Goal: Task Accomplishment & Management: Use online tool/utility

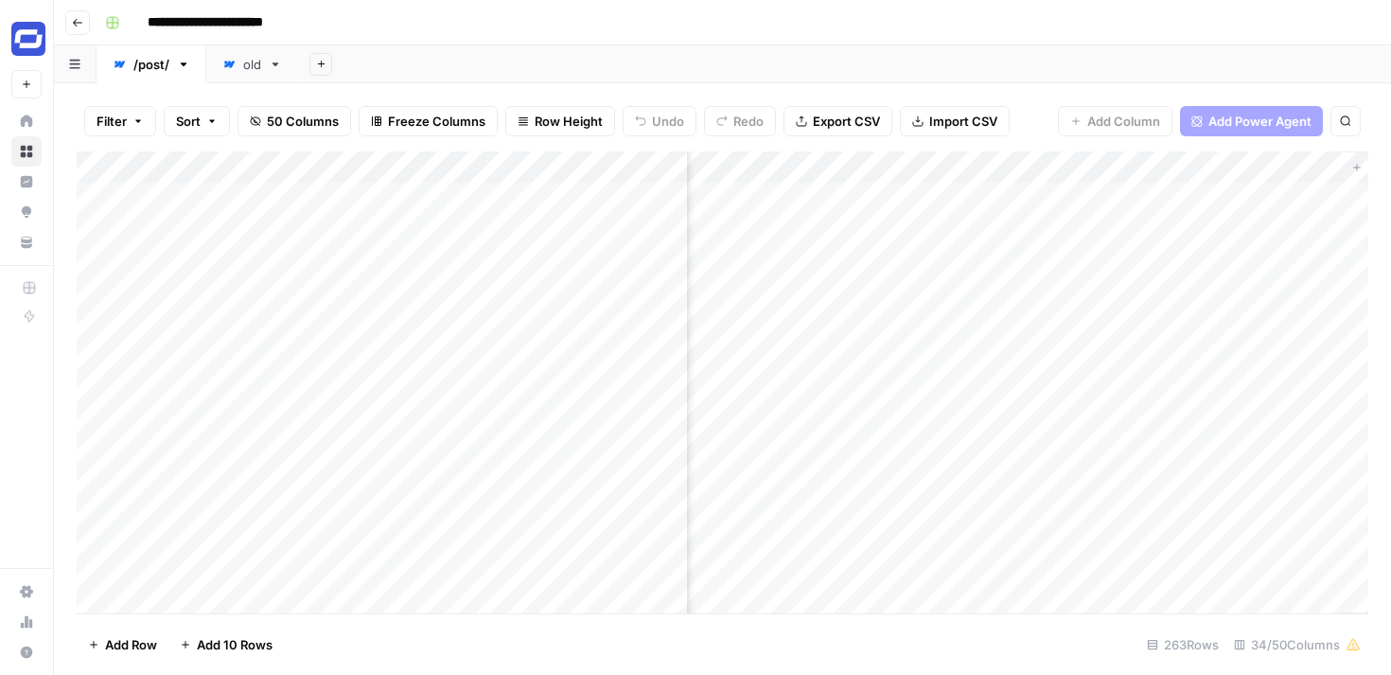
scroll to position [0, 6494]
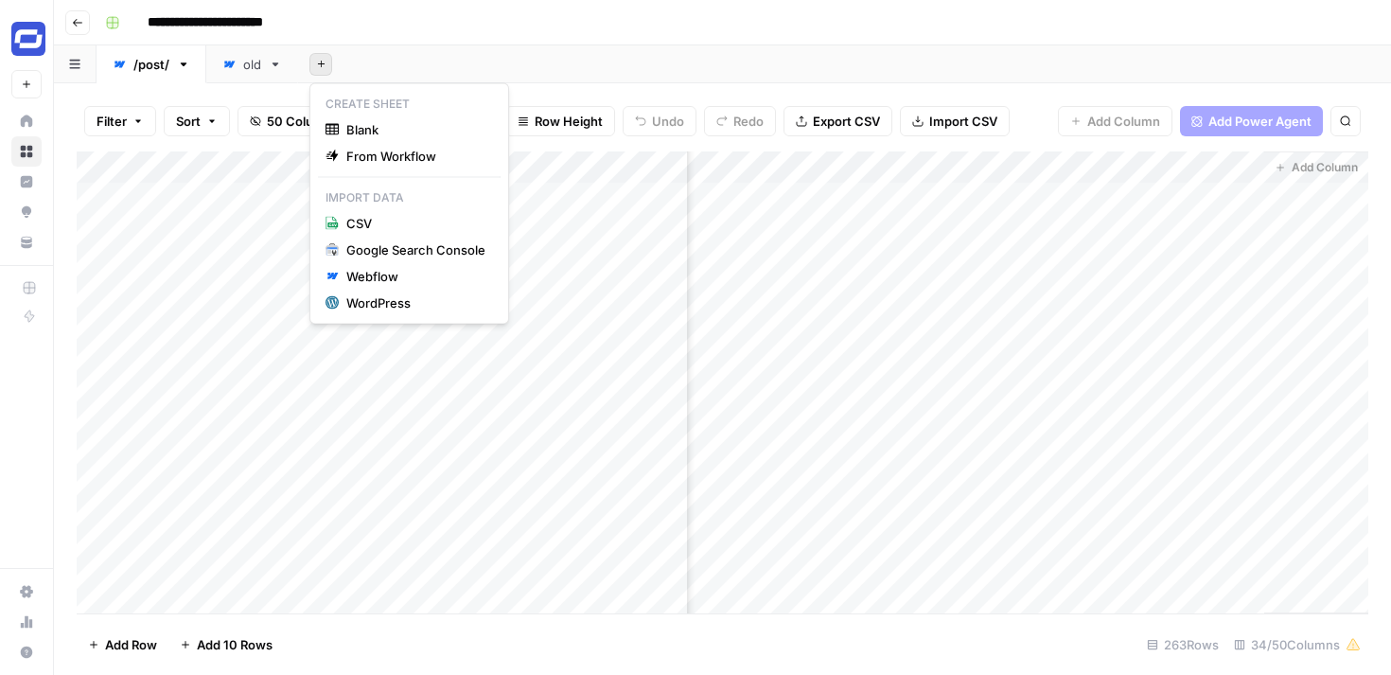
click at [317, 63] on icon "button" at bounding box center [321, 64] width 10 height 10
click at [382, 278] on div "Webflow" at bounding box center [415, 276] width 139 height 19
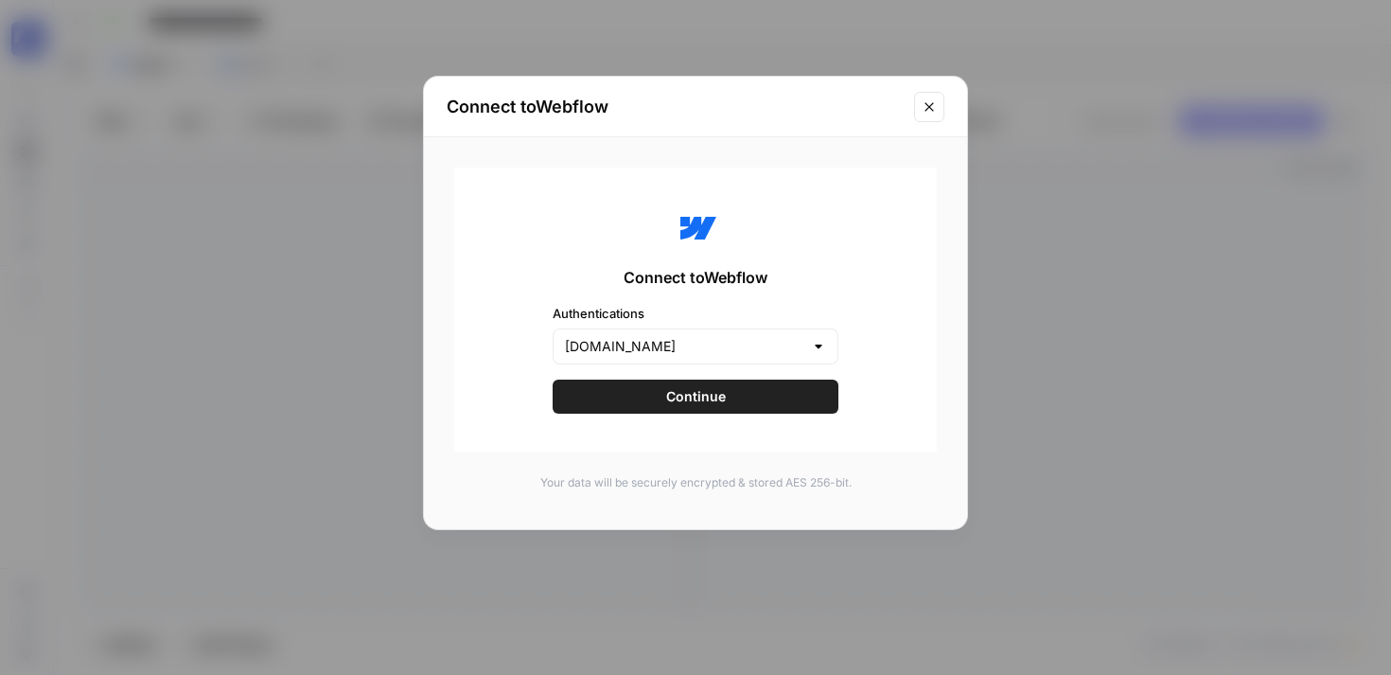
click at [694, 401] on span "Continue" at bounding box center [696, 396] width 60 height 19
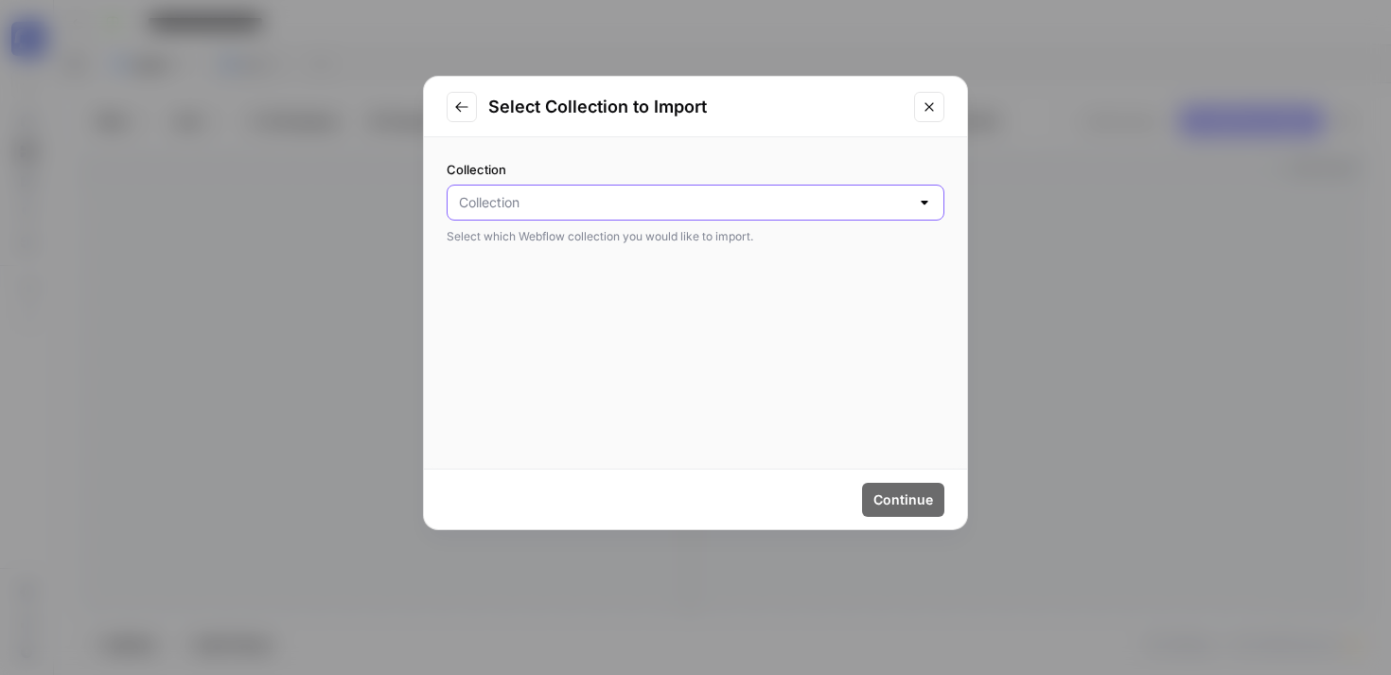
click at [576, 210] on input "Collection" at bounding box center [684, 202] width 450 height 19
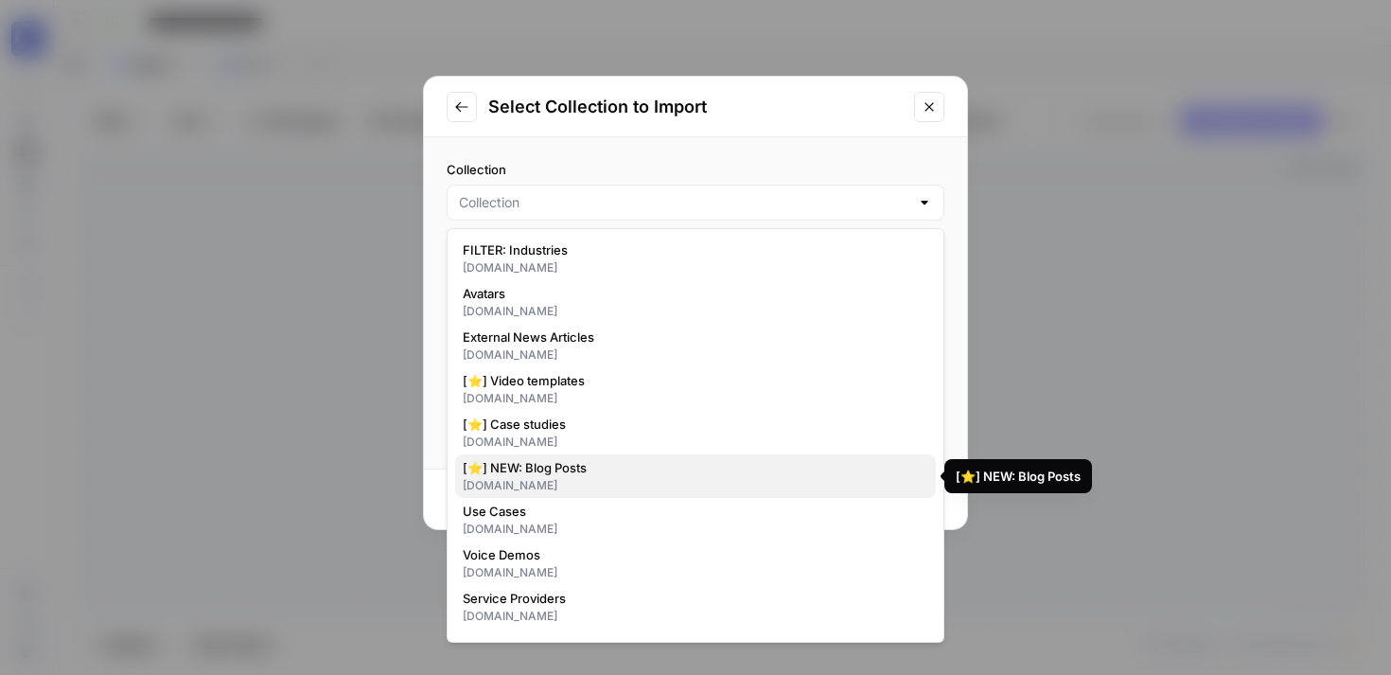
click at [566, 469] on span "[⭐] NEW: Blog Posts" at bounding box center [692, 467] width 458 height 19
type input "[⭐] NEW: Blog Posts"
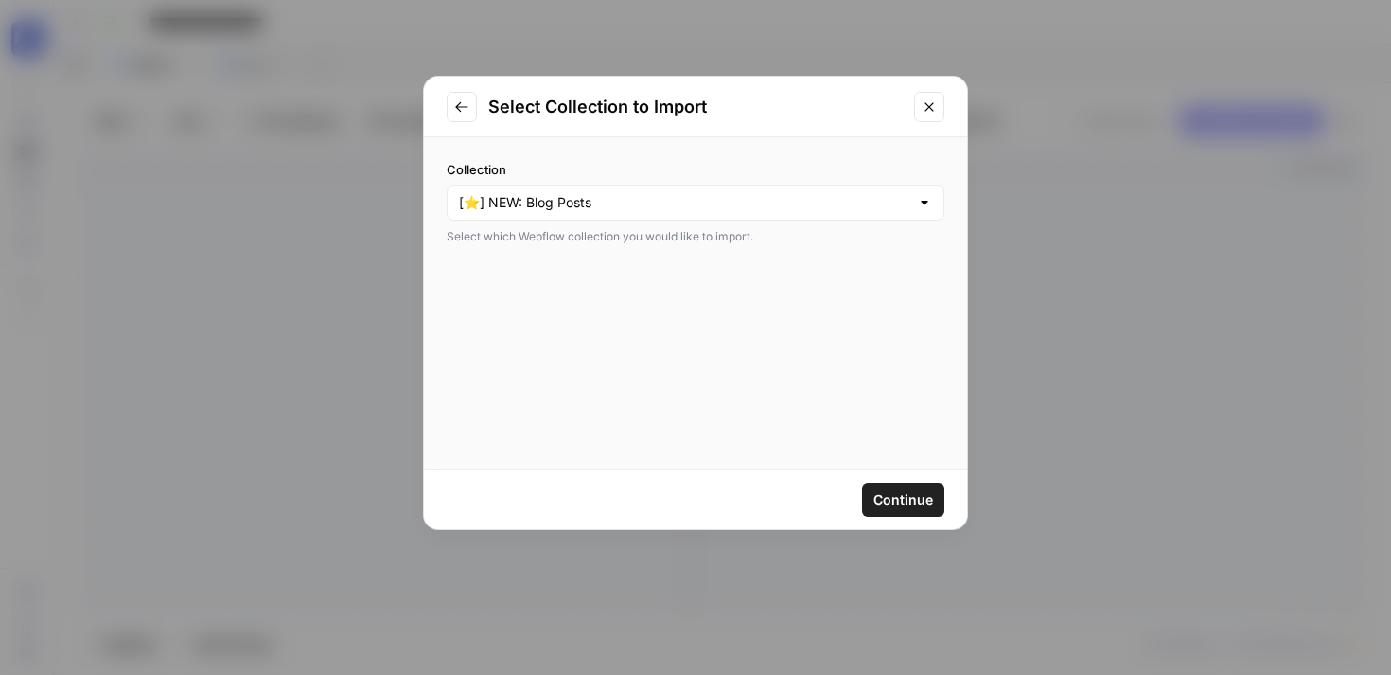
click at [895, 504] on span "Continue" at bounding box center [903, 499] width 60 height 19
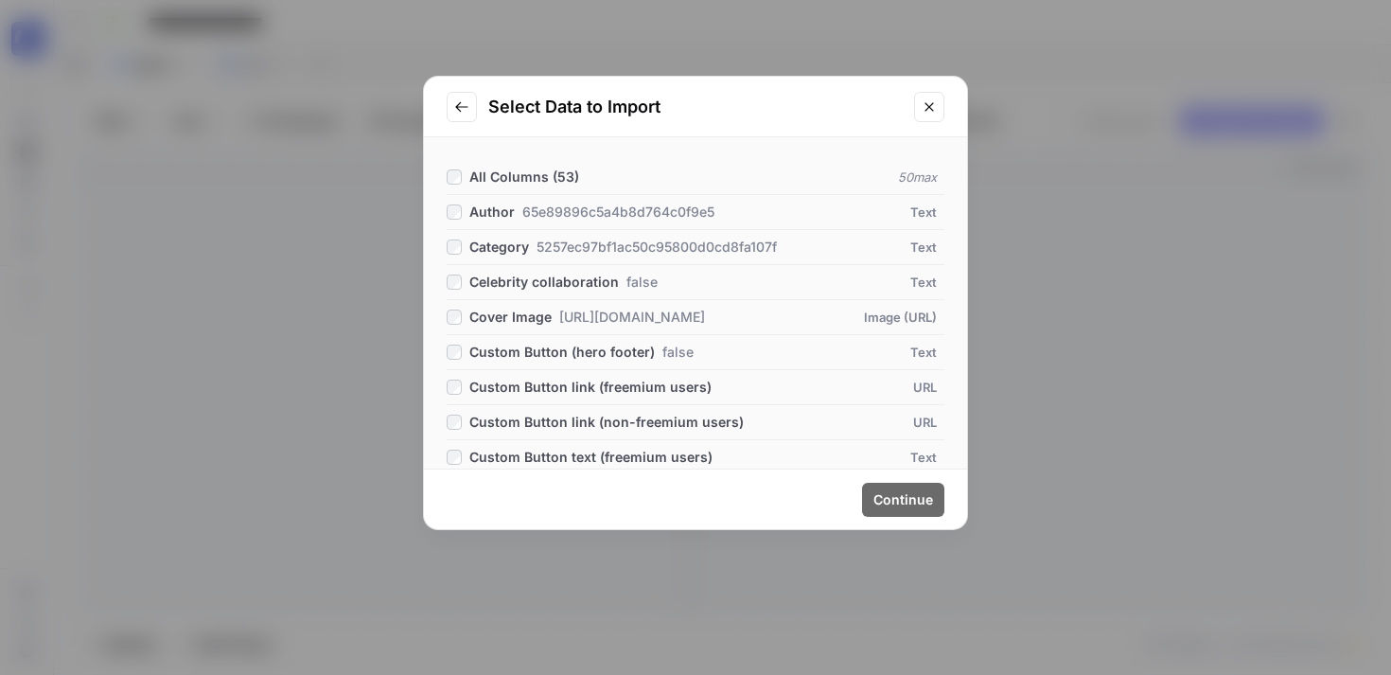
click at [514, 174] on span "All Columns ( 53 )" at bounding box center [524, 176] width 110 height 16
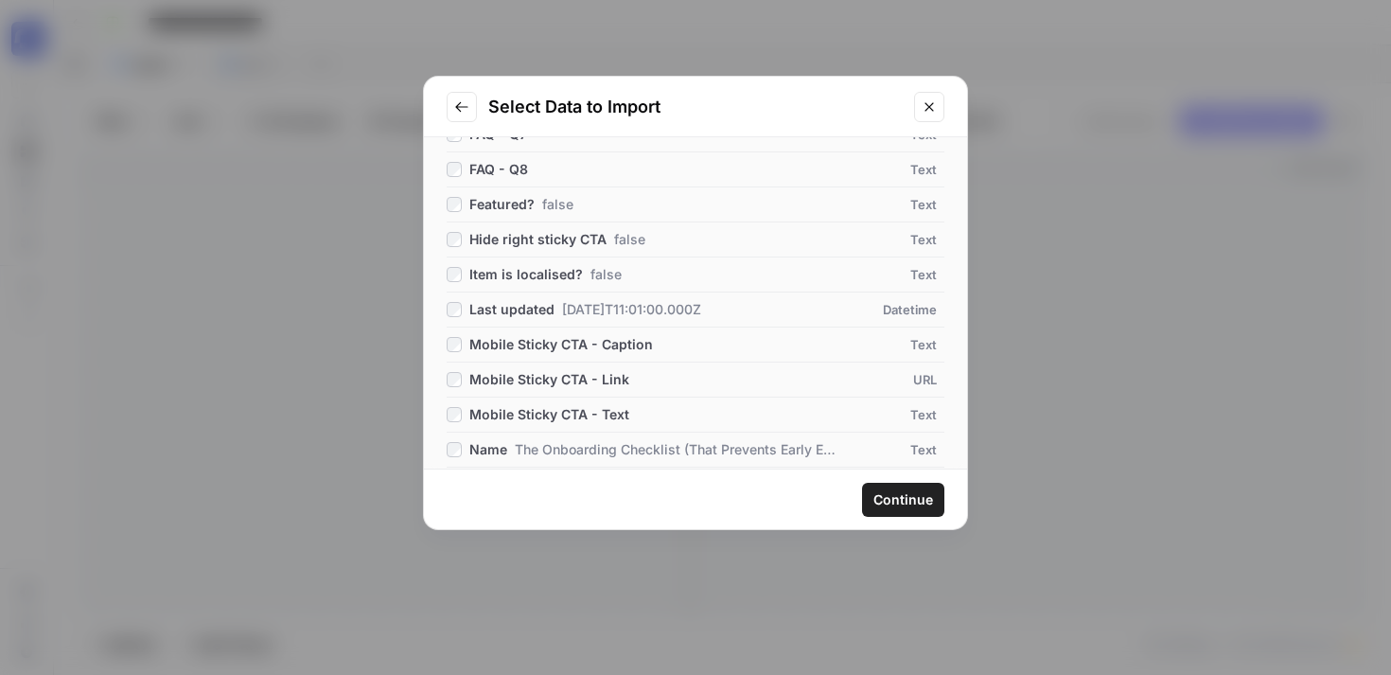
scroll to position [1173, 0]
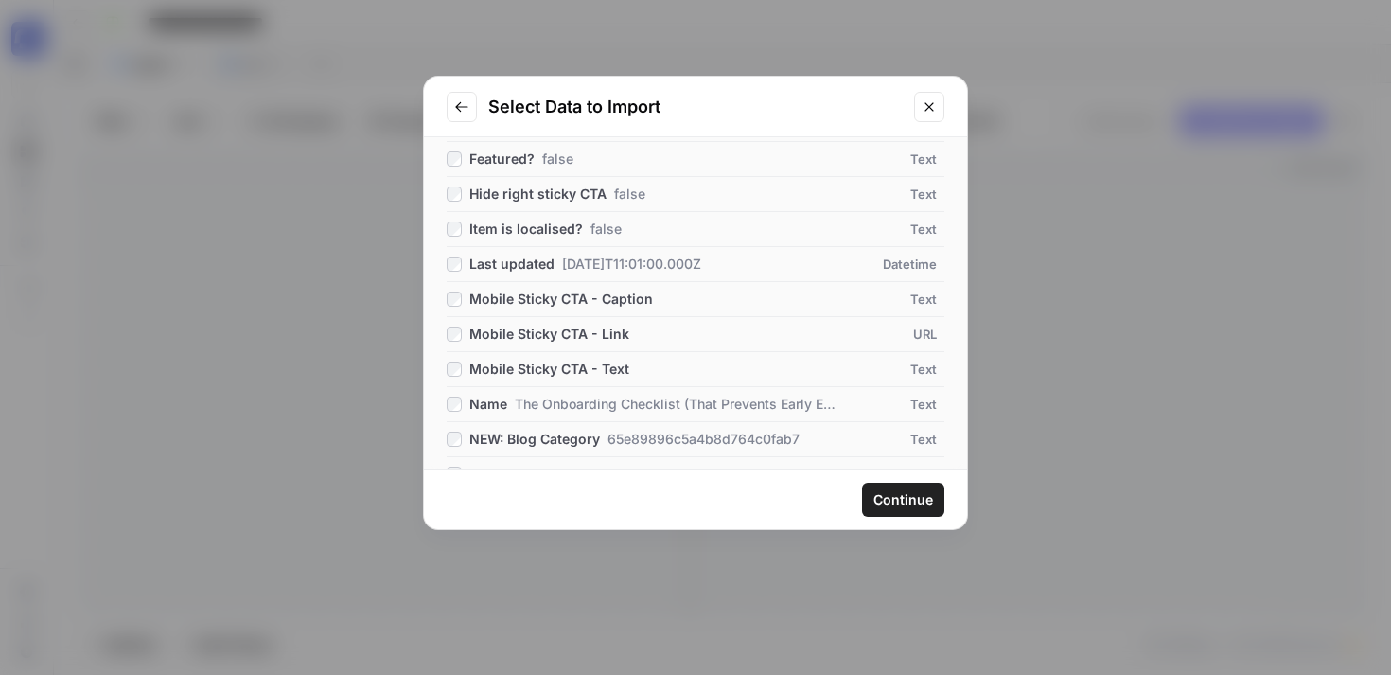
click at [445, 297] on div "All Columns ( 53 ) 50 max Author 65e89896c5a4b8d764c0f9e5 Text Category 5257ec9…" at bounding box center [695, 302] width 543 height 331
click at [899, 495] on span "Continue" at bounding box center [903, 499] width 60 height 19
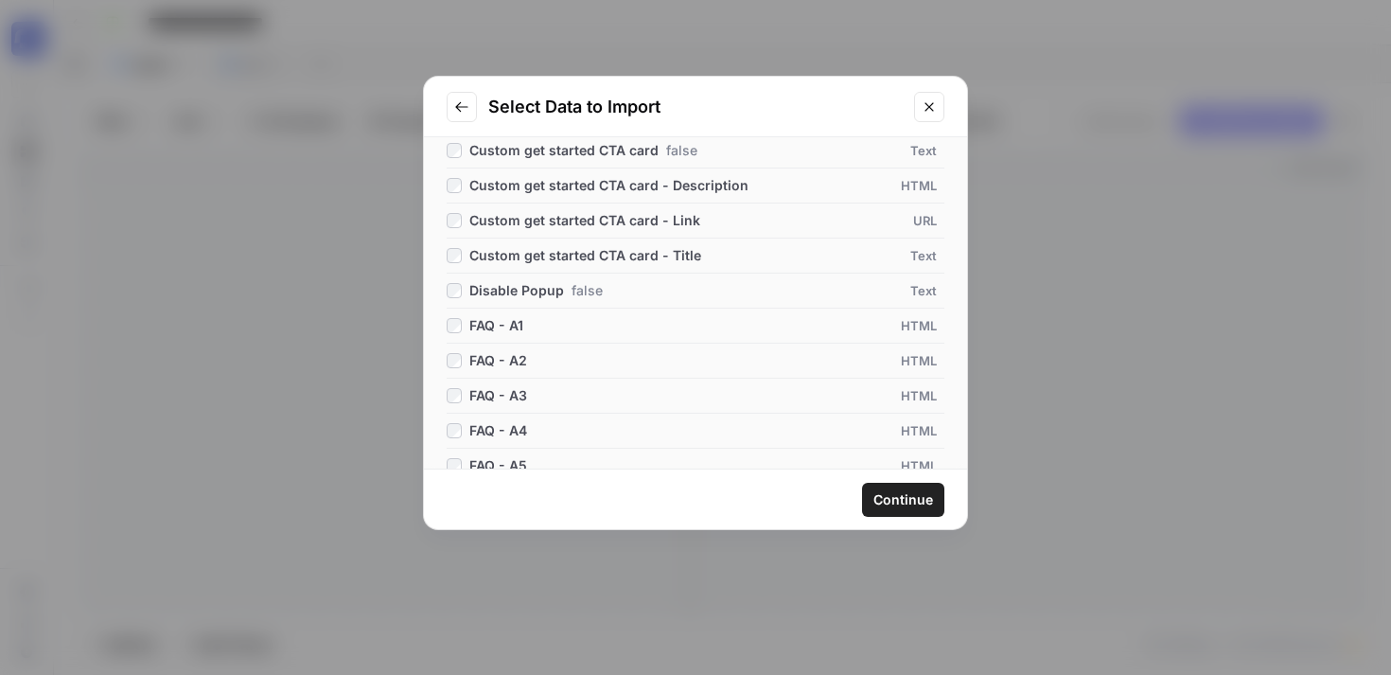
scroll to position [0, 0]
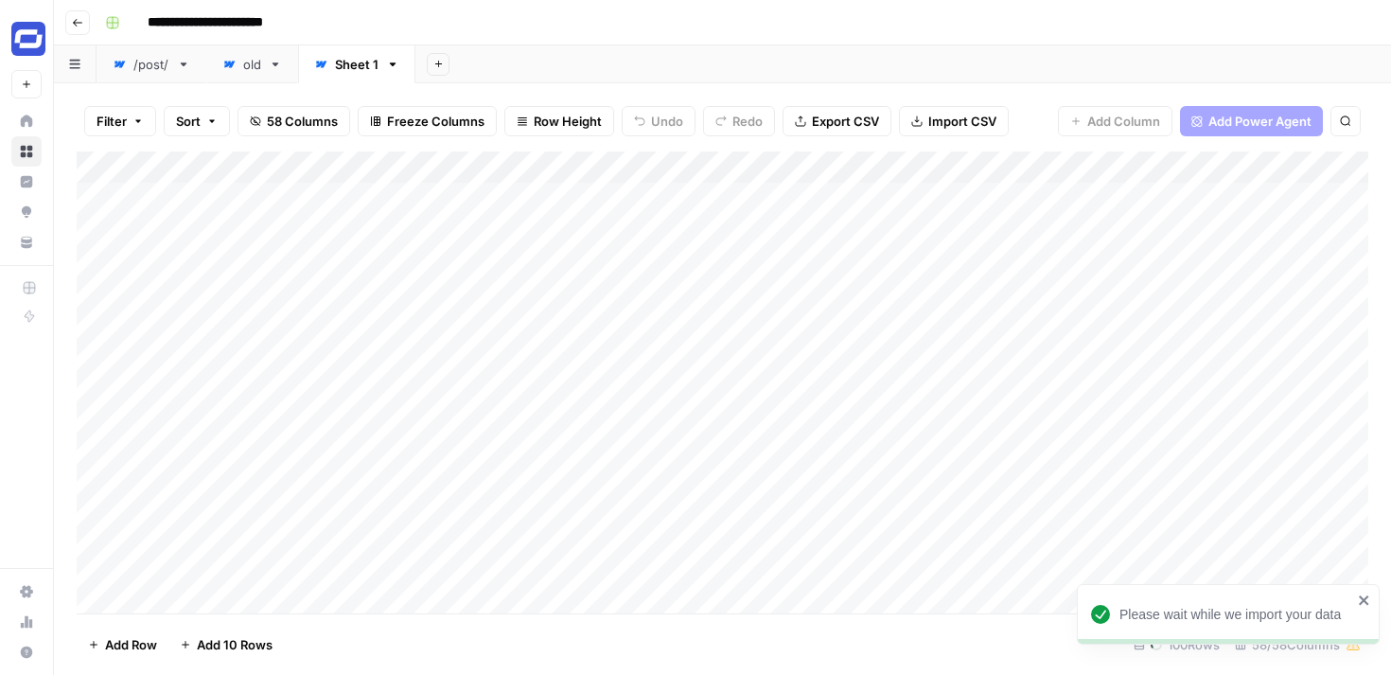
click at [308, 121] on span "58 Columns" at bounding box center [302, 121] width 71 height 19
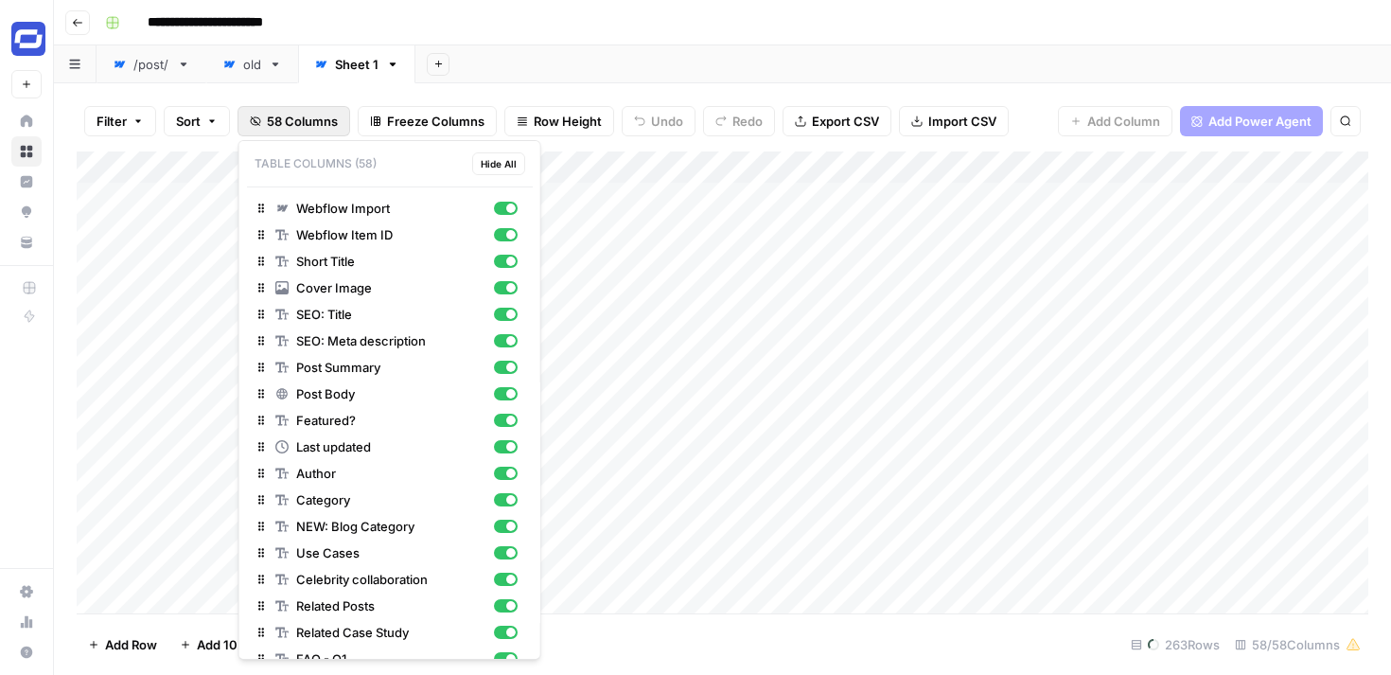
click at [677, 66] on div "Add Sheet" at bounding box center [902, 64] width 975 height 38
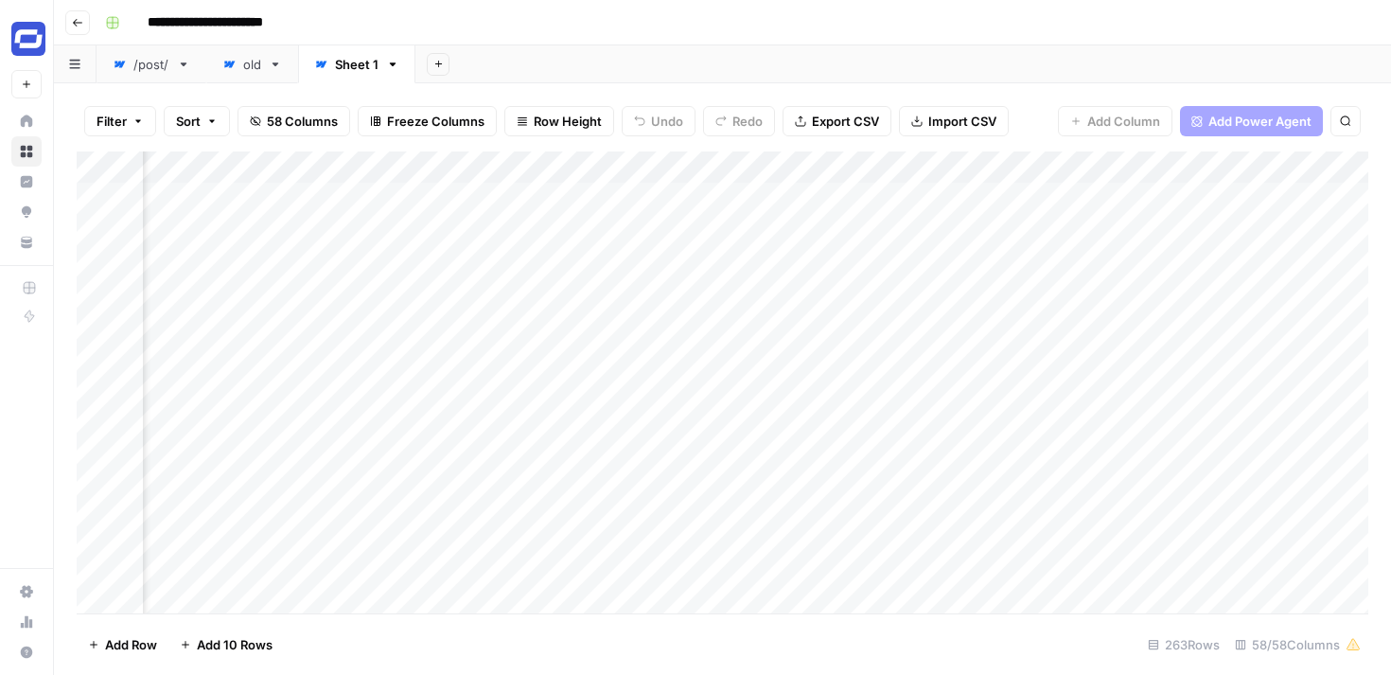
scroll to position [0, 4215]
click at [312, 118] on span "58 Columns" at bounding box center [302, 121] width 71 height 19
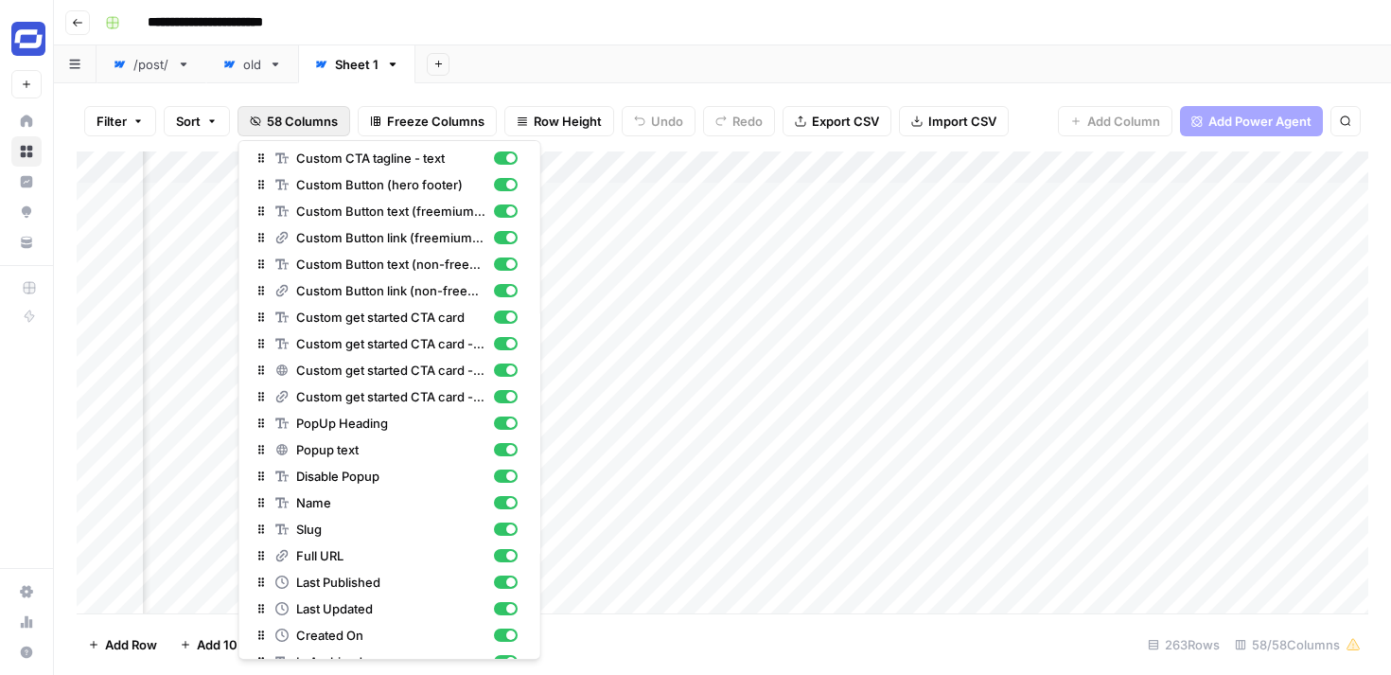
scroll to position [1080, 0]
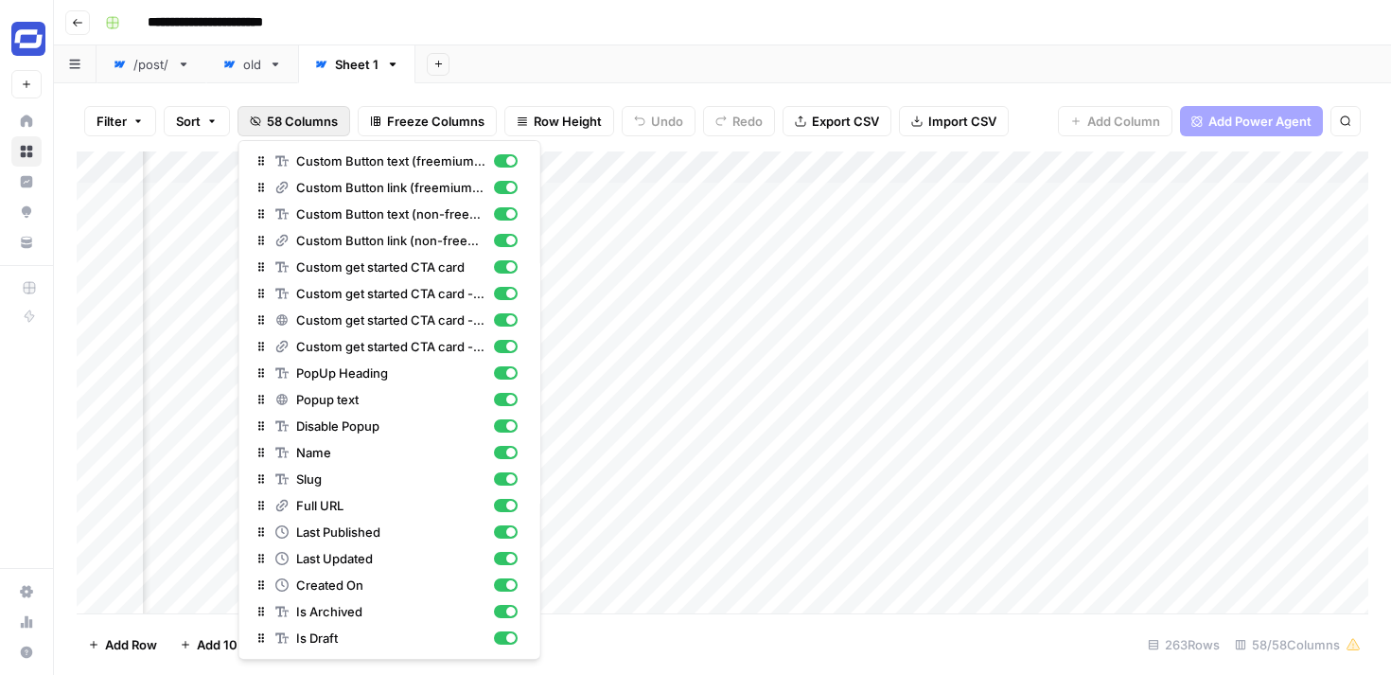
click at [393, 63] on icon "button" at bounding box center [393, 64] width 7 height 4
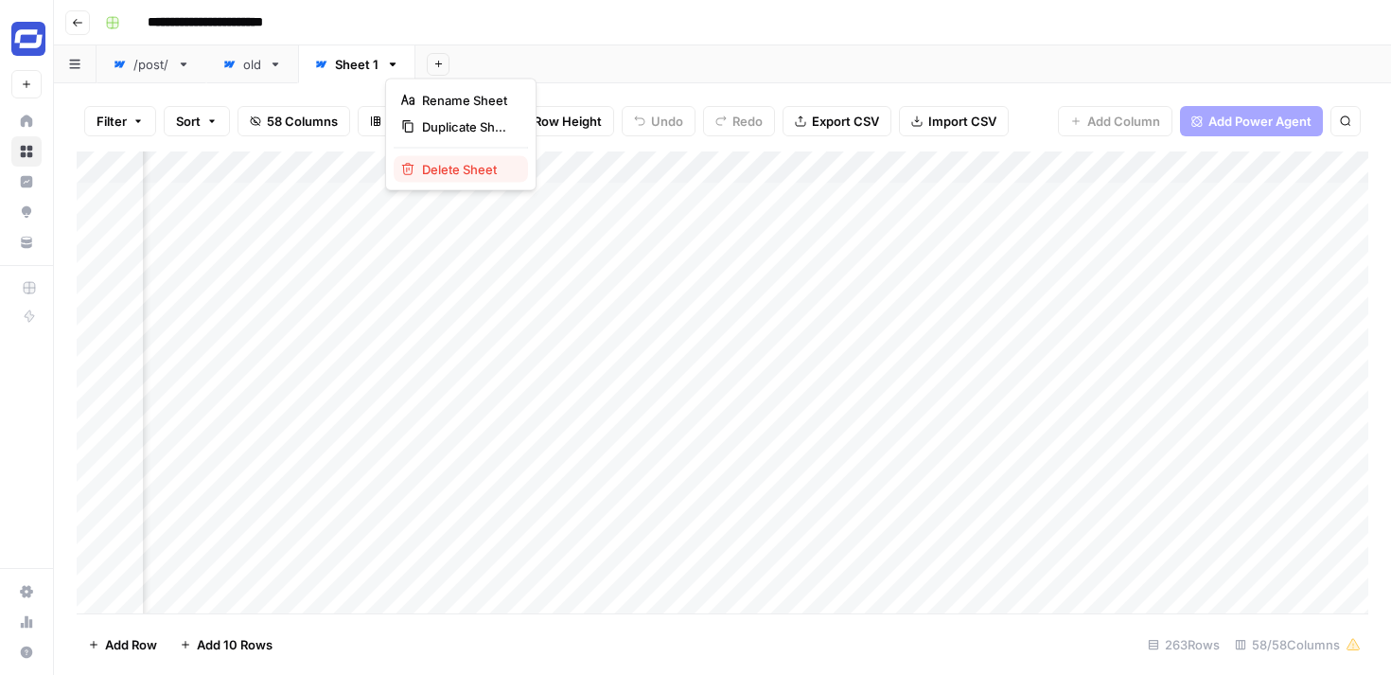
click at [468, 173] on span "Delete Sheet" at bounding box center [467, 169] width 91 height 19
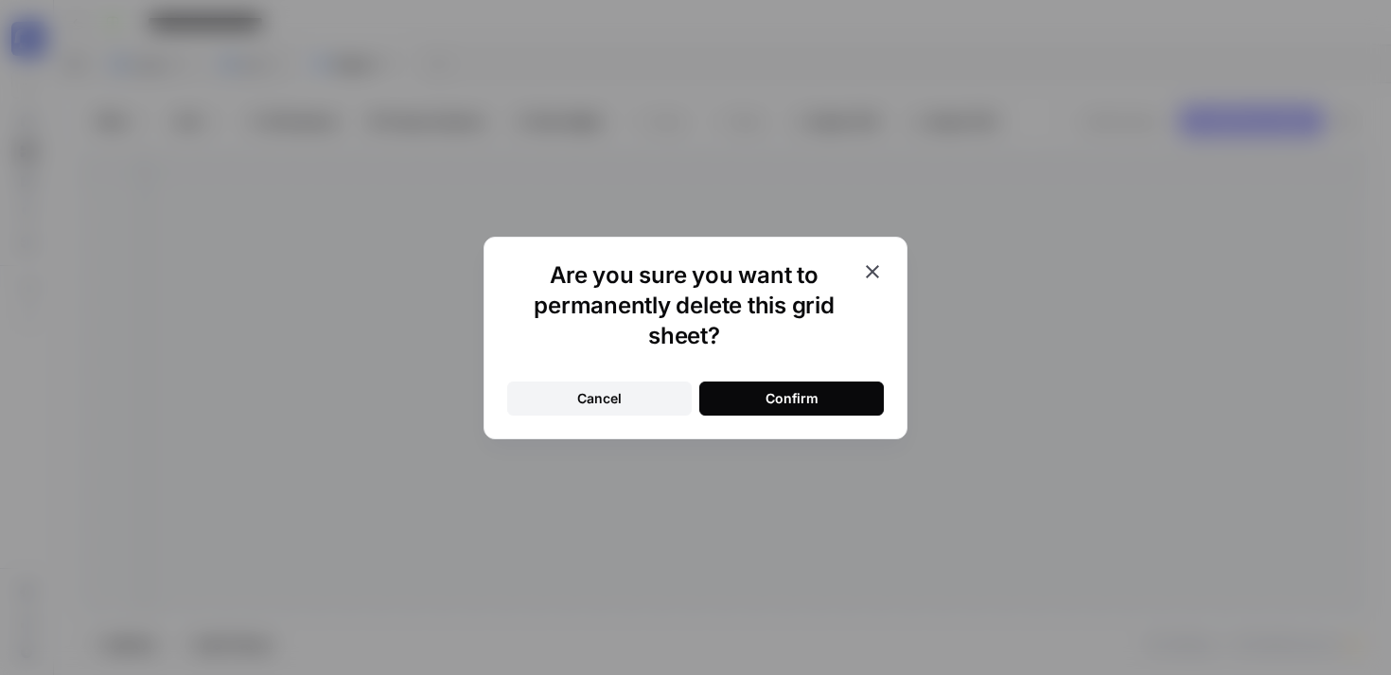
click at [799, 396] on div "Confirm" at bounding box center [791, 398] width 53 height 19
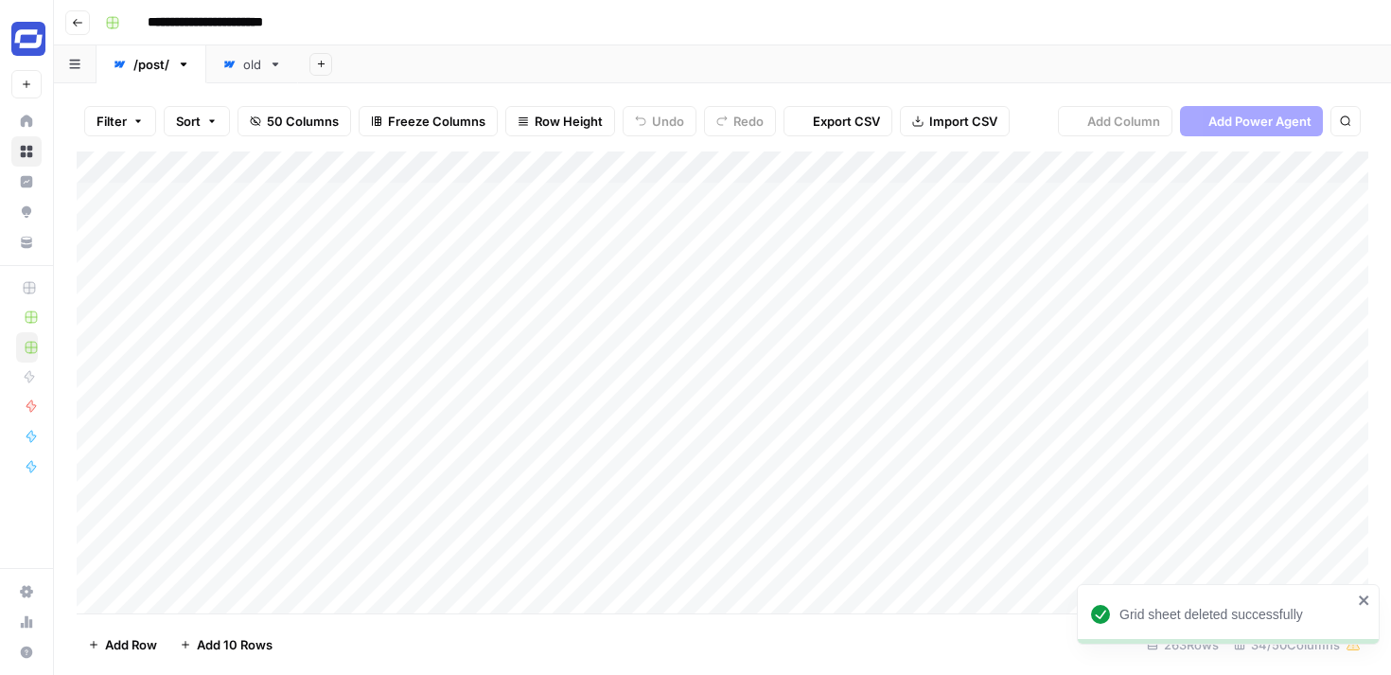
click at [321, 64] on icon "button" at bounding box center [321, 64] width 10 height 10
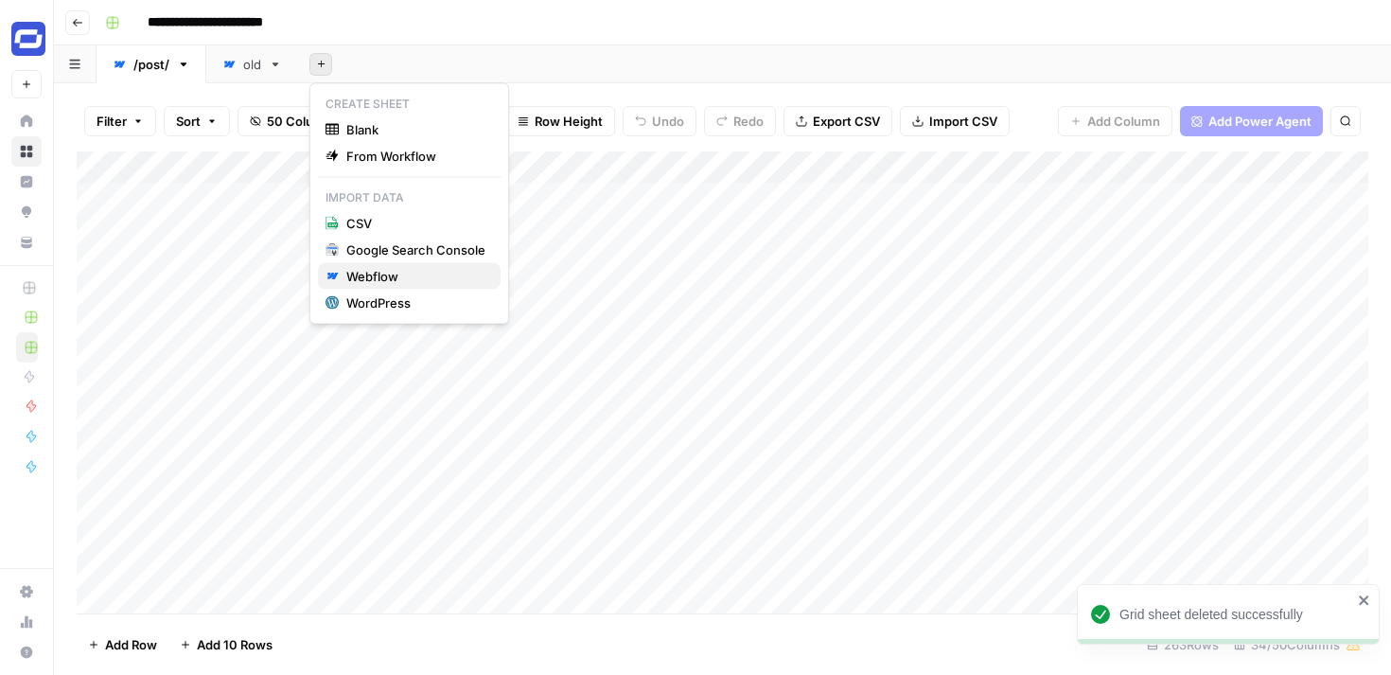
click at [395, 274] on div "Webflow" at bounding box center [415, 276] width 139 height 19
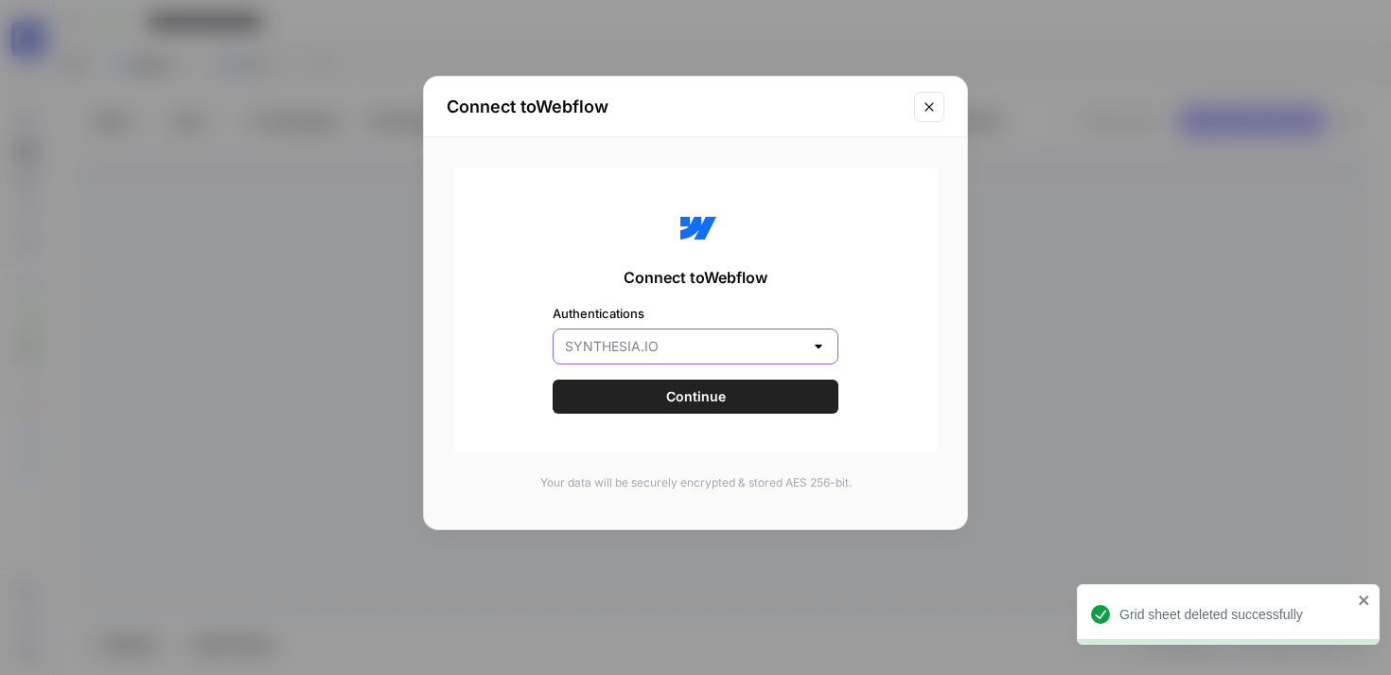
click at [750, 355] on input "Authentications" at bounding box center [684, 346] width 238 height 19
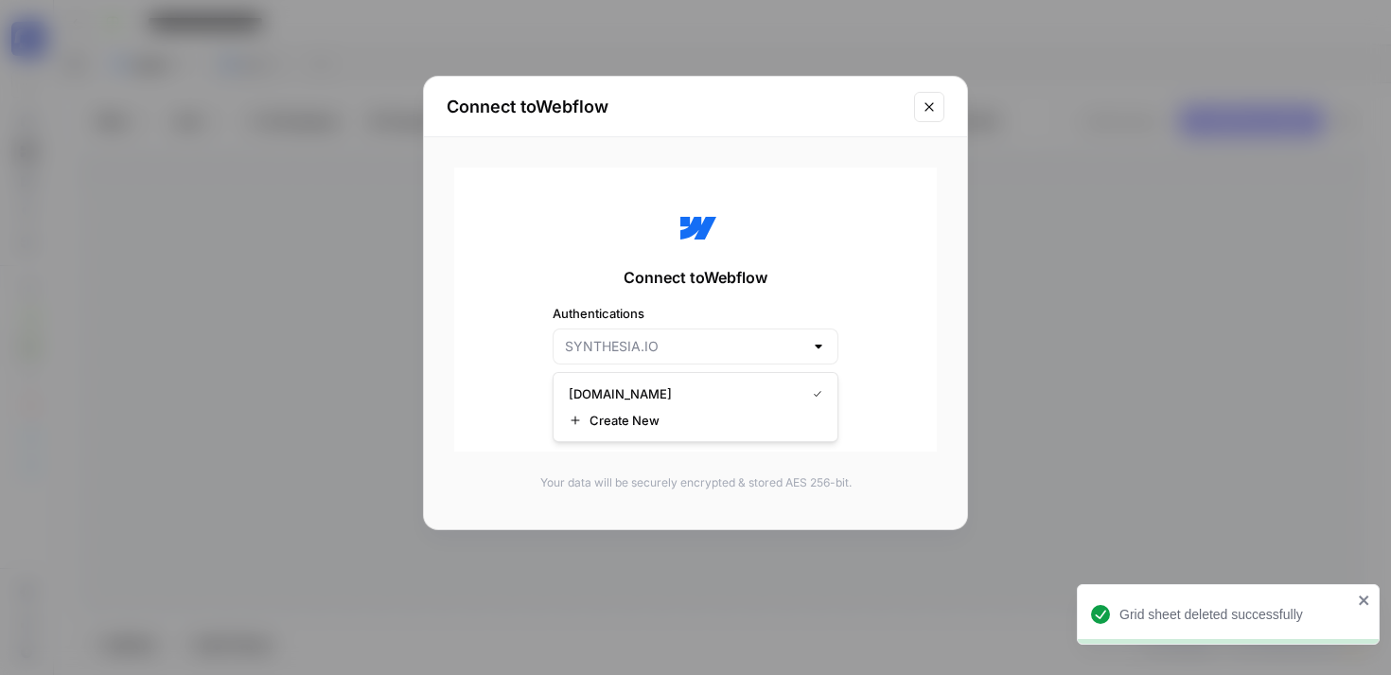
type input "[DOMAIN_NAME]"
click at [886, 327] on div "Connect to Webflow Authentications [DOMAIN_NAME] Continue" at bounding box center [695, 309] width 483 height 284
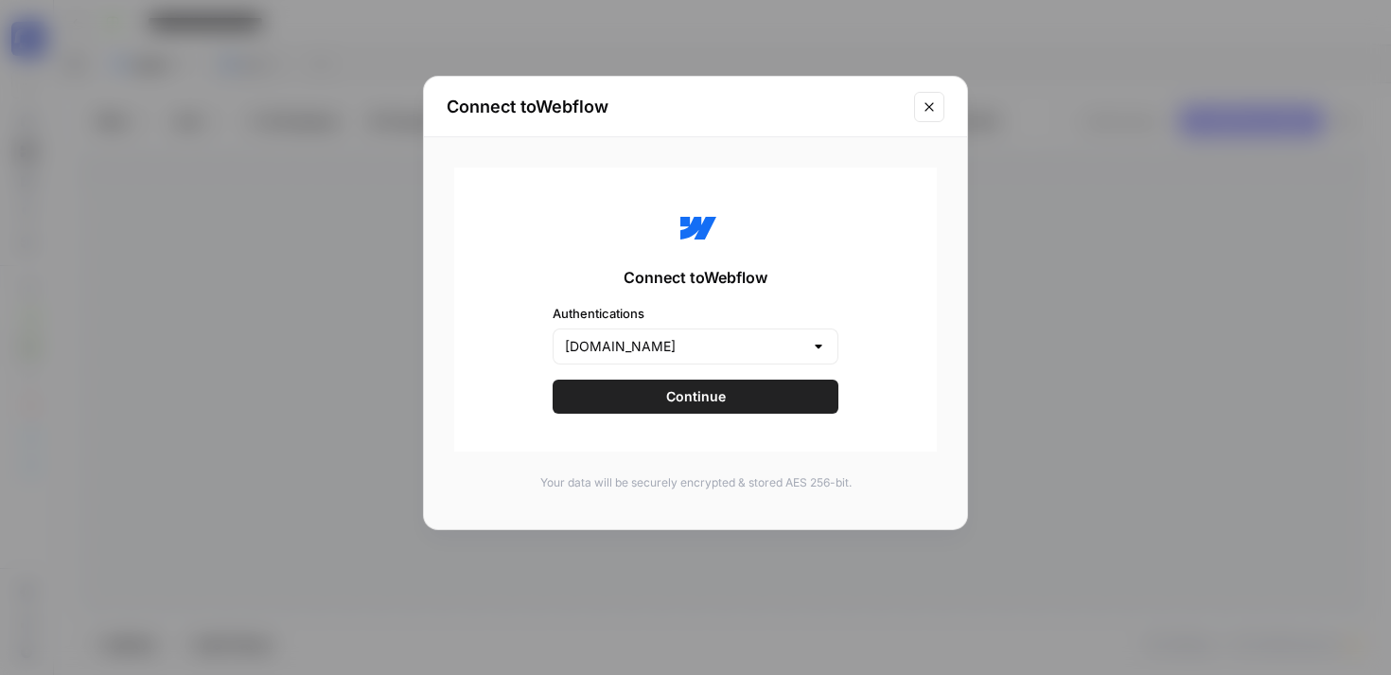
click at [742, 390] on button "Continue" at bounding box center [696, 396] width 286 height 34
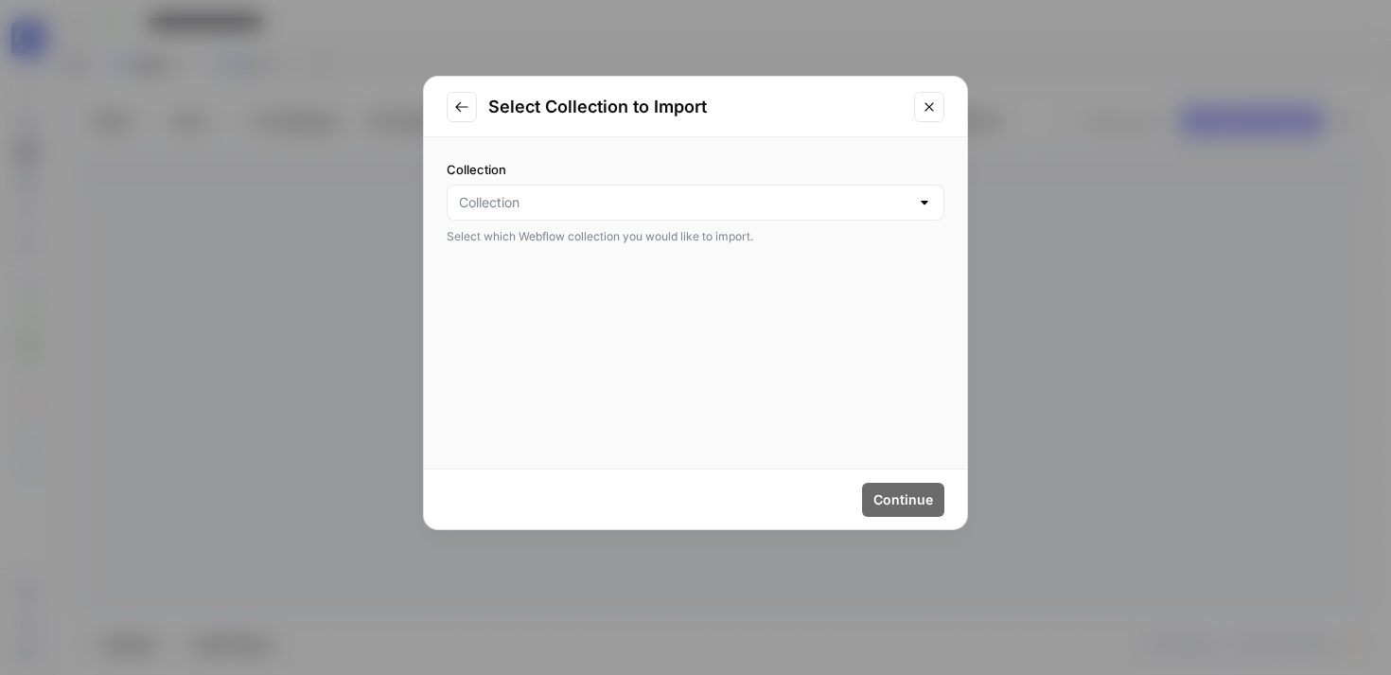
click at [606, 212] on div at bounding box center [696, 202] width 498 height 36
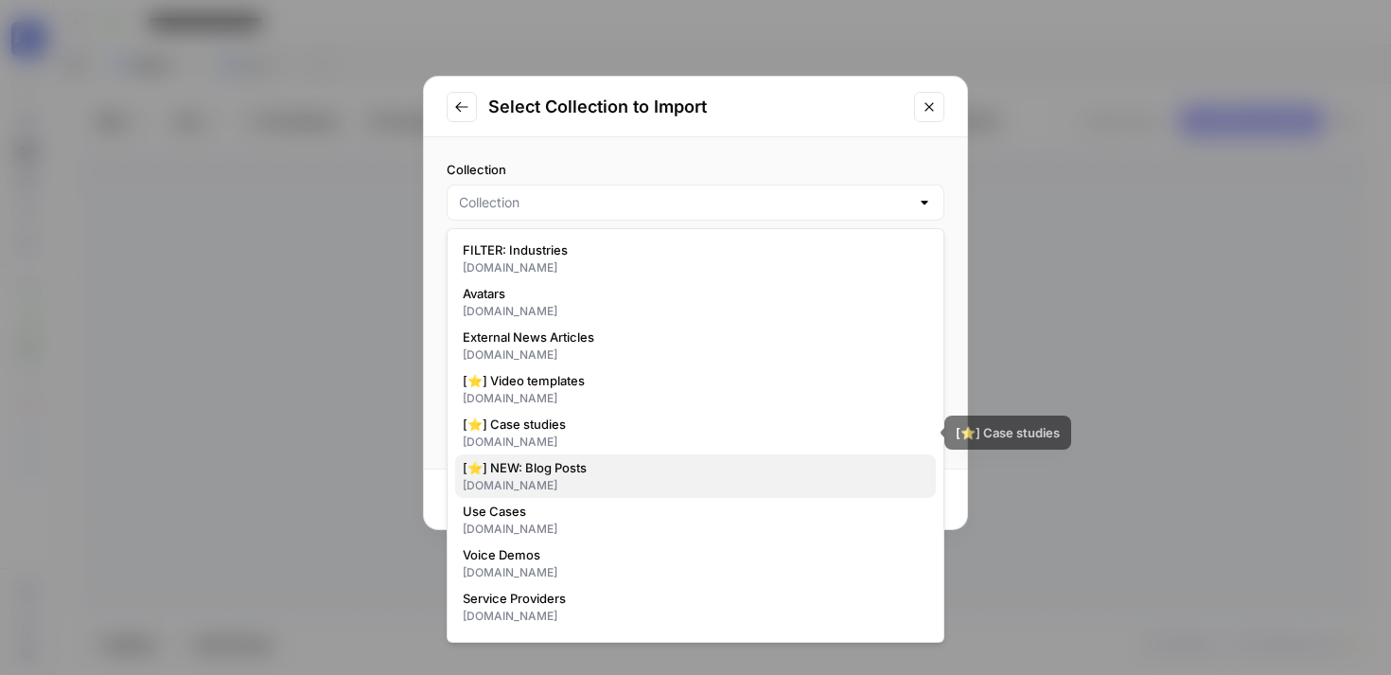
click at [559, 470] on span "[⭐] NEW: Blog Posts" at bounding box center [692, 467] width 458 height 19
type input "[⭐] NEW: Blog Posts"
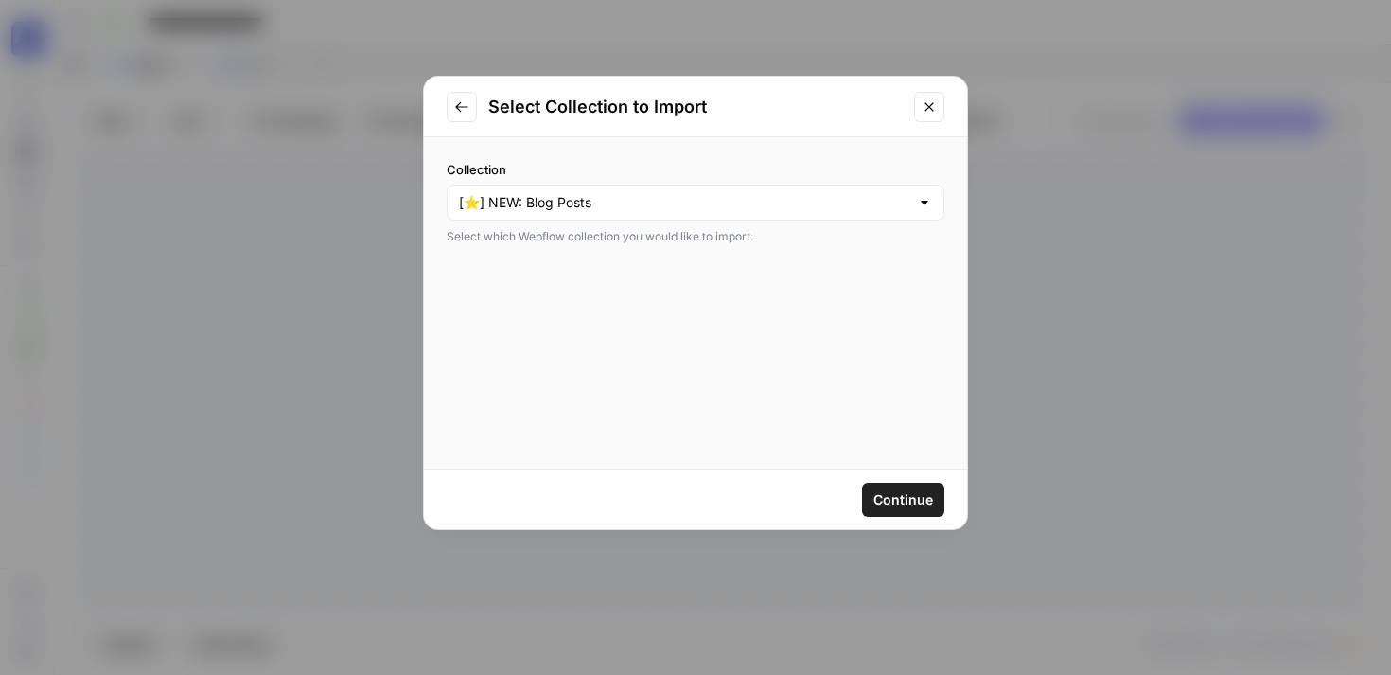
click at [906, 499] on span "Continue" at bounding box center [903, 499] width 60 height 19
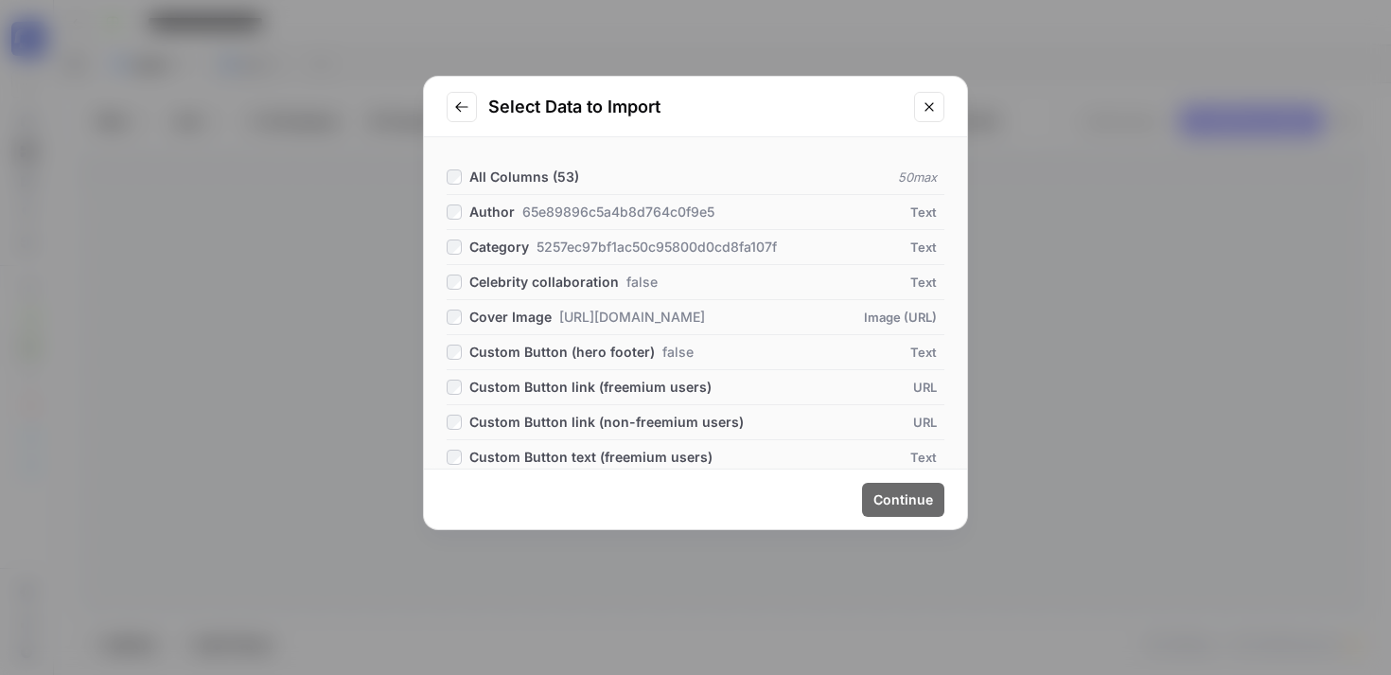
click at [529, 207] on span "65e89896c5a4b8d764c0f9e5" at bounding box center [618, 211] width 192 height 19
click at [529, 245] on span "Category 5257ec97bf1ac50c95800d0cd8fa107f" at bounding box center [622, 246] width 307 height 19
click at [535, 315] on span "Cover Image" at bounding box center [510, 316] width 82 height 19
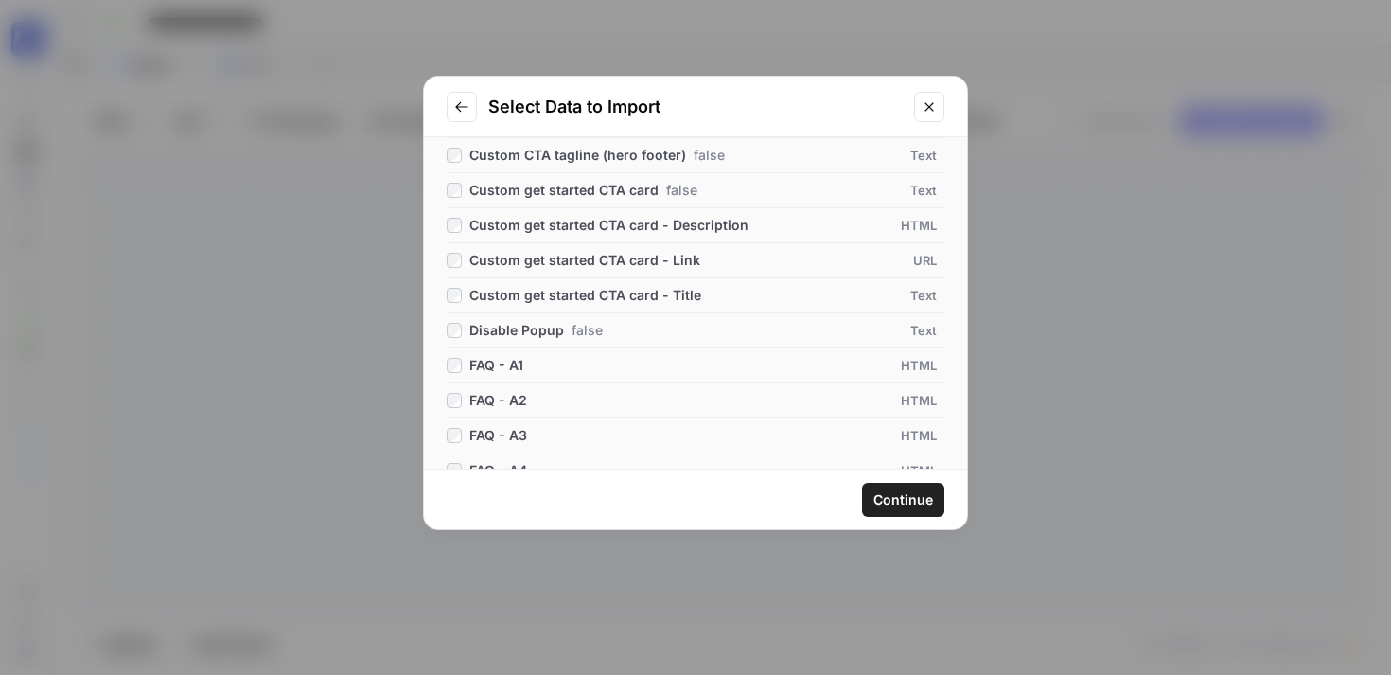
scroll to position [447, 0]
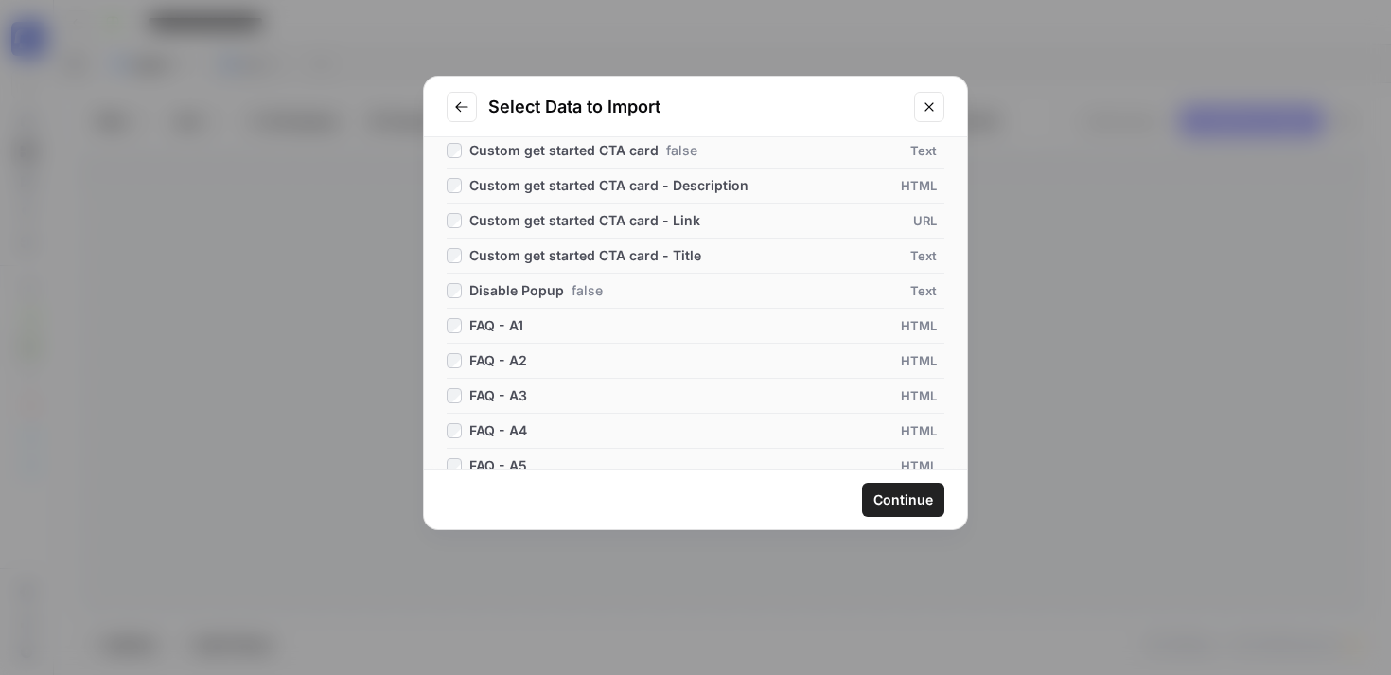
click at [503, 323] on span "FAQ - A1" at bounding box center [496, 325] width 54 height 19
click at [501, 360] on span "FAQ - A2" at bounding box center [498, 360] width 58 height 19
click at [501, 389] on span "FAQ - A3" at bounding box center [498, 395] width 58 height 19
click at [499, 425] on span "FAQ - A4" at bounding box center [498, 430] width 58 height 19
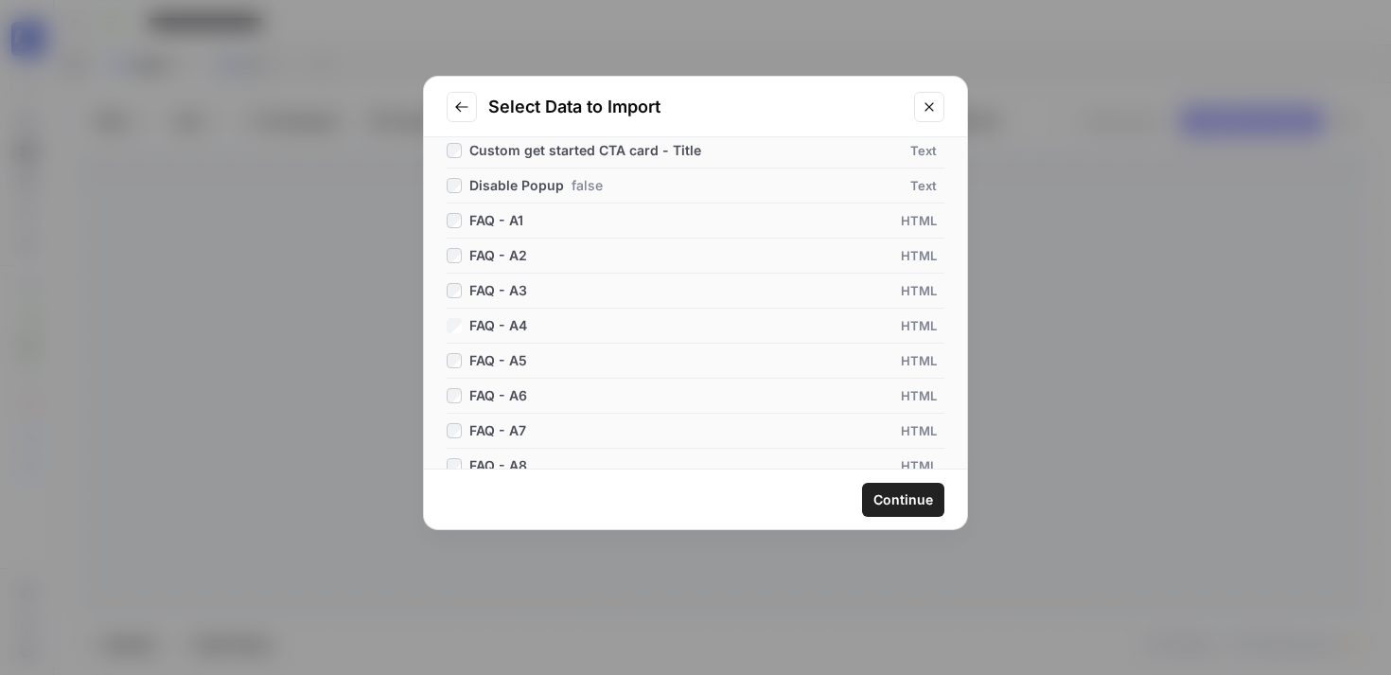
scroll to position [552, 0]
click at [500, 352] on span "FAQ - A5" at bounding box center [498, 360] width 58 height 19
click at [496, 395] on span "FAQ - A6" at bounding box center [498, 395] width 58 height 19
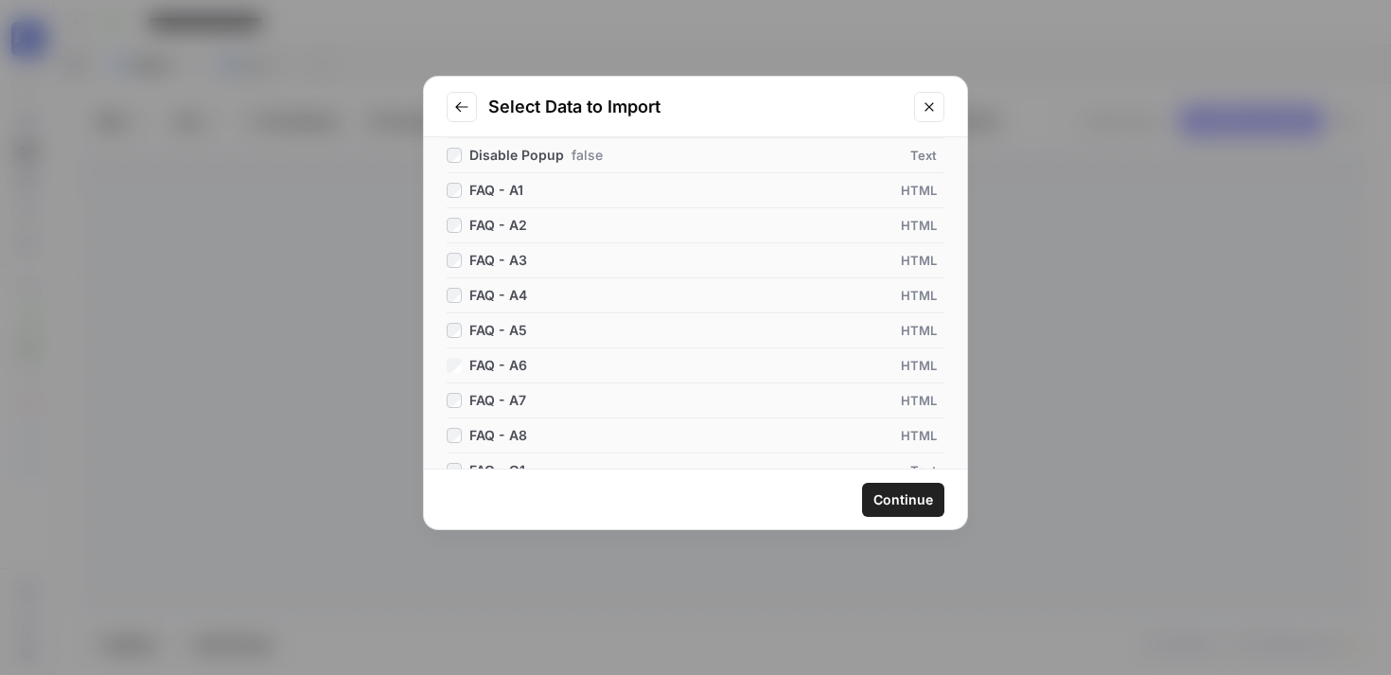
scroll to position [585, 0]
click at [496, 395] on span "FAQ - A7" at bounding box center [497, 397] width 57 height 19
click at [496, 420] on li "FAQ - A8 HTML" at bounding box center [696, 432] width 498 height 35
click at [489, 439] on span "FAQ - A8" at bounding box center [498, 432] width 58 height 19
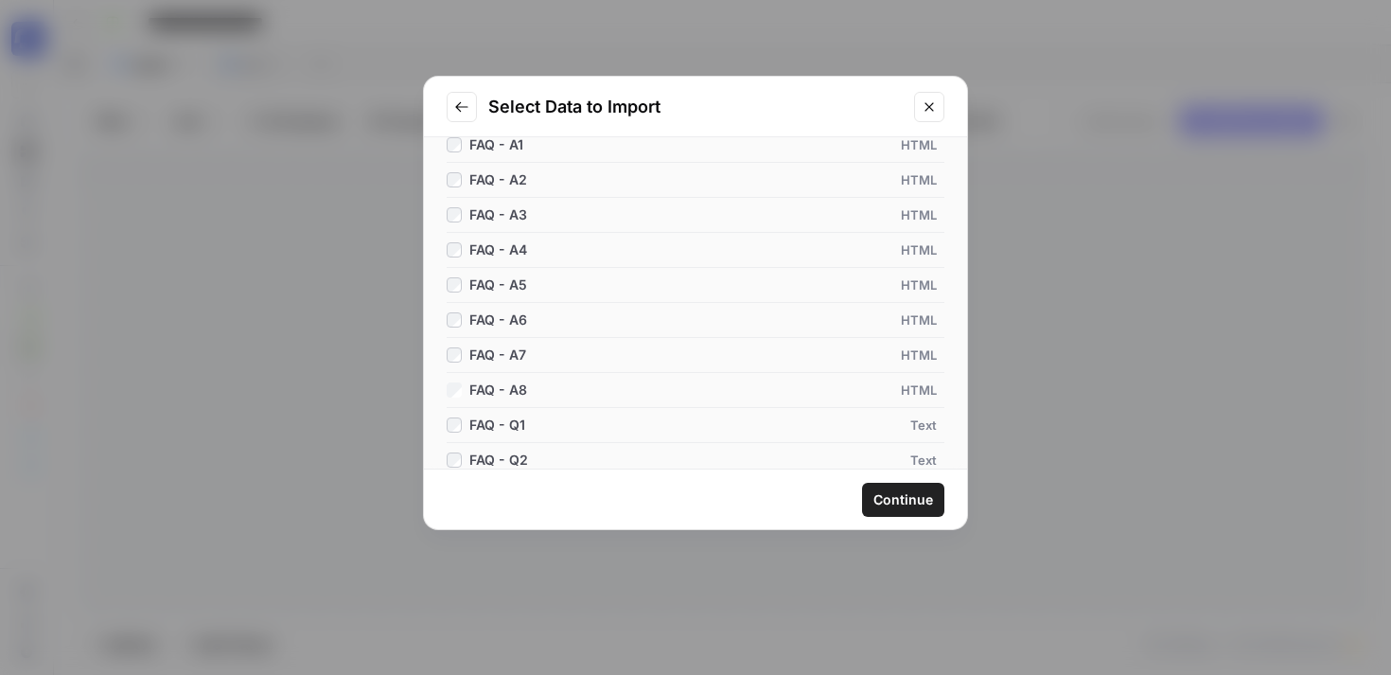
scroll to position [639, 0]
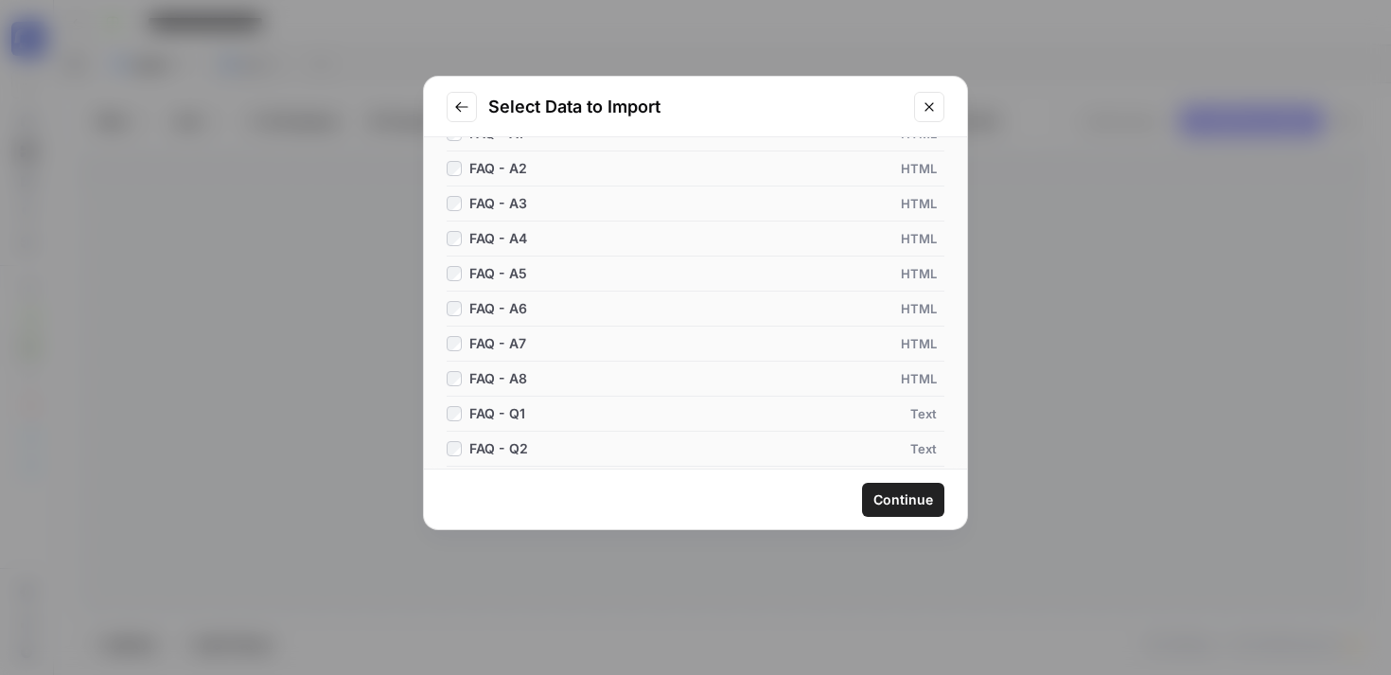
click at [492, 421] on span "FAQ - Q1" at bounding box center [497, 413] width 56 height 19
click at [491, 445] on span "FAQ - Q2" at bounding box center [498, 448] width 59 height 19
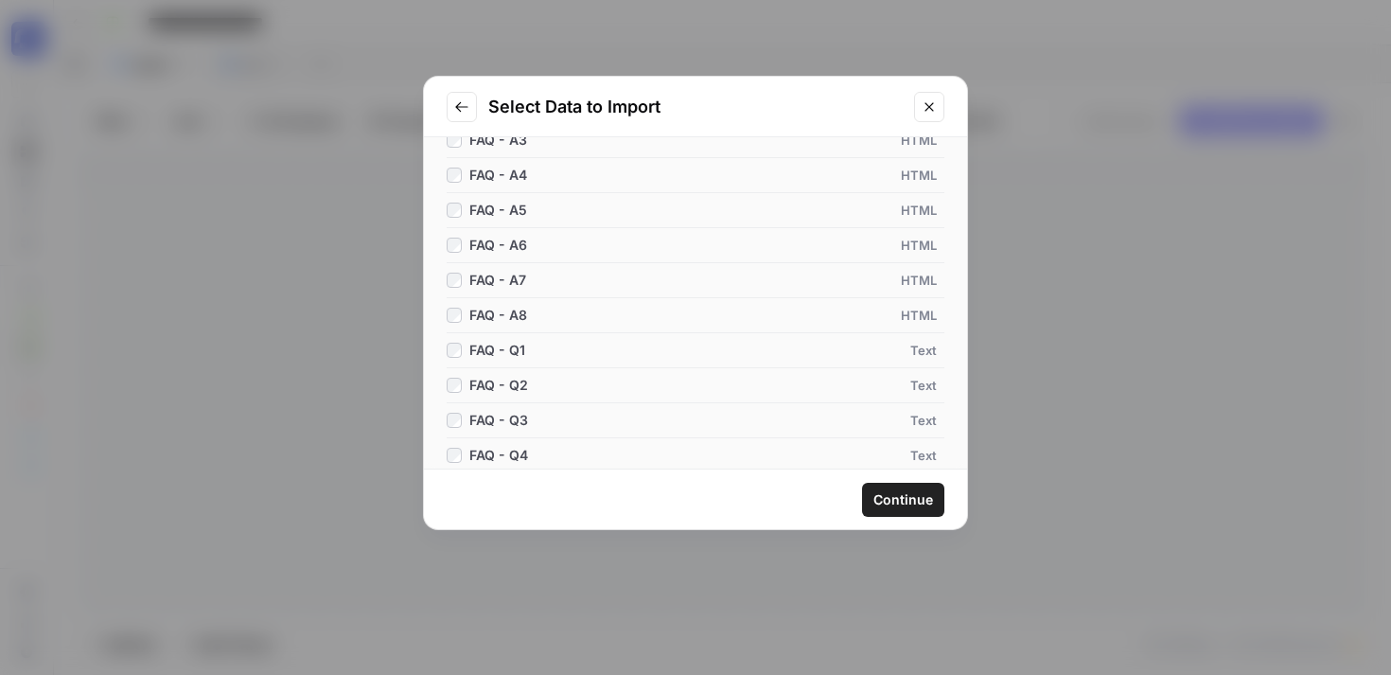
click at [496, 424] on span "FAQ - Q3" at bounding box center [498, 420] width 59 height 19
click at [498, 410] on span "FAQ - Q4" at bounding box center [498, 413] width 59 height 19
click at [498, 410] on span "FAQ - Q5" at bounding box center [498, 416] width 59 height 19
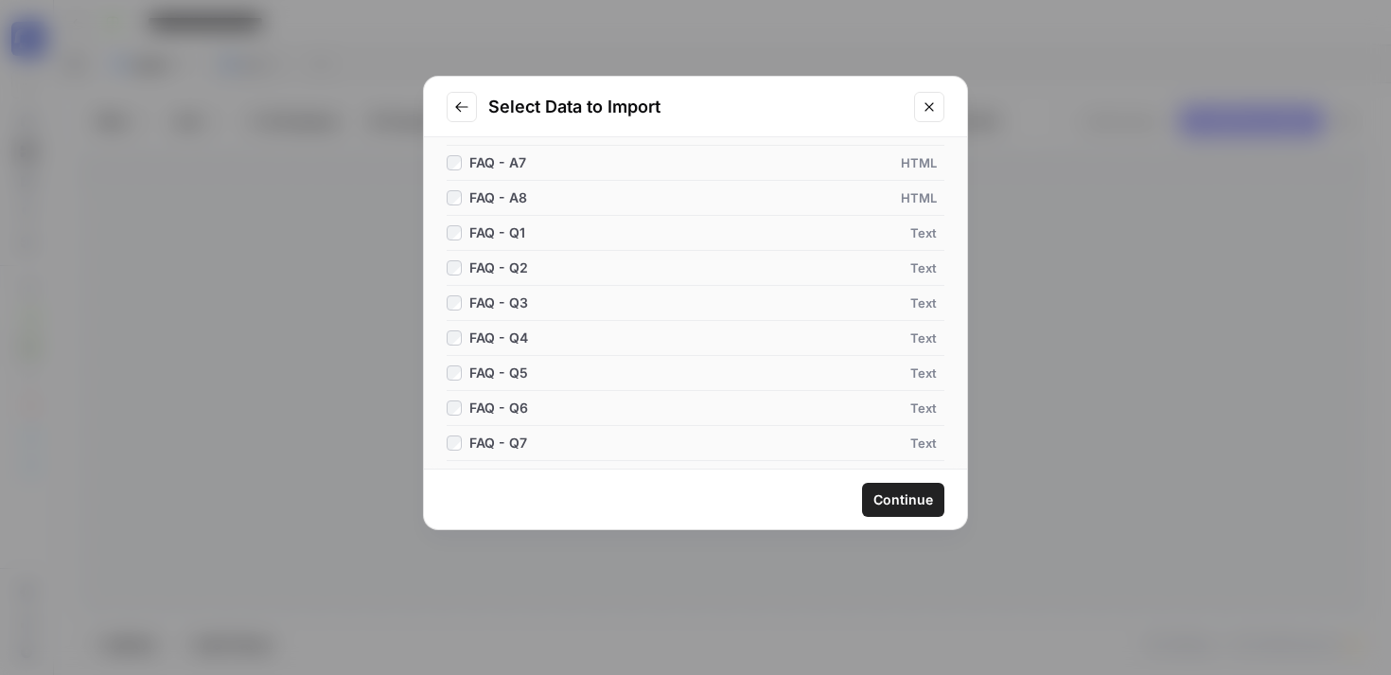
click at [498, 410] on span "FAQ - Q6" at bounding box center [498, 407] width 59 height 19
click at [498, 410] on span "FAQ - Q7" at bounding box center [498, 407] width 58 height 19
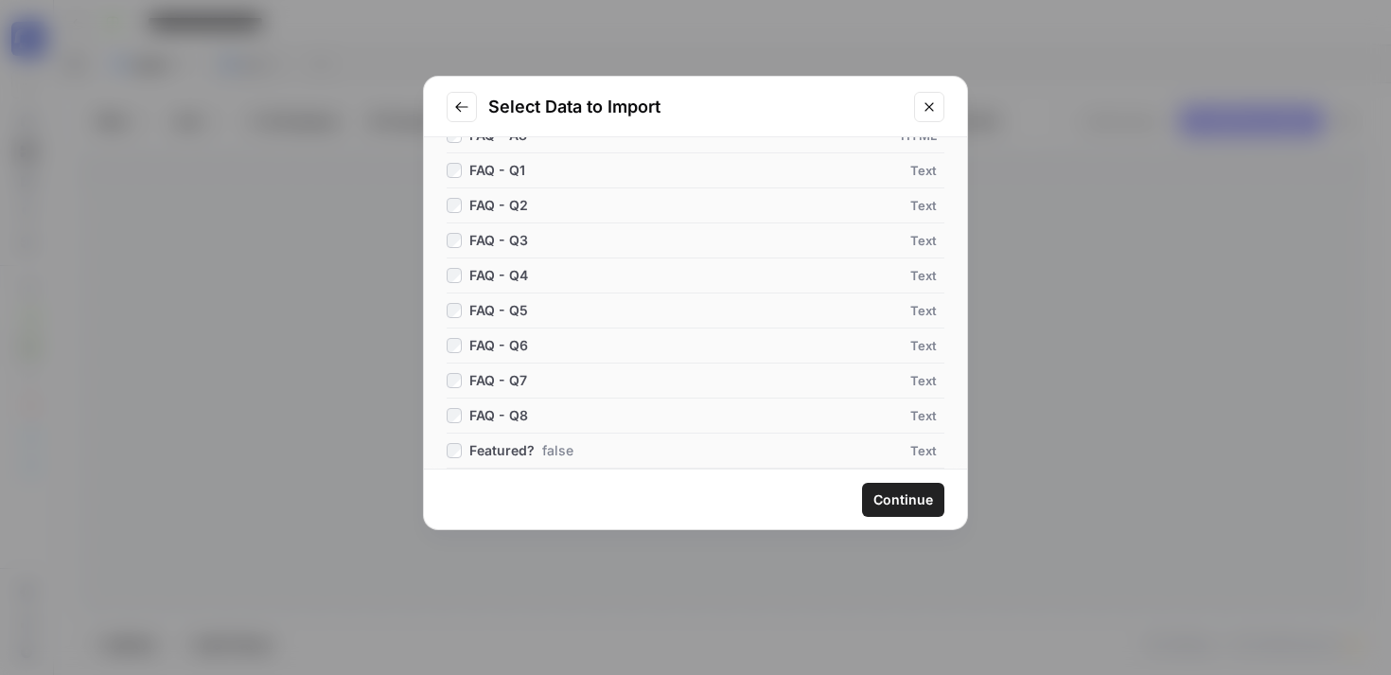
click at [498, 410] on span "FAQ - Q8" at bounding box center [498, 415] width 59 height 19
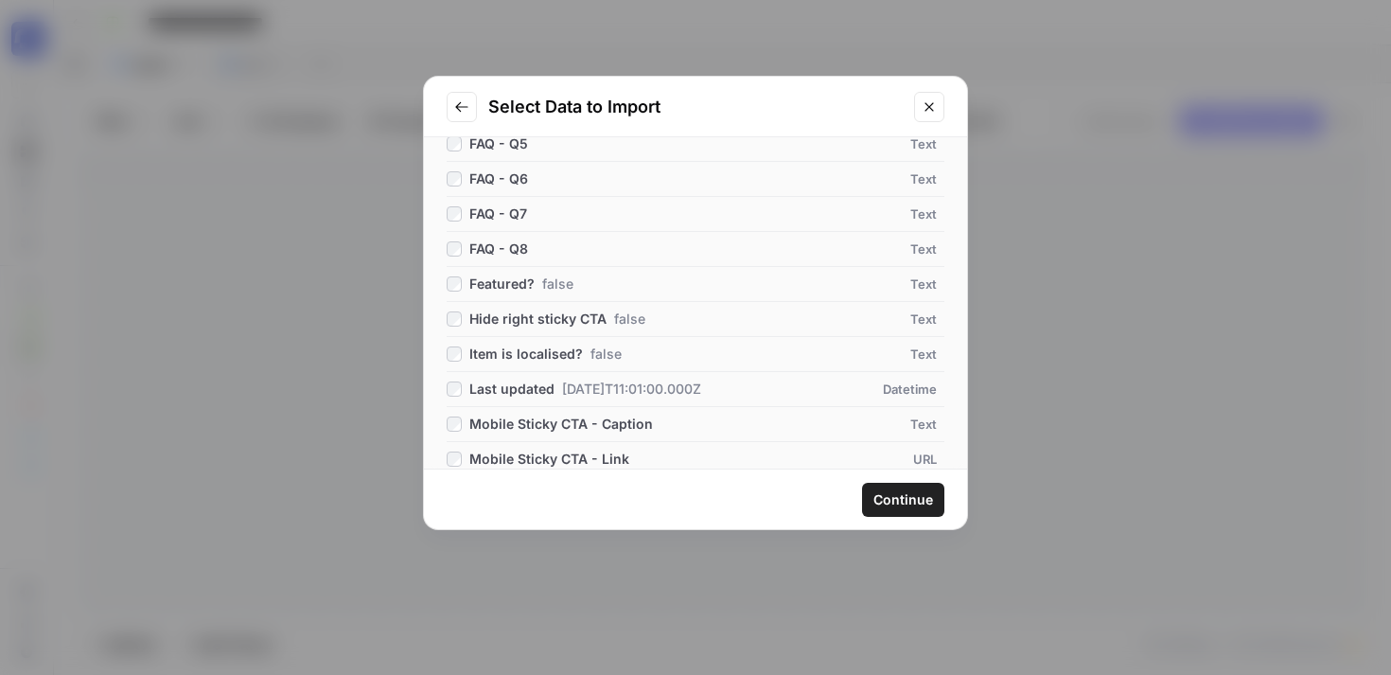
click at [512, 387] on span "Last updated" at bounding box center [511, 388] width 85 height 19
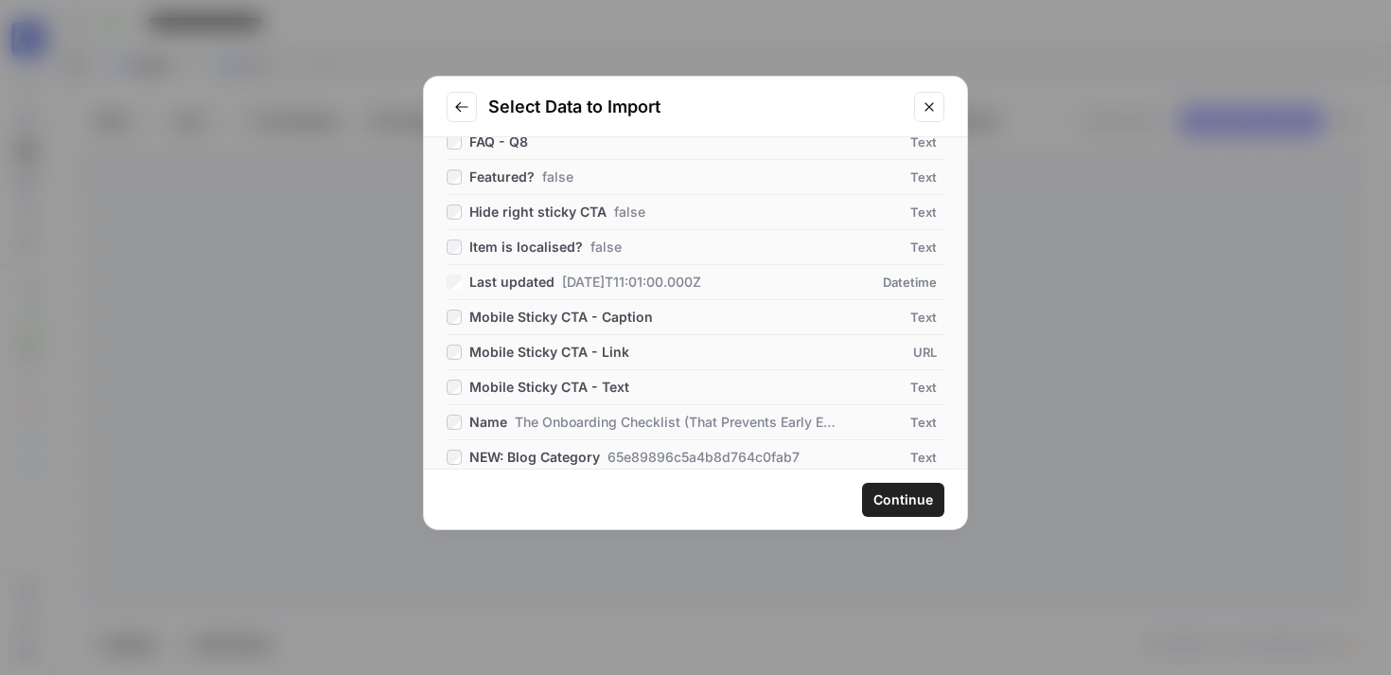
scroll to position [1156, 0]
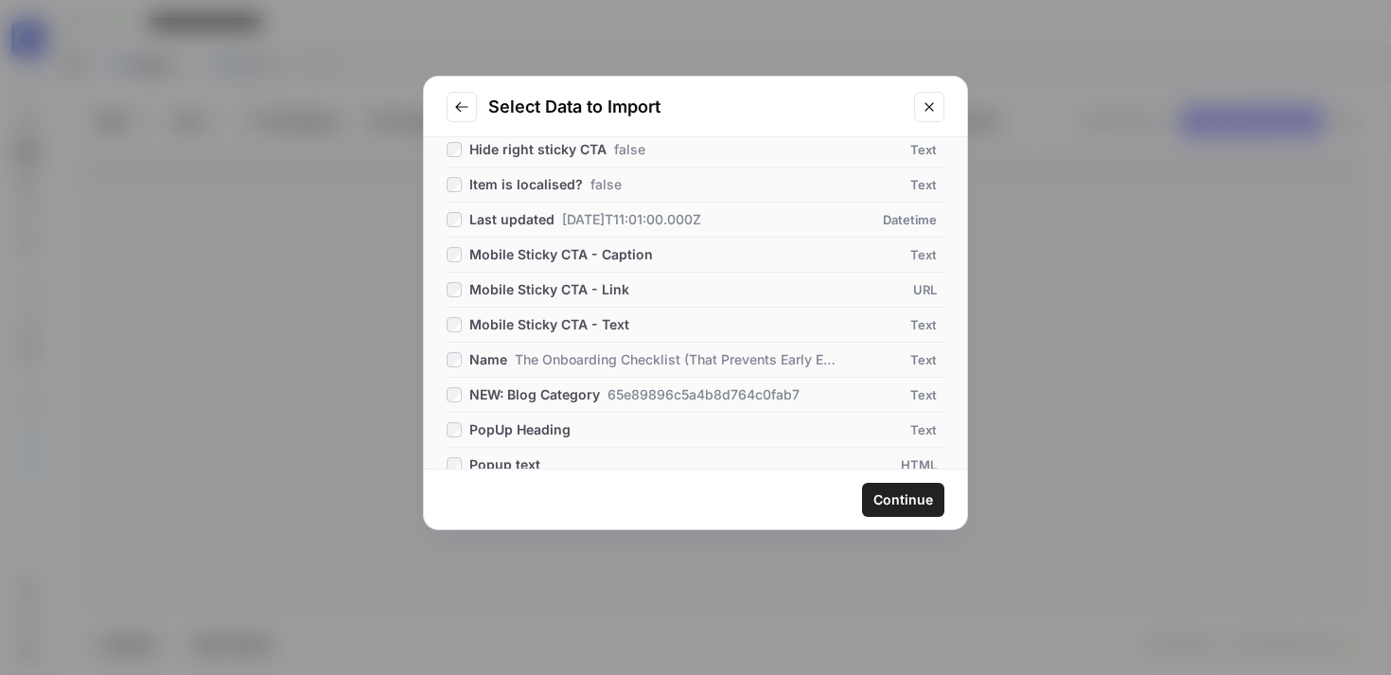
click at [523, 351] on span "The Onboarding Checklist (That Prevents Early Exits)" at bounding box center [676, 359] width 323 height 19
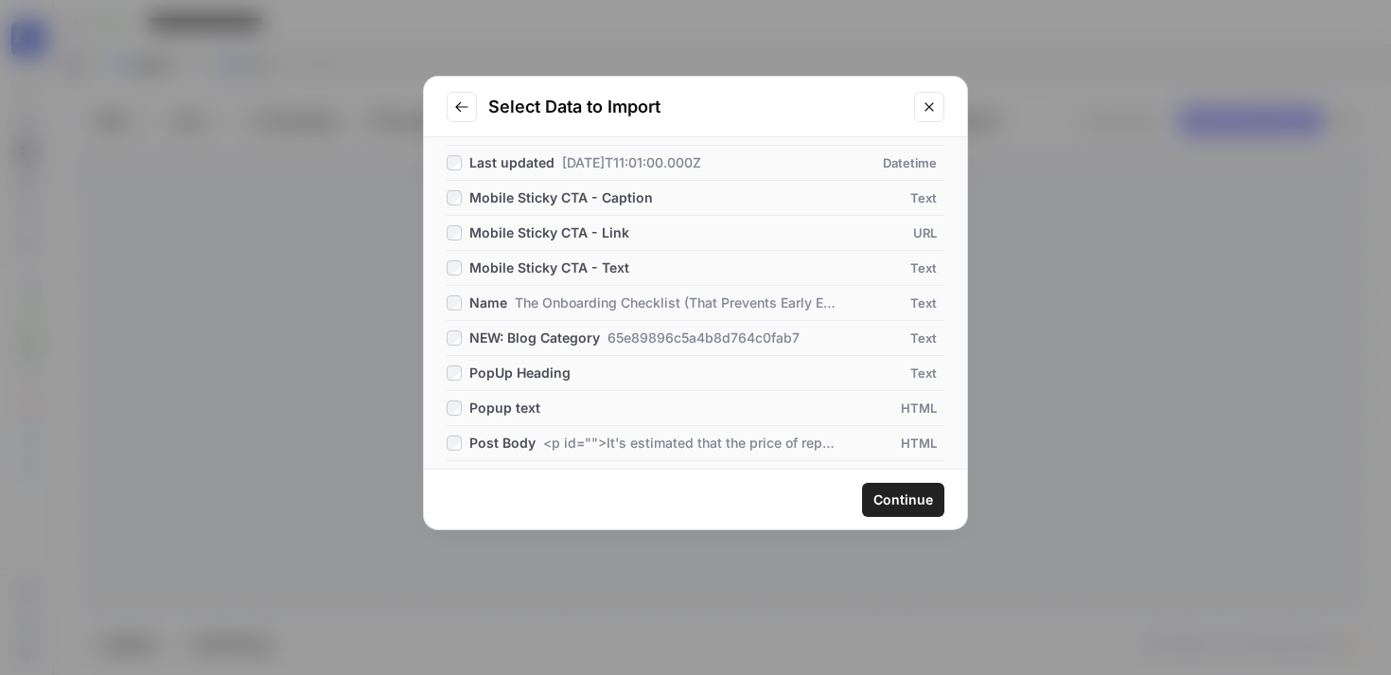
click at [528, 343] on span "NEW: Blog Category" at bounding box center [534, 337] width 131 height 19
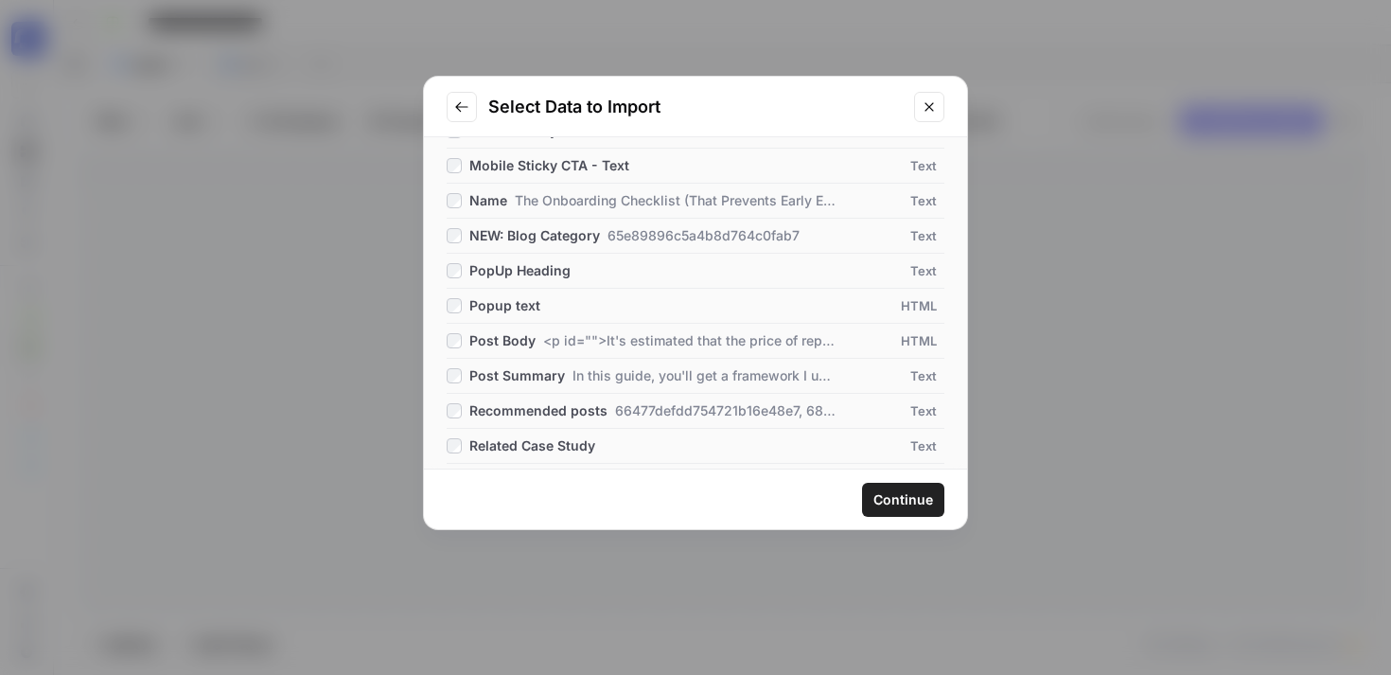
click at [531, 340] on span "Post Body" at bounding box center [502, 340] width 66 height 19
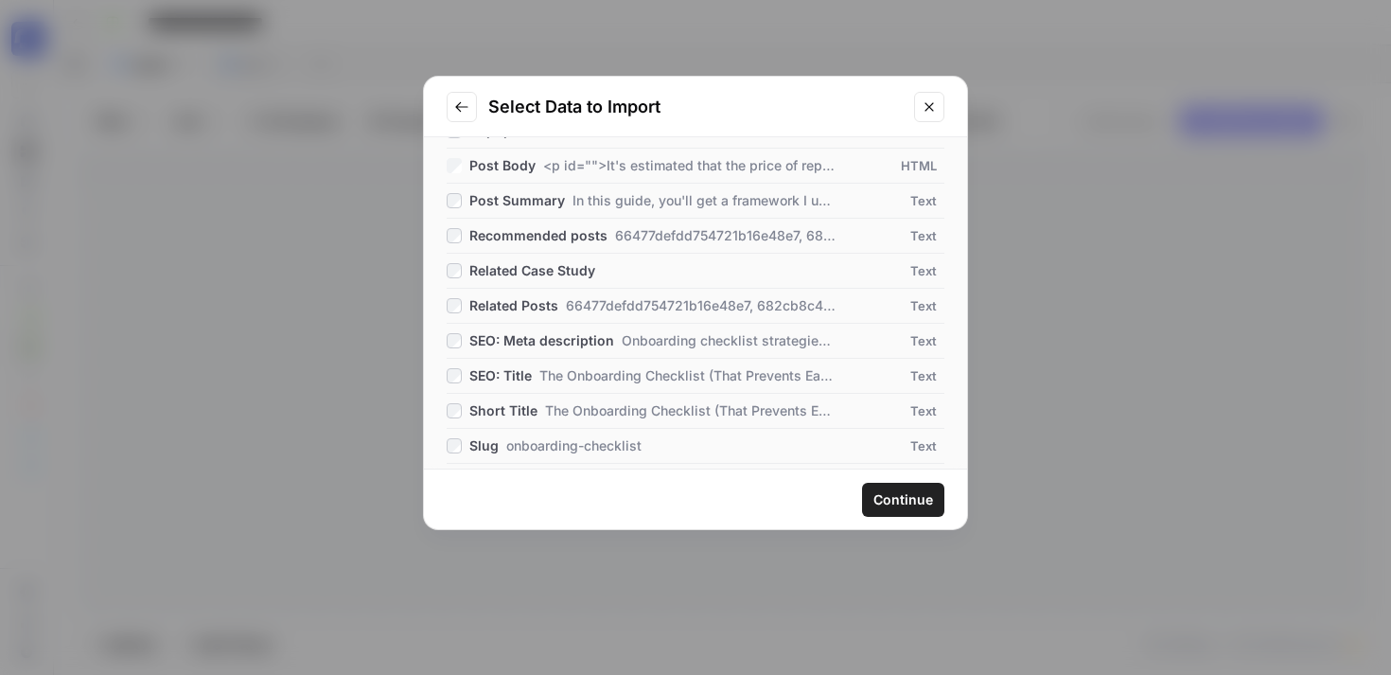
scroll to position [1555, 0]
click at [536, 335] on span "SEO: Meta description" at bounding box center [541, 337] width 145 height 19
click at [532, 368] on span "SEO: Title The Onboarding Checklist (That Prevents Early Exits)" at bounding box center [653, 372] width 368 height 19
click at [530, 405] on span "Short Title" at bounding box center [503, 407] width 68 height 19
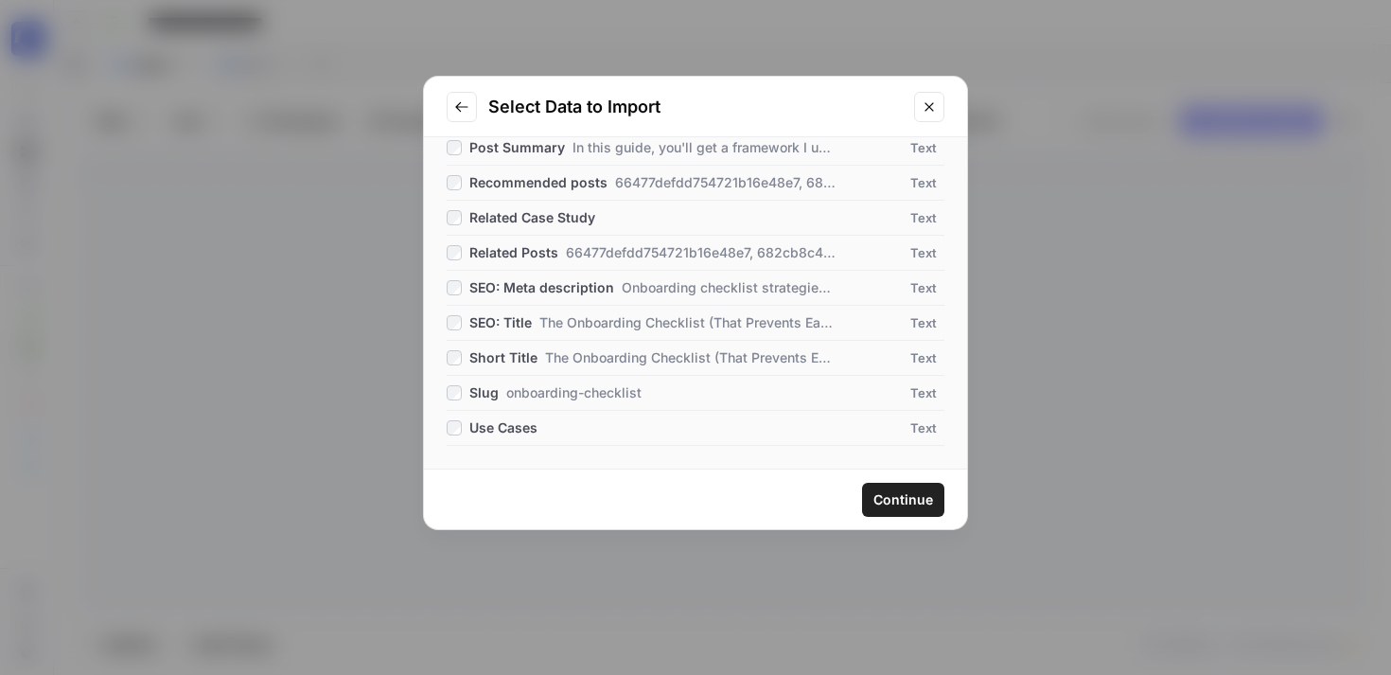
click at [535, 390] on span "onboarding-checklist" at bounding box center [573, 392] width 135 height 19
click at [902, 495] on span "Continue" at bounding box center [903, 499] width 60 height 19
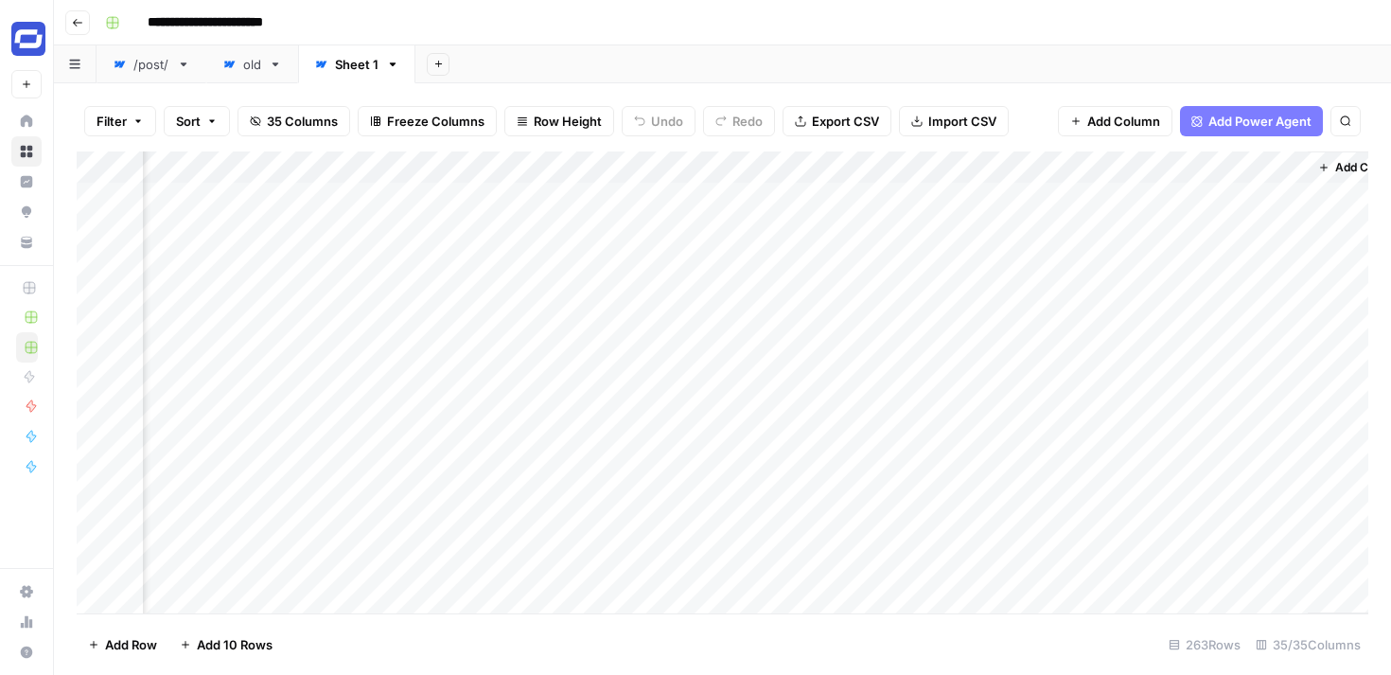
scroll to position [0, 7703]
click at [1129, 126] on span "Add Column" at bounding box center [1123, 121] width 73 height 19
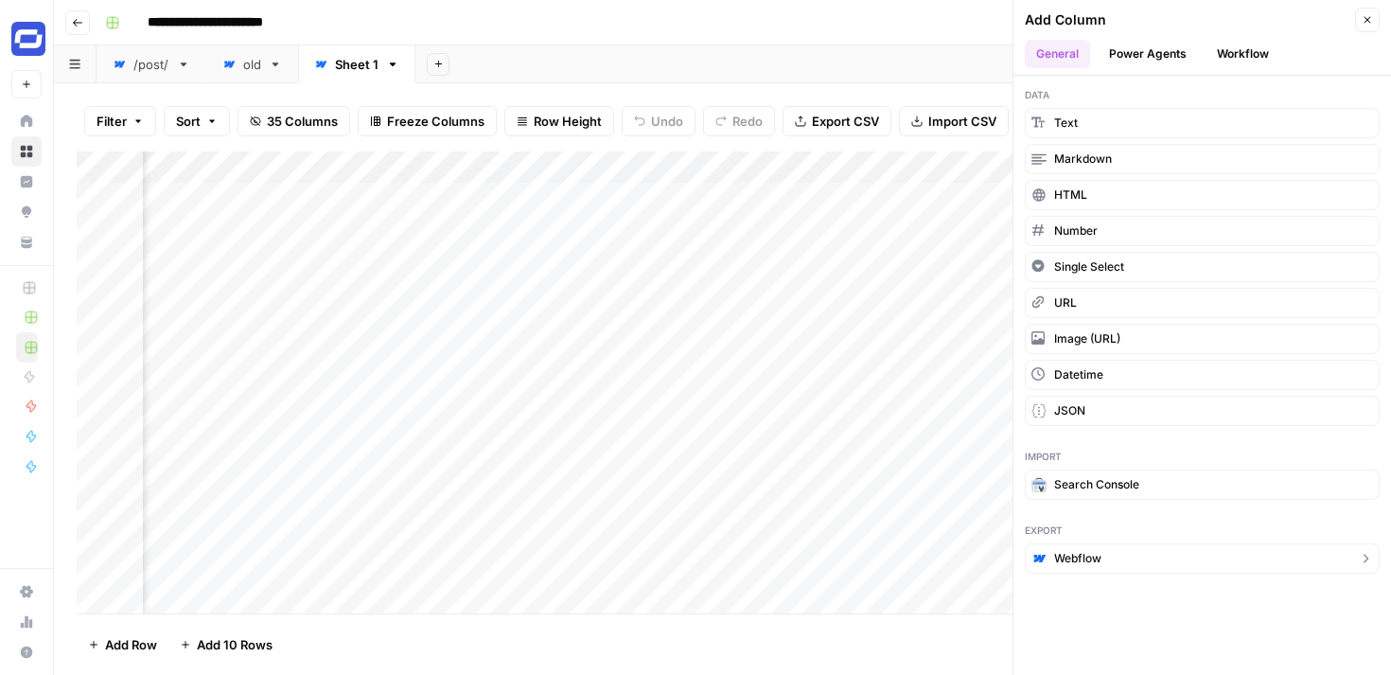
click at [1081, 557] on span "Webflow" at bounding box center [1077, 558] width 47 height 17
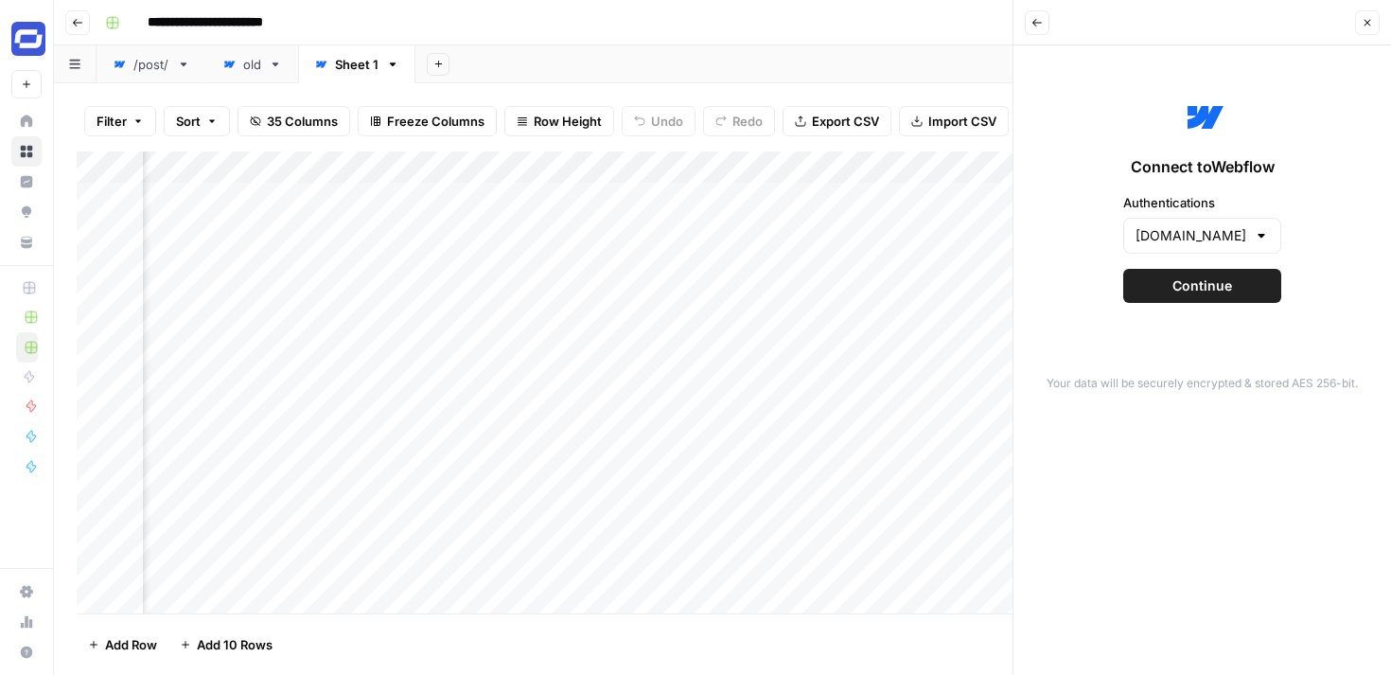
click at [1201, 280] on span "Continue" at bounding box center [1202, 285] width 60 height 19
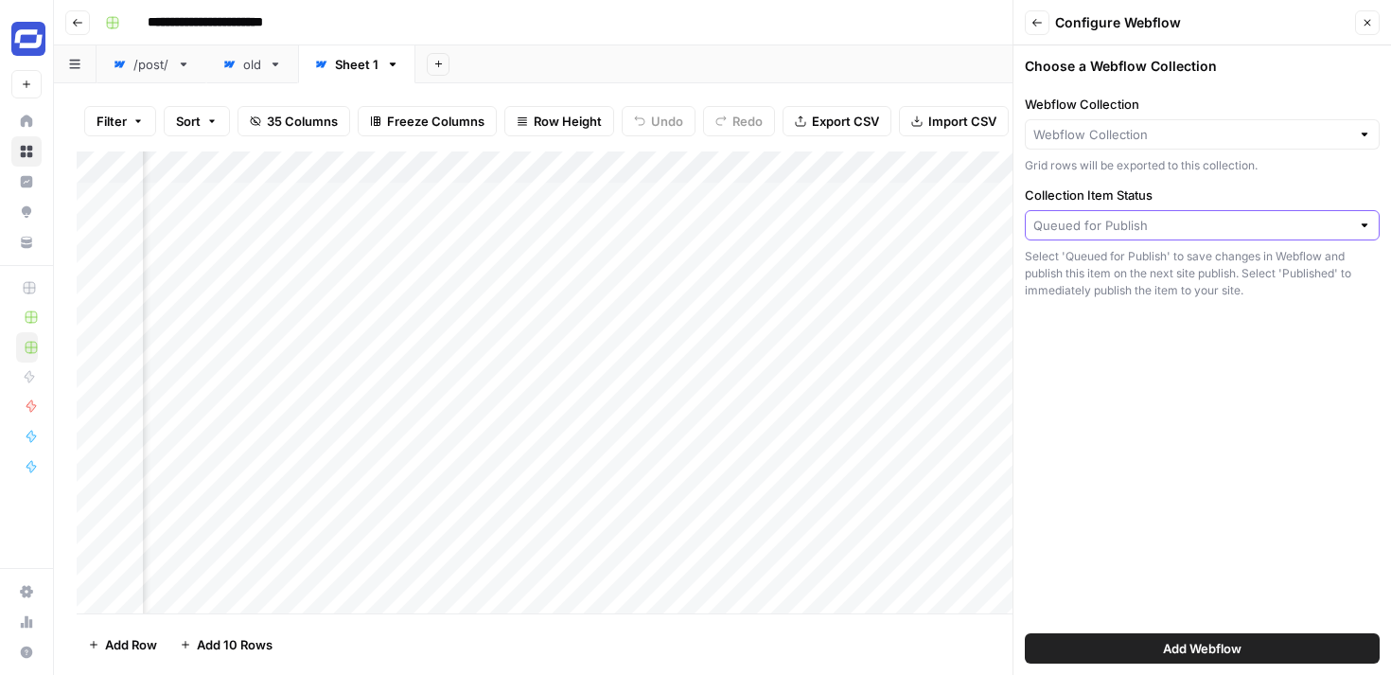
click at [1144, 228] on input "Collection Item Status" at bounding box center [1191, 225] width 317 height 19
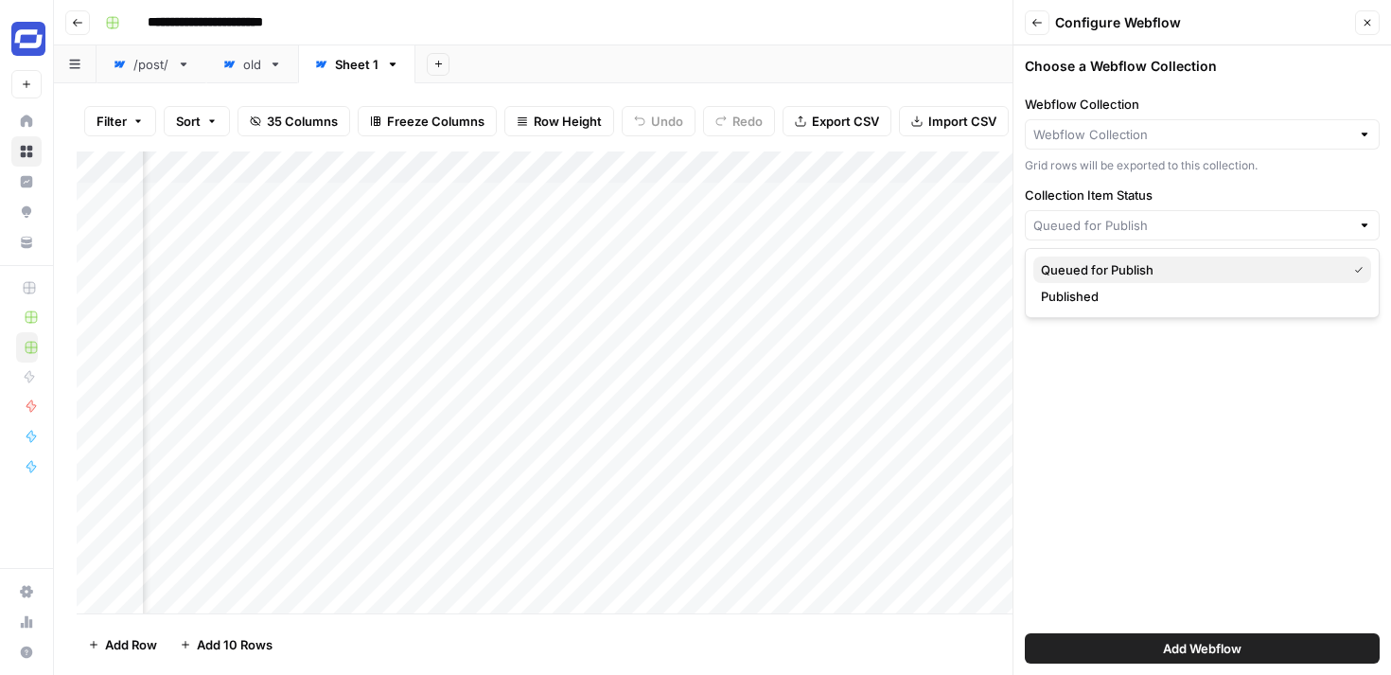
click at [1134, 260] on span "Queued for Publish" at bounding box center [1190, 269] width 298 height 19
type input "Queued for Publish"
click at [1213, 641] on span "Add Webflow" at bounding box center [1202, 648] width 79 height 19
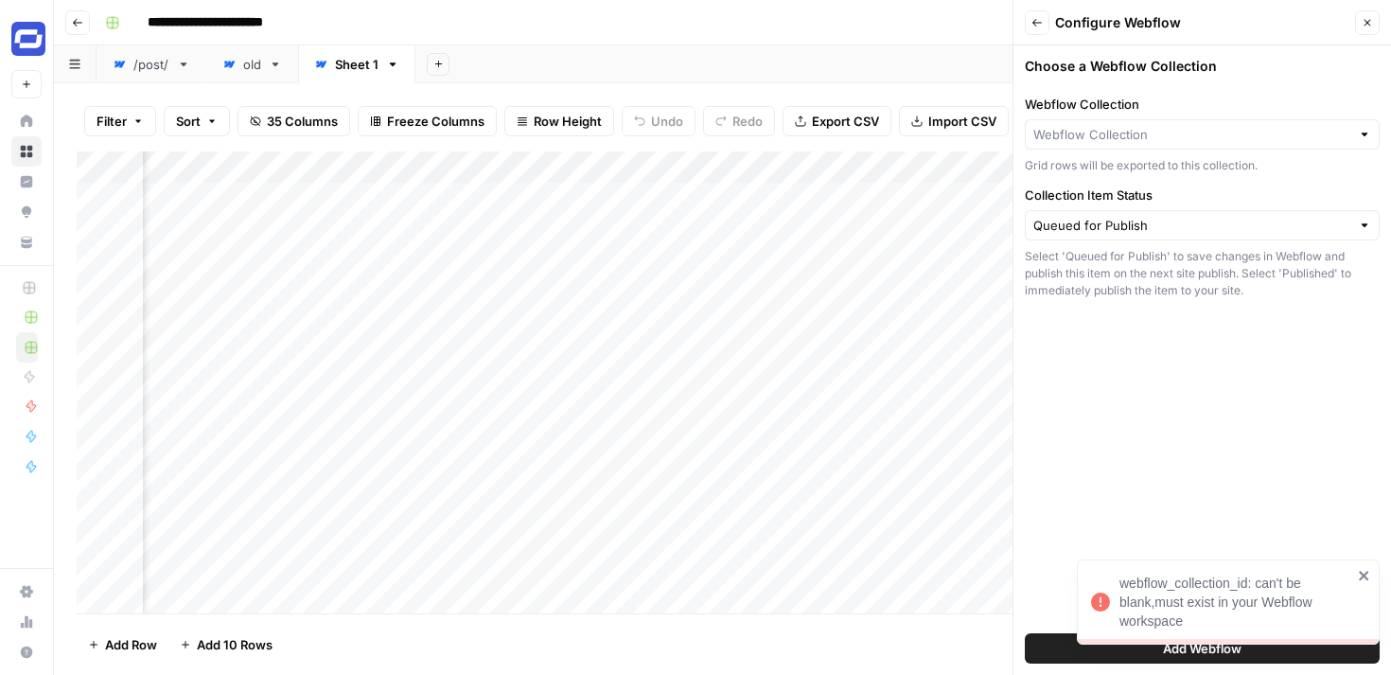
click at [1198, 360] on div "Choose a Webflow Collection Webflow Collection Grid rows will be exported to th…" at bounding box center [1202, 359] width 378 height 629
click at [1169, 137] on input "Webflow Collection" at bounding box center [1191, 134] width 317 height 19
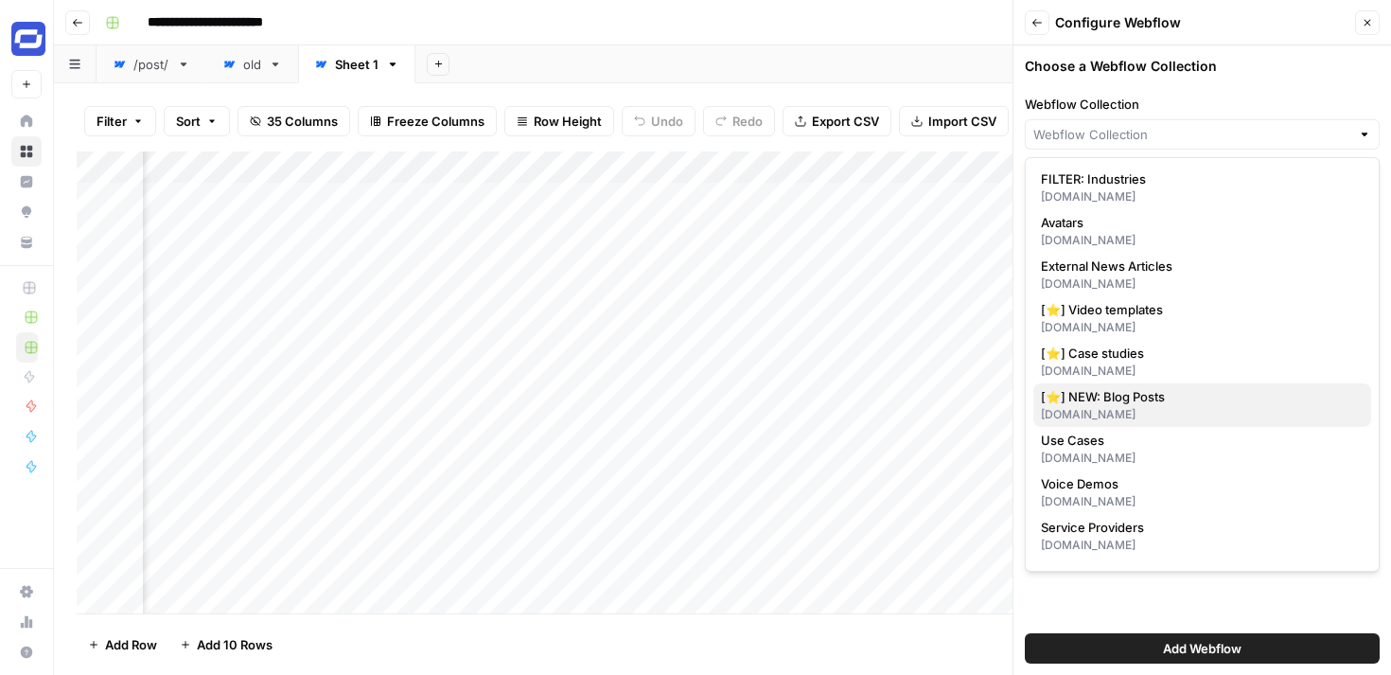
click at [1116, 387] on span "[⭐] NEW: Blog Posts" at bounding box center [1198, 396] width 315 height 19
type input "[⭐] NEW: Blog Posts"
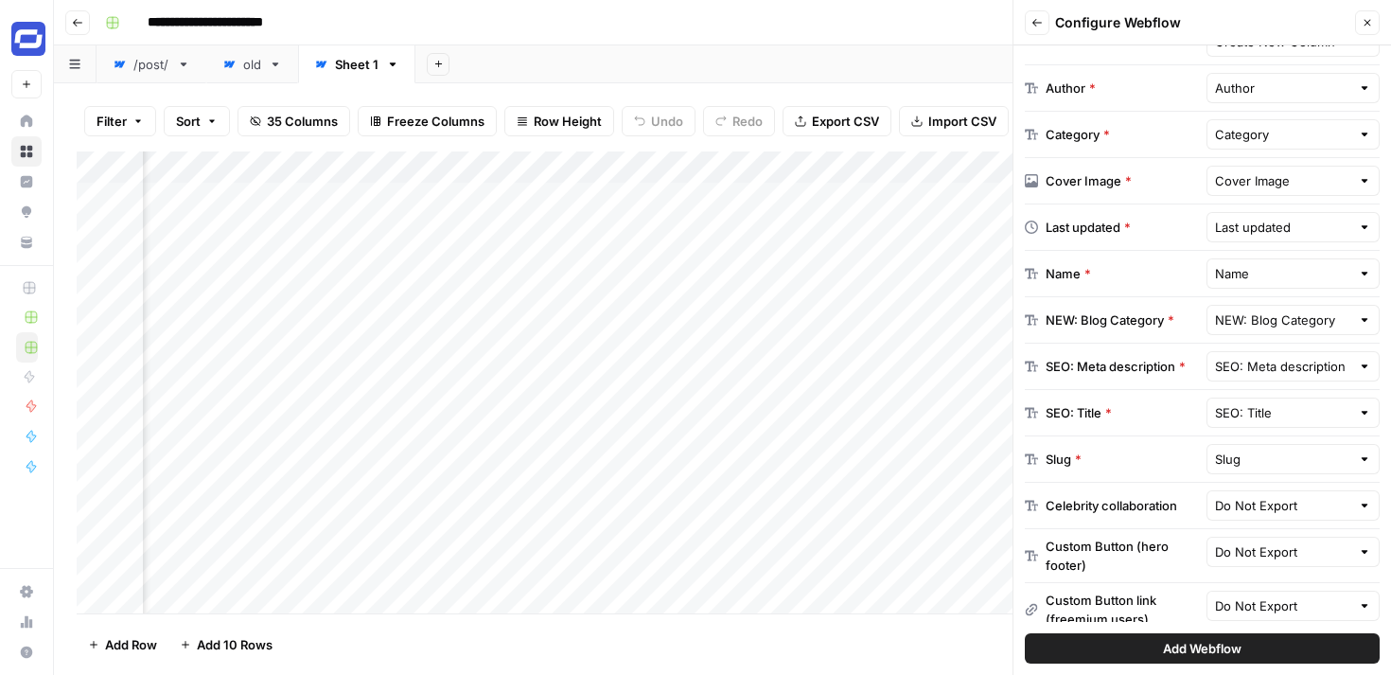
scroll to position [284, 0]
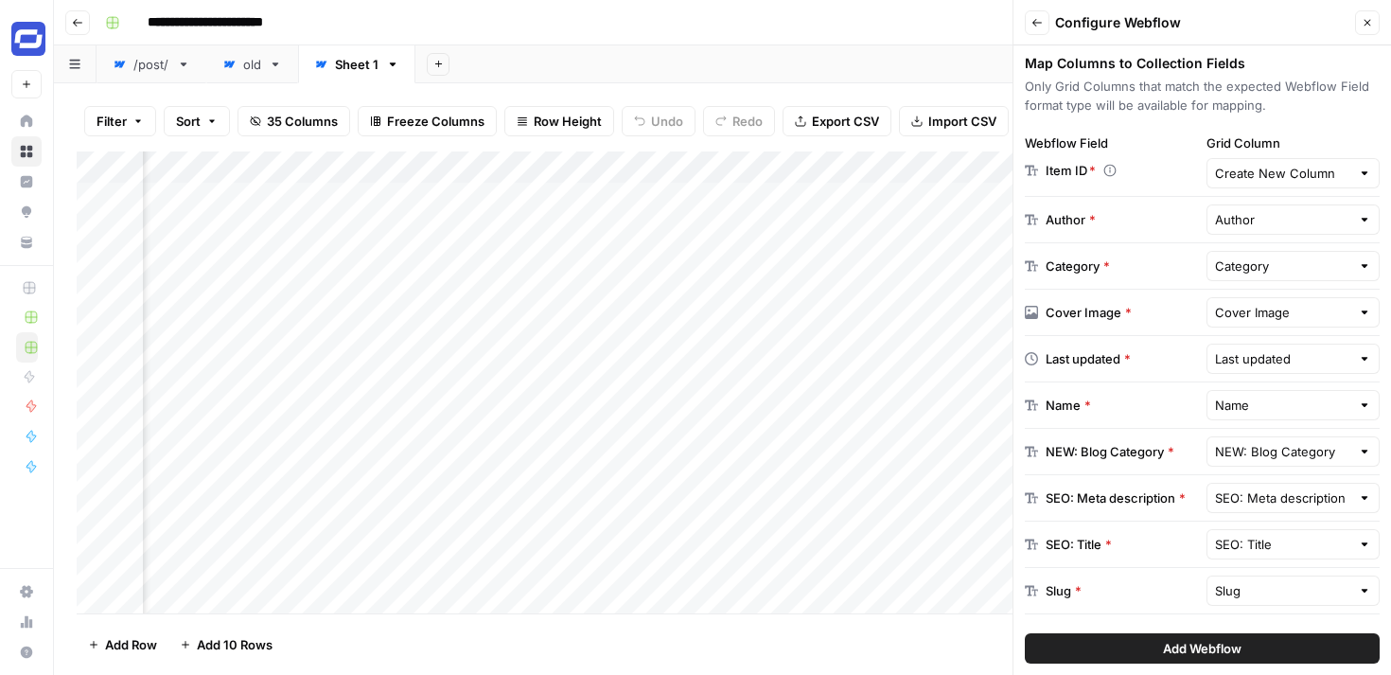
click at [1260, 183] on div "Create New Column" at bounding box center [1293, 173] width 174 height 30
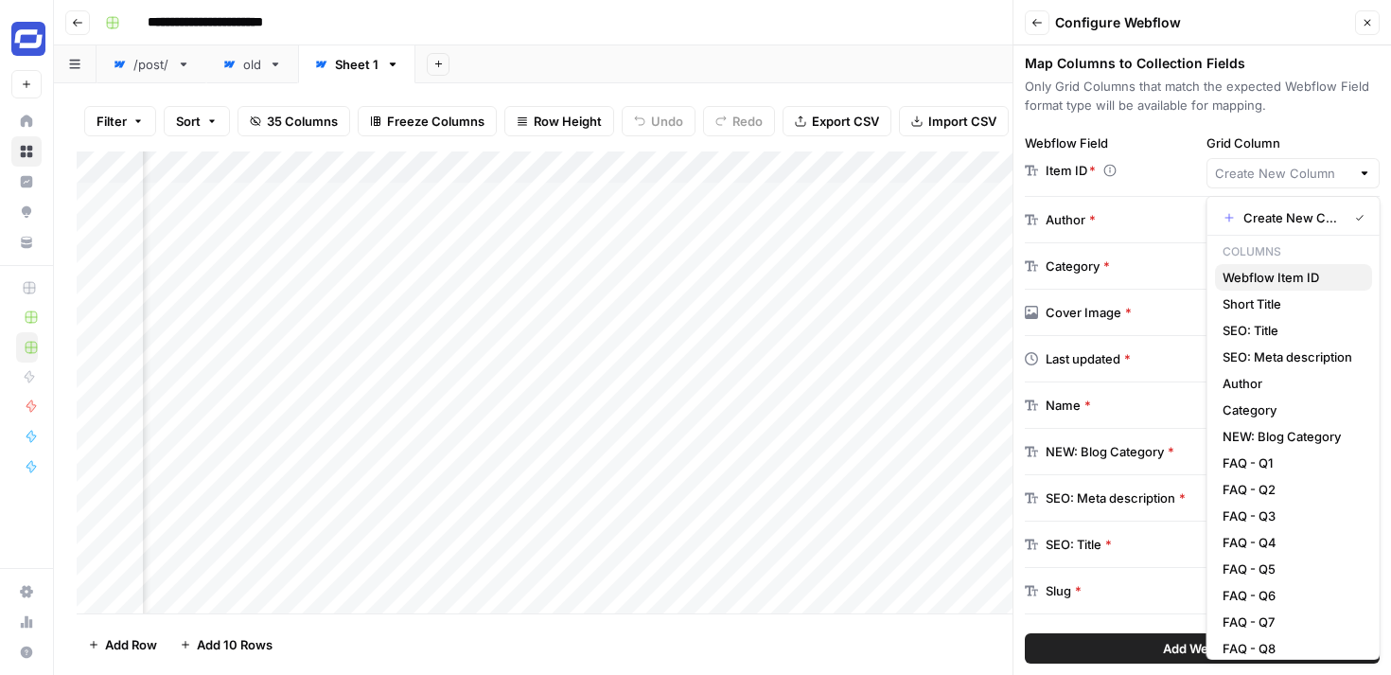
click at [1274, 275] on span "Webflow Item ID" at bounding box center [1289, 277] width 134 height 19
type input "Webflow Item ID"
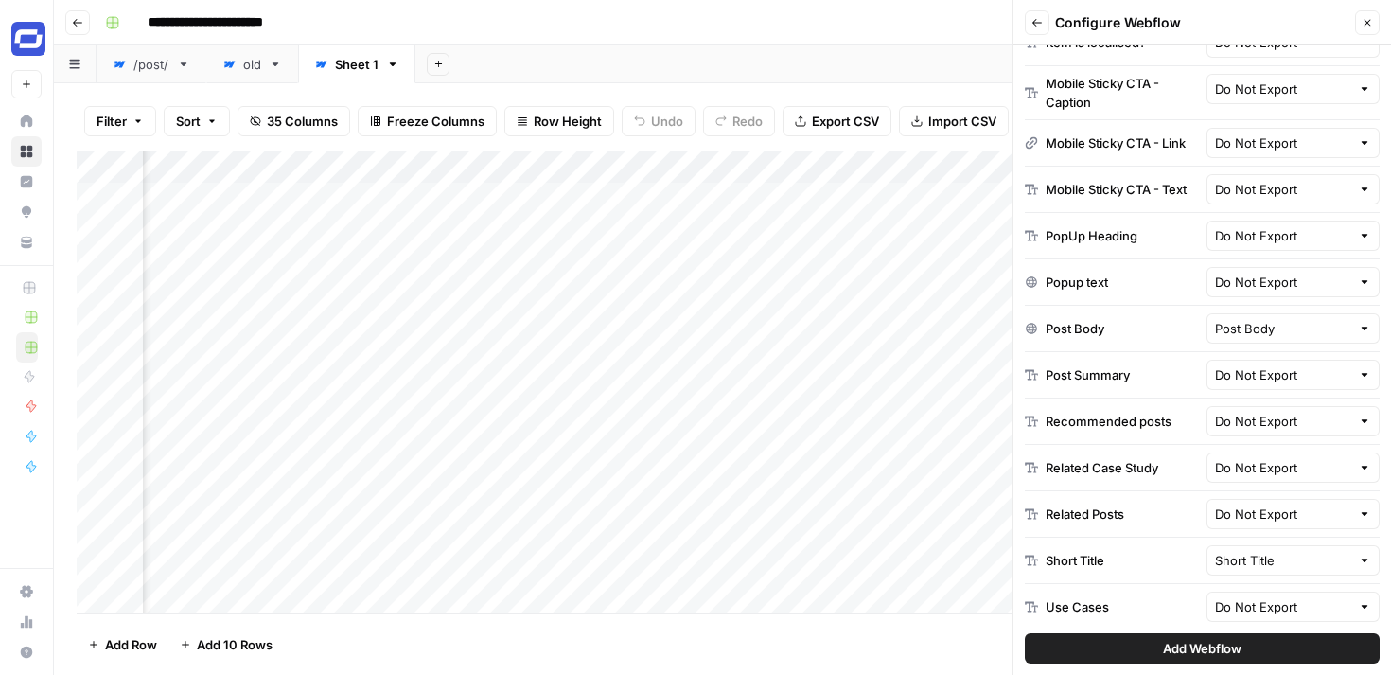
scroll to position [2402, 0]
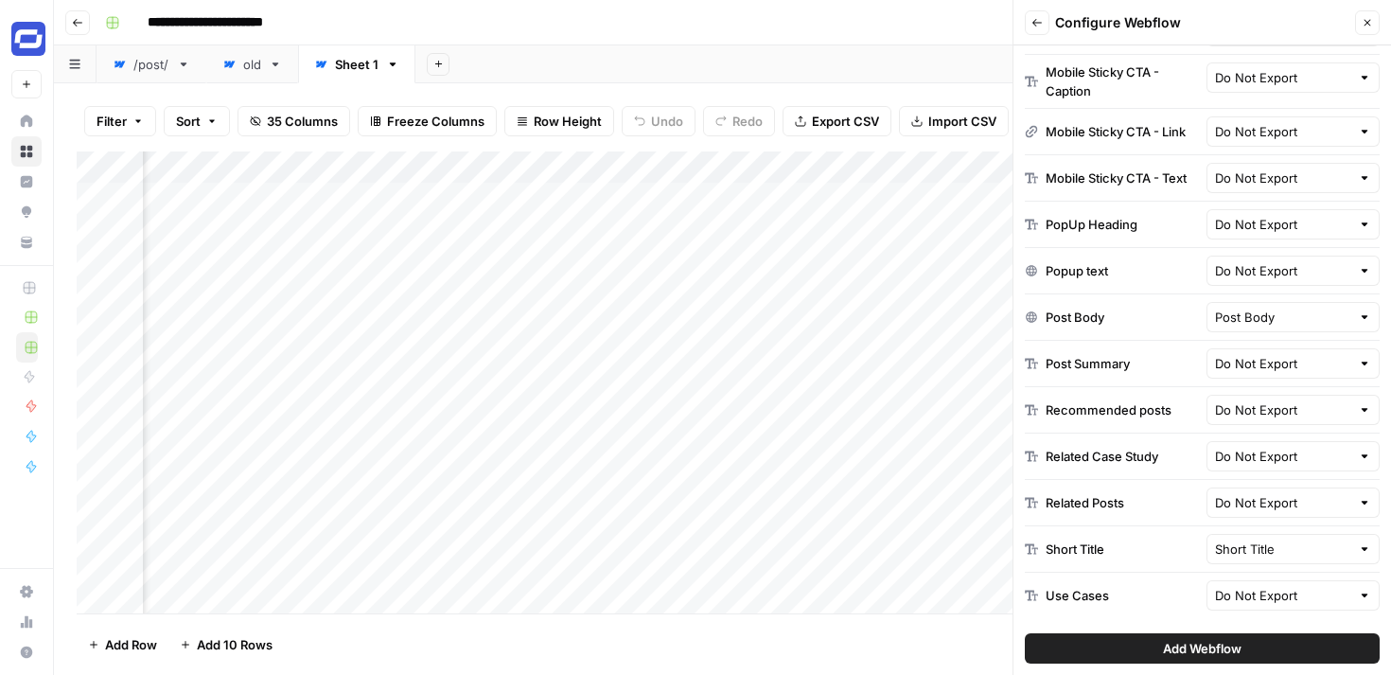
click at [1199, 645] on span "Add Webflow" at bounding box center [1202, 648] width 79 height 19
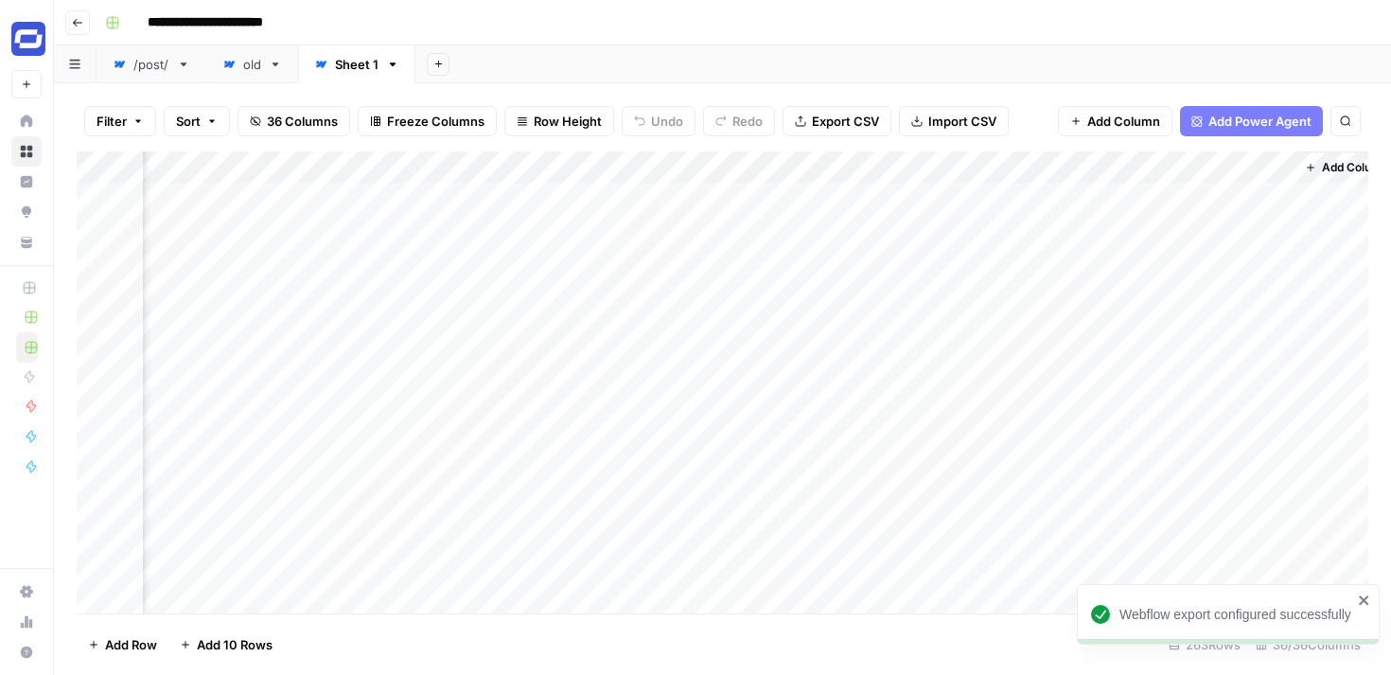
scroll to position [0, 7873]
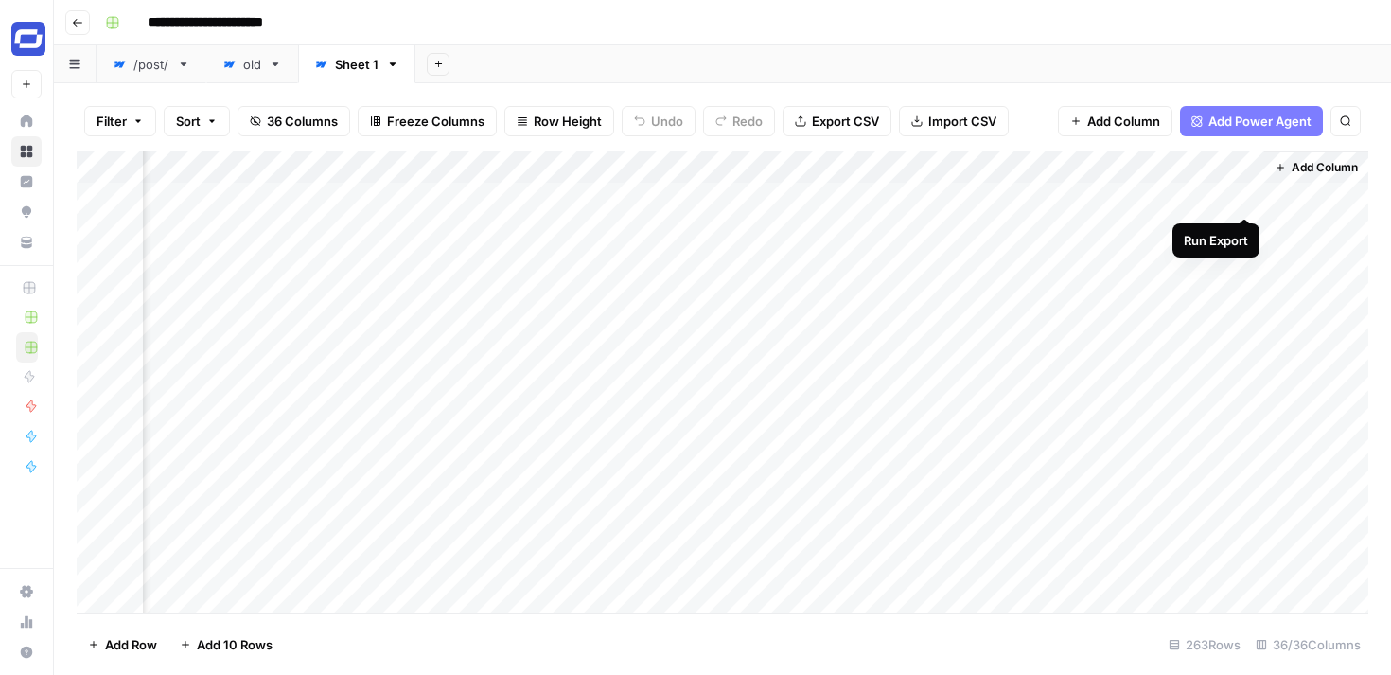
click at [1244, 197] on div "Add Column" at bounding box center [722, 382] width 1291 height 462
click at [1250, 230] on div "Add Column" at bounding box center [722, 382] width 1291 height 462
click at [1111, 66] on div "Add Sheet" at bounding box center [902, 64] width 975 height 38
click at [239, 77] on link "old" at bounding box center [252, 64] width 92 height 38
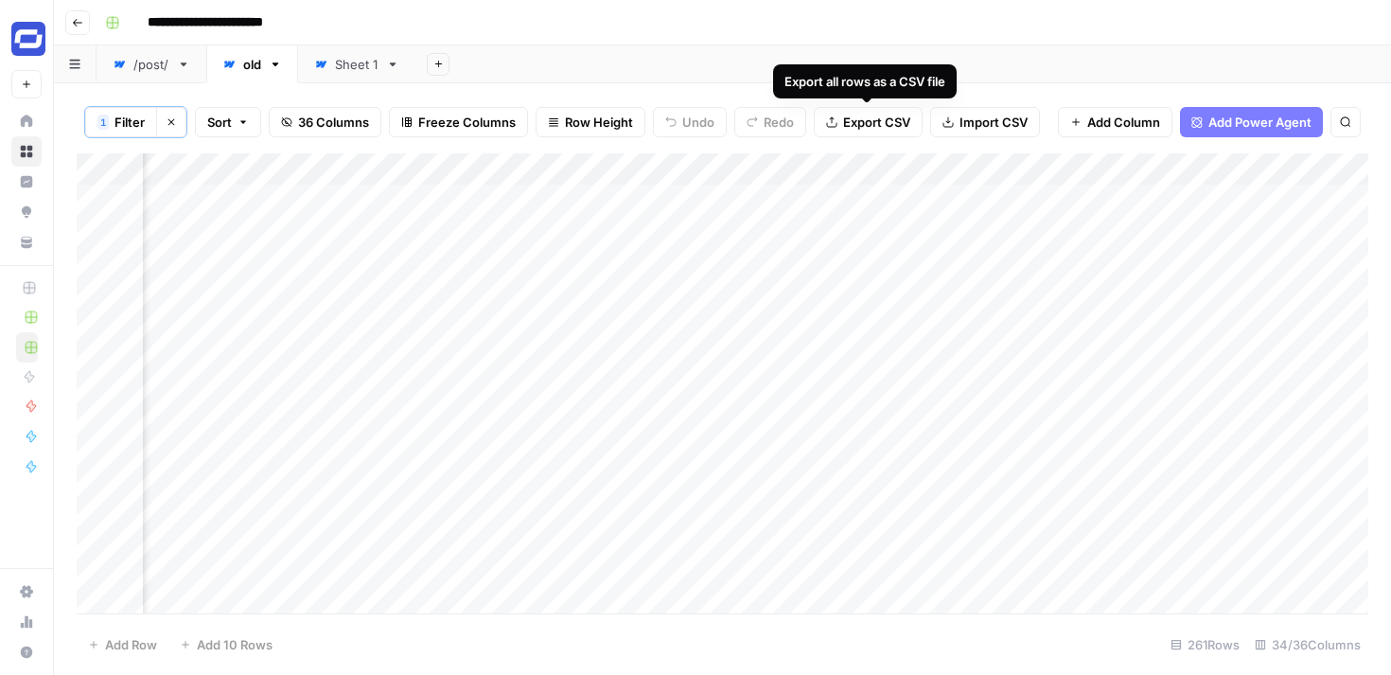
scroll to position [2, 6940]
click at [336, 73] on div "Sheet 1" at bounding box center [357, 64] width 44 height 19
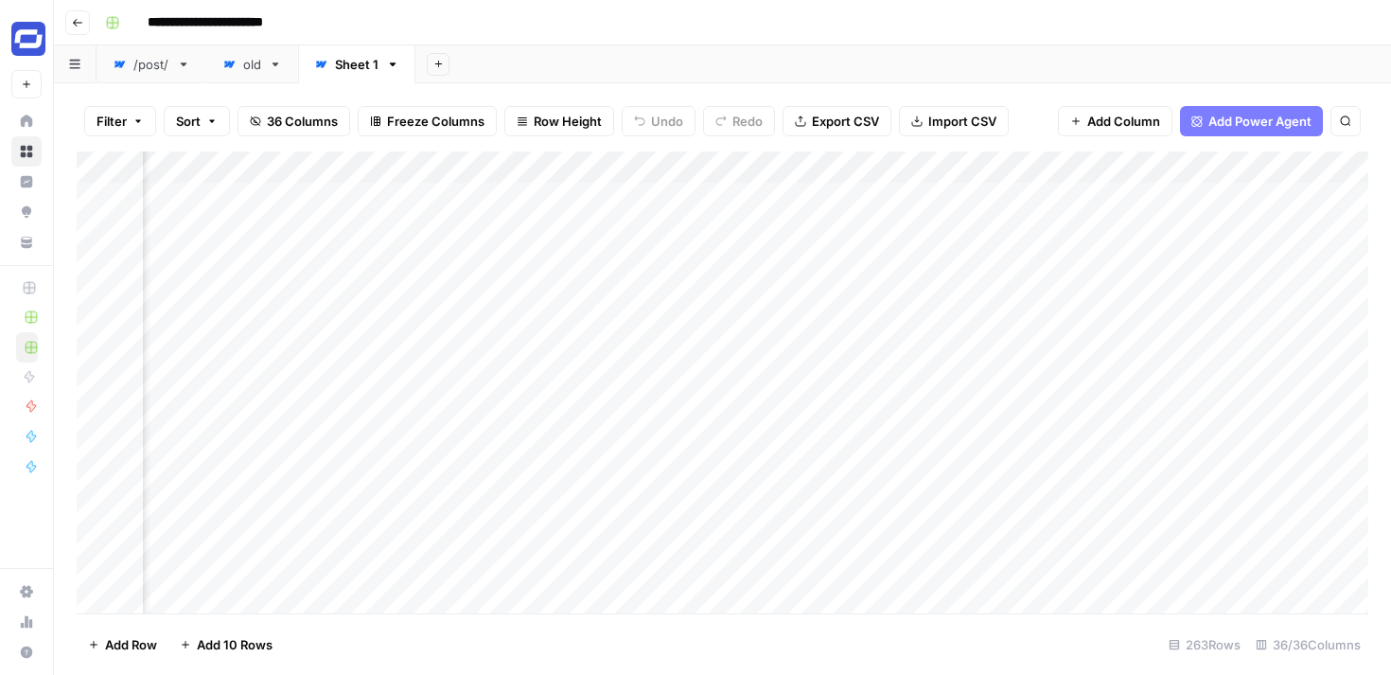
scroll to position [0, 7873]
click at [1219, 197] on div "Add Column" at bounding box center [722, 382] width 1291 height 462
click at [600, 233] on div "Add Column" at bounding box center [722, 382] width 1291 height 462
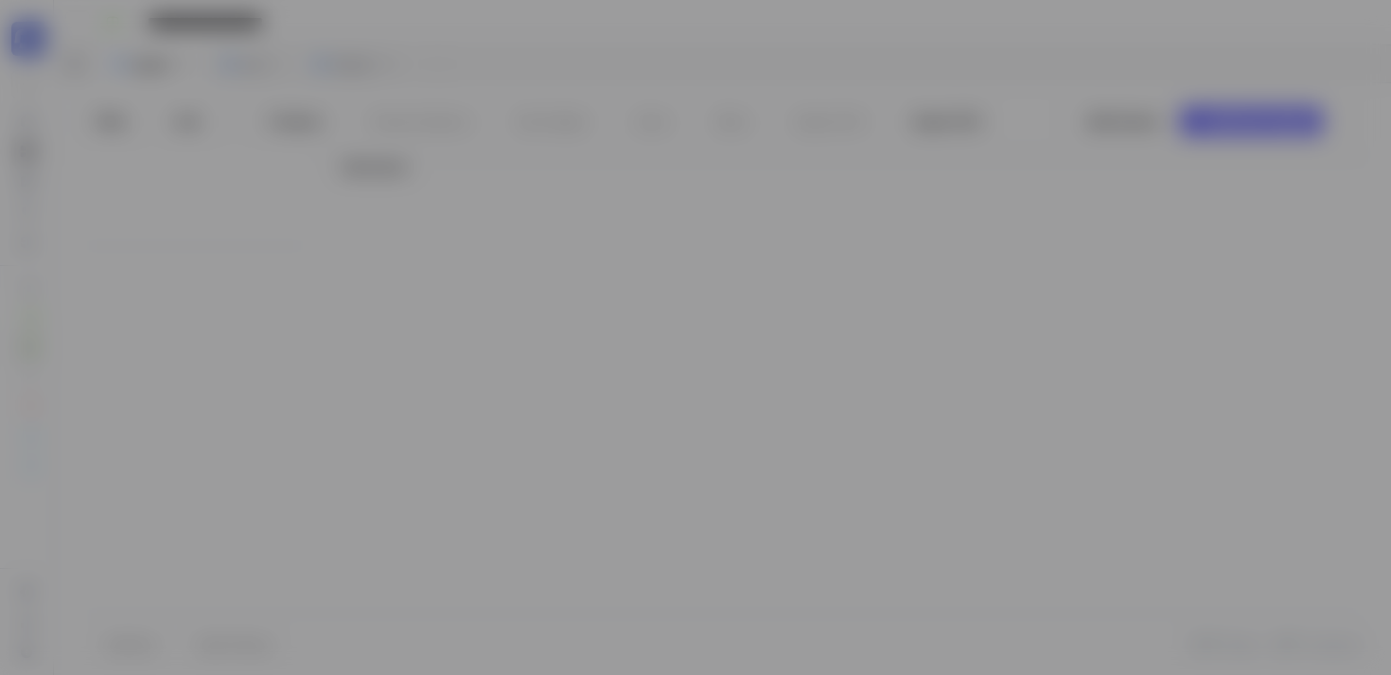
type input "[DOMAIN_NAME]"
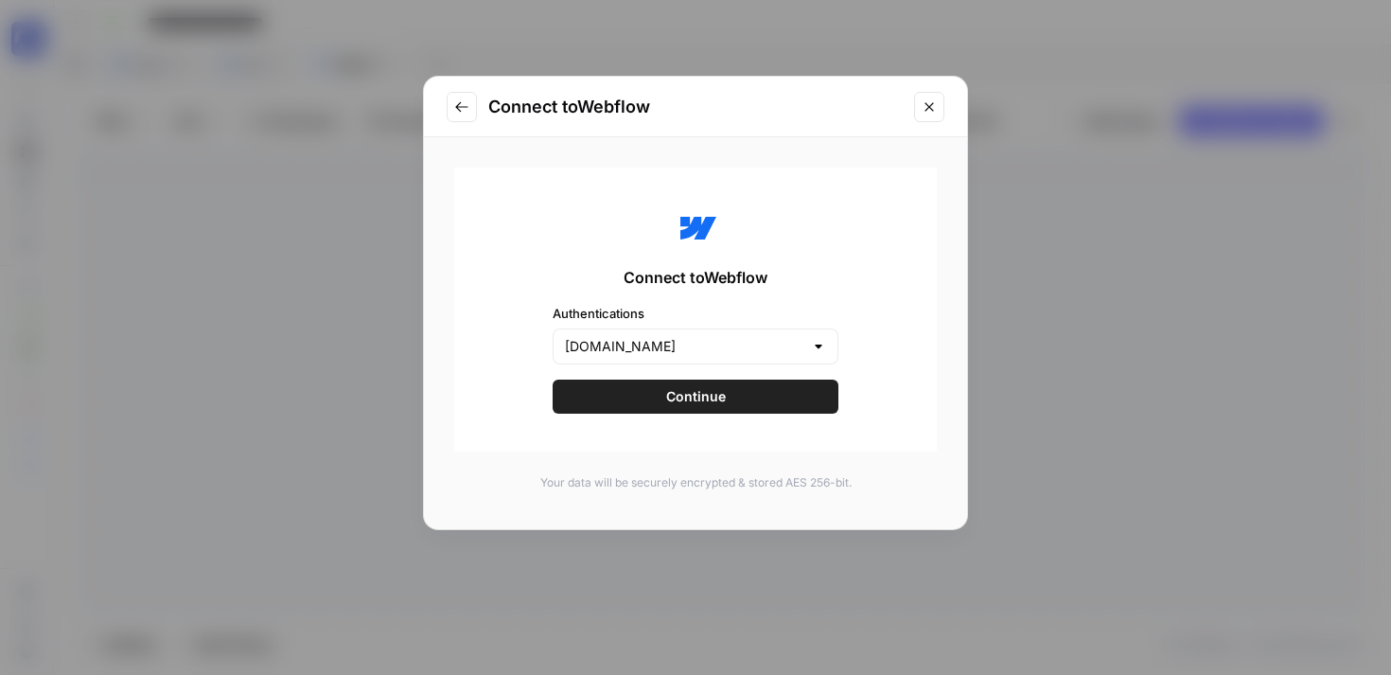
click at [934, 110] on icon "Close modal" at bounding box center [929, 106] width 15 height 15
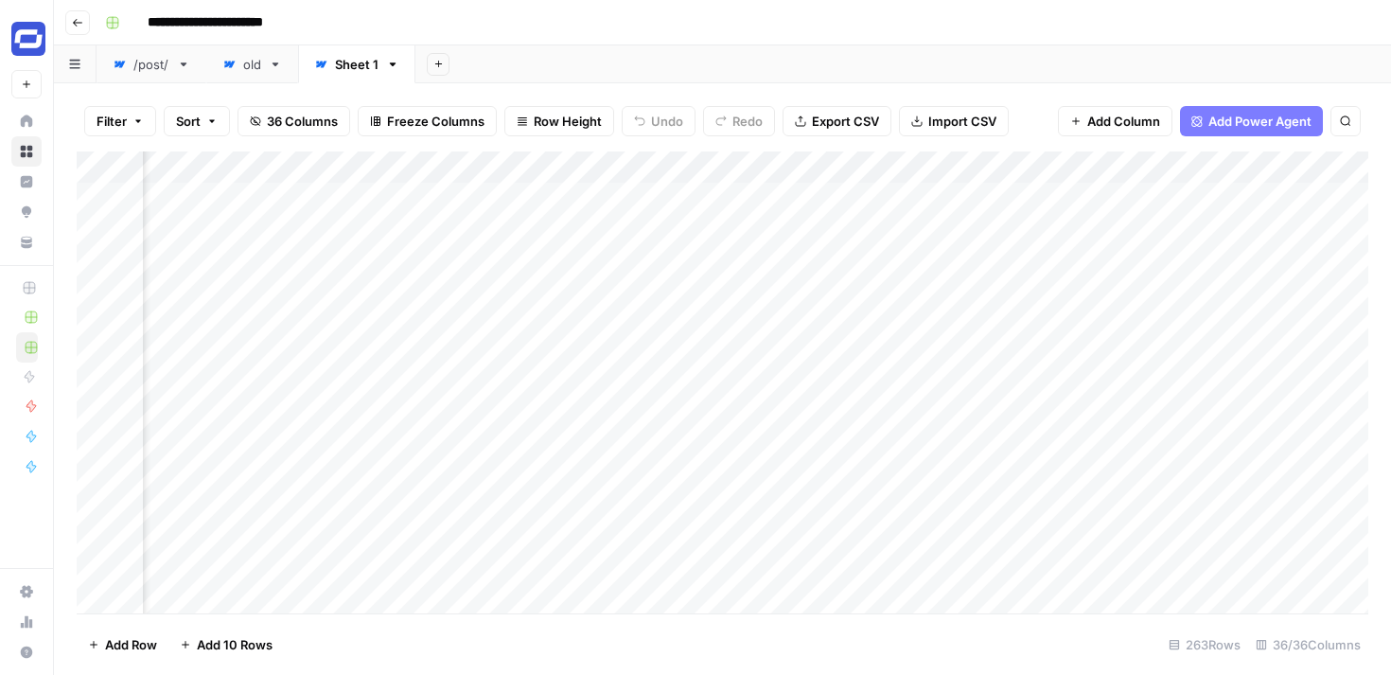
scroll to position [0, 5875]
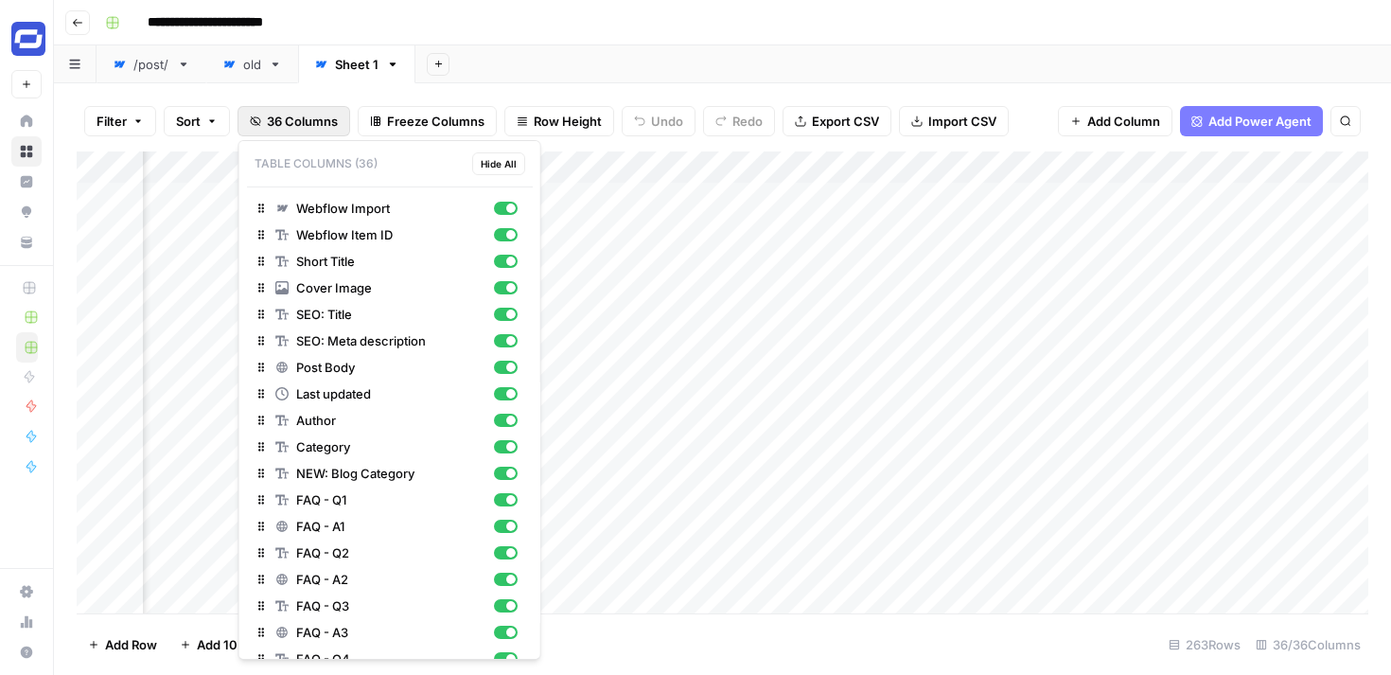
click at [325, 126] on span "36 Columns" at bounding box center [302, 121] width 71 height 19
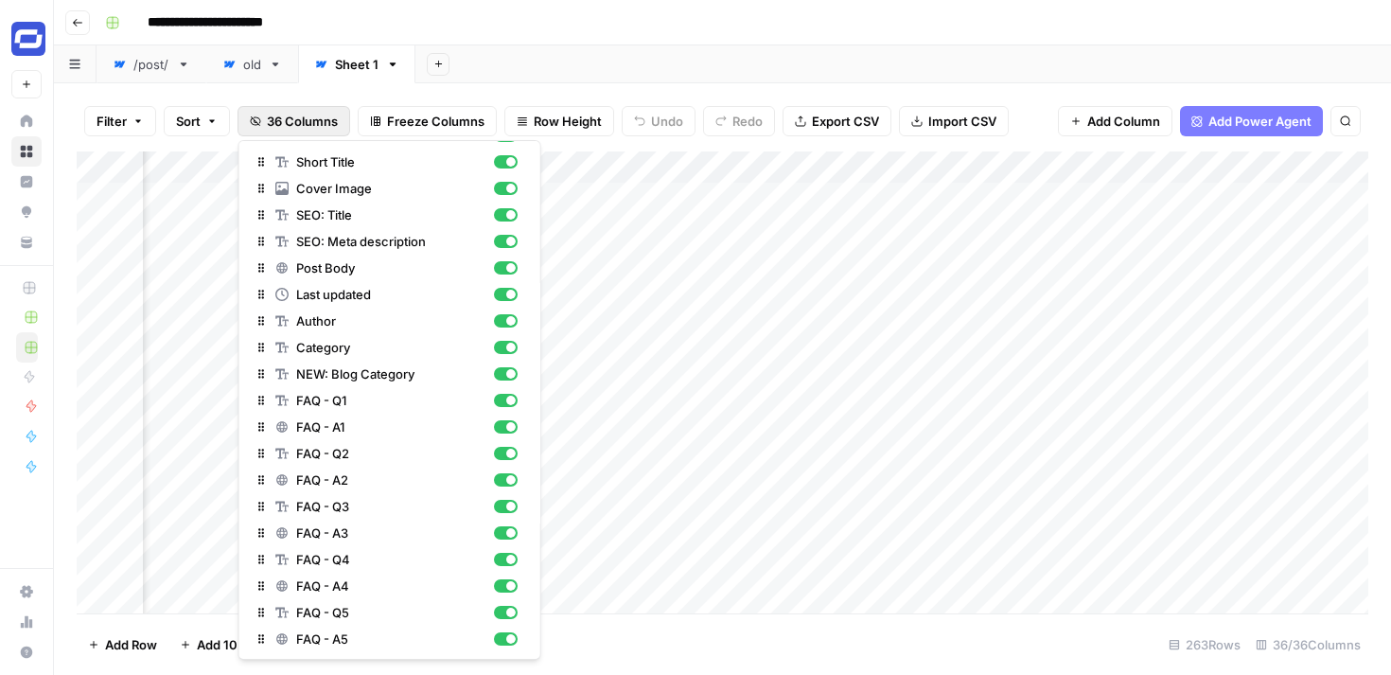
scroll to position [129, 0]
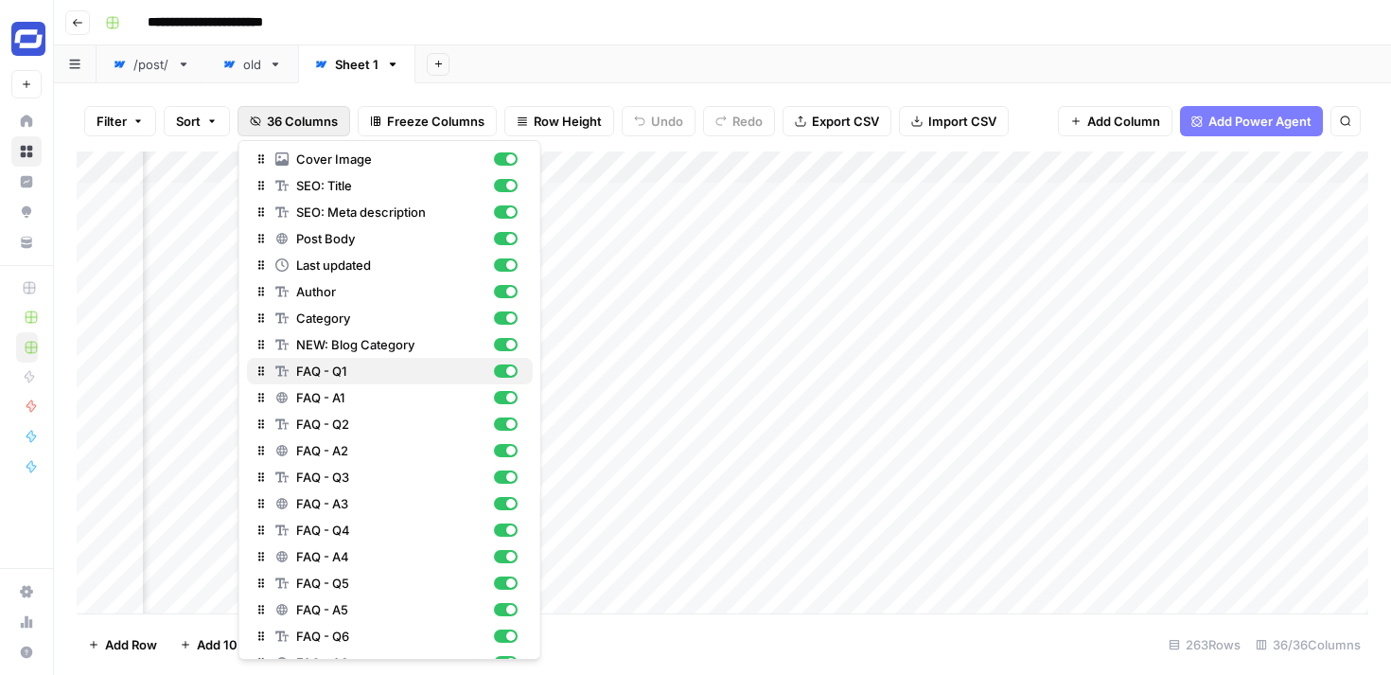
click at [504, 366] on div "button" at bounding box center [505, 370] width 24 height 13
click at [510, 391] on div "button" at bounding box center [505, 397] width 24 height 13
click at [509, 418] on div "button" at bounding box center [505, 423] width 24 height 13
click at [505, 448] on div "button" at bounding box center [505, 450] width 24 height 13
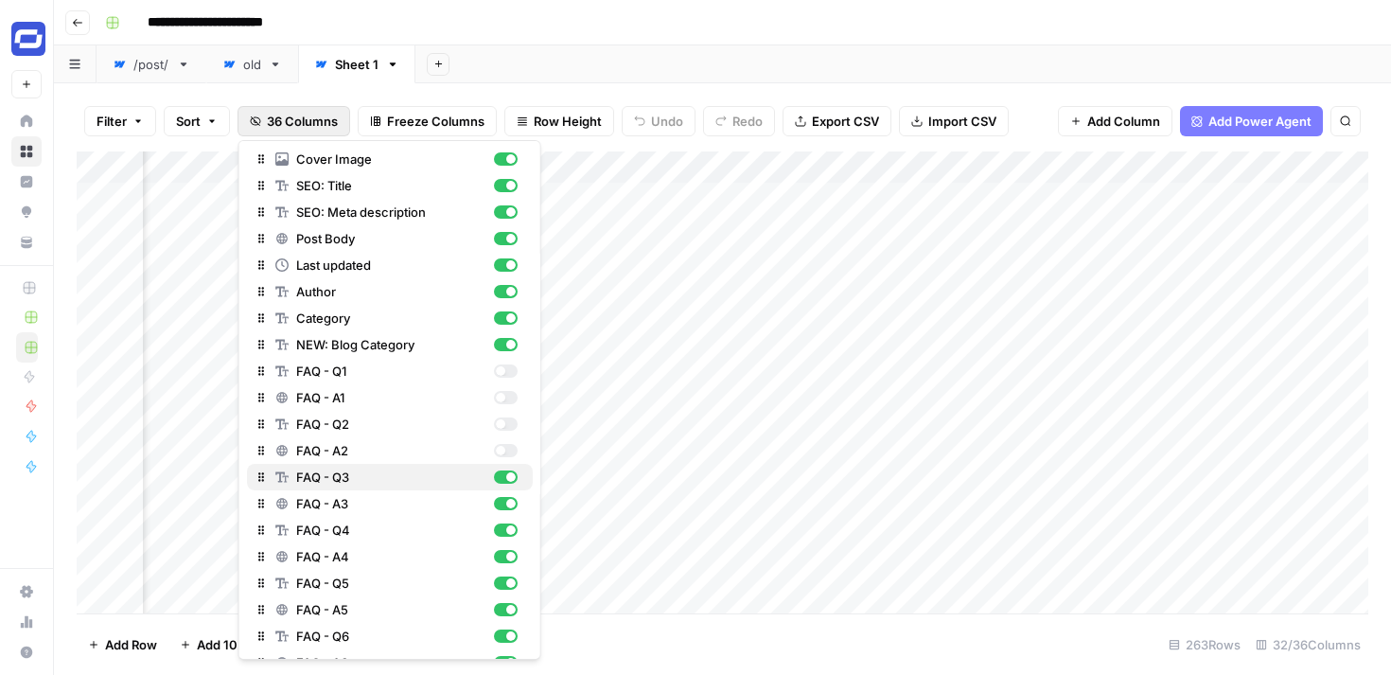
click at [506, 480] on div "button" at bounding box center [505, 476] width 24 height 13
click at [507, 507] on div "button" at bounding box center [505, 503] width 24 height 13
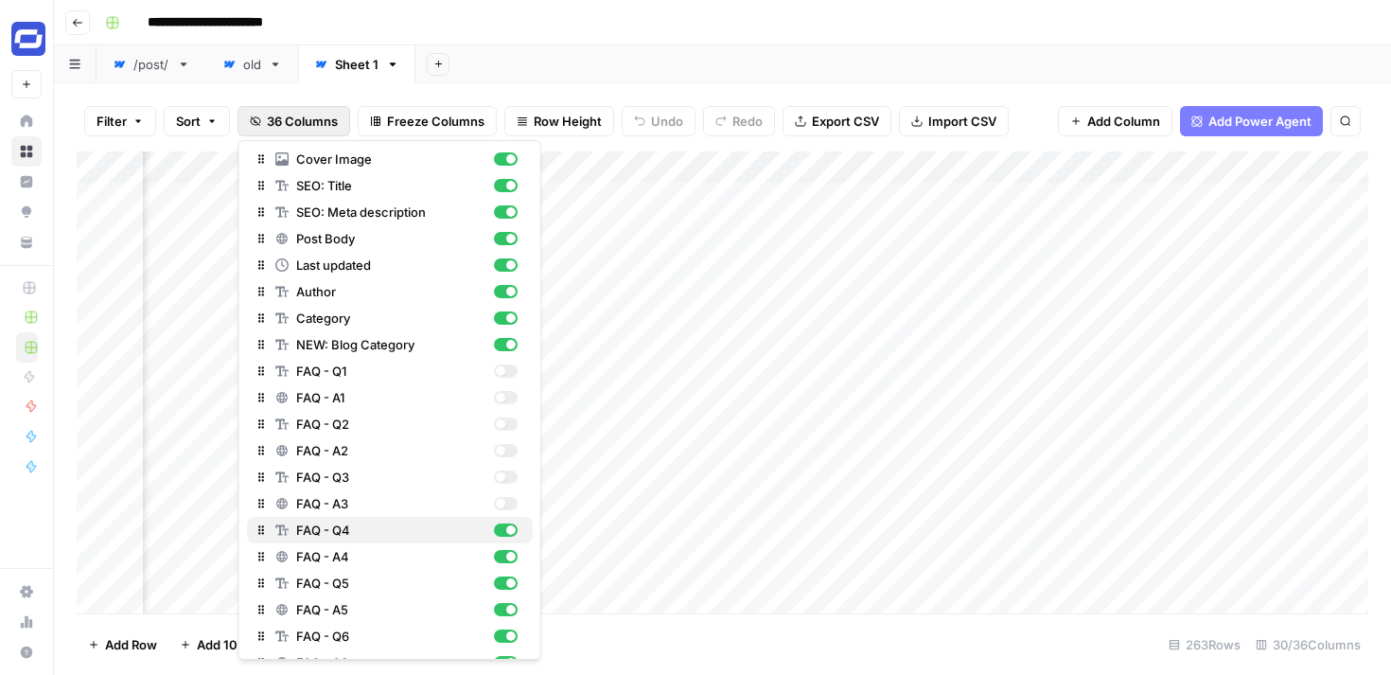
click at [507, 529] on div "button" at bounding box center [510, 529] width 9 height 9
click at [506, 554] on div "button" at bounding box center [510, 556] width 9 height 9
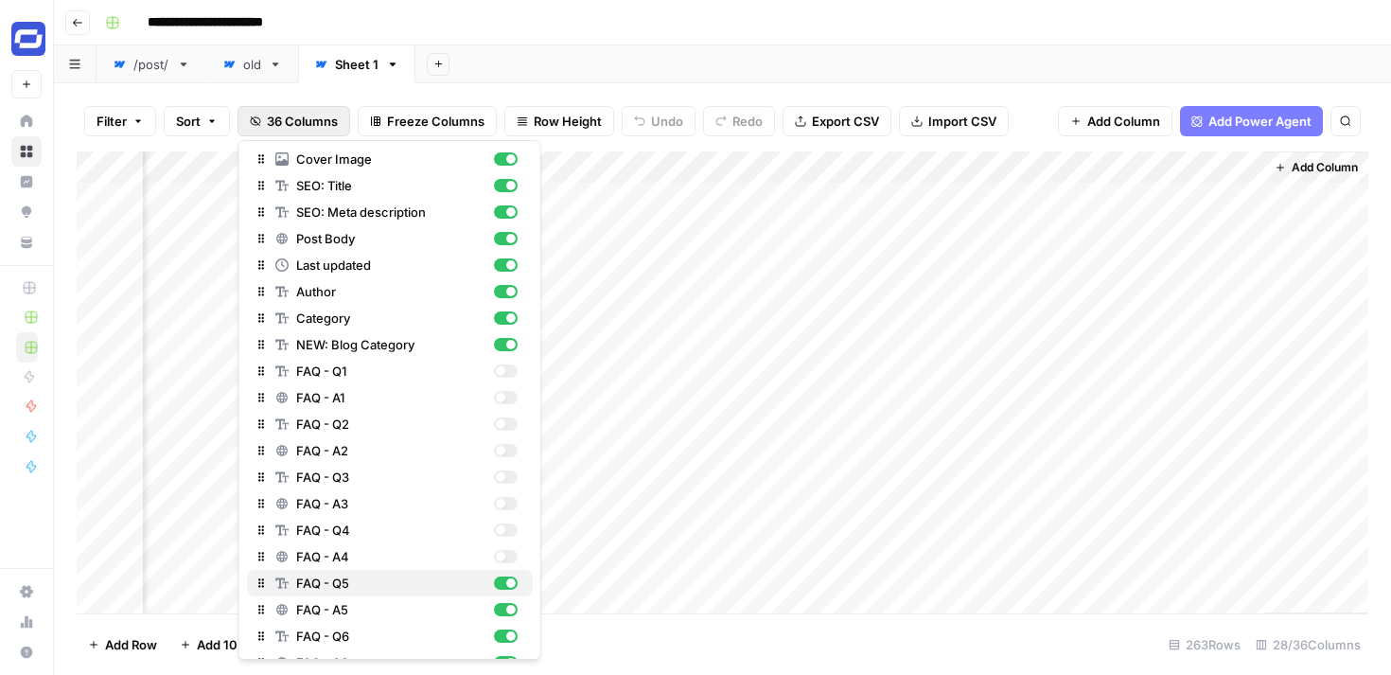
click at [504, 586] on div "button" at bounding box center [505, 582] width 24 height 13
click at [508, 615] on div "button" at bounding box center [505, 609] width 24 height 13
click at [506, 635] on div "button" at bounding box center [510, 635] width 9 height 9
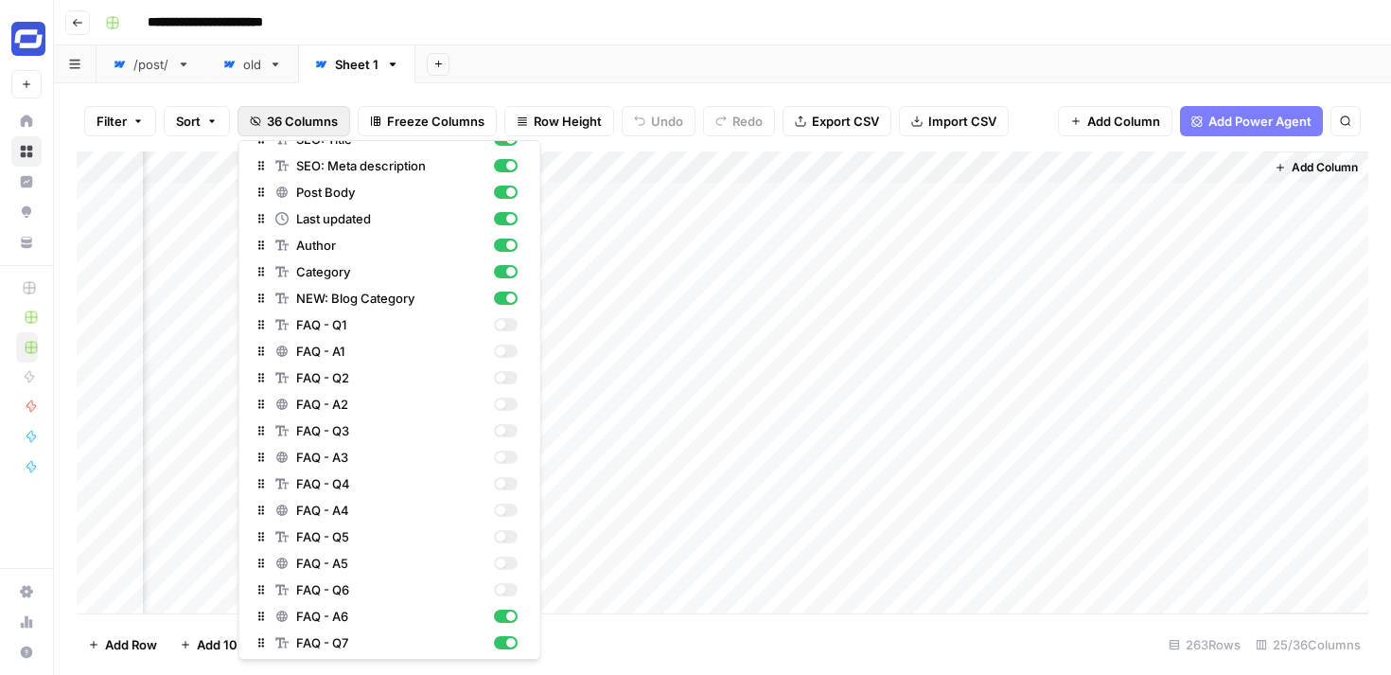
scroll to position [189, 0]
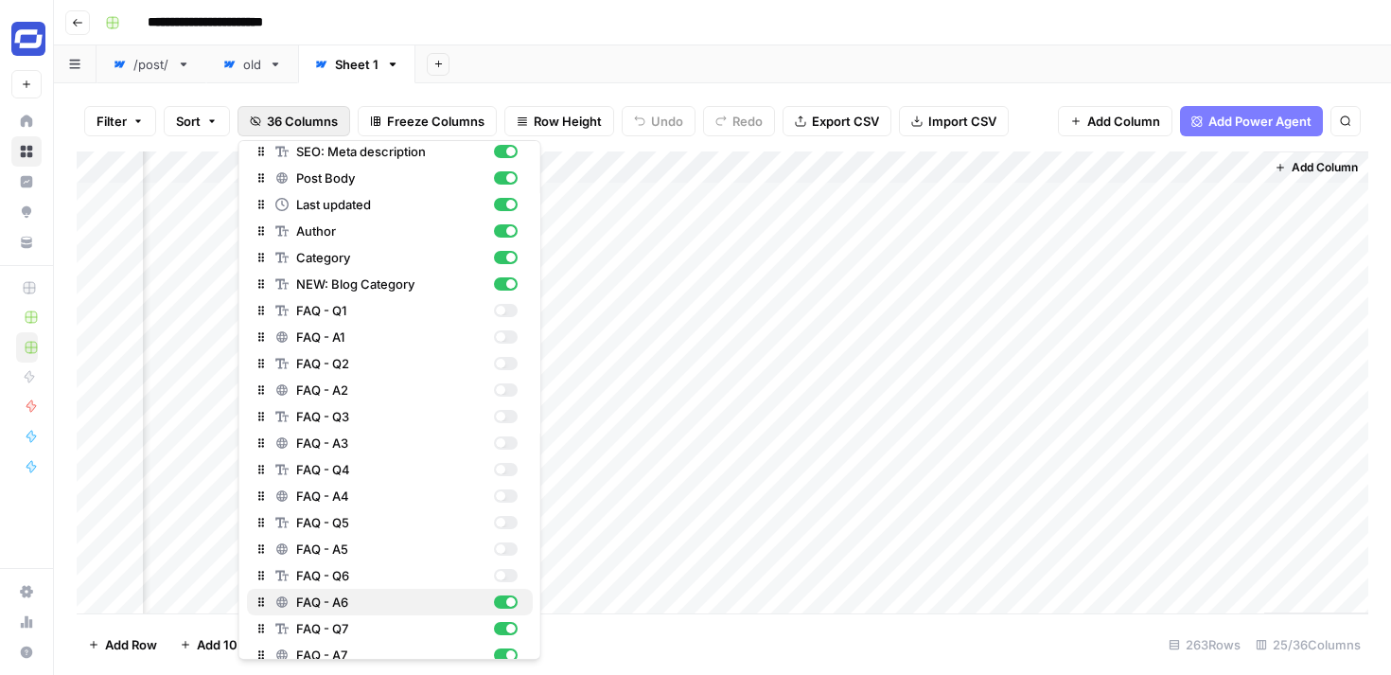
click at [505, 607] on div "button" at bounding box center [505, 601] width 24 height 13
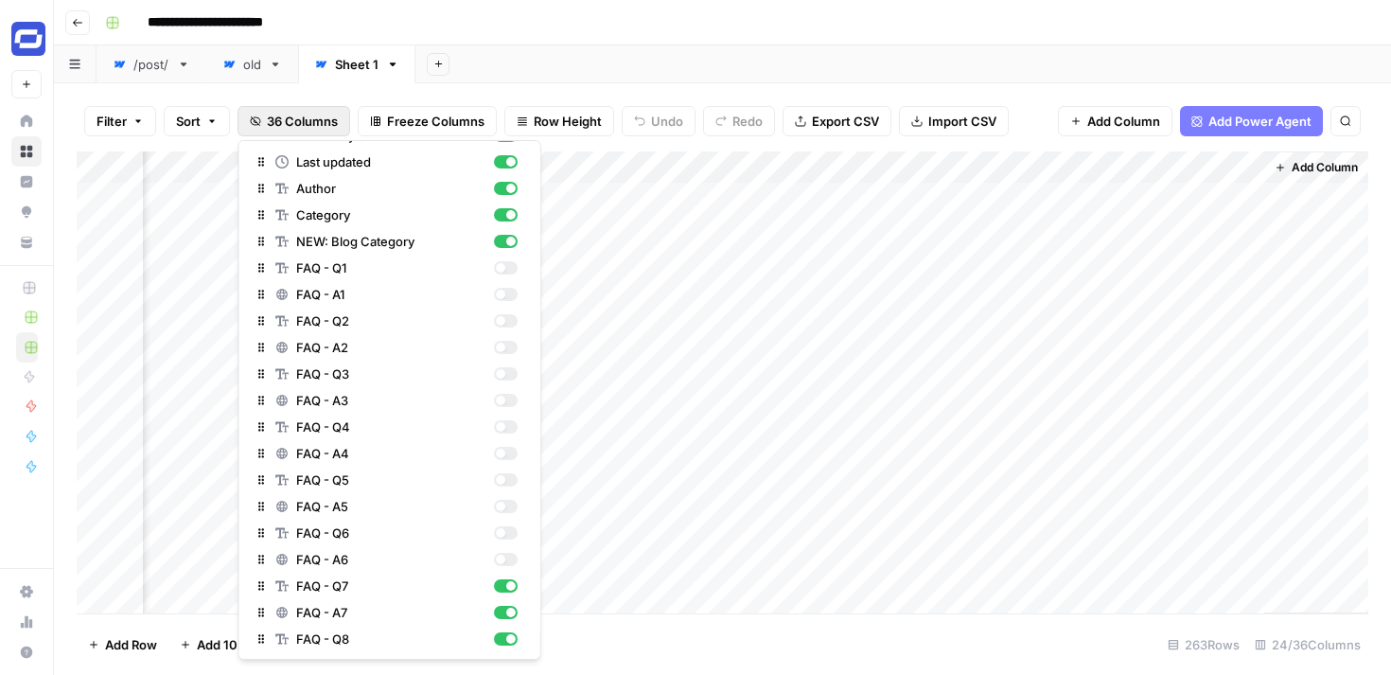
scroll to position [234, 0]
click at [504, 588] on div "button" at bounding box center [505, 583] width 24 height 13
click at [504, 599] on button "FAQ - A7" at bounding box center [390, 610] width 286 height 26
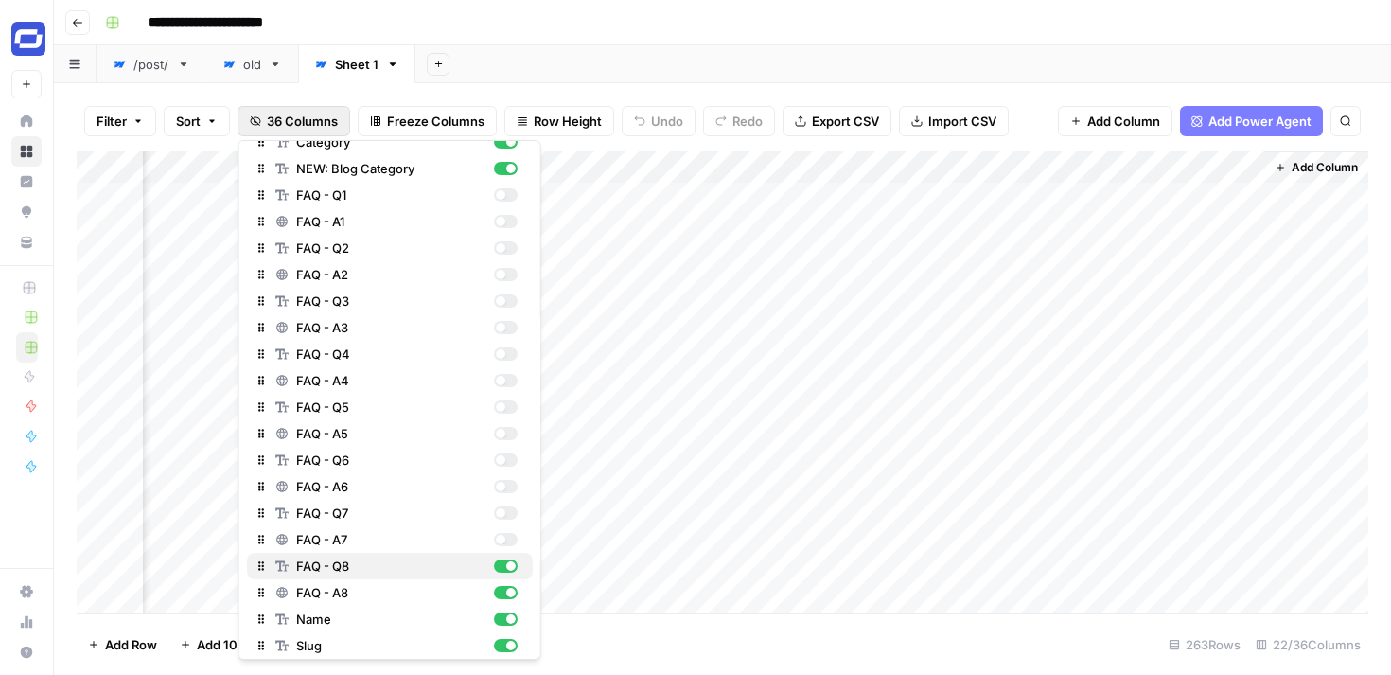
click at [502, 569] on div "button" at bounding box center [505, 565] width 24 height 13
click at [502, 589] on div "button" at bounding box center [505, 592] width 24 height 13
drag, startPoint x: 502, startPoint y: 614, endPoint x: 502, endPoint y: 589, distance: 24.6
click at [502, 589] on div "Webflow Import Webflow Item ID Short Title Cover Image SEO: Title SEO: Meta des…" at bounding box center [390, 367] width 286 height 954
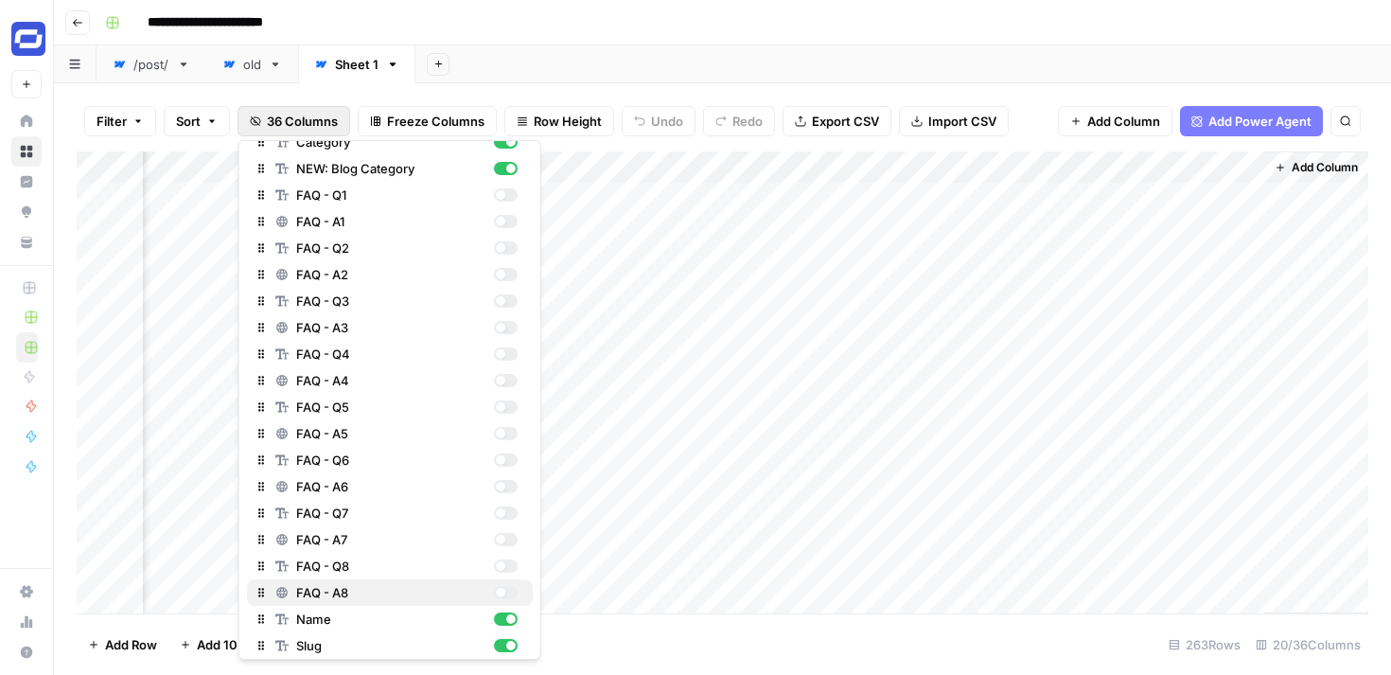
scroll to position [0, 0]
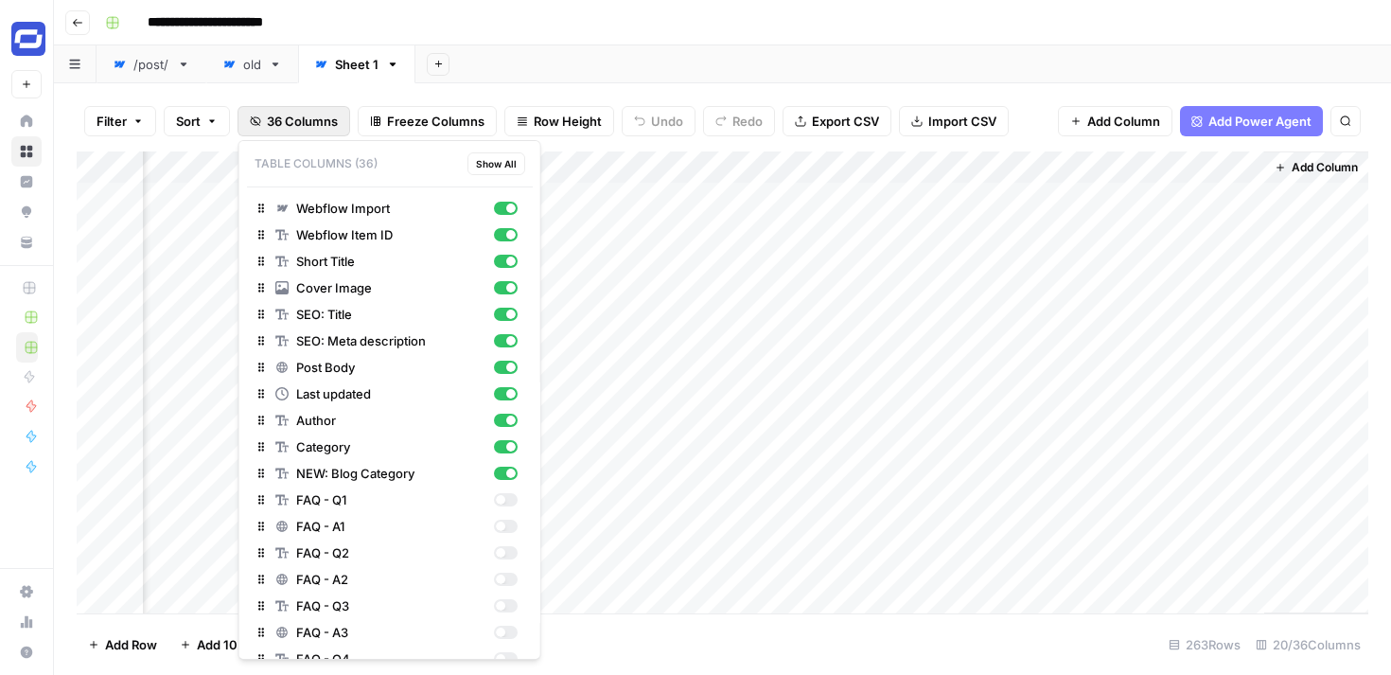
click at [984, 61] on div "Add Sheet" at bounding box center [902, 64] width 975 height 38
click at [307, 120] on span "36 Columns" at bounding box center [302, 121] width 71 height 19
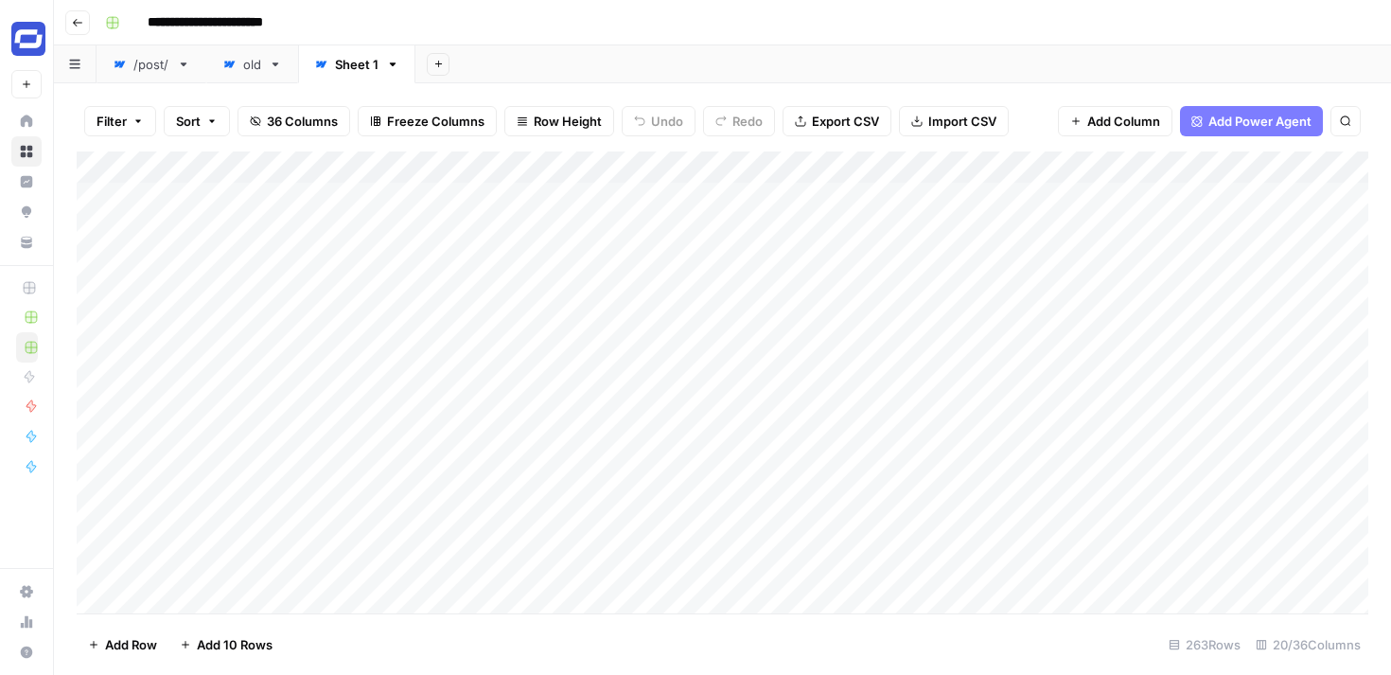
scroll to position [0, 9]
drag, startPoint x: 1066, startPoint y: 162, endPoint x: 268, endPoint y: 178, distance: 798.7
click at [268, 178] on div "Add Column" at bounding box center [722, 382] width 1291 height 462
drag, startPoint x: 471, startPoint y: 167, endPoint x: 262, endPoint y: 174, distance: 209.2
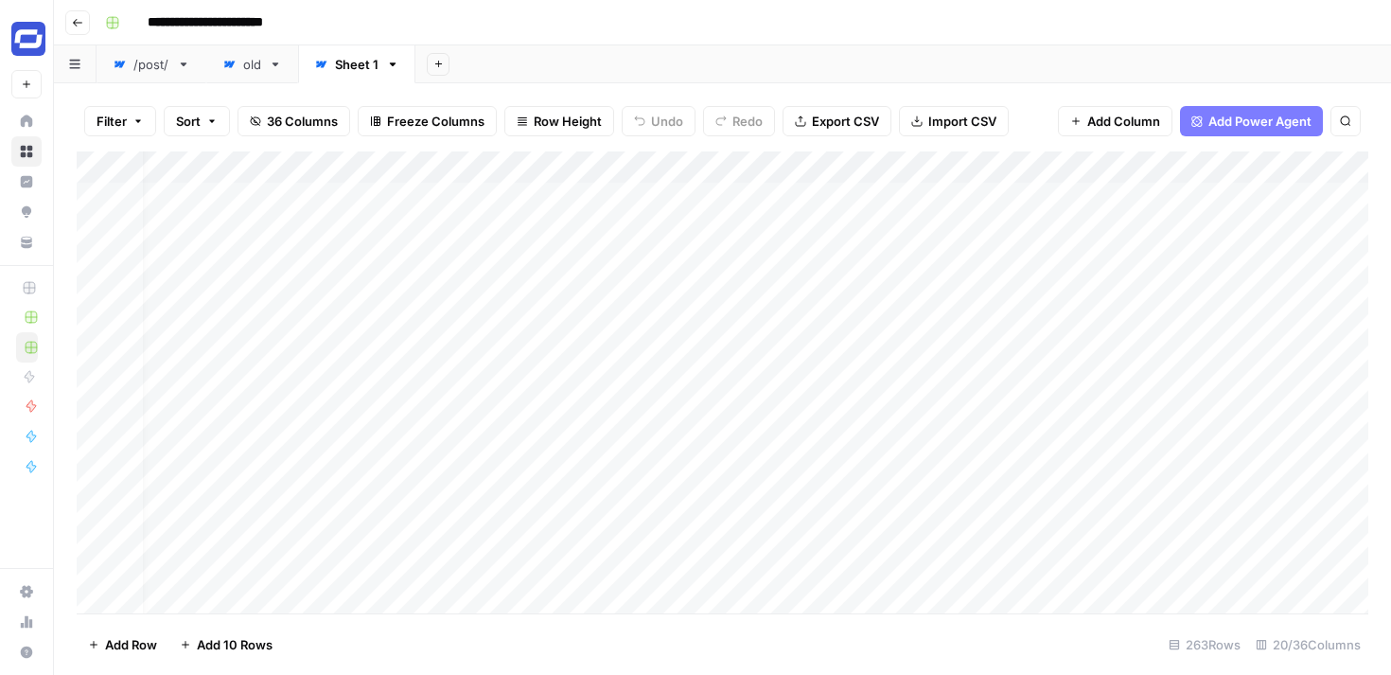
click at [262, 174] on div "Add Column" at bounding box center [722, 382] width 1291 height 462
drag, startPoint x: 893, startPoint y: 169, endPoint x: 202, endPoint y: 194, distance: 691.1
click at [202, 194] on div "Add Column" at bounding box center [722, 382] width 1291 height 462
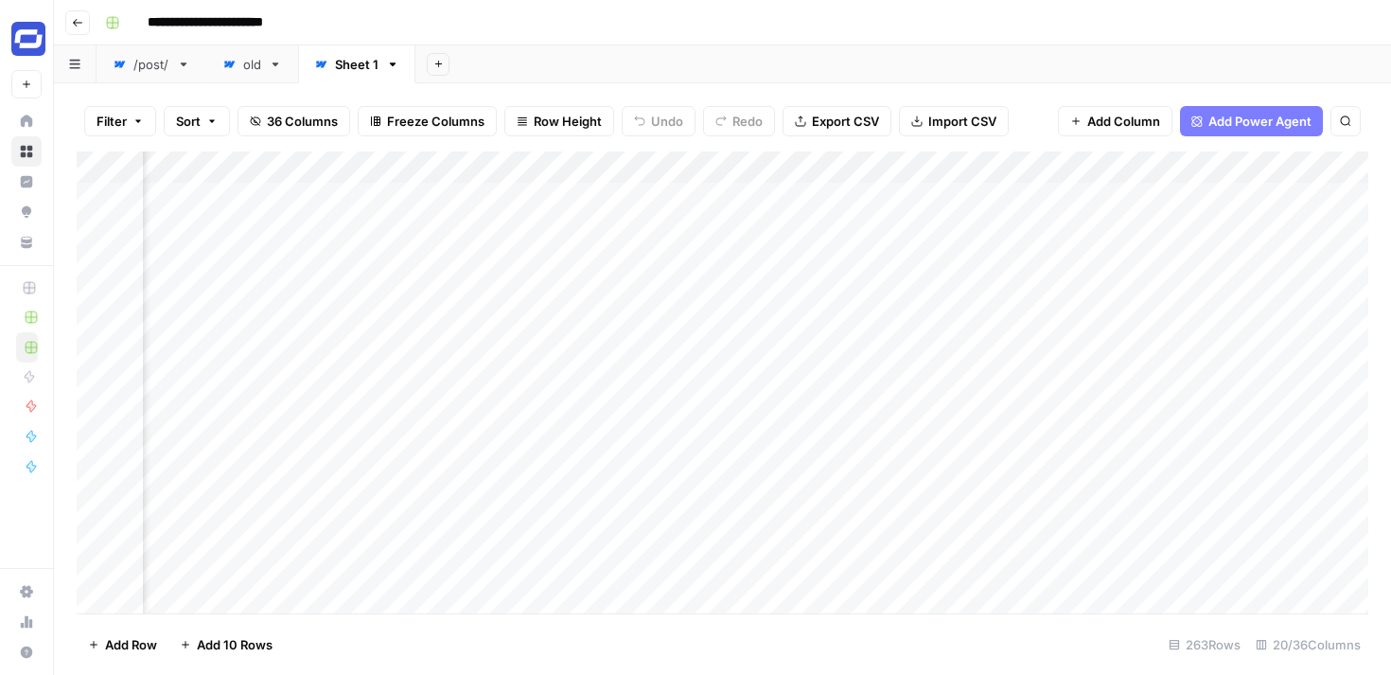
drag, startPoint x: 794, startPoint y: 169, endPoint x: 298, endPoint y: 179, distance: 495.9
click at [298, 179] on div "Add Column" at bounding box center [722, 382] width 1291 height 462
drag, startPoint x: 1014, startPoint y: 162, endPoint x: 369, endPoint y: 179, distance: 645.5
click at [369, 179] on div "Add Column" at bounding box center [722, 382] width 1291 height 462
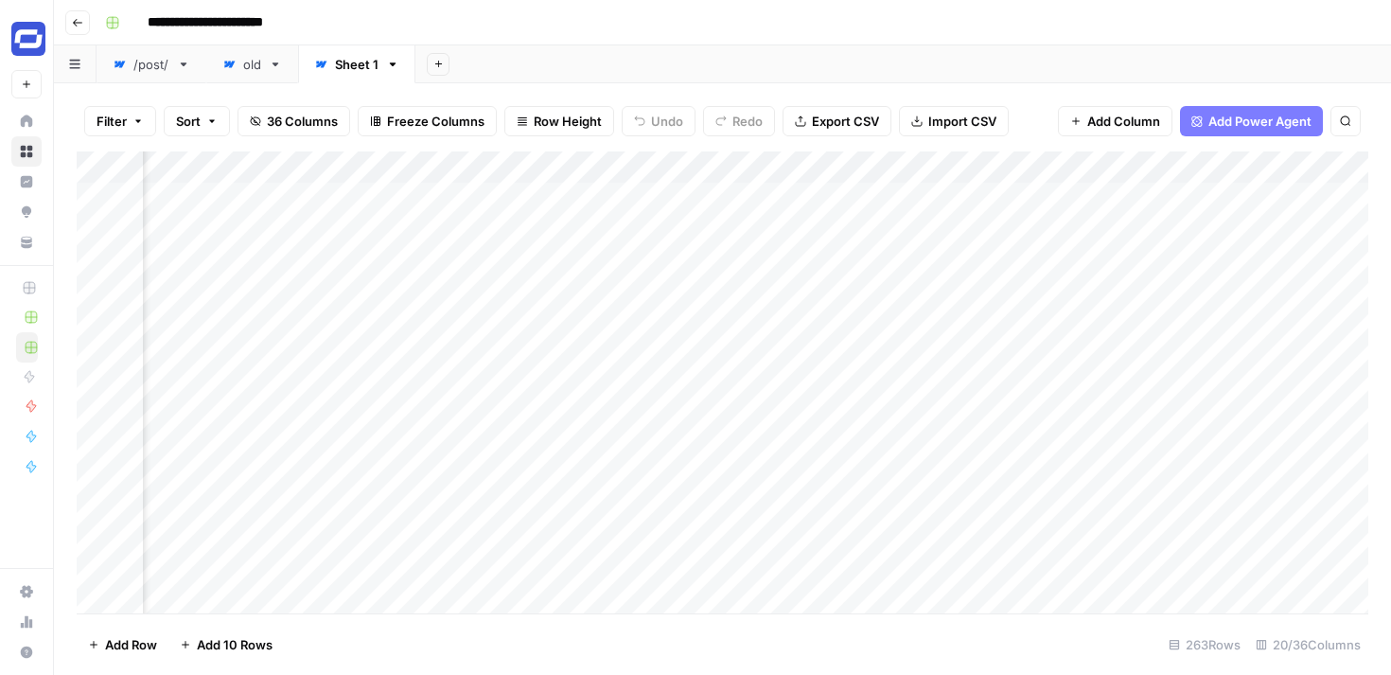
scroll to position [0, 0]
click at [406, 110] on button "Freeze Columns" at bounding box center [427, 121] width 139 height 30
click at [423, 234] on span "First 3 Columns" at bounding box center [453, 239] width 157 height 19
drag, startPoint x: 1132, startPoint y: 173, endPoint x: 993, endPoint y: 172, distance: 138.1
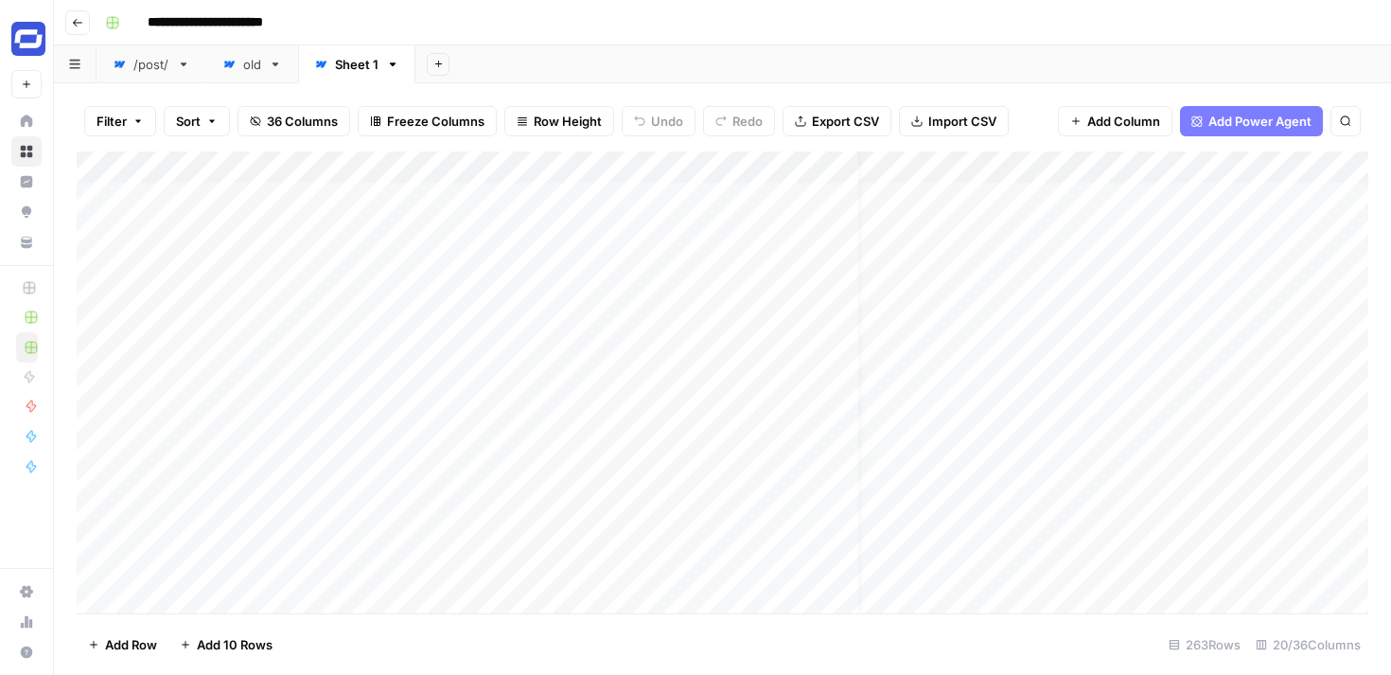
click at [993, 172] on div "Add Column" at bounding box center [722, 382] width 1291 height 462
drag, startPoint x: 1137, startPoint y: 167, endPoint x: 1001, endPoint y: 169, distance: 136.3
click at [1001, 169] on div "Add Column" at bounding box center [722, 382] width 1291 height 462
drag, startPoint x: 957, startPoint y: 169, endPoint x: 921, endPoint y: 193, distance: 43.8
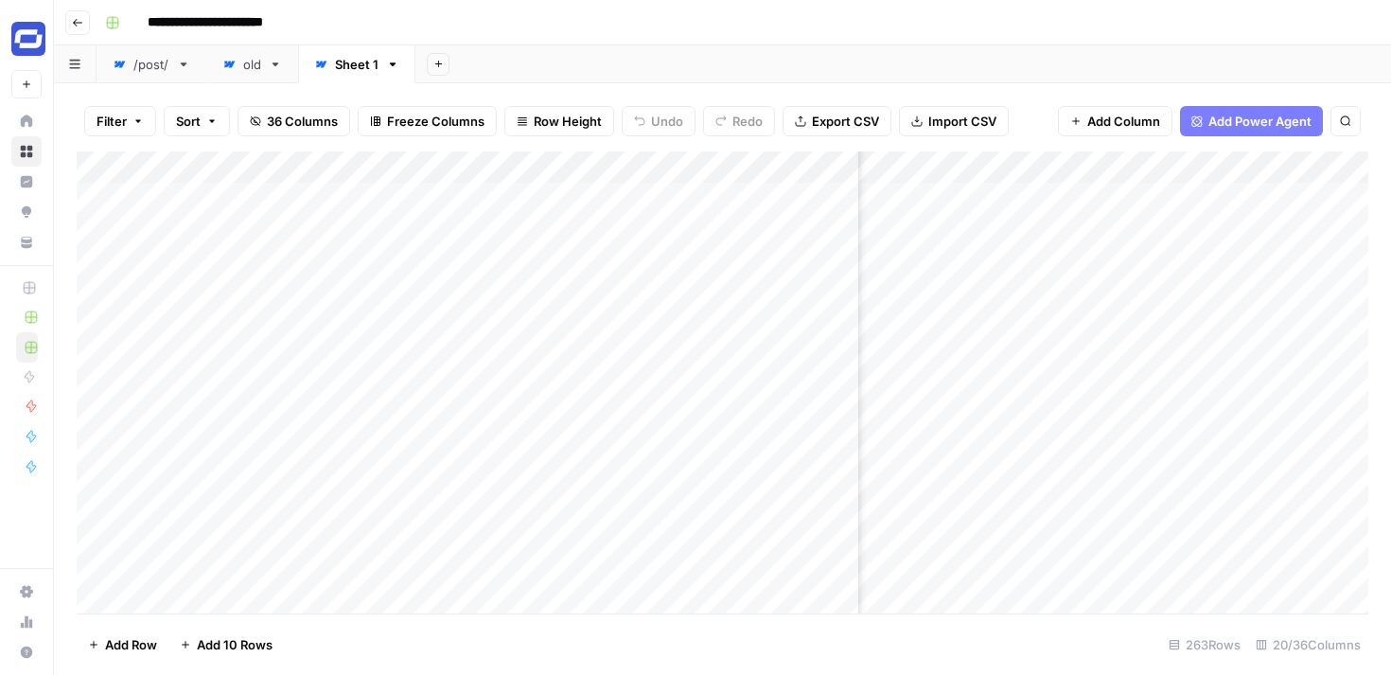
click at [921, 193] on div "Add Column" at bounding box center [722, 382] width 1291 height 462
drag, startPoint x: 857, startPoint y: 161, endPoint x: 725, endPoint y: 166, distance: 132.5
click at [725, 166] on div "Add Column" at bounding box center [722, 382] width 1291 height 462
drag, startPoint x: 585, startPoint y: 166, endPoint x: 442, endPoint y: 168, distance: 142.9
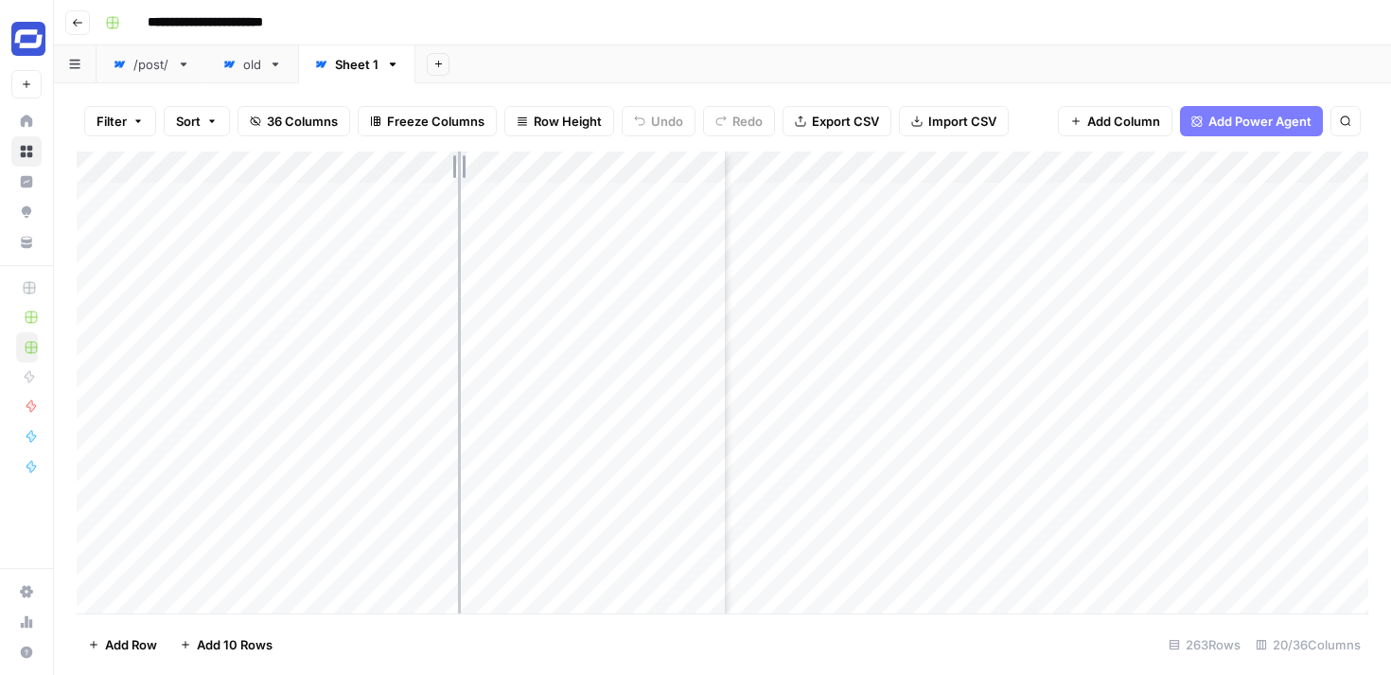
click at [442, 168] on div "Add Column" at bounding box center [722, 382] width 1291 height 462
drag, startPoint x: 1033, startPoint y: 161, endPoint x: 679, endPoint y: 178, distance: 354.3
click at [679, 178] on div "Add Column" at bounding box center [722, 382] width 1291 height 462
drag, startPoint x: 1037, startPoint y: 164, endPoint x: 722, endPoint y: 176, distance: 315.3
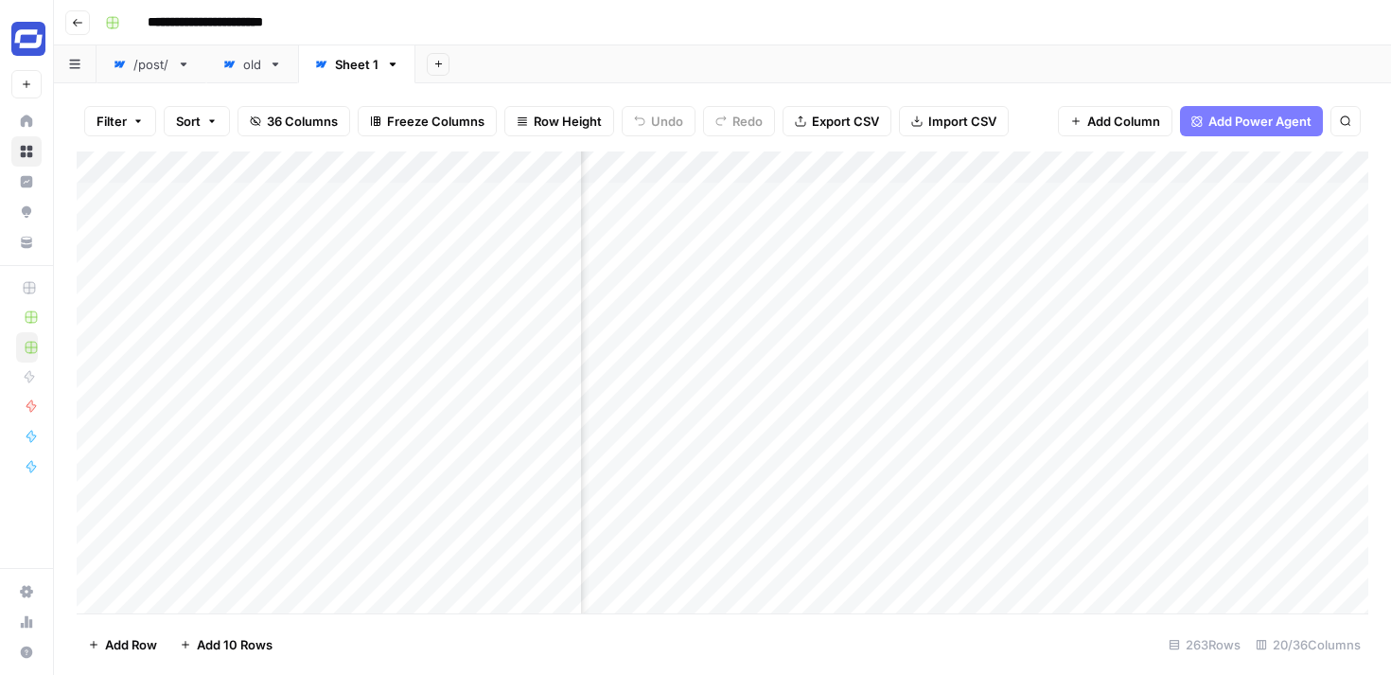
click at [722, 176] on div "Add Column" at bounding box center [722, 382] width 1291 height 462
drag, startPoint x: 1165, startPoint y: 176, endPoint x: 665, endPoint y: 192, distance: 499.8
click at [665, 192] on div "Add Column" at bounding box center [722, 382] width 1291 height 462
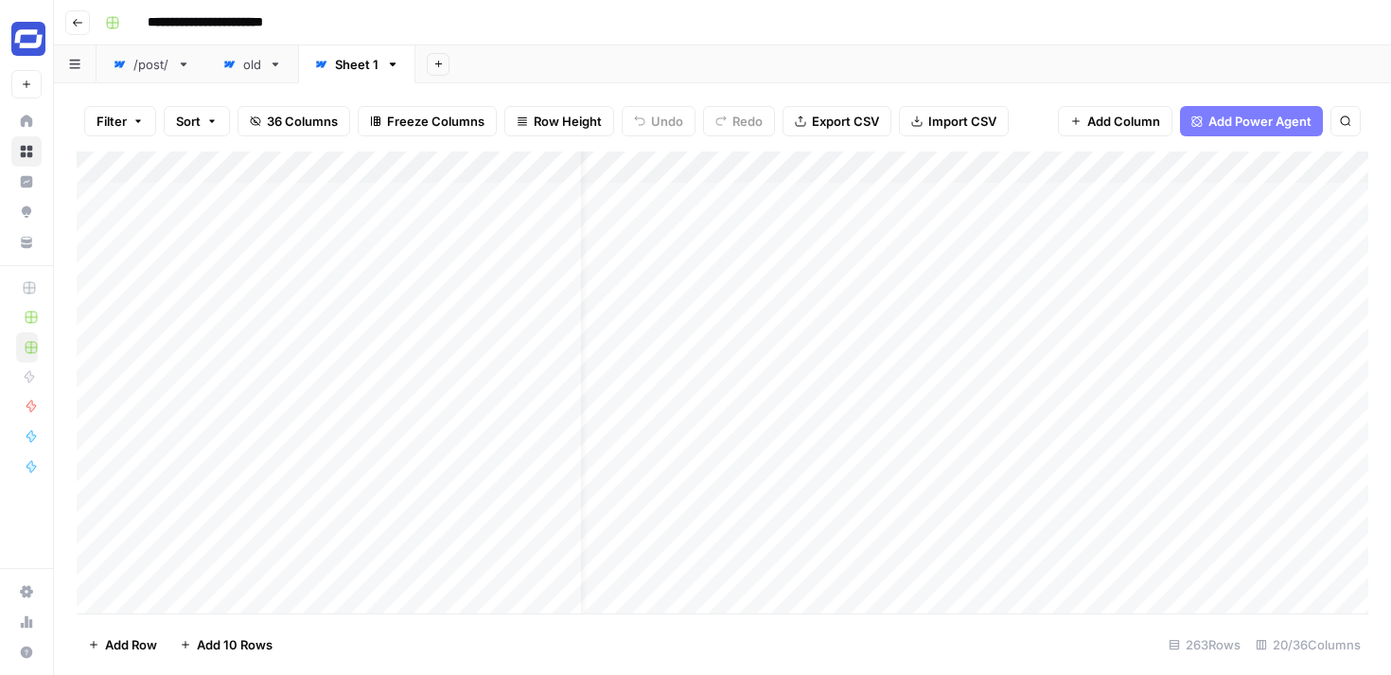
drag, startPoint x: 1316, startPoint y: 159, endPoint x: 801, endPoint y: 172, distance: 514.9
click at [801, 172] on div "Add Column" at bounding box center [722, 382] width 1291 height 462
drag, startPoint x: 908, startPoint y: 172, endPoint x: 688, endPoint y: 185, distance: 220.8
click at [688, 185] on div "Add Column" at bounding box center [722, 382] width 1291 height 462
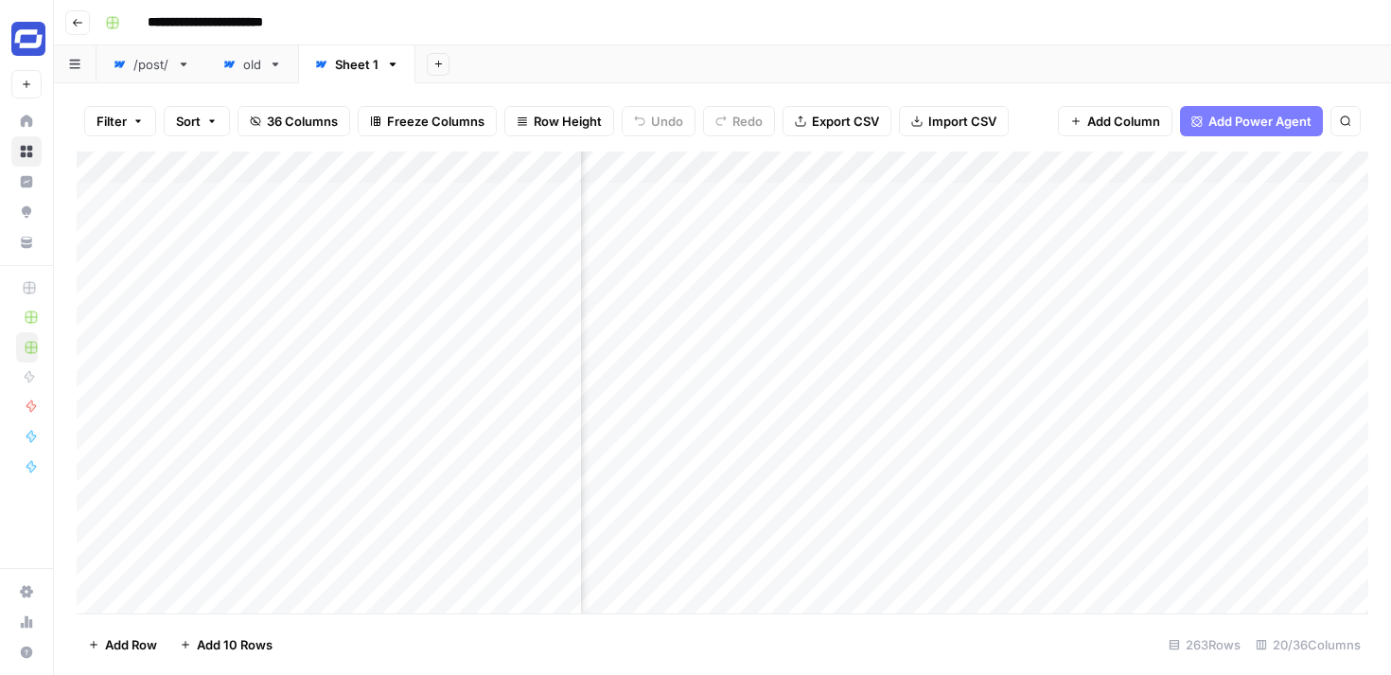
scroll to position [0, 2303]
drag, startPoint x: 861, startPoint y: 171, endPoint x: 619, endPoint y: 171, distance: 242.2
click at [619, 171] on div "Add Column" at bounding box center [722, 382] width 1291 height 462
drag, startPoint x: 1252, startPoint y: 159, endPoint x: 753, endPoint y: 183, distance: 499.2
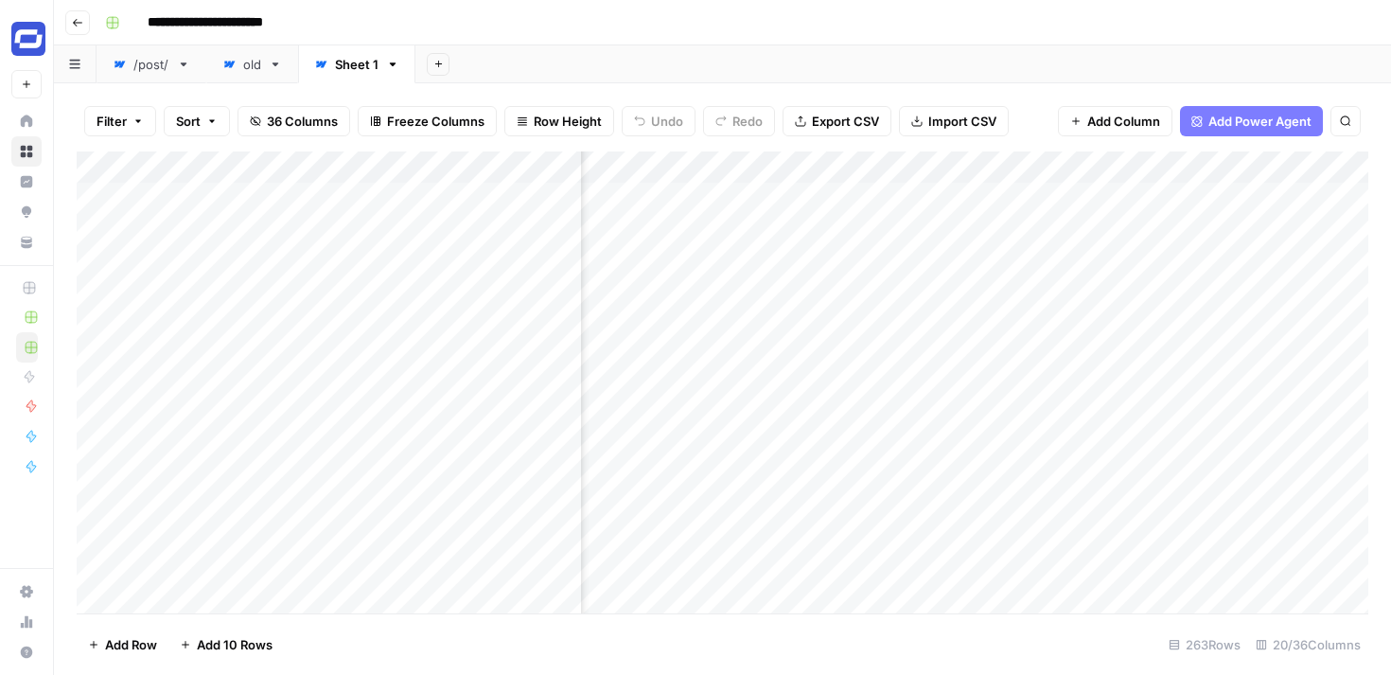
click at [753, 183] on div "Add Column" at bounding box center [722, 382] width 1291 height 462
drag, startPoint x: 1165, startPoint y: 162, endPoint x: 701, endPoint y: 169, distance: 463.7
click at [701, 169] on div "Add Column" at bounding box center [722, 382] width 1291 height 462
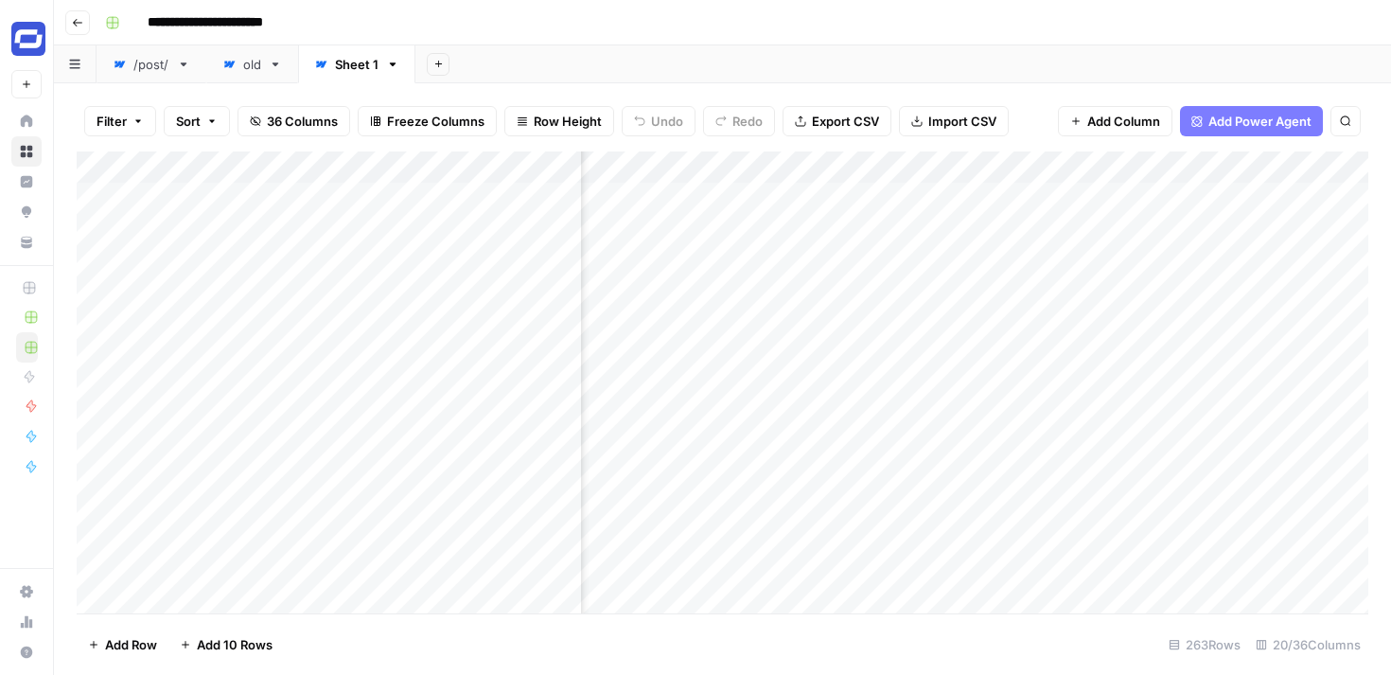
drag, startPoint x: 1184, startPoint y: 165, endPoint x: 689, endPoint y: 185, distance: 495.3
click at [689, 185] on div "Add Column" at bounding box center [722, 382] width 1291 height 462
click at [908, 160] on div "Add Column" at bounding box center [722, 382] width 1291 height 462
click at [1062, 35] on div "**********" at bounding box center [734, 23] width 1274 height 30
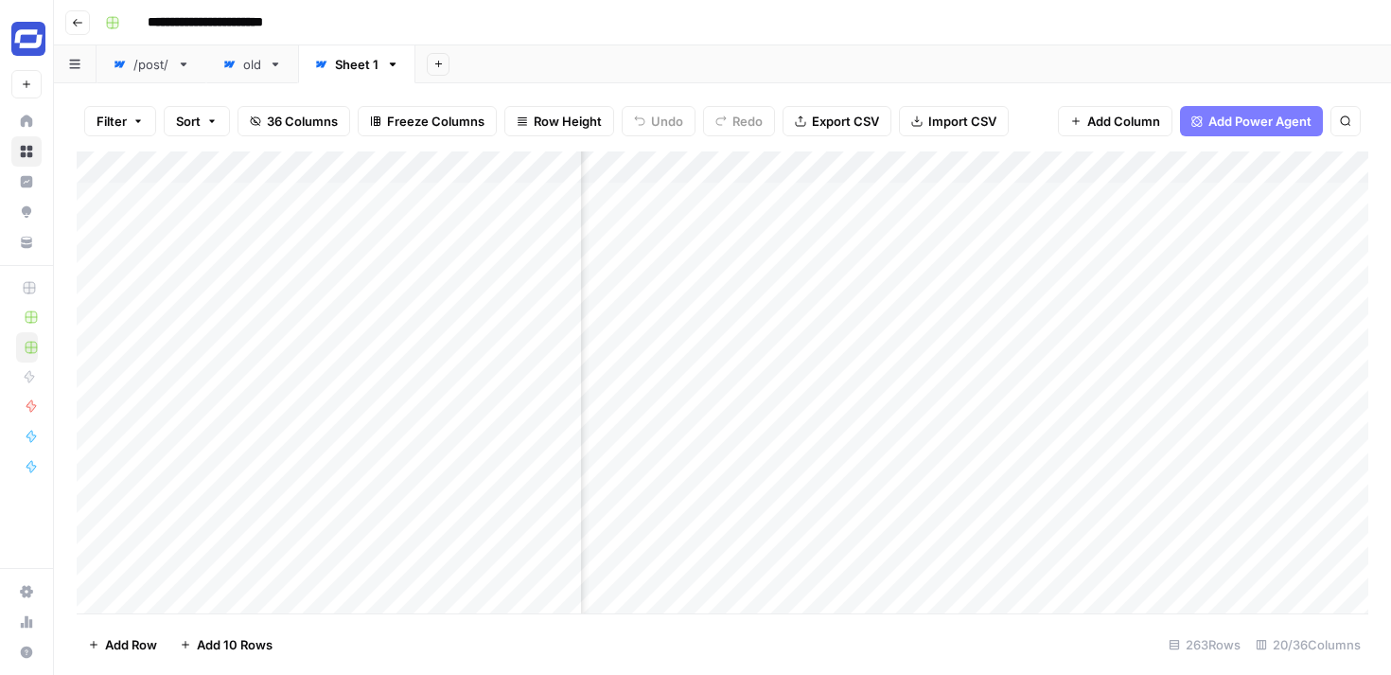
scroll to position [0, 576]
drag, startPoint x: 1080, startPoint y: 163, endPoint x: 940, endPoint y: 171, distance: 139.3
click at [940, 171] on div "Add Column" at bounding box center [722, 382] width 1291 height 462
drag, startPoint x: 1041, startPoint y: 164, endPoint x: 888, endPoint y: 176, distance: 152.8
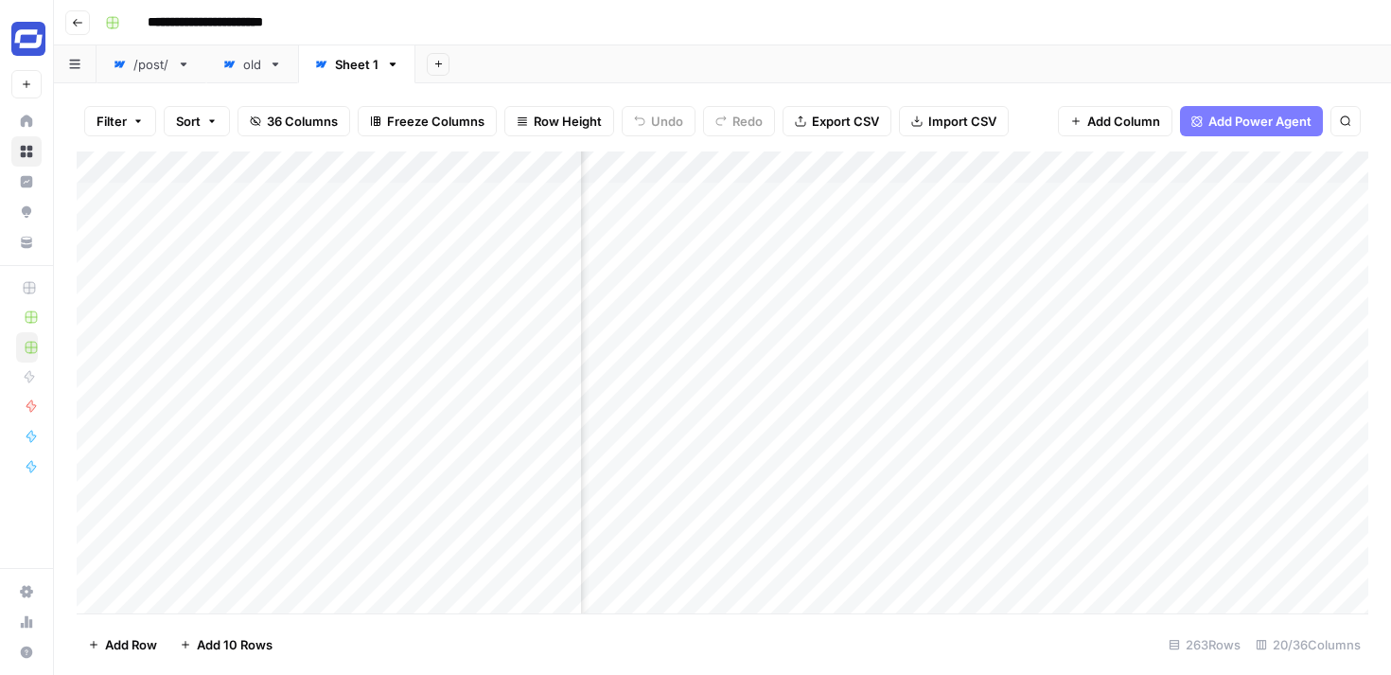
click at [888, 176] on div "Add Column" at bounding box center [722, 382] width 1291 height 462
drag, startPoint x: 1199, startPoint y: 162, endPoint x: 827, endPoint y: 180, distance: 372.3
click at [827, 180] on div "Add Column" at bounding box center [722, 382] width 1291 height 462
drag, startPoint x: 1031, startPoint y: 159, endPoint x: 755, endPoint y: 171, distance: 276.5
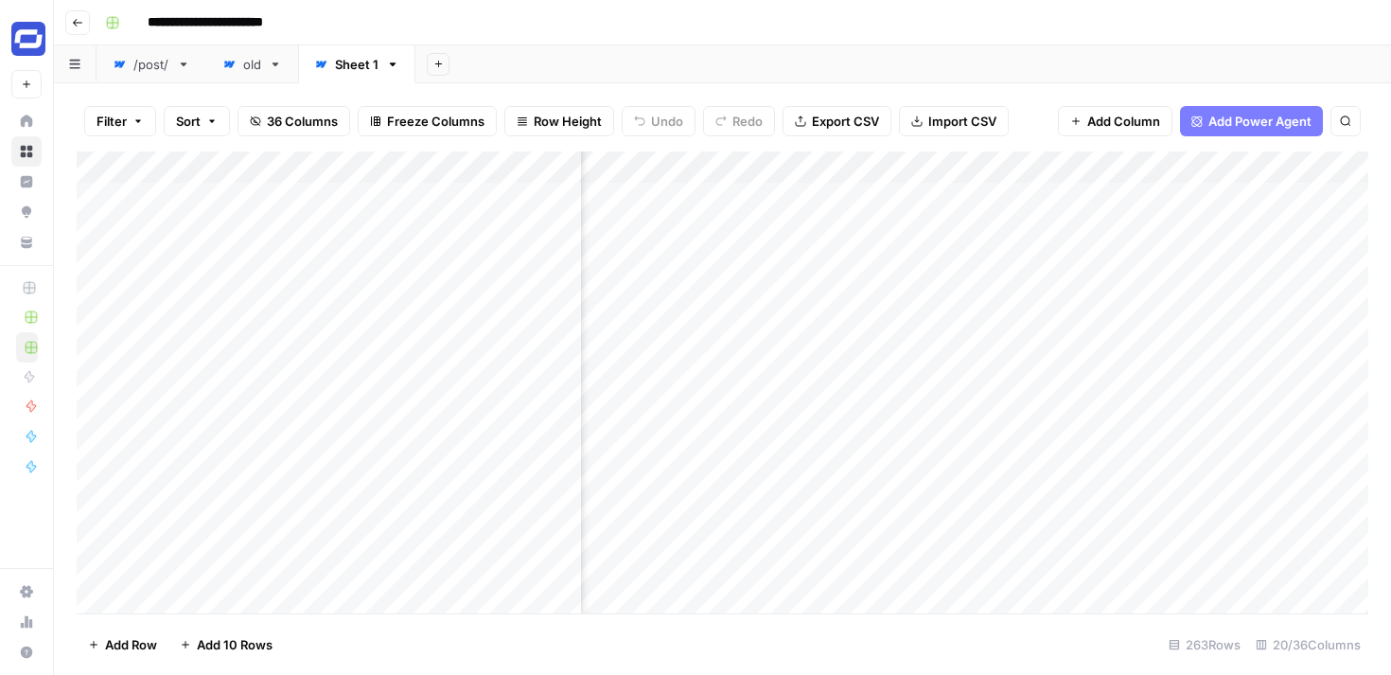
click at [755, 171] on div "Add Column" at bounding box center [722, 382] width 1291 height 462
drag, startPoint x: 1293, startPoint y: 162, endPoint x: 1120, endPoint y: 165, distance: 173.2
click at [1120, 165] on div "Add Column" at bounding box center [722, 382] width 1291 height 462
drag, startPoint x: 1151, startPoint y: 164, endPoint x: 992, endPoint y: 165, distance: 159.9
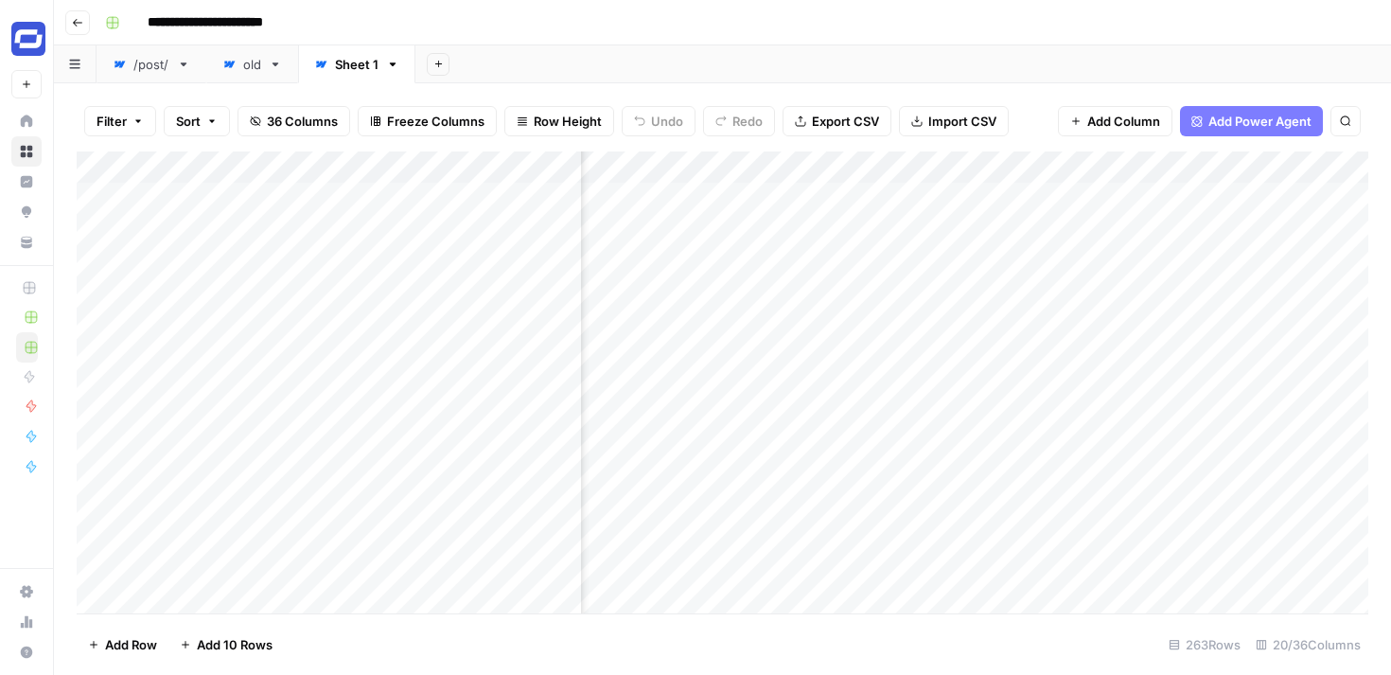
click at [992, 165] on div "Add Column" at bounding box center [722, 382] width 1291 height 462
drag, startPoint x: 1213, startPoint y: 171, endPoint x: 1043, endPoint y: 170, distance: 170.3
click at [1043, 170] on div "Add Column" at bounding box center [722, 382] width 1291 height 462
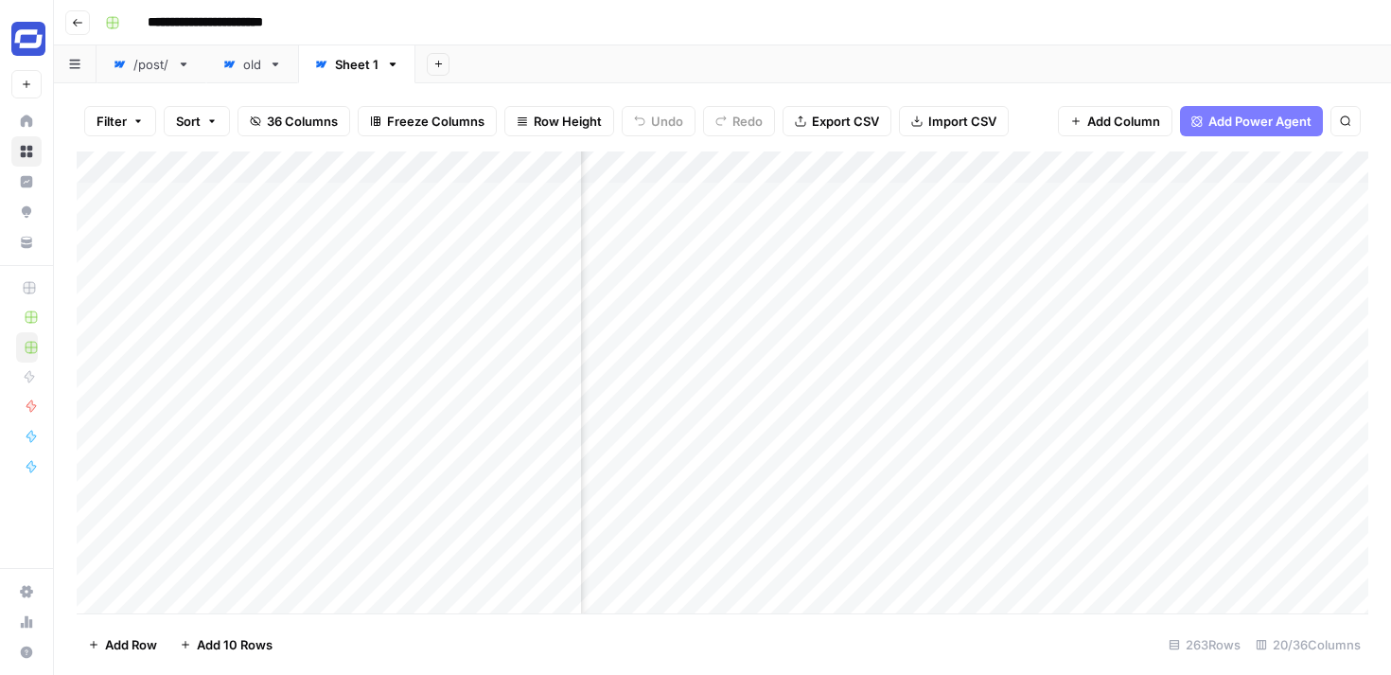
drag, startPoint x: 1101, startPoint y: 163, endPoint x: 997, endPoint y: 171, distance: 104.4
click at [997, 171] on div "Add Column" at bounding box center [722, 382] width 1291 height 462
drag, startPoint x: 1202, startPoint y: 169, endPoint x: 1108, endPoint y: 172, distance: 93.7
click at [1108, 172] on div "Add Column" at bounding box center [722, 382] width 1291 height 462
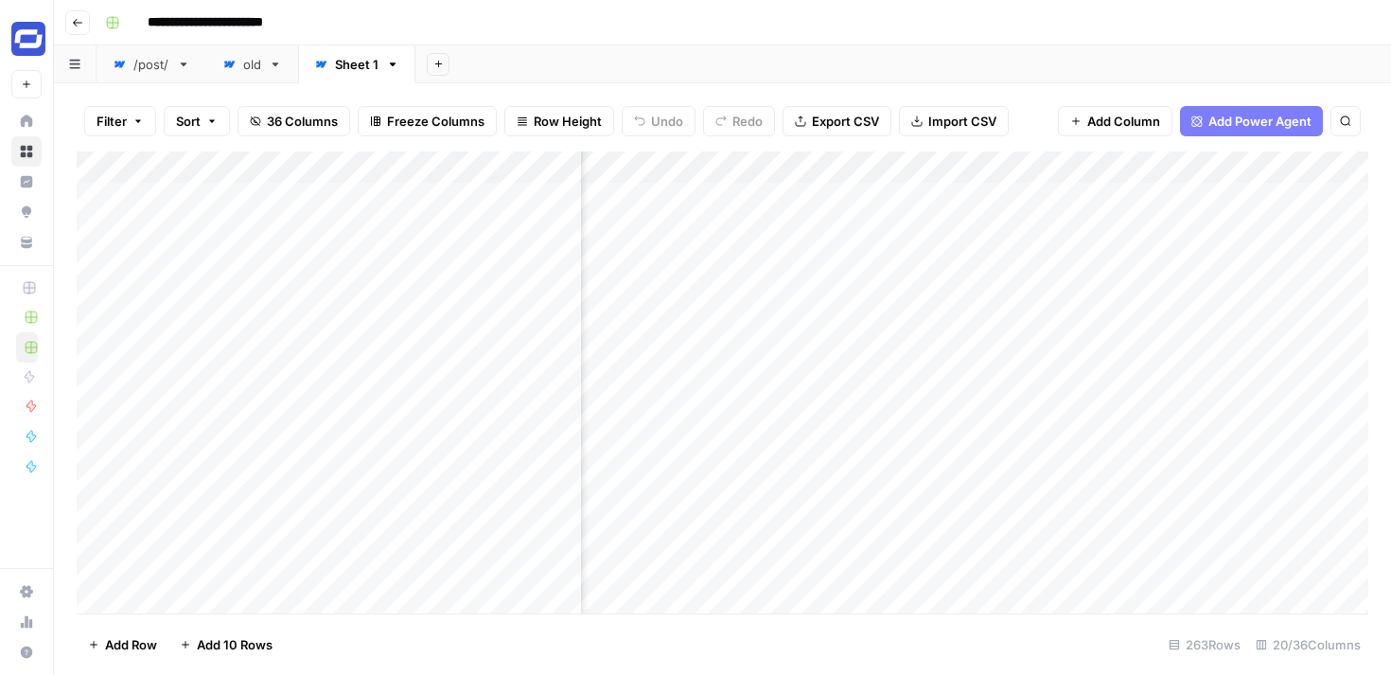
scroll to position [0, 162]
drag, startPoint x: 1182, startPoint y: 164, endPoint x: 1053, endPoint y: 178, distance: 129.5
click at [1053, 178] on div "Add Column" at bounding box center [722, 382] width 1291 height 462
drag, startPoint x: 869, startPoint y: 172, endPoint x: 957, endPoint y: 175, distance: 89.0
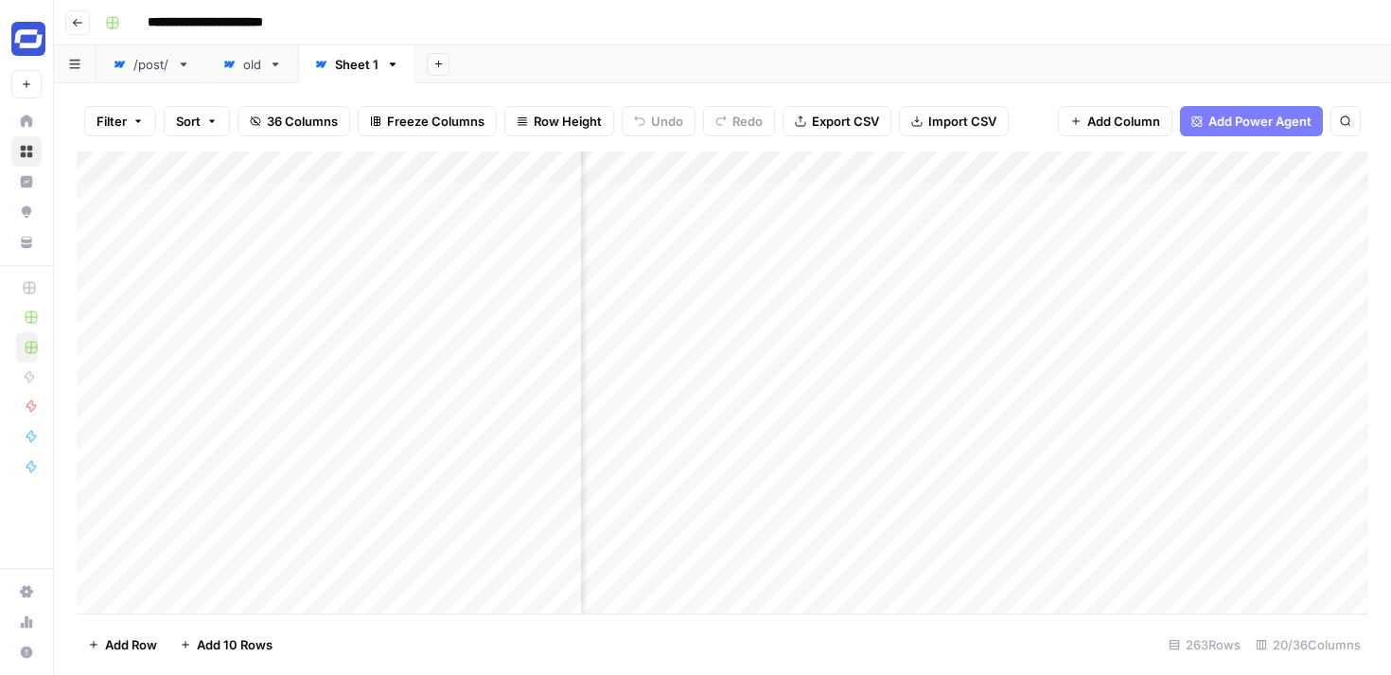
click at [957, 175] on div "Add Column" at bounding box center [722, 382] width 1291 height 462
drag, startPoint x: 903, startPoint y: 168, endPoint x: 700, endPoint y: 172, distance: 202.5
click at [700, 172] on div "Add Column" at bounding box center [722, 382] width 1291 height 462
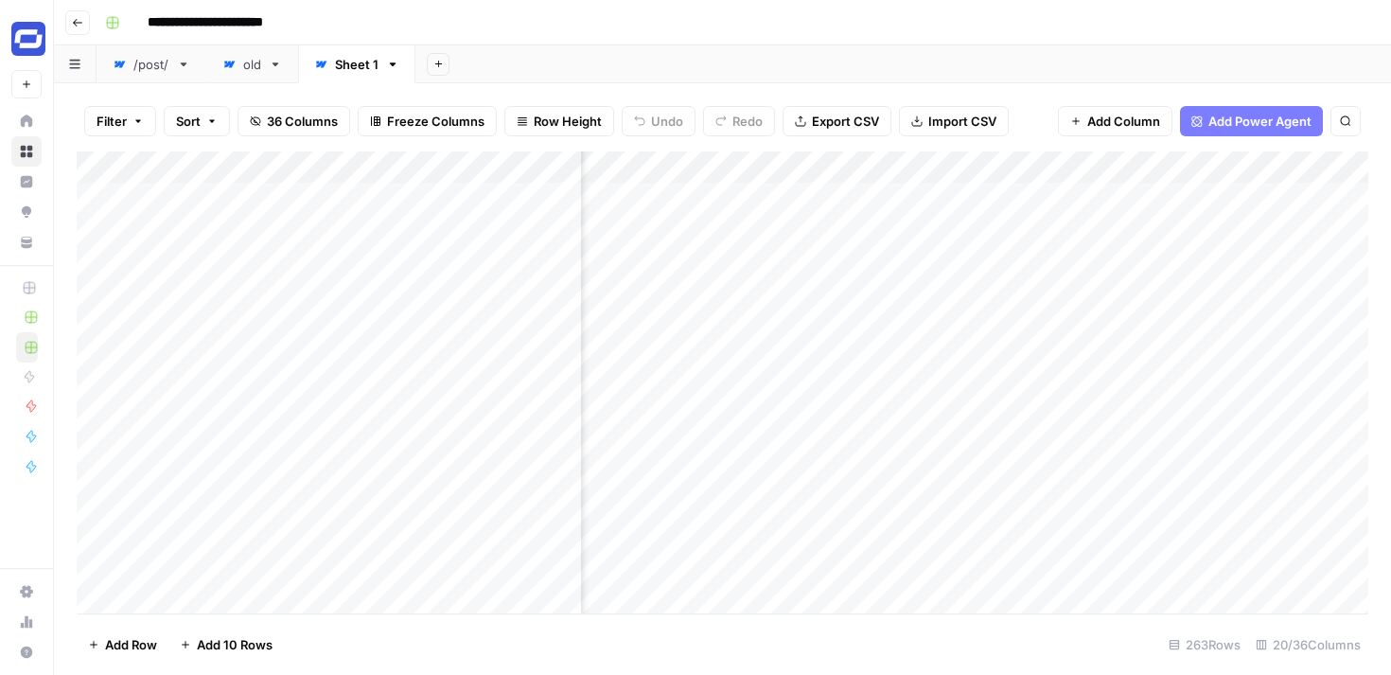
drag, startPoint x: 869, startPoint y: 162, endPoint x: 716, endPoint y: 166, distance: 152.4
click at [716, 166] on div "Add Column" at bounding box center [722, 382] width 1291 height 462
drag, startPoint x: 1081, startPoint y: 165, endPoint x: 958, endPoint y: 165, distance: 123.0
click at [958, 165] on div "Add Column" at bounding box center [722, 382] width 1291 height 462
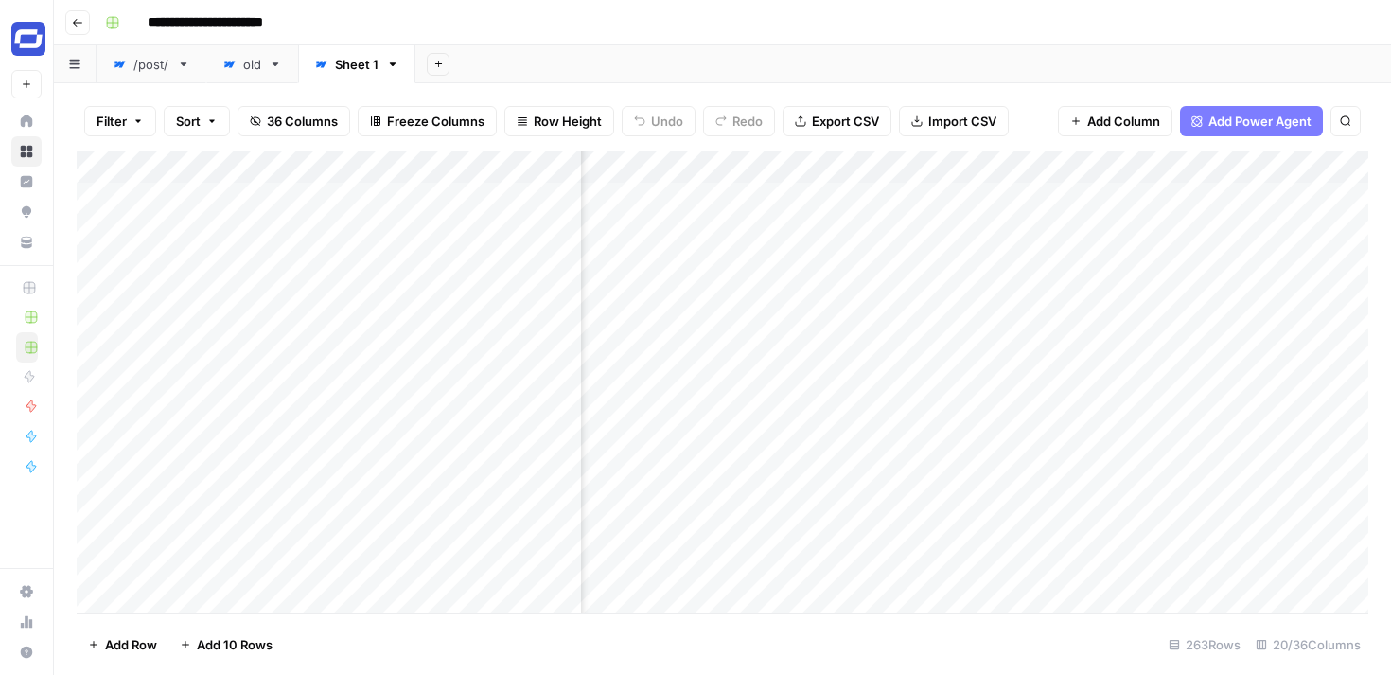
click at [415, 117] on span "Freeze Columns" at bounding box center [435, 121] width 97 height 19
drag, startPoint x: 957, startPoint y: 169, endPoint x: 740, endPoint y: 181, distance: 217.9
click at [740, 181] on div "Add Column" at bounding box center [722, 382] width 1291 height 462
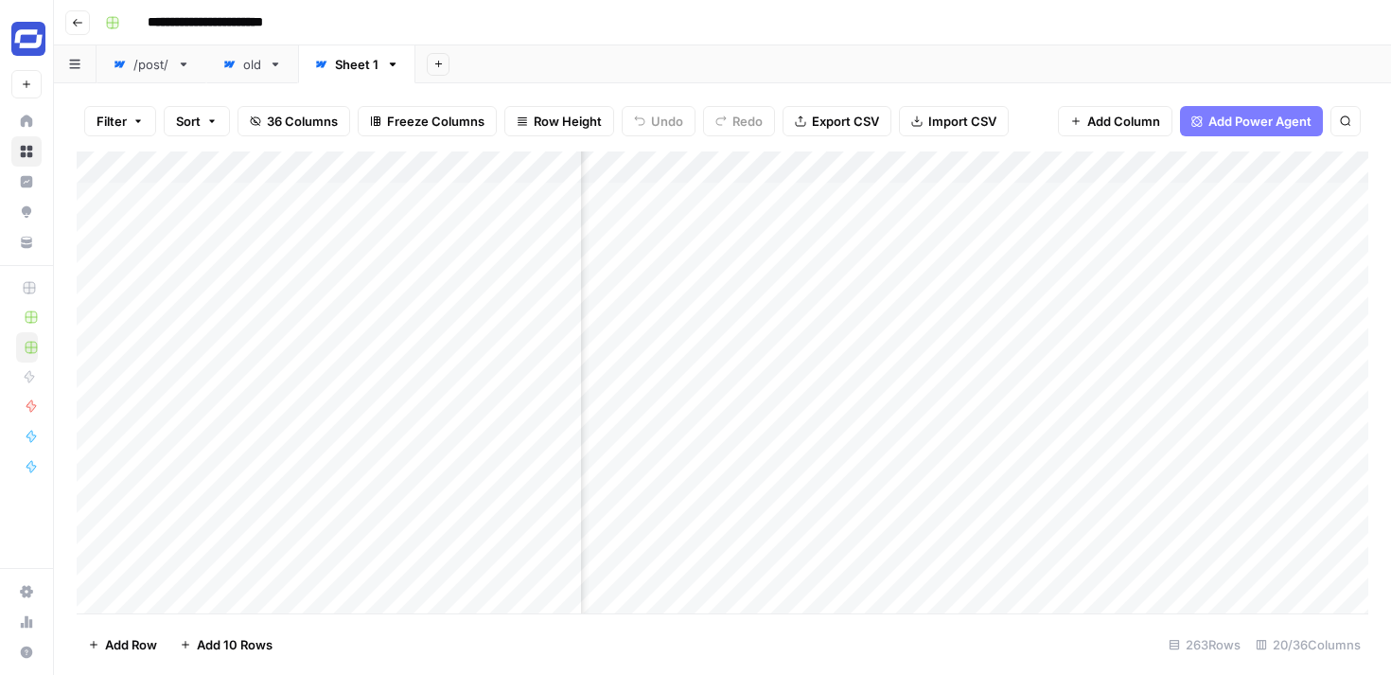
scroll to position [0, 1631]
drag, startPoint x: 1144, startPoint y: 162, endPoint x: 920, endPoint y: 167, distance: 224.3
click at [920, 167] on div "Add Column" at bounding box center [722, 382] width 1291 height 462
drag, startPoint x: 1221, startPoint y: 164, endPoint x: 1012, endPoint y: 184, distance: 210.0
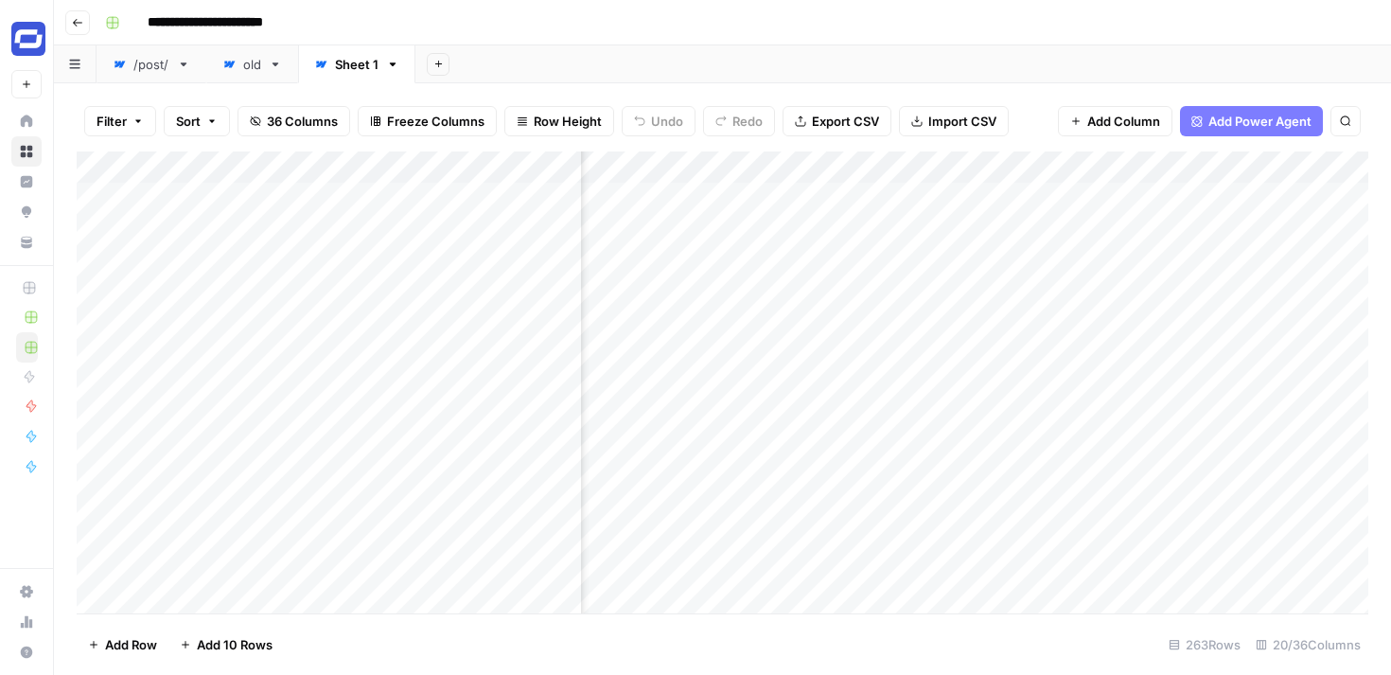
click at [1012, 184] on div "Add Column" at bounding box center [722, 382] width 1291 height 462
drag, startPoint x: 832, startPoint y: 163, endPoint x: 647, endPoint y: 178, distance: 185.1
click at [647, 178] on div "Add Column" at bounding box center [722, 382] width 1291 height 462
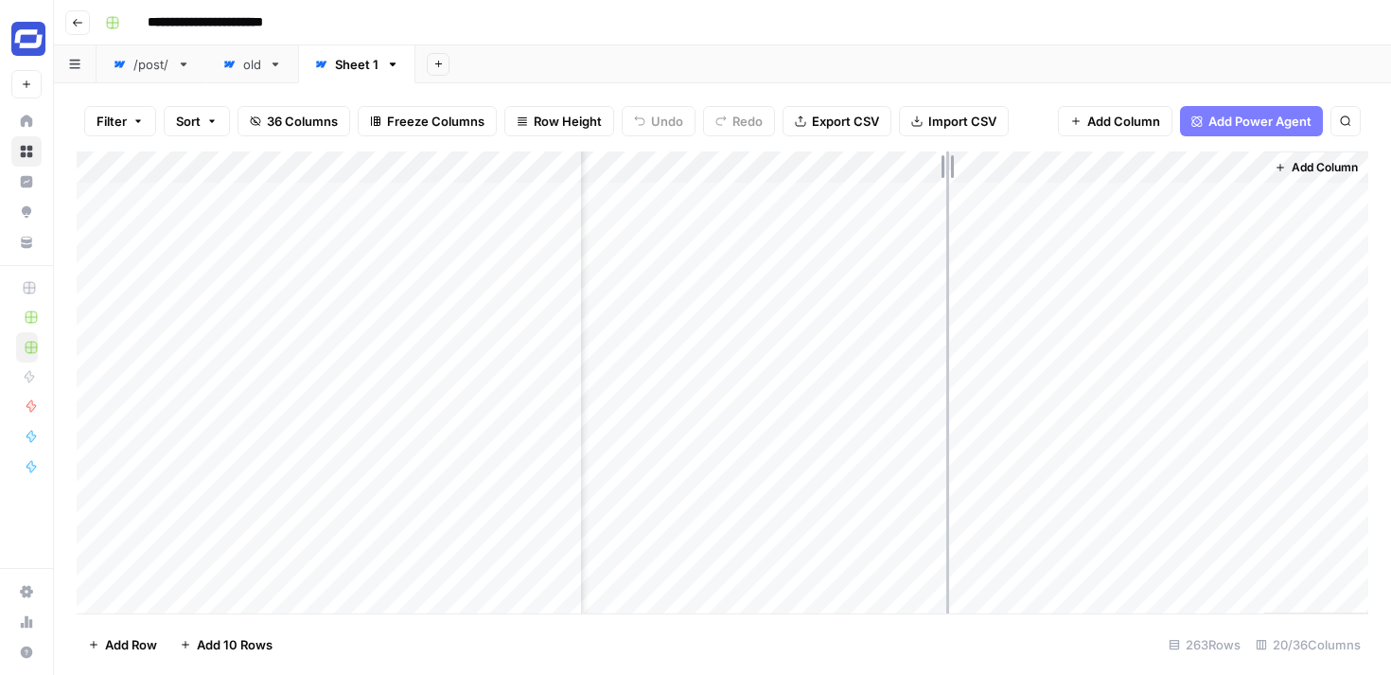
drag, startPoint x: 1094, startPoint y: 167, endPoint x: 943, endPoint y: 172, distance: 150.5
click at [943, 172] on div "Add Column" at bounding box center [722, 382] width 1291 height 462
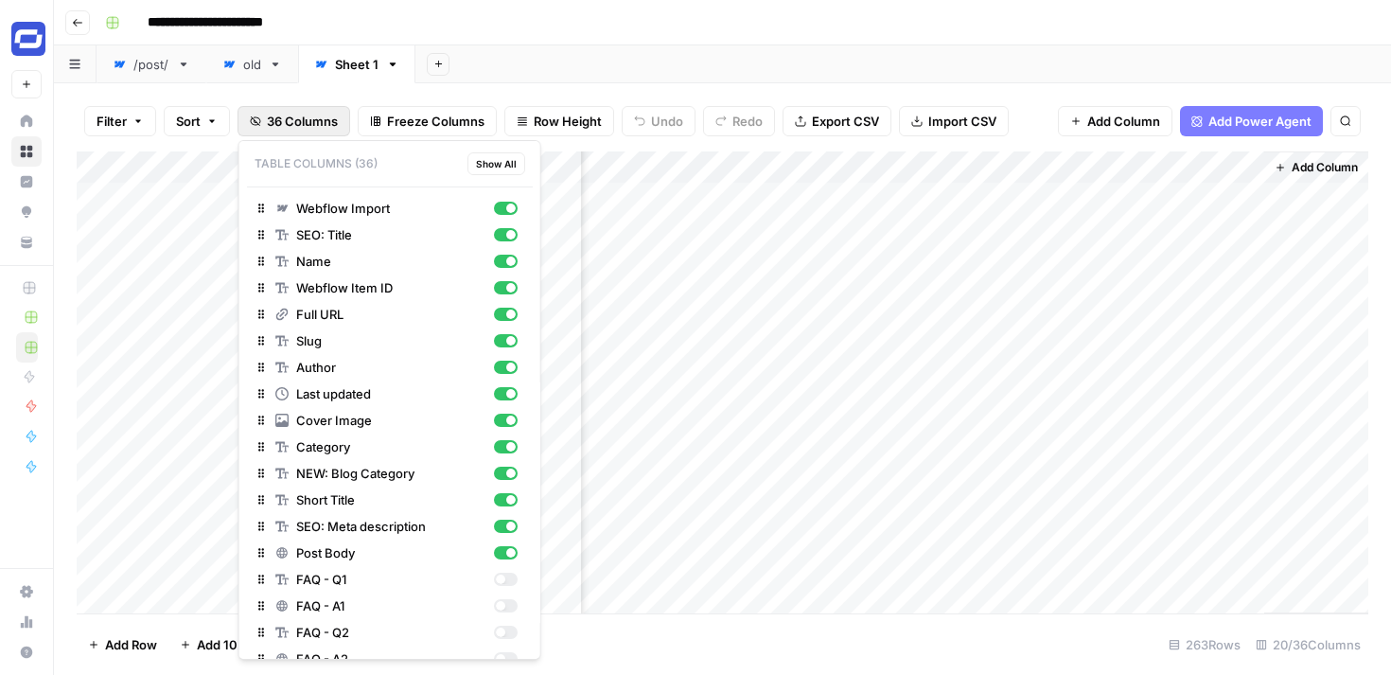
click at [299, 125] on span "36 Columns" at bounding box center [302, 121] width 71 height 19
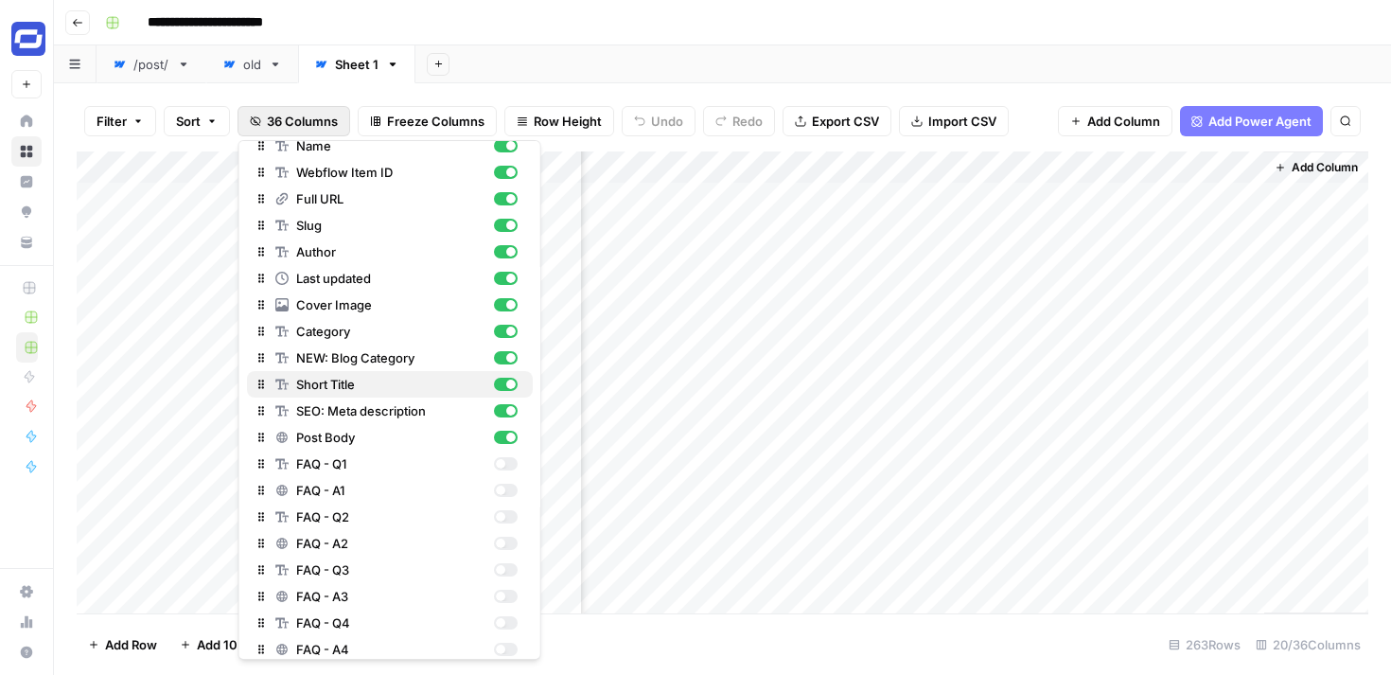
scroll to position [164, 0]
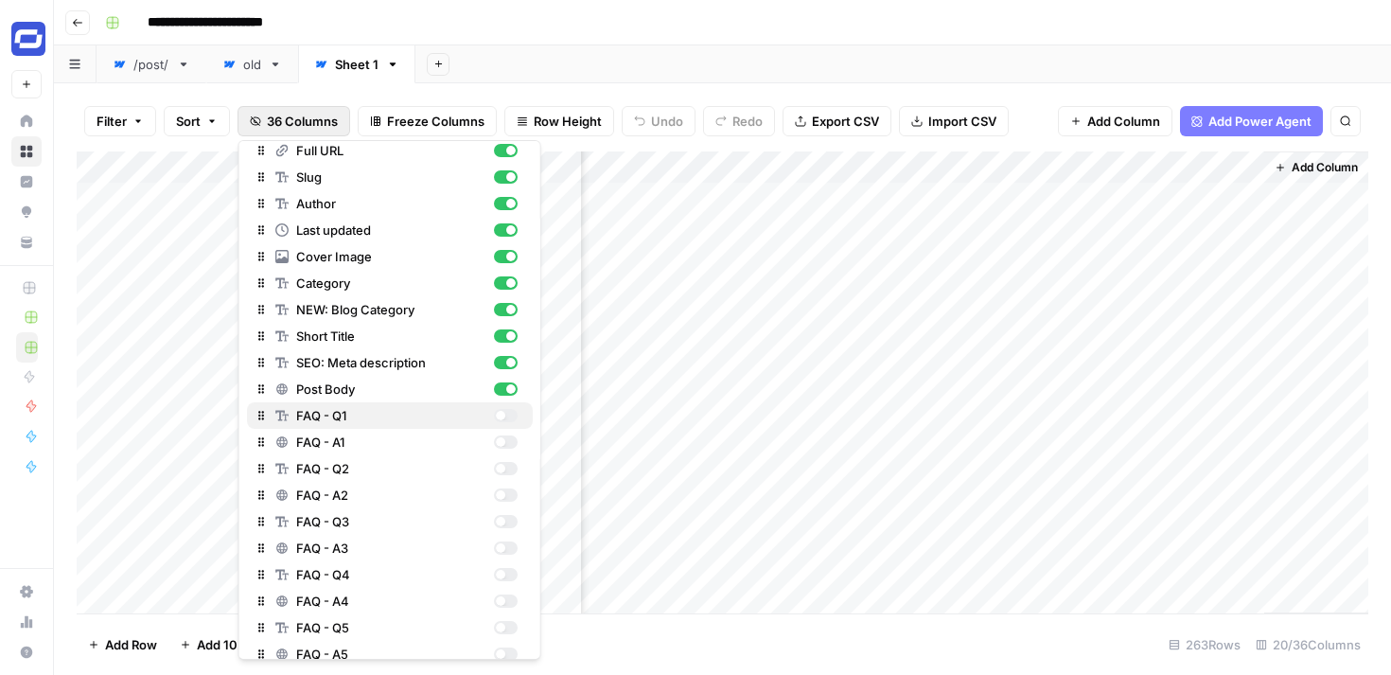
click at [513, 413] on div "button" at bounding box center [505, 415] width 24 height 13
click at [507, 431] on button "FAQ - A1" at bounding box center [390, 442] width 286 height 26
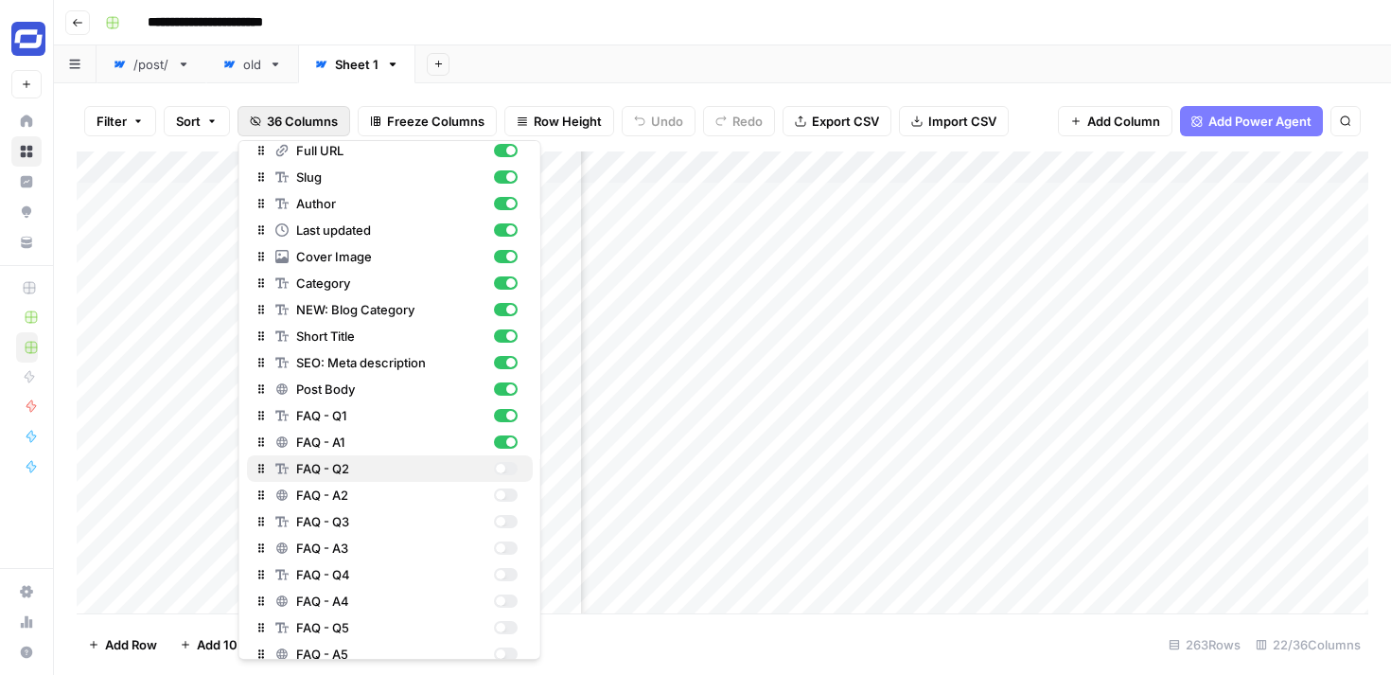
click at [511, 471] on div "button" at bounding box center [505, 468] width 24 height 13
click at [509, 498] on div "button" at bounding box center [505, 494] width 24 height 13
click at [509, 532] on button "FAQ - Q3" at bounding box center [390, 521] width 286 height 26
click at [509, 553] on div "button" at bounding box center [505, 547] width 24 height 13
click at [509, 575] on div "button" at bounding box center [505, 574] width 24 height 13
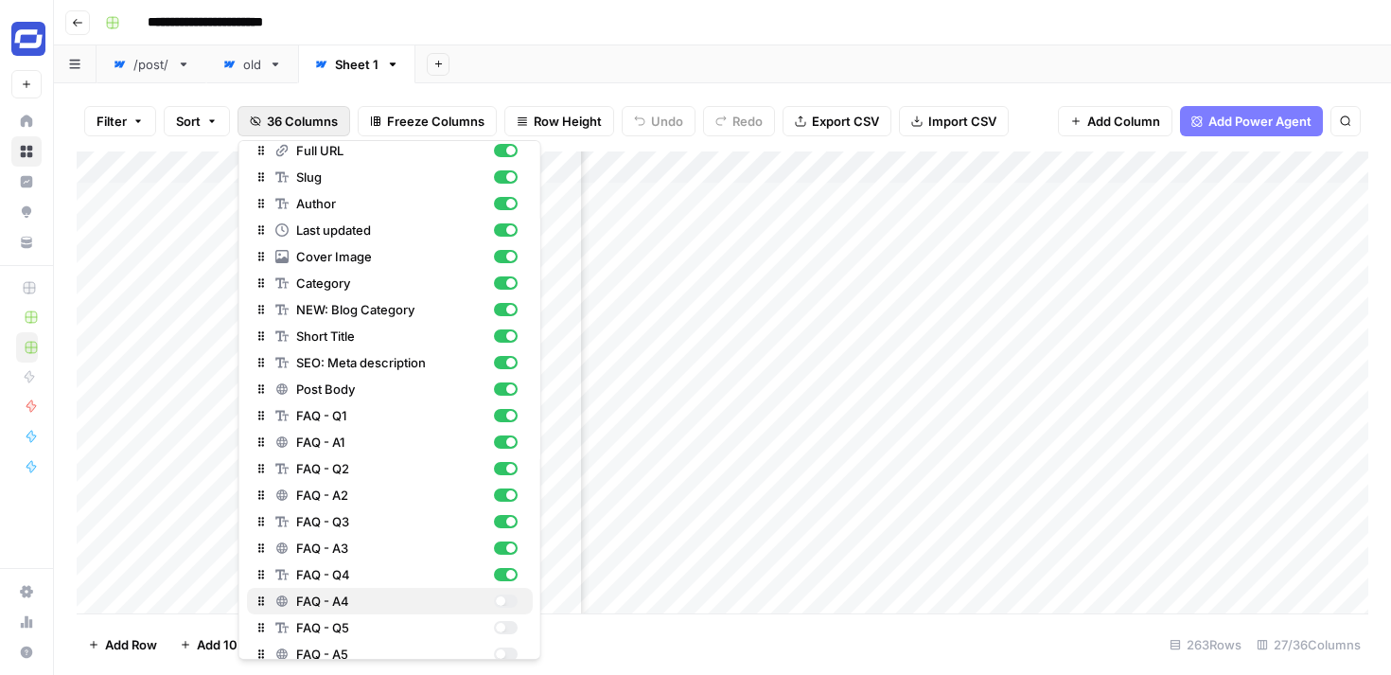
click at [509, 593] on div "FAQ - A4" at bounding box center [396, 600] width 242 height 19
click at [508, 627] on div "button" at bounding box center [505, 627] width 24 height 13
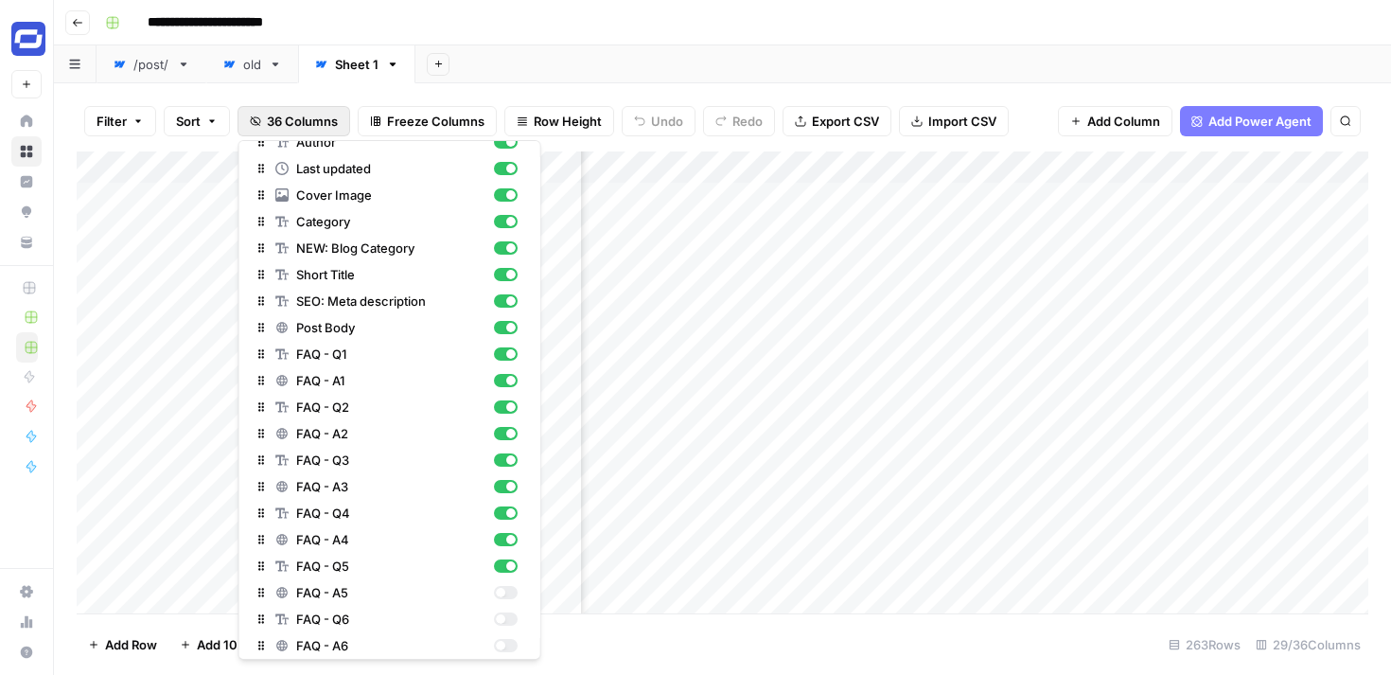
scroll to position [227, 0]
click at [505, 597] on div "FAQ - A5" at bounding box center [396, 590] width 242 height 19
click at [504, 618] on div "button" at bounding box center [505, 616] width 24 height 13
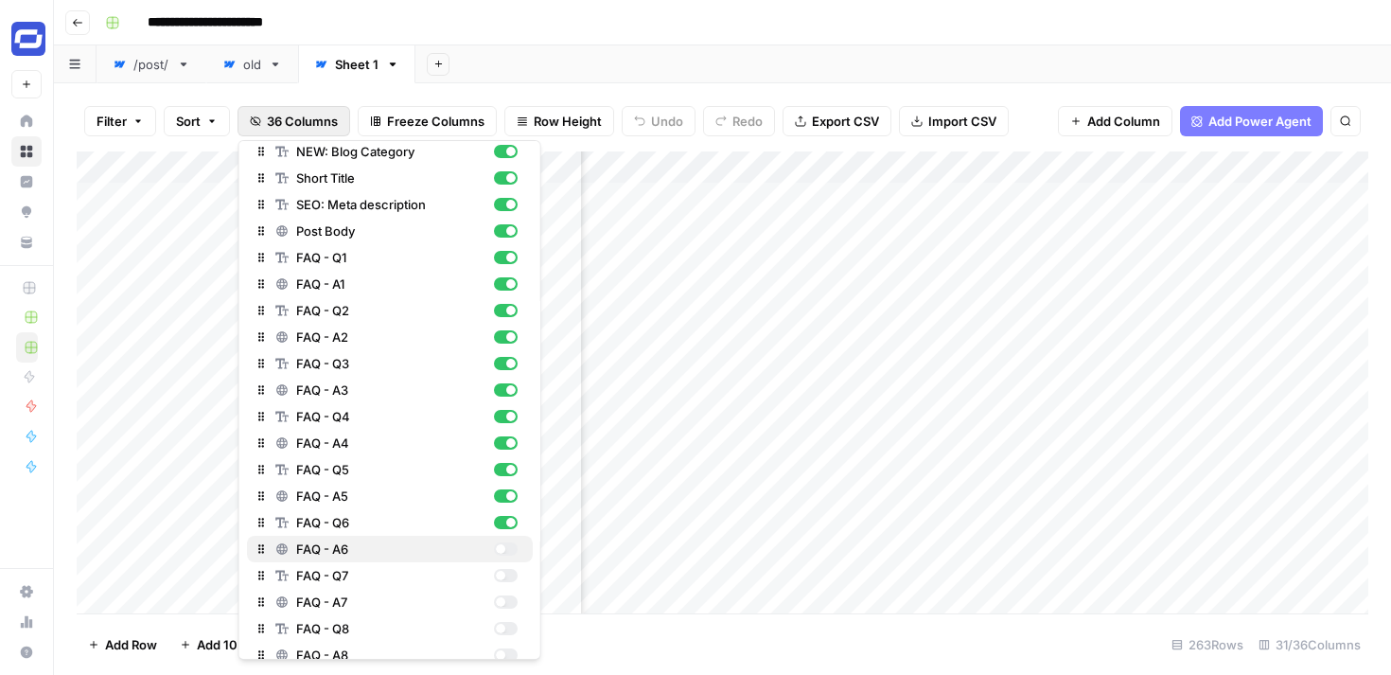
click at [505, 542] on div "button" at bounding box center [505, 548] width 24 height 13
click at [505, 571] on div "button" at bounding box center [505, 575] width 24 height 13
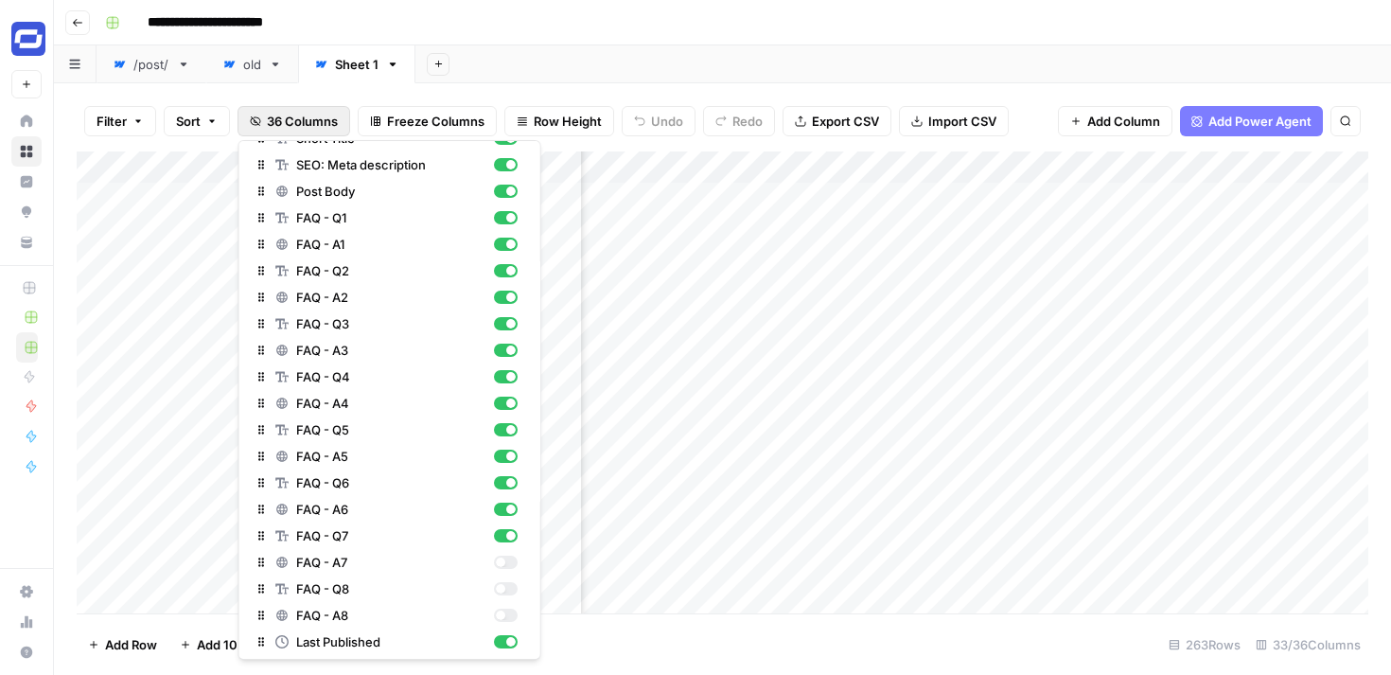
scroll to position [378, 0]
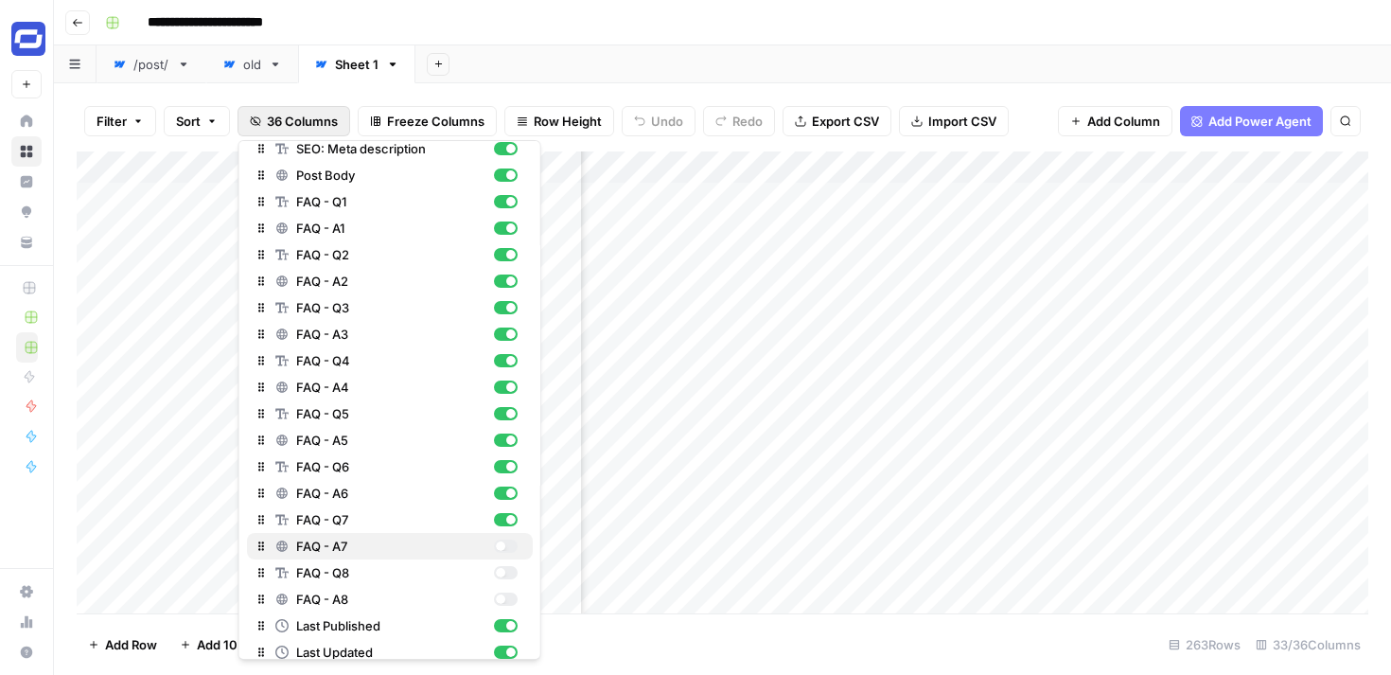
click at [500, 545] on div "button" at bounding box center [499, 545] width 9 height 9
click at [501, 563] on div "FAQ - Q8" at bounding box center [396, 572] width 242 height 19
click at [503, 593] on div "button" at bounding box center [505, 598] width 24 height 13
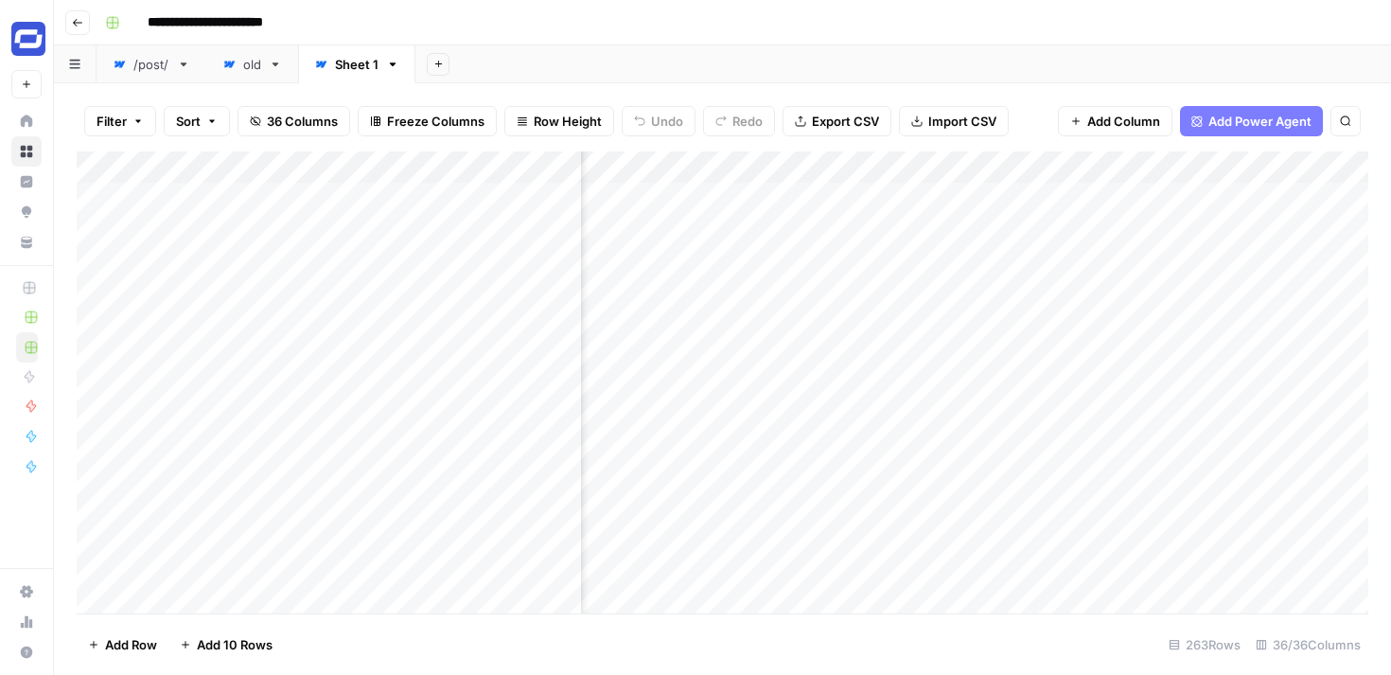
click at [783, 53] on div "Add Sheet" at bounding box center [902, 64] width 975 height 38
click at [1070, 170] on div "Add Column" at bounding box center [722, 382] width 1291 height 462
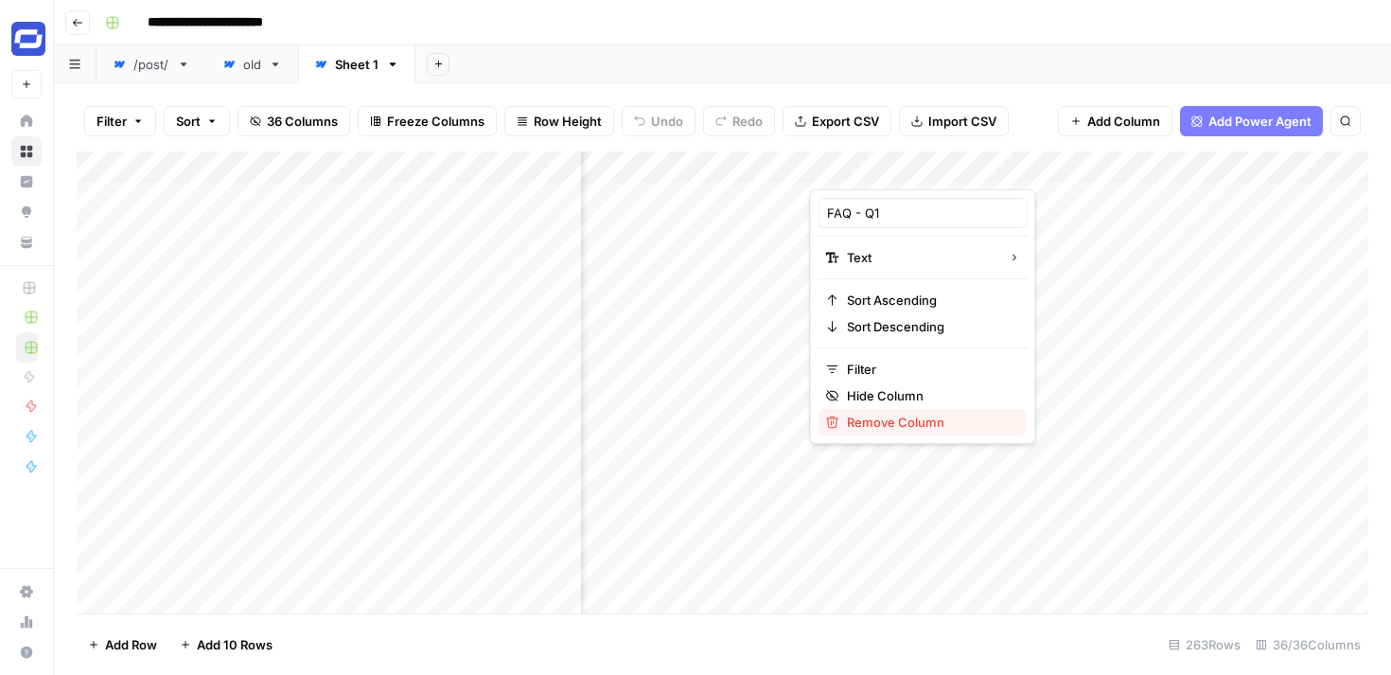
click at [911, 416] on span "Remove Column" at bounding box center [930, 422] width 166 height 19
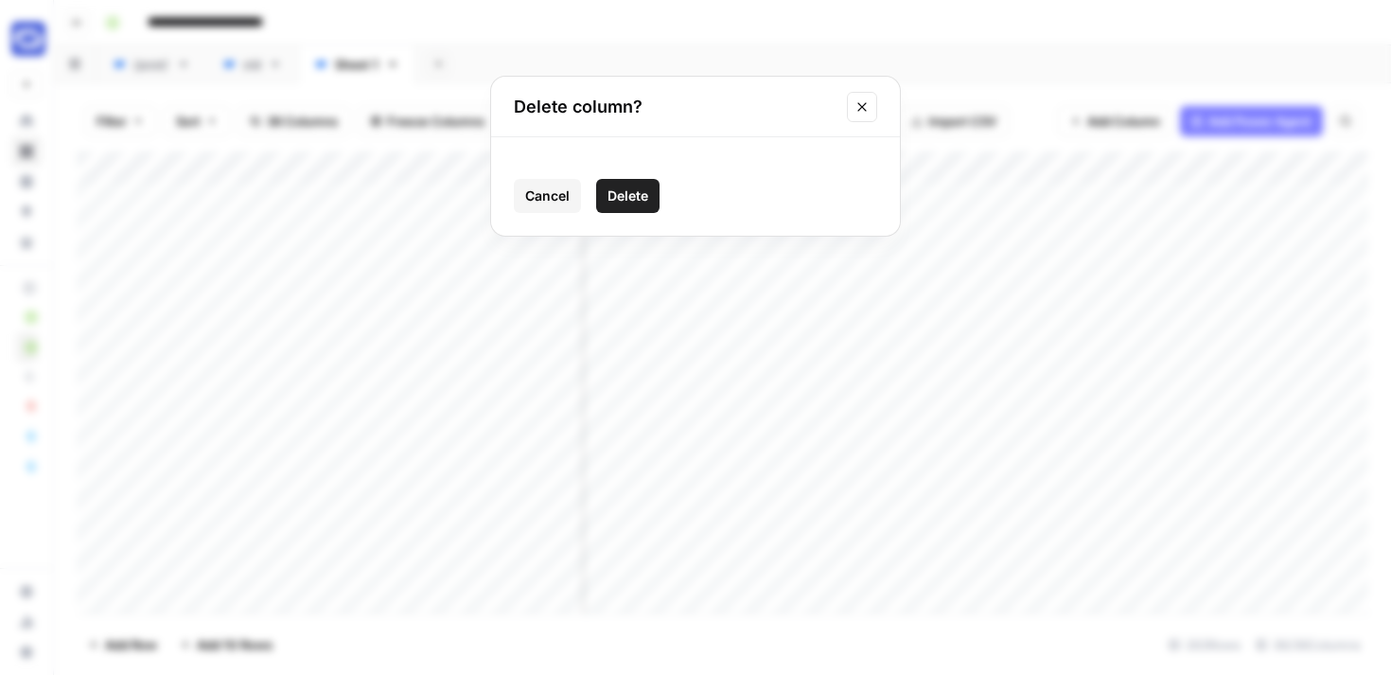
click at [637, 189] on span "Delete" at bounding box center [627, 195] width 41 height 19
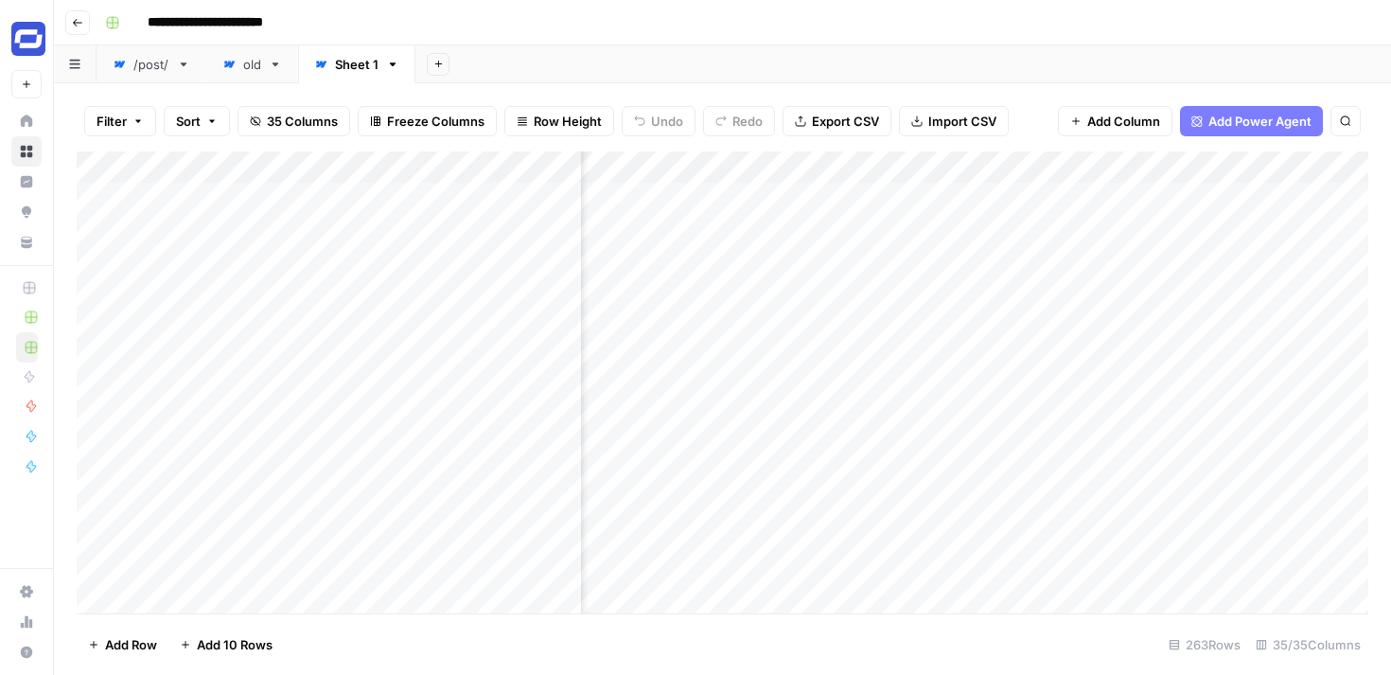
click at [1068, 168] on div "Add Column" at bounding box center [722, 382] width 1291 height 462
click at [911, 347] on span "Remove Column" at bounding box center [930, 352] width 166 height 19
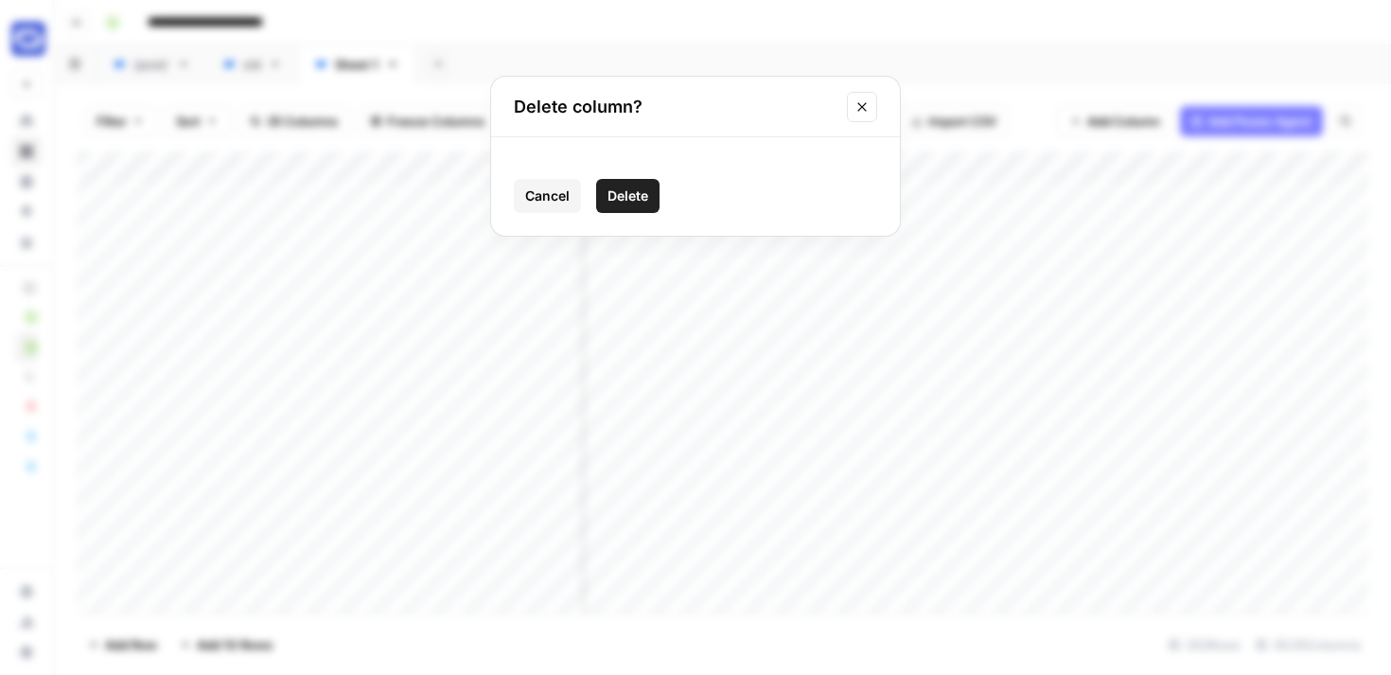
click at [642, 199] on span "Delete" at bounding box center [627, 195] width 41 height 19
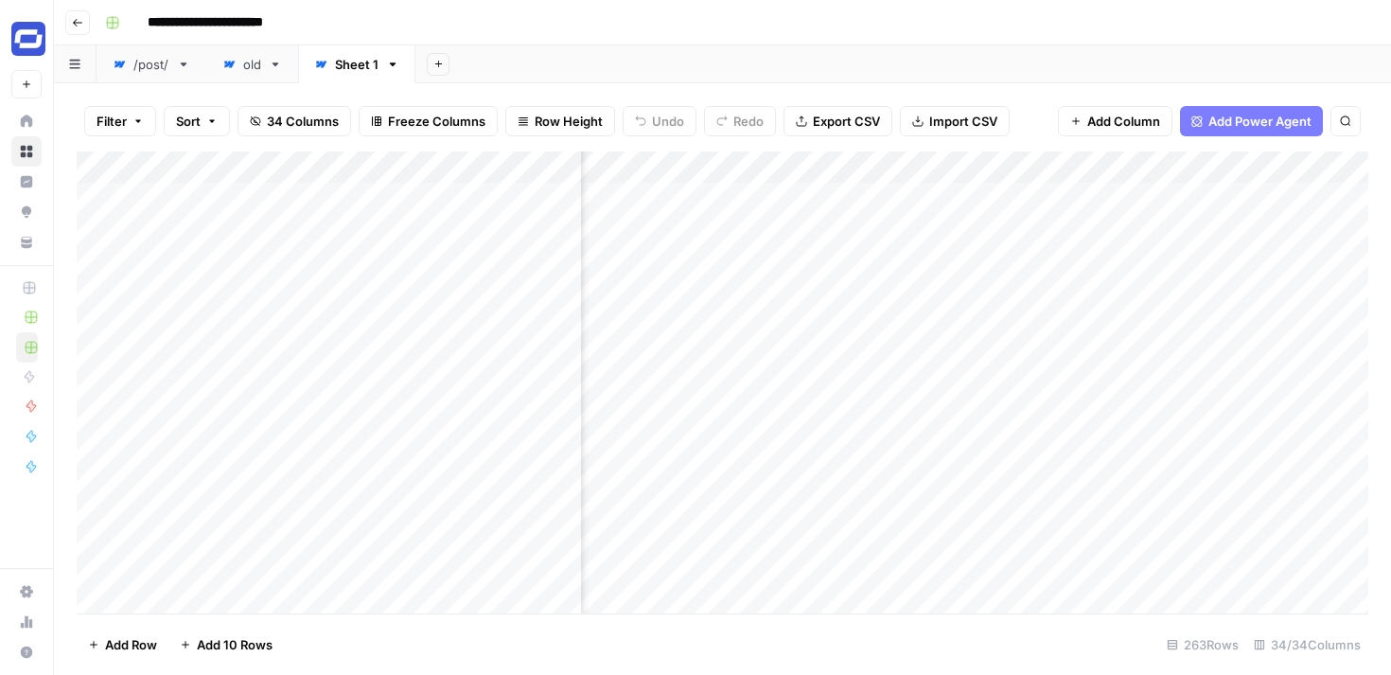
click at [1068, 170] on div "Add Column" at bounding box center [722, 382] width 1291 height 462
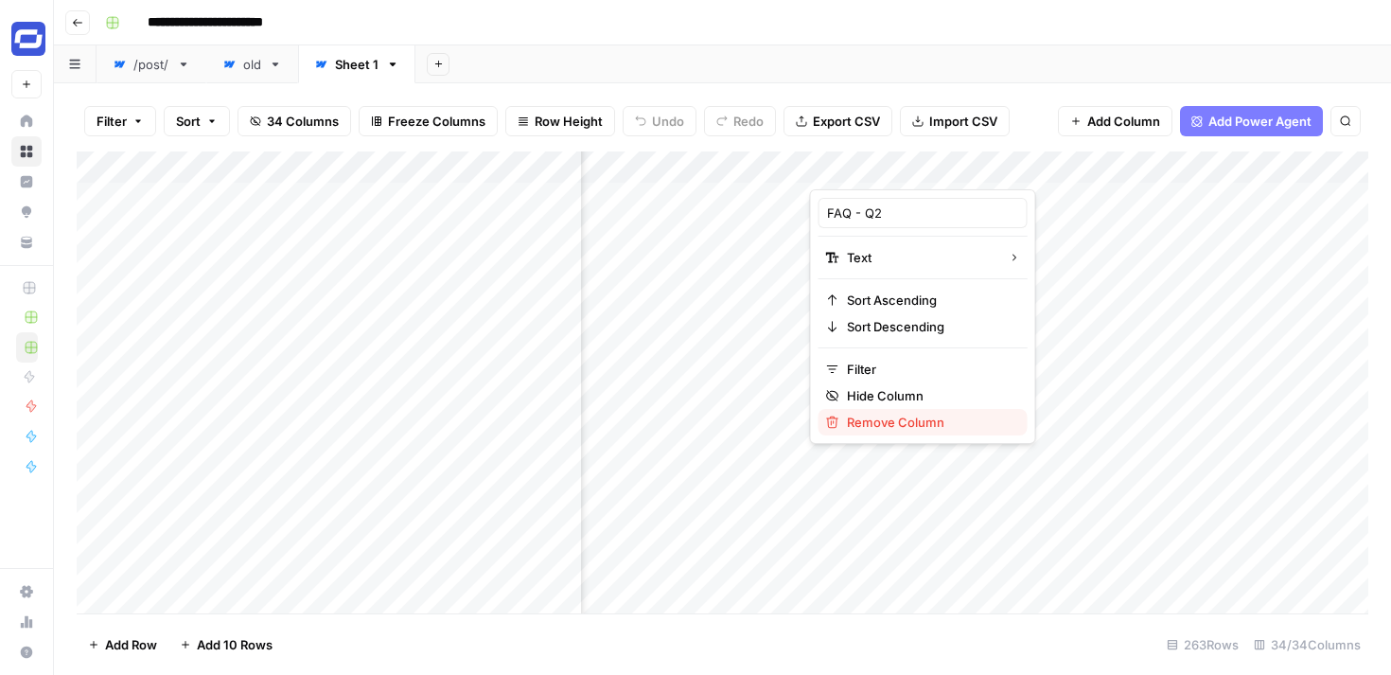
click at [895, 421] on span "Remove Column" at bounding box center [930, 422] width 166 height 19
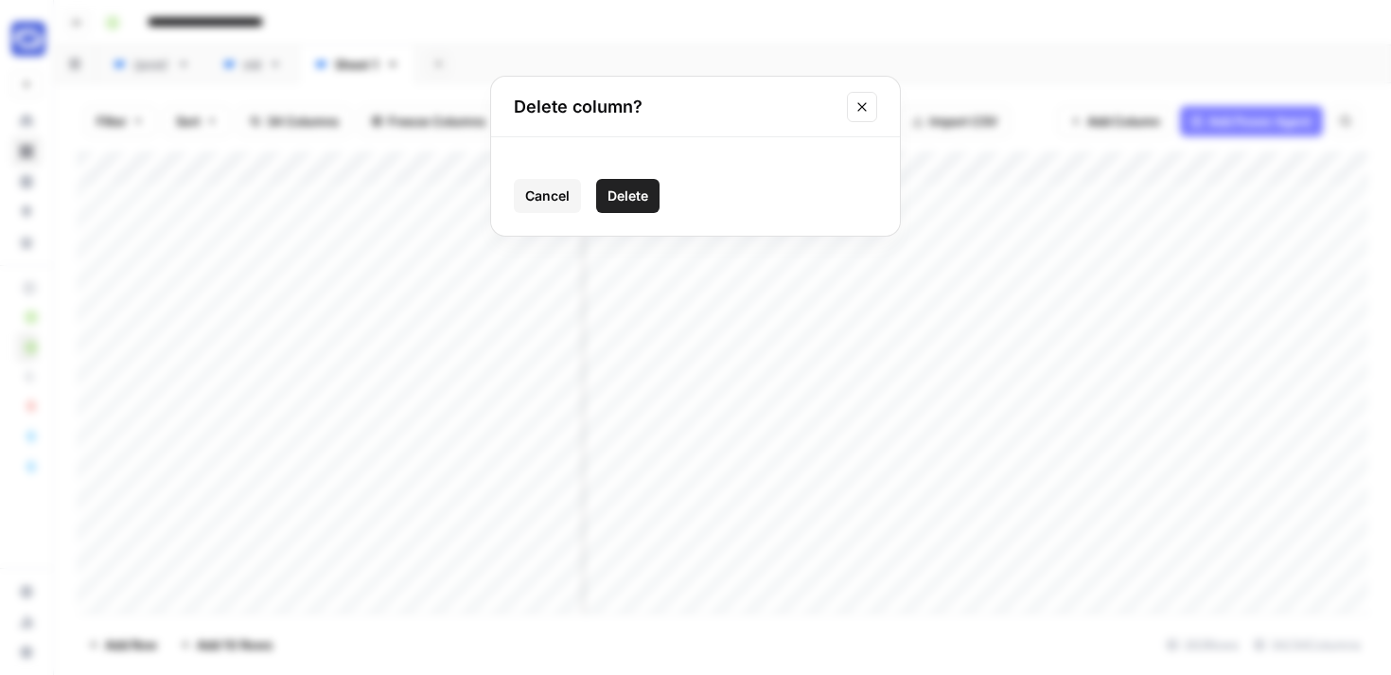
click at [643, 202] on span "Delete" at bounding box center [627, 195] width 41 height 19
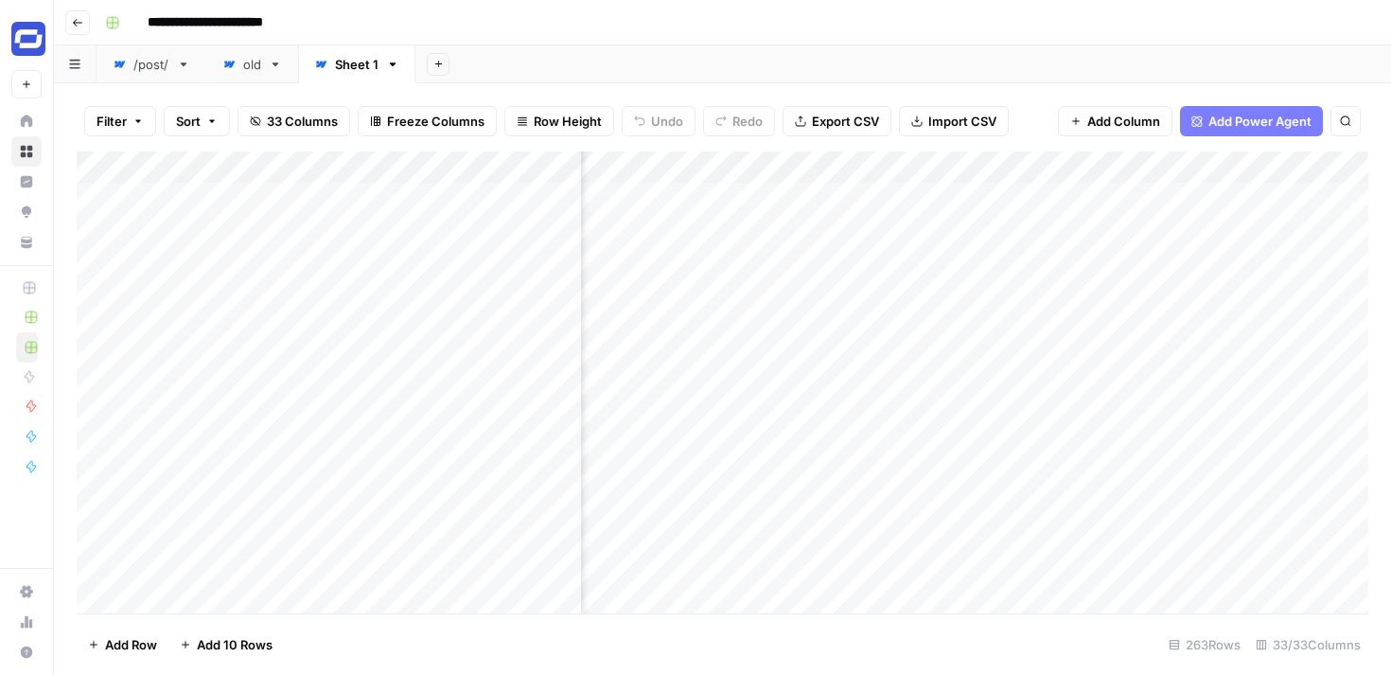
click at [1065, 166] on div "Add Column" at bounding box center [722, 382] width 1291 height 462
click at [909, 356] on span "Remove Column" at bounding box center [930, 352] width 166 height 19
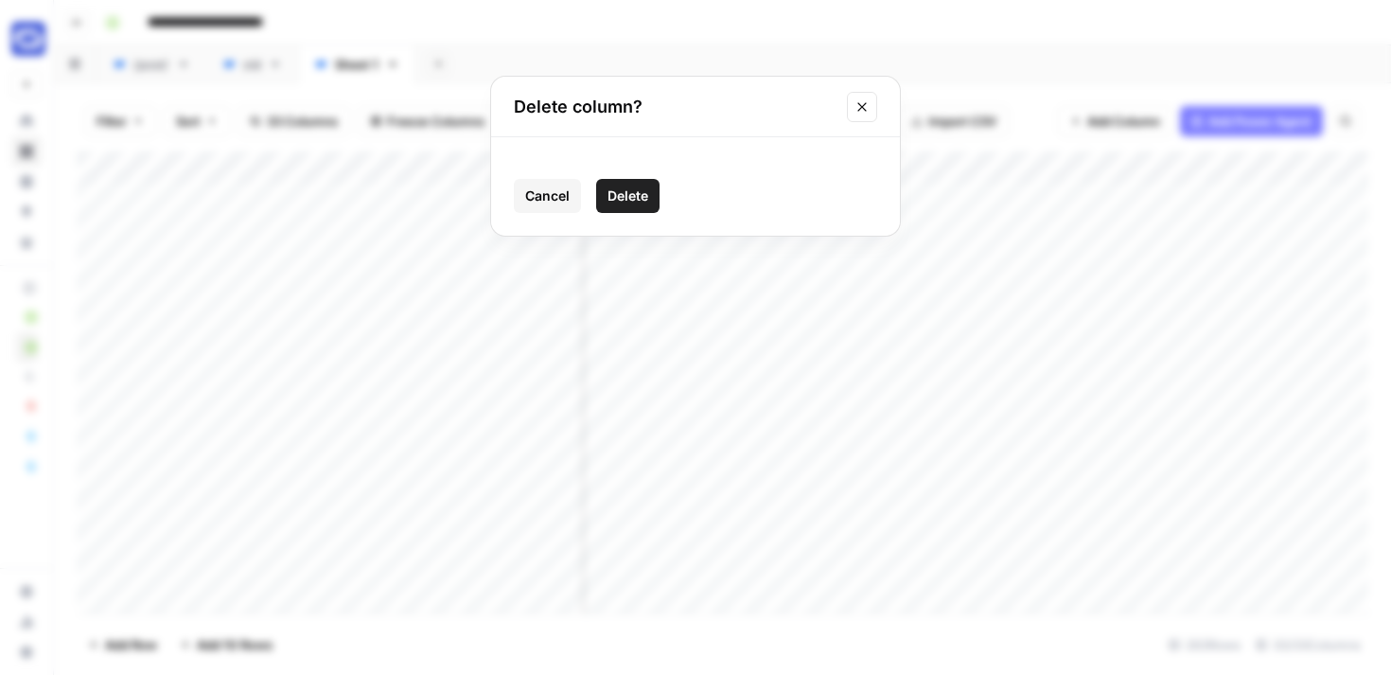
click at [630, 201] on span "Delete" at bounding box center [627, 195] width 41 height 19
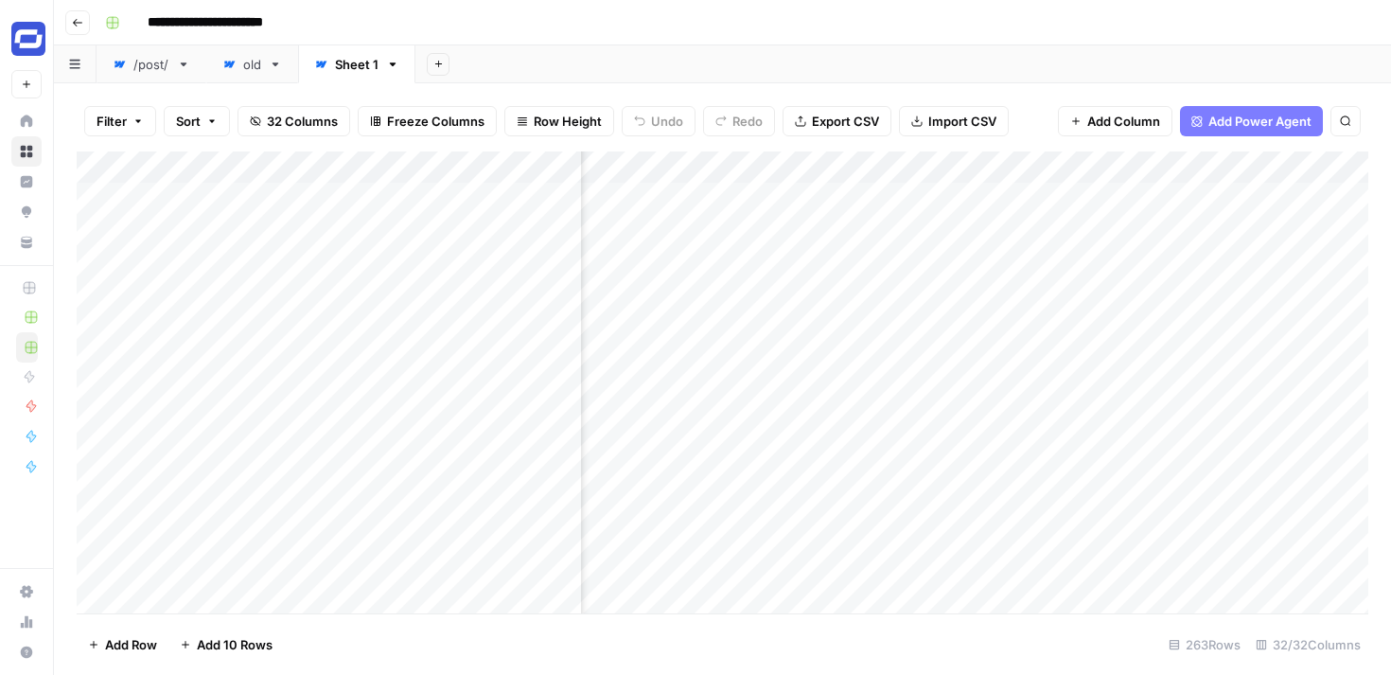
click at [1070, 167] on div "Add Column" at bounding box center [722, 382] width 1291 height 462
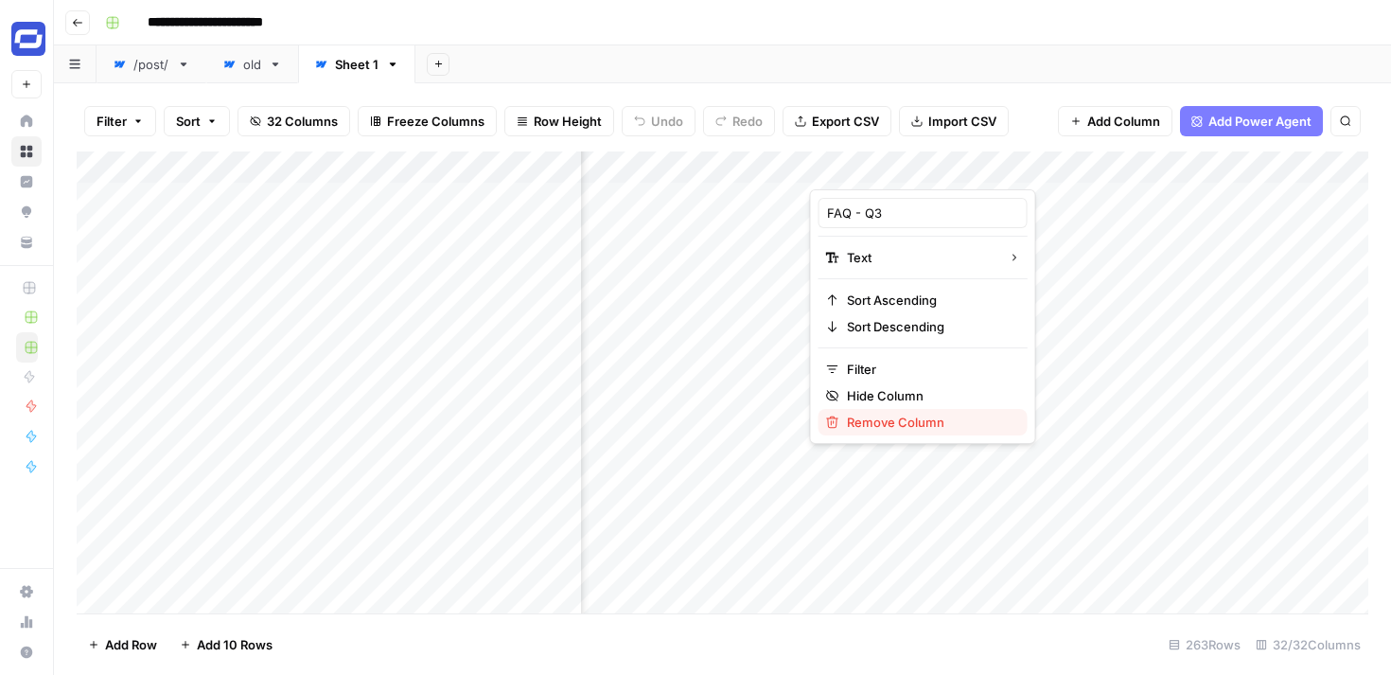
click at [905, 427] on span "Remove Column" at bounding box center [930, 422] width 166 height 19
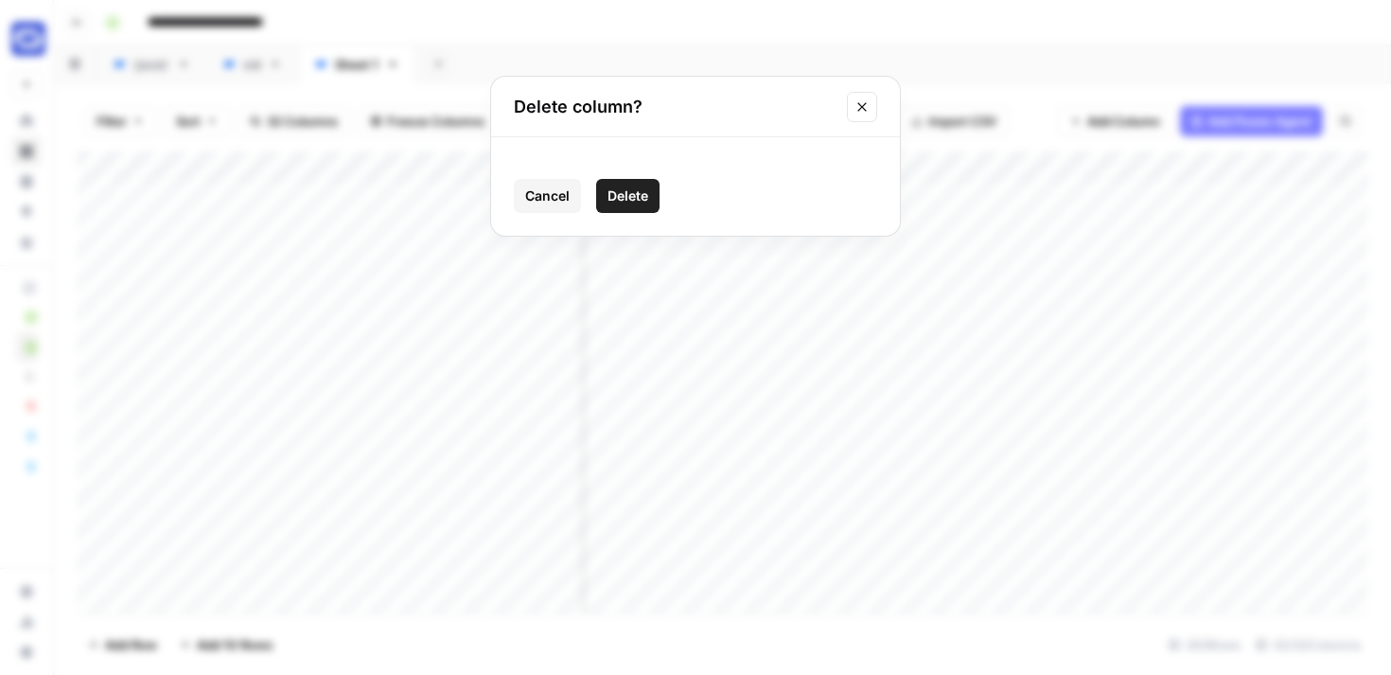
click at [641, 202] on span "Delete" at bounding box center [627, 195] width 41 height 19
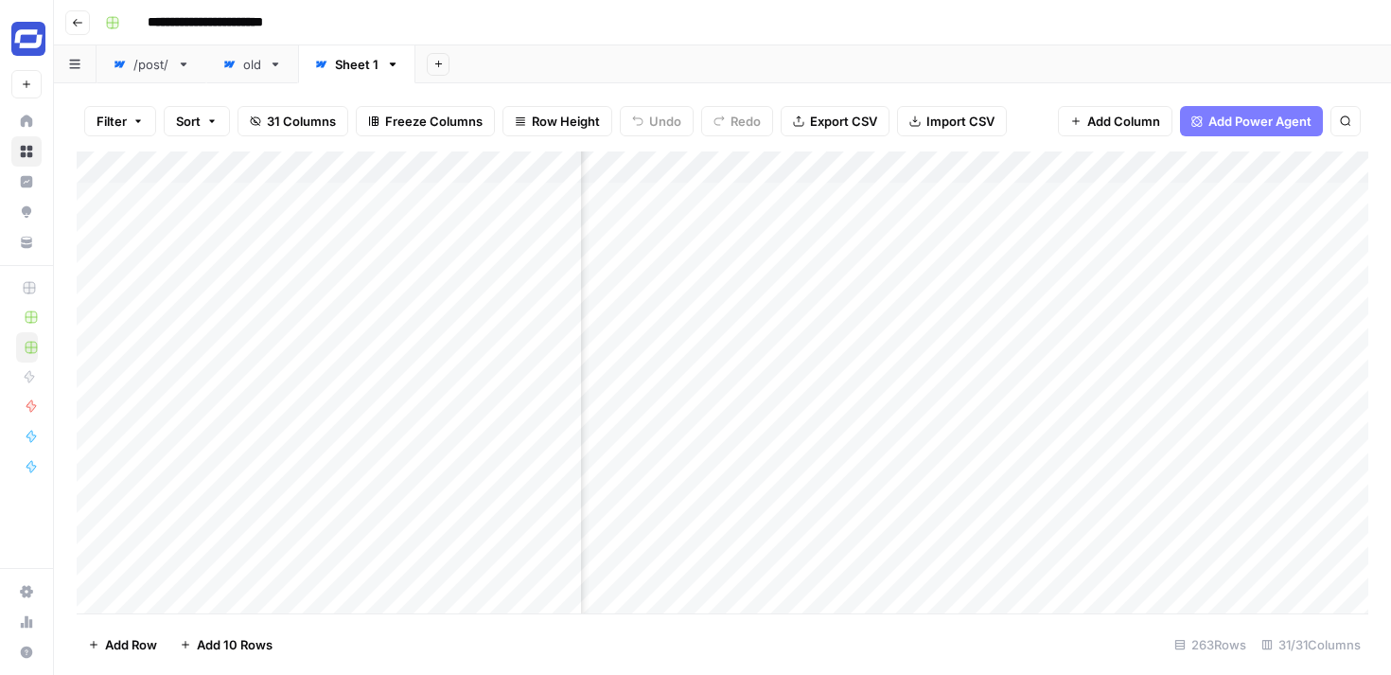
click at [1071, 165] on div "Add Column" at bounding box center [722, 382] width 1291 height 462
click at [922, 350] on span "Remove Column" at bounding box center [930, 352] width 166 height 19
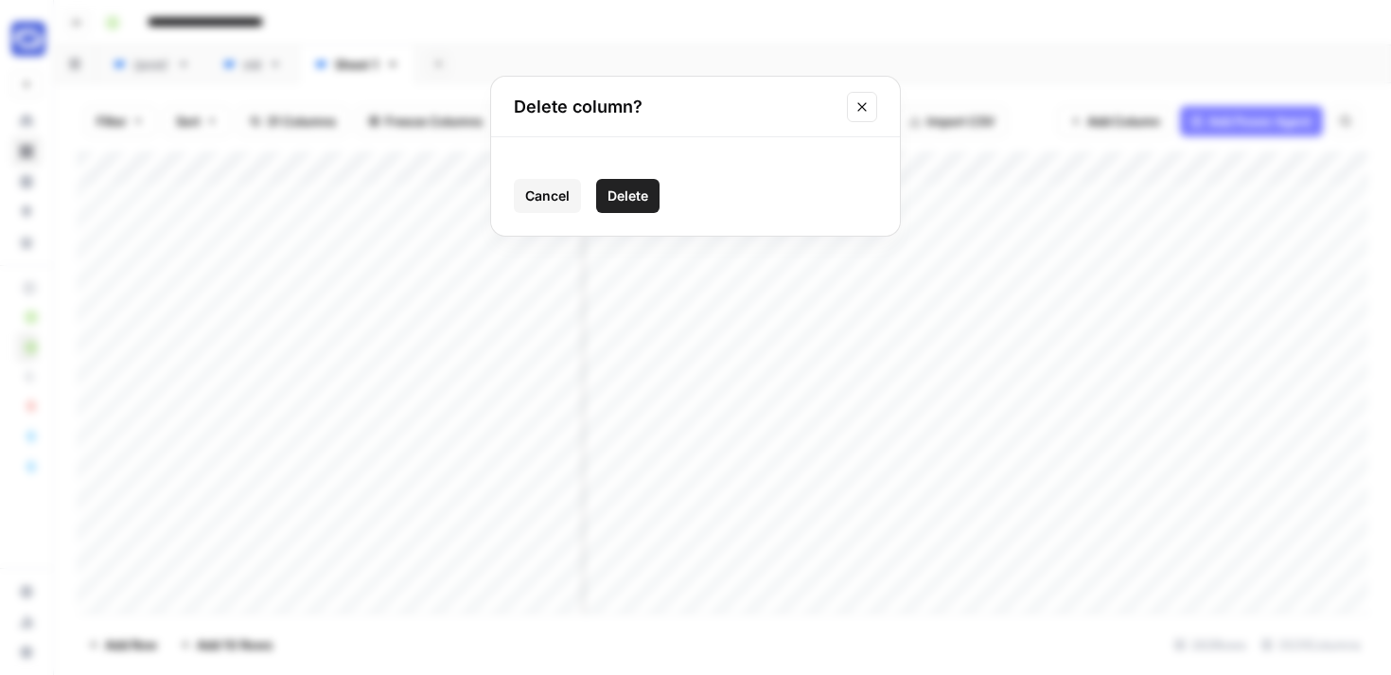
click at [632, 196] on span "Delete" at bounding box center [627, 195] width 41 height 19
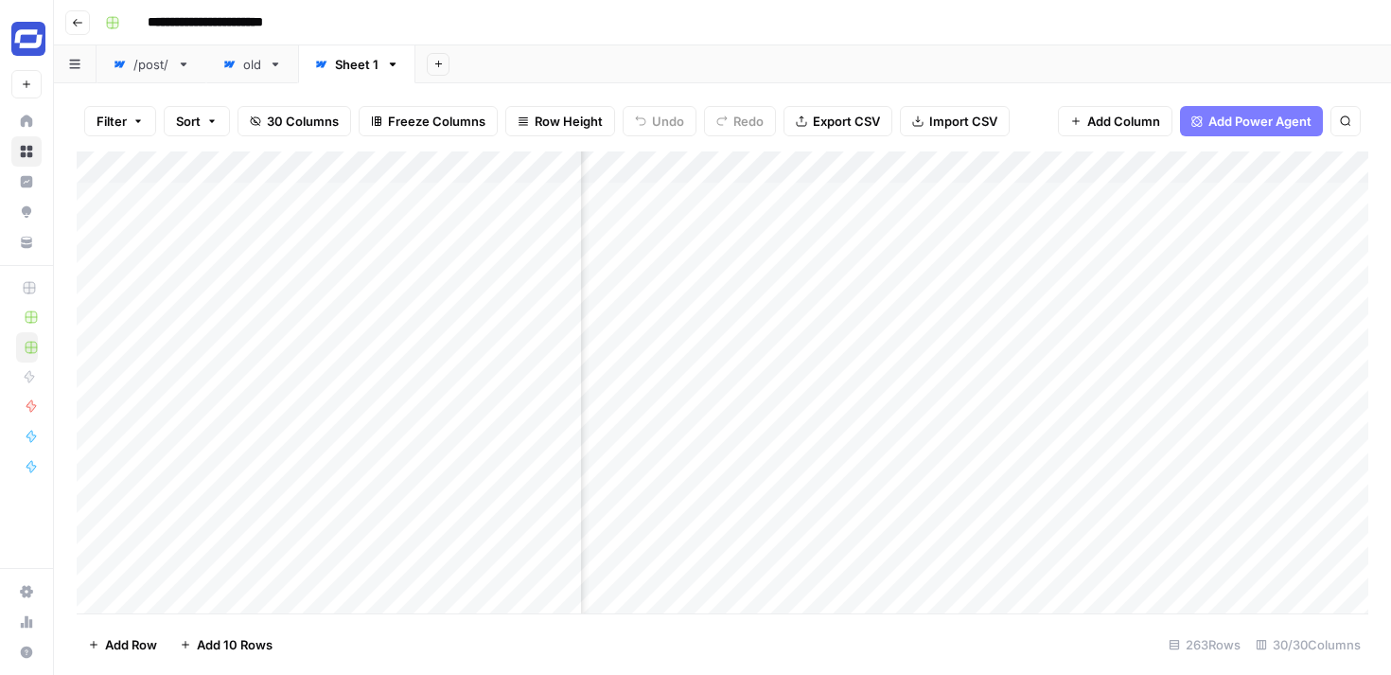
click at [1066, 166] on div "Add Column" at bounding box center [722, 382] width 1291 height 462
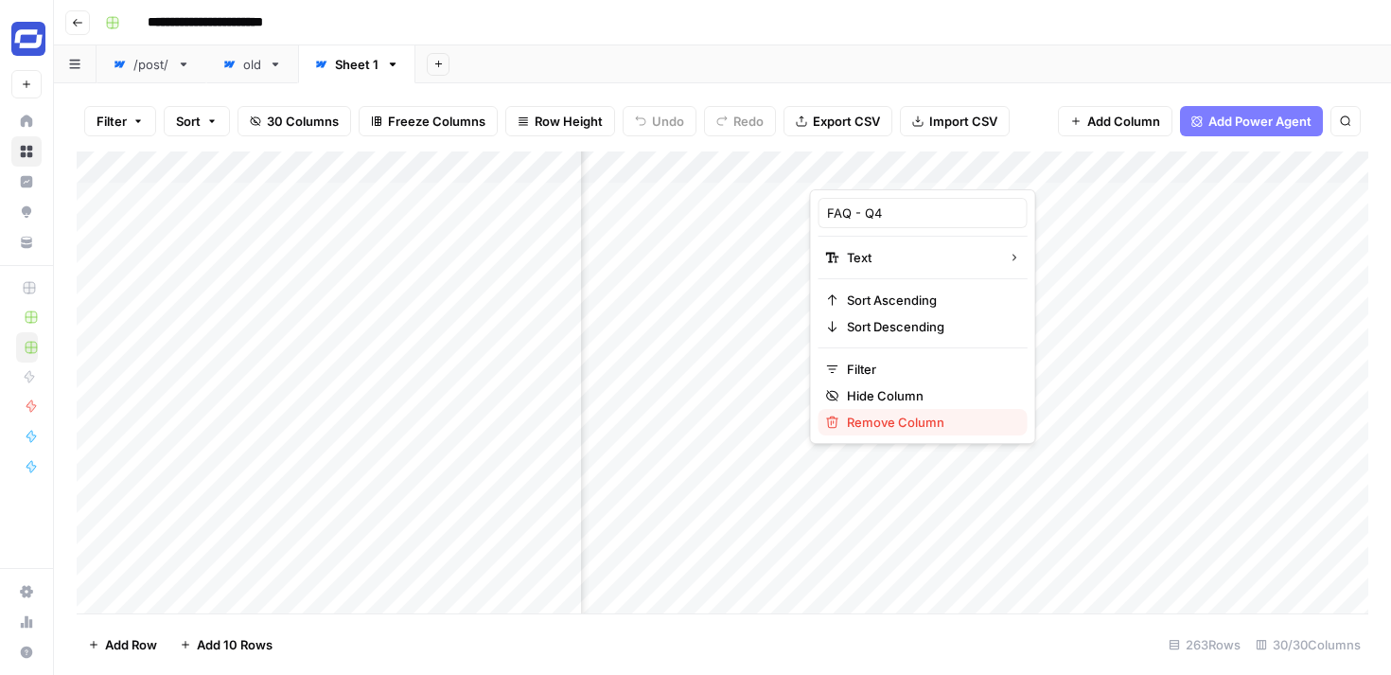
click at [881, 424] on span "Remove Column" at bounding box center [930, 422] width 166 height 19
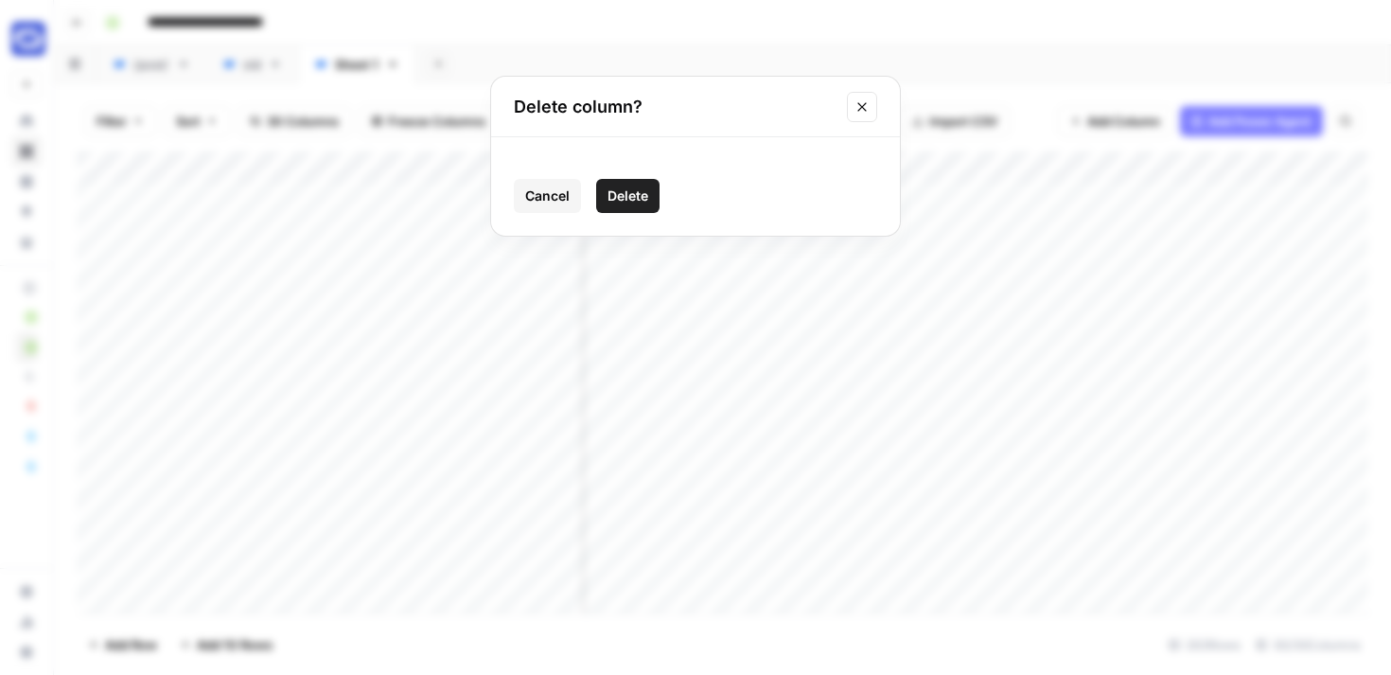
click at [633, 195] on span "Delete" at bounding box center [627, 195] width 41 height 19
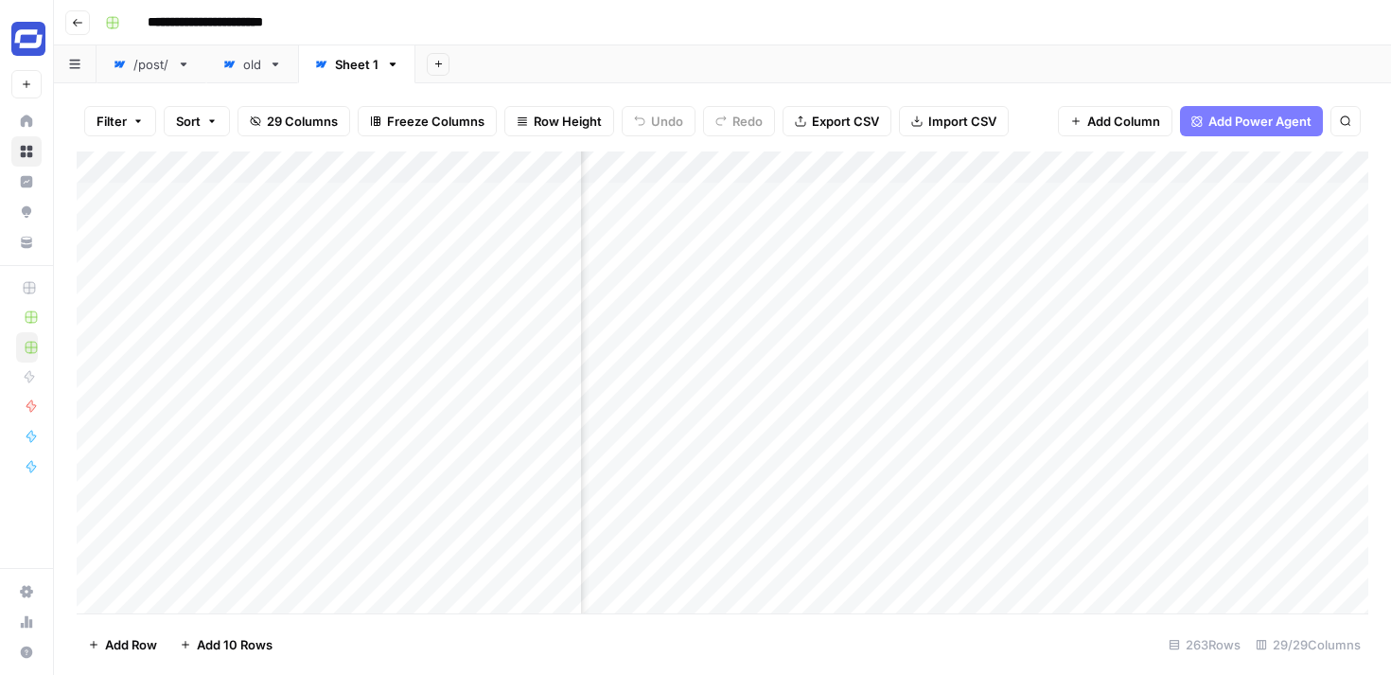
click at [1067, 163] on div "Add Column" at bounding box center [722, 382] width 1291 height 462
click at [917, 360] on span "Remove Column" at bounding box center [930, 352] width 166 height 19
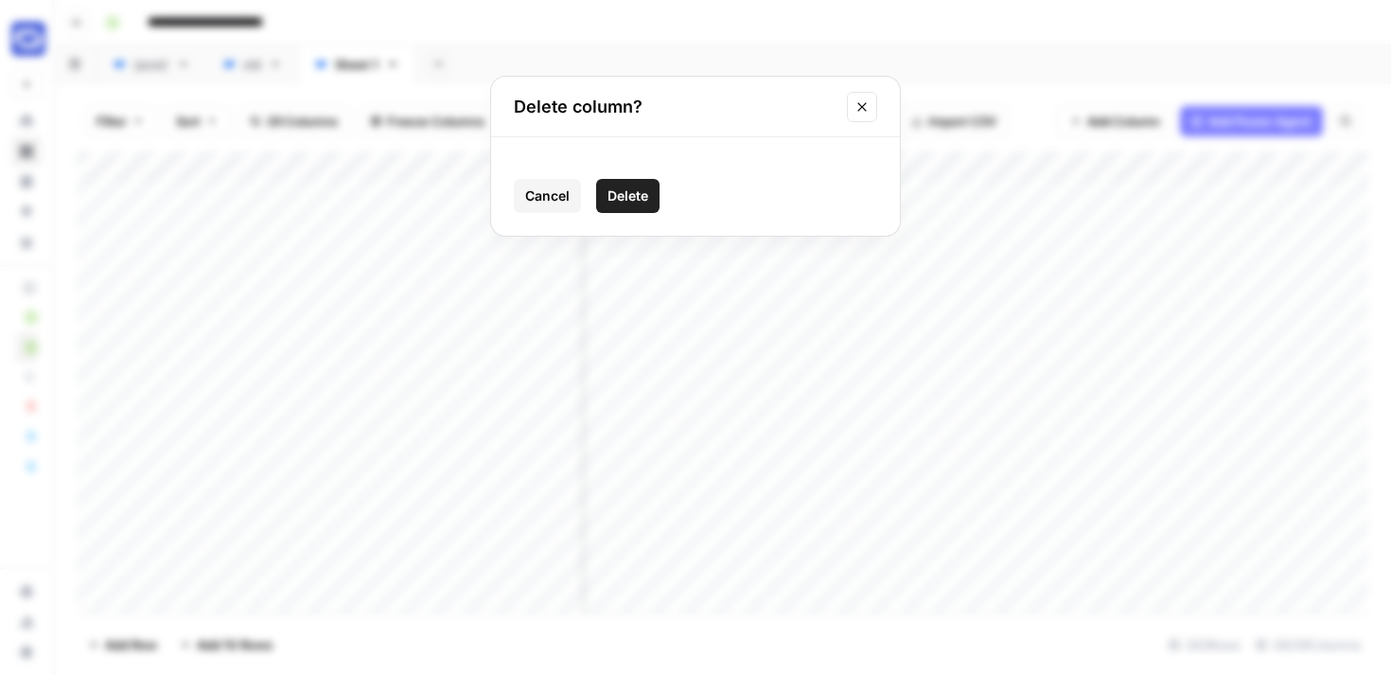
click at [641, 208] on button "Delete" at bounding box center [627, 196] width 63 height 34
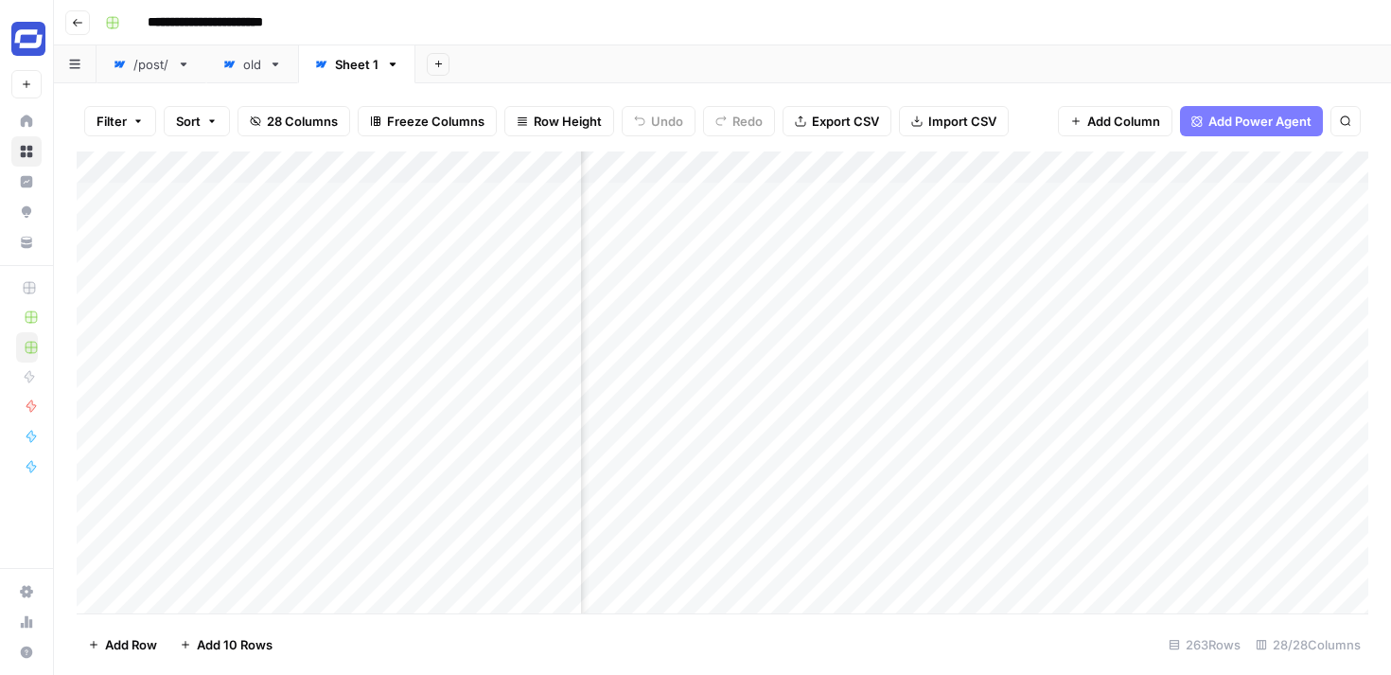
click at [1073, 165] on div "Add Column" at bounding box center [722, 382] width 1291 height 462
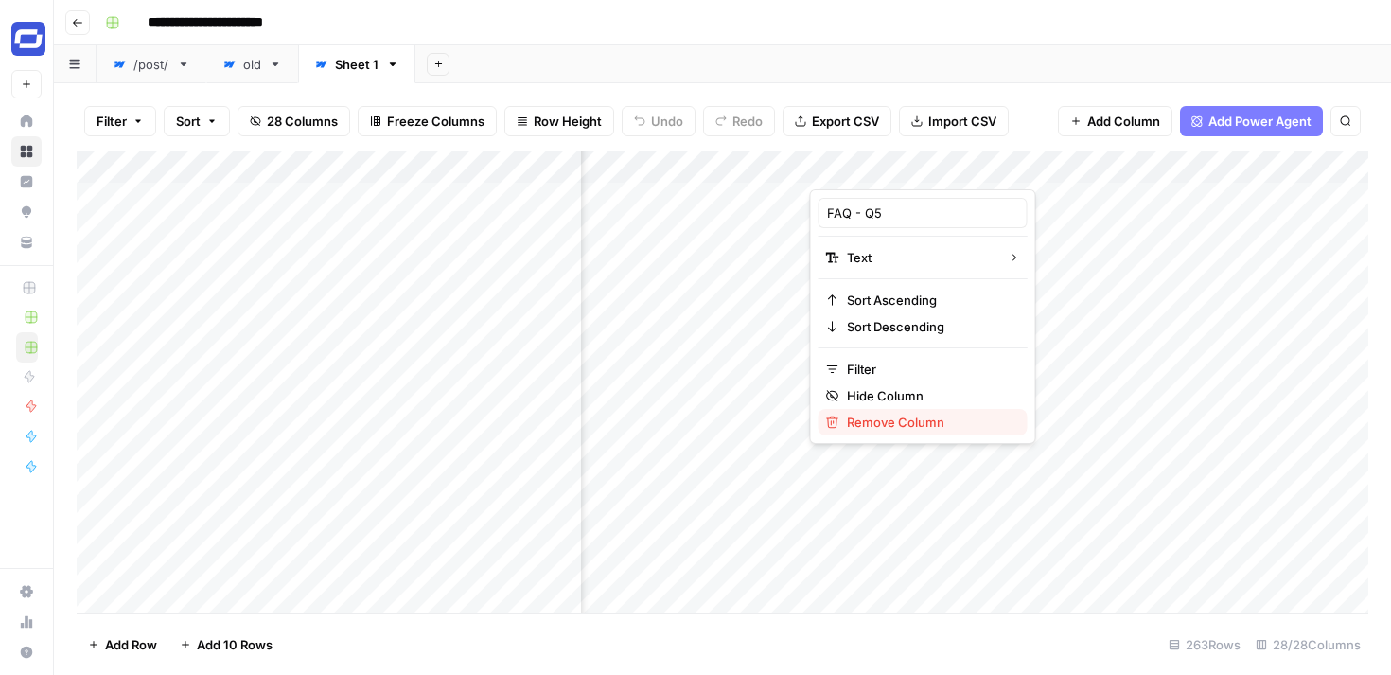
click at [920, 418] on span "Remove Column" at bounding box center [930, 422] width 166 height 19
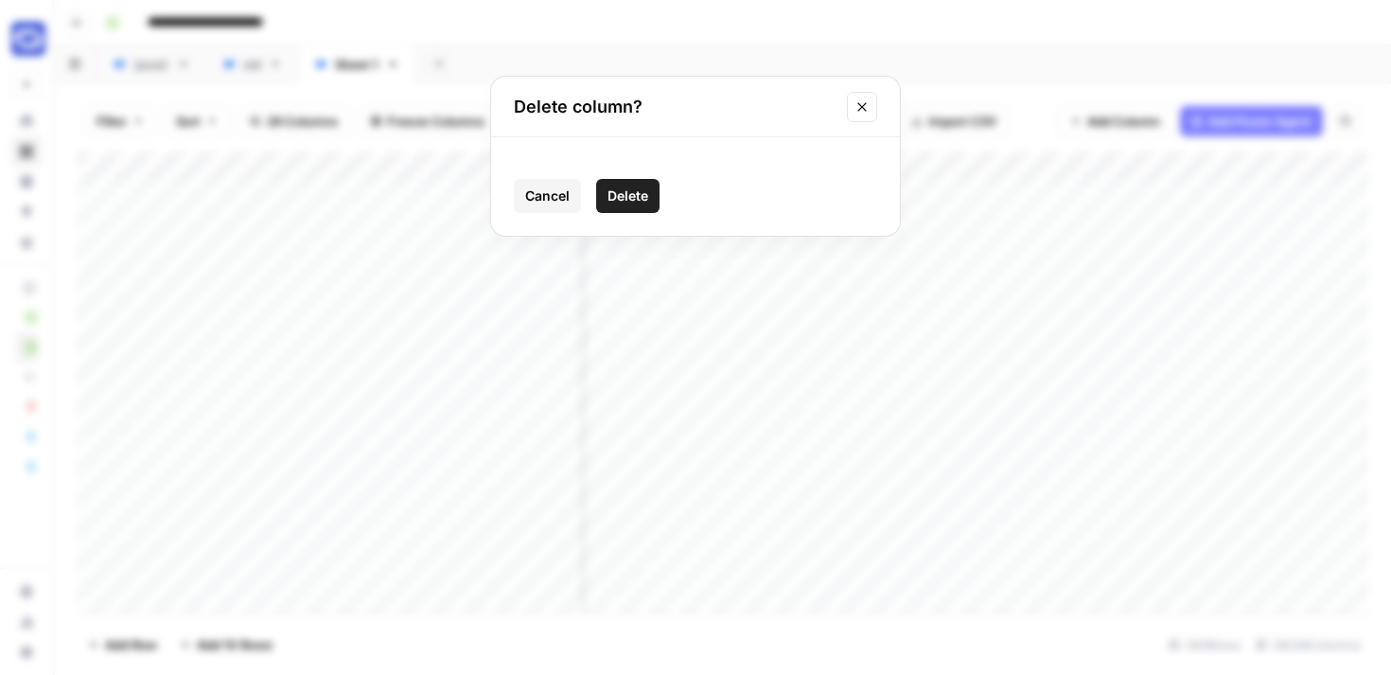
click at [638, 199] on span "Delete" at bounding box center [627, 195] width 41 height 19
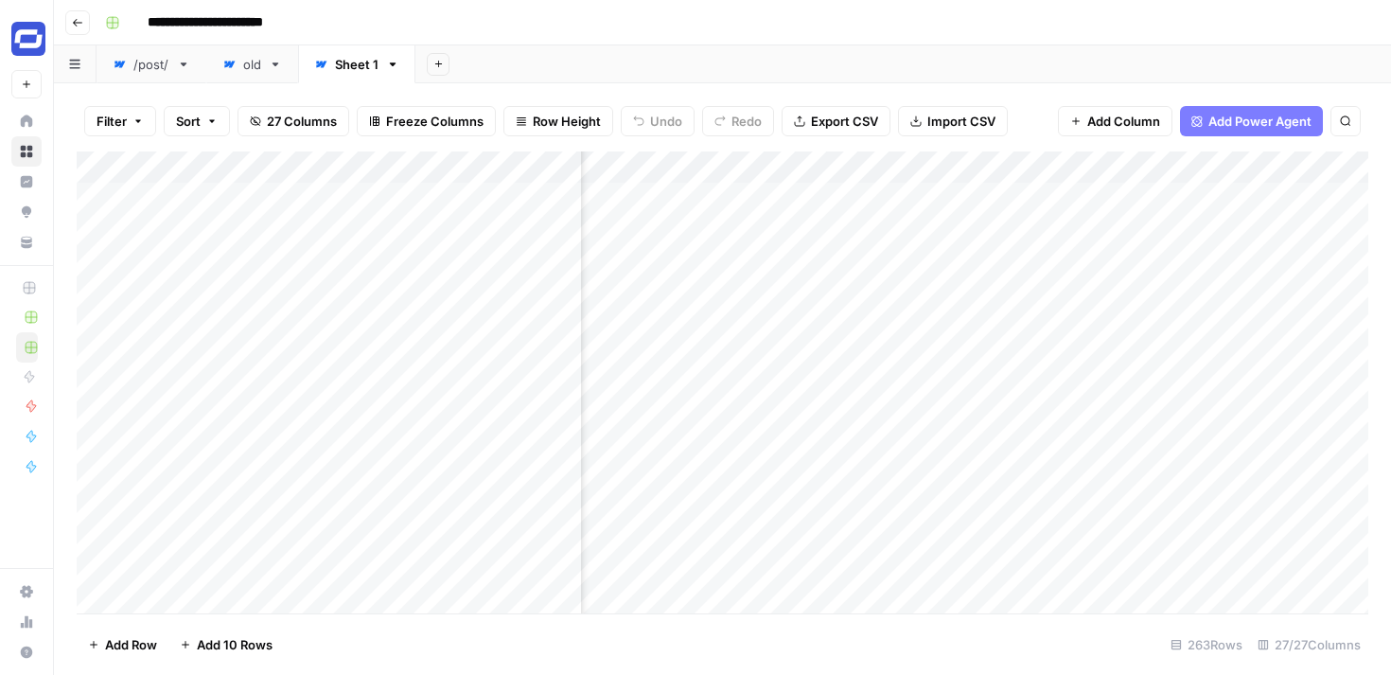
click at [1066, 168] on div "Add Column" at bounding box center [722, 382] width 1291 height 462
click at [936, 358] on span "Remove Column" at bounding box center [930, 352] width 166 height 19
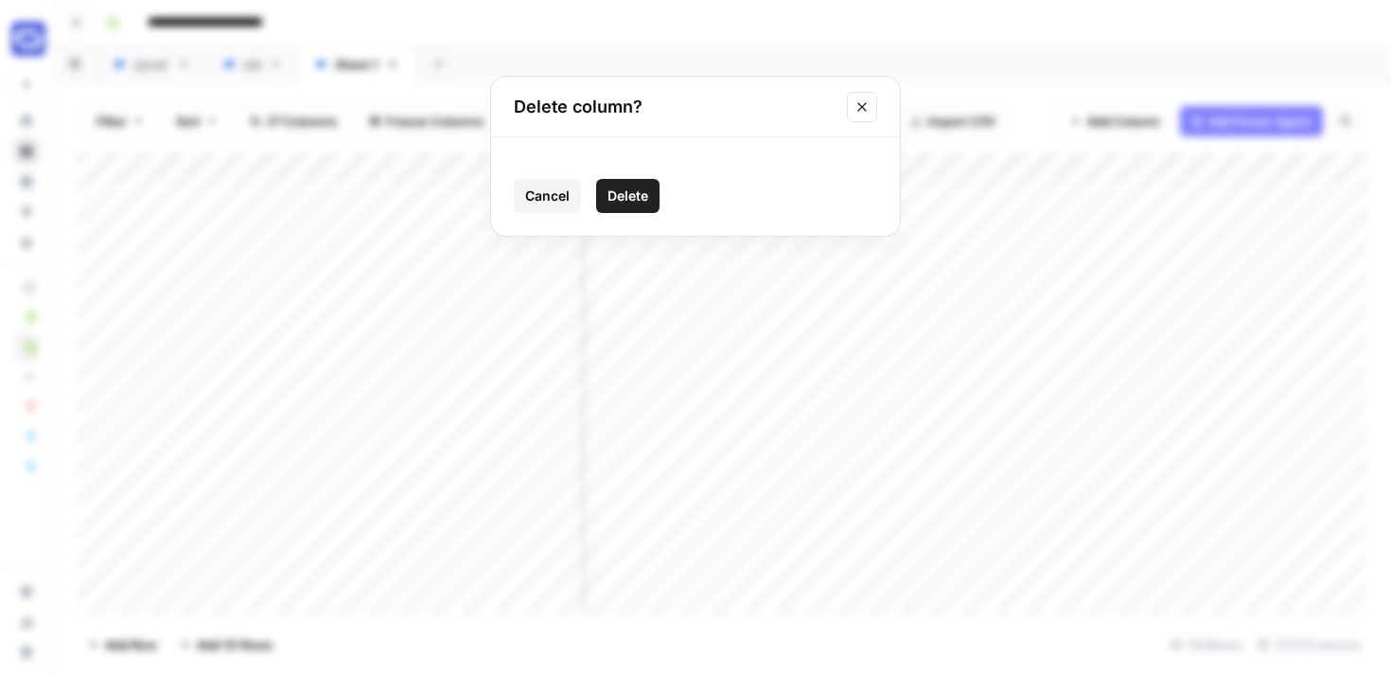
click at [644, 203] on span "Delete" at bounding box center [627, 195] width 41 height 19
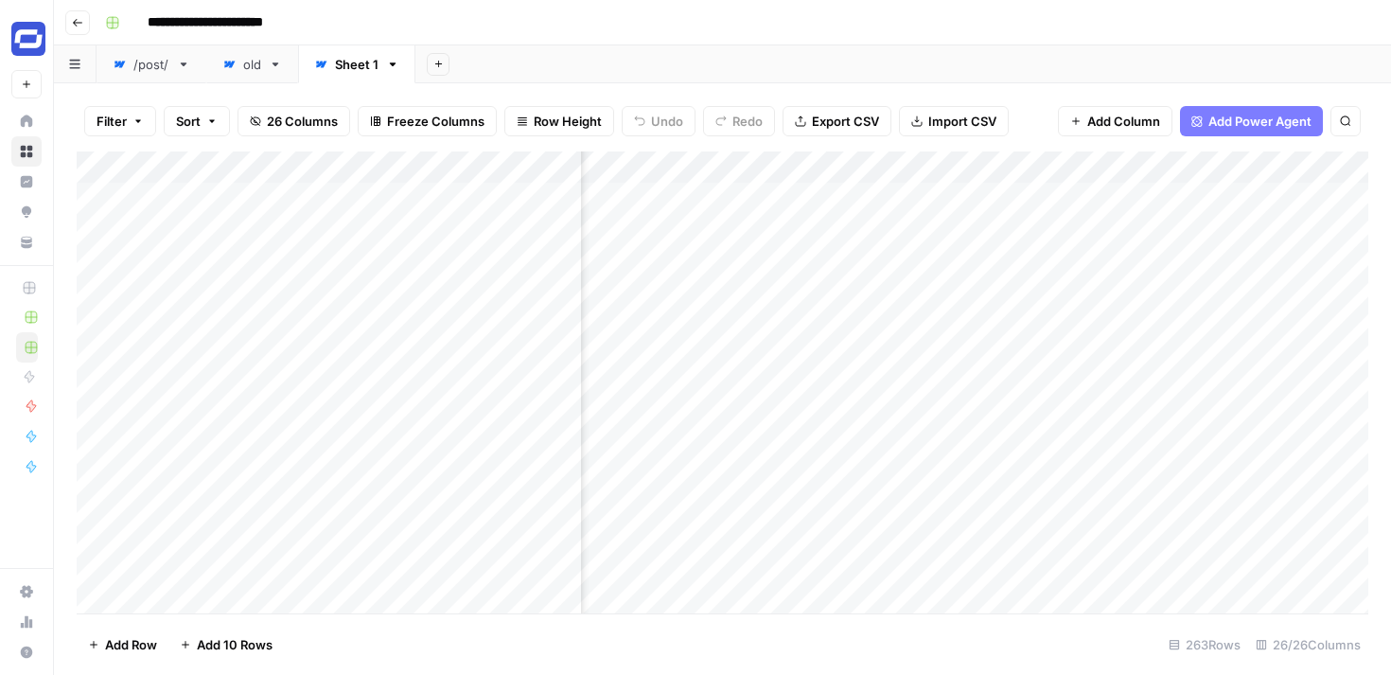
click at [1067, 167] on div "Add Column" at bounding box center [722, 382] width 1291 height 462
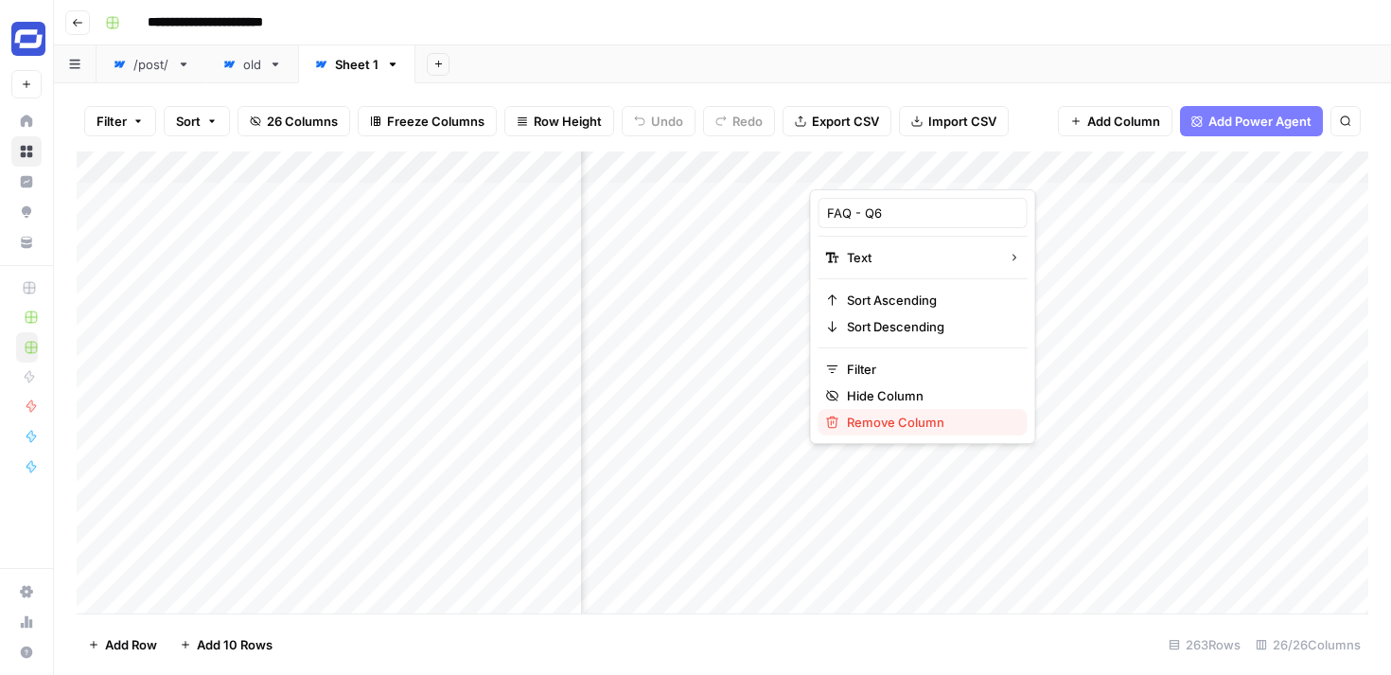
click at [892, 424] on span "Remove Column" at bounding box center [930, 422] width 166 height 19
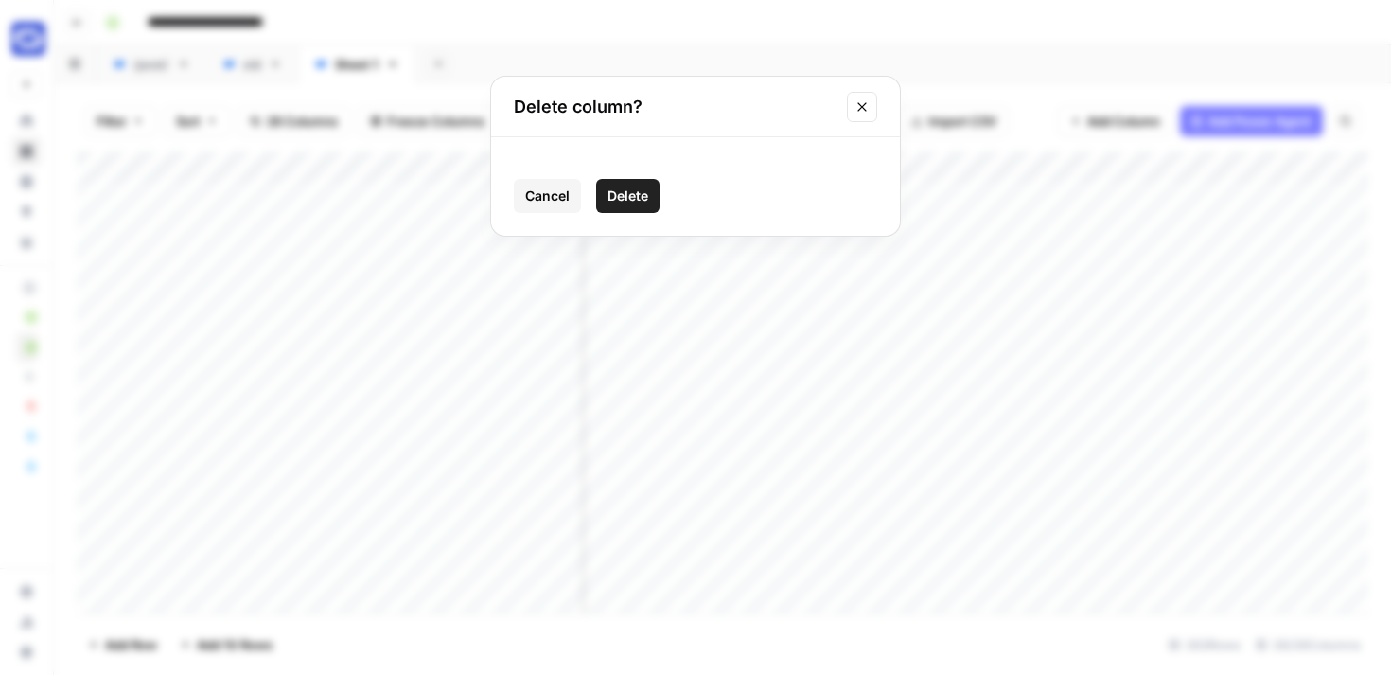
click at [631, 198] on span "Delete" at bounding box center [627, 195] width 41 height 19
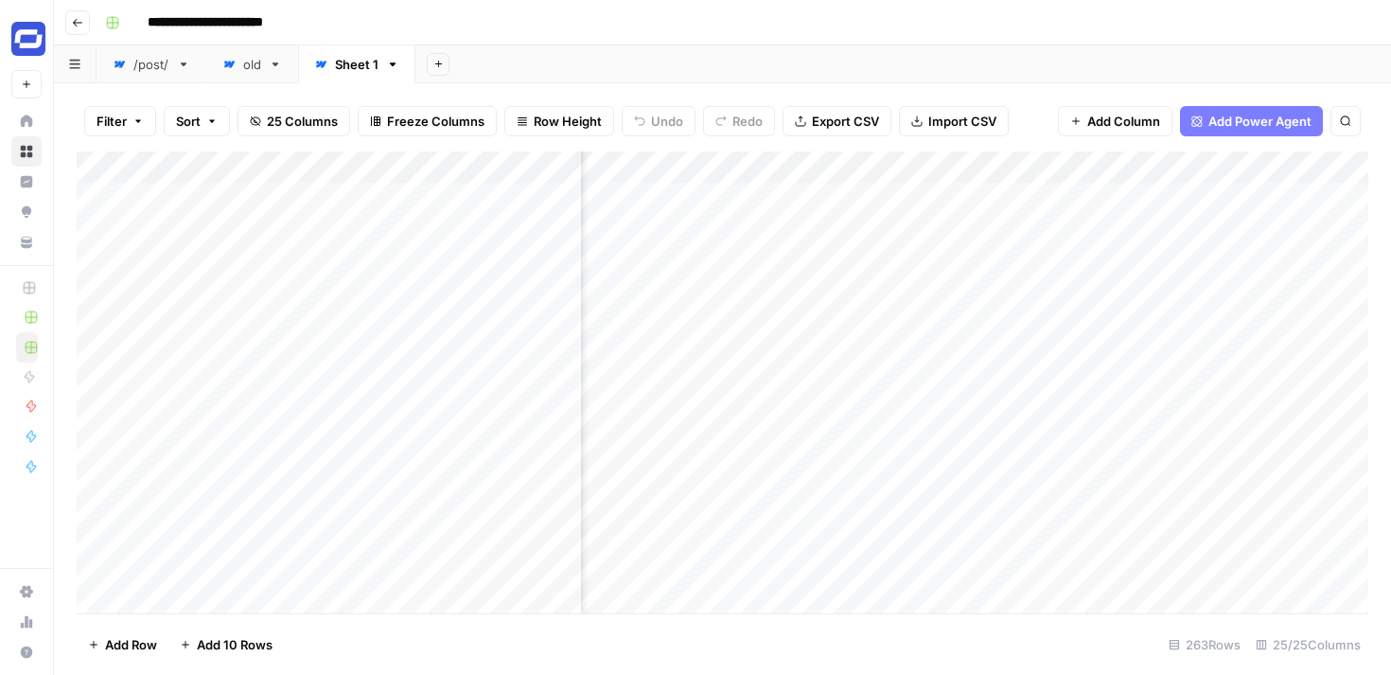
click at [1069, 162] on div "Add Column" at bounding box center [722, 382] width 1291 height 462
click at [919, 345] on span "Remove Column" at bounding box center [930, 352] width 166 height 19
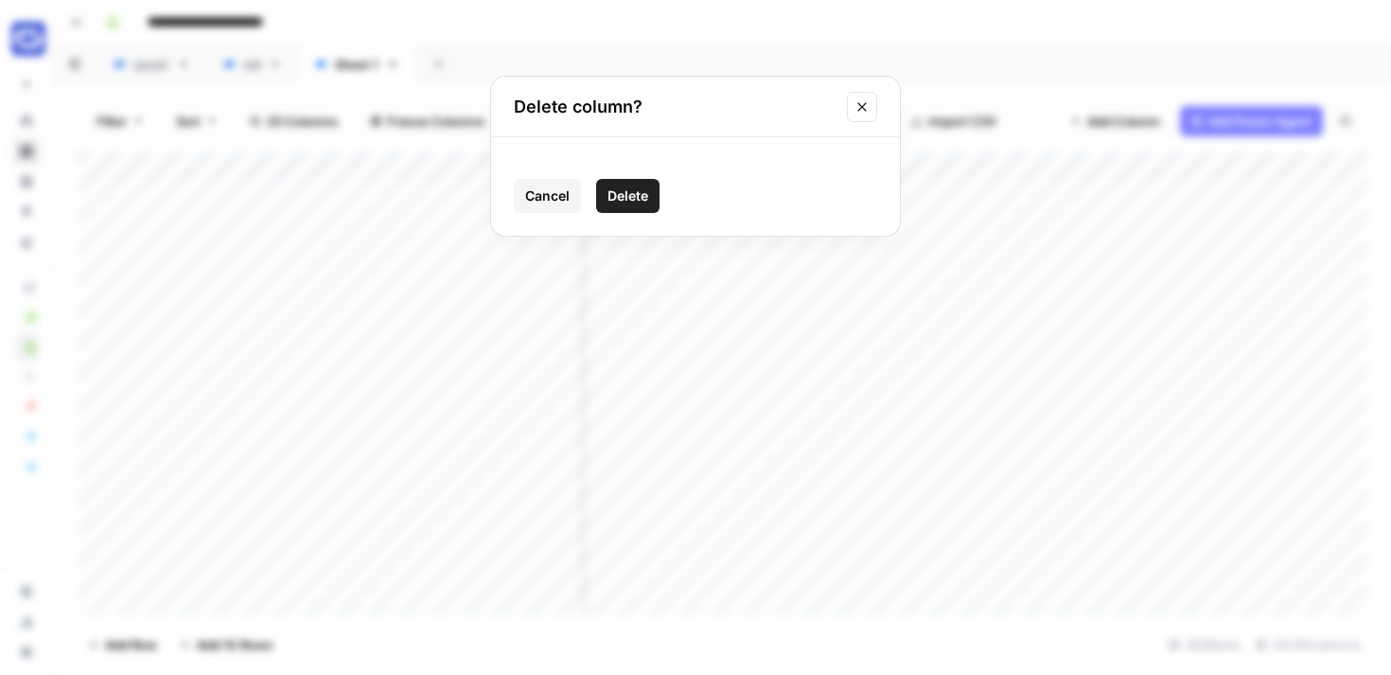
click at [629, 201] on span "Delete" at bounding box center [627, 195] width 41 height 19
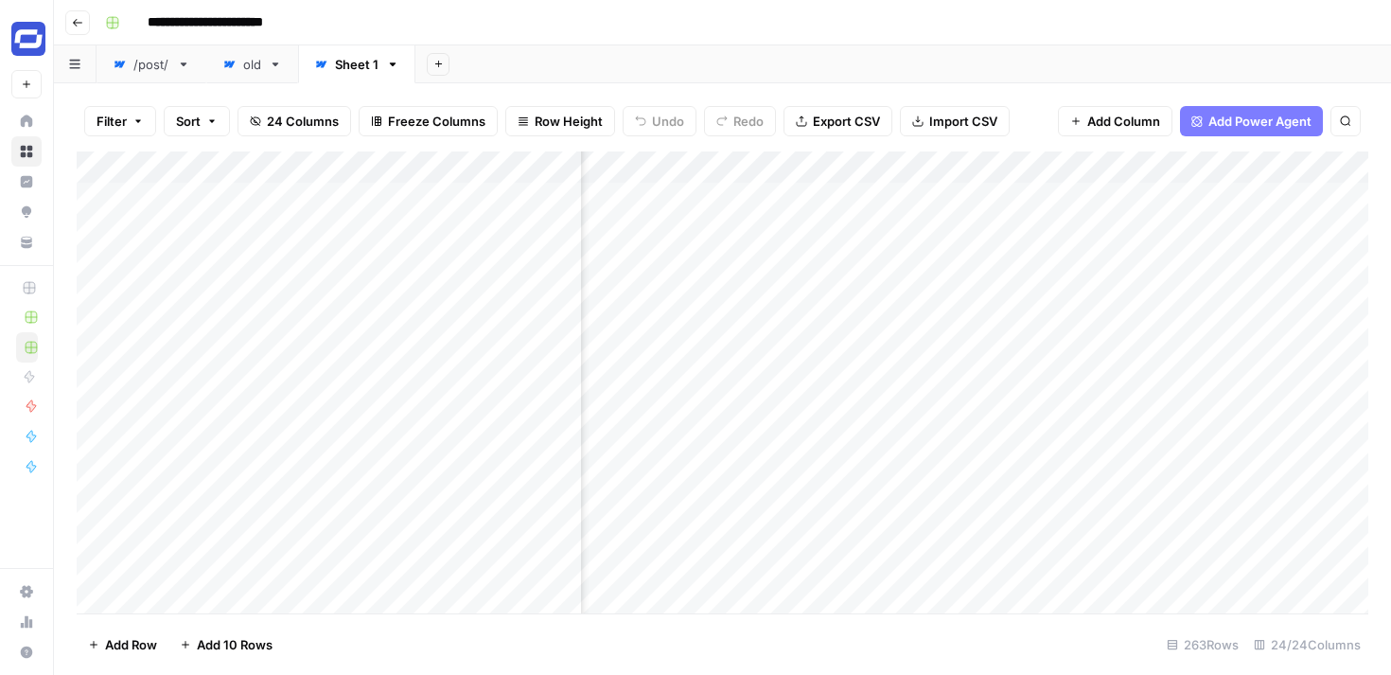
click at [1070, 166] on div "Add Column" at bounding box center [722, 382] width 1291 height 462
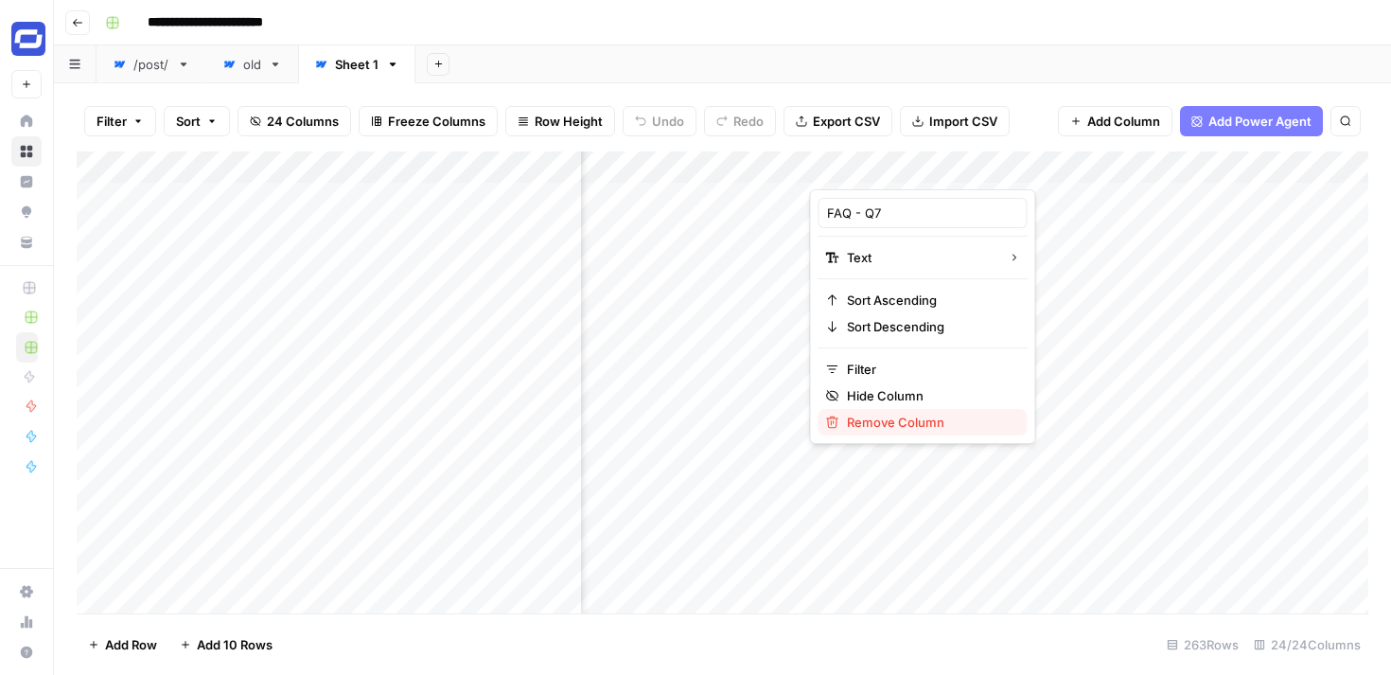
click at [915, 419] on span "Remove Column" at bounding box center [930, 422] width 166 height 19
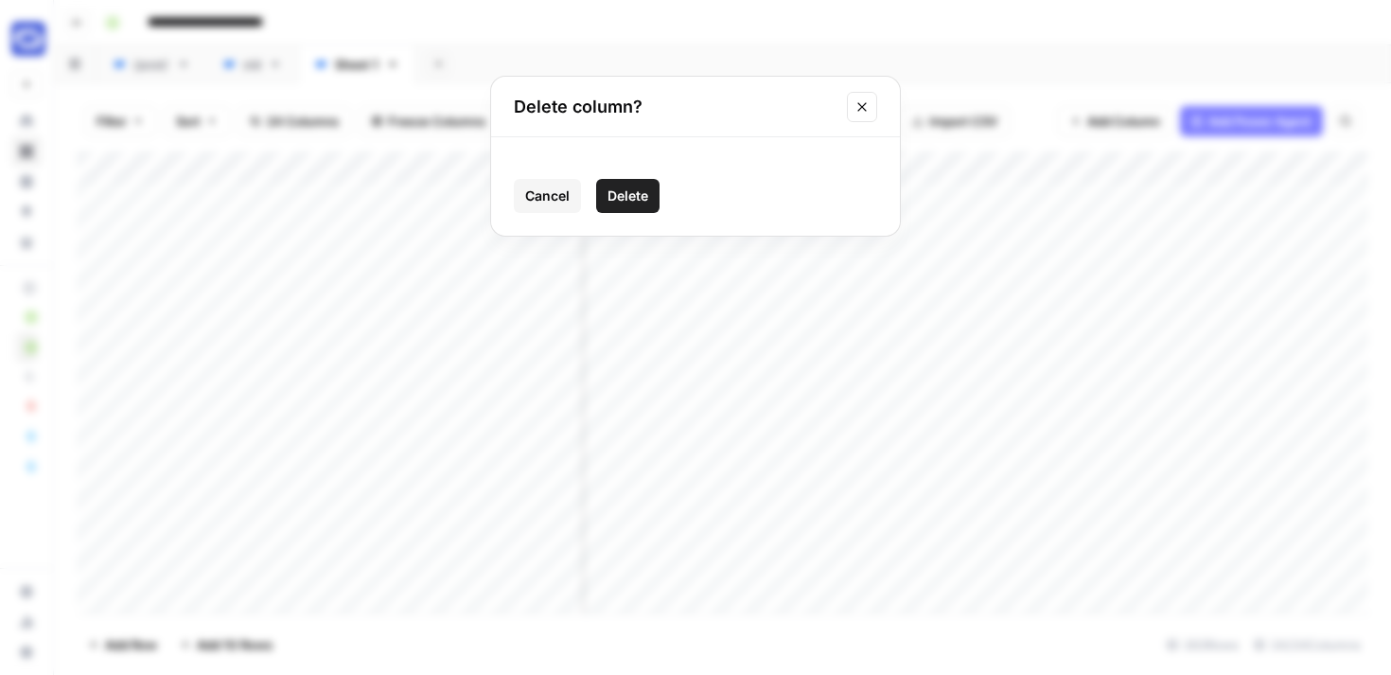
click at [629, 198] on span "Delete" at bounding box center [627, 195] width 41 height 19
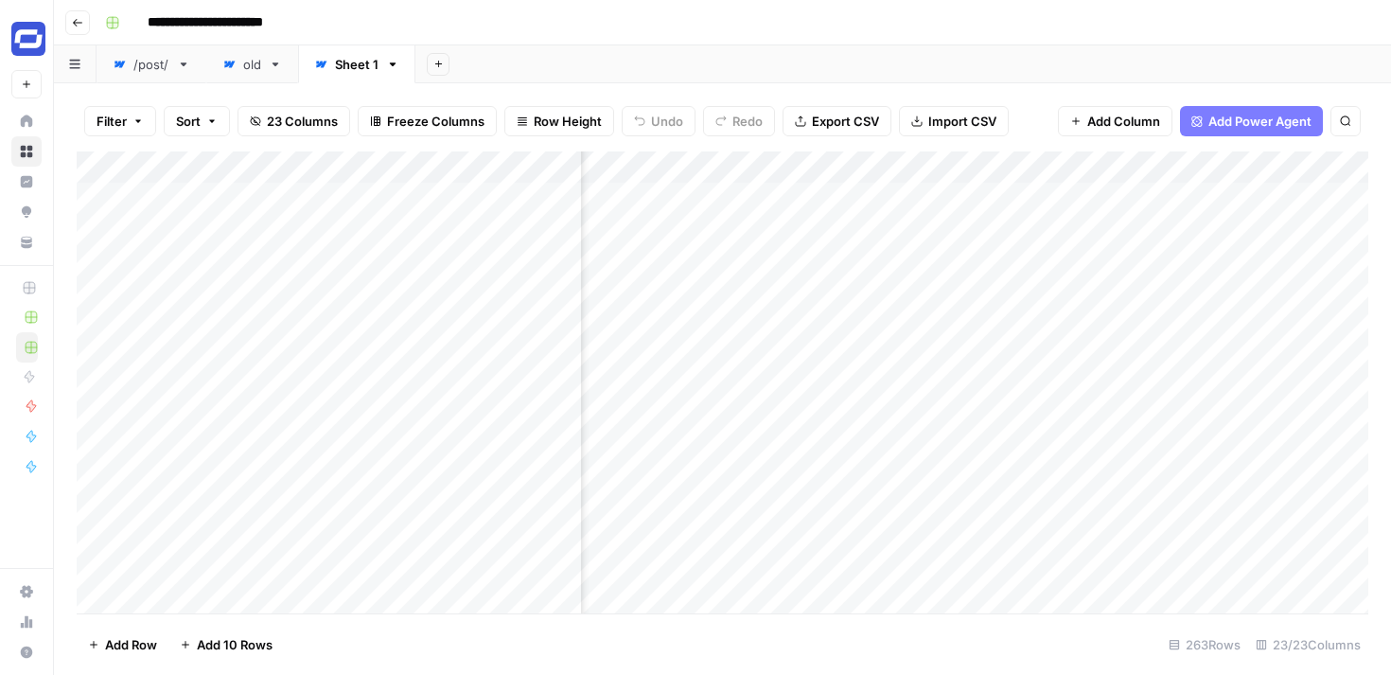
click at [1068, 165] on div "Add Column" at bounding box center [722, 382] width 1291 height 462
click at [922, 356] on span "Remove Column" at bounding box center [930, 352] width 166 height 19
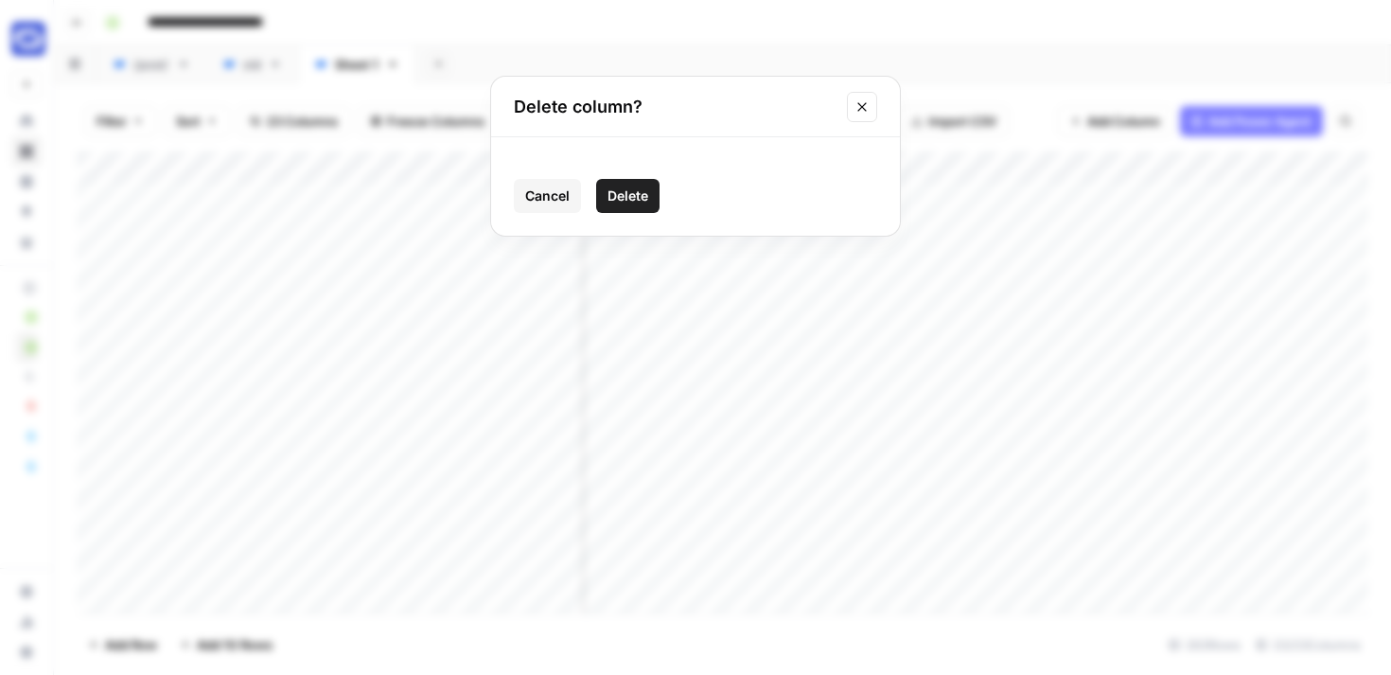
click at [629, 191] on span "Delete" at bounding box center [627, 195] width 41 height 19
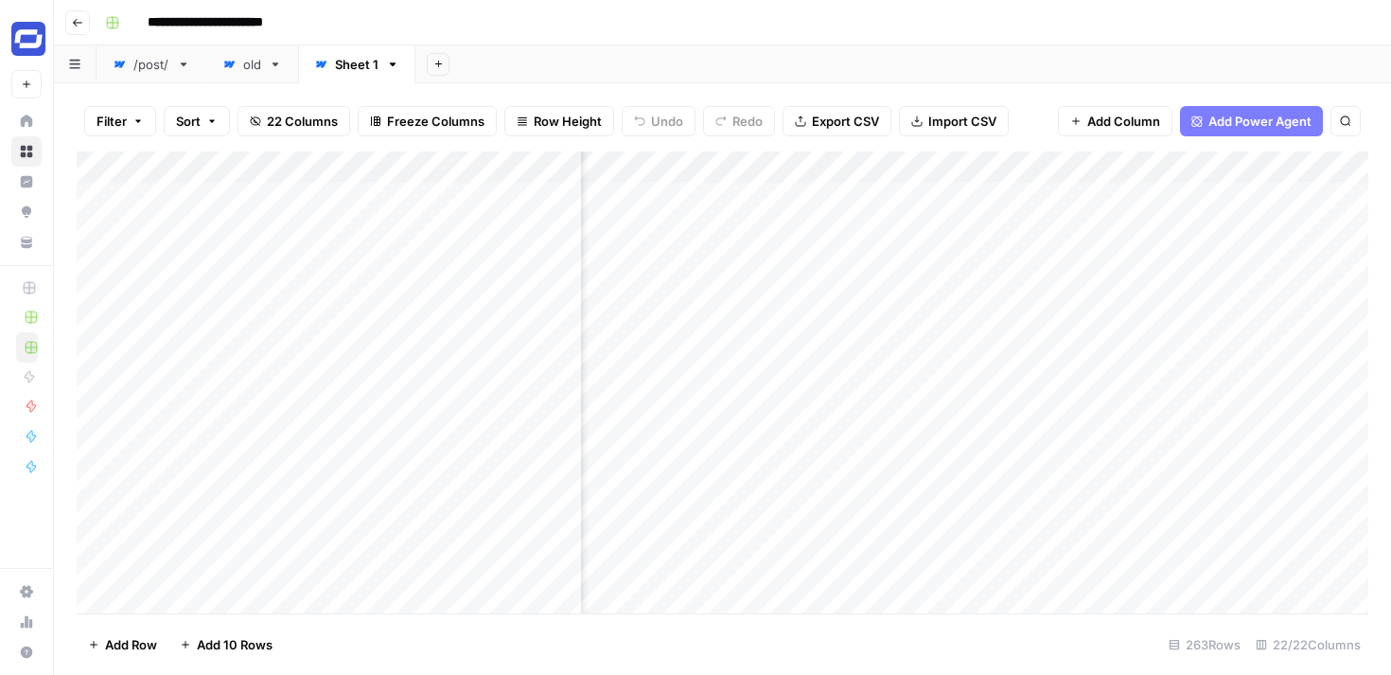
click at [1065, 167] on div "Add Column" at bounding box center [722, 382] width 1291 height 462
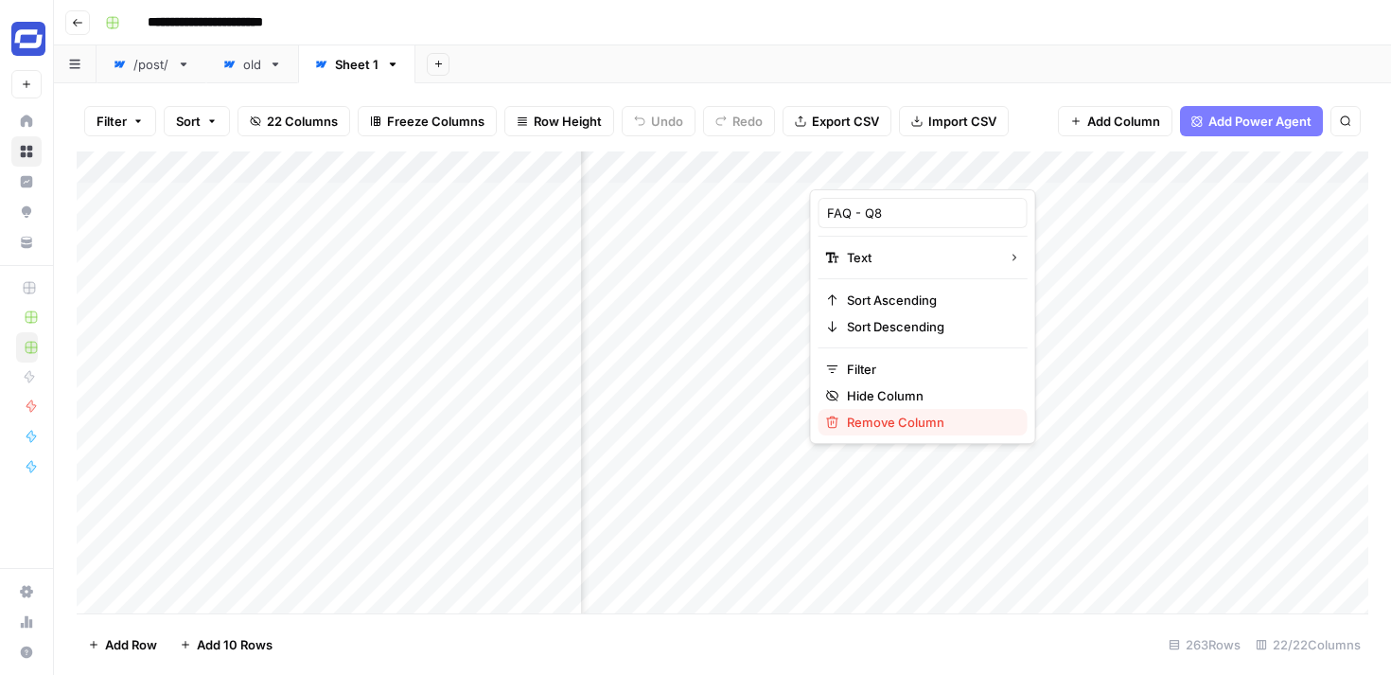
click at [889, 416] on span "Remove Column" at bounding box center [930, 422] width 166 height 19
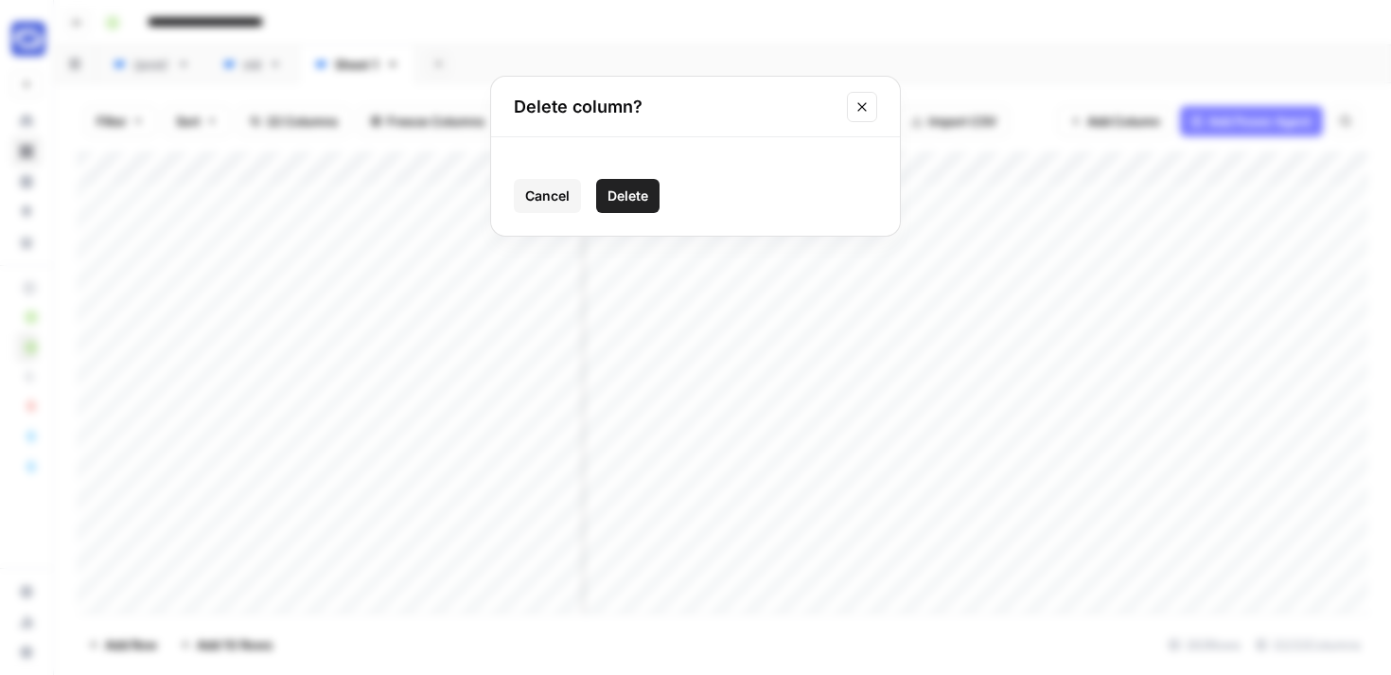
click at [630, 203] on span "Delete" at bounding box center [627, 195] width 41 height 19
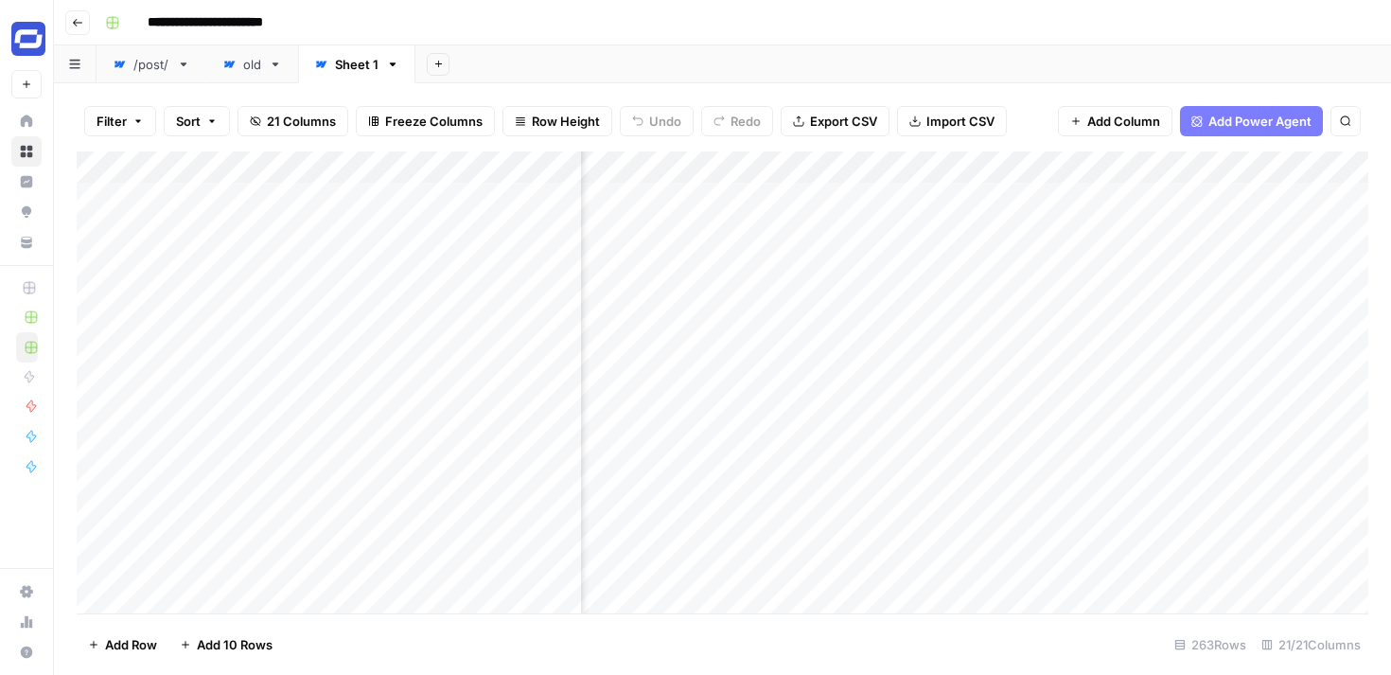
click at [1068, 165] on div "Add Column" at bounding box center [722, 382] width 1291 height 462
click at [922, 351] on span "Remove Column" at bounding box center [930, 352] width 166 height 19
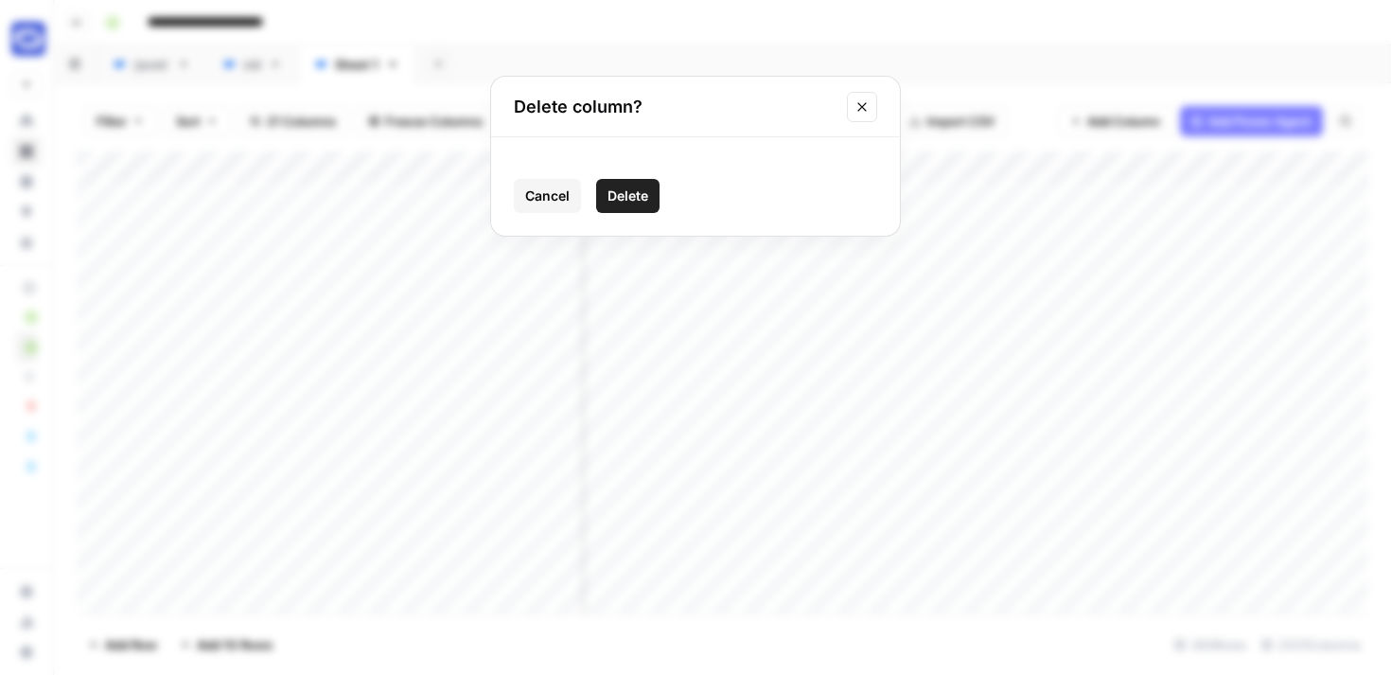
click at [635, 201] on span "Delete" at bounding box center [627, 195] width 41 height 19
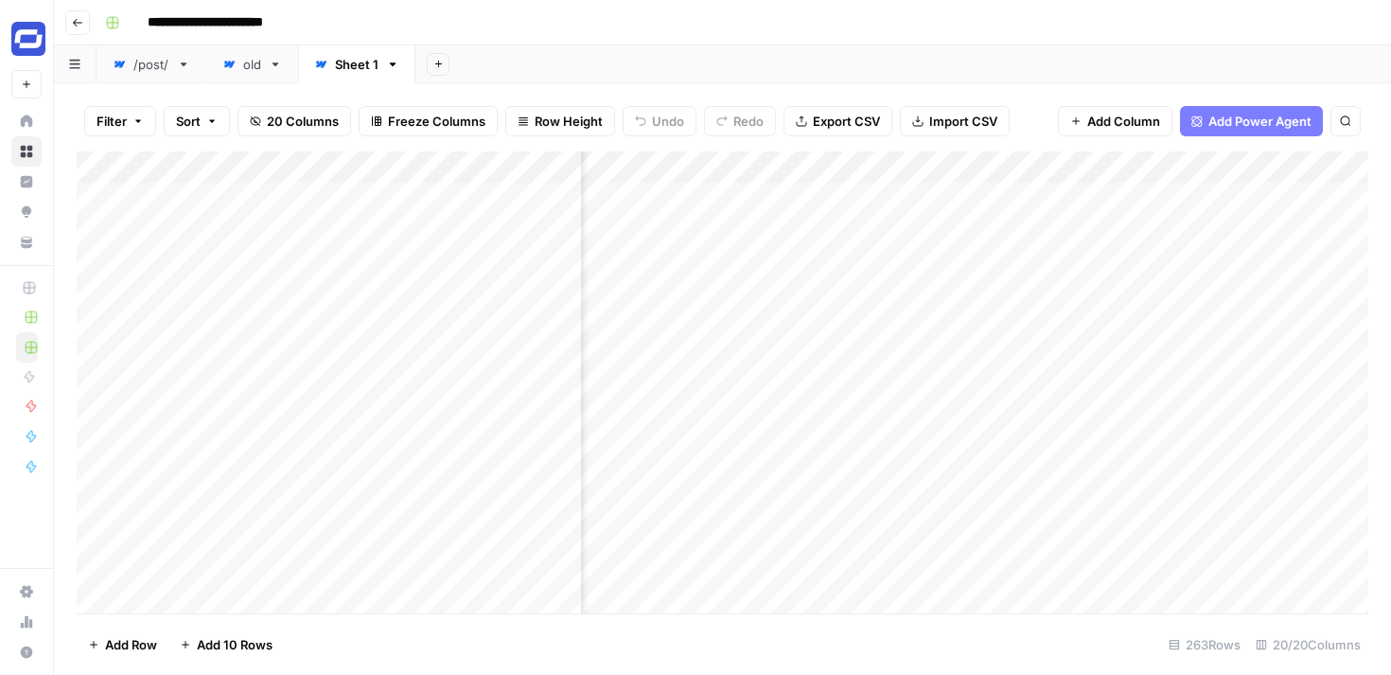
scroll to position [0, 2910]
click at [306, 118] on span "20 Columns" at bounding box center [303, 121] width 72 height 19
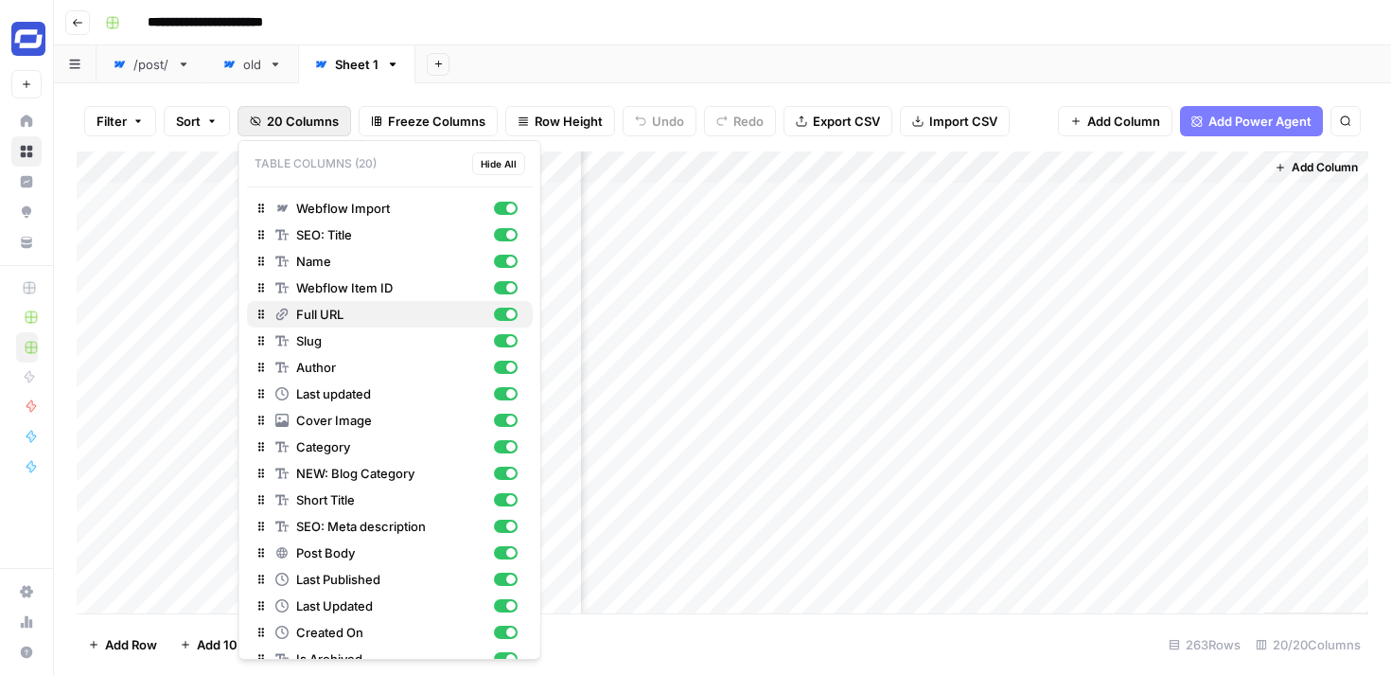
scroll to position [74, 0]
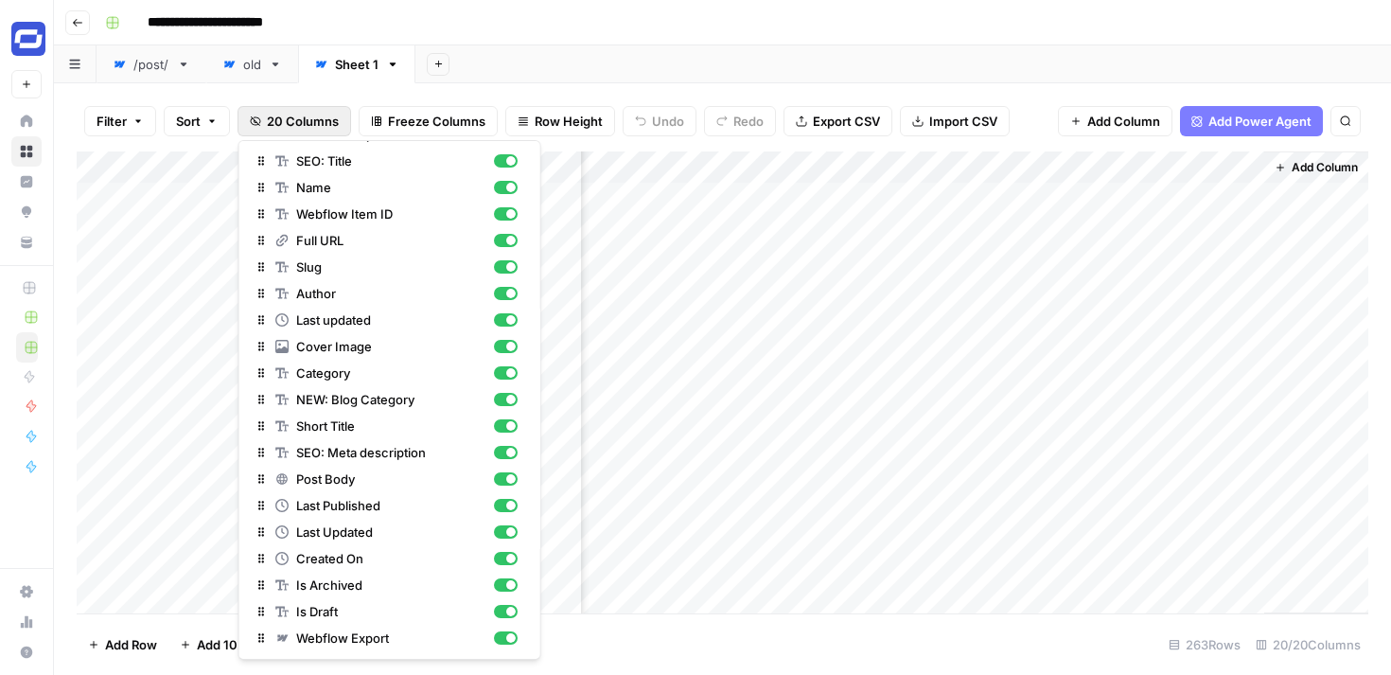
click at [892, 50] on div "Add Sheet" at bounding box center [902, 64] width 975 height 38
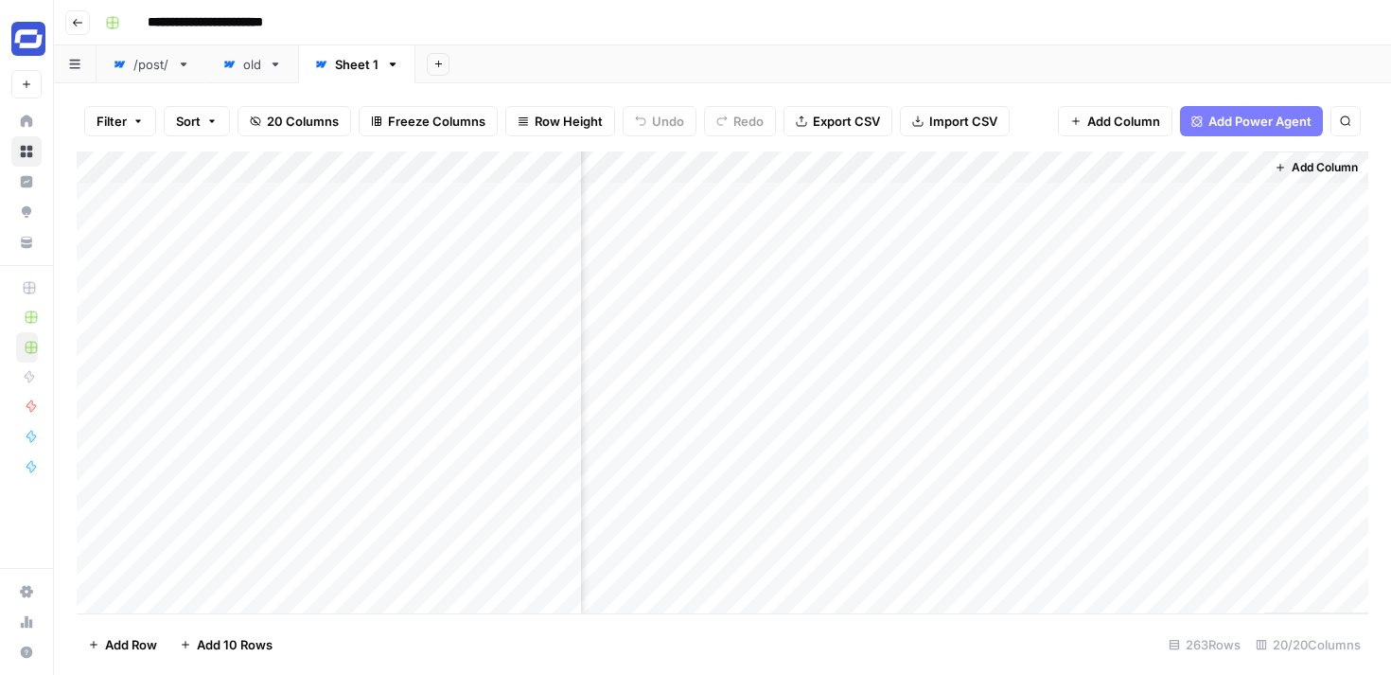
click at [958, 66] on div "Add Sheet" at bounding box center [902, 64] width 975 height 38
click at [248, 74] on link "old" at bounding box center [252, 64] width 92 height 38
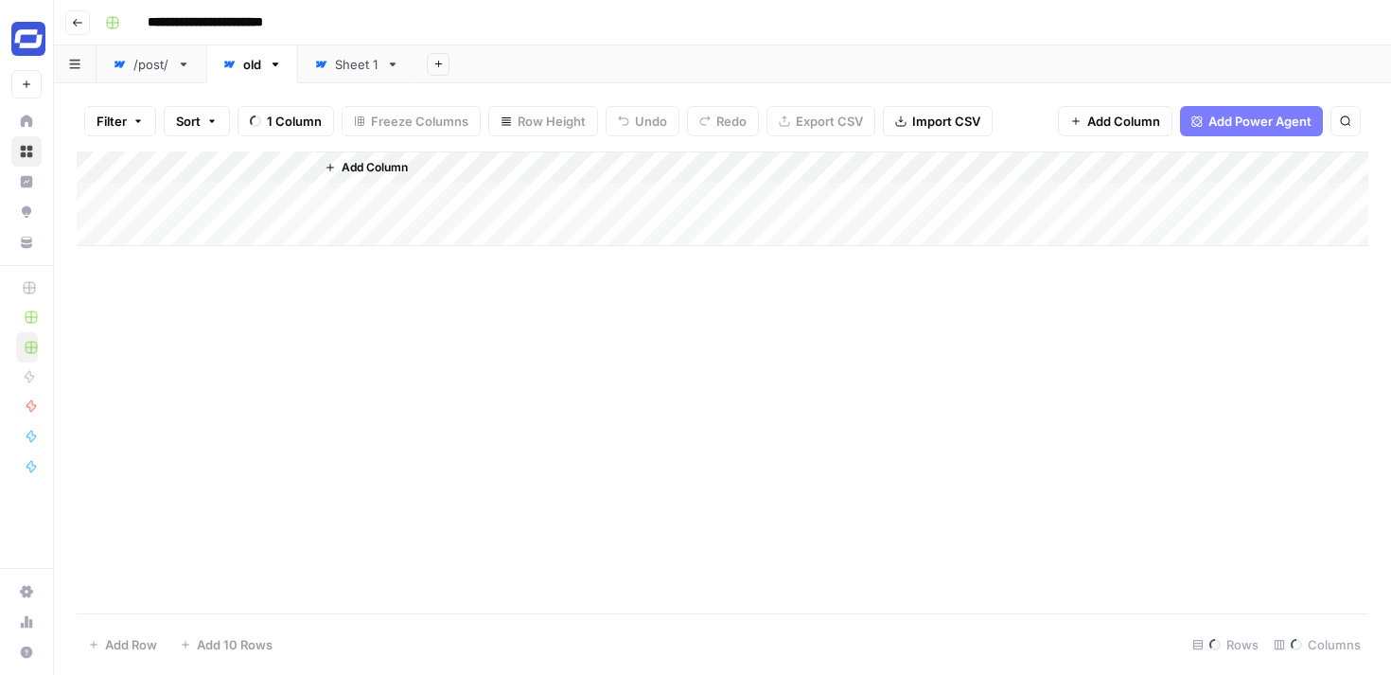
click at [359, 75] on link "Sheet 1" at bounding box center [356, 64] width 117 height 38
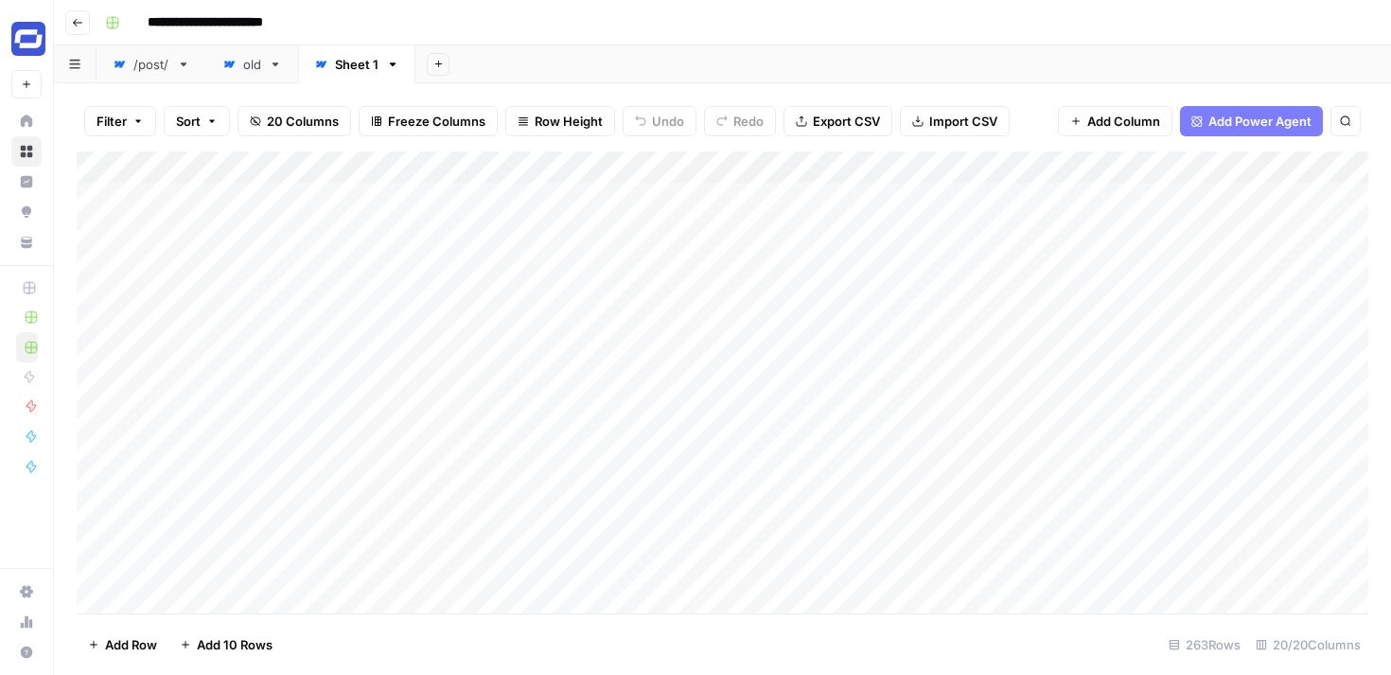
click at [153, 76] on link "/post/" at bounding box center [152, 64] width 110 height 38
click at [340, 68] on div "Sheet 1" at bounding box center [357, 64] width 44 height 19
click at [428, 117] on span "Freeze Columns" at bounding box center [436, 121] width 97 height 19
click at [424, 208] on span "First 2 Columns" at bounding box center [453, 212] width 157 height 19
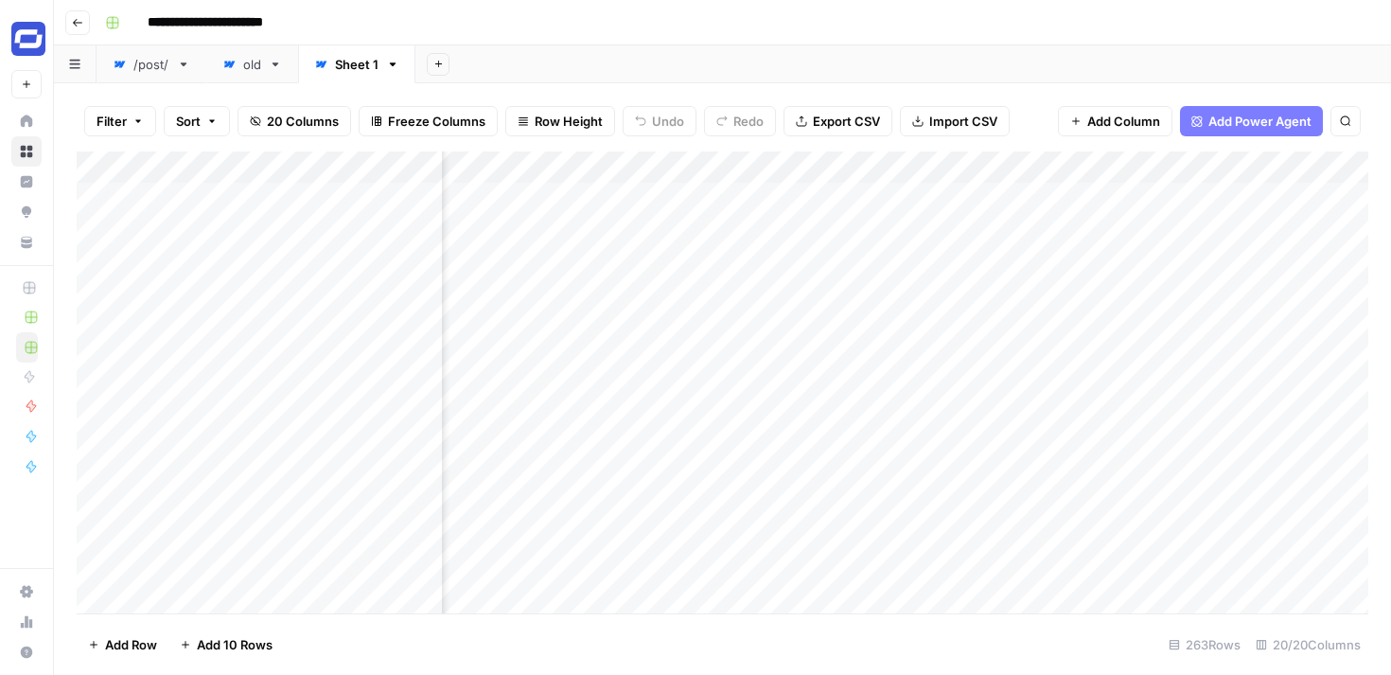
scroll to position [0, 2910]
click at [1141, 117] on span "Add Column" at bounding box center [1123, 121] width 73 height 19
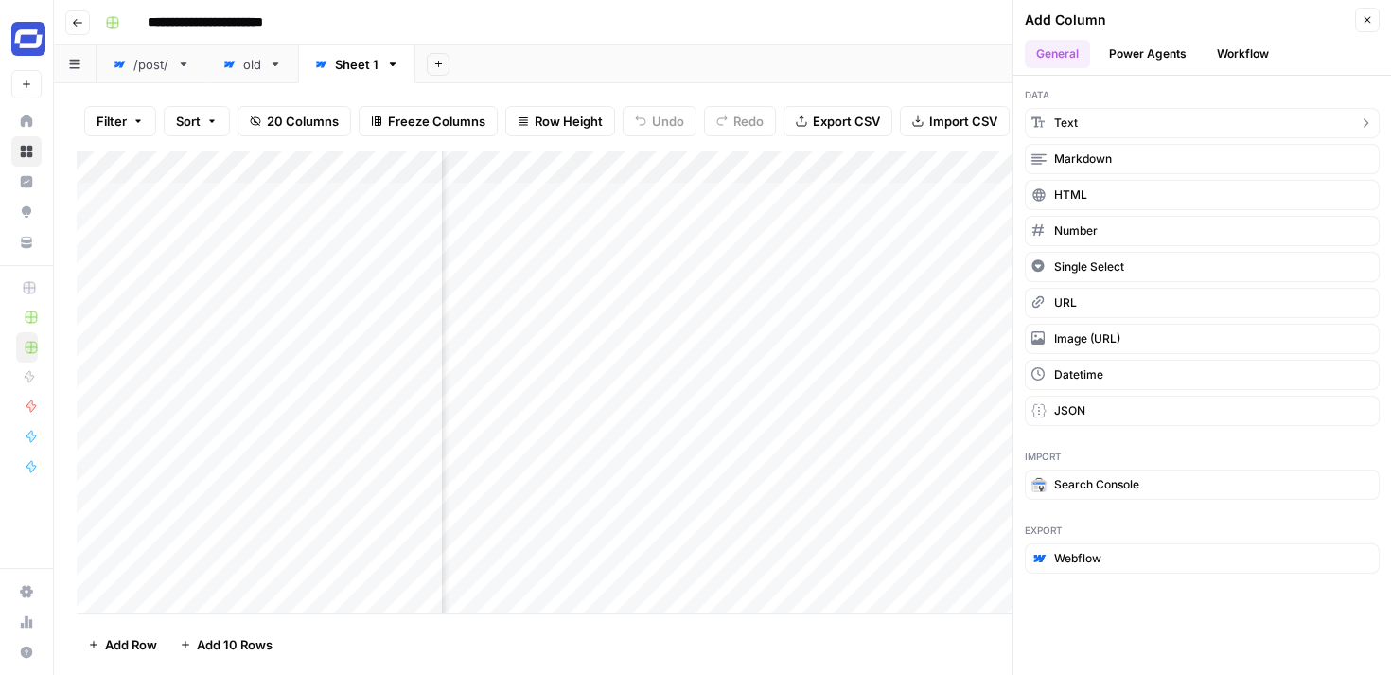
click at [1102, 119] on button "Text" at bounding box center [1202, 123] width 355 height 30
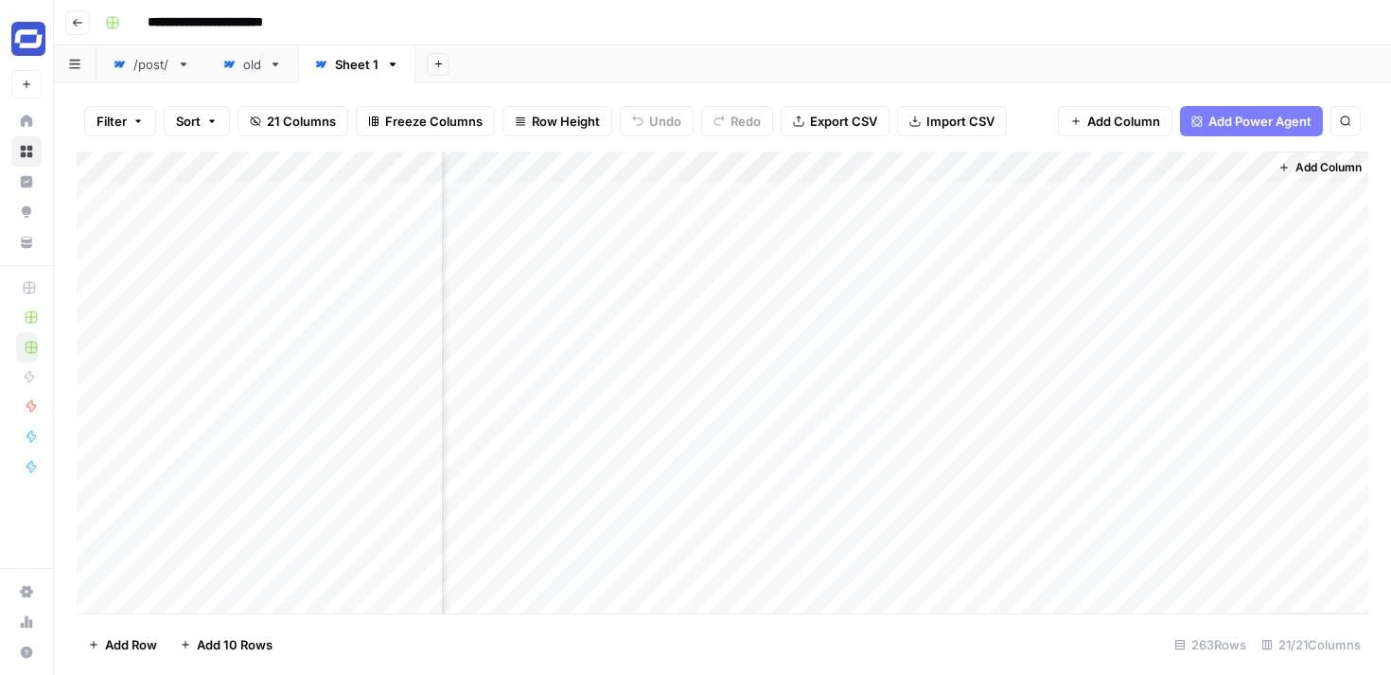
scroll to position [0, 3183]
click at [1028, 167] on div "Add Column" at bounding box center [722, 382] width 1291 height 462
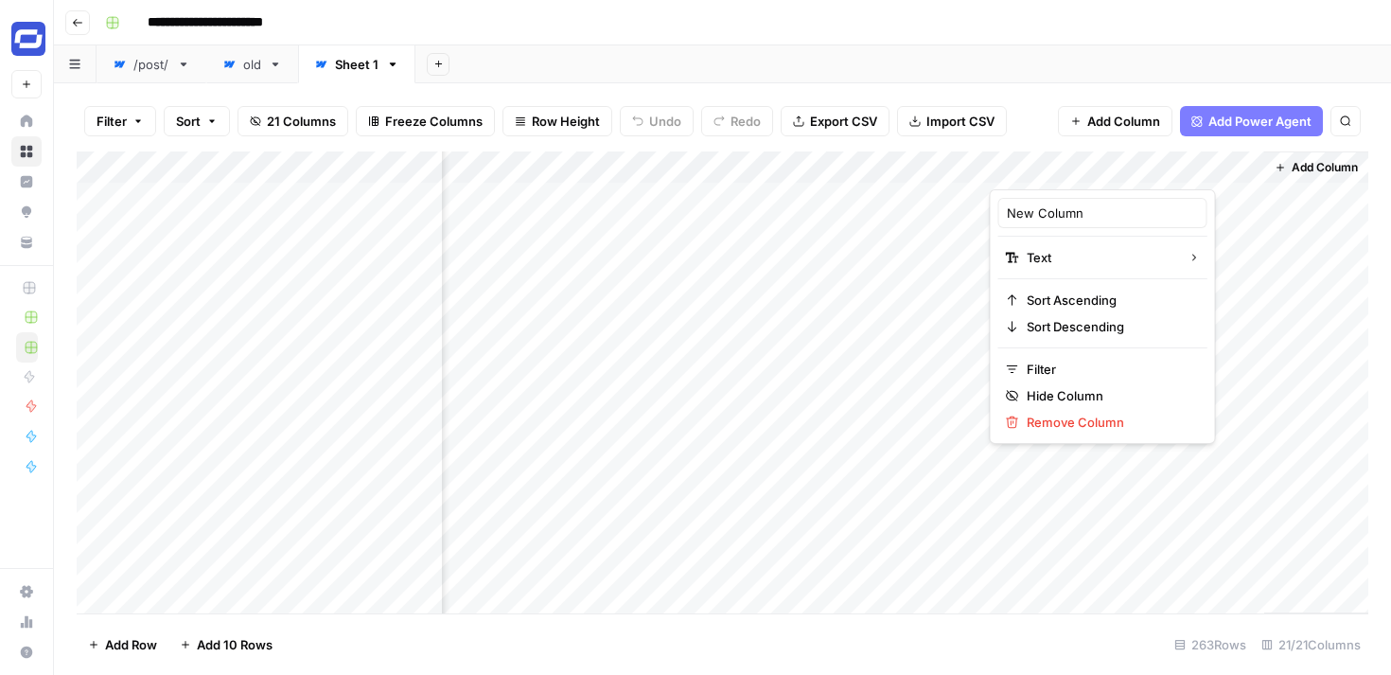
drag, startPoint x: 1030, startPoint y: 166, endPoint x: 925, endPoint y: 167, distance: 105.0
click at [925, 167] on body "**********" at bounding box center [695, 337] width 1391 height 675
drag, startPoint x: 1052, startPoint y: 159, endPoint x: 924, endPoint y: 165, distance: 127.9
click at [924, 165] on body "**********" at bounding box center [695, 337] width 1391 height 675
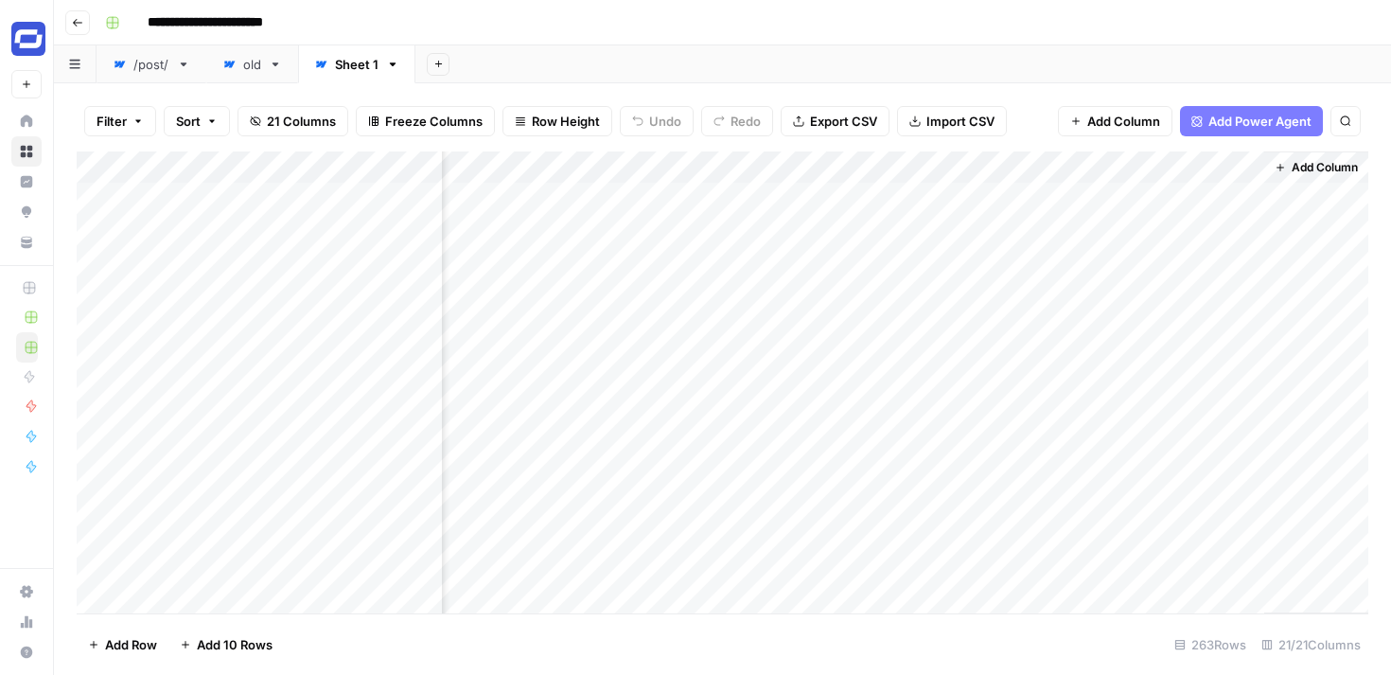
drag, startPoint x: 922, startPoint y: 165, endPoint x: 1110, endPoint y: 179, distance: 187.9
click at [1110, 179] on div "Add Column" at bounding box center [722, 382] width 1291 height 462
click at [925, 169] on div "Add Column" at bounding box center [722, 382] width 1291 height 462
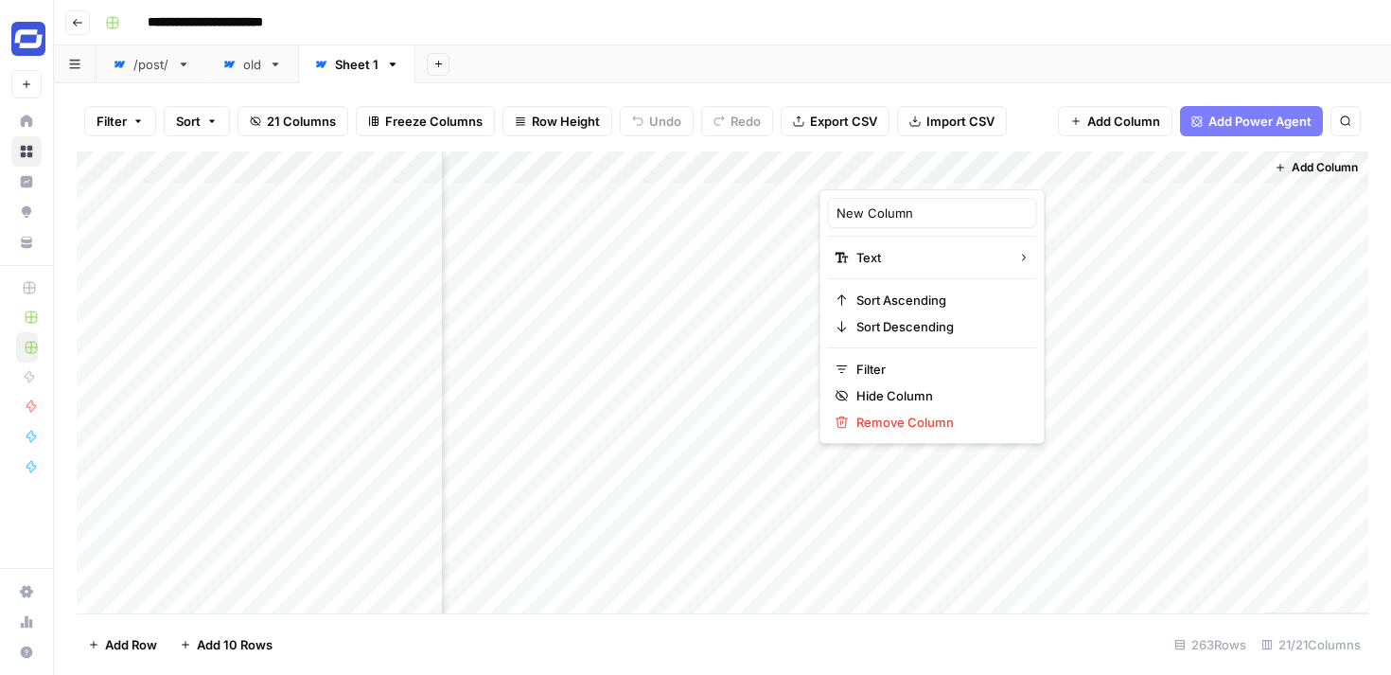
click at [910, 167] on div at bounding box center [955, 170] width 273 height 38
click at [887, 218] on input "New Column" at bounding box center [932, 212] width 192 height 19
click at [169, 59] on link "/post/" at bounding box center [152, 64] width 110 height 38
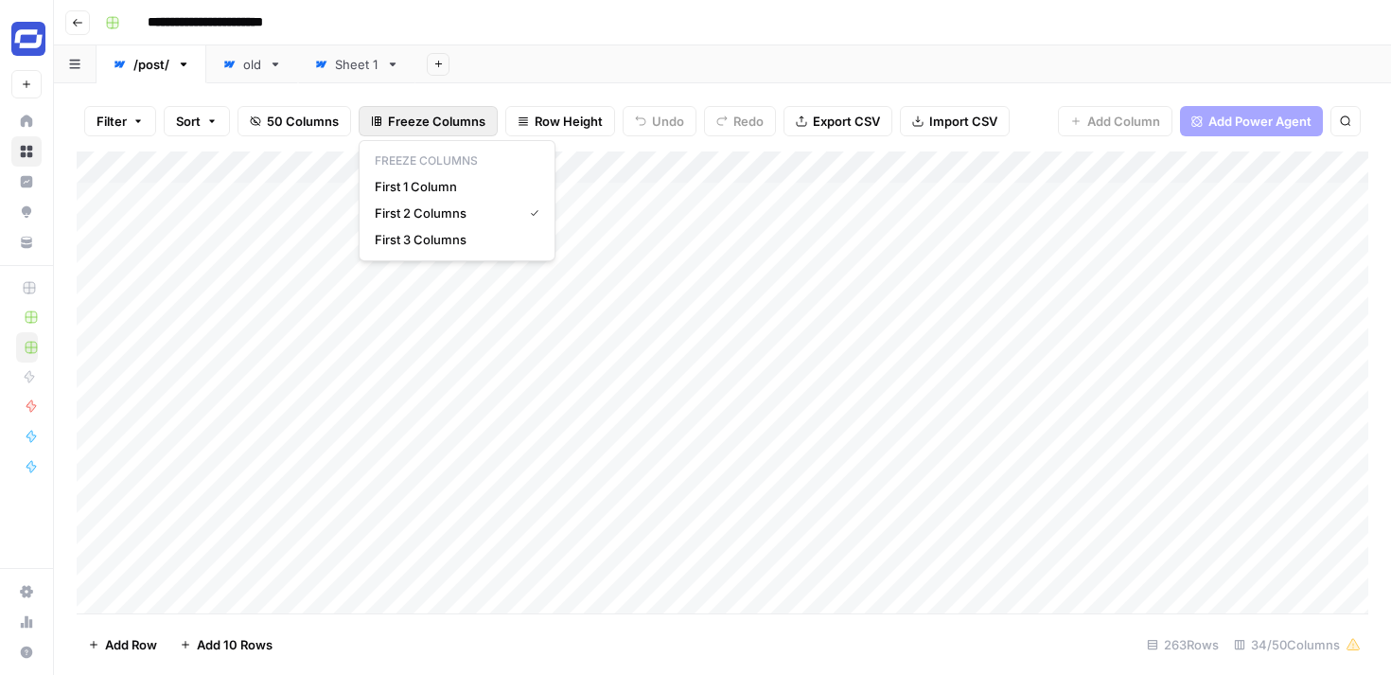
click at [448, 120] on span "Freeze Columns" at bounding box center [436, 121] width 97 height 19
click at [438, 210] on span "First 2 Columns" at bounding box center [445, 212] width 140 height 19
click at [356, 72] on div "Sheet 1" at bounding box center [357, 64] width 44 height 19
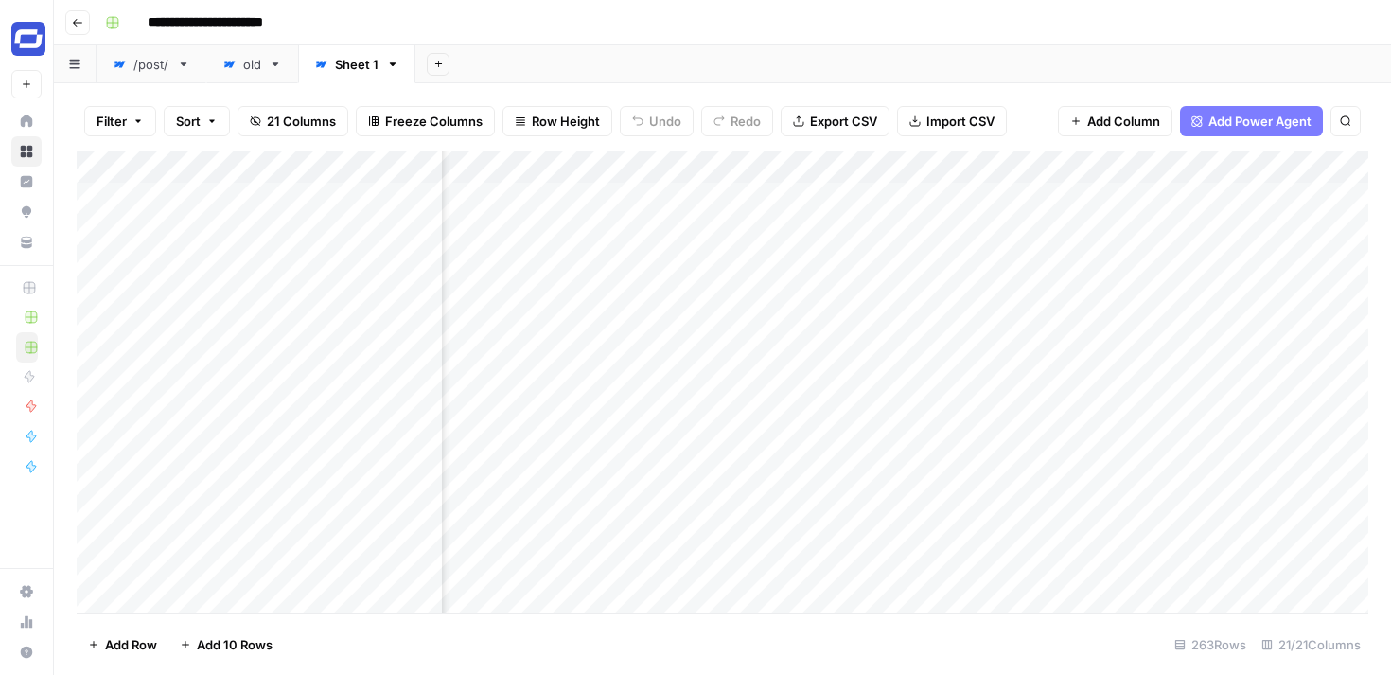
scroll to position [0, 3183]
click at [870, 167] on div "Add Column" at bounding box center [722, 382] width 1291 height 462
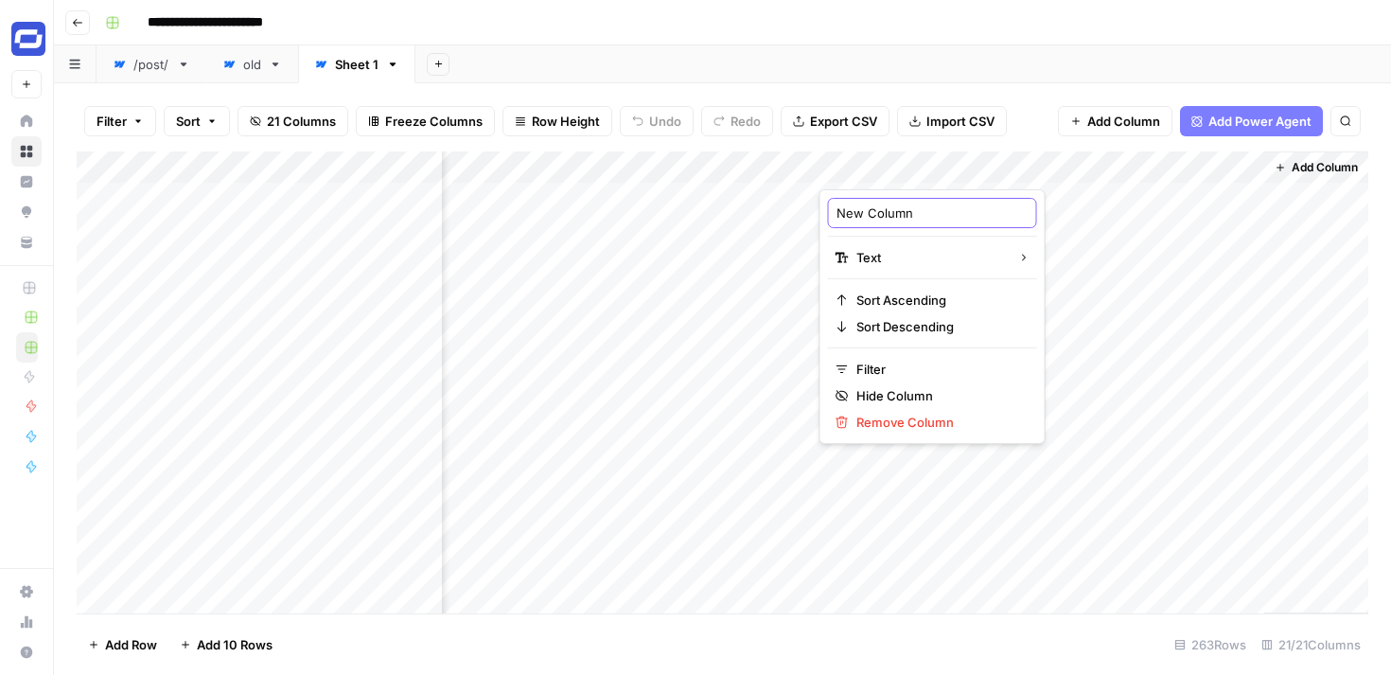
click at [876, 206] on input "New Column" at bounding box center [932, 212] width 192 height 19
type input "Internal Knowledge"
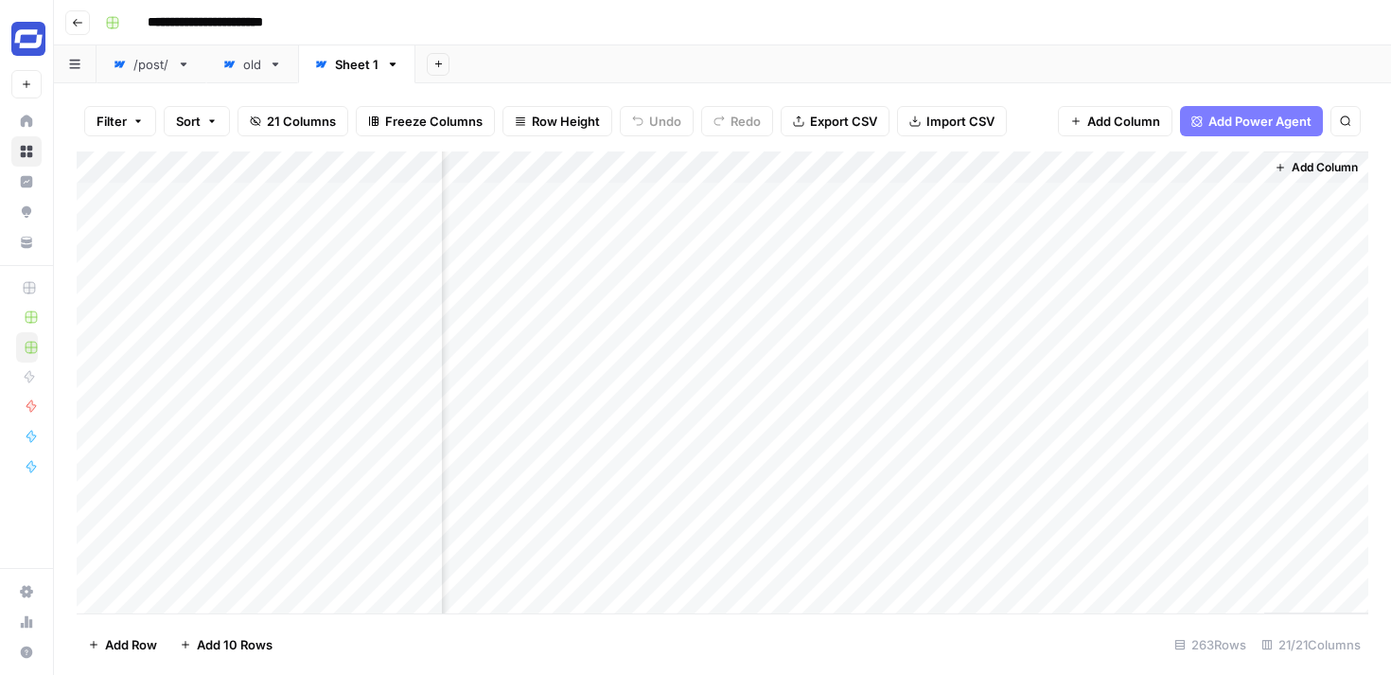
click at [154, 71] on div "/post/" at bounding box center [151, 64] width 36 height 19
click at [787, 166] on div "Add Column" at bounding box center [722, 382] width 1291 height 462
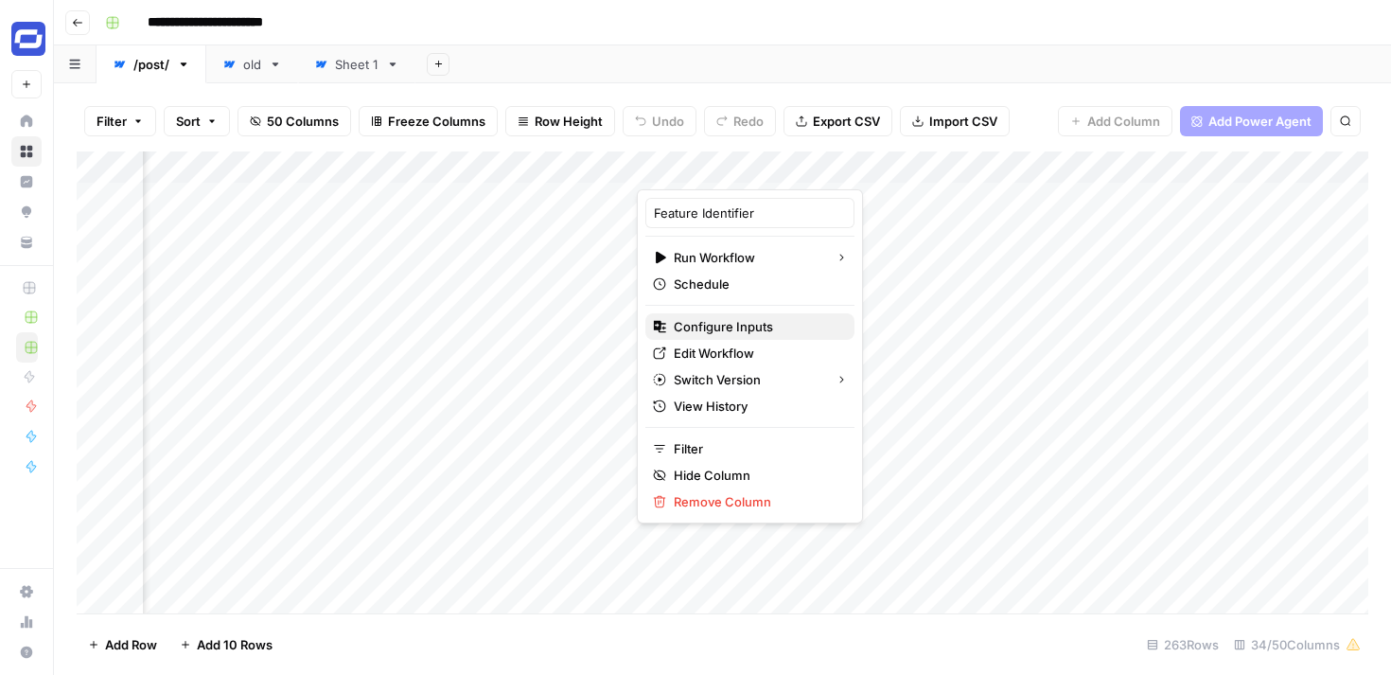
click at [703, 325] on span "Configure Inputs" at bounding box center [757, 326] width 166 height 19
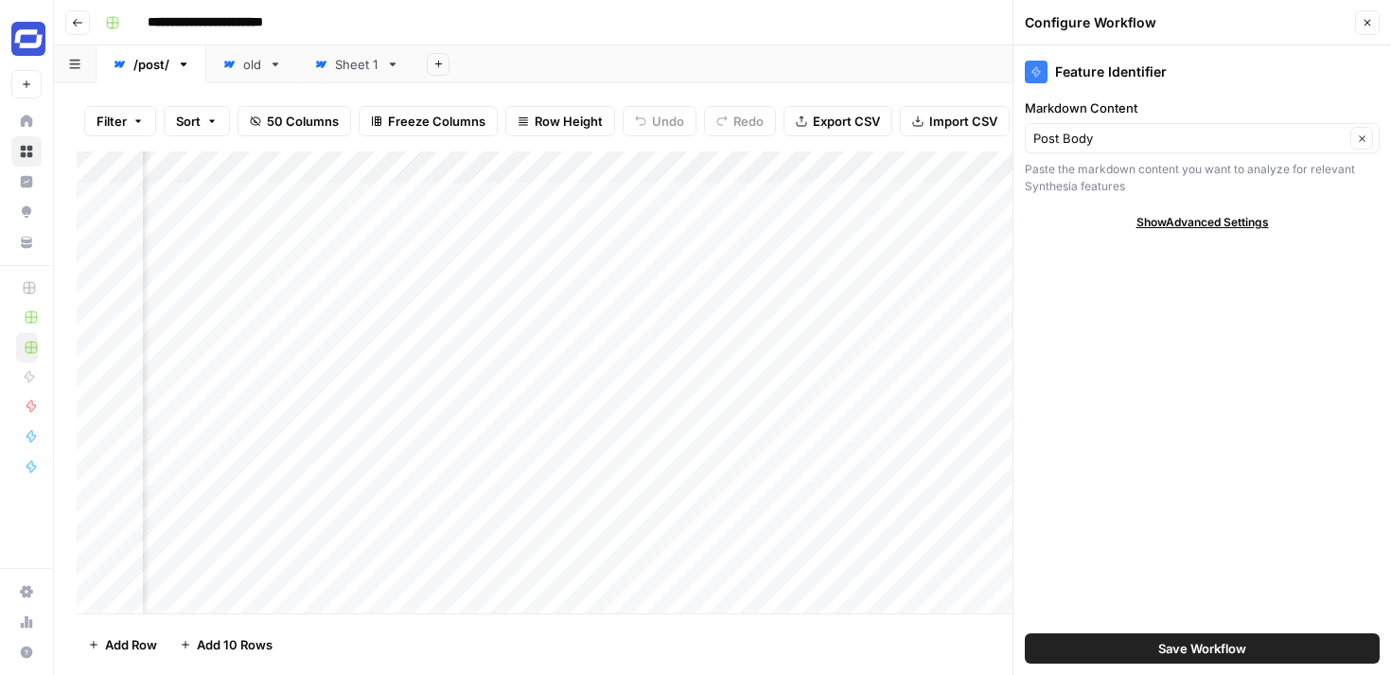
click at [1360, 25] on button "Close" at bounding box center [1367, 22] width 25 height 25
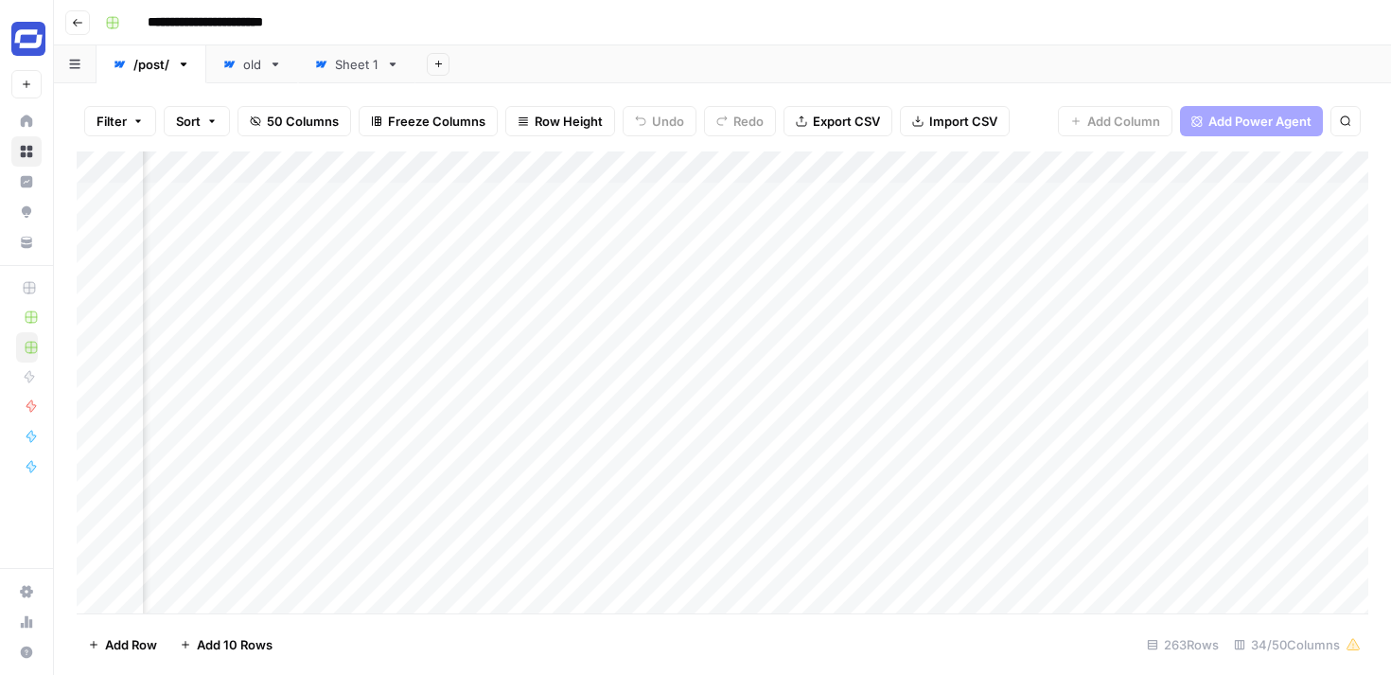
click at [350, 69] on div "Sheet 1" at bounding box center [357, 64] width 44 height 19
click at [1132, 120] on span "Add Column" at bounding box center [1123, 121] width 73 height 19
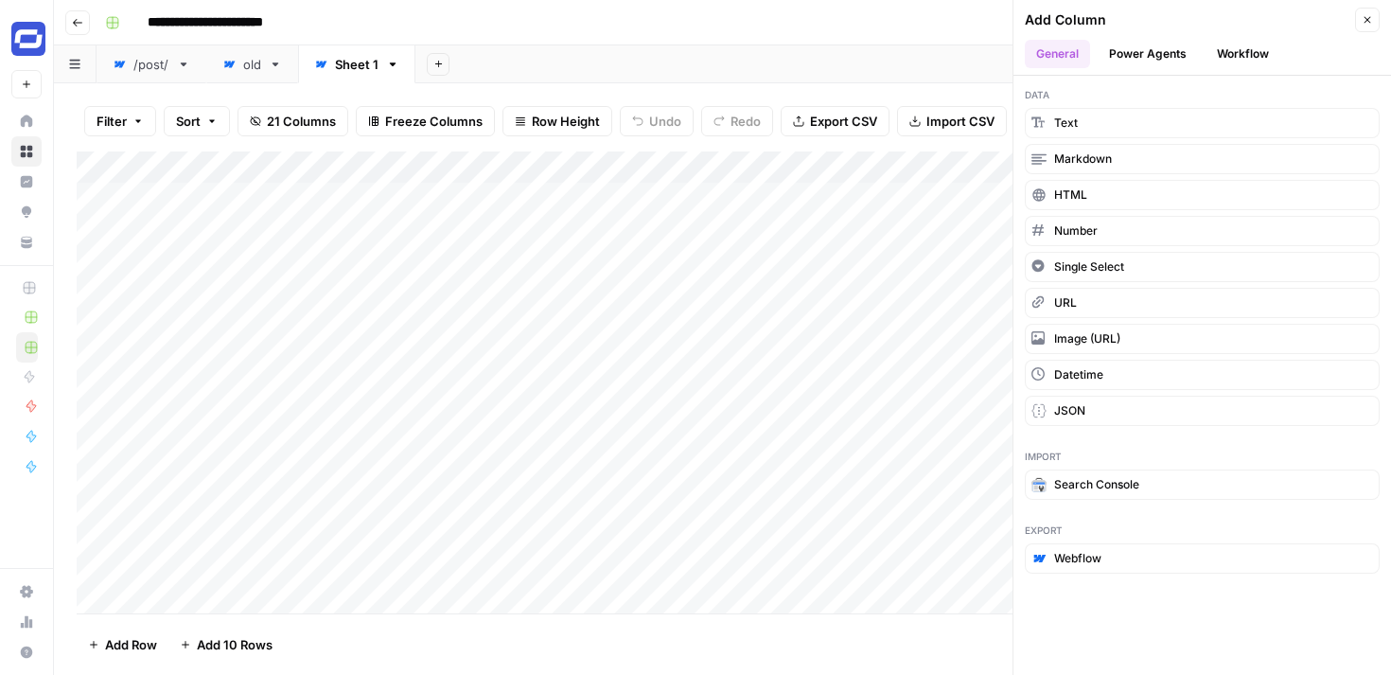
click at [1218, 50] on button "Workflow" at bounding box center [1242, 54] width 75 height 28
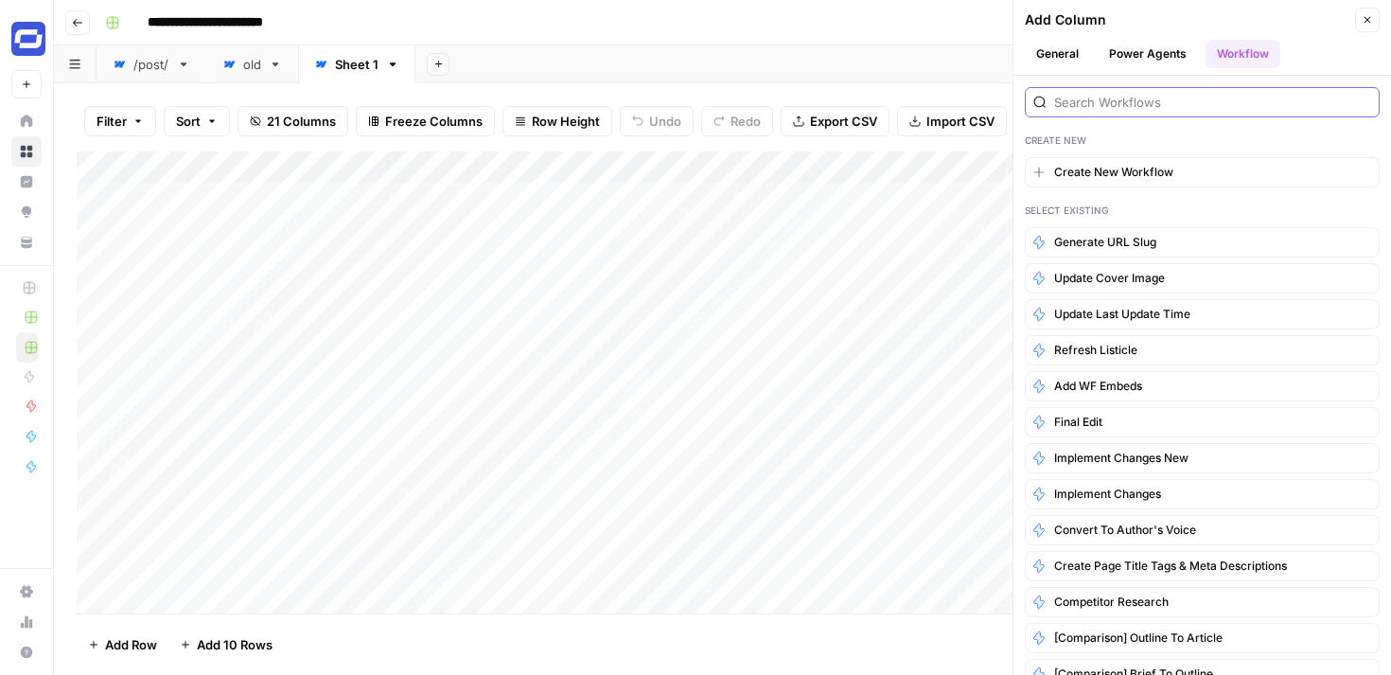
click at [1172, 102] on input "search" at bounding box center [1212, 102] width 317 height 19
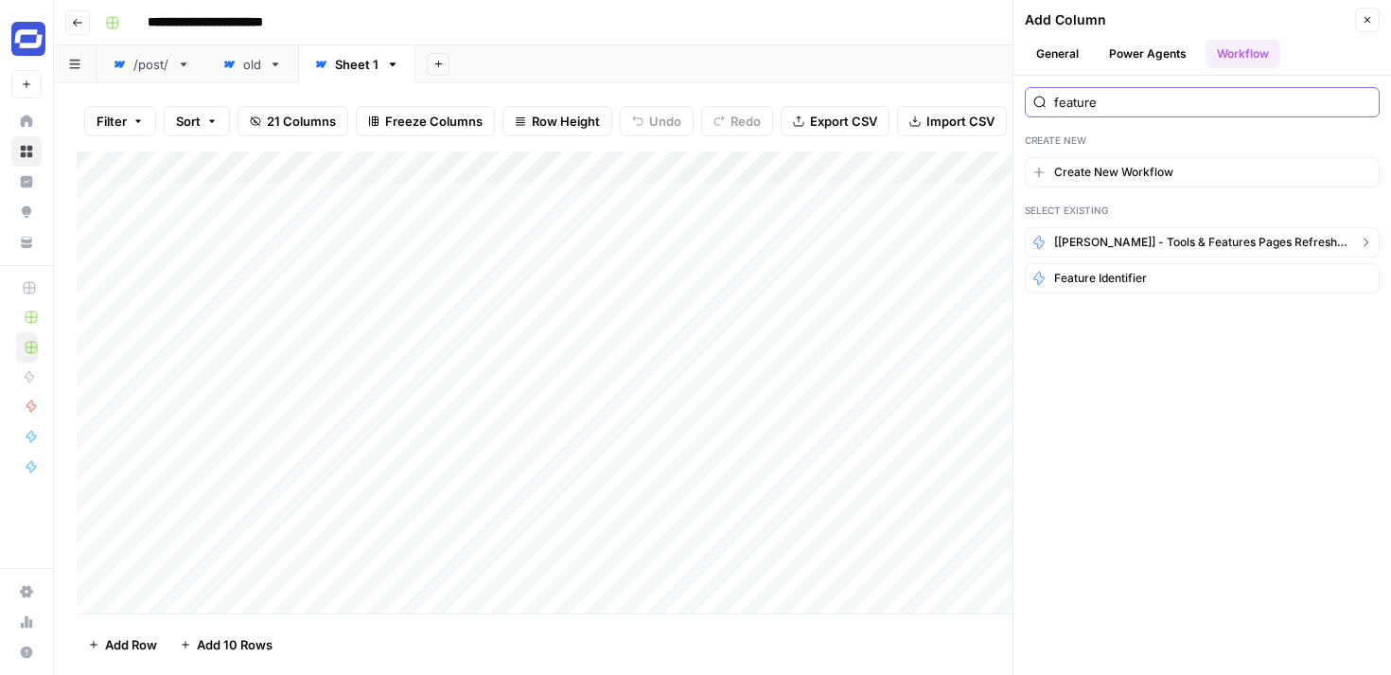
type input "feature"
click at [1109, 275] on span "Feature Identifier" at bounding box center [1100, 278] width 93 height 17
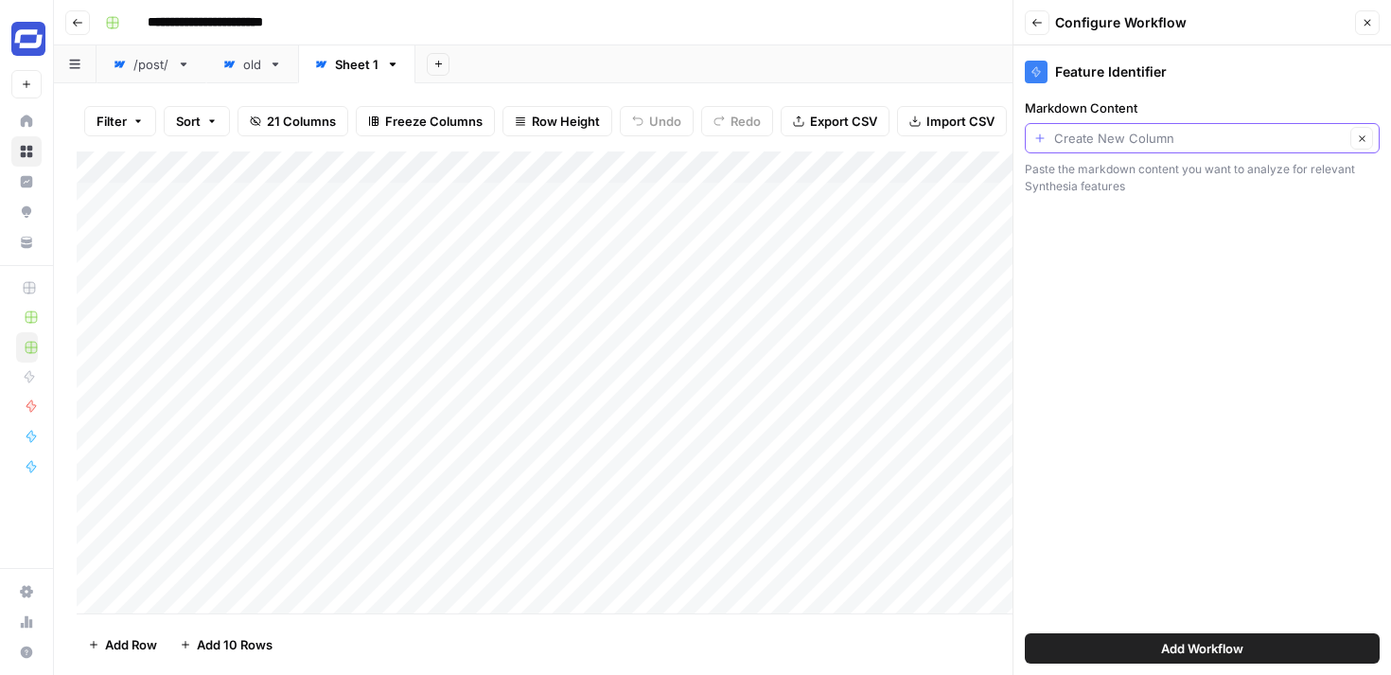
click at [1144, 143] on input "Markdown Content" at bounding box center [1199, 138] width 290 height 19
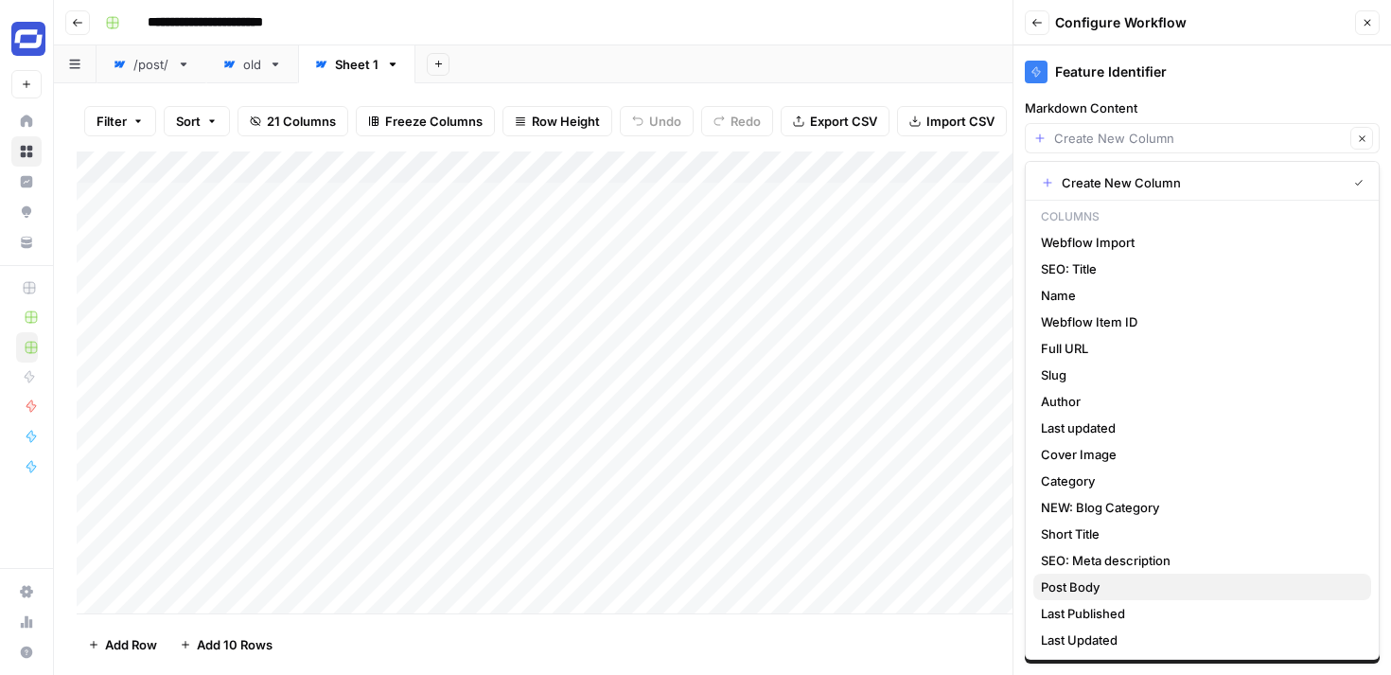
click at [1080, 582] on span "Post Body" at bounding box center [1198, 586] width 315 height 19
type input "Post Body"
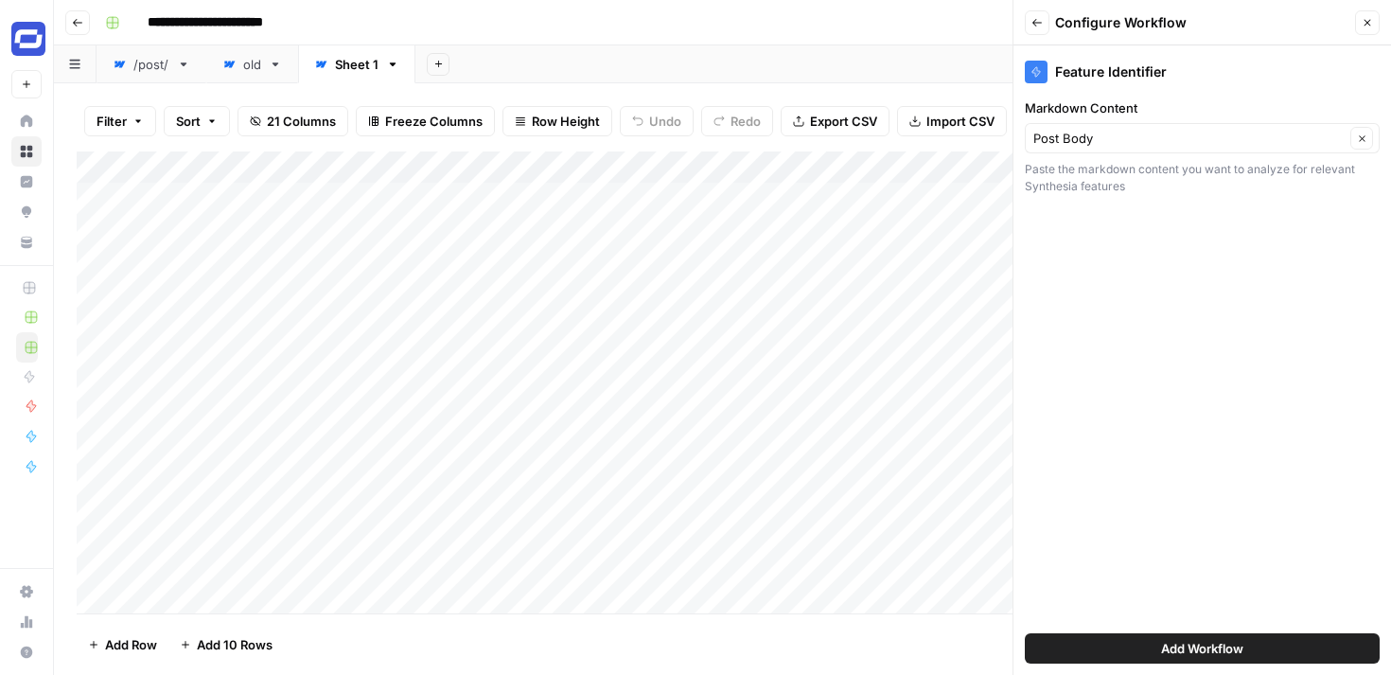
click at [1157, 645] on button "Add Workflow" at bounding box center [1202, 648] width 355 height 30
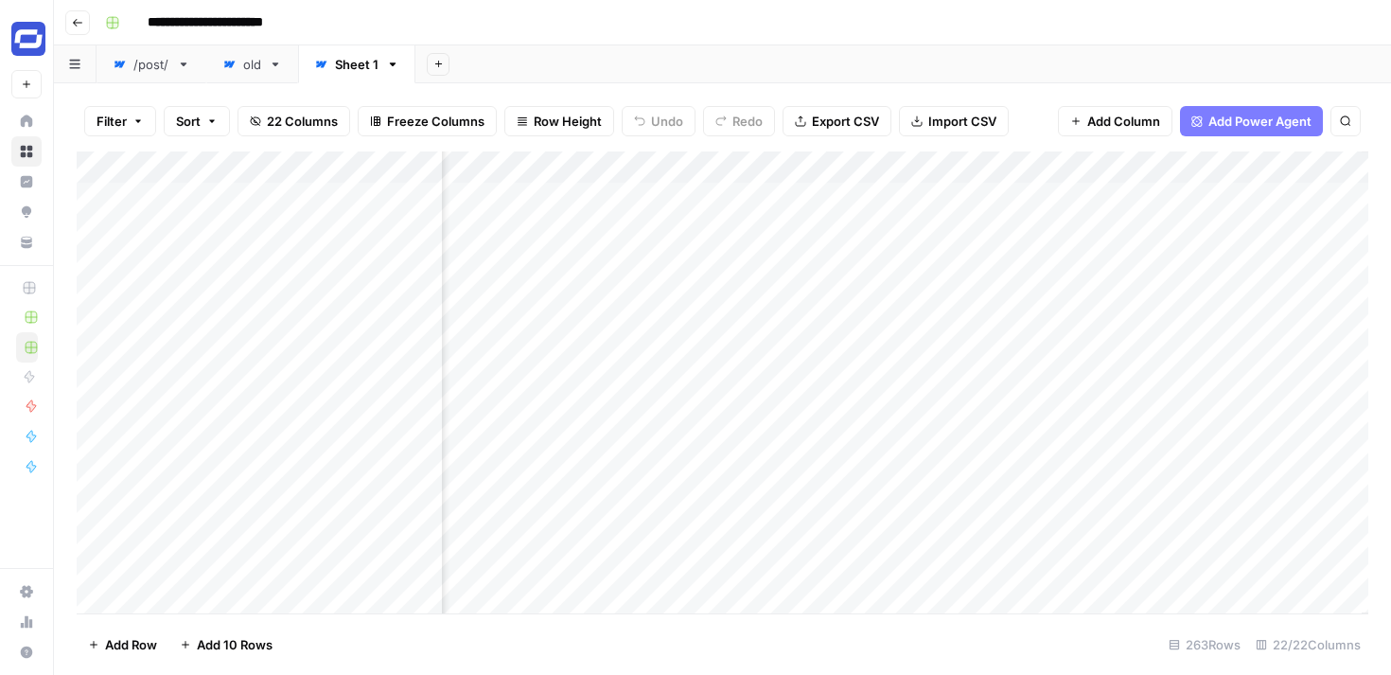
scroll to position [0, 3373]
drag, startPoint x: 1182, startPoint y: 163, endPoint x: 994, endPoint y: 171, distance: 187.5
click at [994, 171] on div "Add Column" at bounding box center [722, 382] width 1291 height 462
click at [992, 197] on div "Add Column" at bounding box center [722, 382] width 1291 height 462
click at [146, 67] on div "/post/" at bounding box center [151, 64] width 36 height 19
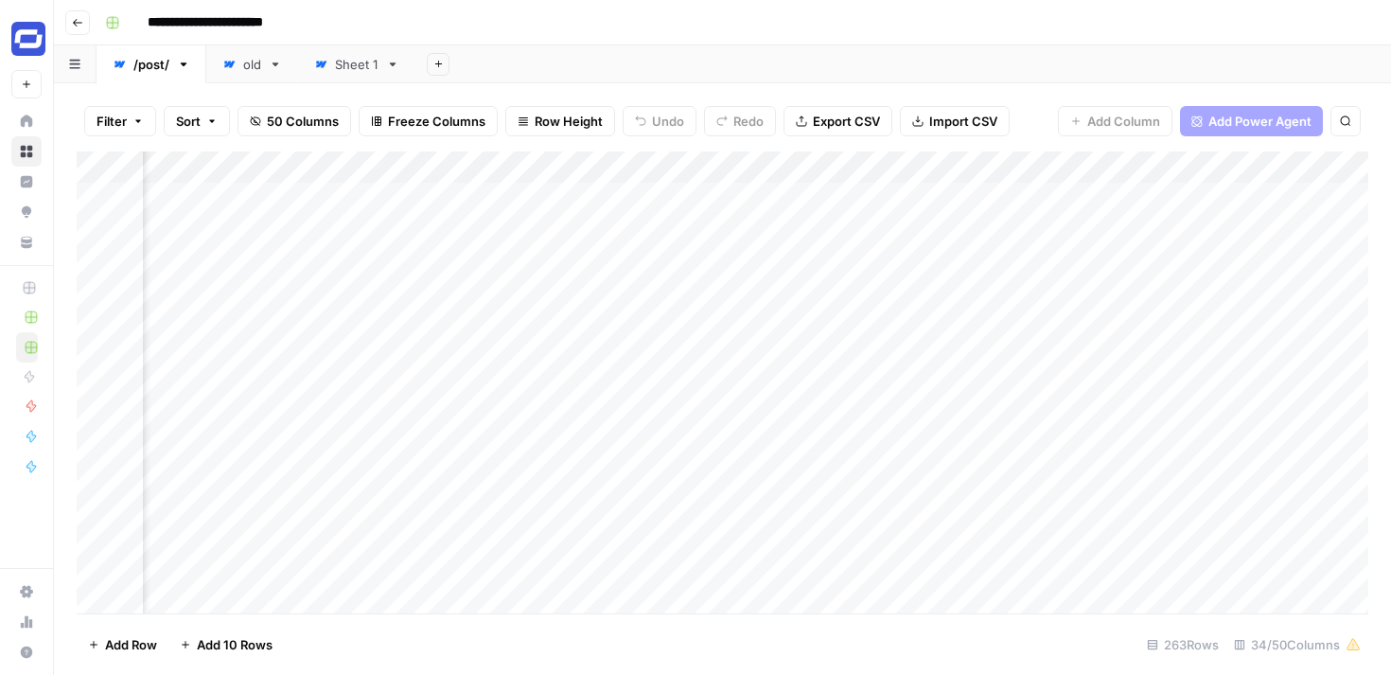
scroll to position [0, 3896]
click at [336, 63] on div "Sheet 1" at bounding box center [357, 64] width 44 height 19
click at [1121, 118] on span "Add Column" at bounding box center [1123, 121] width 73 height 19
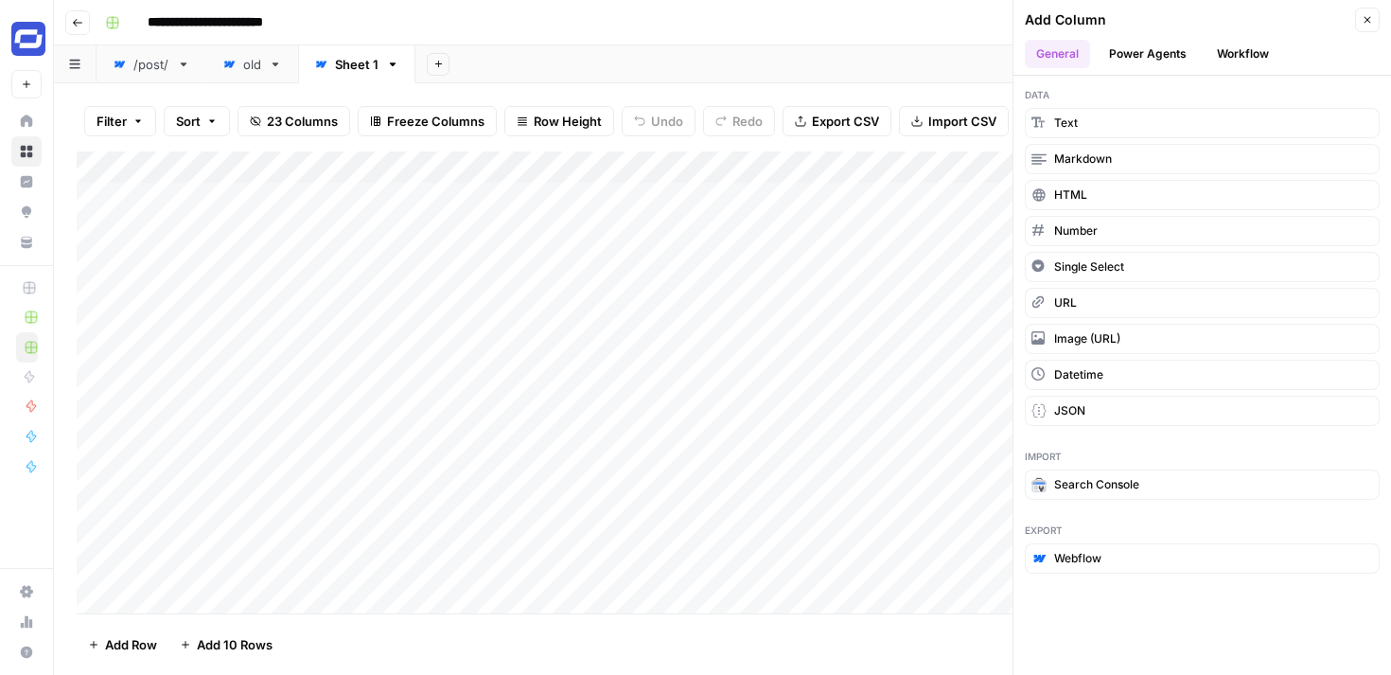
click at [1222, 63] on button "Workflow" at bounding box center [1242, 54] width 75 height 28
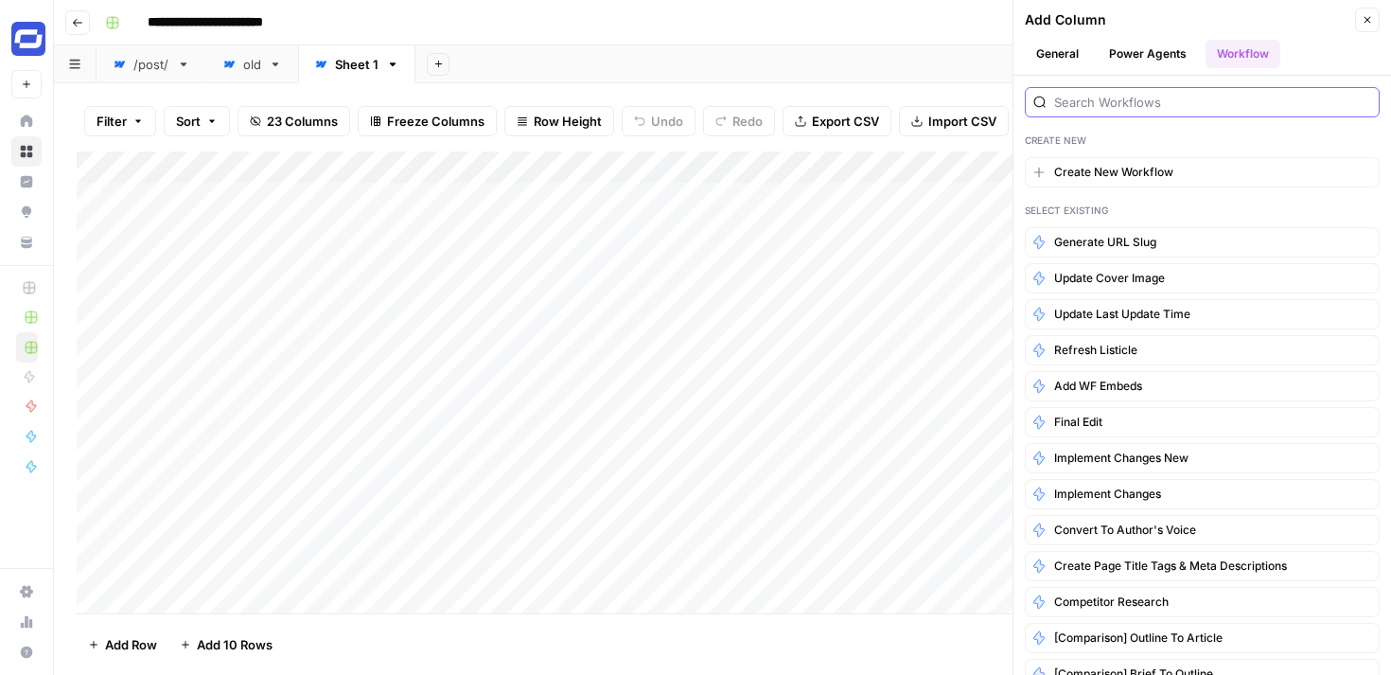
click at [1190, 98] on input "search" at bounding box center [1212, 102] width 317 height 19
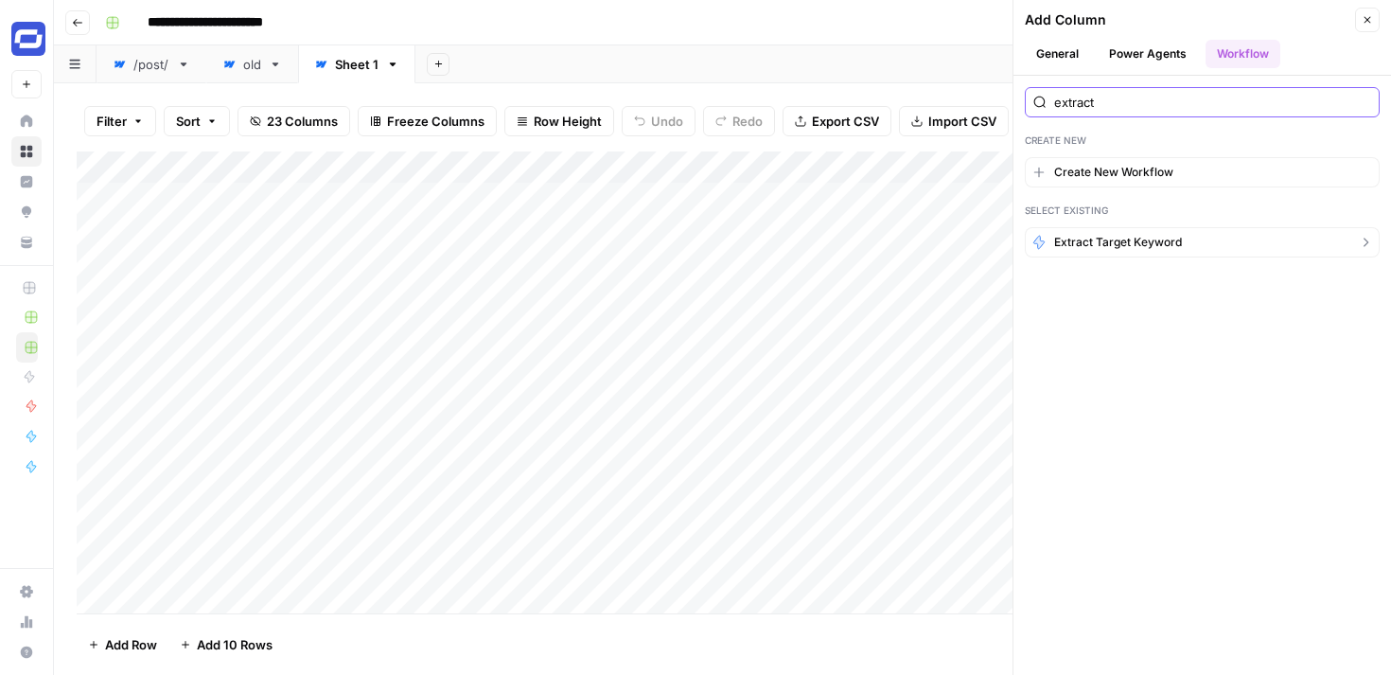
type input "extract"
click at [1114, 243] on span "Extract Target Keyword" at bounding box center [1118, 242] width 128 height 17
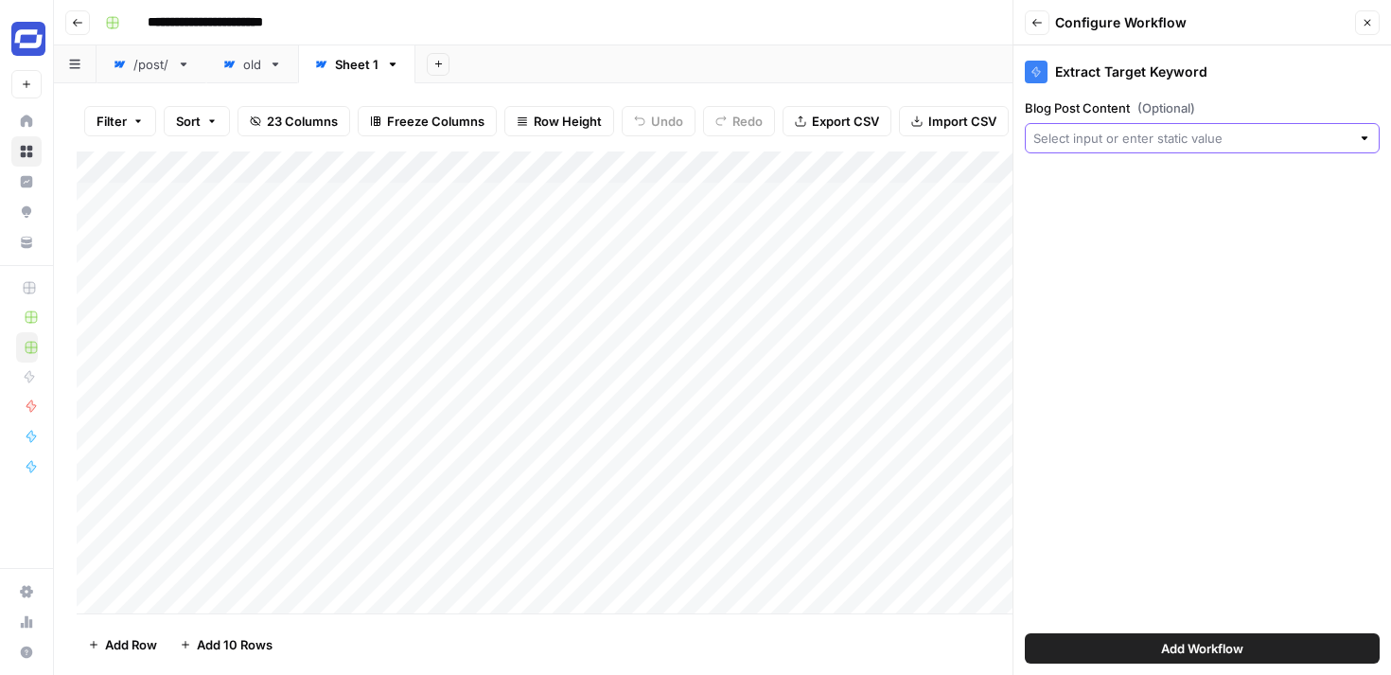
click at [1179, 142] on input "Blog Post Content (Optional)" at bounding box center [1191, 138] width 317 height 19
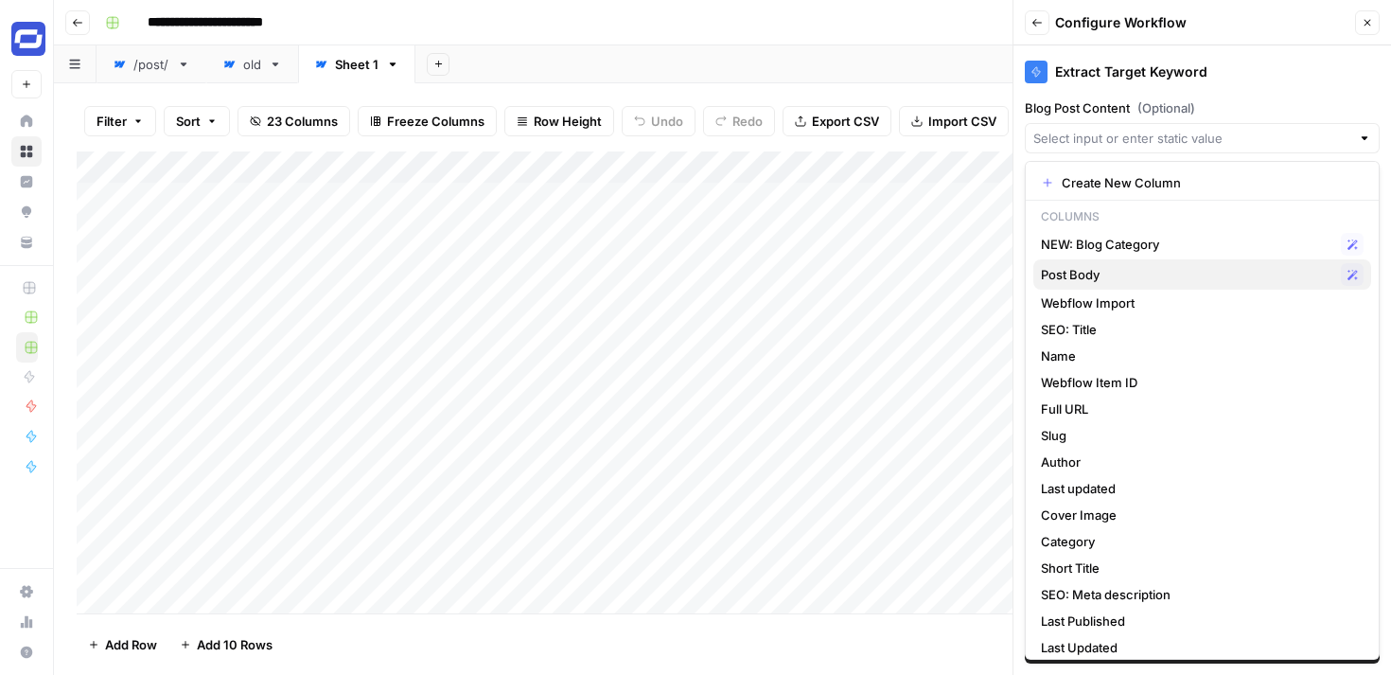
click at [1087, 272] on span "Post Body" at bounding box center [1187, 274] width 292 height 19
type input "Post Body"
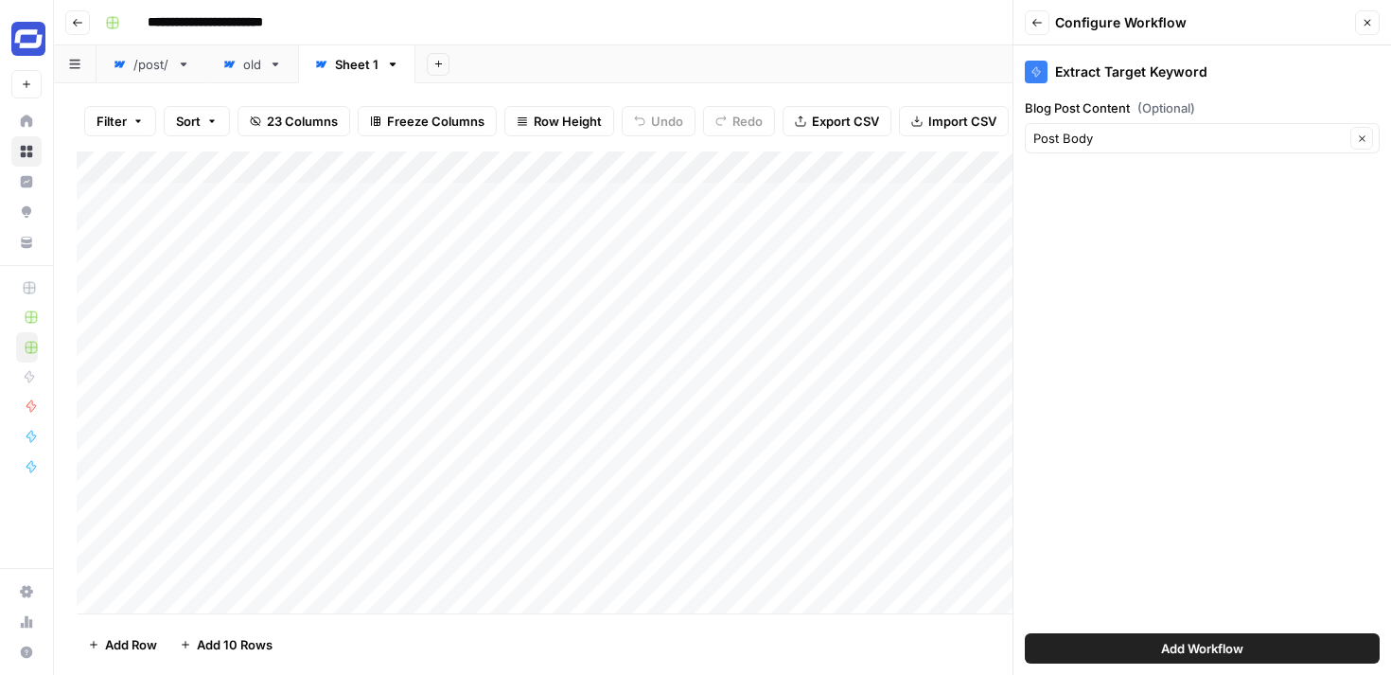
click at [1176, 647] on span "Add Workflow" at bounding box center [1202, 648] width 82 height 19
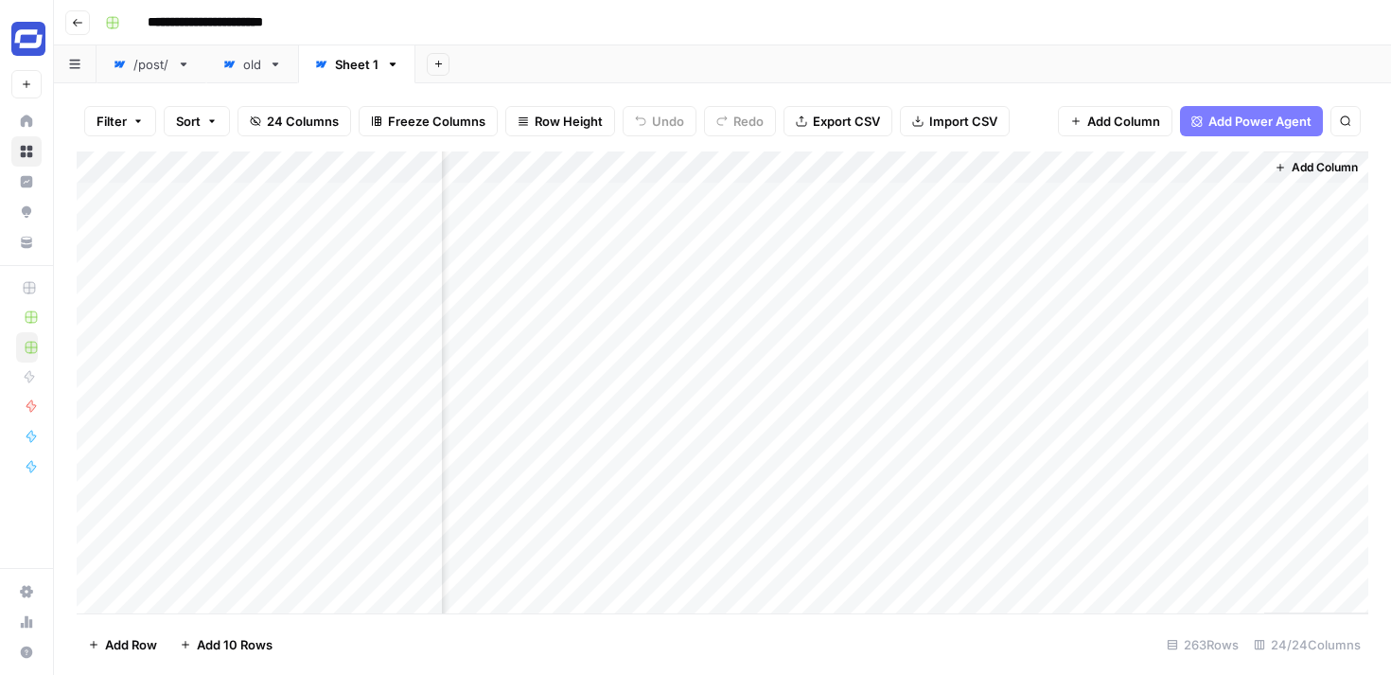
scroll to position [0, 3770]
drag, startPoint x: 1105, startPoint y: 170, endPoint x: 969, endPoint y: 178, distance: 136.5
click at [969, 178] on div "Add Column" at bounding box center [722, 382] width 1291 height 462
click at [975, 195] on div "Add Column" at bounding box center [722, 382] width 1291 height 462
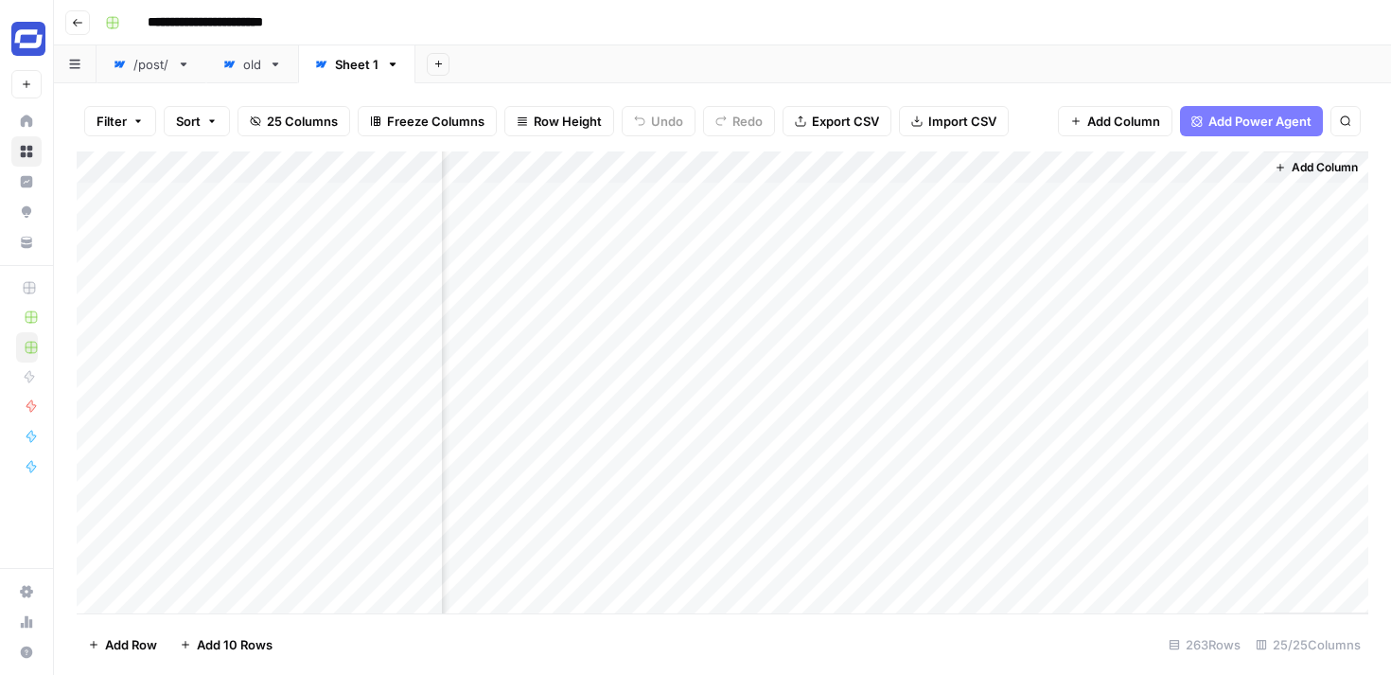
click at [976, 160] on div "Add Column" at bounding box center [722, 382] width 1291 height 462
click at [976, 160] on div at bounding box center [1007, 170] width 171 height 38
click at [986, 208] on input "Output (1)" at bounding box center [1035, 212] width 192 height 19
type input "Target Keyword"
click at [587, 157] on div "Add Column" at bounding box center [722, 382] width 1291 height 462
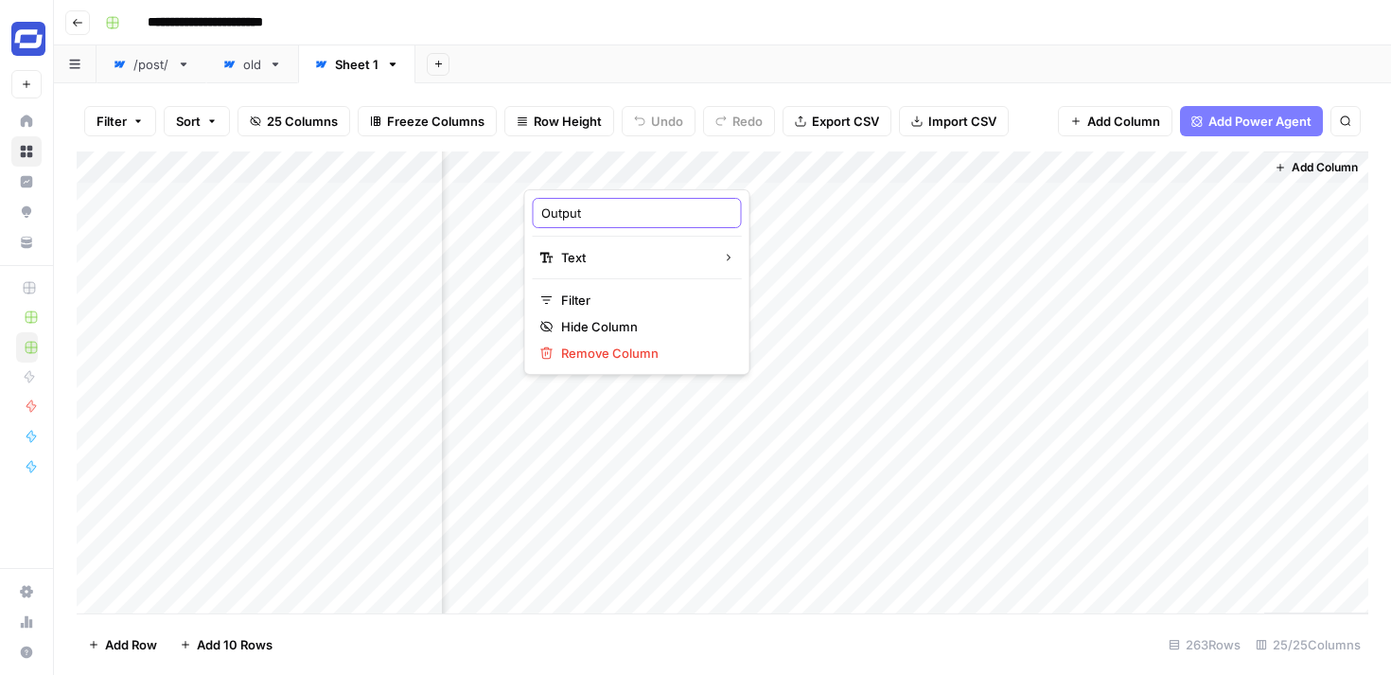
click at [579, 215] on input "Output" at bounding box center [637, 212] width 192 height 19
type input "Relevant Features"
click at [1142, 116] on span "Add Column" at bounding box center [1123, 121] width 73 height 19
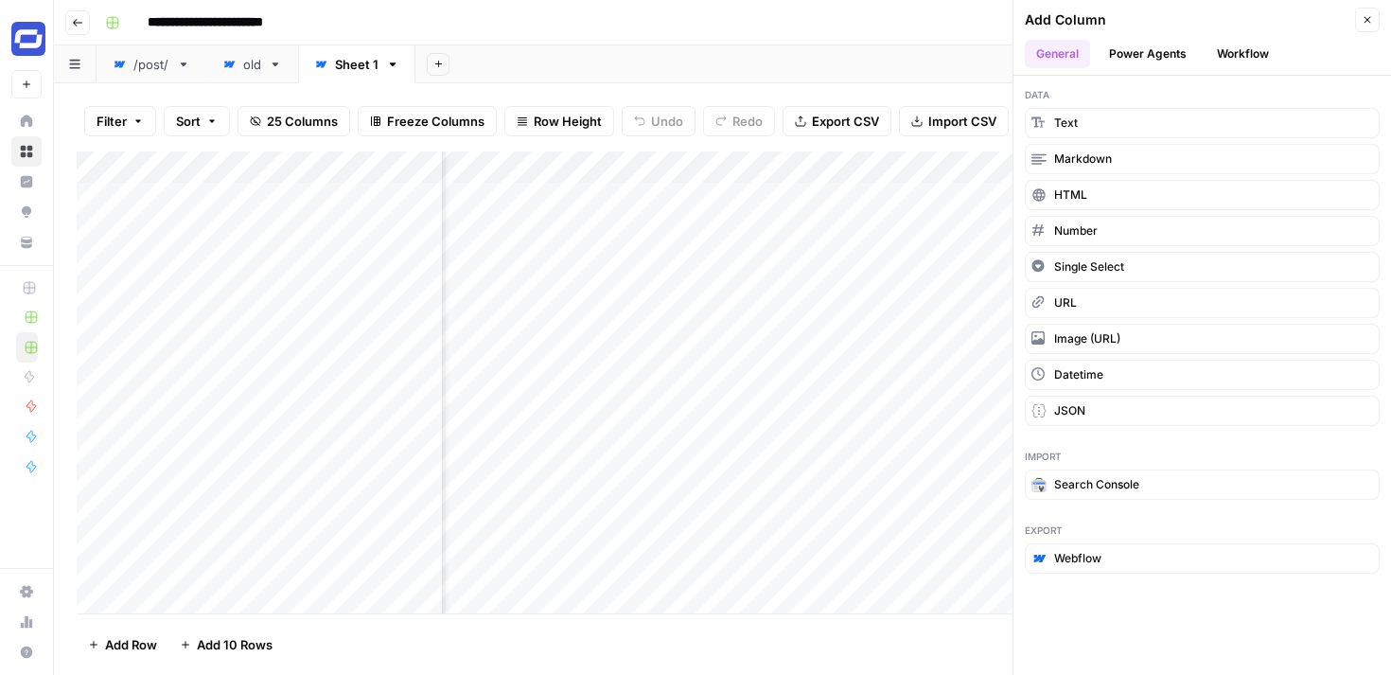
click at [1243, 49] on button "Workflow" at bounding box center [1242, 54] width 75 height 28
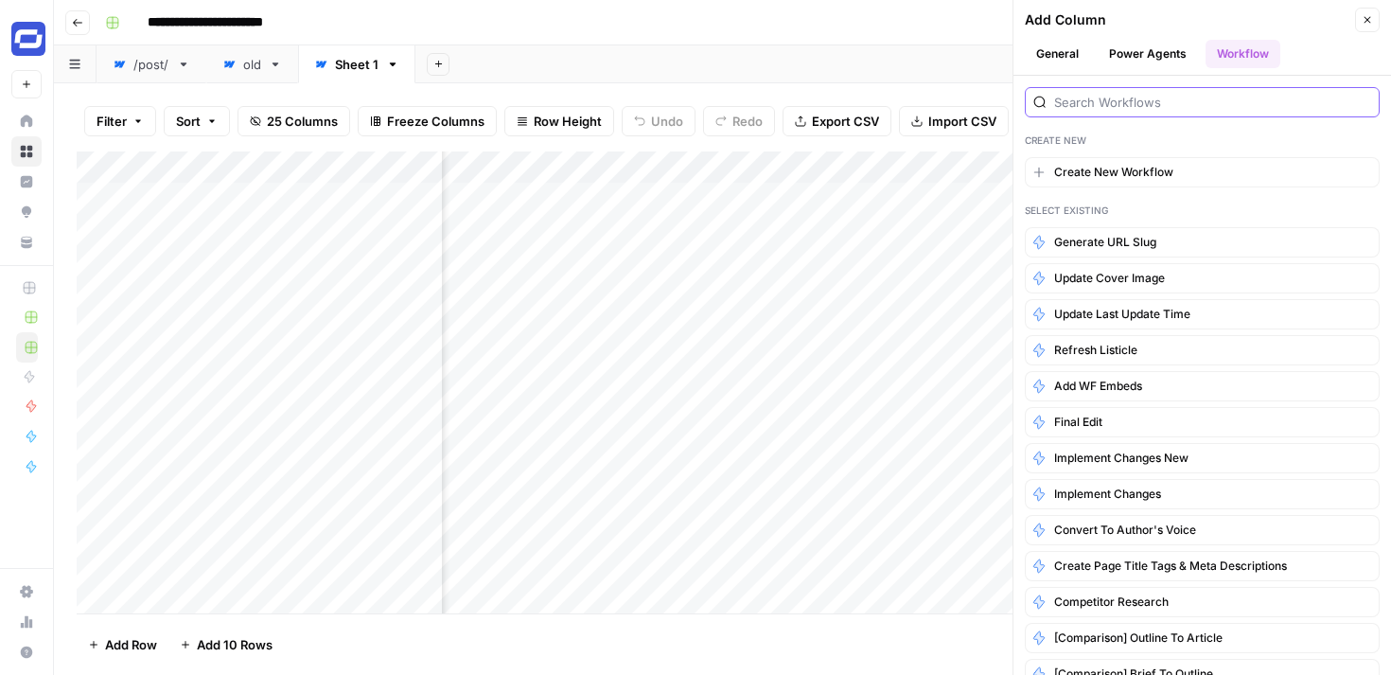
click at [1192, 107] on input "search" at bounding box center [1212, 102] width 317 height 19
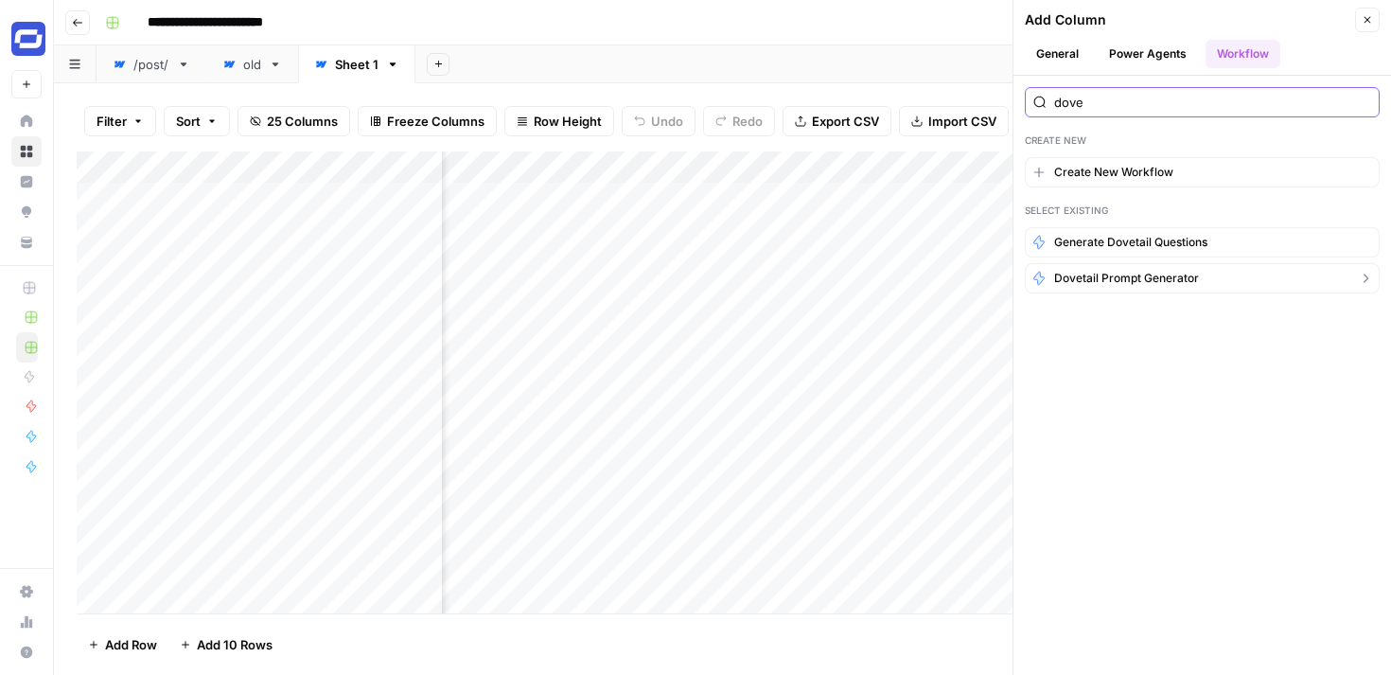
type input "dove"
click at [1133, 273] on span "Dovetail prompt generator" at bounding box center [1126, 278] width 145 height 17
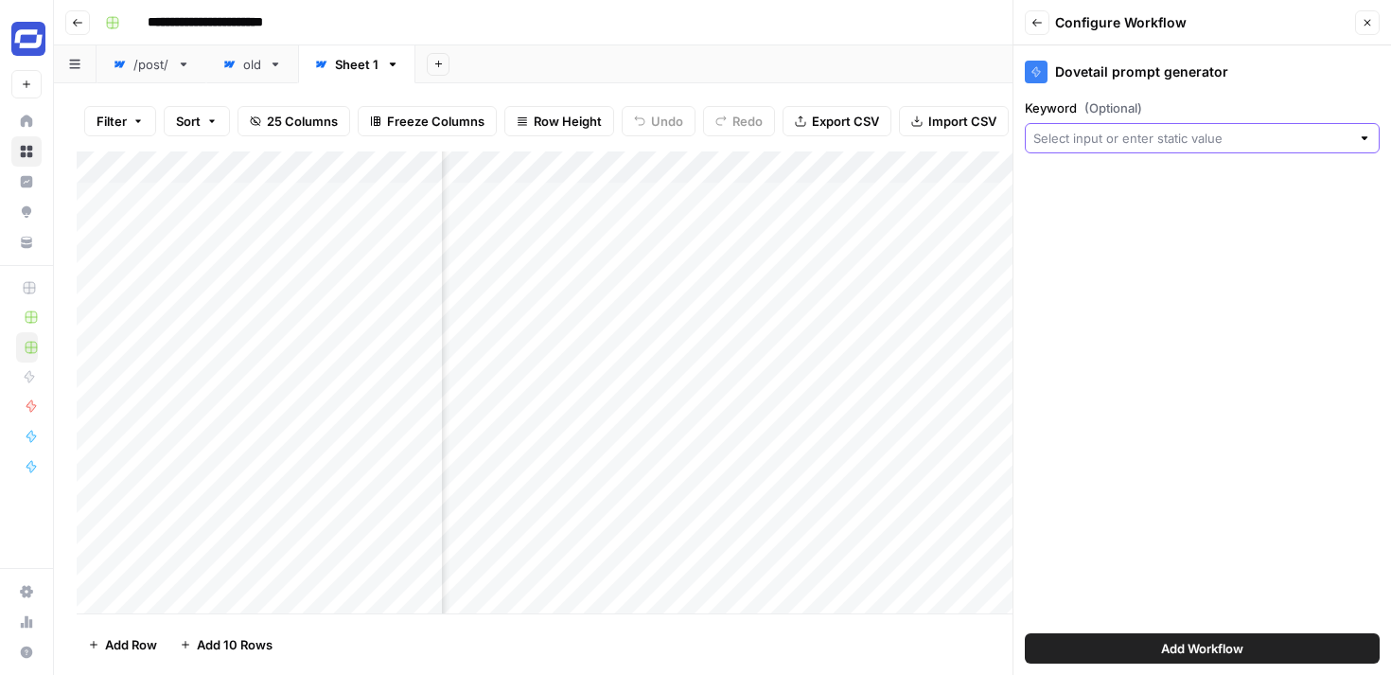
click at [1165, 142] on input "Keyword (Optional)" at bounding box center [1191, 138] width 317 height 19
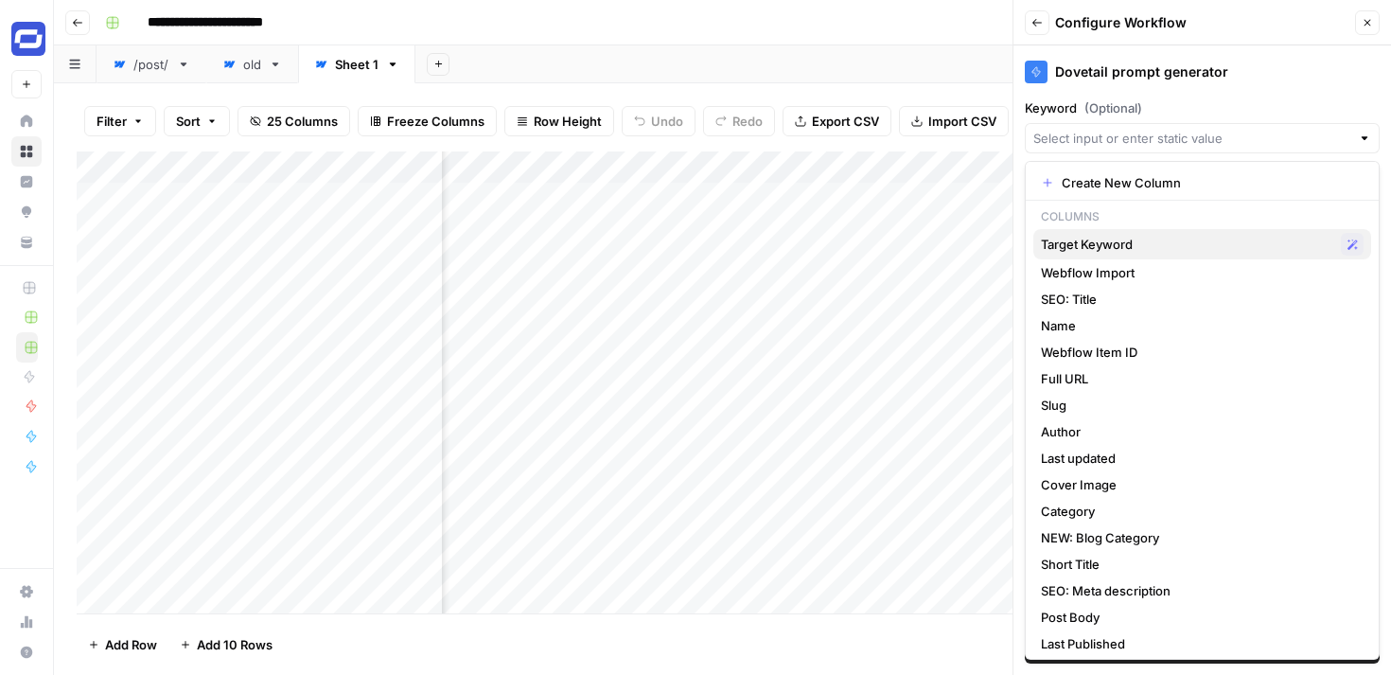
click at [1128, 240] on span "Target Keyword" at bounding box center [1187, 244] width 292 height 19
type input "Target Keyword"
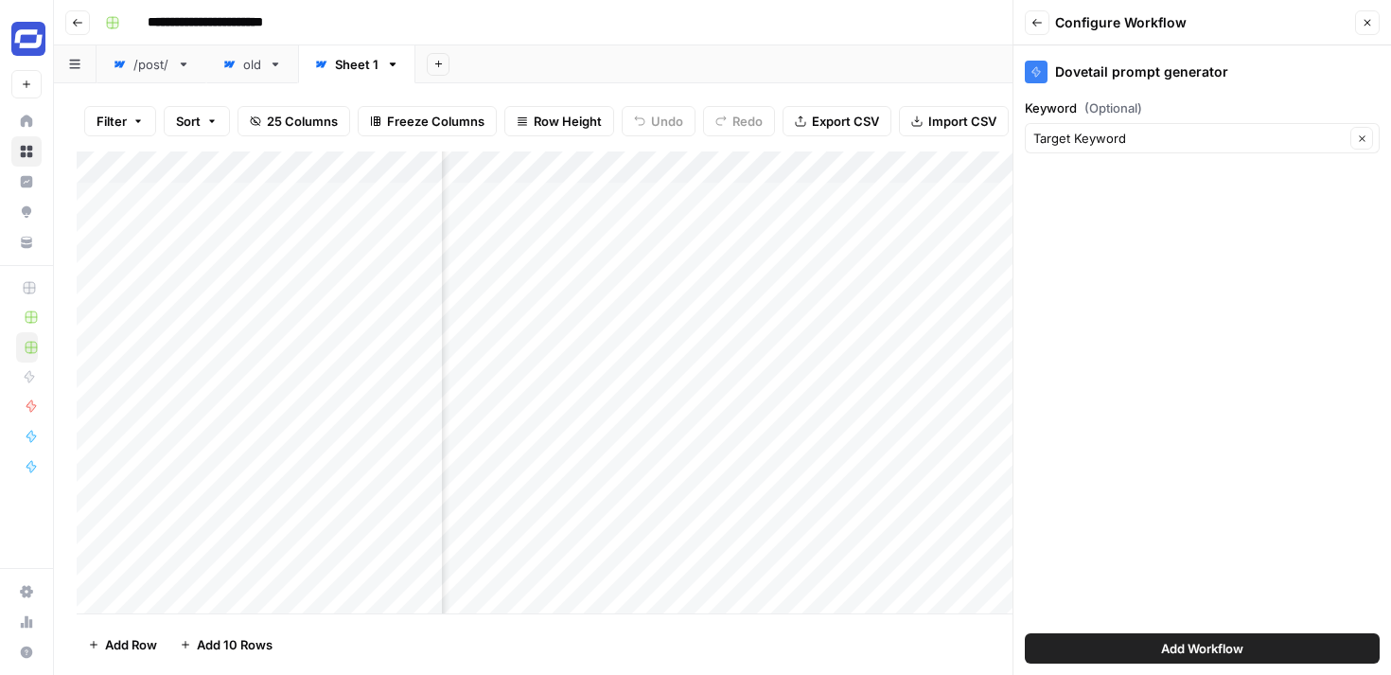
click at [1196, 646] on span "Add Workflow" at bounding box center [1202, 648] width 82 height 19
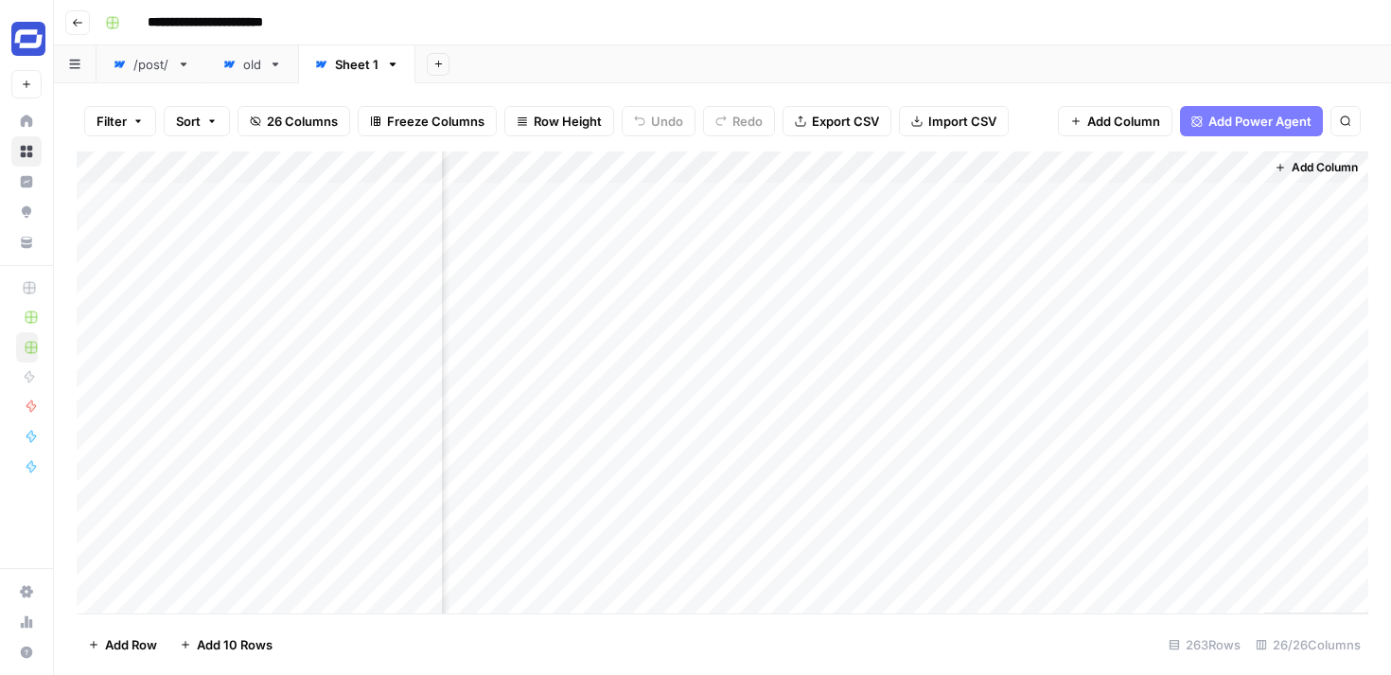
scroll to position [0, 4184]
drag, startPoint x: 1125, startPoint y: 167, endPoint x: 965, endPoint y: 172, distance: 160.0
click at [965, 172] on div "Add Column" at bounding box center [722, 382] width 1291 height 462
click at [959, 196] on div "Add Column" at bounding box center [722, 382] width 1291 height 462
click at [162, 76] on link "/post/" at bounding box center [152, 64] width 110 height 38
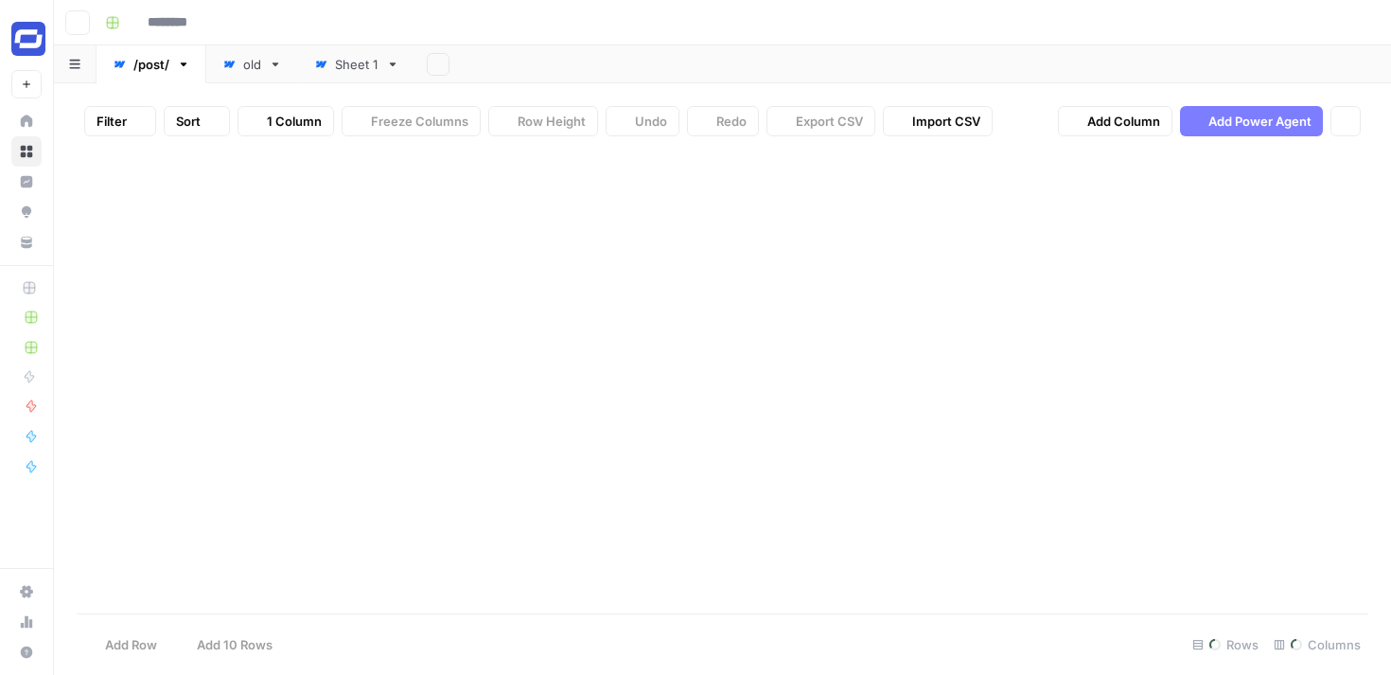
type input "**********"
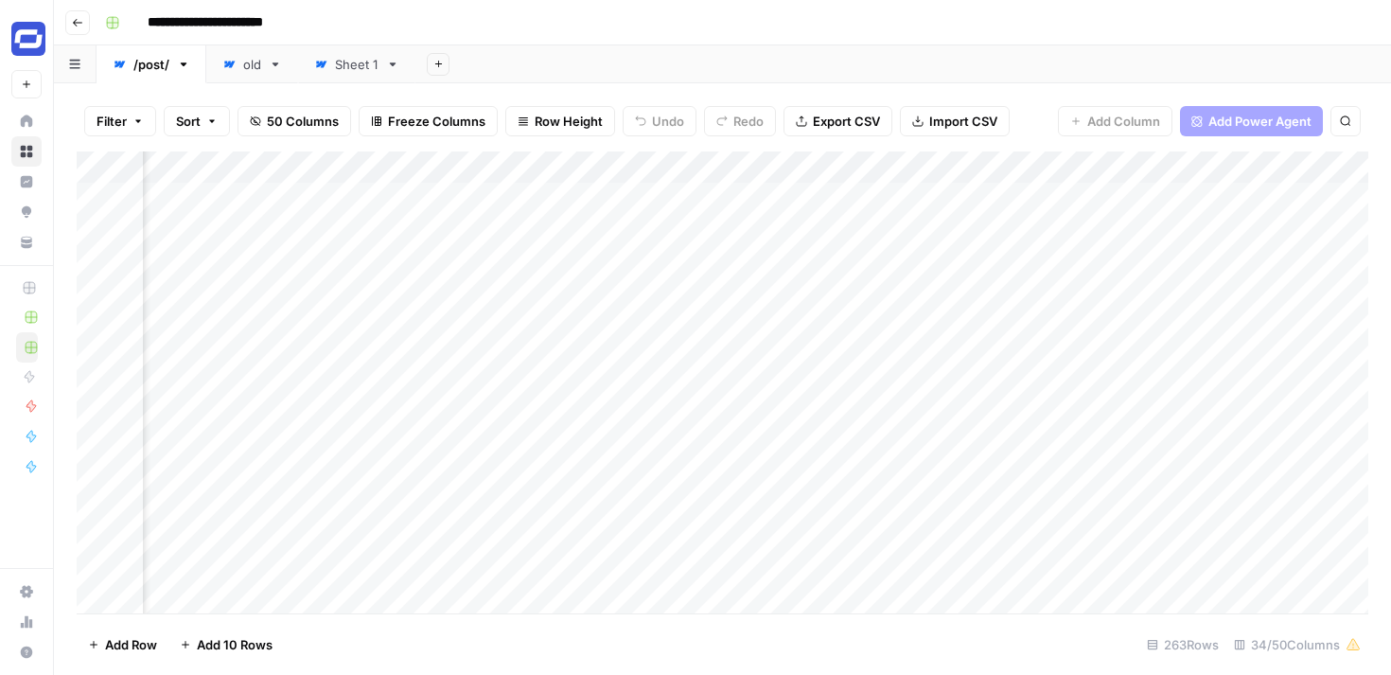
scroll to position [0, 4334]
click at [893, 167] on div "Add Column" at bounding box center [722, 382] width 1291 height 462
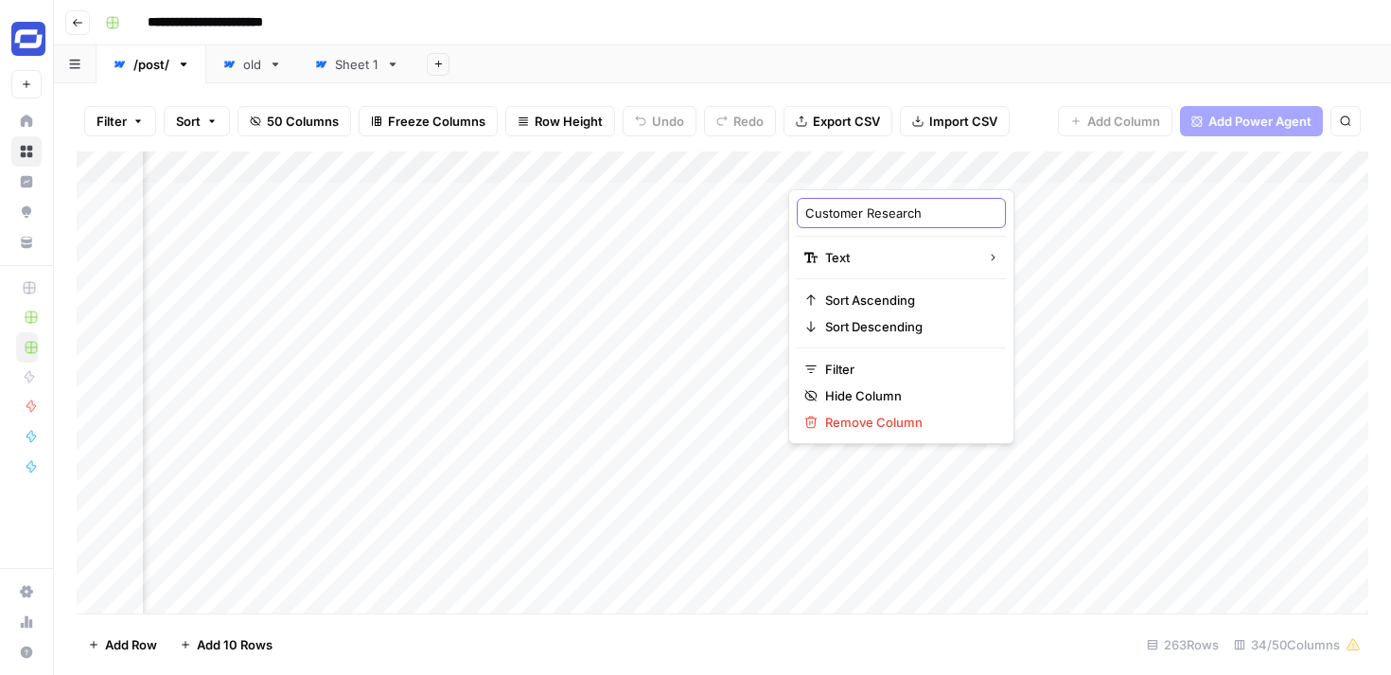
click at [885, 215] on input "Customer Research" at bounding box center [901, 212] width 192 height 19
click at [1017, 62] on div "Add Sheet" at bounding box center [902, 64] width 975 height 38
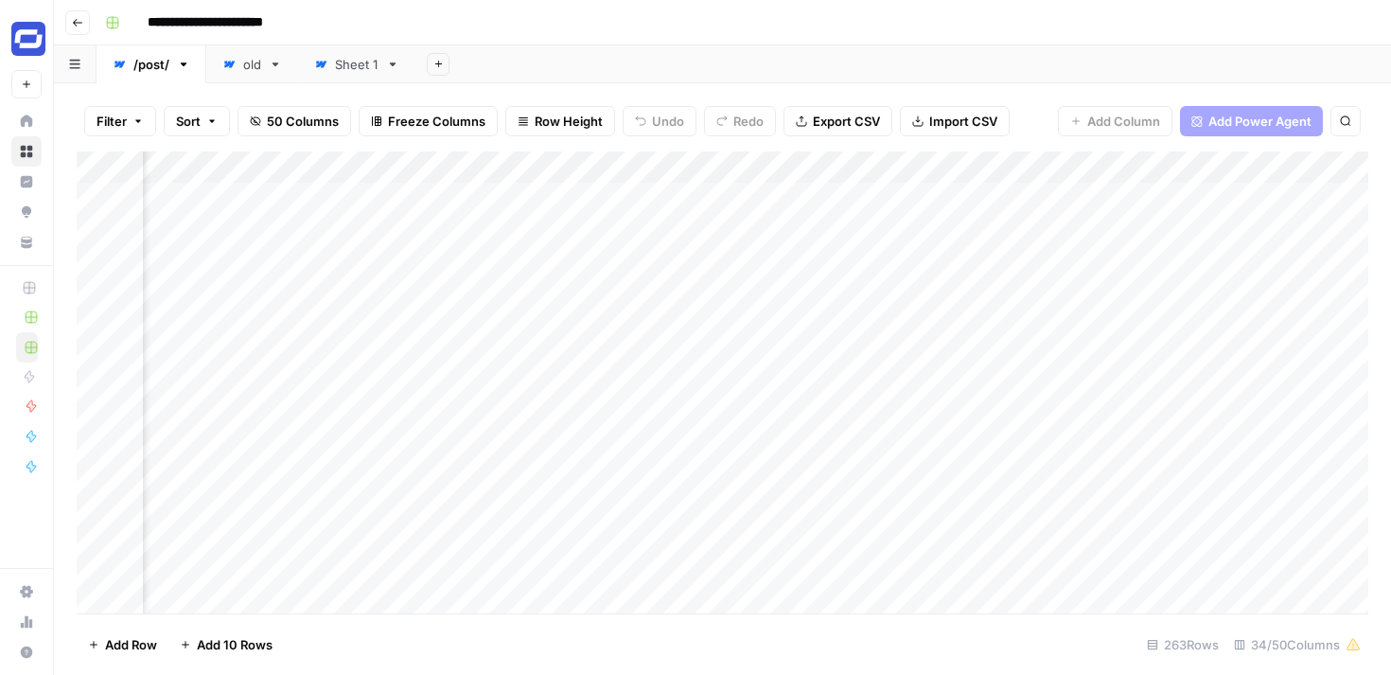
click at [949, 45] on div "Add Sheet" at bounding box center [902, 64] width 975 height 38
click at [360, 64] on div "Sheet 1" at bounding box center [357, 64] width 44 height 19
click at [1134, 131] on button "Add Column" at bounding box center [1115, 121] width 114 height 30
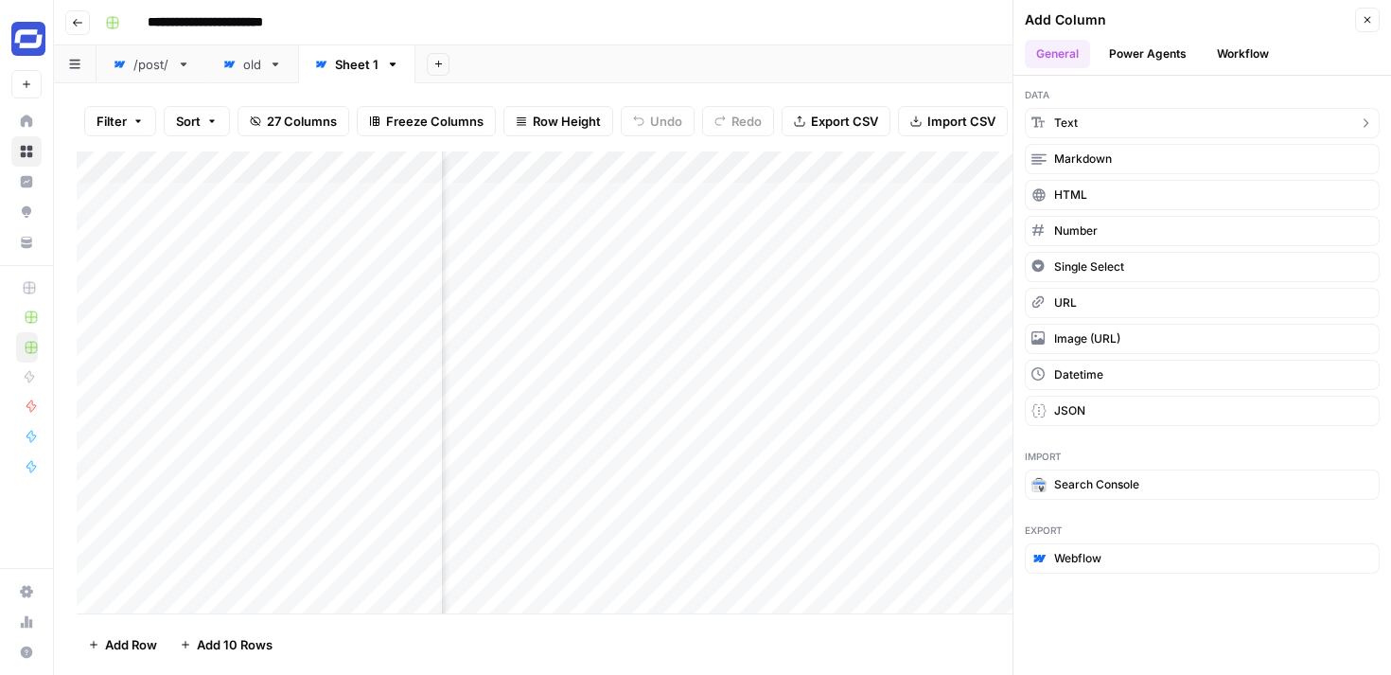
click at [1189, 116] on button "Text" at bounding box center [1202, 123] width 355 height 30
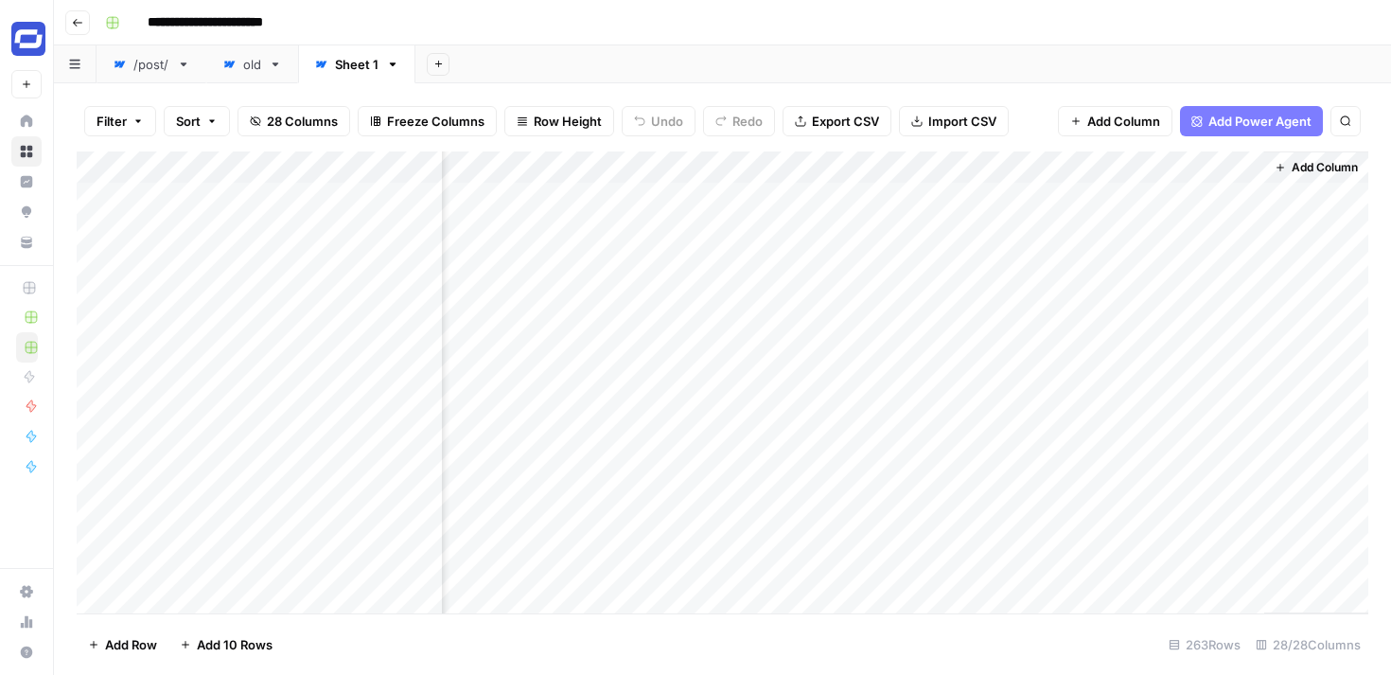
scroll to position [0, 4627]
click at [1112, 167] on div "Add Column" at bounding box center [722, 382] width 1291 height 462
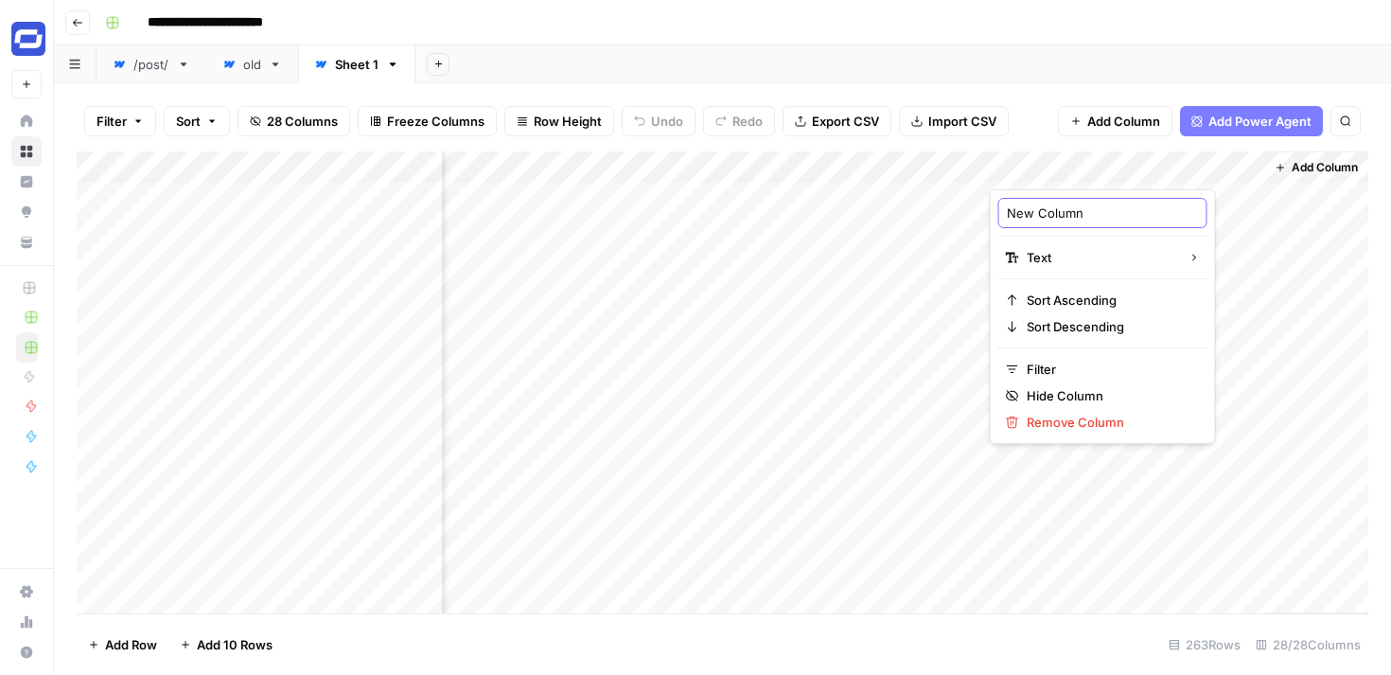
click at [1063, 204] on input "New Column" at bounding box center [1103, 212] width 192 height 19
paste input "Customer Research"
type input "Customer Research"
click at [1055, 61] on div "Add Sheet" at bounding box center [902, 64] width 975 height 38
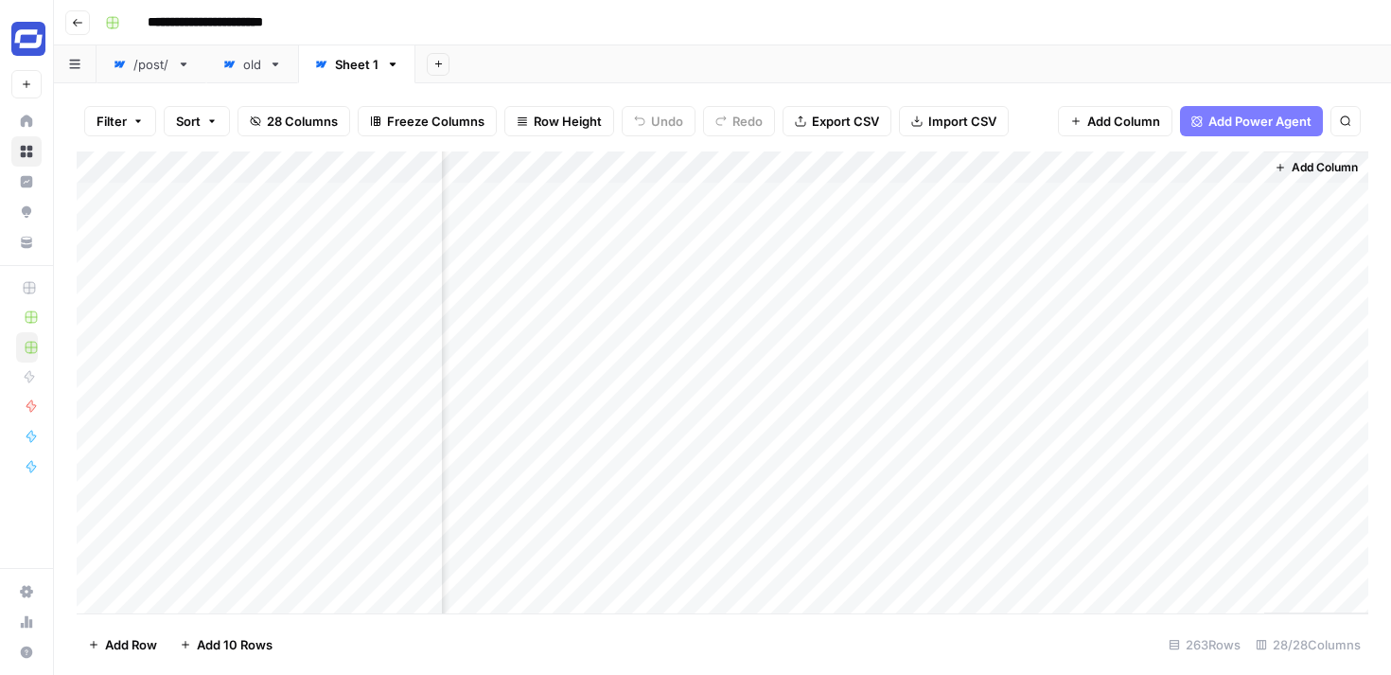
drag, startPoint x: 1041, startPoint y: 167, endPoint x: 940, endPoint y: 166, distance: 100.3
click at [940, 166] on div "Add Column" at bounding box center [722, 382] width 1291 height 462
click at [914, 167] on div "Add Column" at bounding box center [722, 382] width 1291 height 462
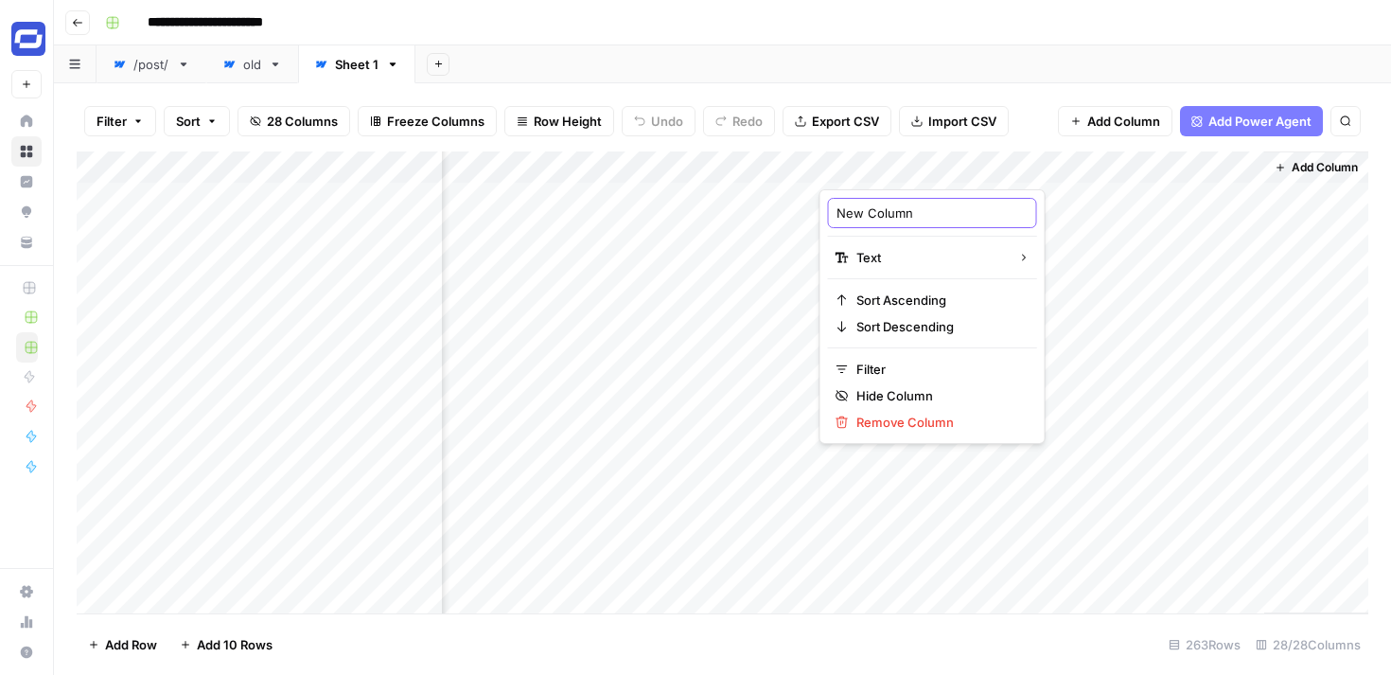
click at [892, 220] on input "New Column" at bounding box center [932, 212] width 192 height 19
paste input "Customer Research"
type input "Customer Research"
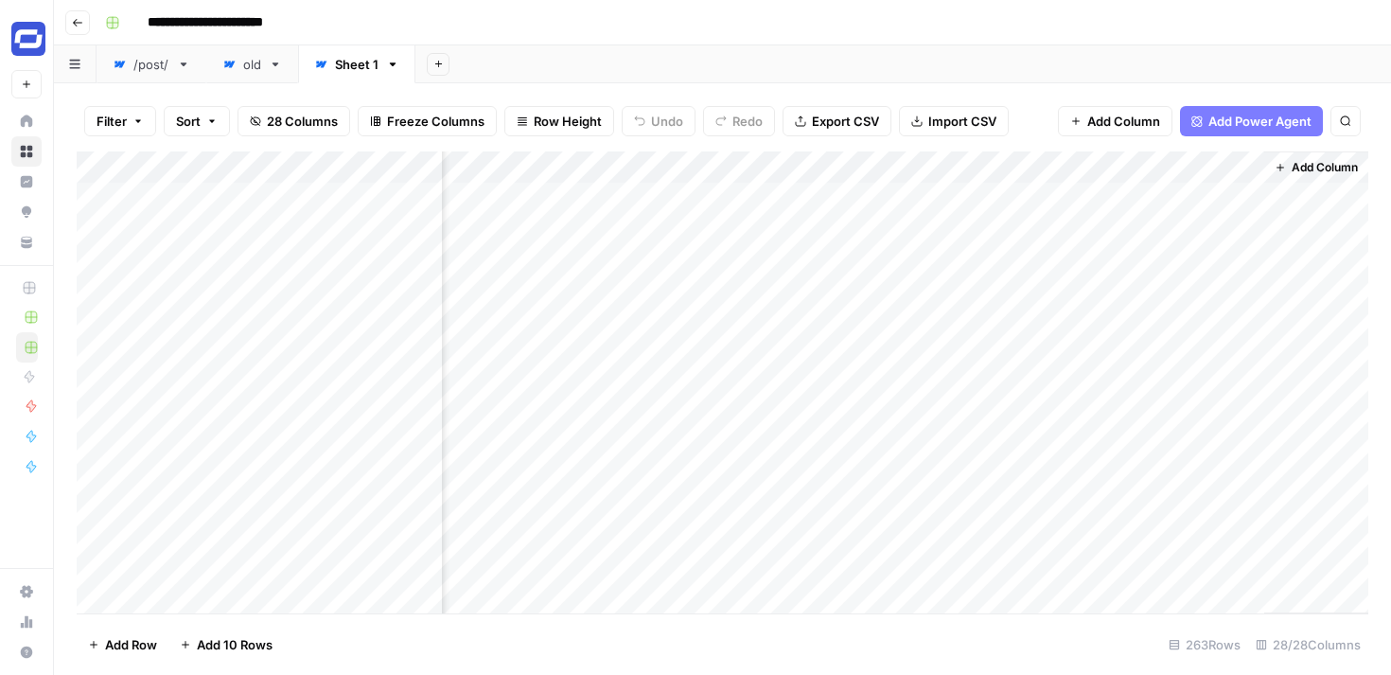
click at [716, 162] on div "Add Column" at bounding box center [722, 382] width 1291 height 462
click at [708, 167] on div at bounding box center [734, 170] width 171 height 38
click at [702, 225] on div "Output" at bounding box center [762, 213] width 209 height 30
type input "Dovetail Questions"
click at [1137, 120] on span "Add Column" at bounding box center [1123, 121] width 73 height 19
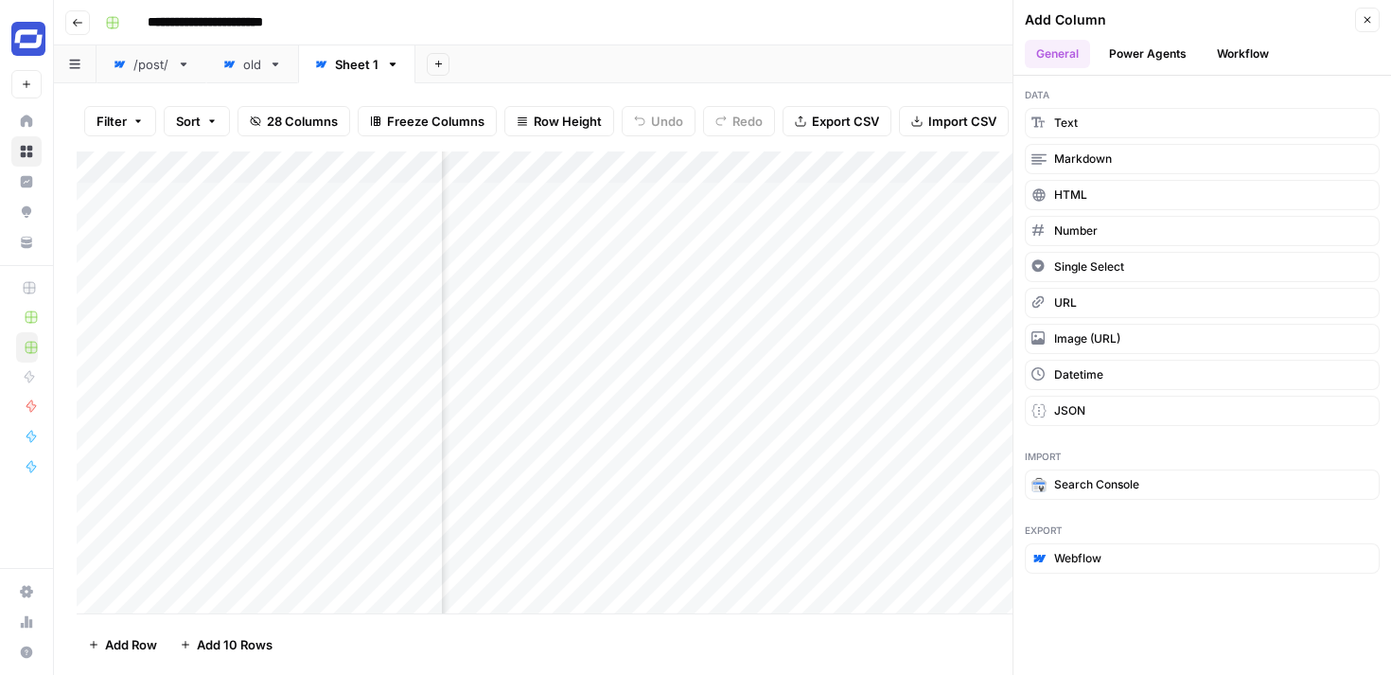
click at [1235, 53] on button "Workflow" at bounding box center [1242, 54] width 75 height 28
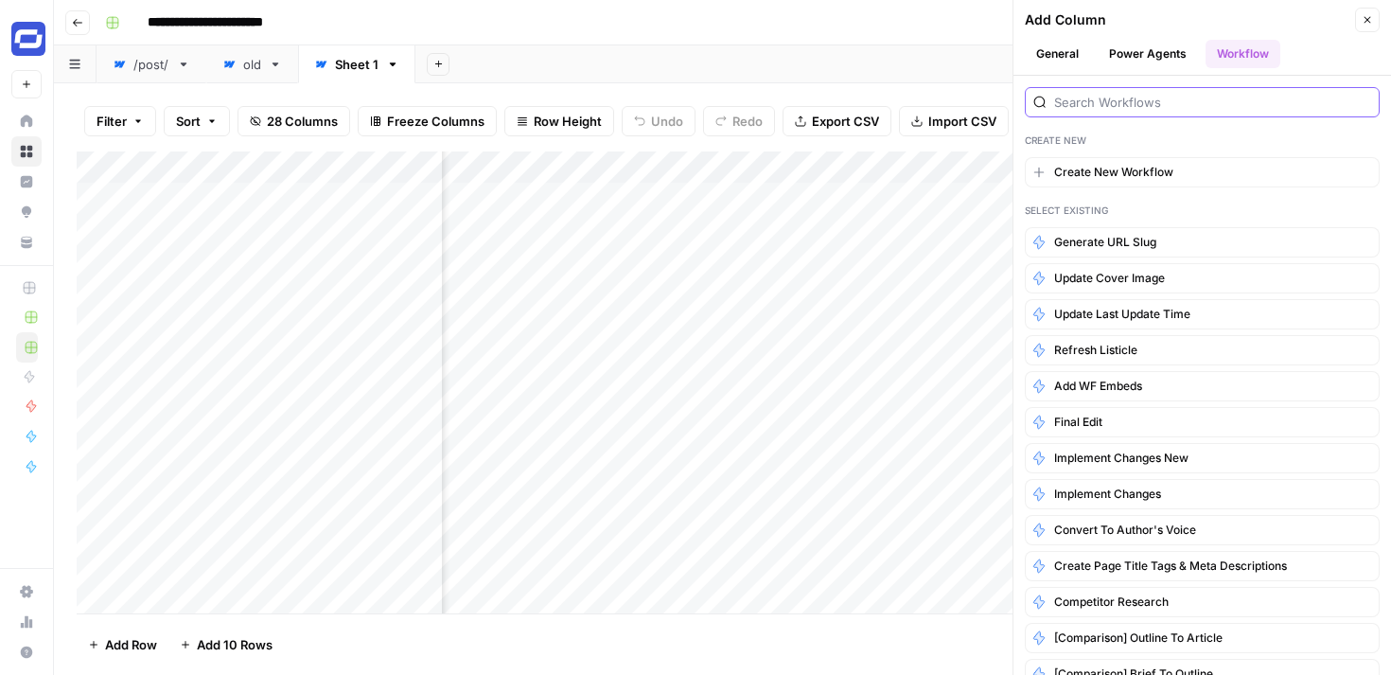
click at [1173, 101] on input "search" at bounding box center [1212, 102] width 317 height 19
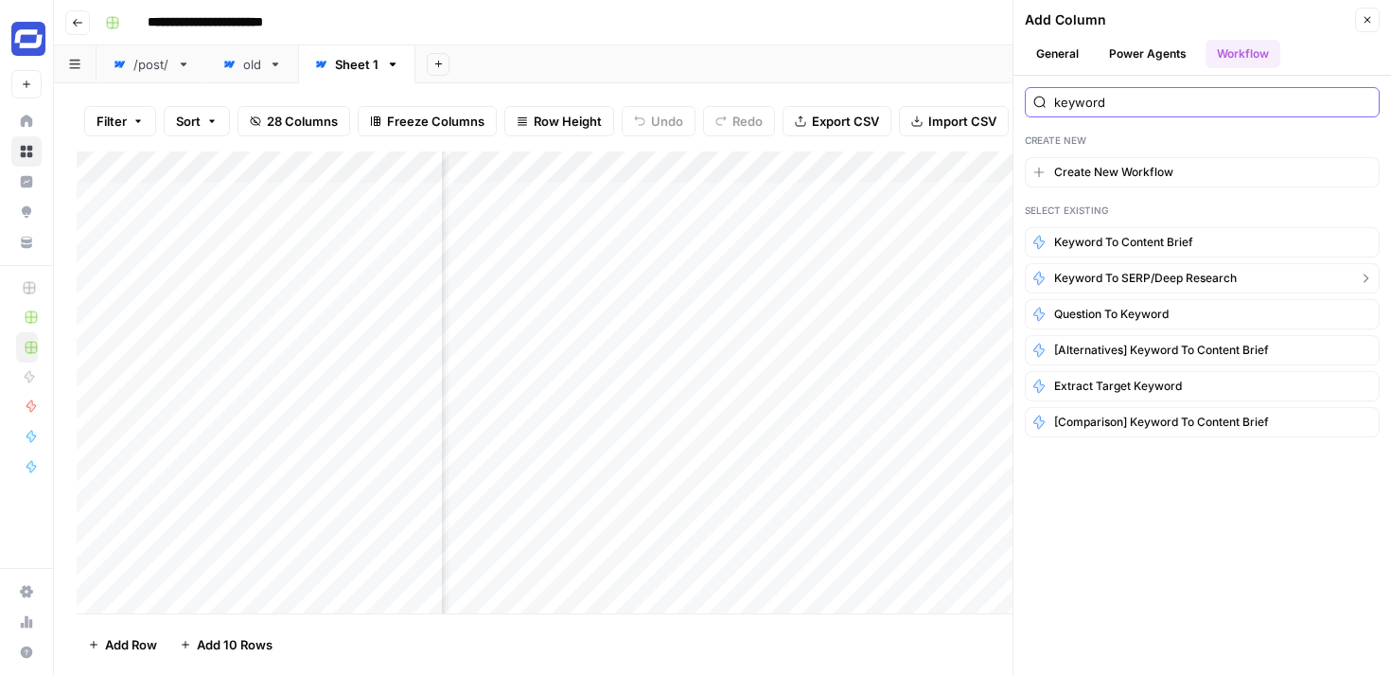
type input "keyword"
click at [1138, 279] on span "Keyword to SERP/Deep Research" at bounding box center [1145, 278] width 183 height 17
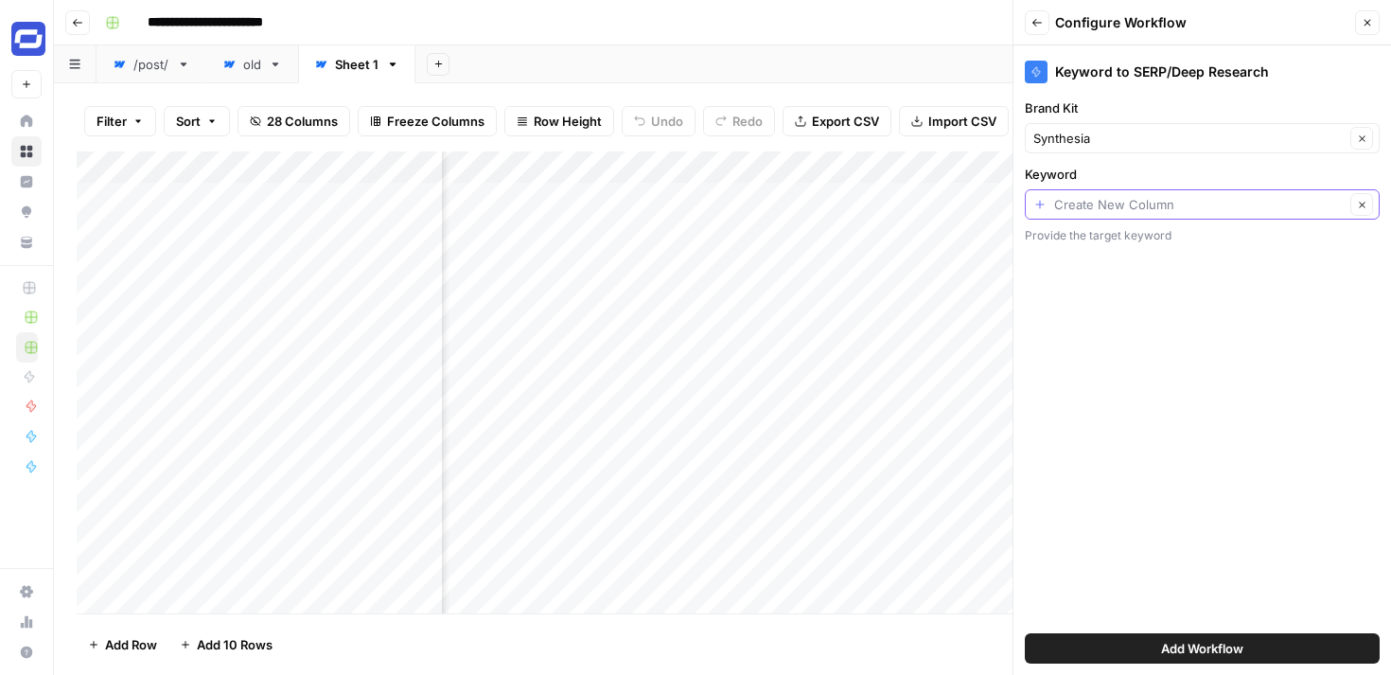
click at [1130, 210] on input "Keyword" at bounding box center [1199, 204] width 290 height 19
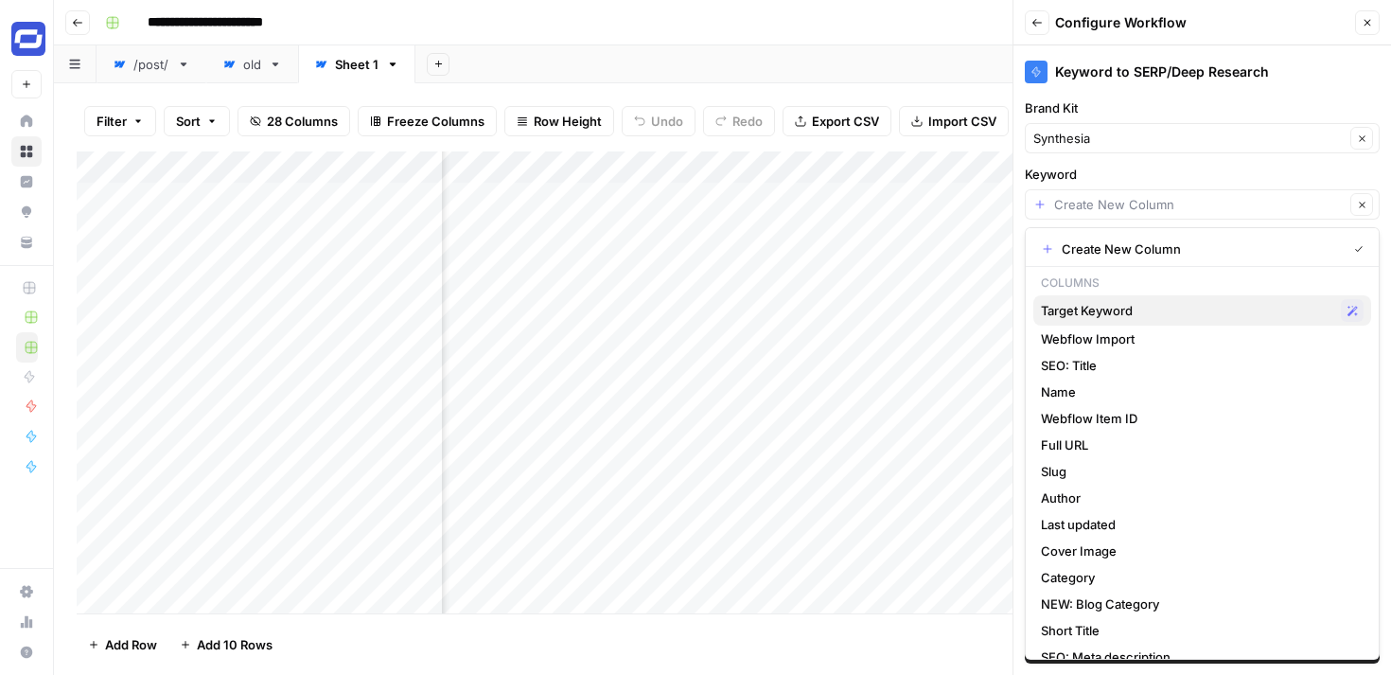
click at [1119, 310] on span "Target Keyword" at bounding box center [1187, 310] width 292 height 19
type input "Target Keyword"
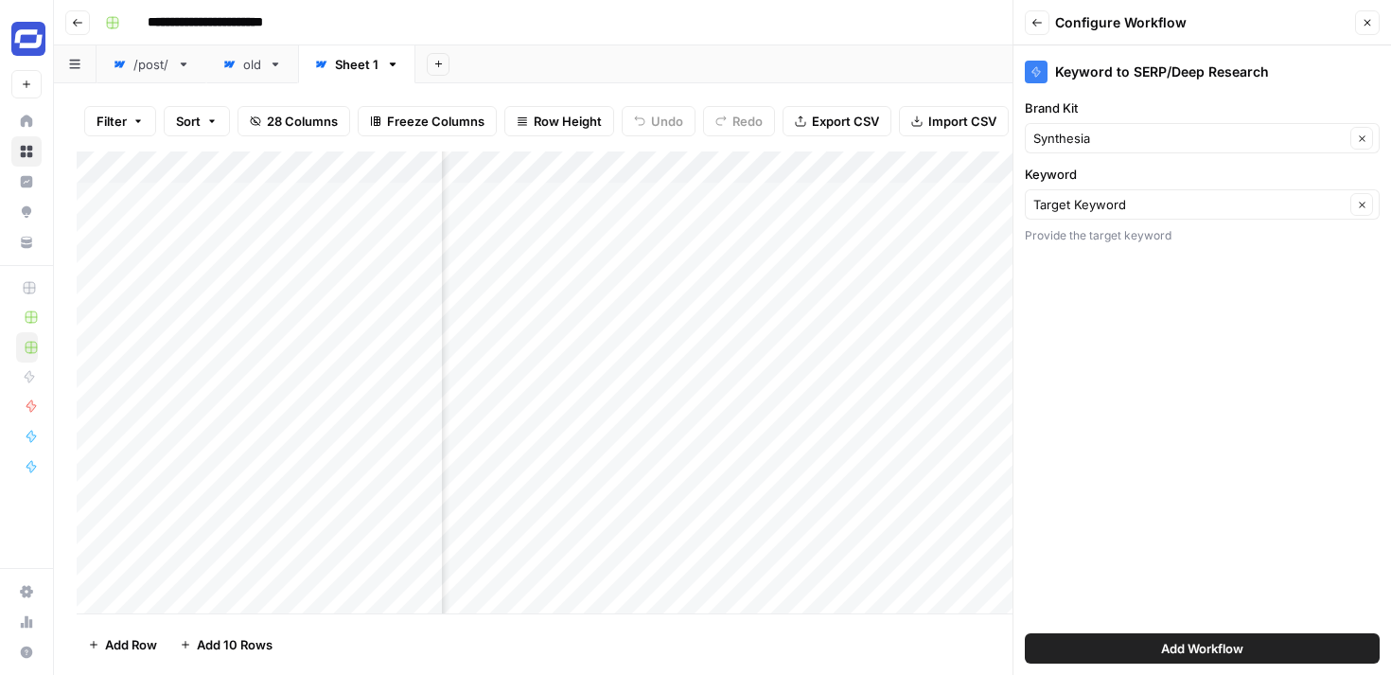
click at [1212, 642] on span "Add Workflow" at bounding box center [1202, 648] width 82 height 19
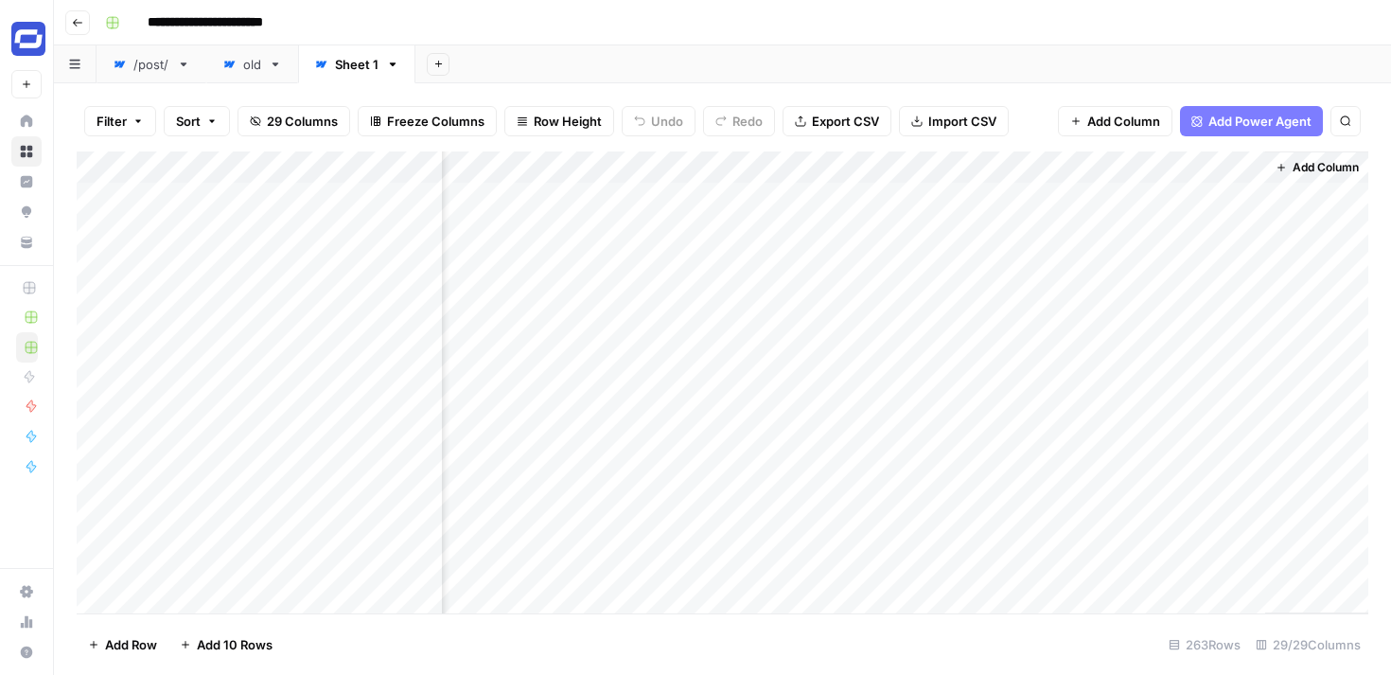
scroll to position [0, 4911]
drag, startPoint x: 1121, startPoint y: 169, endPoint x: 937, endPoint y: 184, distance: 185.0
click at [937, 184] on div "Add Column" at bounding box center [722, 382] width 1291 height 462
click at [942, 195] on div "Add Column" at bounding box center [722, 382] width 1291 height 462
click at [150, 65] on div "/post/" at bounding box center [151, 64] width 36 height 19
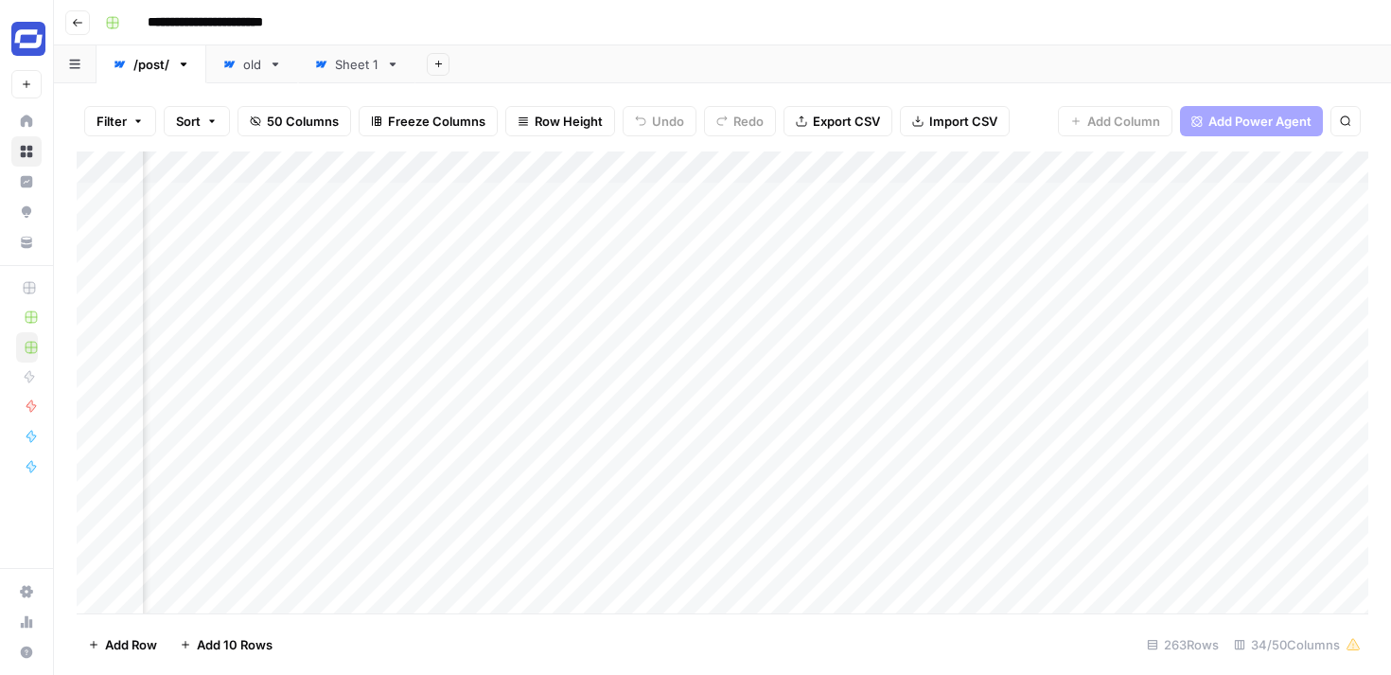
scroll to position [0, 6378]
click at [346, 70] on div "Sheet 1" at bounding box center [357, 64] width 44 height 19
click at [1106, 122] on span "Add Column" at bounding box center [1123, 121] width 73 height 19
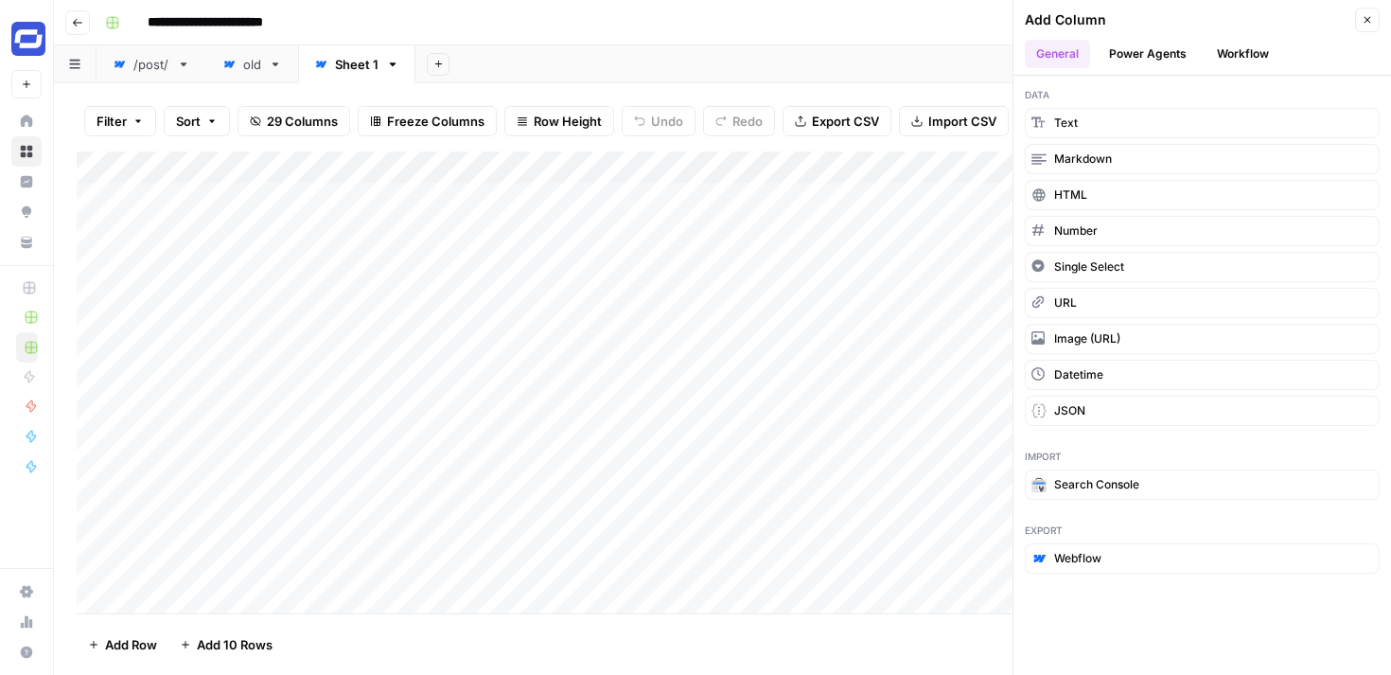
click at [1221, 44] on button "Workflow" at bounding box center [1242, 54] width 75 height 28
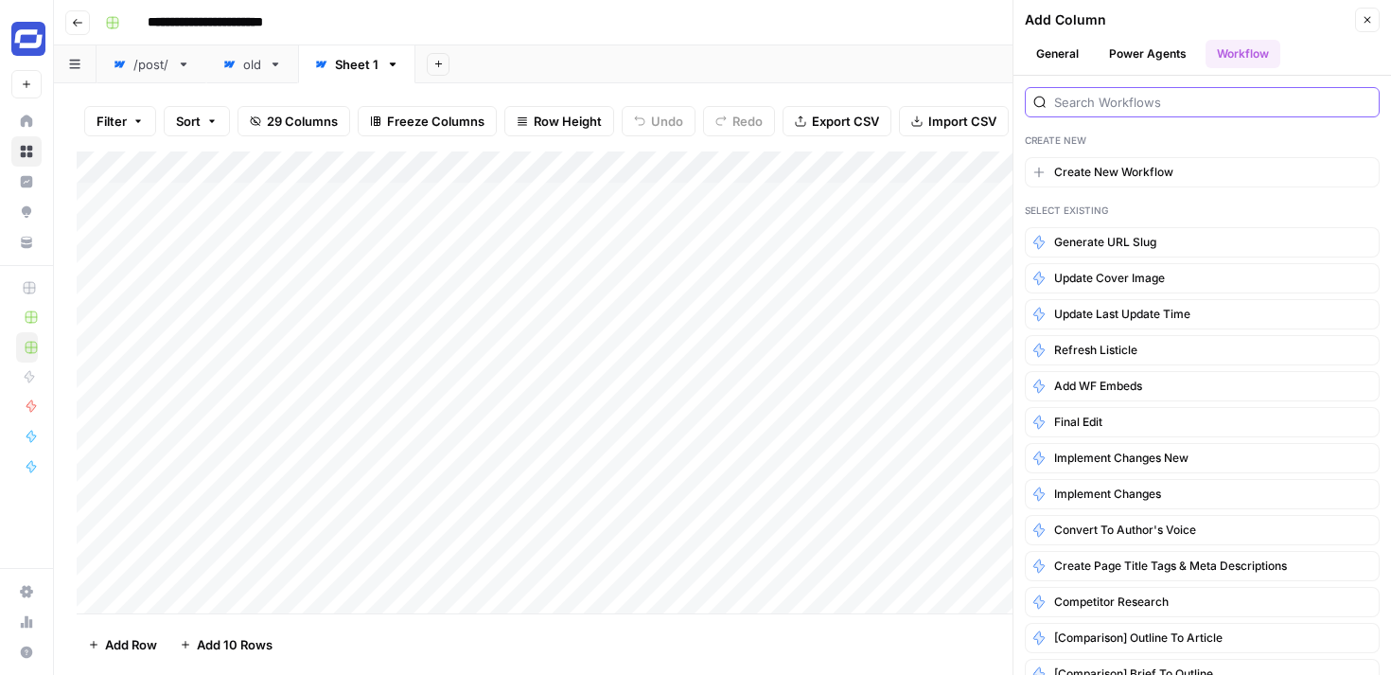
click at [1186, 106] on input "search" at bounding box center [1212, 102] width 317 height 19
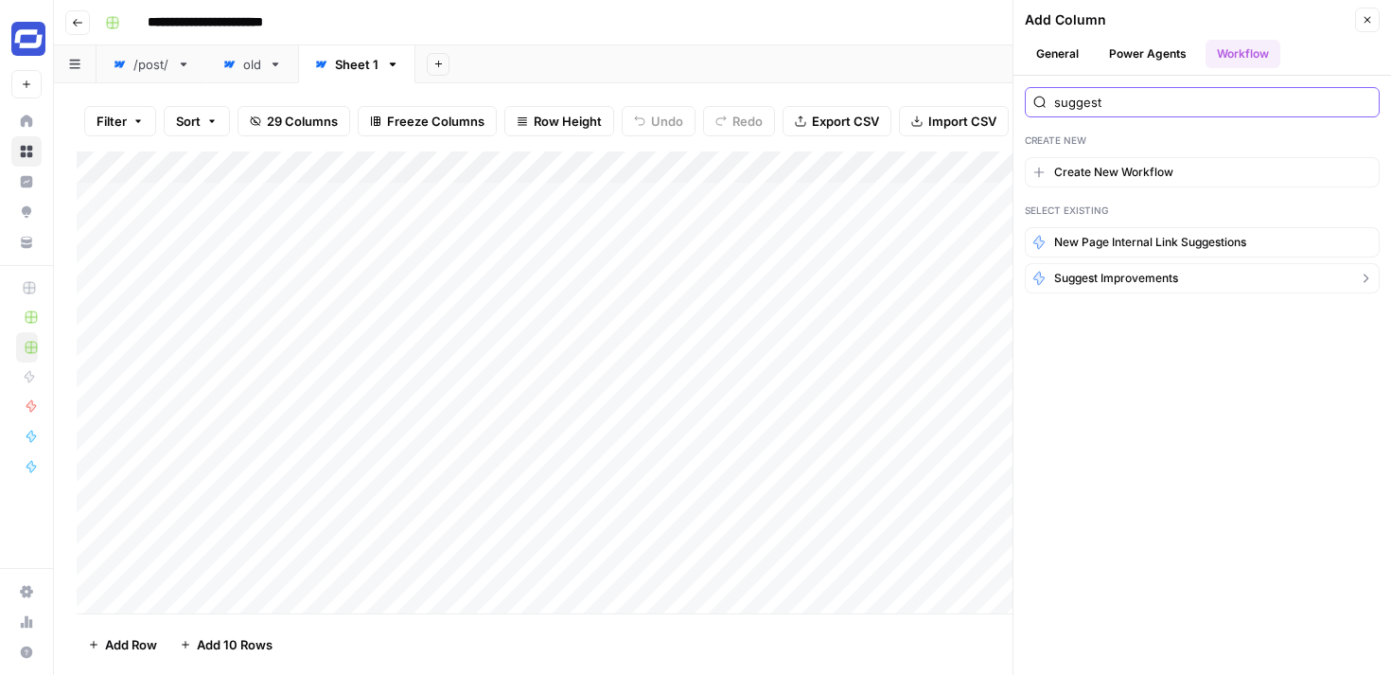
type input "suggest"
click at [1103, 275] on span "Suggest improvements" at bounding box center [1116, 278] width 124 height 17
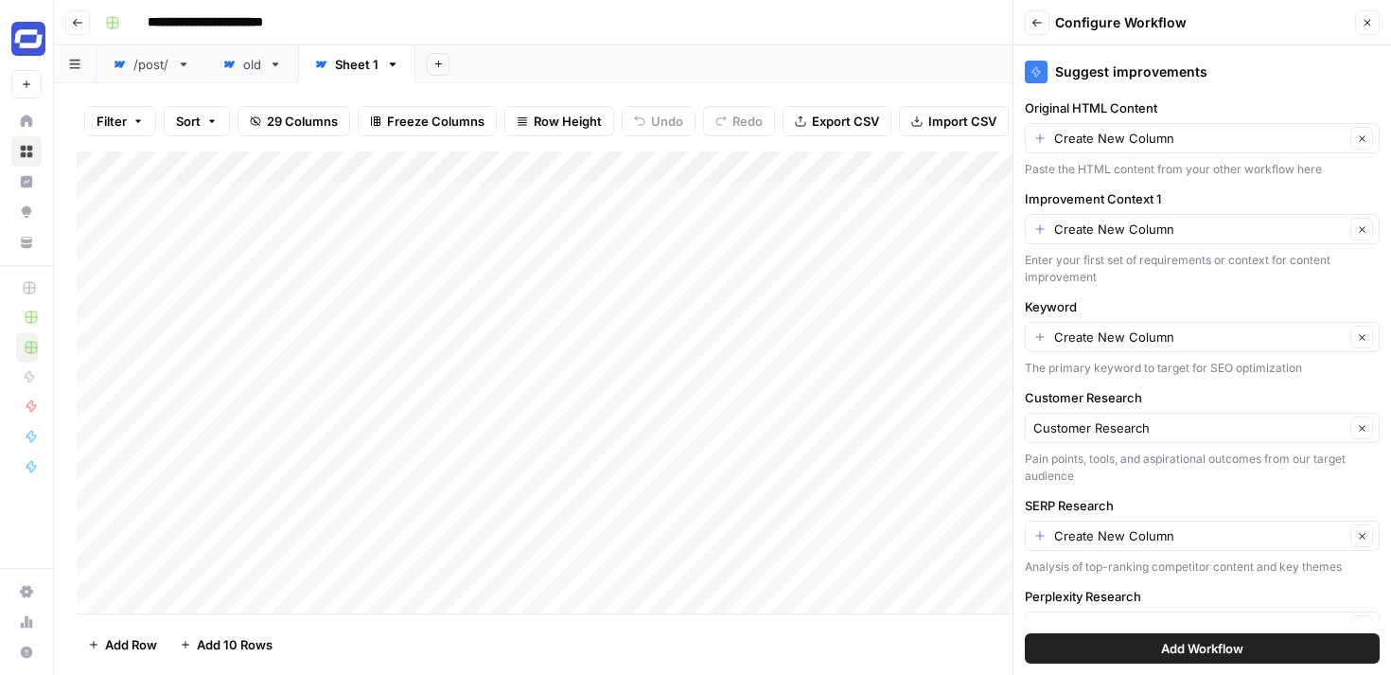
click at [1038, 18] on icon "button" at bounding box center [1036, 22] width 11 height 11
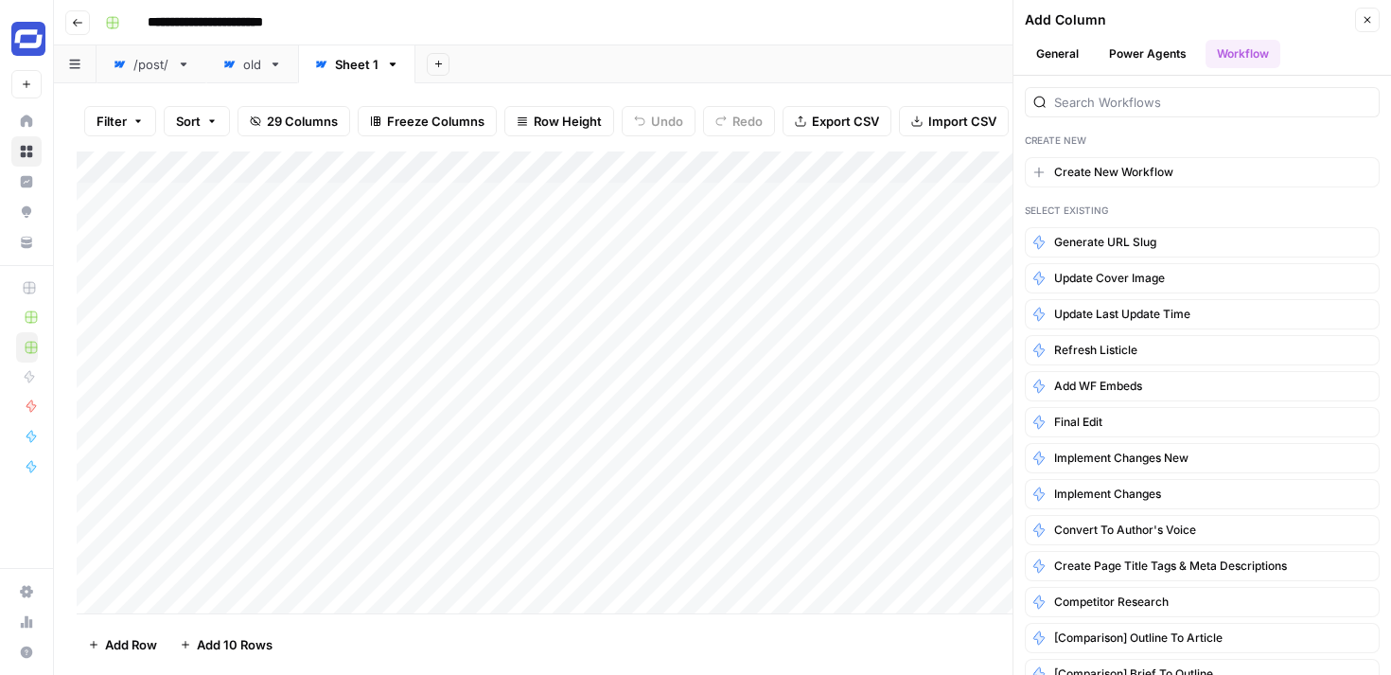
click at [1368, 10] on button "Close" at bounding box center [1367, 20] width 25 height 25
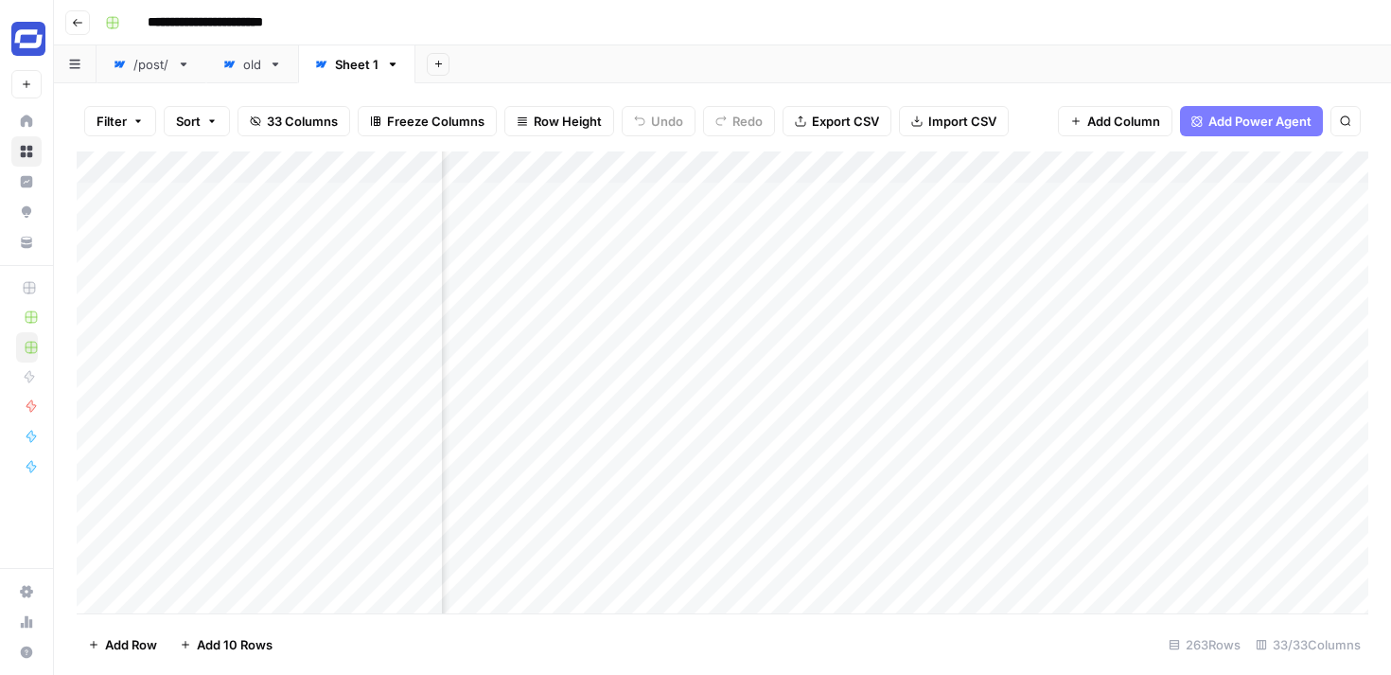
scroll to position [0, 5593]
click at [1137, 128] on span "Add Column" at bounding box center [1123, 121] width 73 height 19
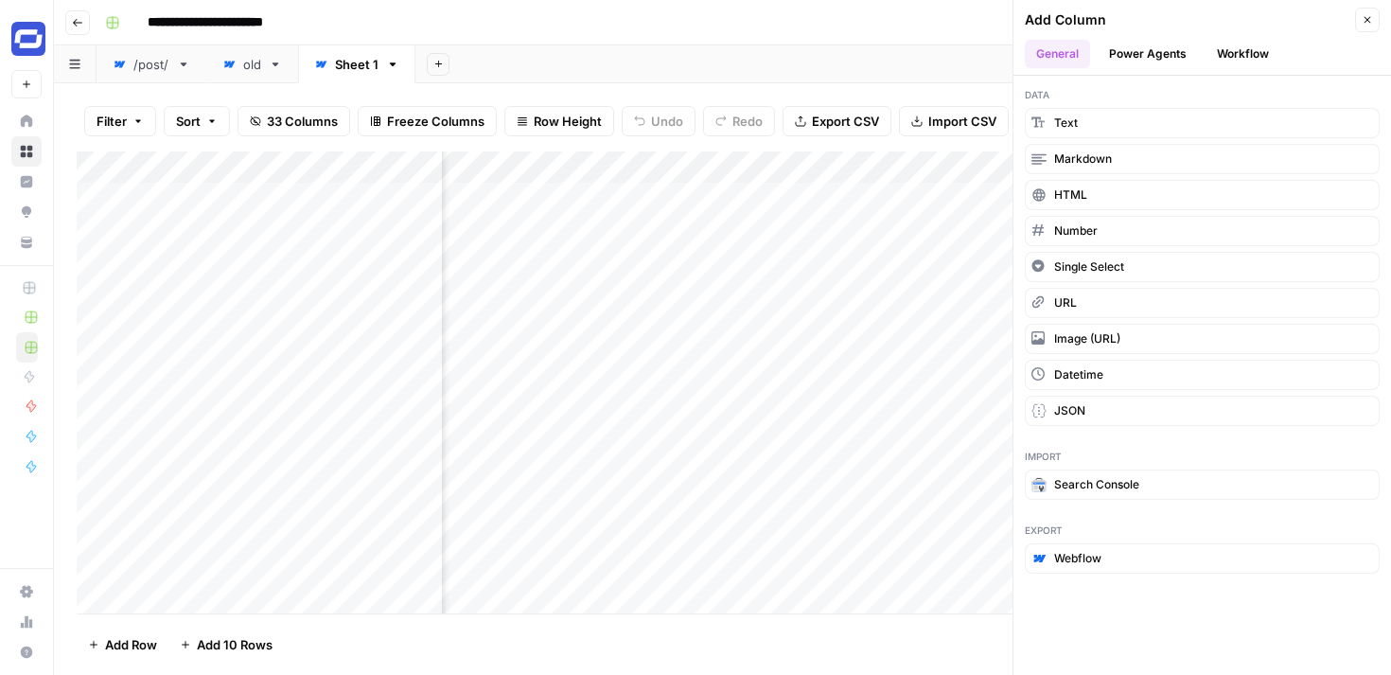
click at [1239, 51] on button "Workflow" at bounding box center [1242, 54] width 75 height 28
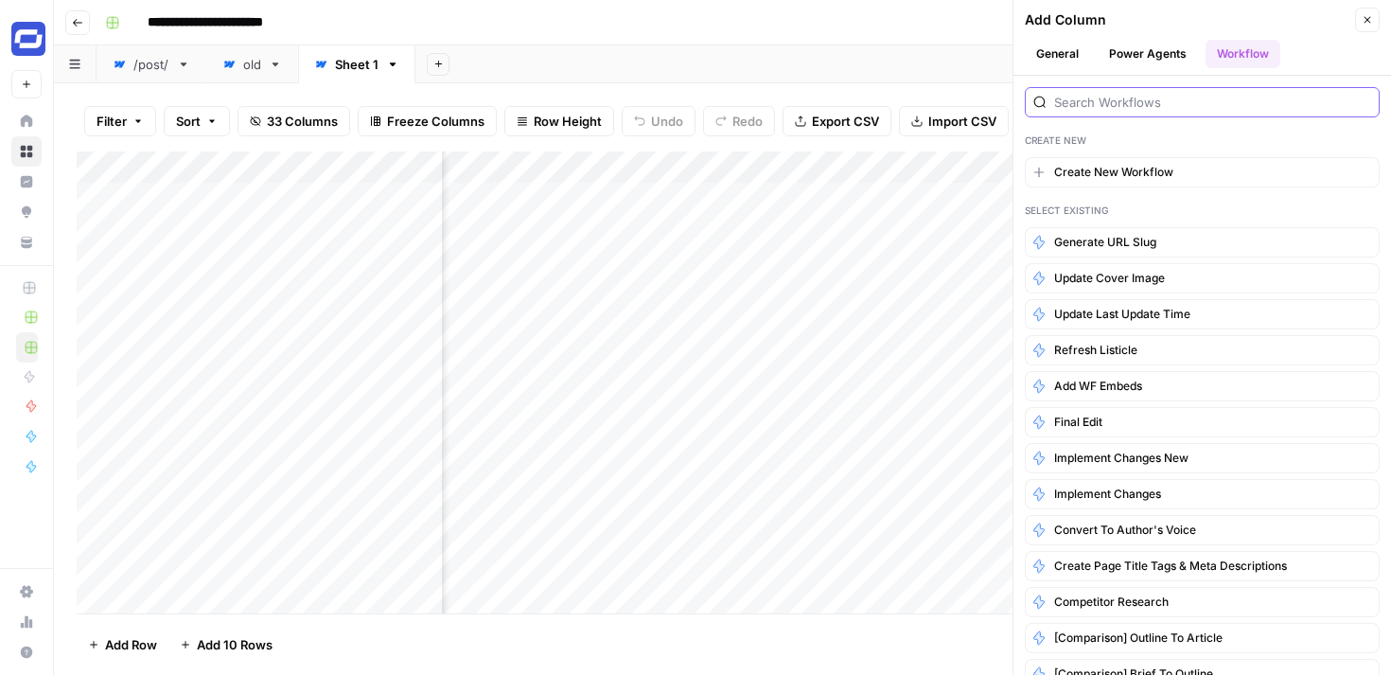
click at [1177, 98] on input "search" at bounding box center [1212, 102] width 317 height 19
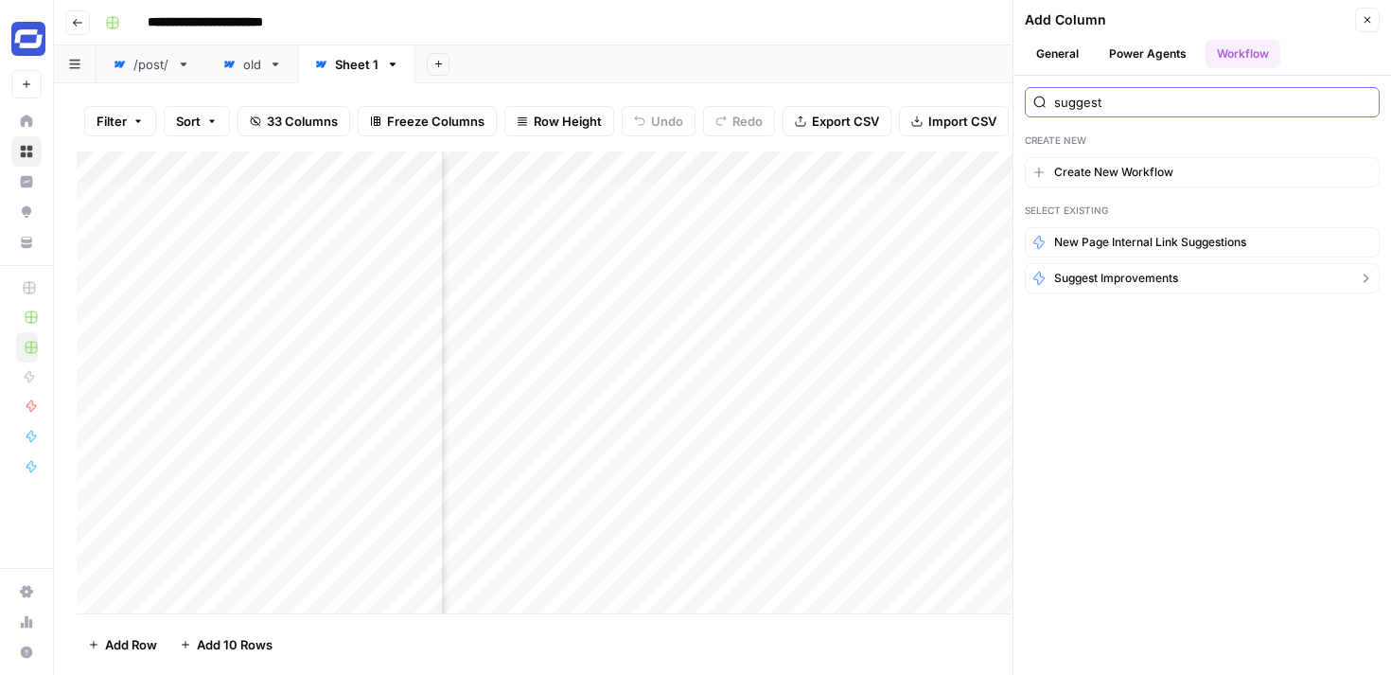
type input "suggest"
click at [1172, 284] on span "Suggest improvements" at bounding box center [1116, 278] width 124 height 17
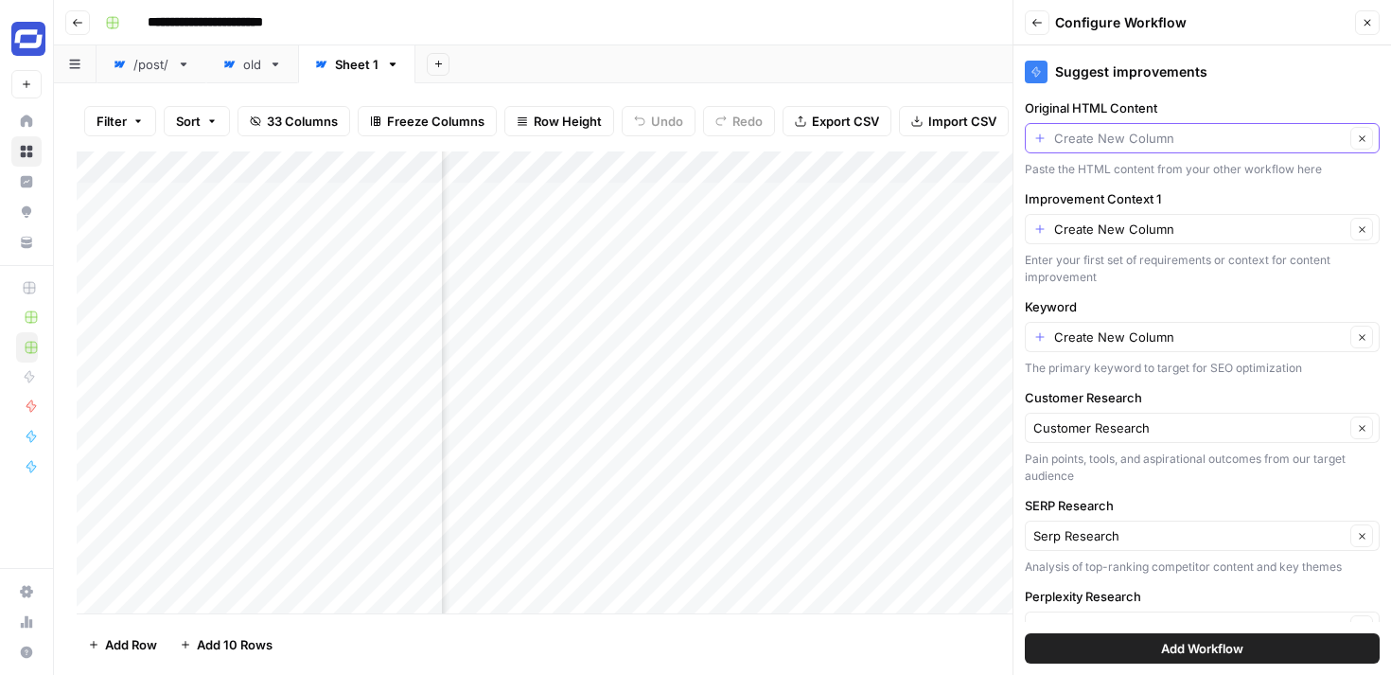
click at [1164, 139] on input "Original HTML Content" at bounding box center [1199, 138] width 290 height 19
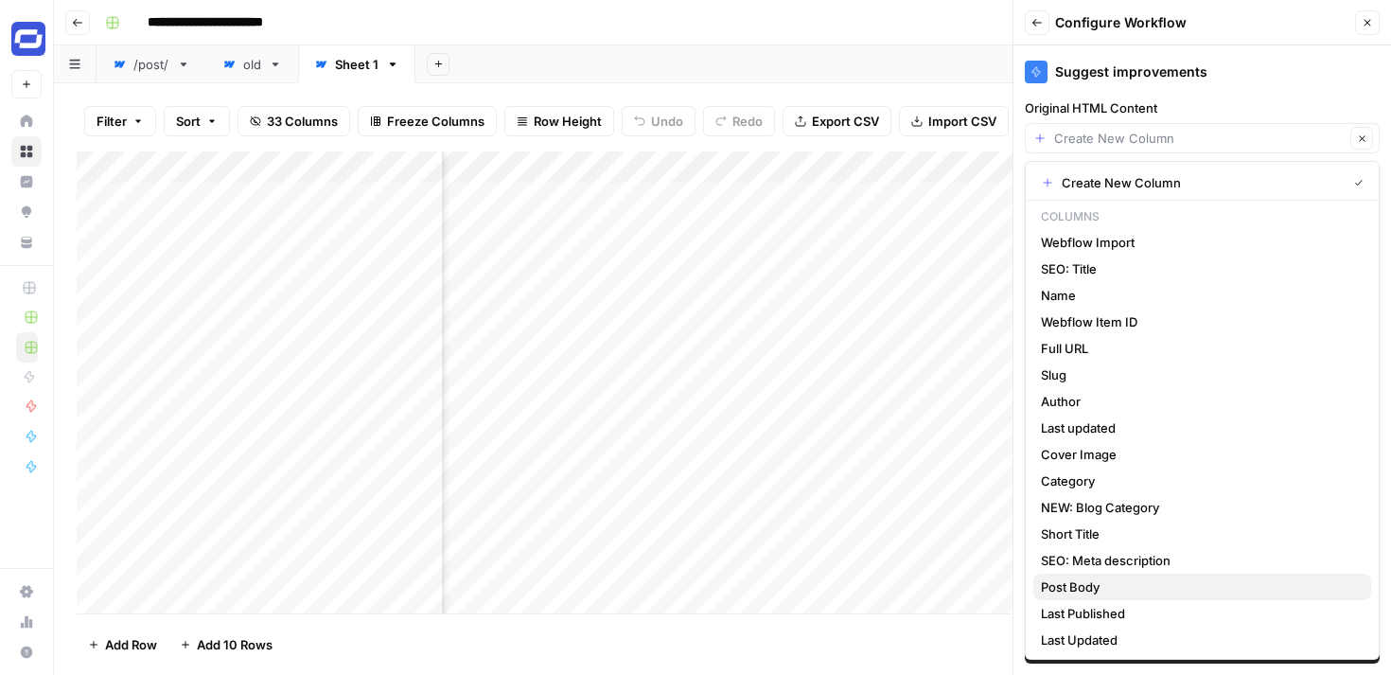
click at [1088, 581] on span "Post Body" at bounding box center [1198, 586] width 315 height 19
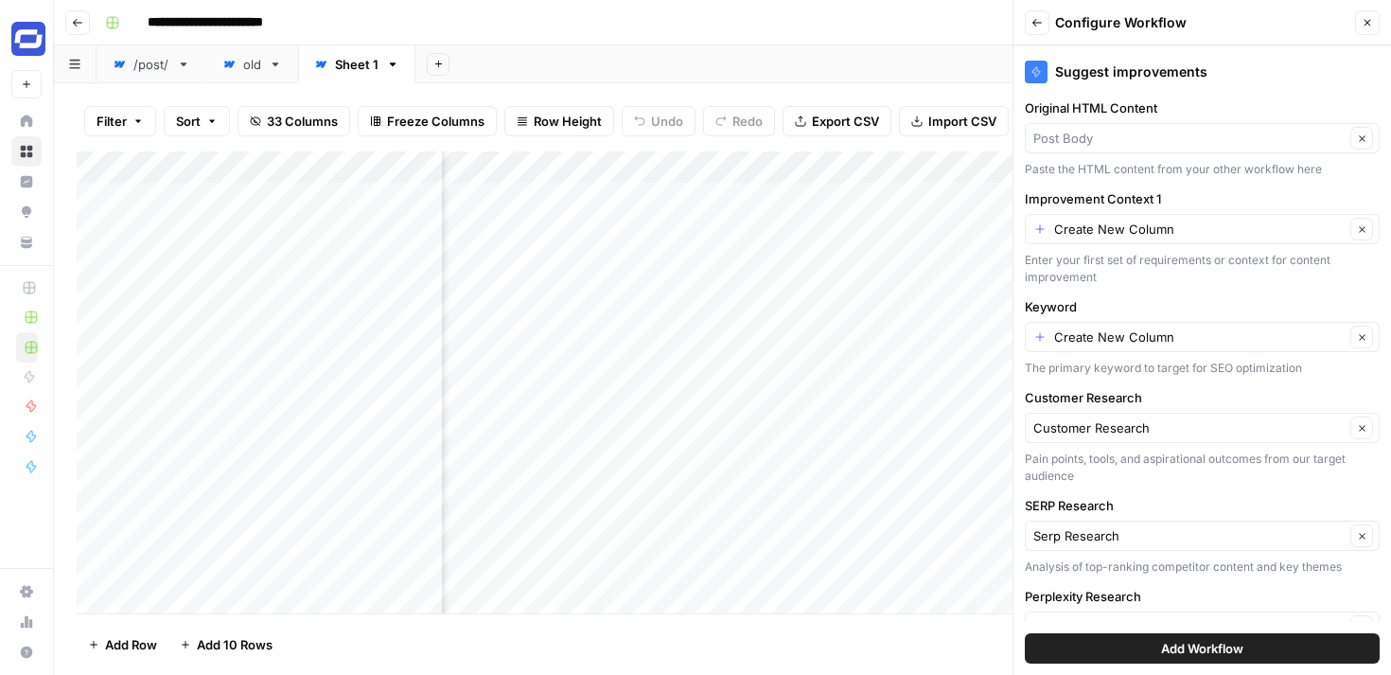
type input "Post Body"
click at [1146, 237] on input "Improvement Context 1" at bounding box center [1199, 229] width 290 height 19
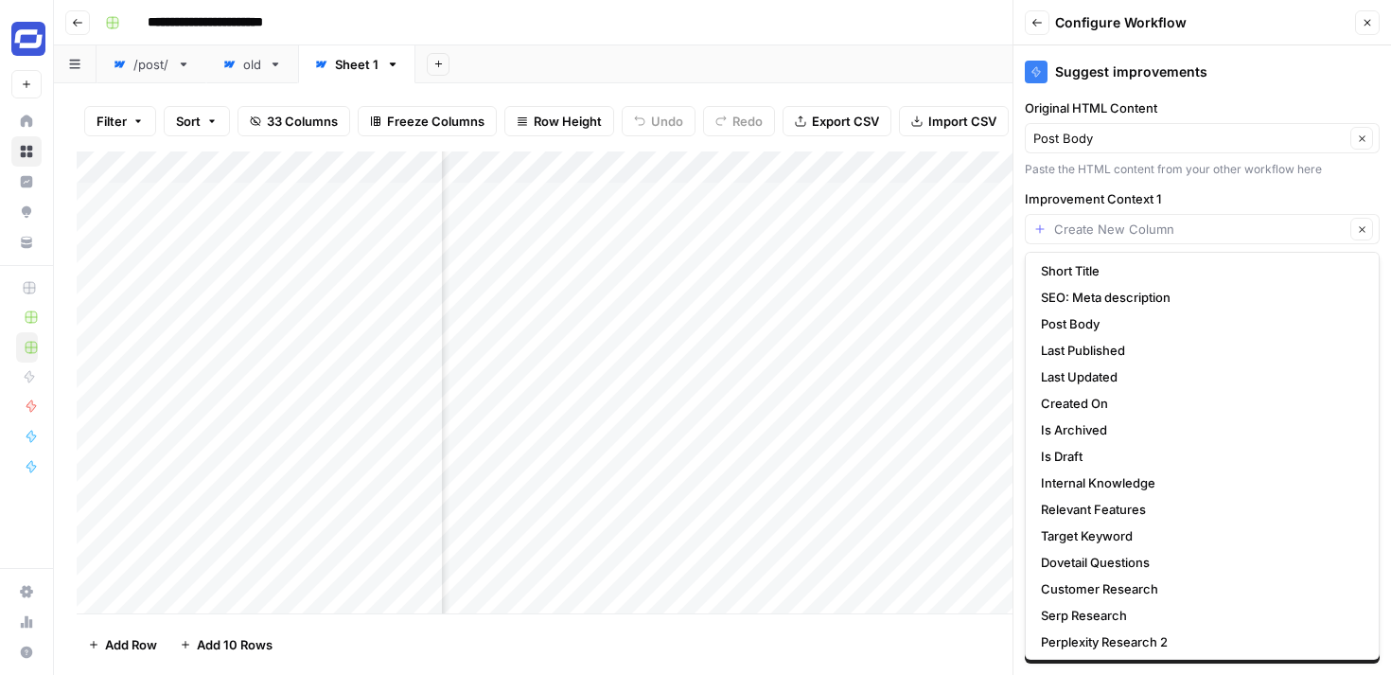
scroll to position [375, 0]
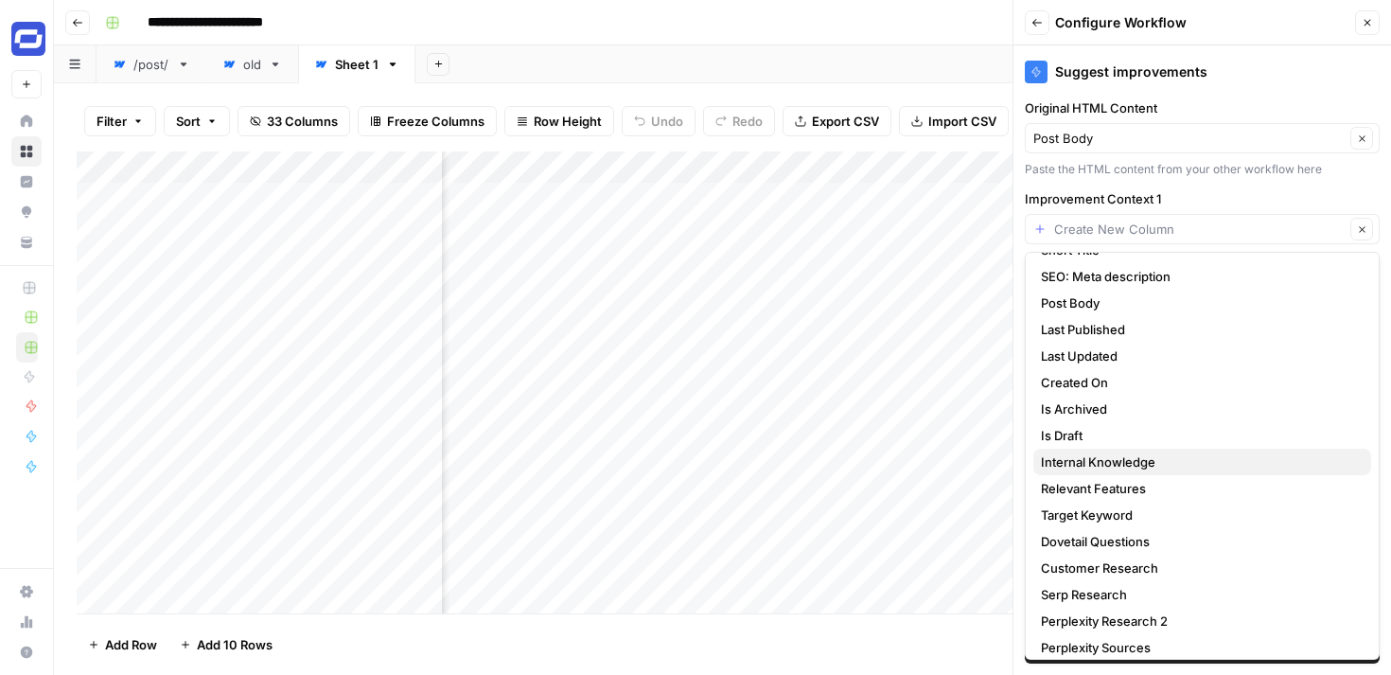
click at [1116, 466] on span "Internal Knowledge" at bounding box center [1198, 461] width 315 height 19
type input "Internal Knowledge"
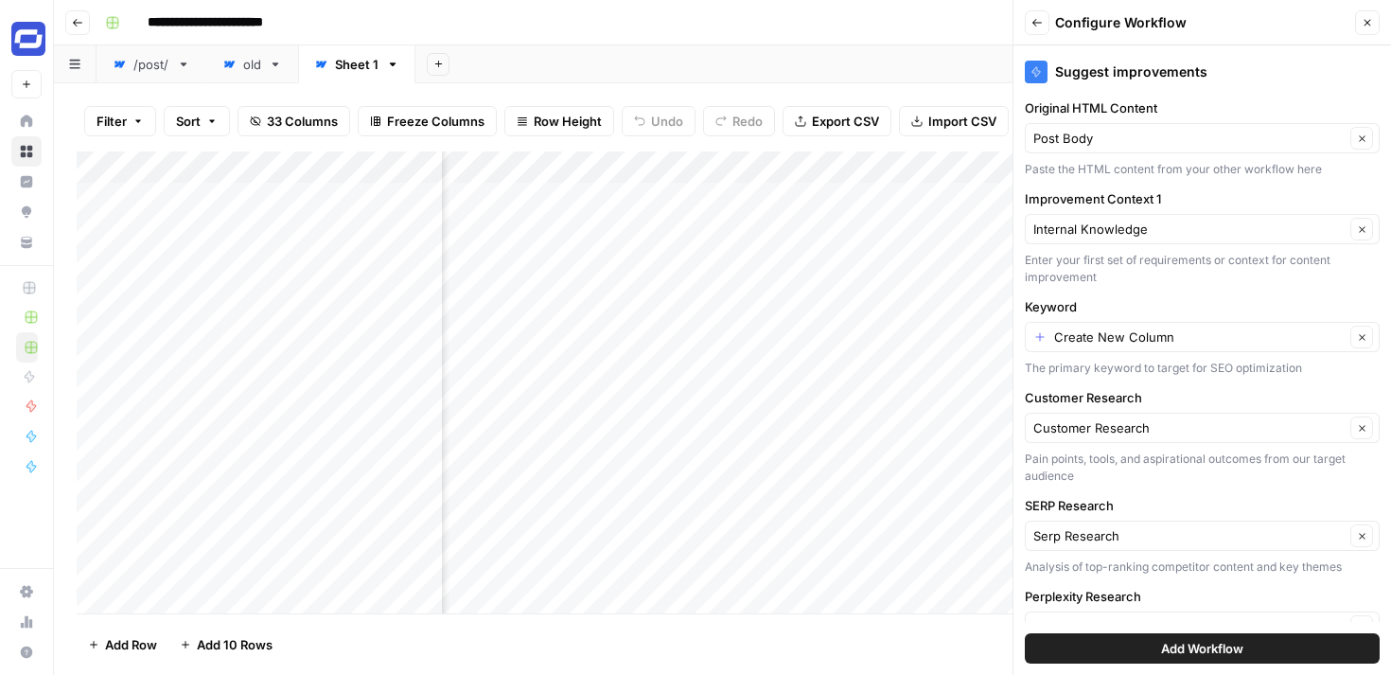
click at [1133, 325] on div "Create New Column Clear" at bounding box center [1202, 337] width 355 height 30
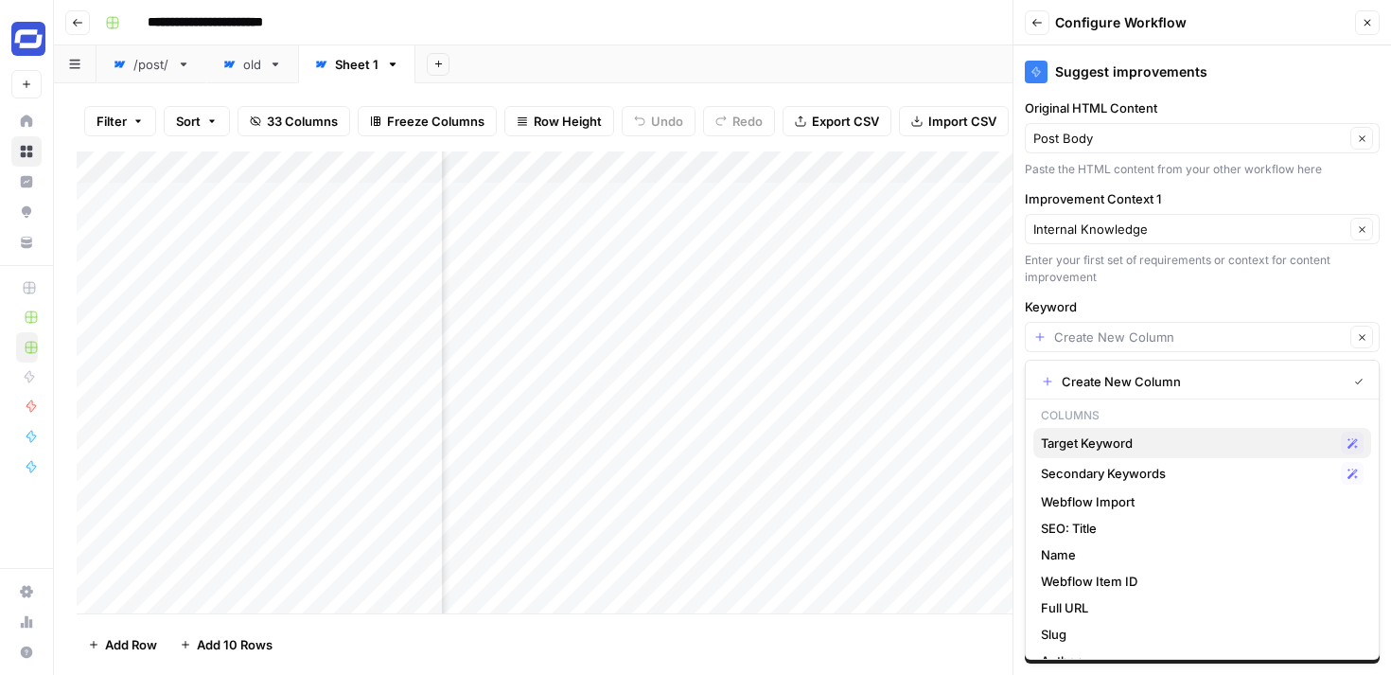
click at [1110, 436] on span "Target Keyword" at bounding box center [1187, 442] width 292 height 19
type input "Target Keyword"
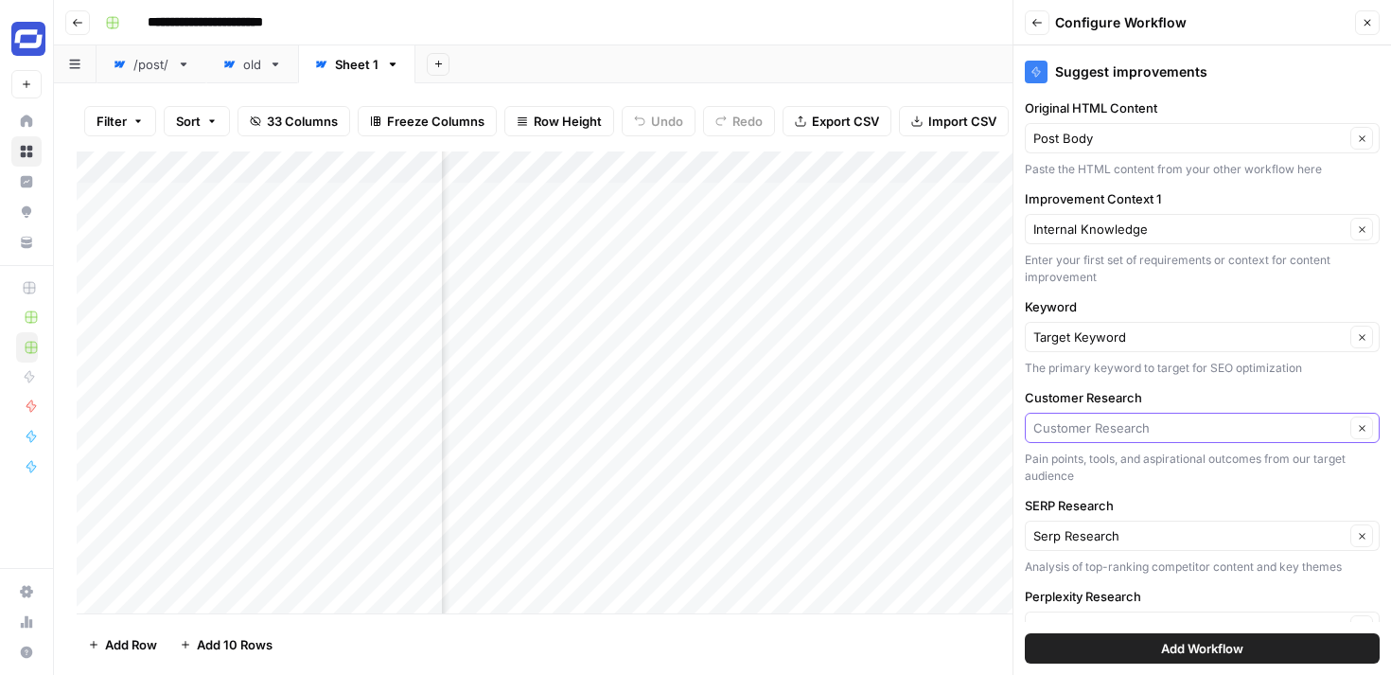
click at [1123, 428] on input "Customer Research" at bounding box center [1188, 427] width 311 height 19
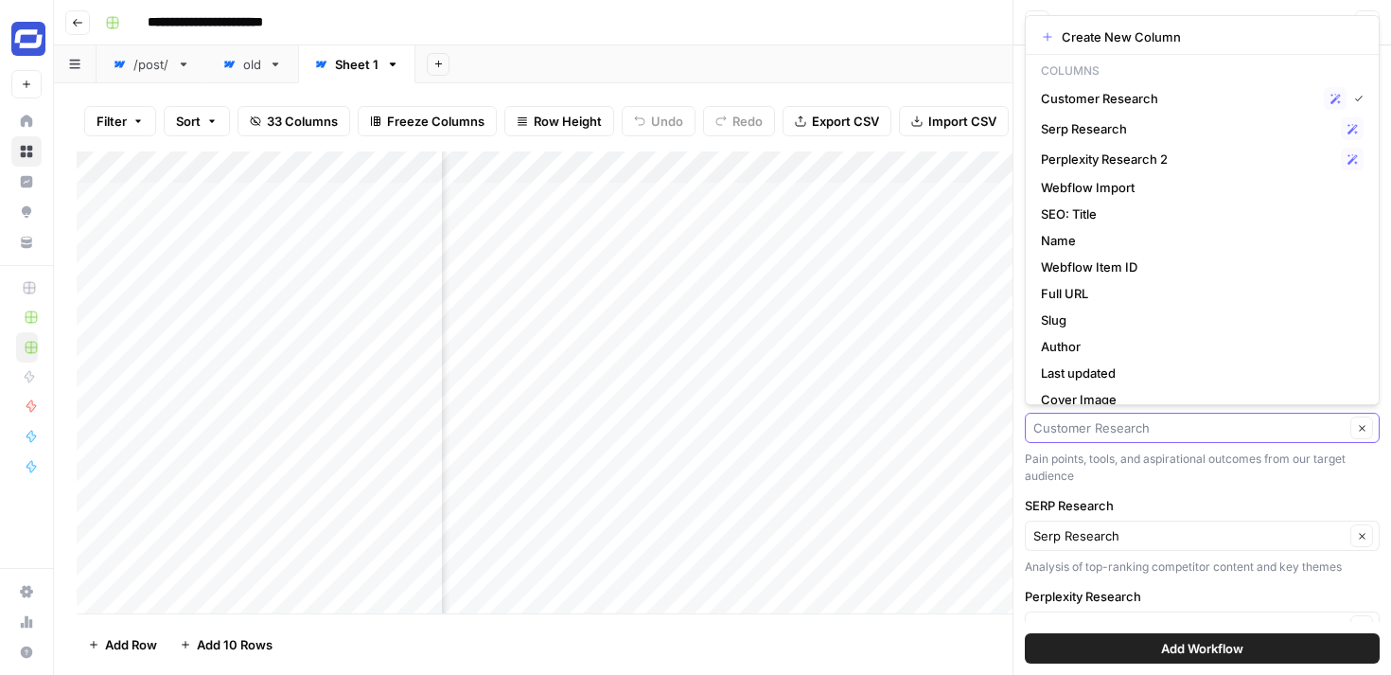
click at [1123, 428] on input "Customer Research" at bounding box center [1188, 427] width 311 height 19
type input "Customer Research"
click at [1115, 453] on div "Pain points, tools, and aspirational outcomes from our target audience" at bounding box center [1202, 467] width 355 height 34
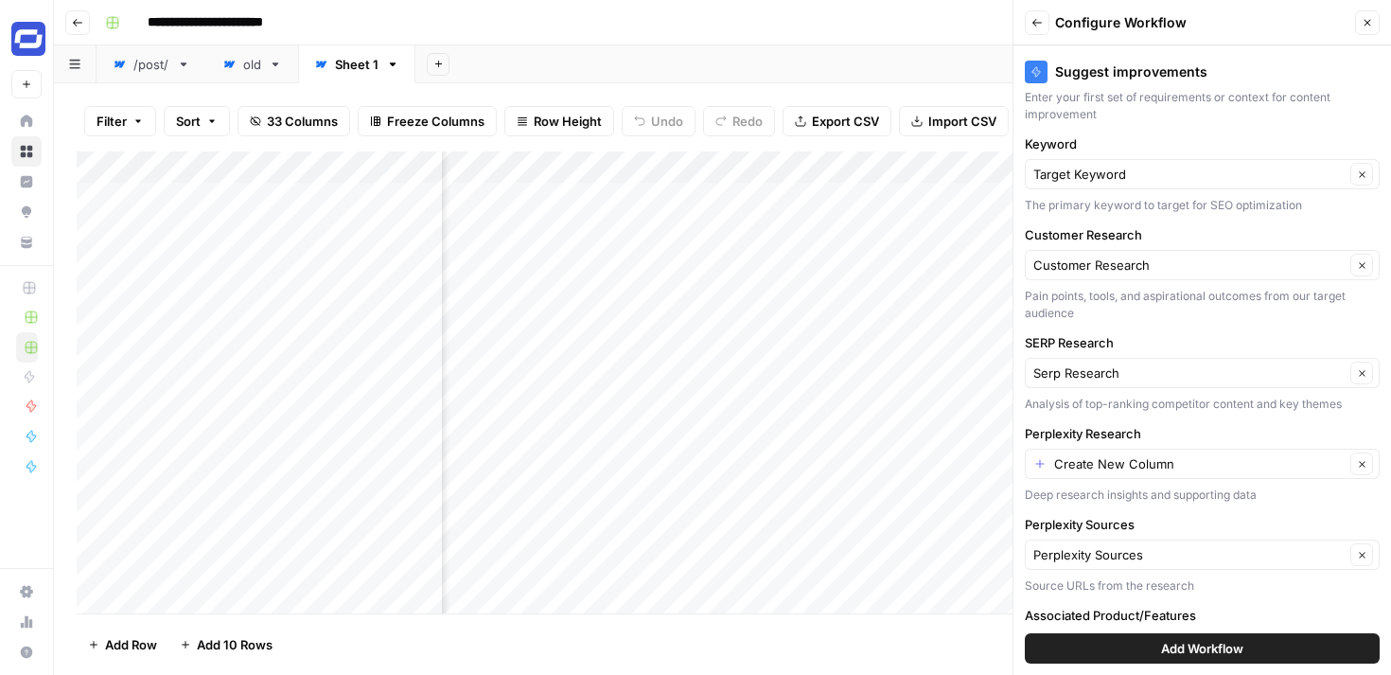
scroll to position [164, 0]
click at [1127, 466] on input "Perplexity Research" at bounding box center [1199, 462] width 290 height 19
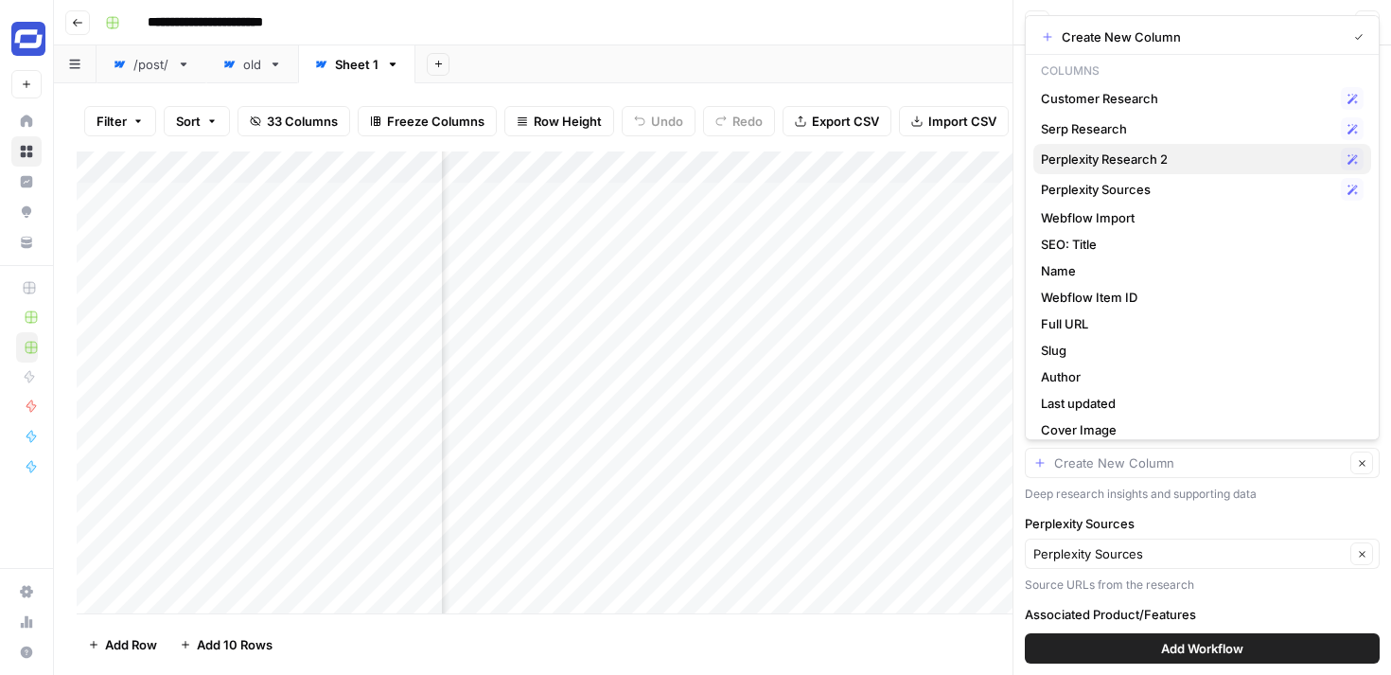
click at [1150, 166] on span "Perplexity Research 2" at bounding box center [1187, 158] width 292 height 19
type input "Perplexity Research 2"
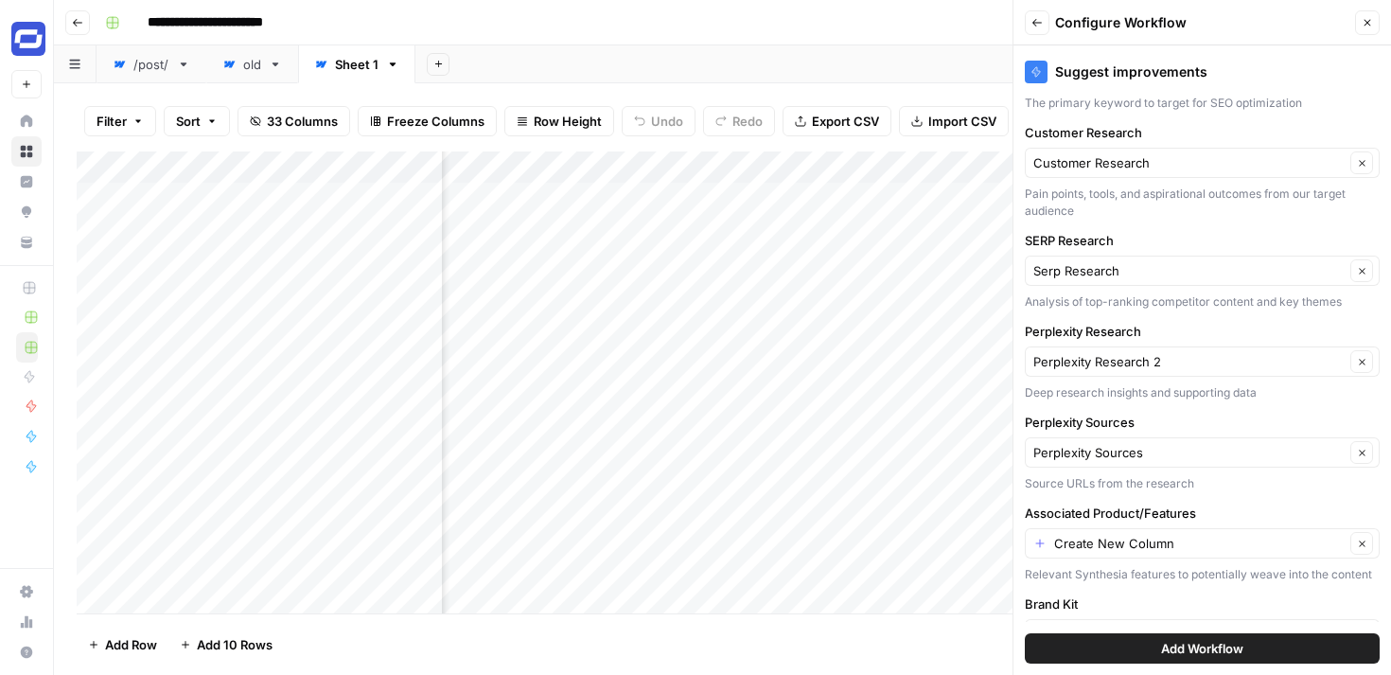
scroll to position [304, 0]
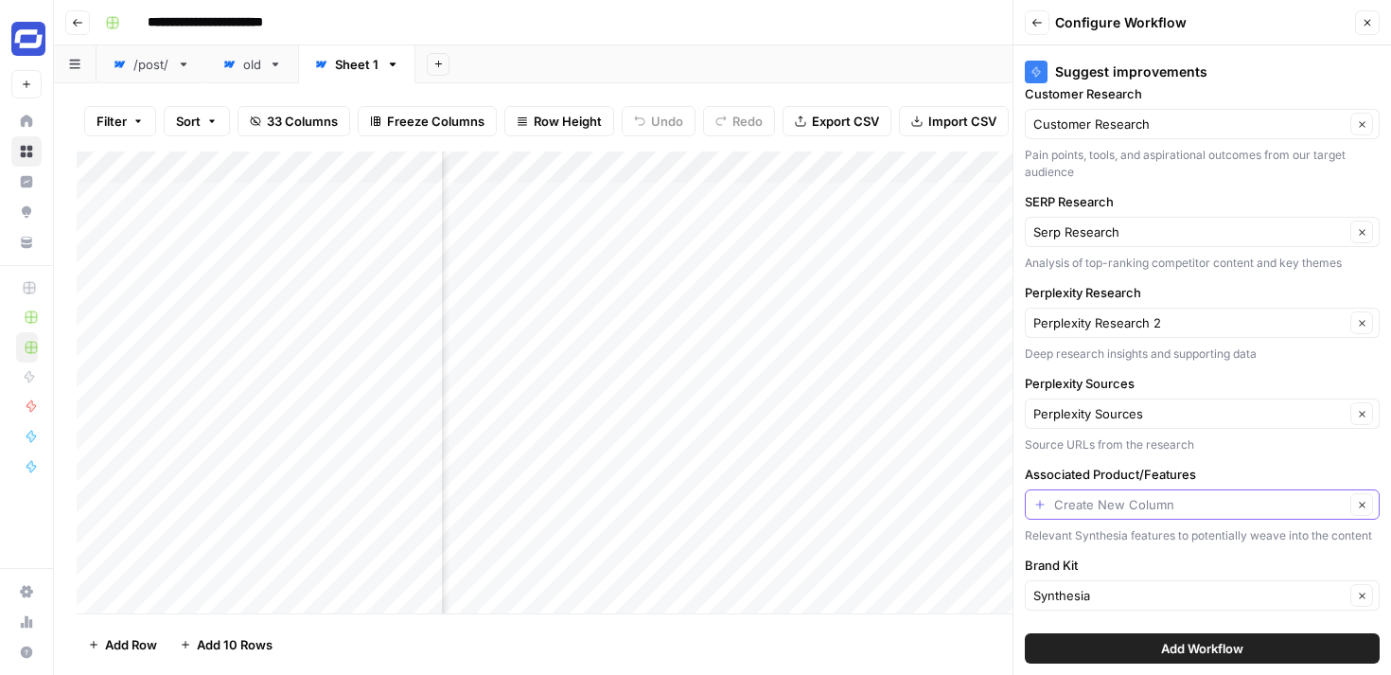
click at [1137, 499] on input "Associated Product/Features" at bounding box center [1199, 504] width 290 height 19
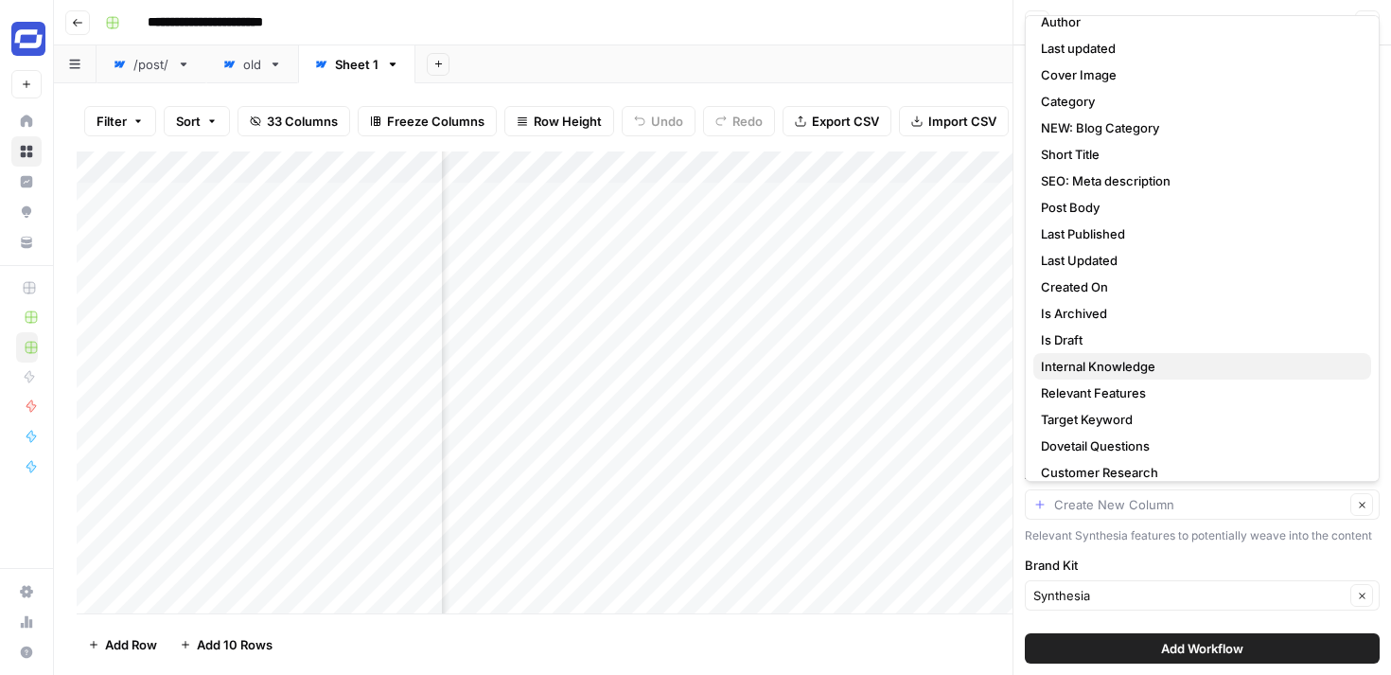
scroll to position [242, 0]
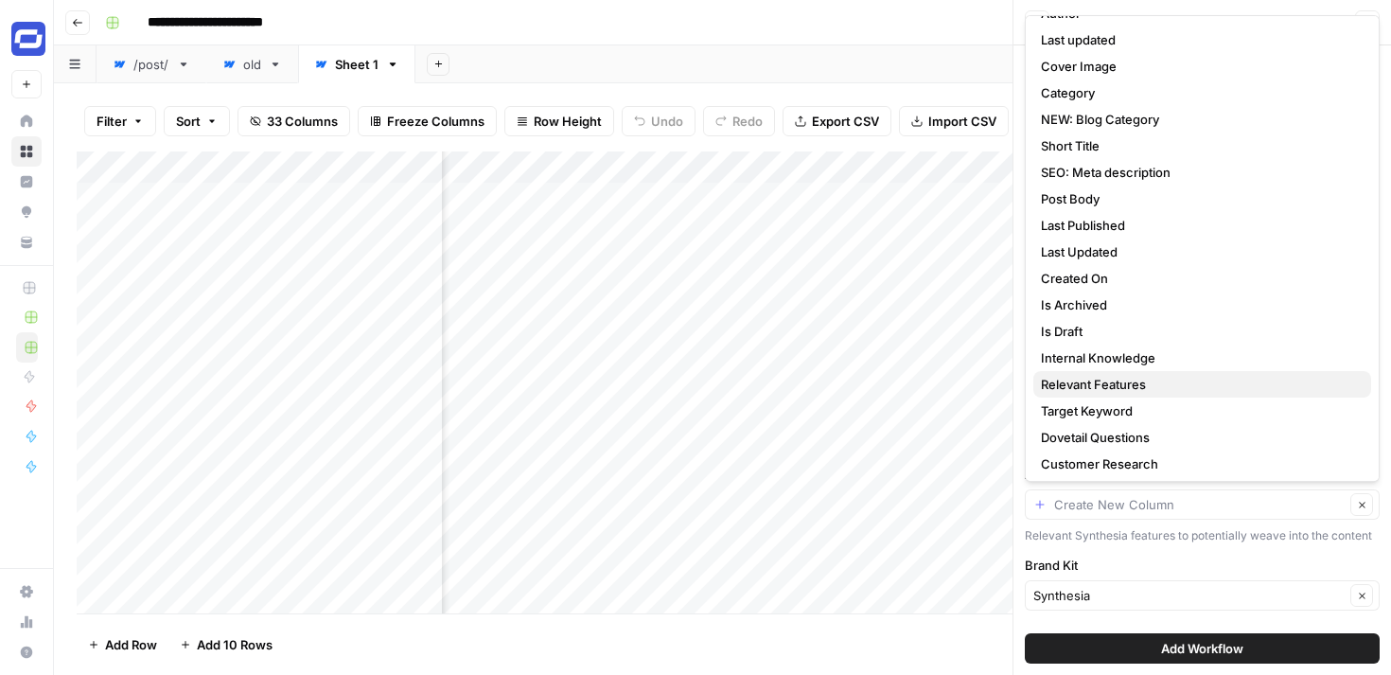
click at [1098, 380] on span "Relevant Features" at bounding box center [1198, 384] width 315 height 19
type input "Relevant Features"
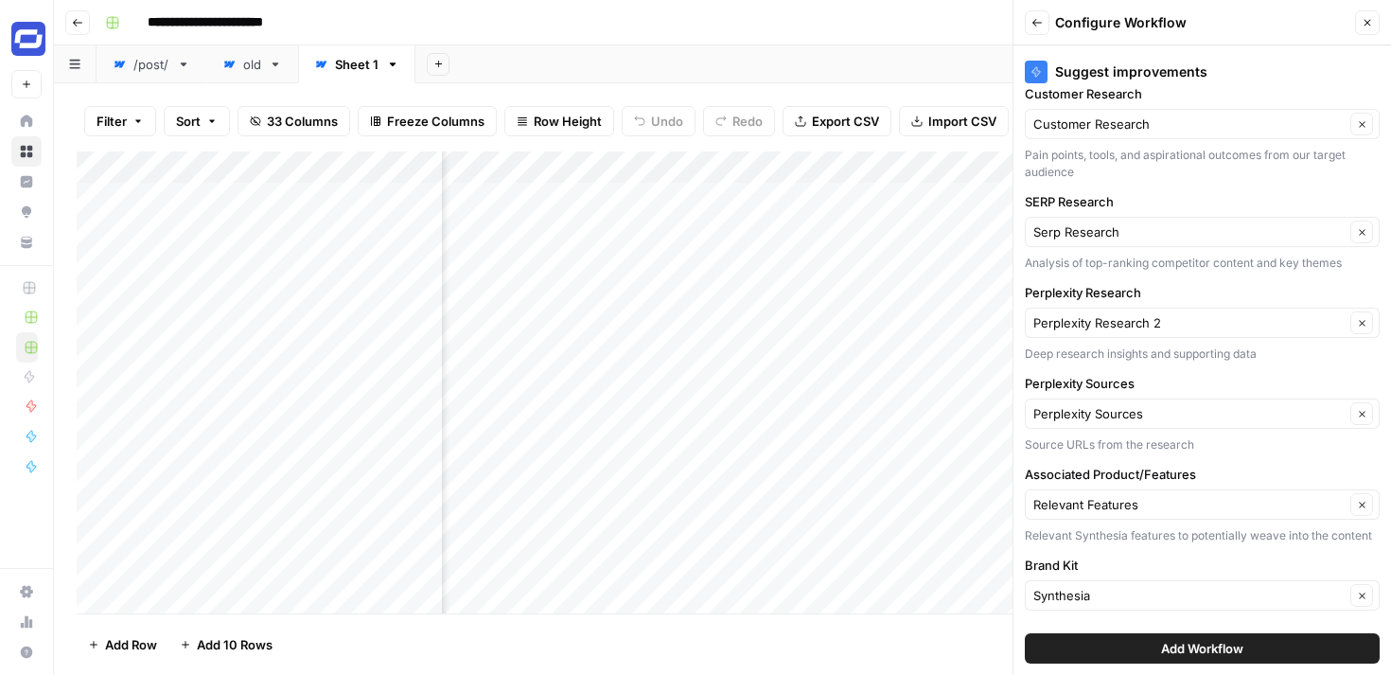
click at [1181, 647] on span "Add Workflow" at bounding box center [1202, 648] width 82 height 19
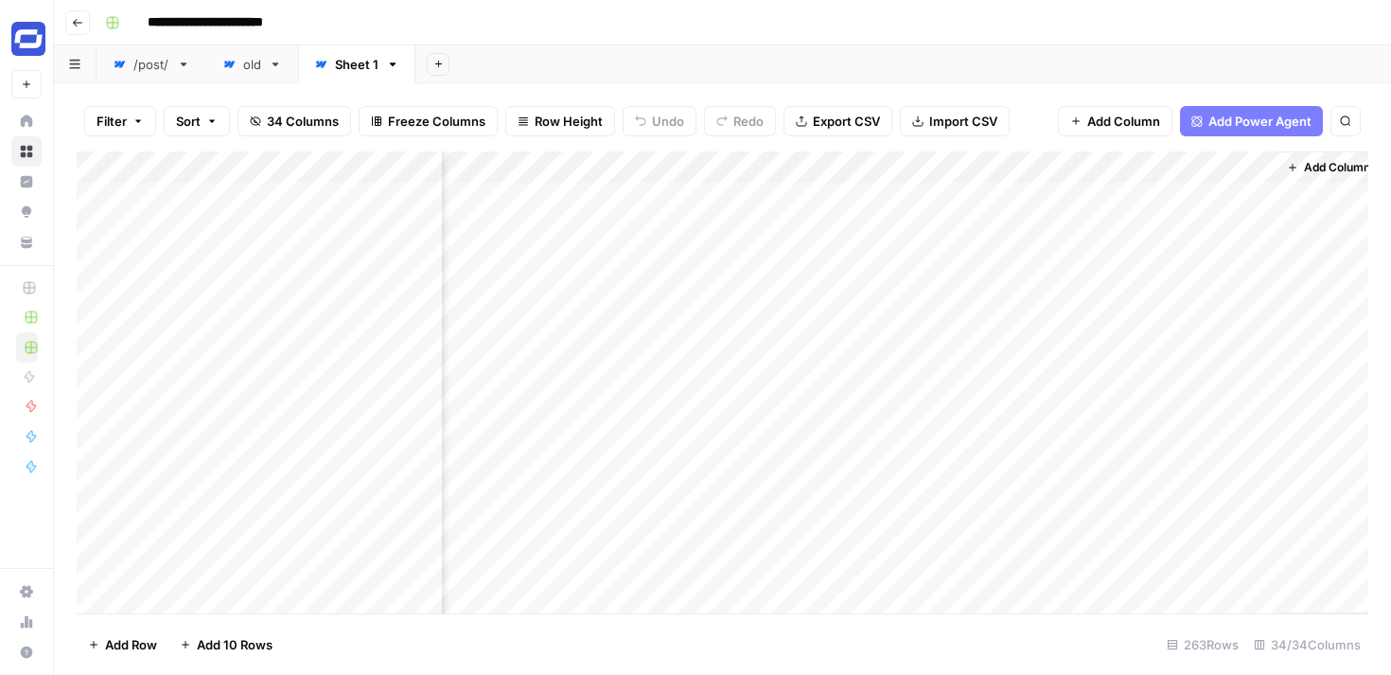
scroll to position [0, 5818]
drag, startPoint x: 1140, startPoint y: 173, endPoint x: 975, endPoint y: 181, distance: 164.8
click at [975, 181] on div "Add Column" at bounding box center [722, 382] width 1291 height 462
click at [975, 197] on div "Add Column" at bounding box center [722, 382] width 1291 height 462
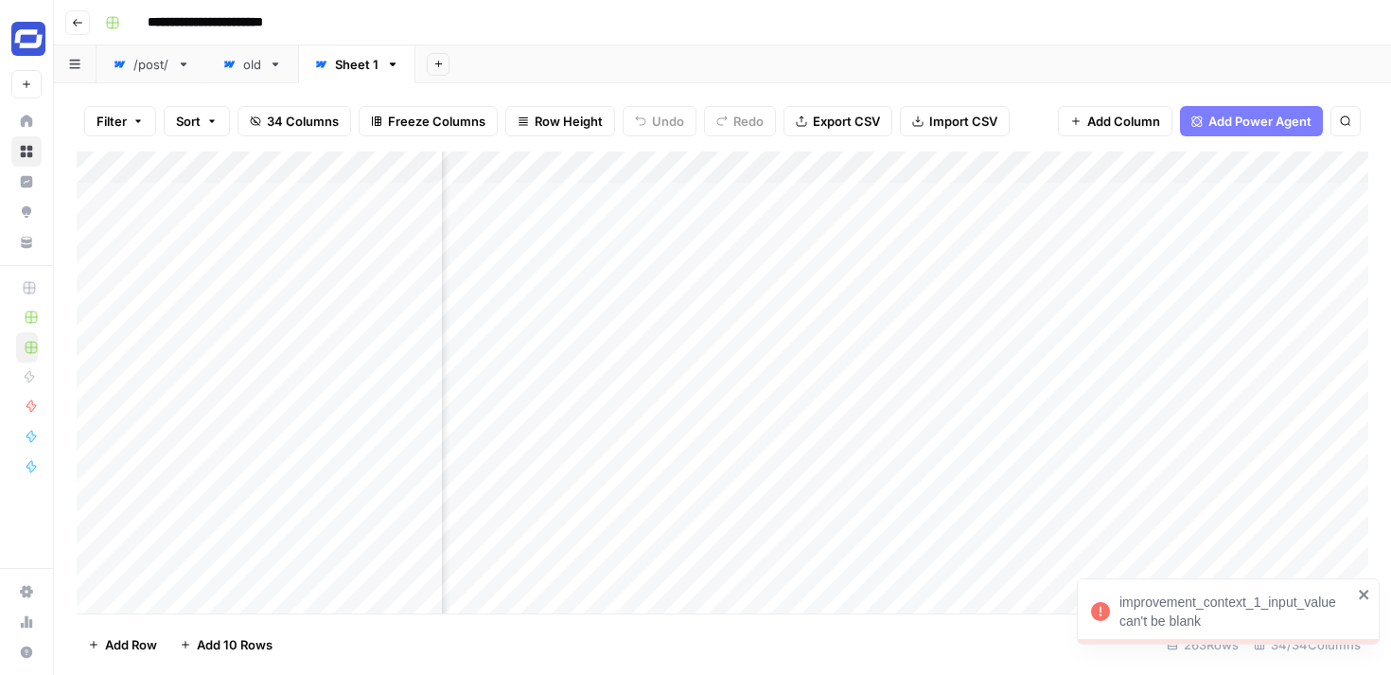
click at [883, 190] on div "Add Column" at bounding box center [722, 382] width 1291 height 462
click at [871, 195] on div "Add Column" at bounding box center [722, 382] width 1291 height 462
type textarea "****"
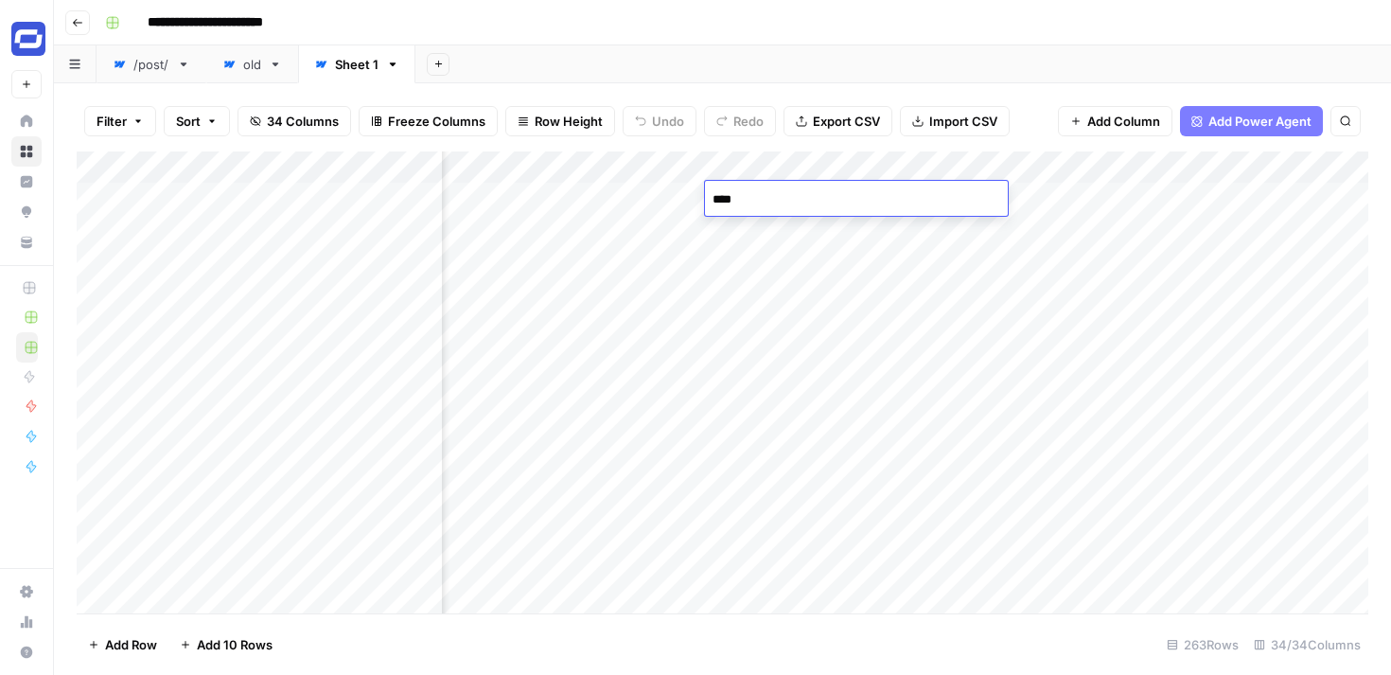
click at [752, 205] on textarea "****" at bounding box center [856, 199] width 303 height 26
click at [734, 62] on div "Add Sheet" at bounding box center [902, 64] width 975 height 38
click at [642, 195] on div "Add Column" at bounding box center [722, 382] width 1291 height 462
click at [658, 199] on div "Add Column" at bounding box center [722, 382] width 1291 height 462
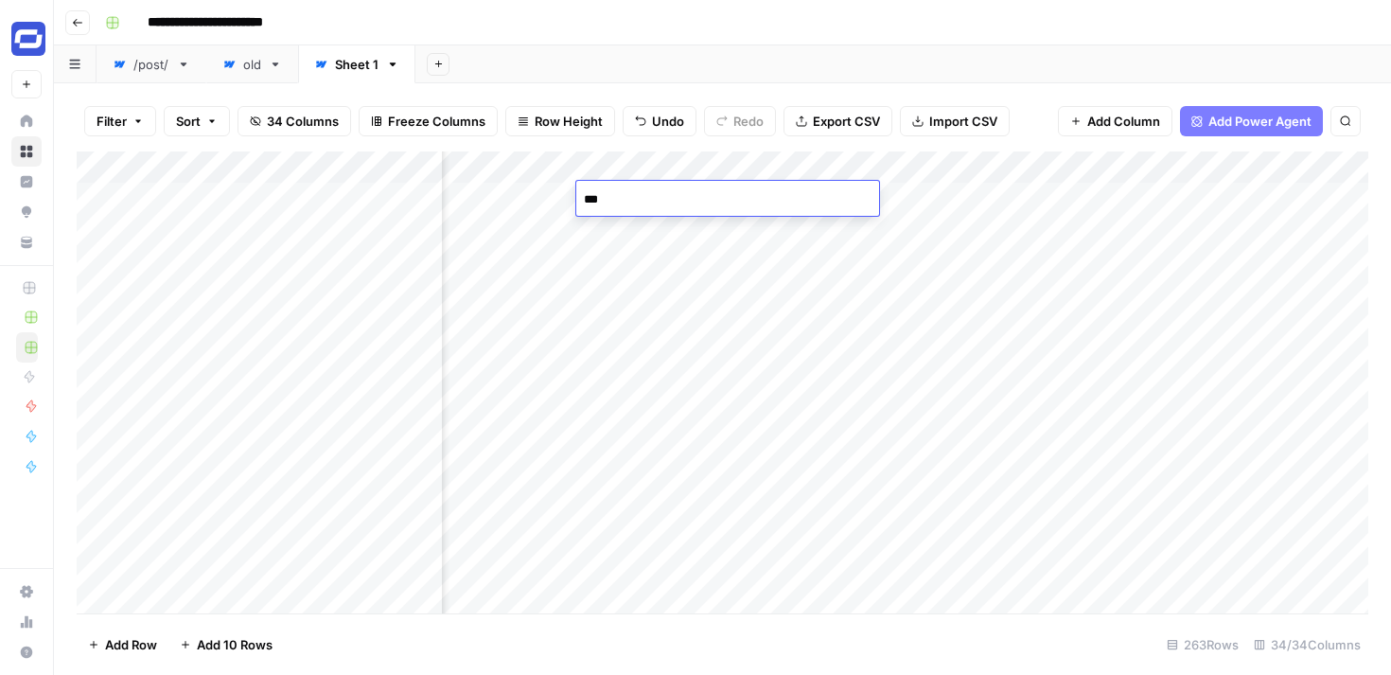
type textarea "****"
click at [753, 33] on div "**********" at bounding box center [734, 23] width 1274 height 30
click at [978, 196] on div "Add Column" at bounding box center [722, 382] width 1291 height 462
click at [160, 71] on div "/post/" at bounding box center [151, 64] width 36 height 19
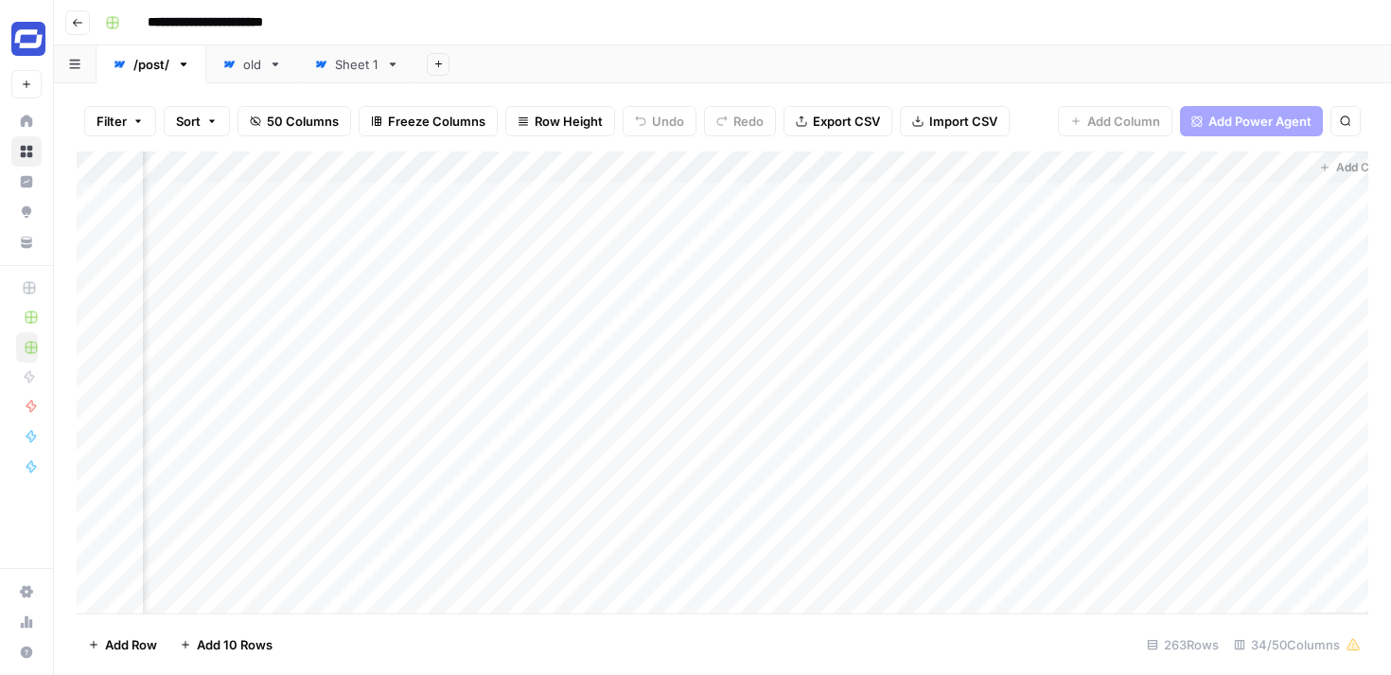
scroll to position [0, 6494]
click at [344, 72] on div "Sheet 1" at bounding box center [357, 64] width 44 height 19
click at [361, 67] on div "Sheet 1" at bounding box center [357, 64] width 44 height 19
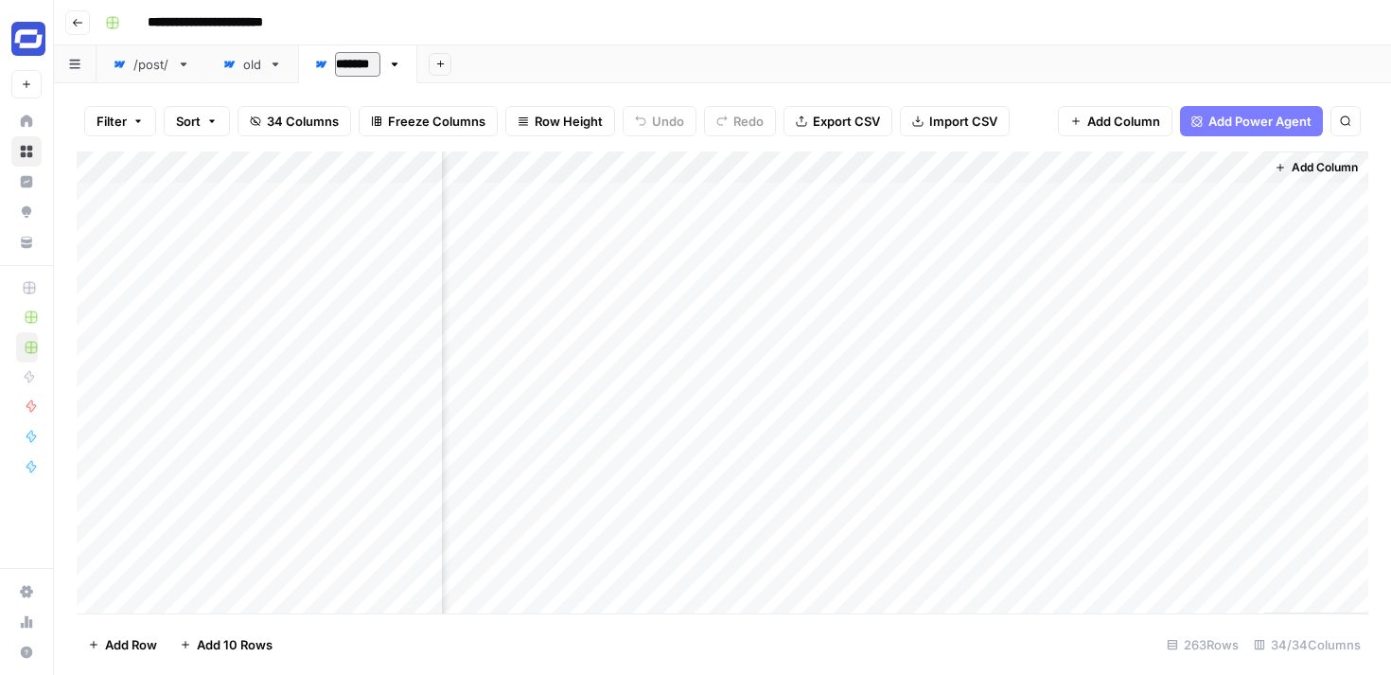
click at [361, 67] on input "*******" at bounding box center [357, 64] width 45 height 25
type input "*****"
click at [161, 61] on div "/post/" at bounding box center [151, 64] width 36 height 19
click at [183, 66] on icon "button" at bounding box center [183, 64] width 13 height 13
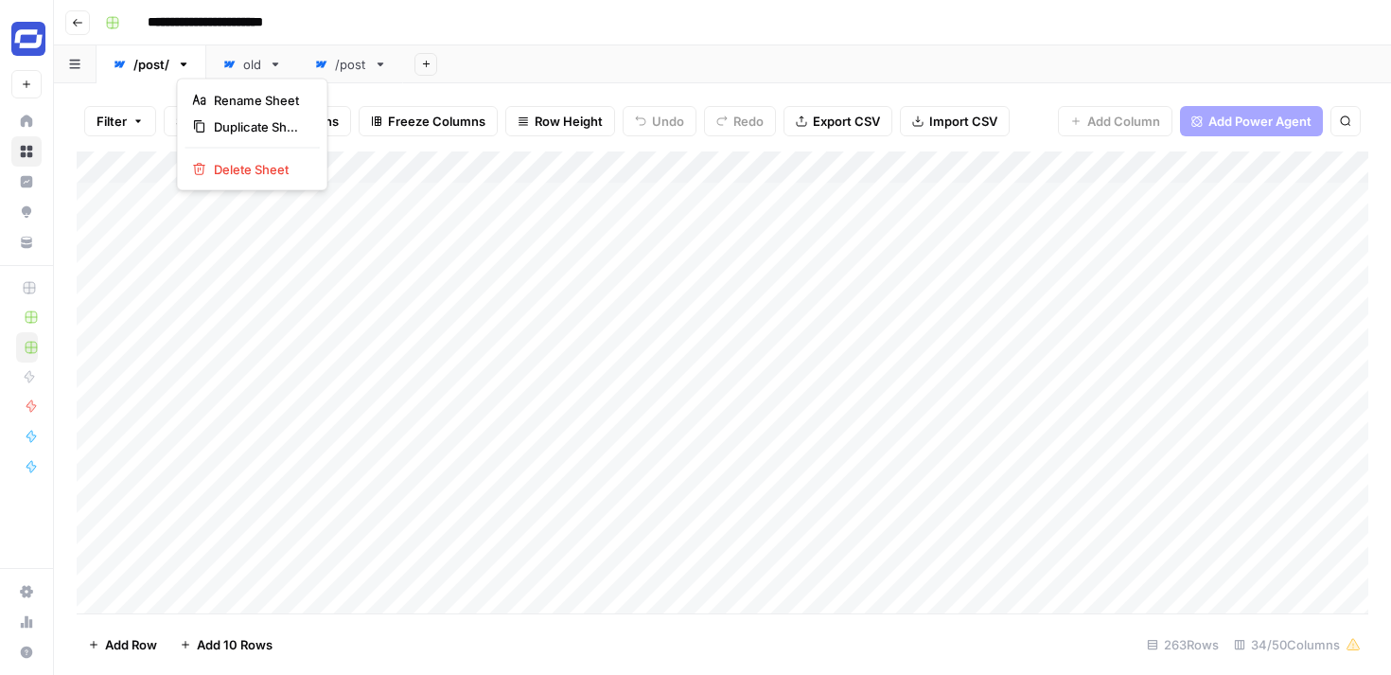
click at [183, 66] on icon "button" at bounding box center [183, 64] width 13 height 13
click at [238, 67] on div "old" at bounding box center [241, 64] width 39 height 19
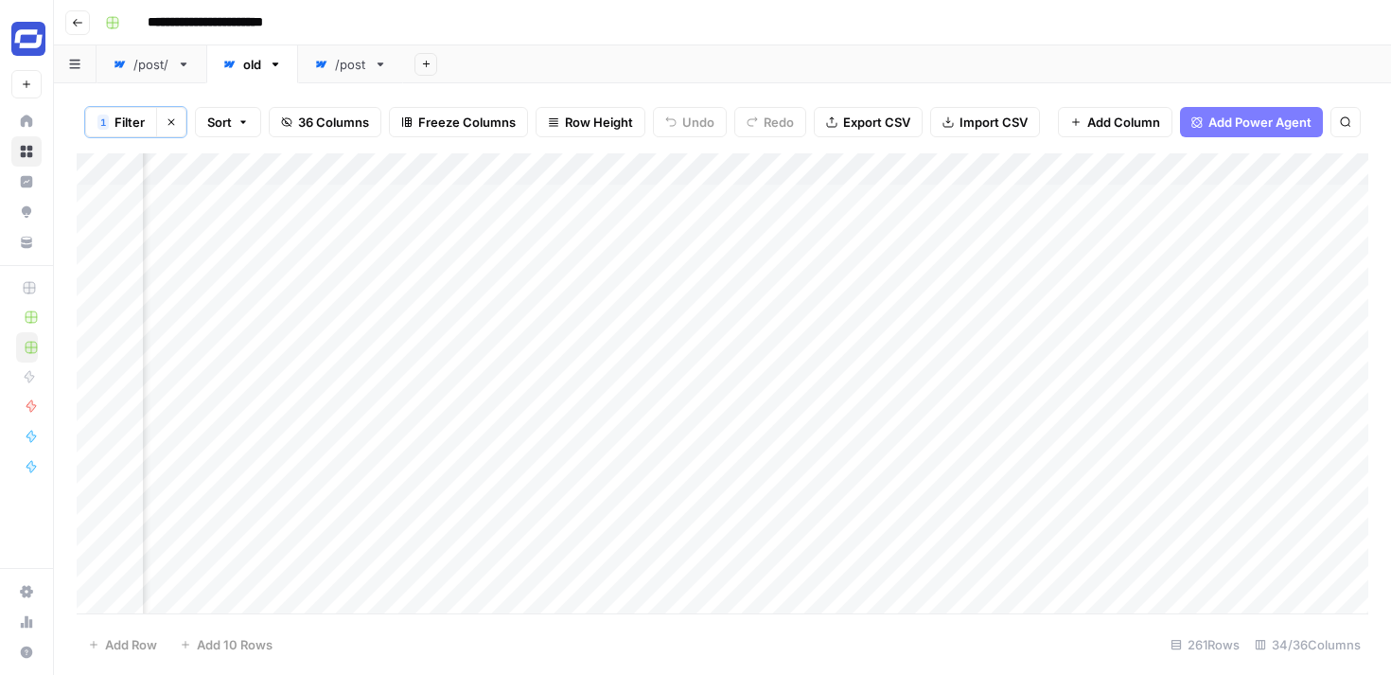
scroll to position [0, 6795]
click at [156, 68] on div "/post/" at bounding box center [151, 64] width 36 height 19
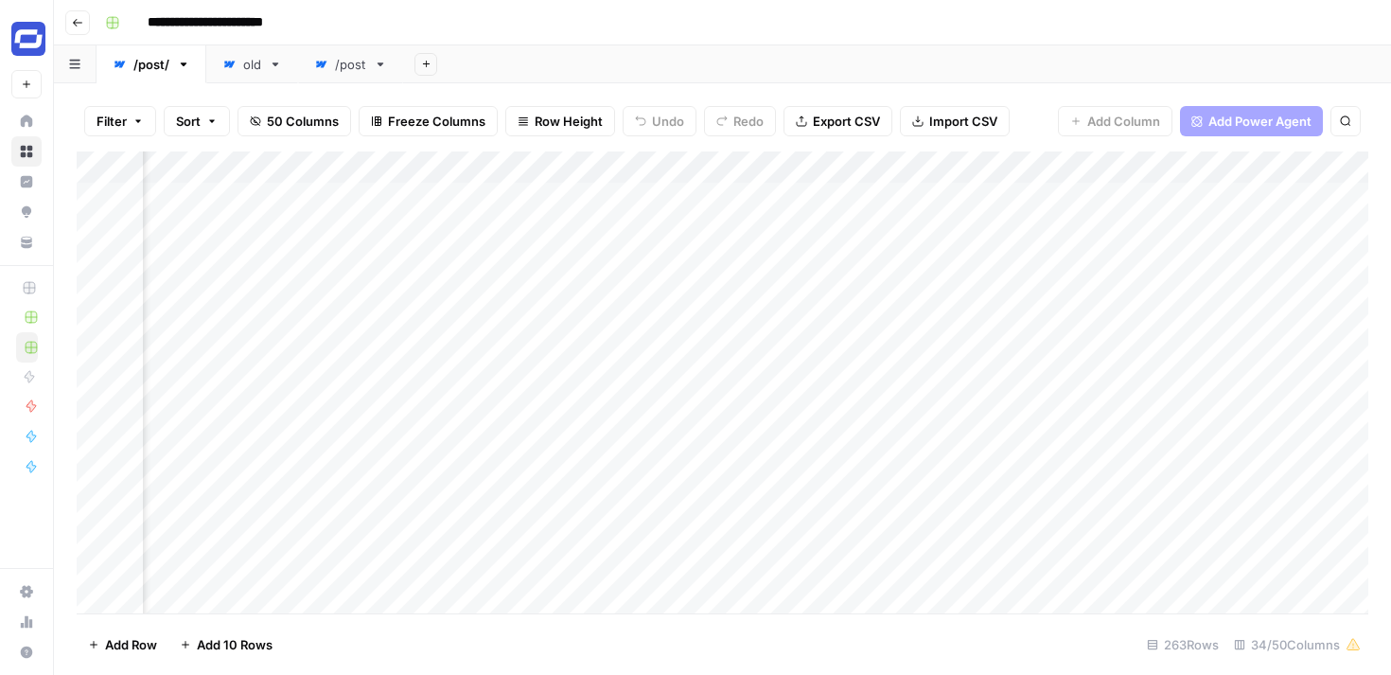
scroll to position [0, 6494]
drag, startPoint x: 1004, startPoint y: 170, endPoint x: 1100, endPoint y: 207, distance: 103.3
click at [1100, 207] on div "Add Column" at bounding box center [722, 382] width 1291 height 462
click at [341, 69] on div "/post" at bounding box center [350, 64] width 31 height 19
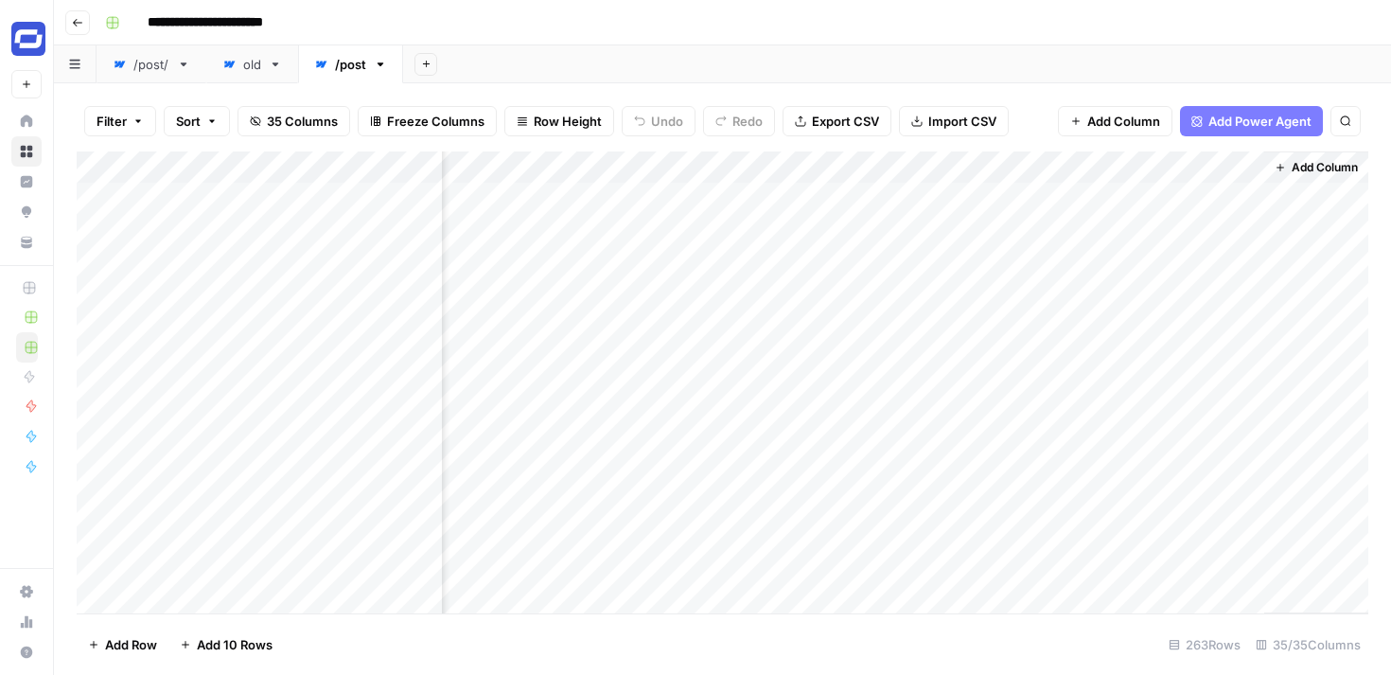
click at [976, 169] on div "Add Column" at bounding box center [722, 382] width 1291 height 462
click at [976, 169] on div at bounding box center [1007, 170] width 171 height 38
click at [158, 73] on div "/post/" at bounding box center [151, 64] width 36 height 19
click at [641, 160] on div "Add Column" at bounding box center [722, 382] width 1291 height 462
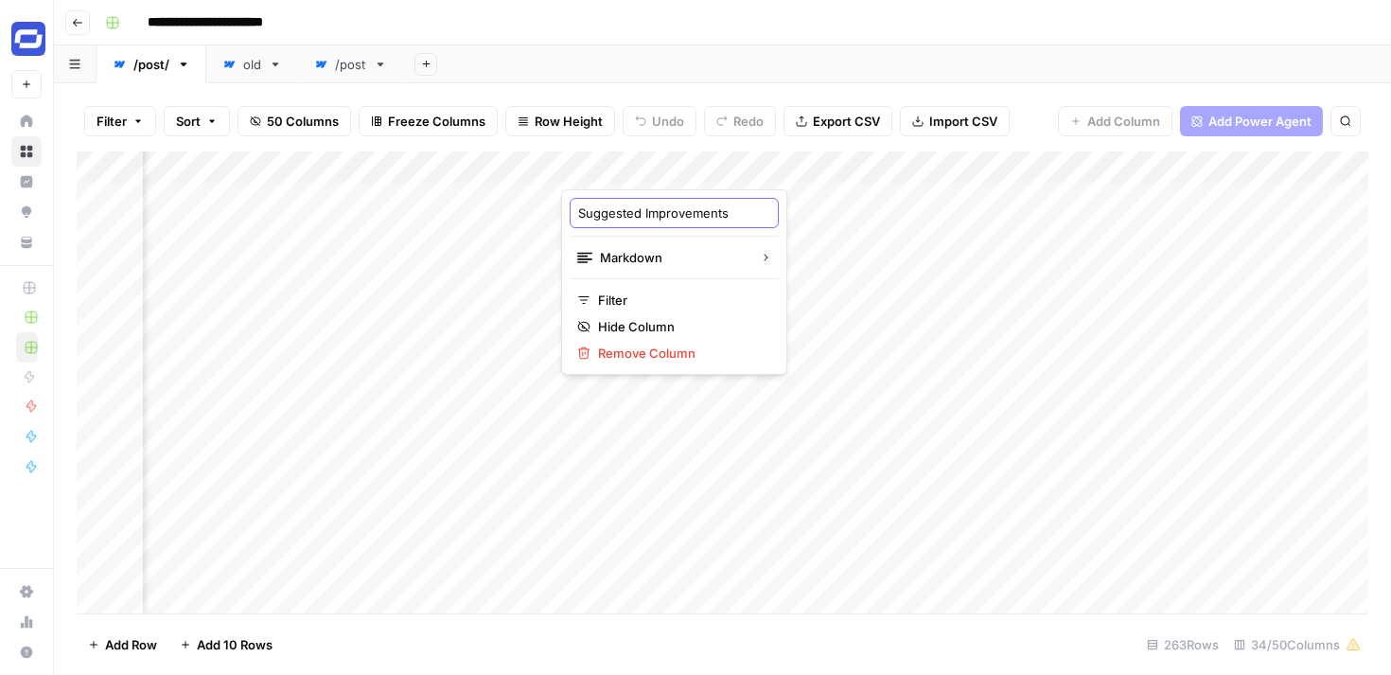
click at [652, 211] on input "Suggested Improvements" at bounding box center [674, 212] width 192 height 19
click at [341, 69] on div "/post" at bounding box center [350, 64] width 31 height 19
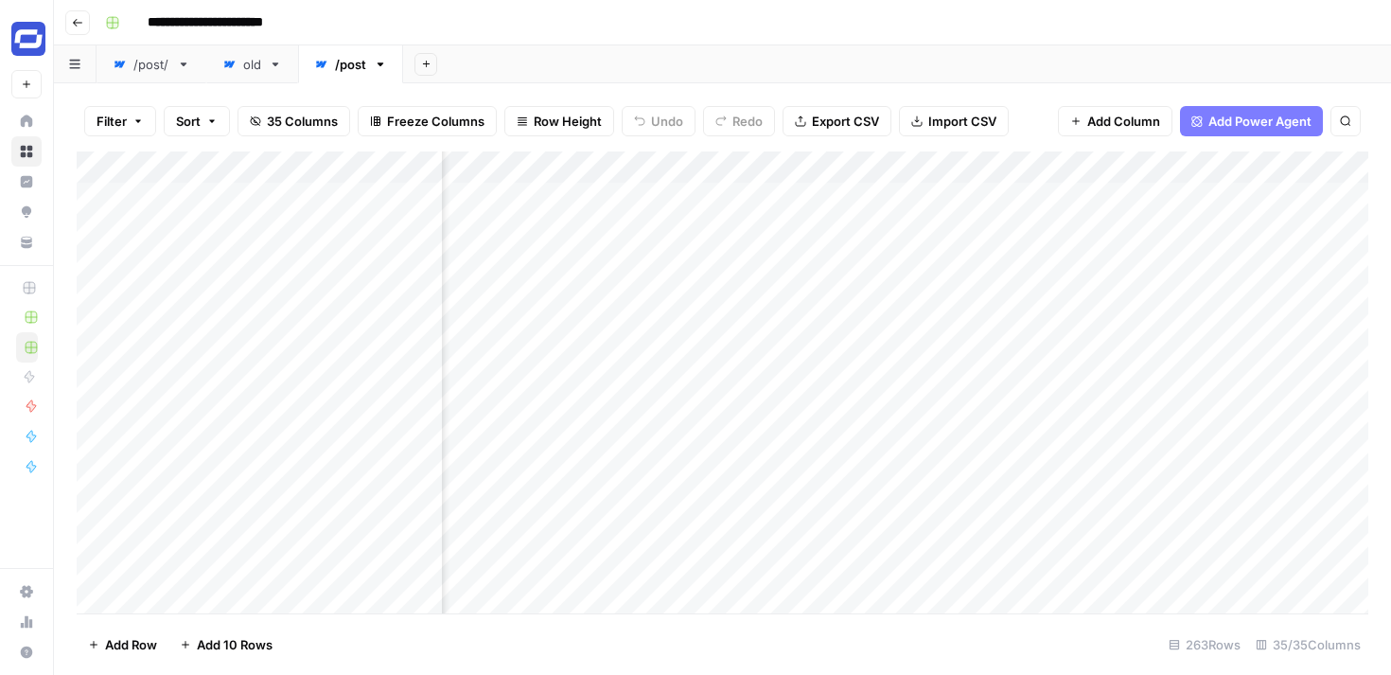
scroll to position [0, 5988]
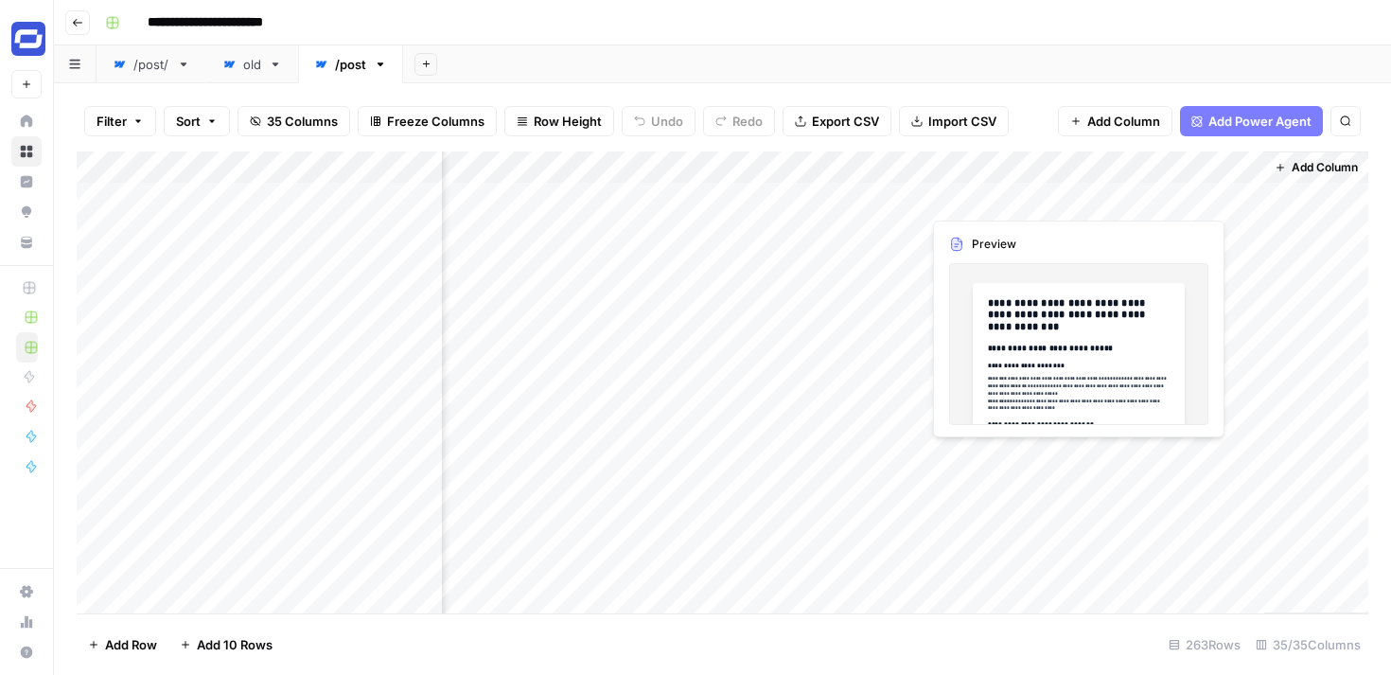
click at [977, 168] on div "Add Column" at bounding box center [722, 382] width 1291 height 462
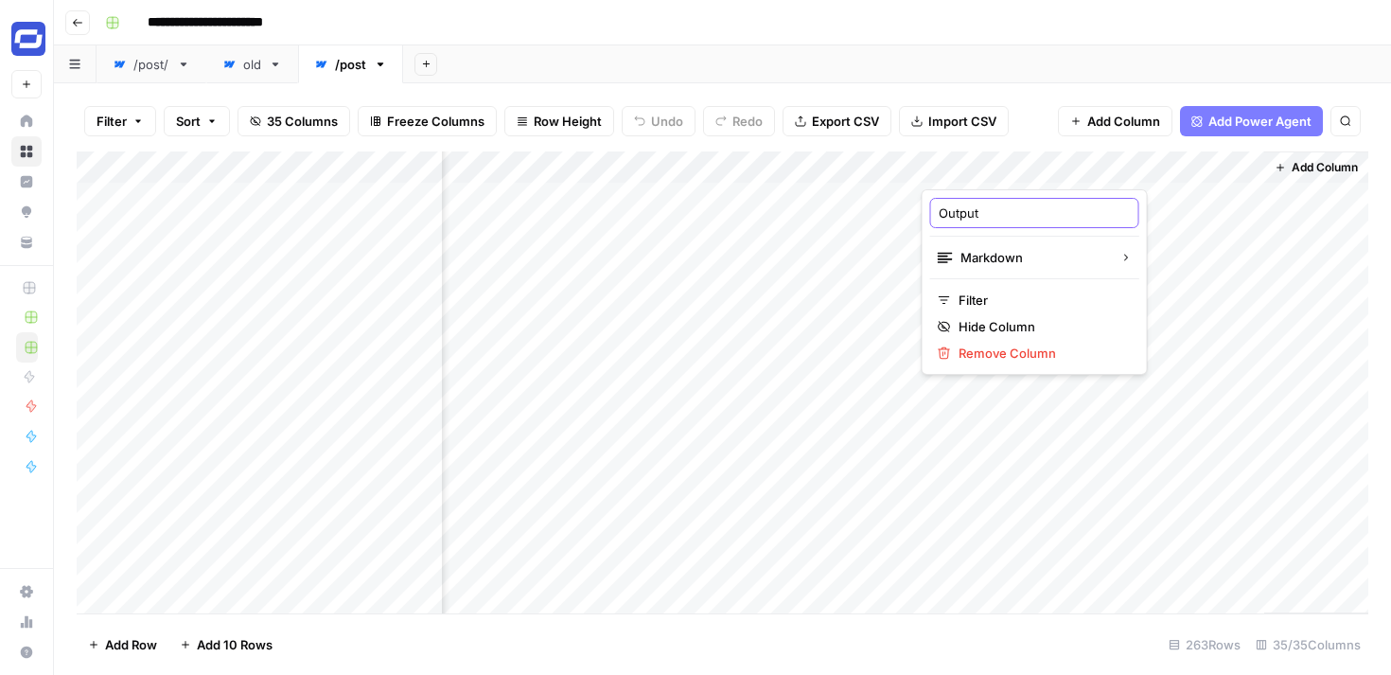
click at [979, 210] on input "Output" at bounding box center [1035, 212] width 192 height 19
paste input "Suggested Improvements"
type input "Suggested Improvements"
click at [1144, 121] on span "Add Column" at bounding box center [1123, 121] width 73 height 19
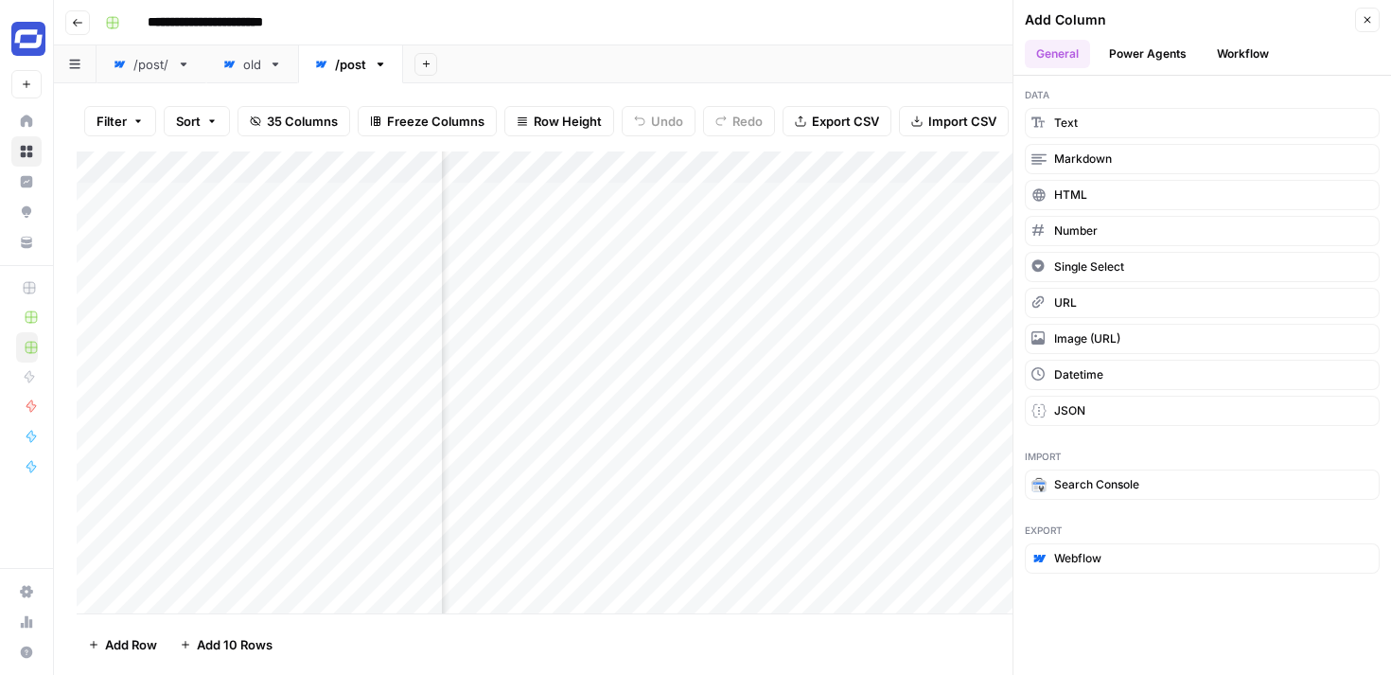
click at [1244, 49] on button "Workflow" at bounding box center [1242, 54] width 75 height 28
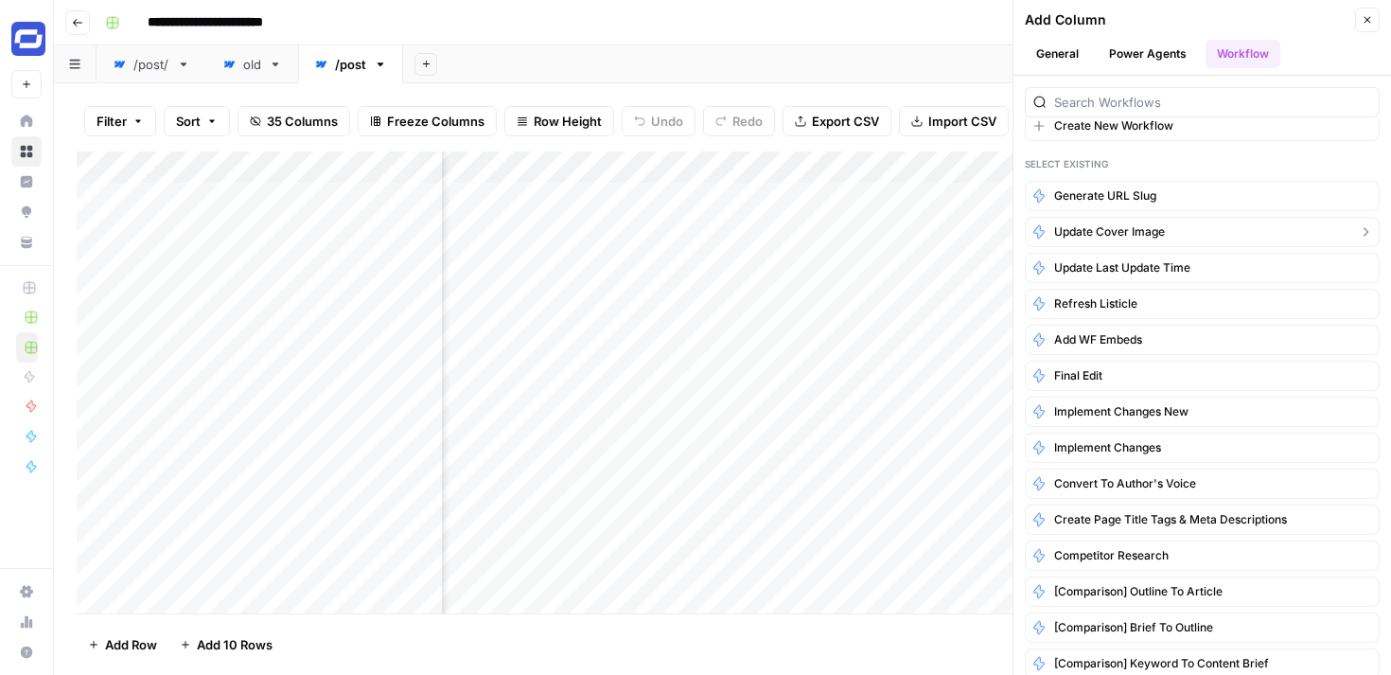
scroll to position [48, 0]
click at [1119, 408] on span "Implement Changes New" at bounding box center [1121, 409] width 134 height 17
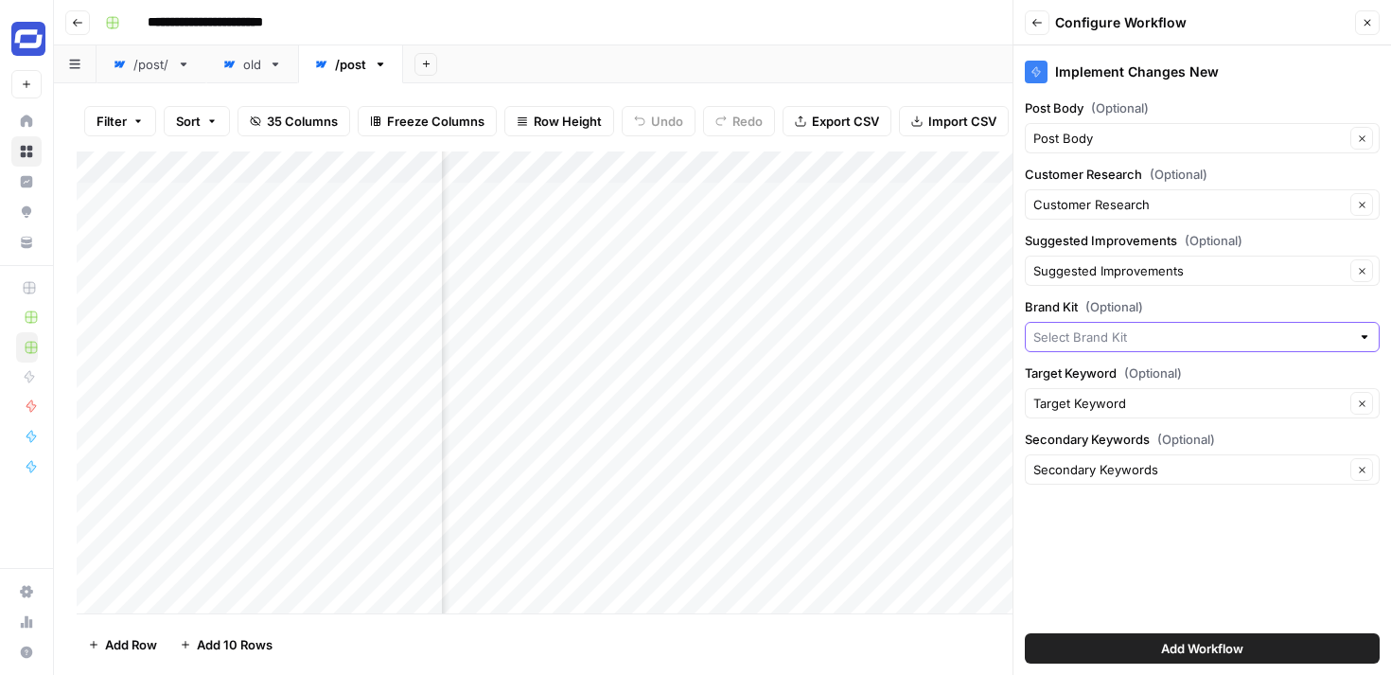
click at [1110, 336] on input "Brand Kit (Optional)" at bounding box center [1191, 336] width 317 height 19
click at [1097, 375] on span "Synthesia" at bounding box center [1198, 381] width 315 height 19
type input "Synthesia"
click at [1179, 641] on span "Add Workflow" at bounding box center [1202, 648] width 82 height 19
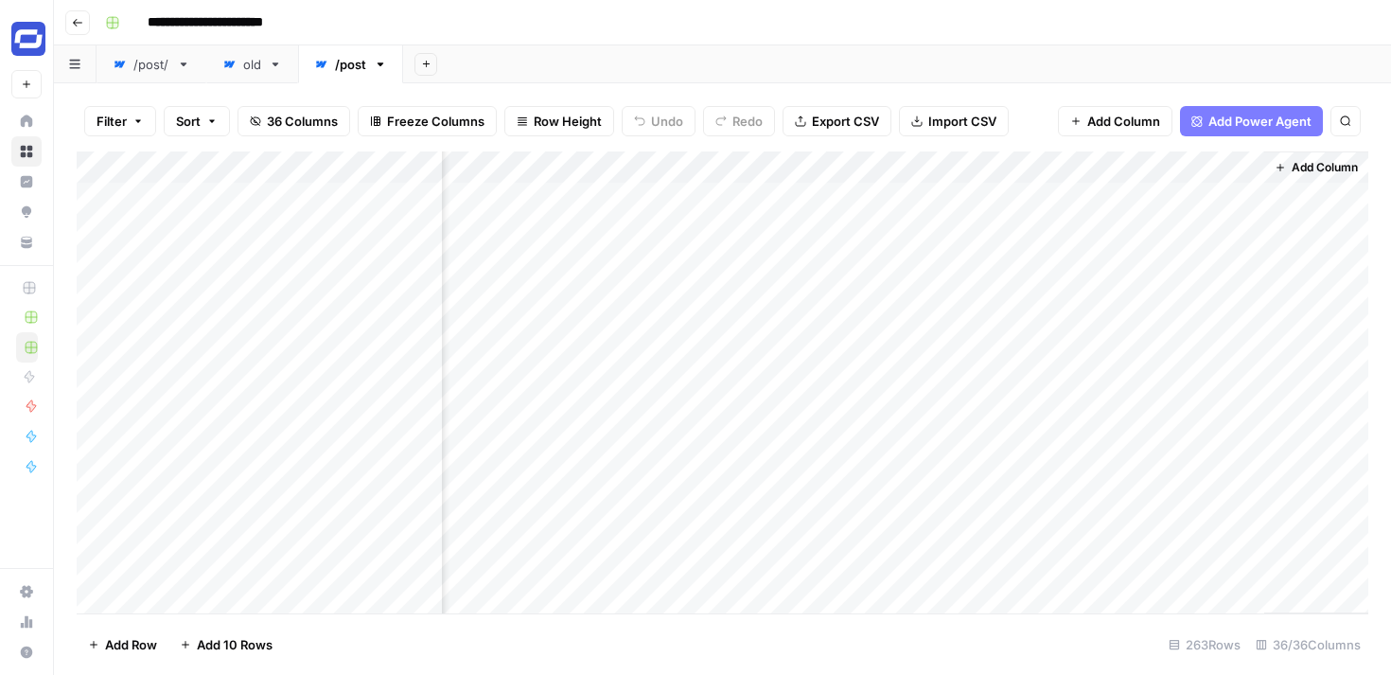
scroll to position [0, 6226]
click at [1142, 195] on div "Add Column" at bounding box center [722, 382] width 1291 height 462
drag, startPoint x: 949, startPoint y: 167, endPoint x: 1229, endPoint y: 175, distance: 280.2
click at [1229, 175] on div "Add Column" at bounding box center [722, 382] width 1291 height 462
click at [160, 67] on div "/post/" at bounding box center [151, 64] width 36 height 19
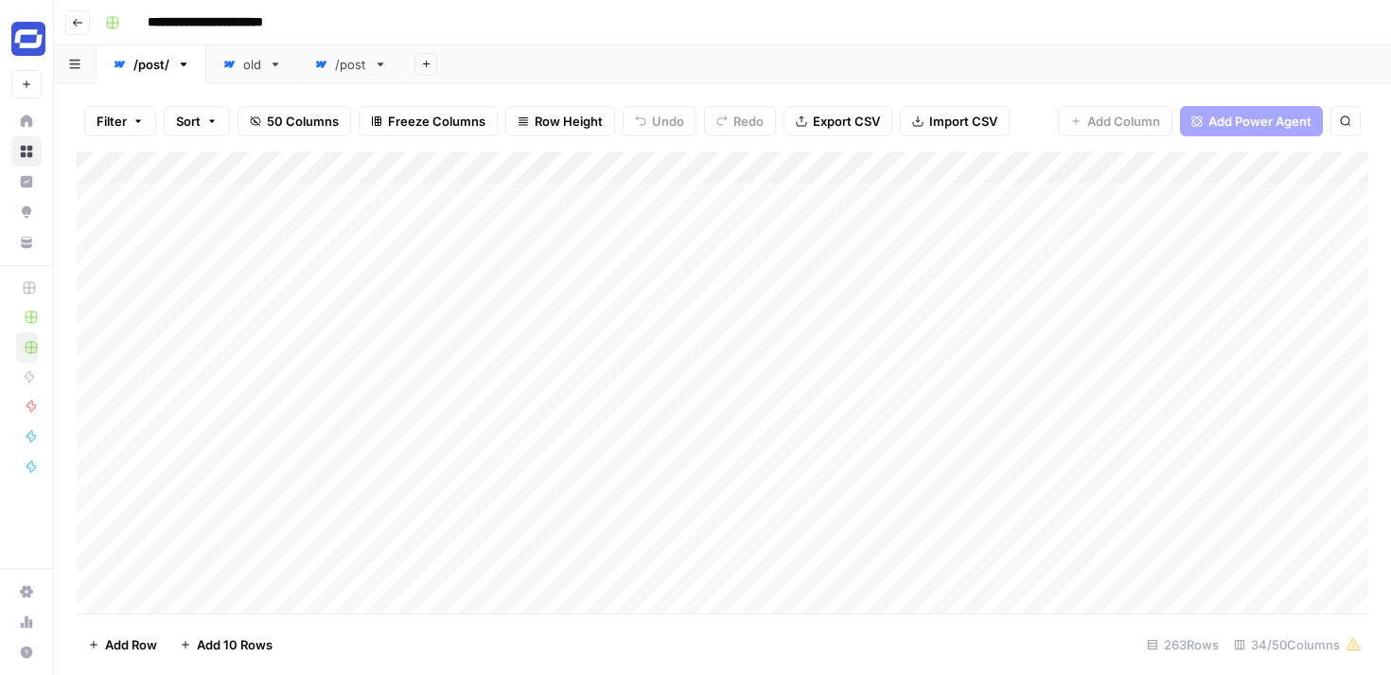
click at [184, 61] on icon "button" at bounding box center [183, 64] width 13 height 13
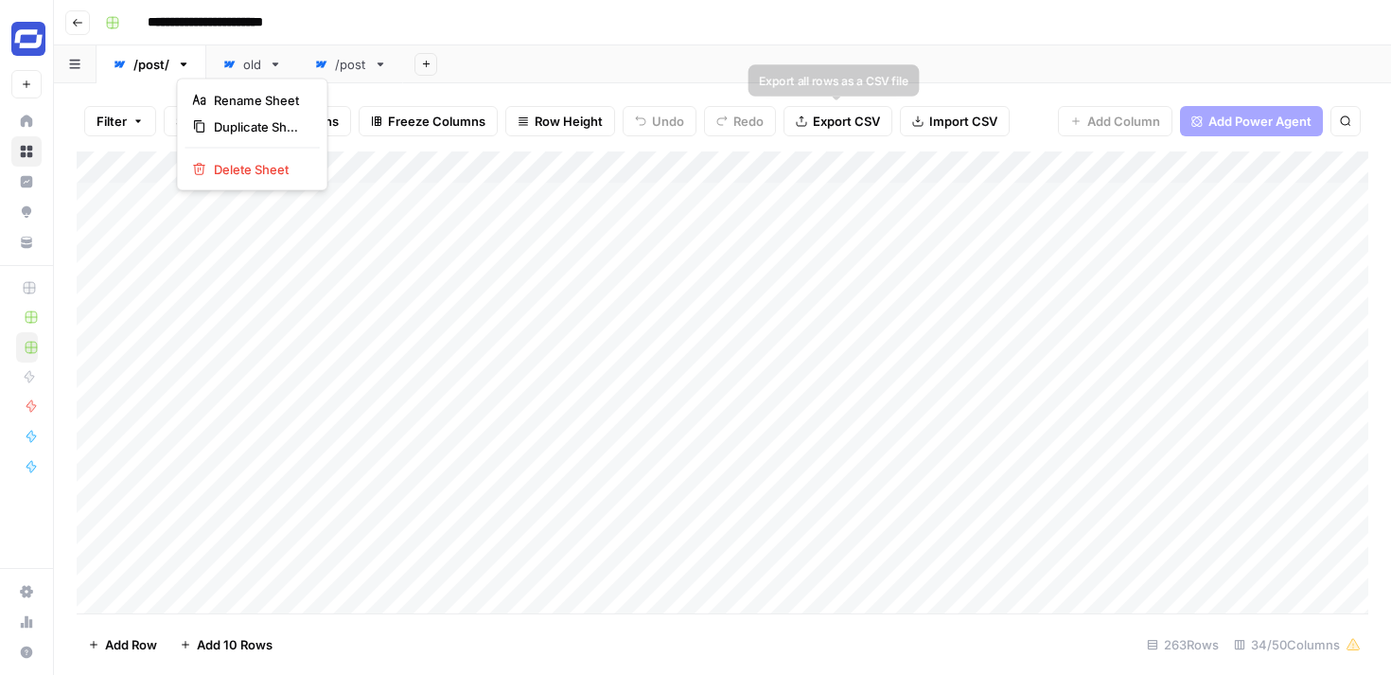
click at [938, 48] on div "Add Sheet" at bounding box center [897, 64] width 988 height 38
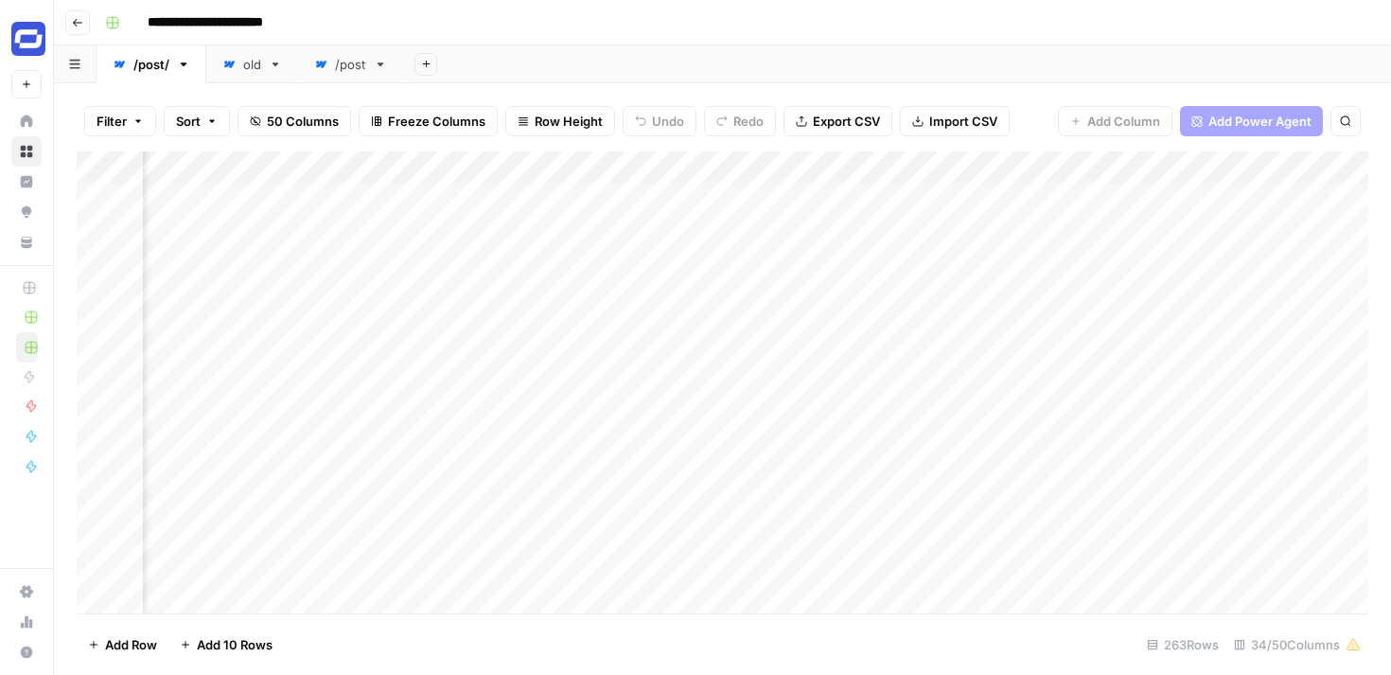
scroll to position [0, 6592]
click at [184, 66] on icon "button" at bounding box center [183, 64] width 13 height 13
click at [216, 166] on span "Delete Sheet" at bounding box center [259, 169] width 91 height 19
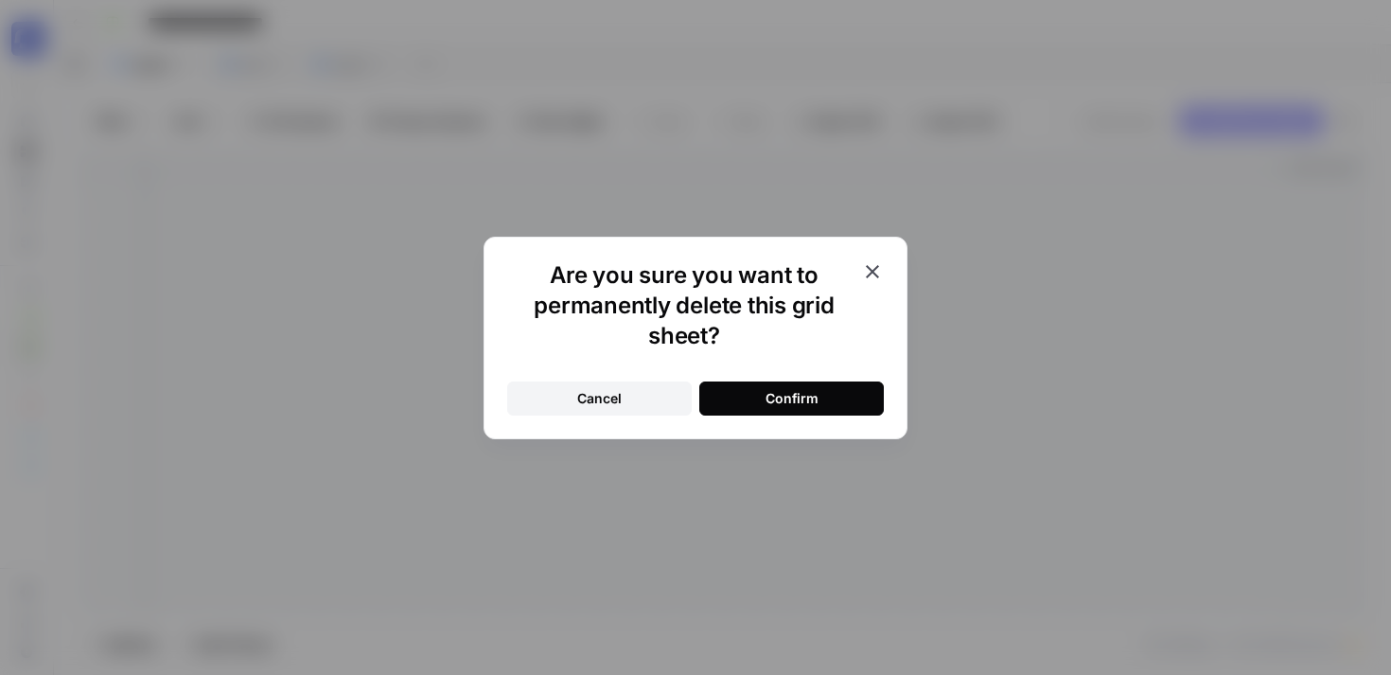
click at [778, 399] on div "Confirm" at bounding box center [791, 398] width 53 height 19
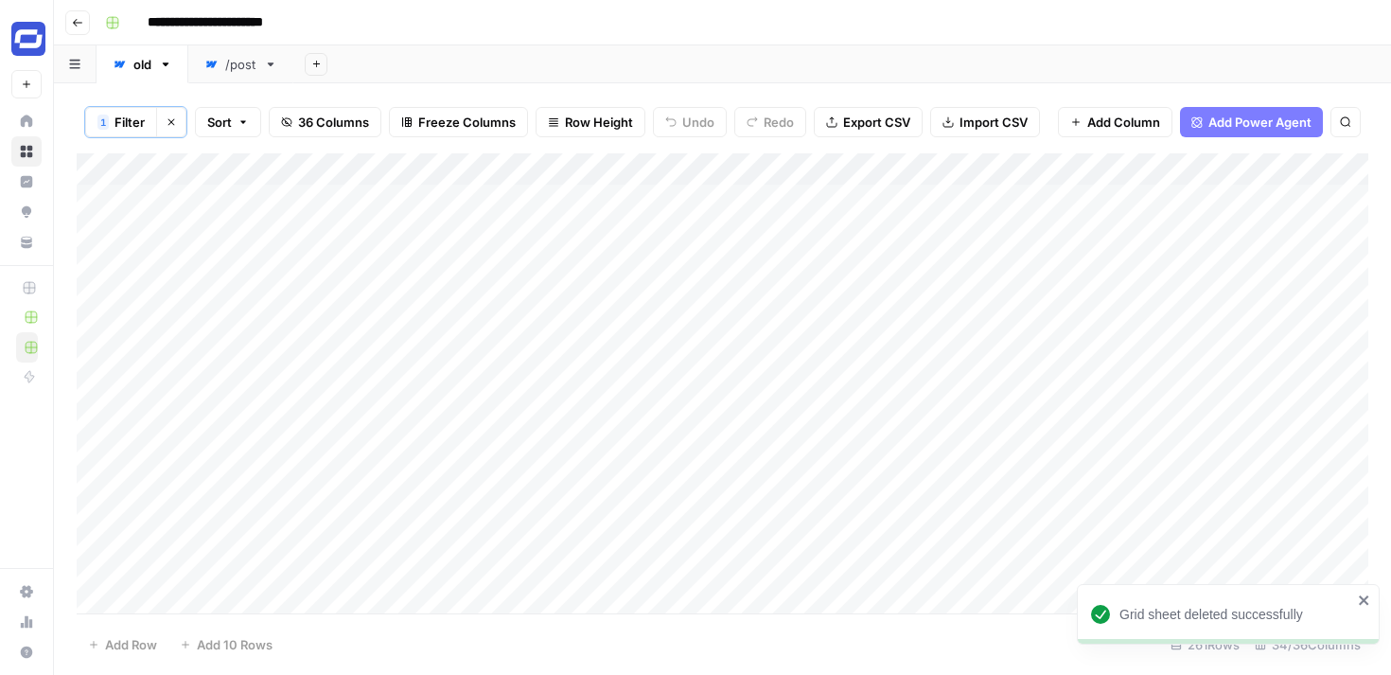
click at [238, 69] on div "/post" at bounding box center [240, 64] width 31 height 19
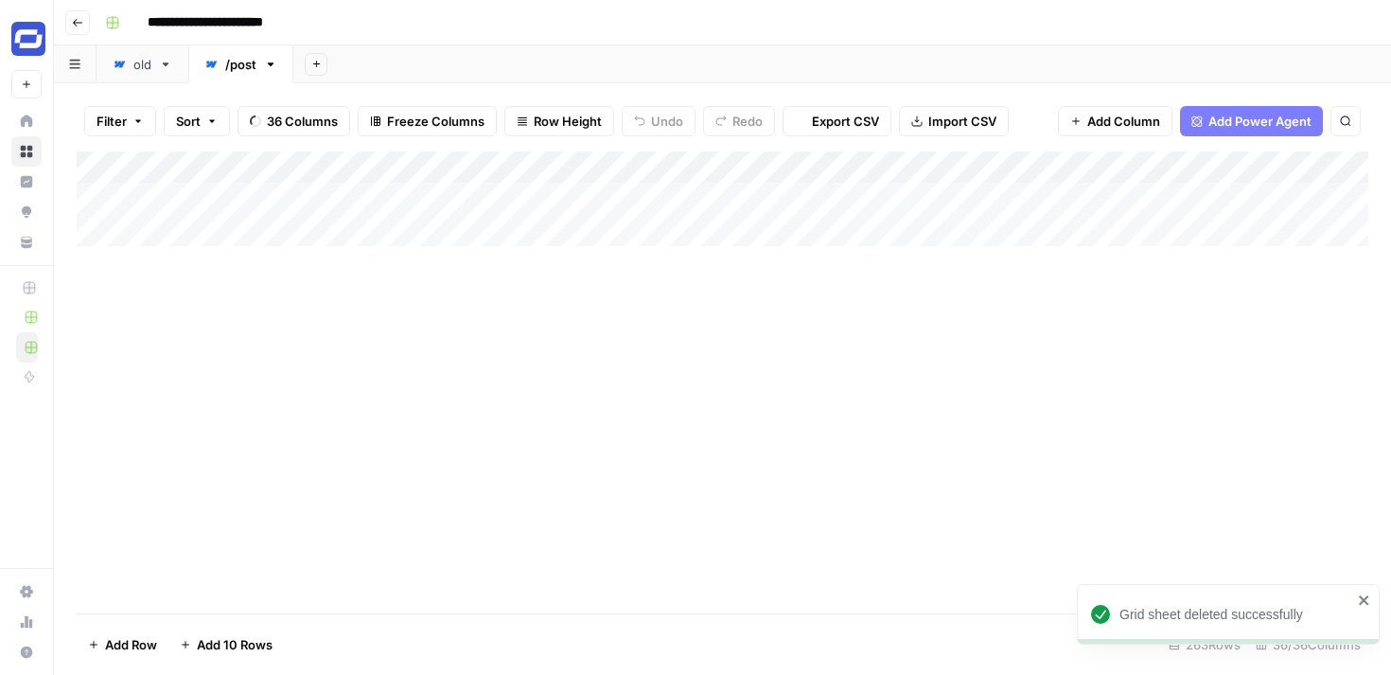
click at [270, 65] on icon "button" at bounding box center [270, 64] width 13 height 13
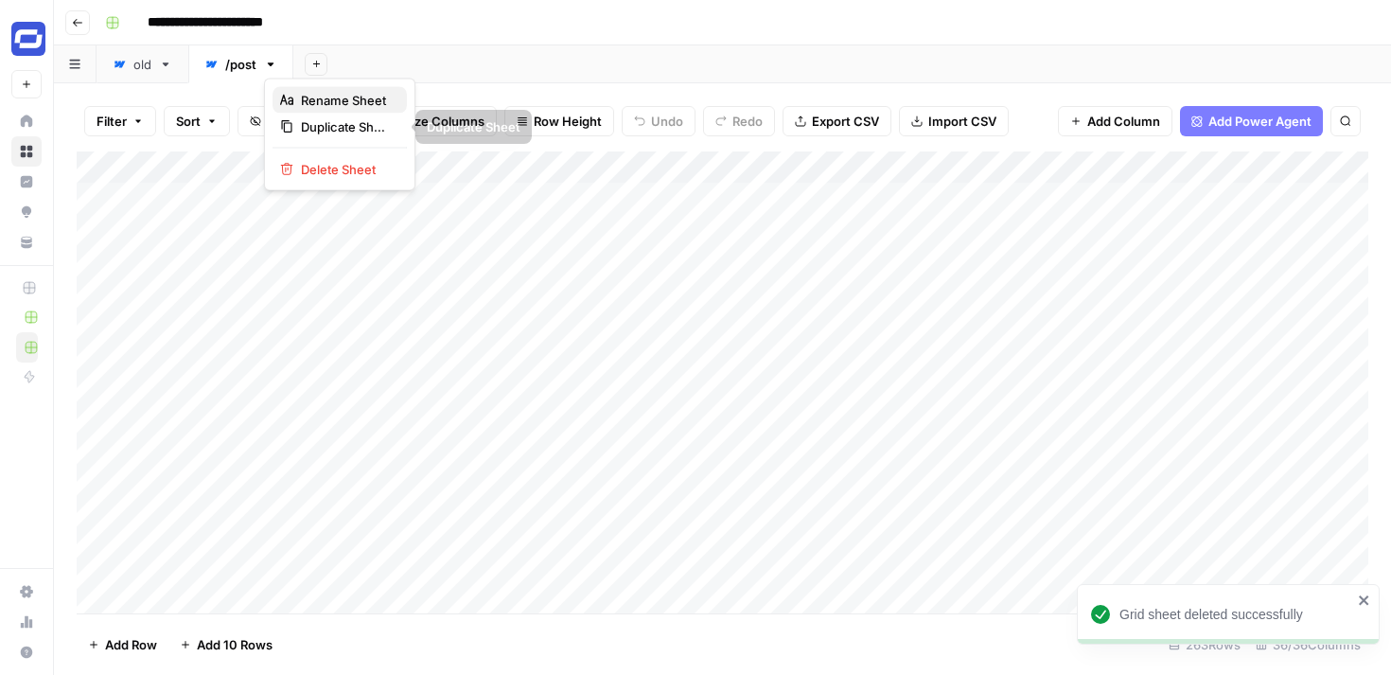
click at [314, 105] on span "Rename Sheet" at bounding box center [346, 100] width 91 height 19
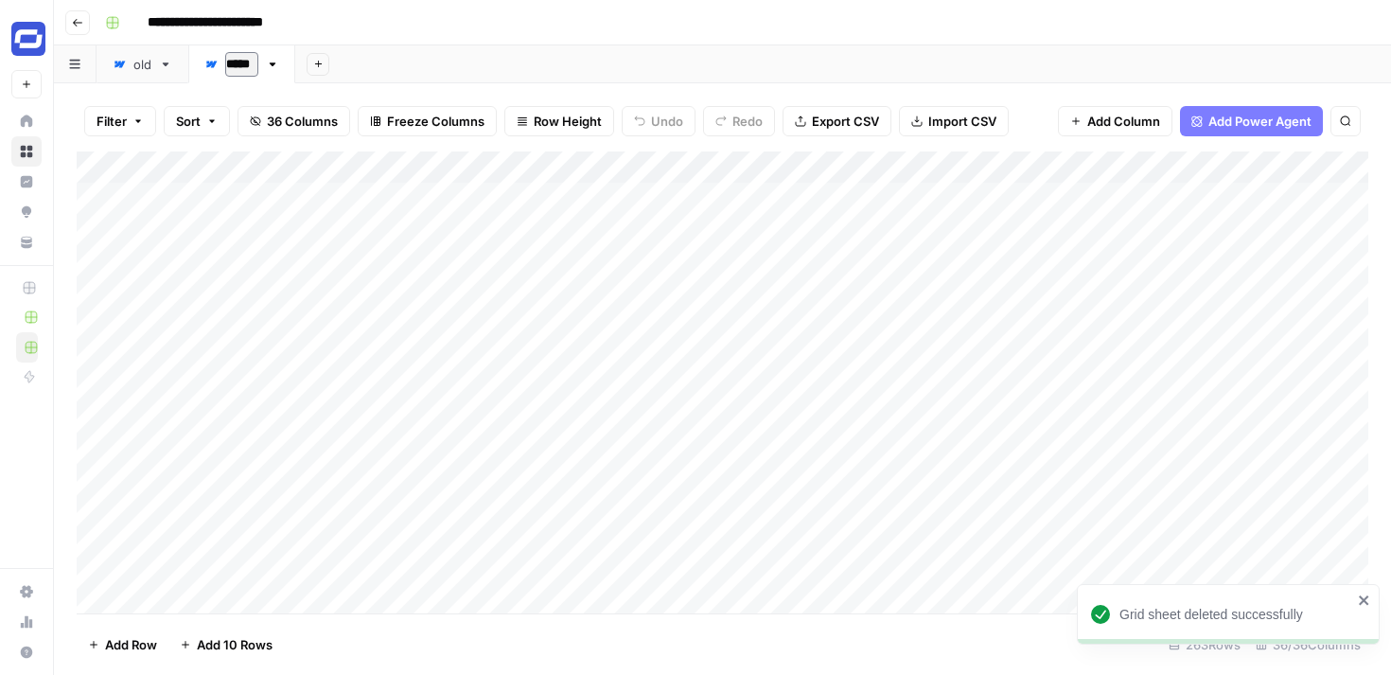
type input "******"
click at [385, 50] on div "Add Sheet" at bounding box center [844, 64] width 1093 height 38
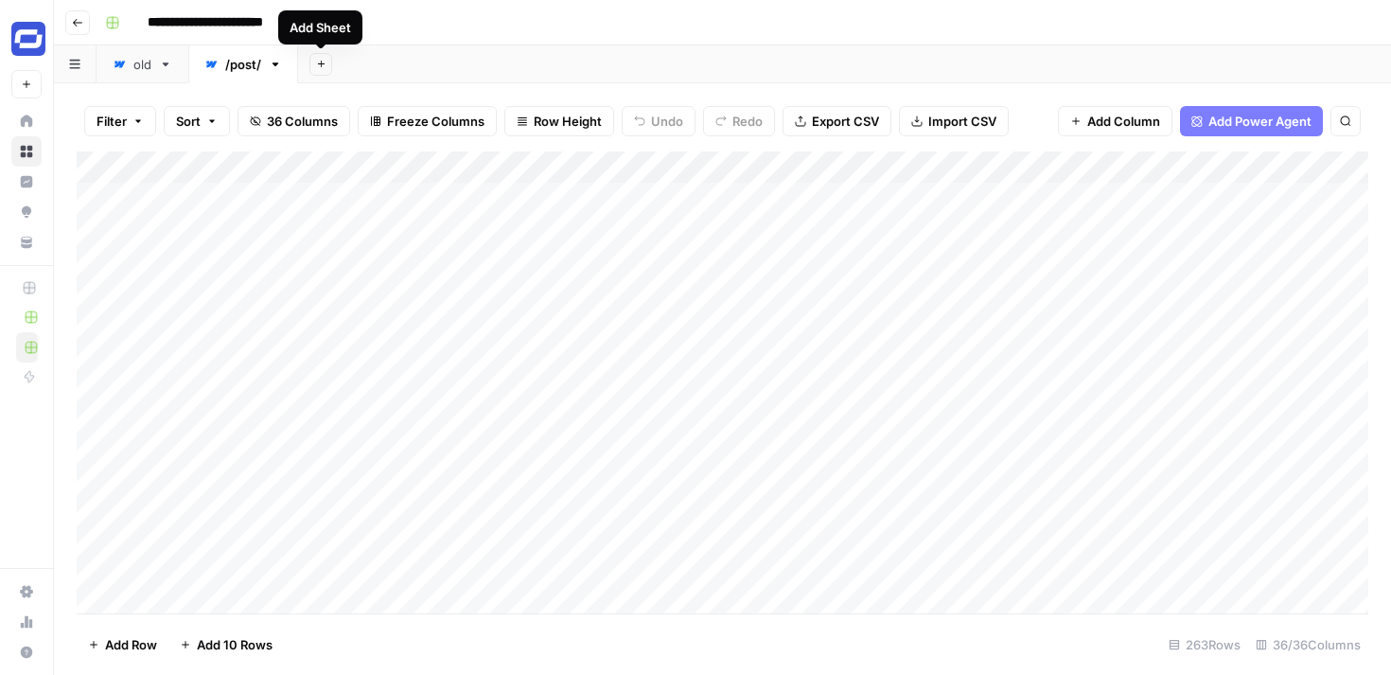
click at [317, 59] on icon "button" at bounding box center [321, 64] width 10 height 10
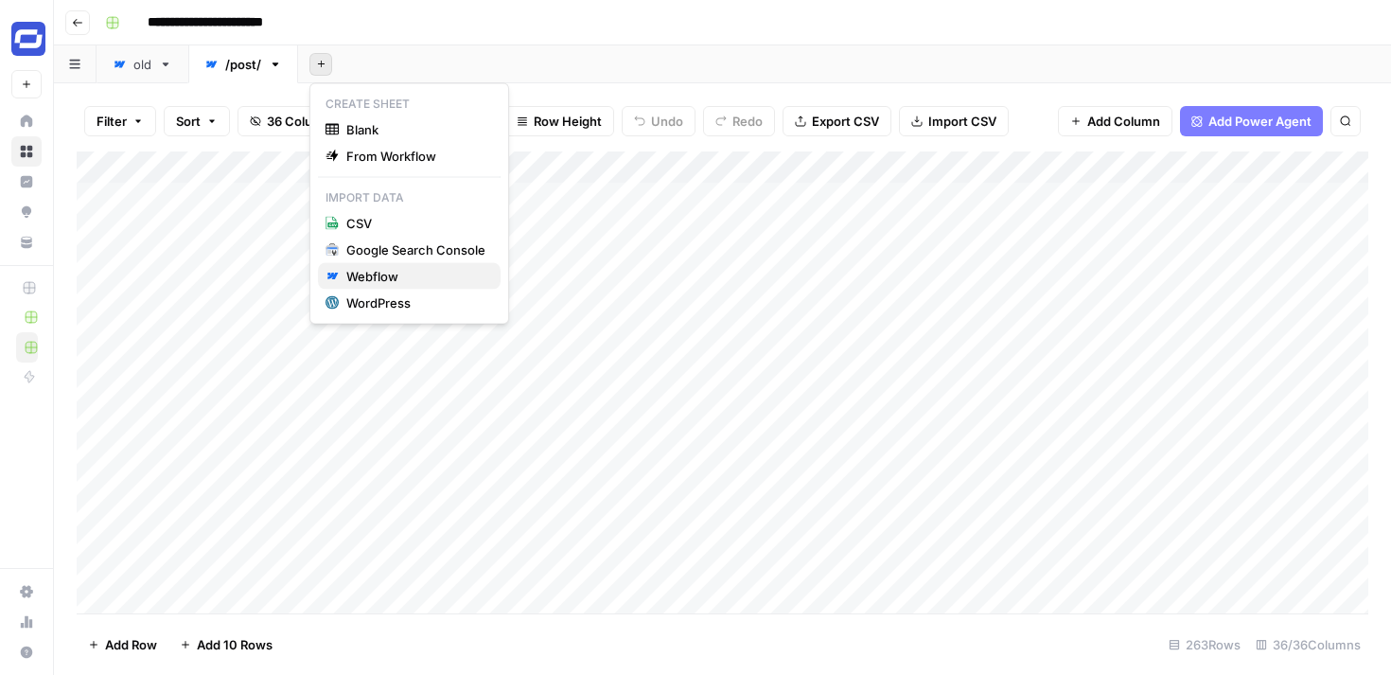
click at [374, 271] on div "Webflow" at bounding box center [415, 276] width 139 height 19
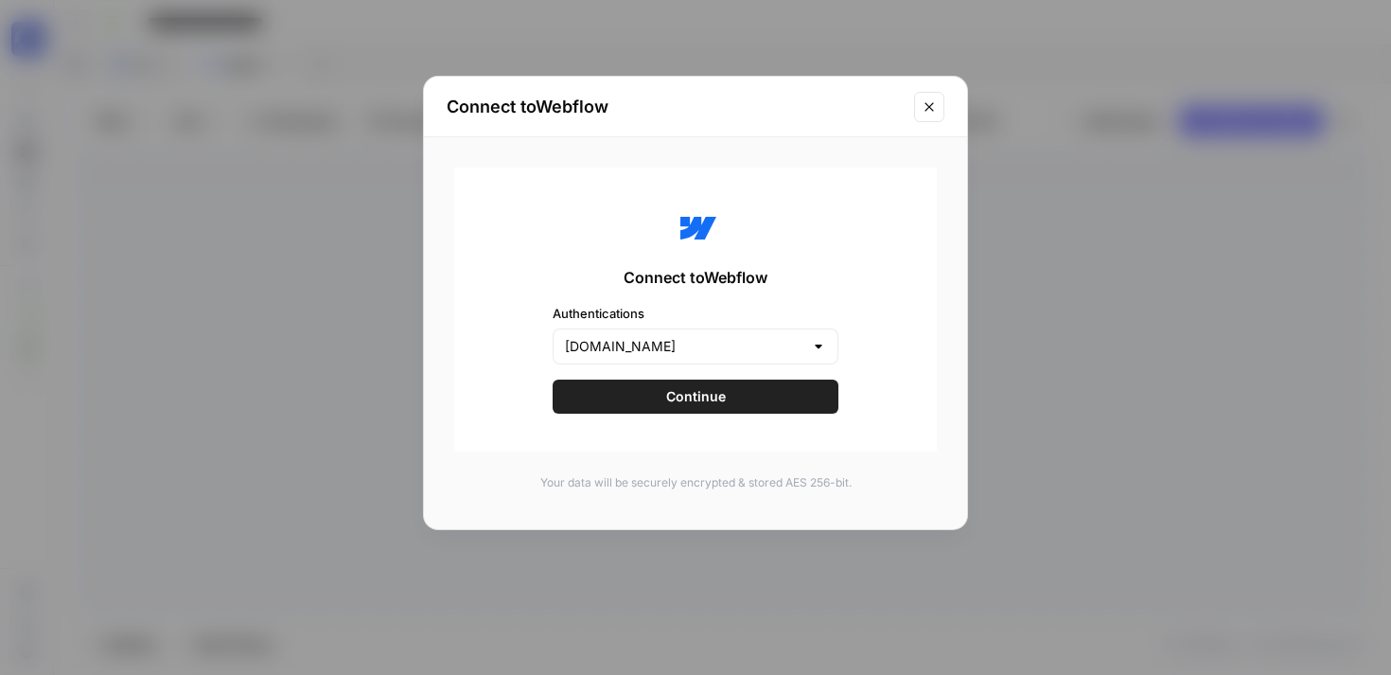
click at [669, 388] on span "Continue" at bounding box center [696, 396] width 60 height 19
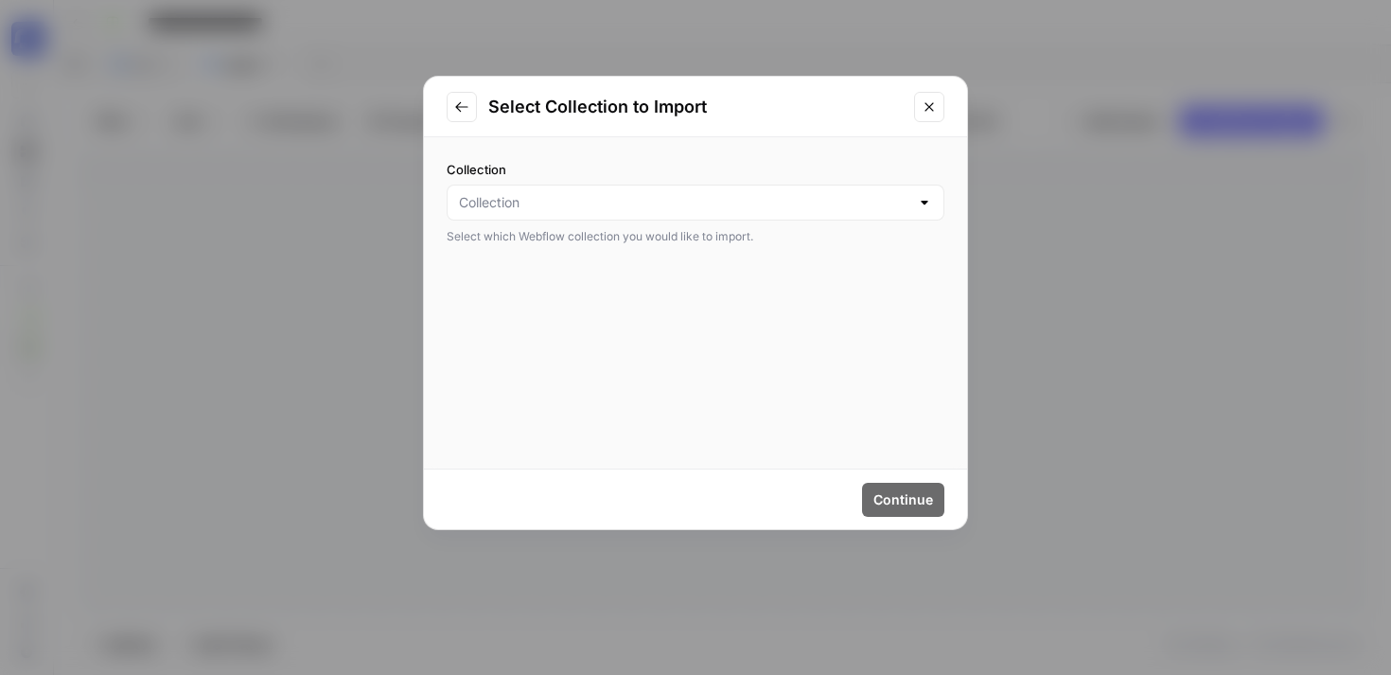
click at [576, 212] on div at bounding box center [696, 202] width 498 height 36
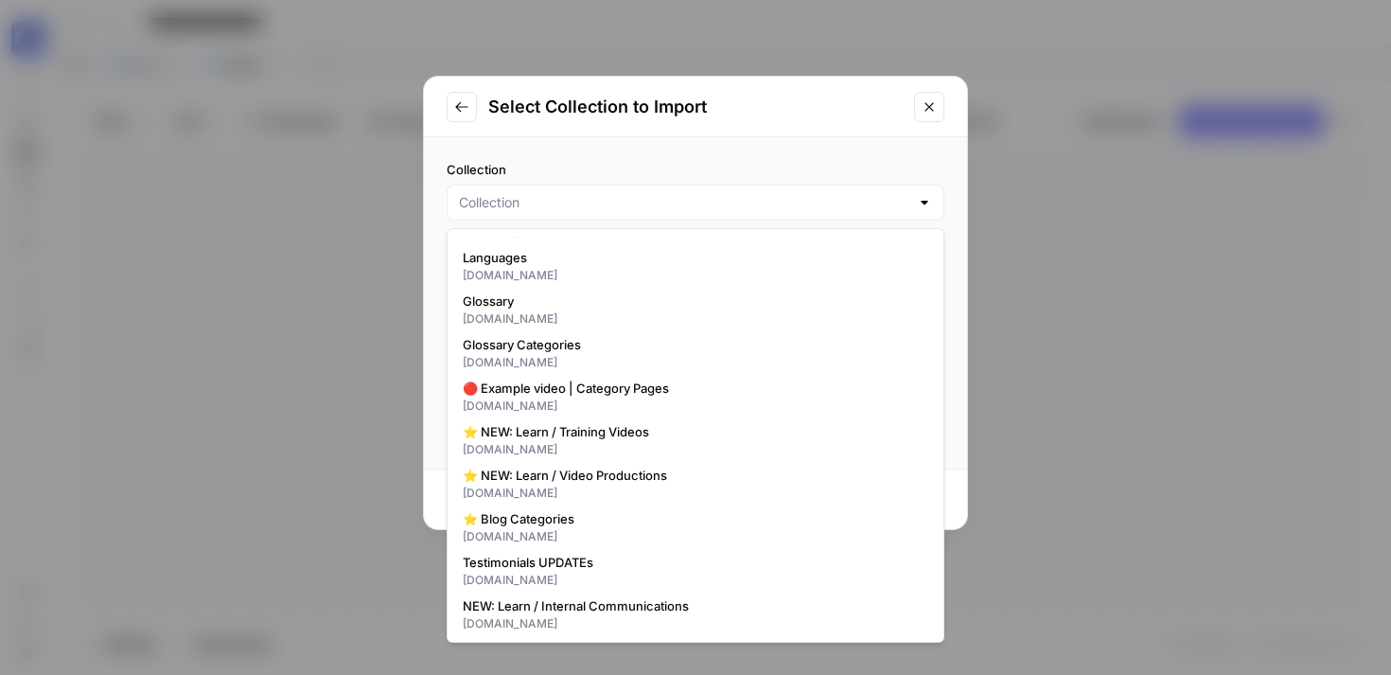
scroll to position [645, 0]
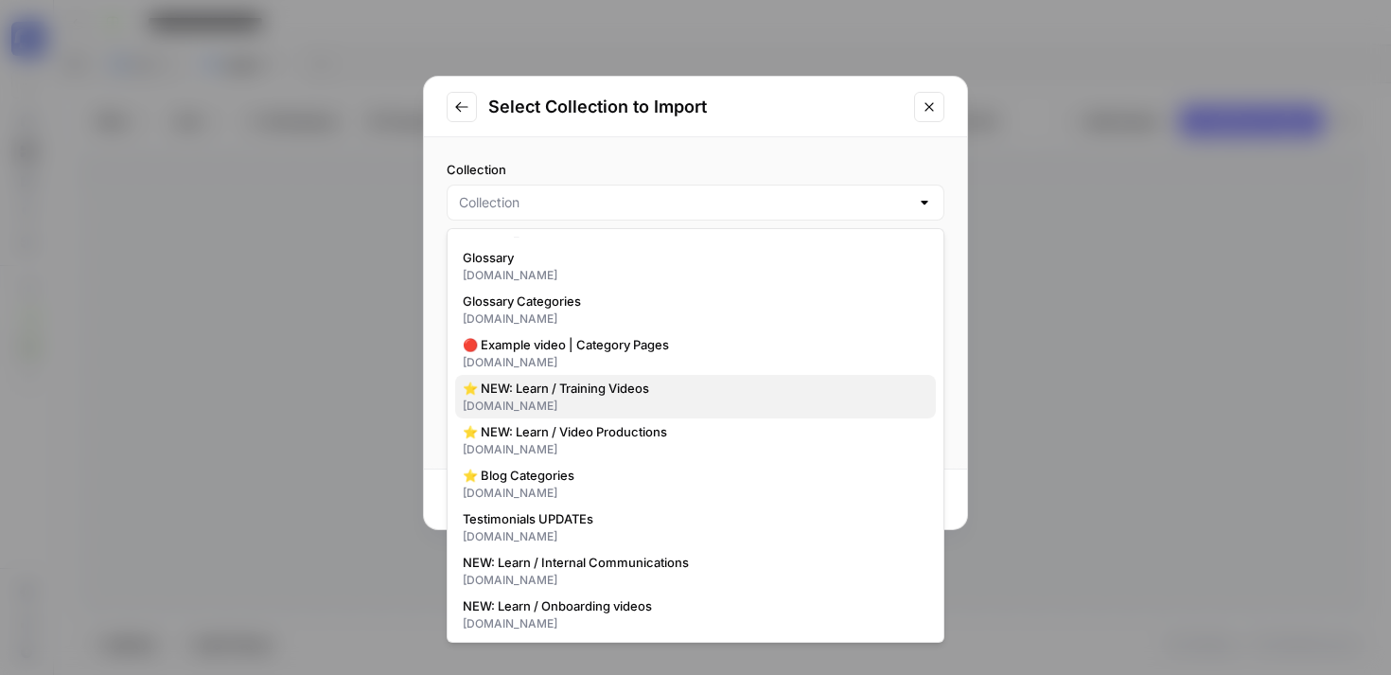
click at [595, 397] on div "[DOMAIN_NAME]" at bounding box center [696, 405] width 466 height 17
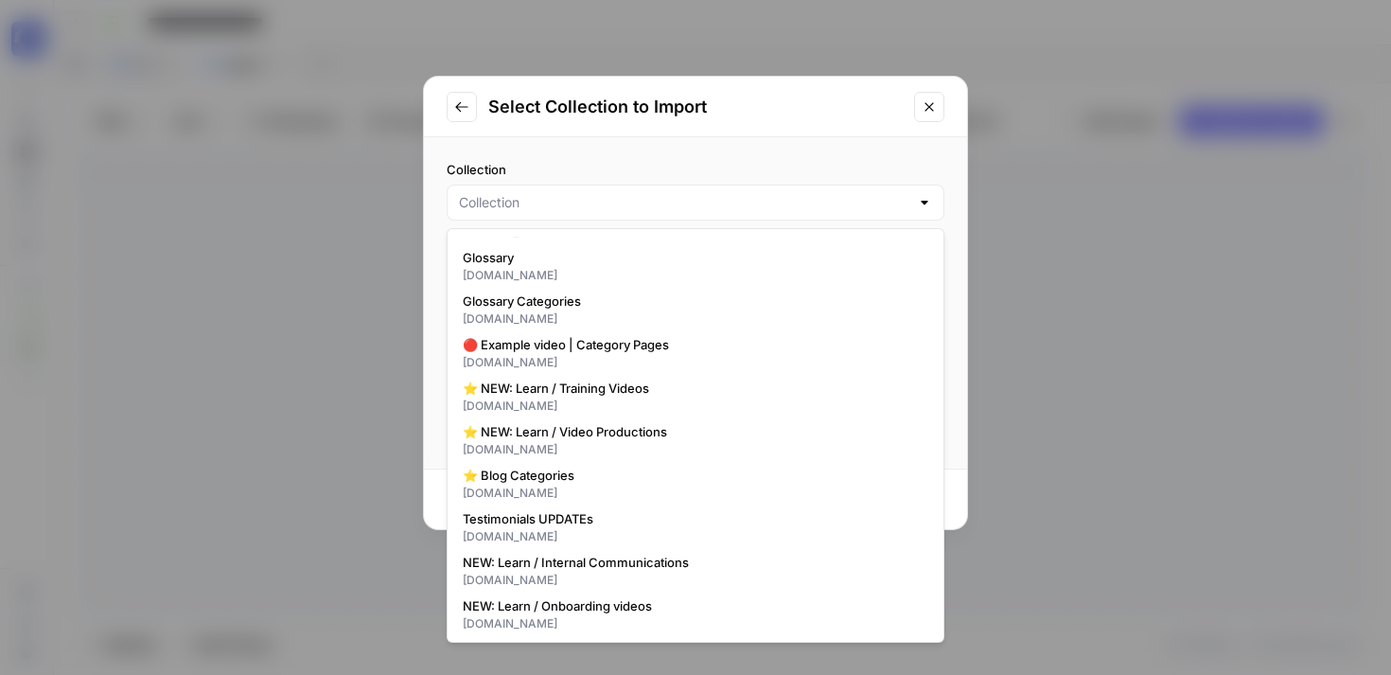
type input "⭐️ NEW: Learn / Training Videos"
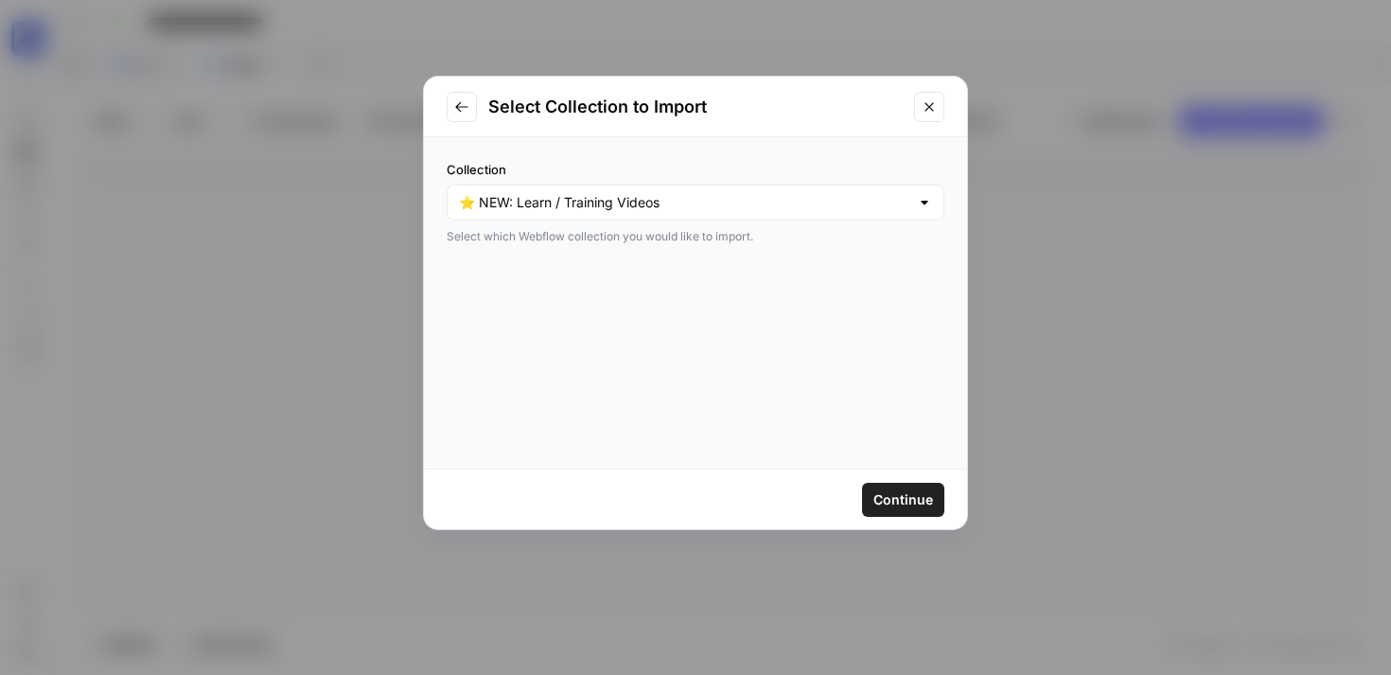
click at [901, 491] on span "Continue" at bounding box center [903, 499] width 60 height 19
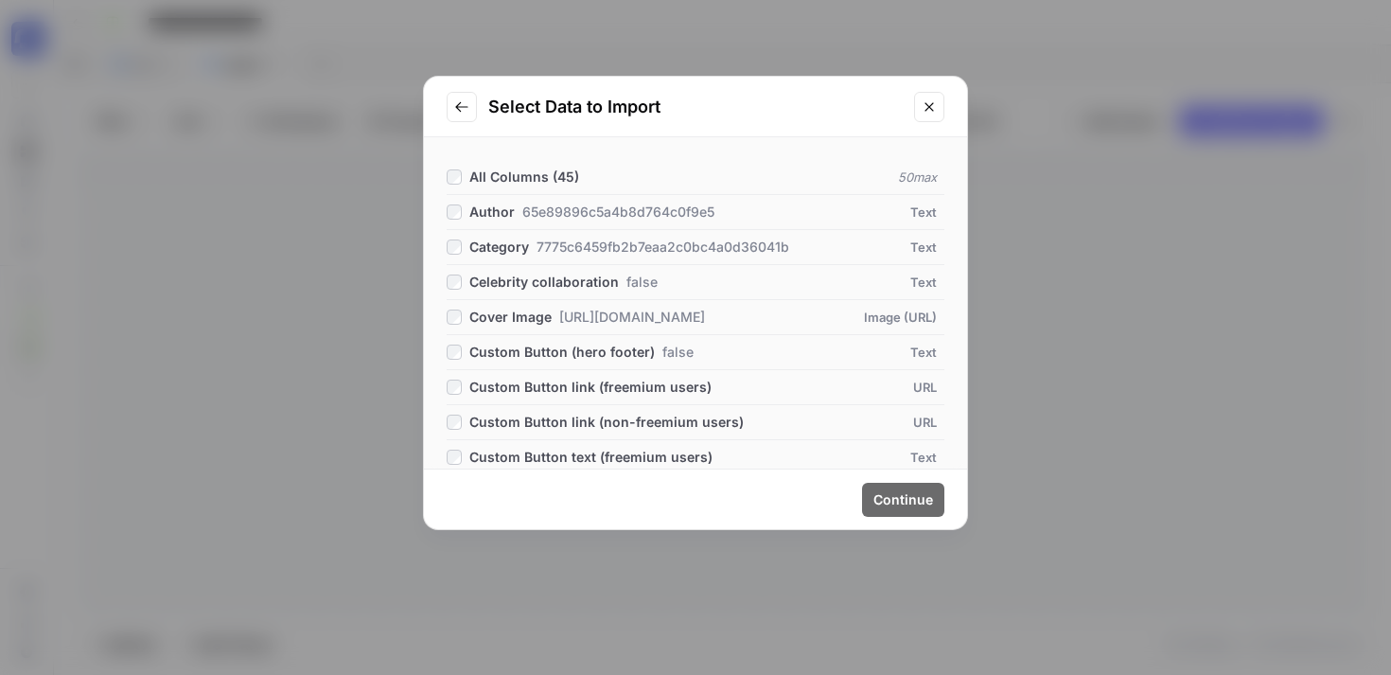
click at [497, 206] on span "Author" at bounding box center [491, 211] width 45 height 19
click at [492, 244] on span "Category" at bounding box center [499, 246] width 60 height 19
click at [491, 317] on span "Cover Image" at bounding box center [510, 316] width 82 height 19
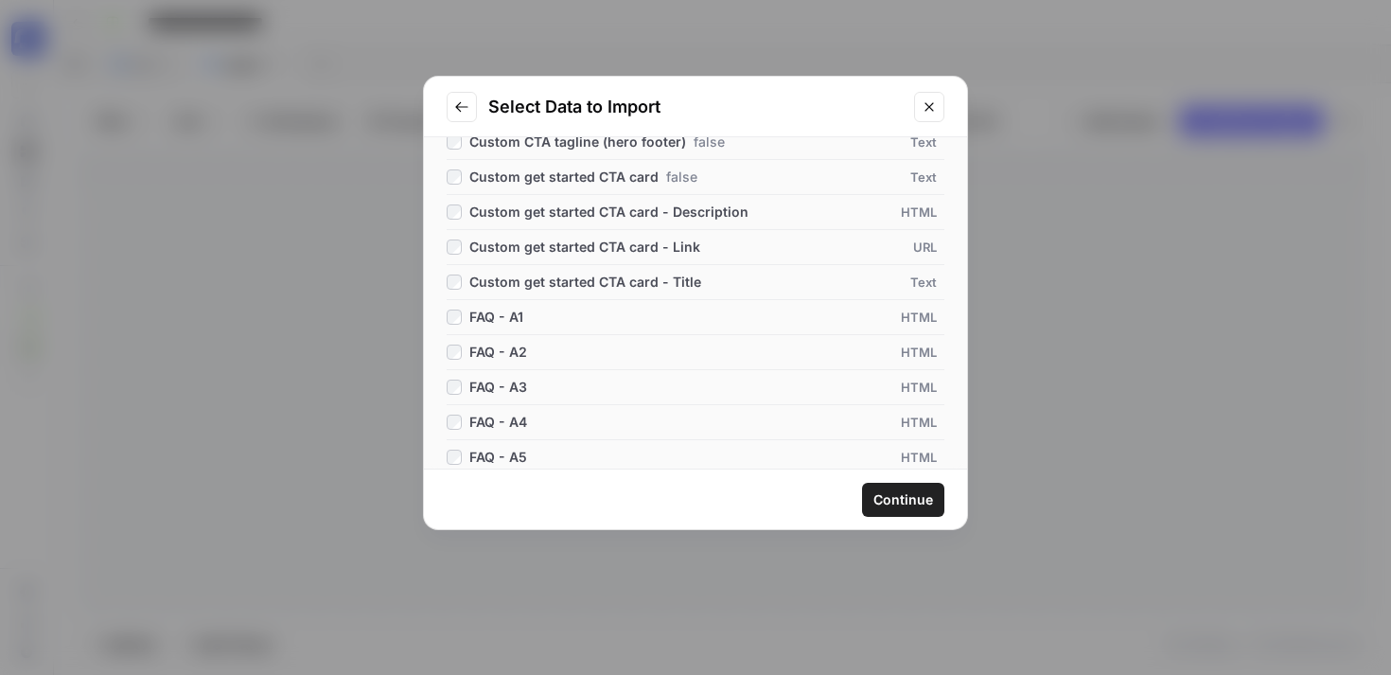
scroll to position [421, 0]
click at [511, 317] on span "FAQ - A1" at bounding box center [496, 316] width 54 height 19
click at [513, 316] on span "FAQ - A1" at bounding box center [496, 316] width 54 height 19
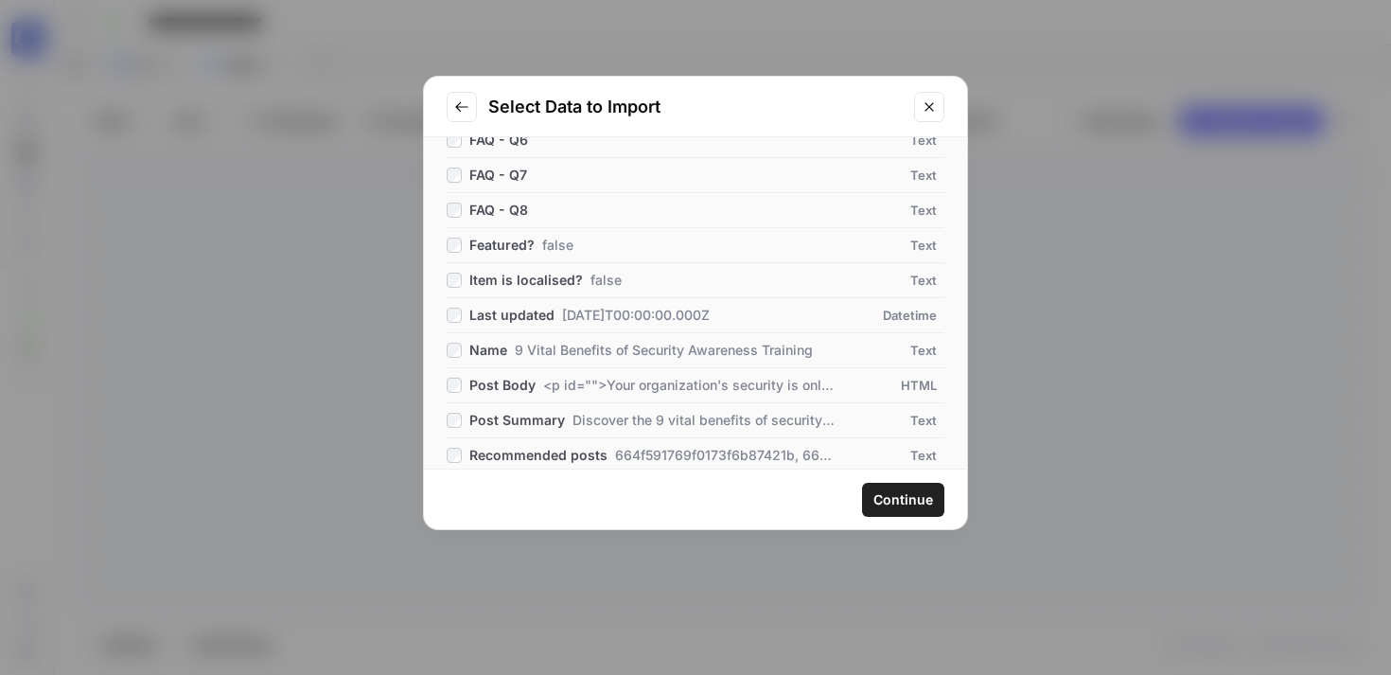
click at [513, 312] on span "Last updated" at bounding box center [511, 315] width 85 height 19
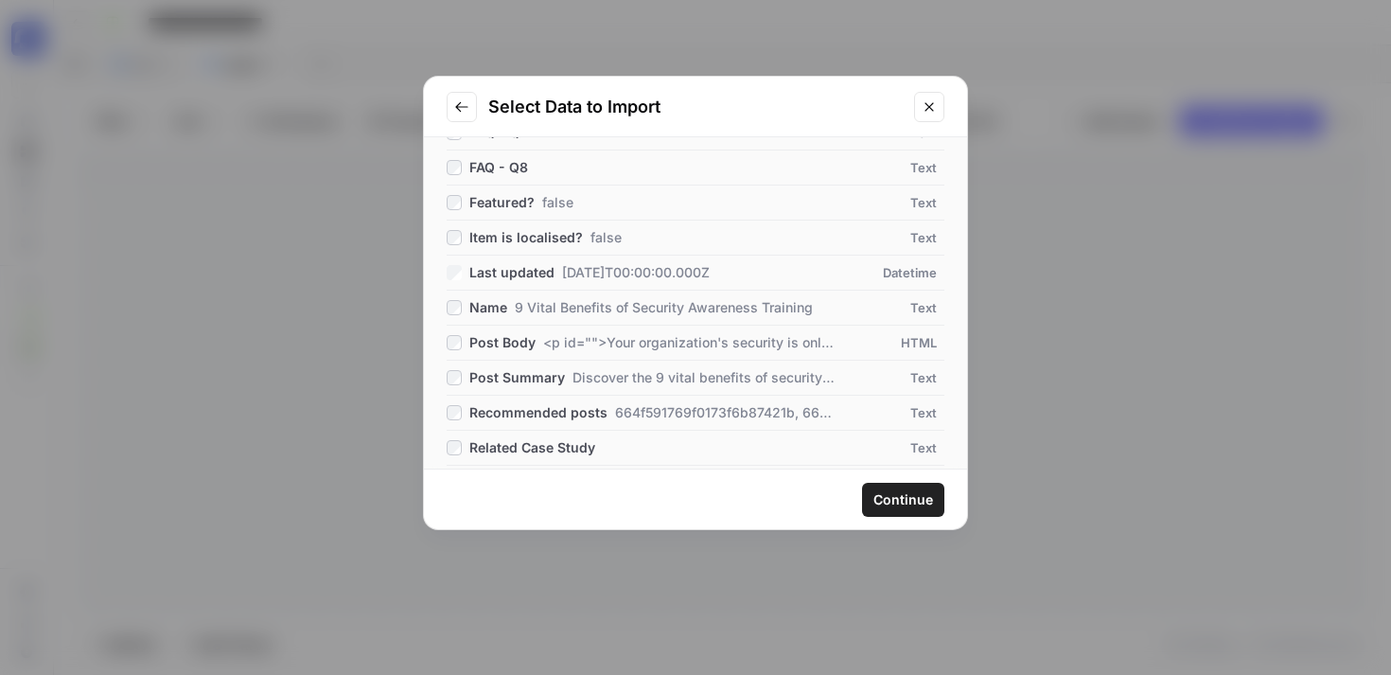
scroll to position [1101, 0]
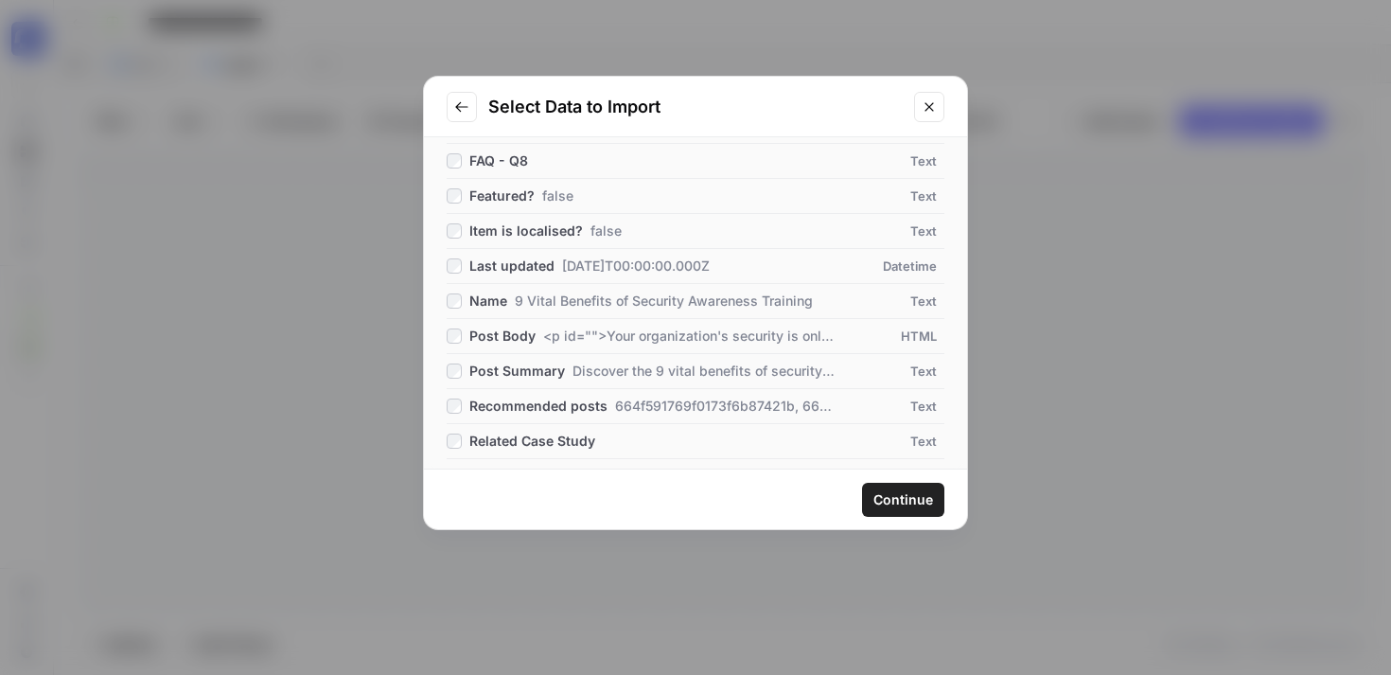
click at [521, 307] on span "9 Vital Benefits of Security Awareness Training" at bounding box center [664, 300] width 298 height 19
click at [518, 340] on span "Post Body" at bounding box center [502, 335] width 66 height 19
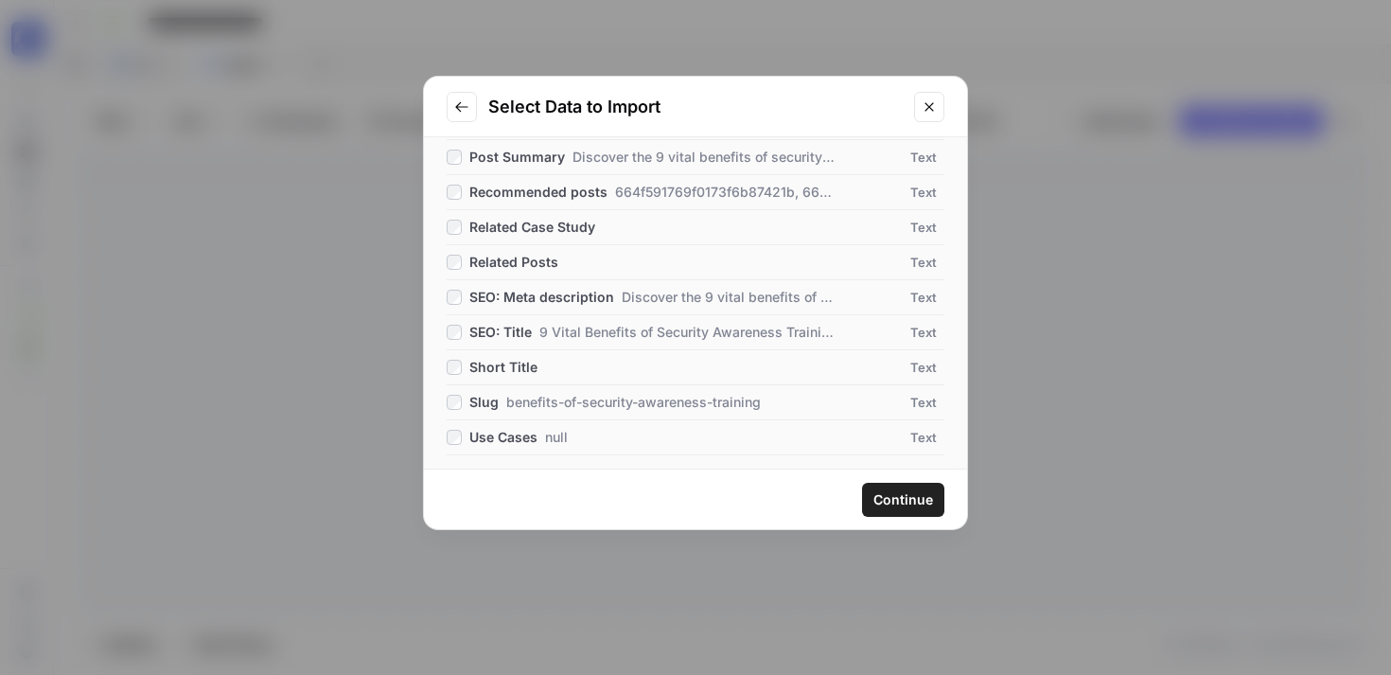
scroll to position [1318, 0]
click at [547, 298] on span "SEO: Meta description" at bounding box center [541, 294] width 145 height 19
click at [538, 327] on span "SEO: Title 9 Vital Benefits of Security Awareness Training in [DATE]" at bounding box center [653, 329] width 368 height 19
click at [526, 358] on span "Short Title" at bounding box center [503, 364] width 68 height 19
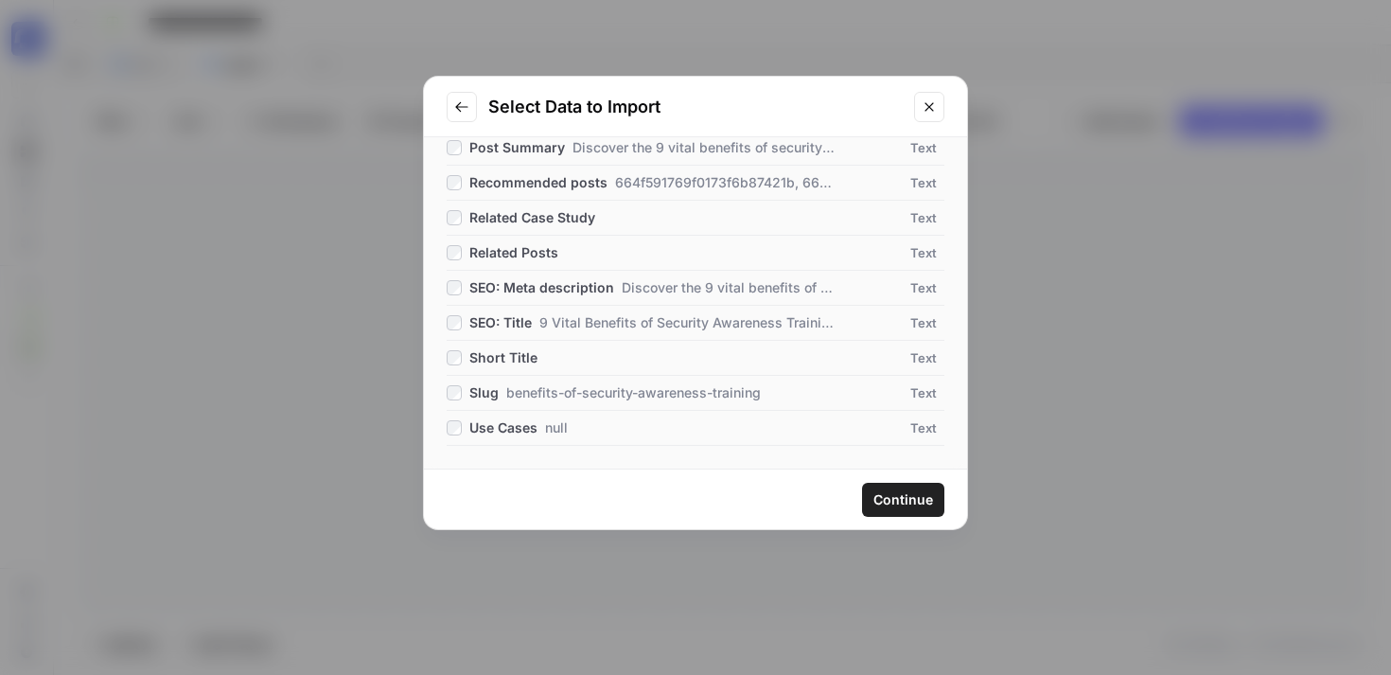
click at [532, 388] on span "benefits-of-security-awareness-training" at bounding box center [633, 392] width 255 height 19
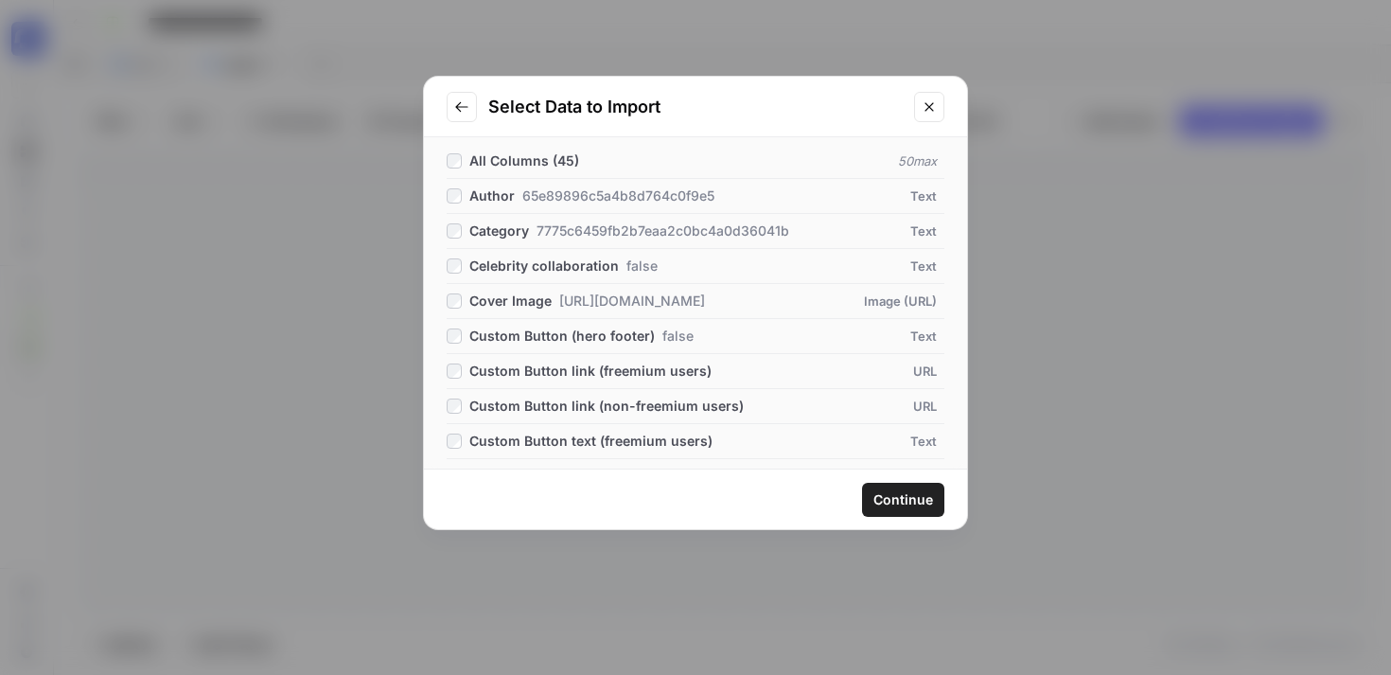
scroll to position [0, 0]
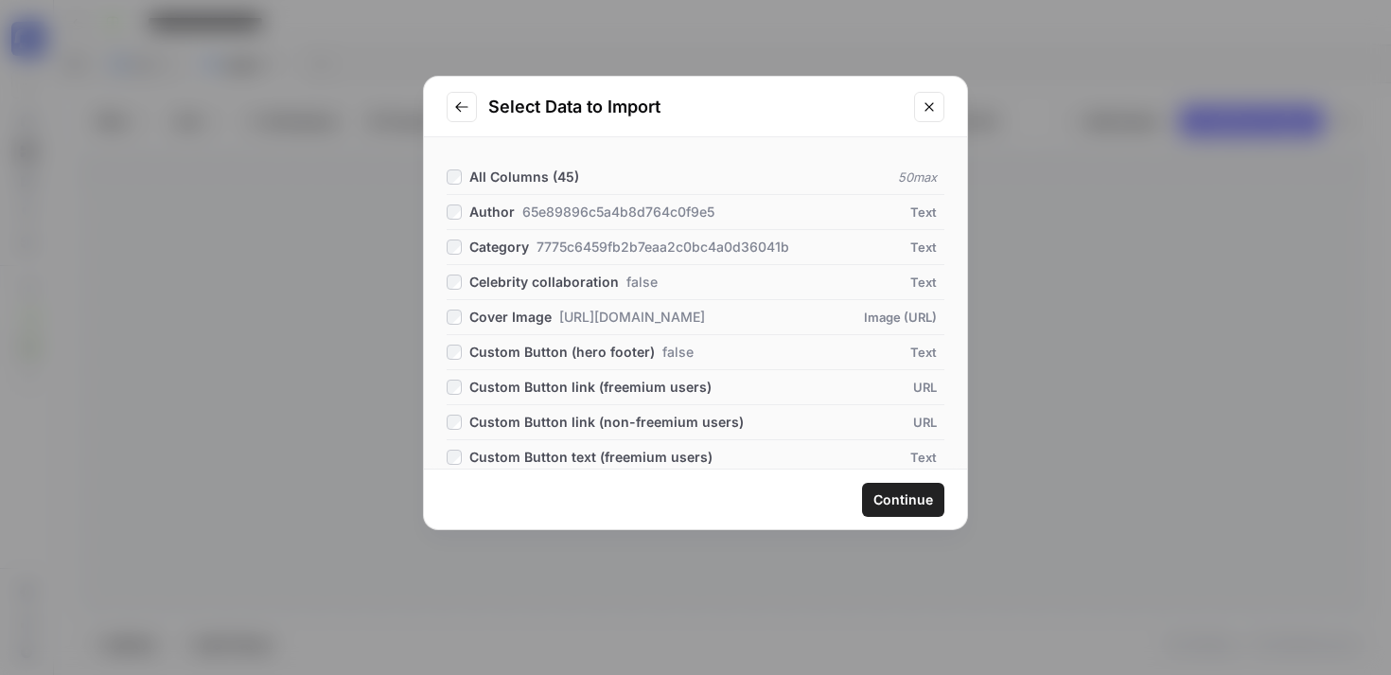
click at [907, 500] on span "Continue" at bounding box center [903, 499] width 60 height 19
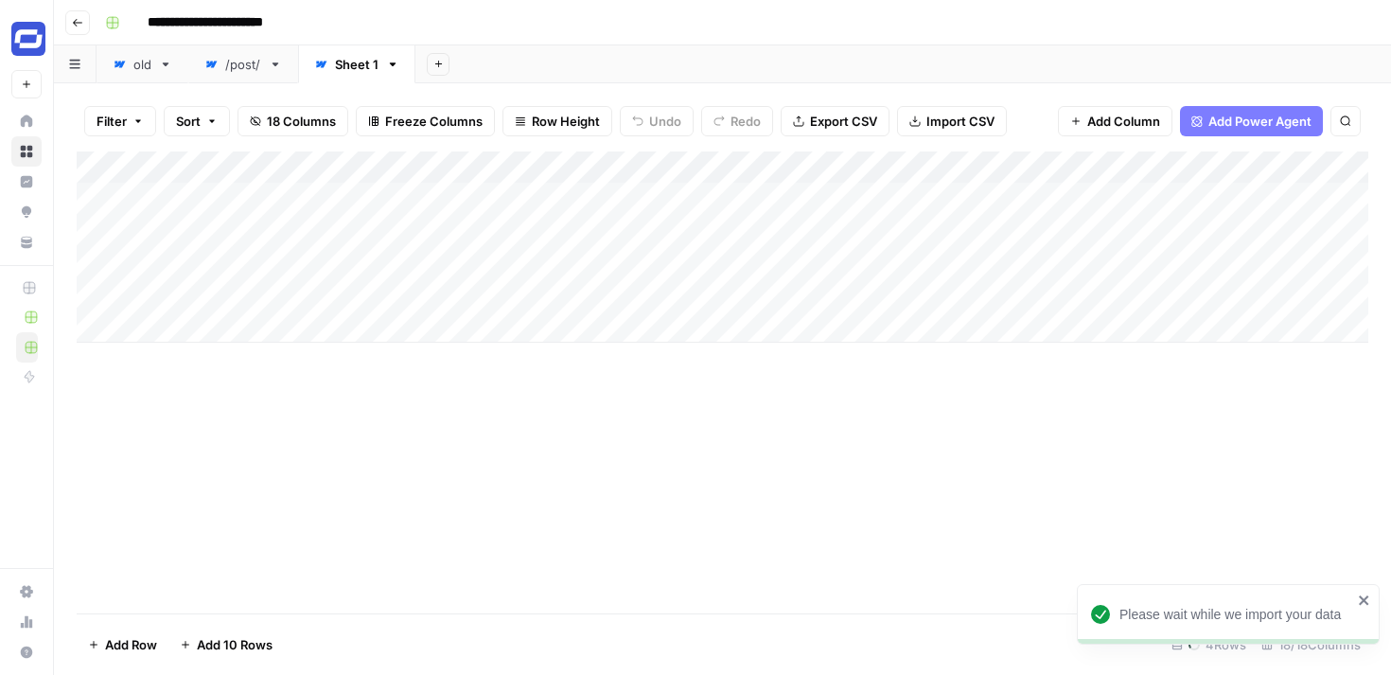
click at [353, 68] on div "Sheet 1" at bounding box center [357, 64] width 44 height 19
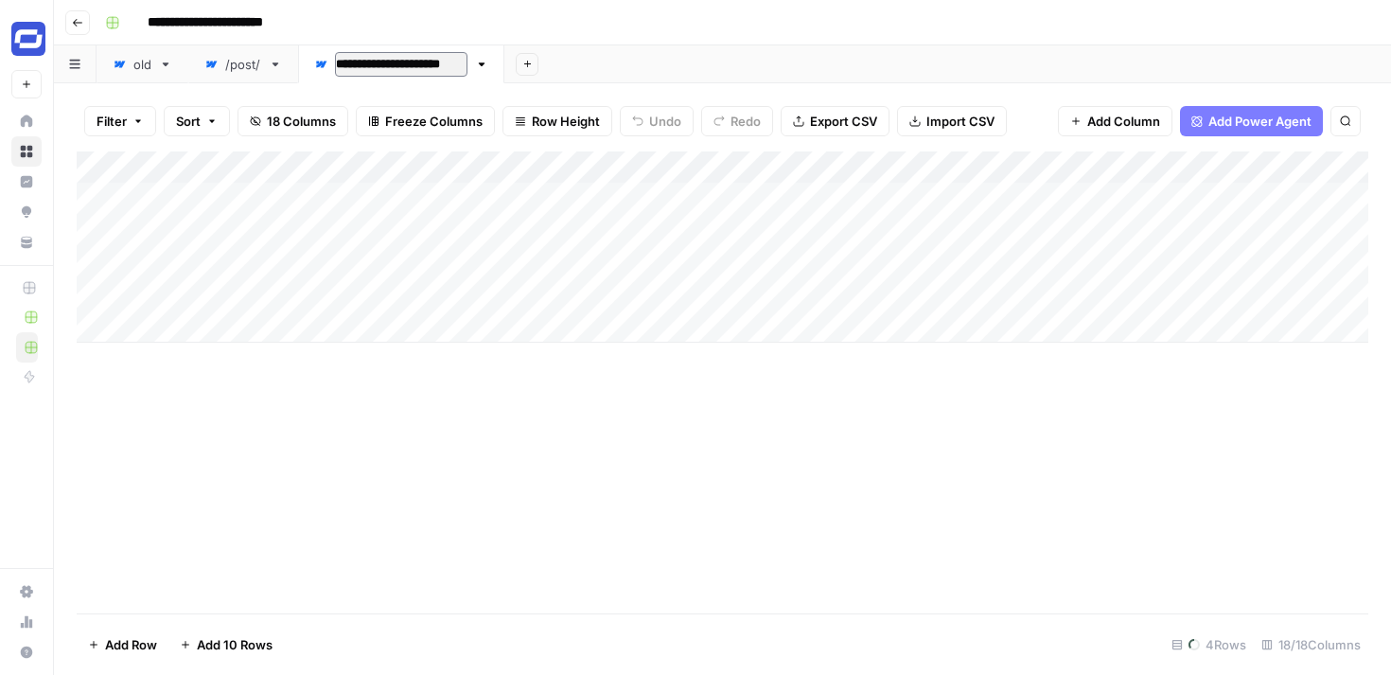
type input "**********"
click at [234, 62] on div "/post/" at bounding box center [243, 64] width 36 height 19
click at [979, 165] on div "Add Column" at bounding box center [722, 382] width 1291 height 462
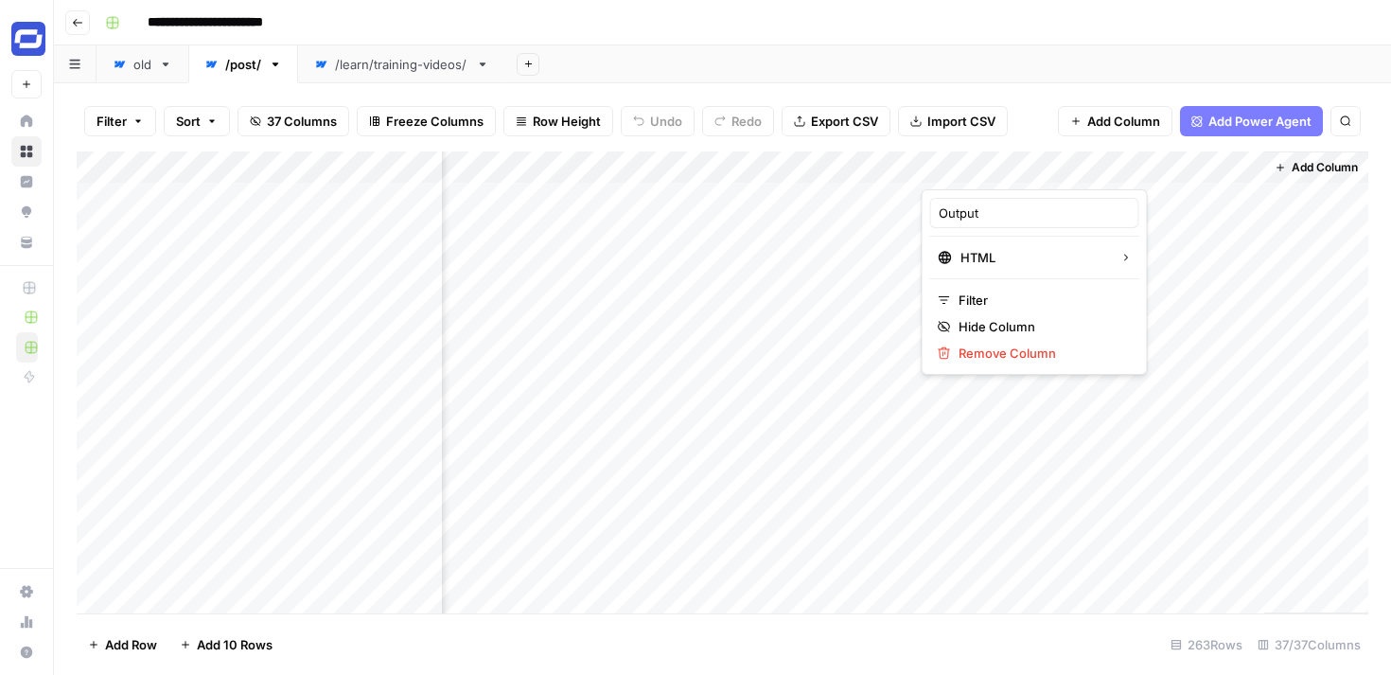
click at [979, 165] on div at bounding box center [1007, 170] width 171 height 38
click at [139, 67] on div "old" at bounding box center [142, 64] width 18 height 19
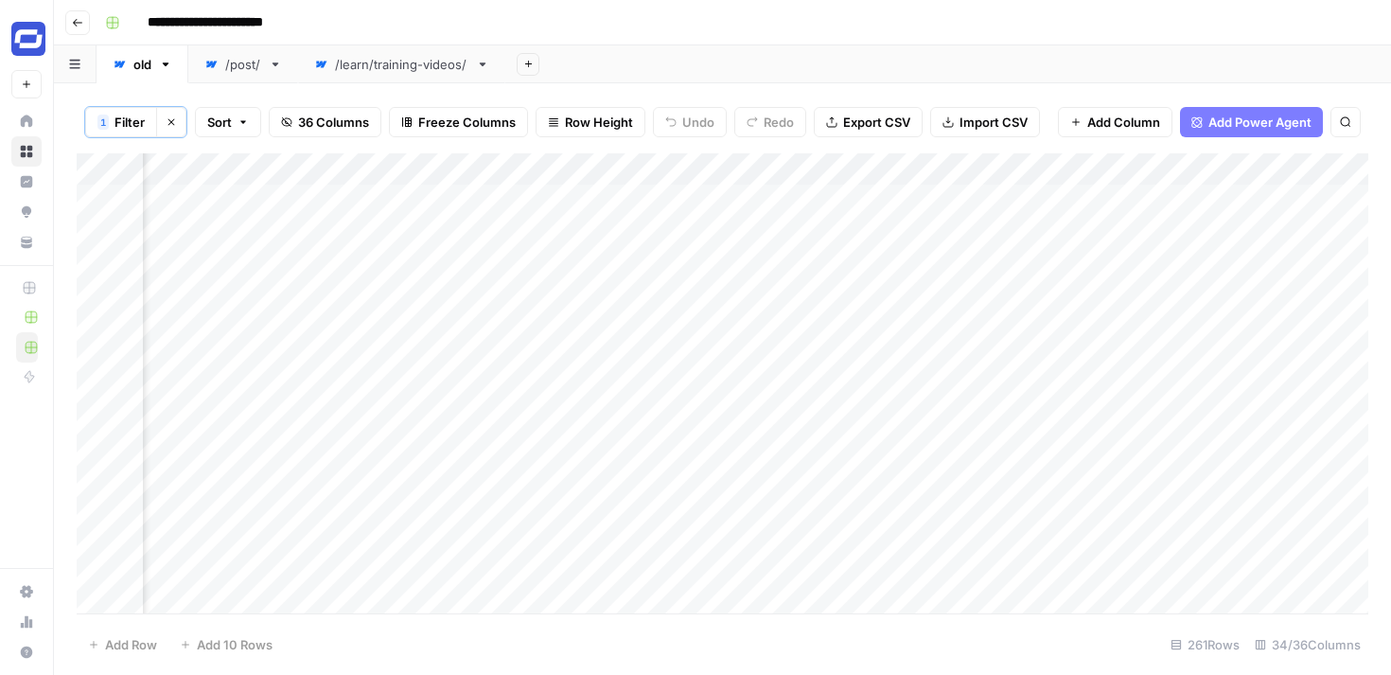
scroll to position [0, 6027]
click at [416, 71] on div "/learn/training-videos/" at bounding box center [401, 64] width 133 height 19
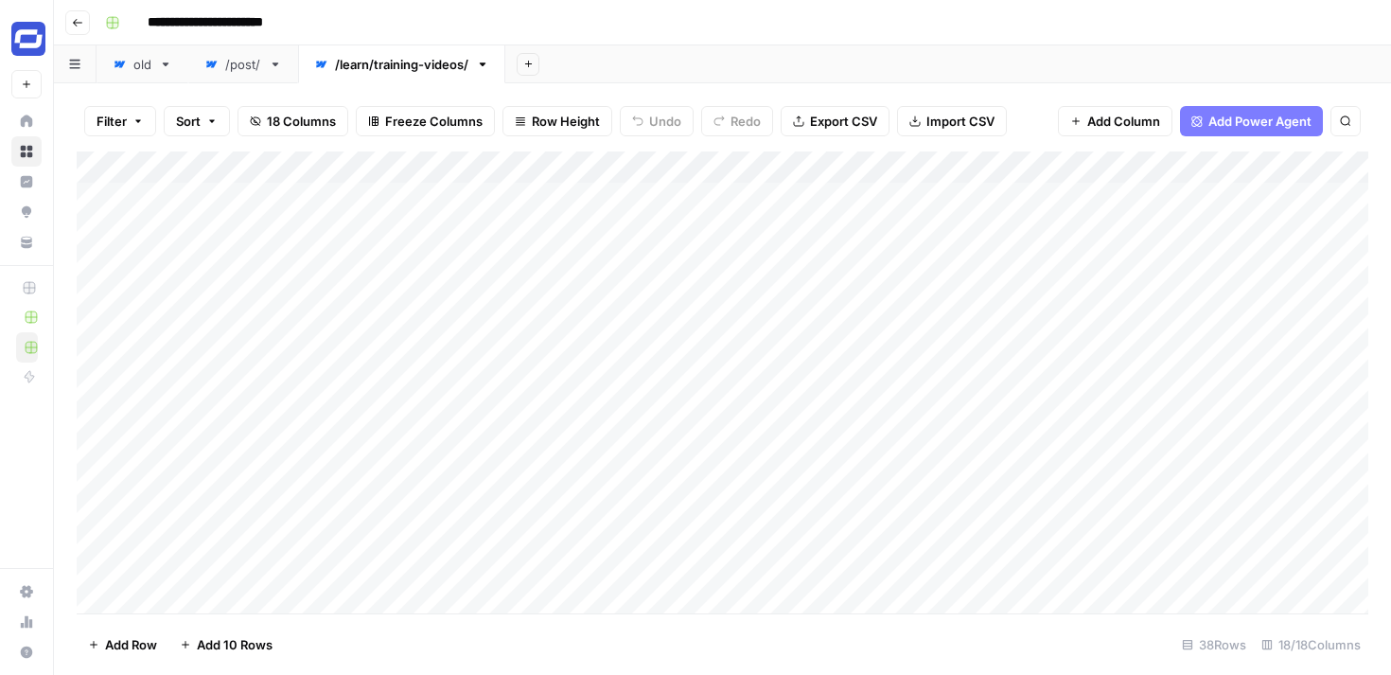
click at [232, 69] on div "/post/" at bounding box center [243, 64] width 36 height 19
click at [991, 165] on div "Add Column" at bounding box center [722, 382] width 1291 height 462
click at [975, 217] on input "Output" at bounding box center [1035, 212] width 192 height 19
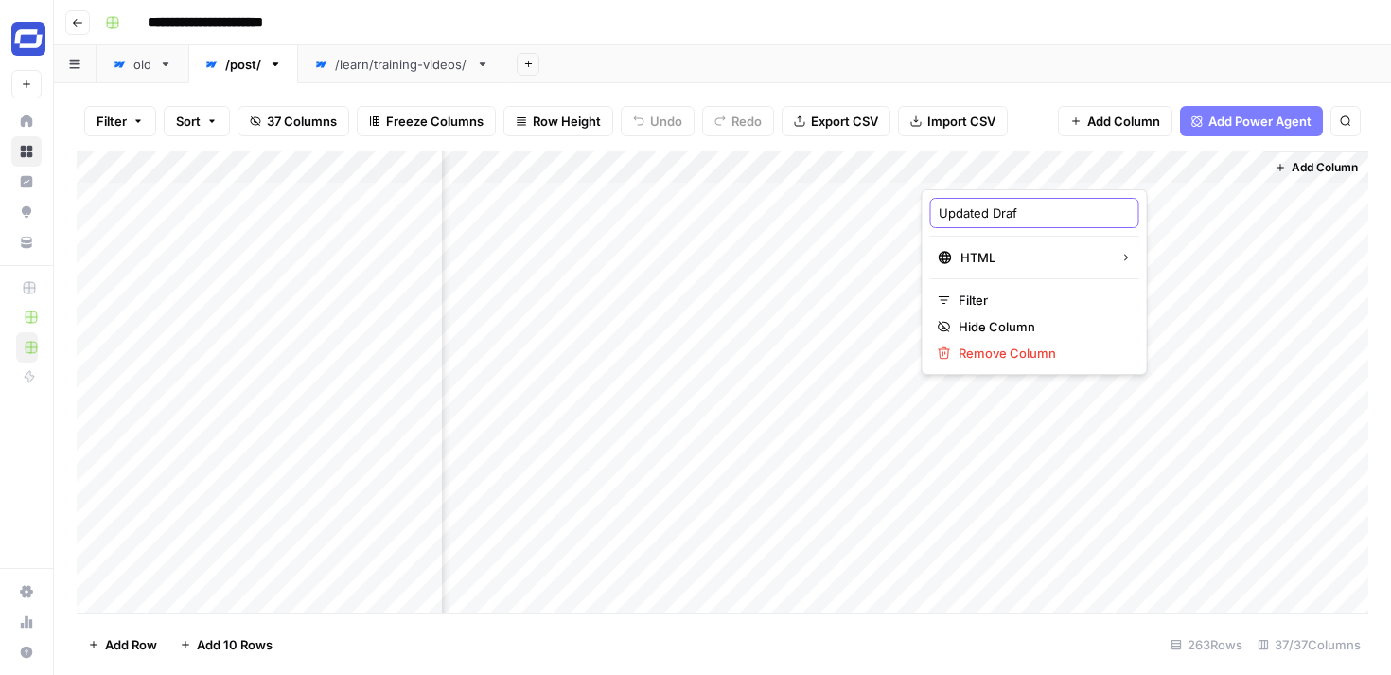
type input "Updated Draft"
click at [1024, 72] on div "Add Sheet" at bounding box center [948, 64] width 886 height 38
click at [984, 162] on div "Add Column" at bounding box center [722, 382] width 1291 height 462
click at [978, 212] on input "Output" at bounding box center [1035, 212] width 192 height 19
type input "Updated Draft"
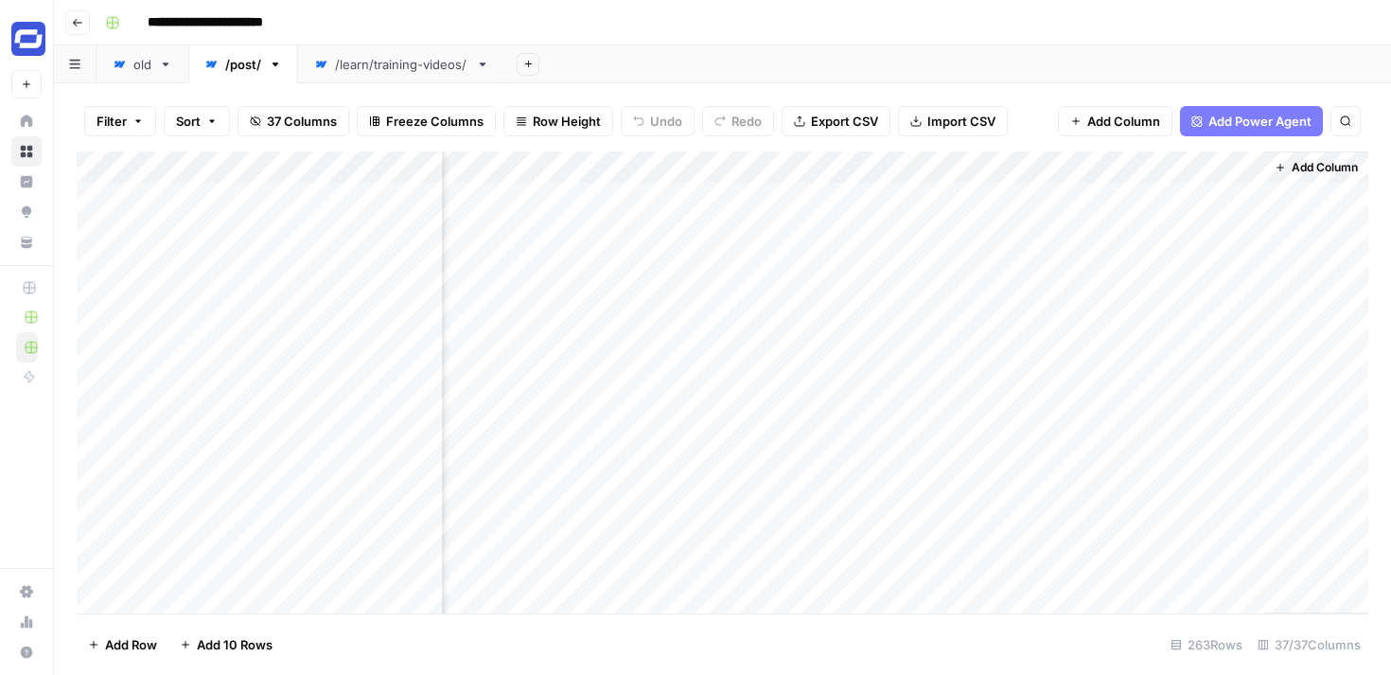
click at [1138, 118] on span "Add Column" at bounding box center [1123, 121] width 73 height 19
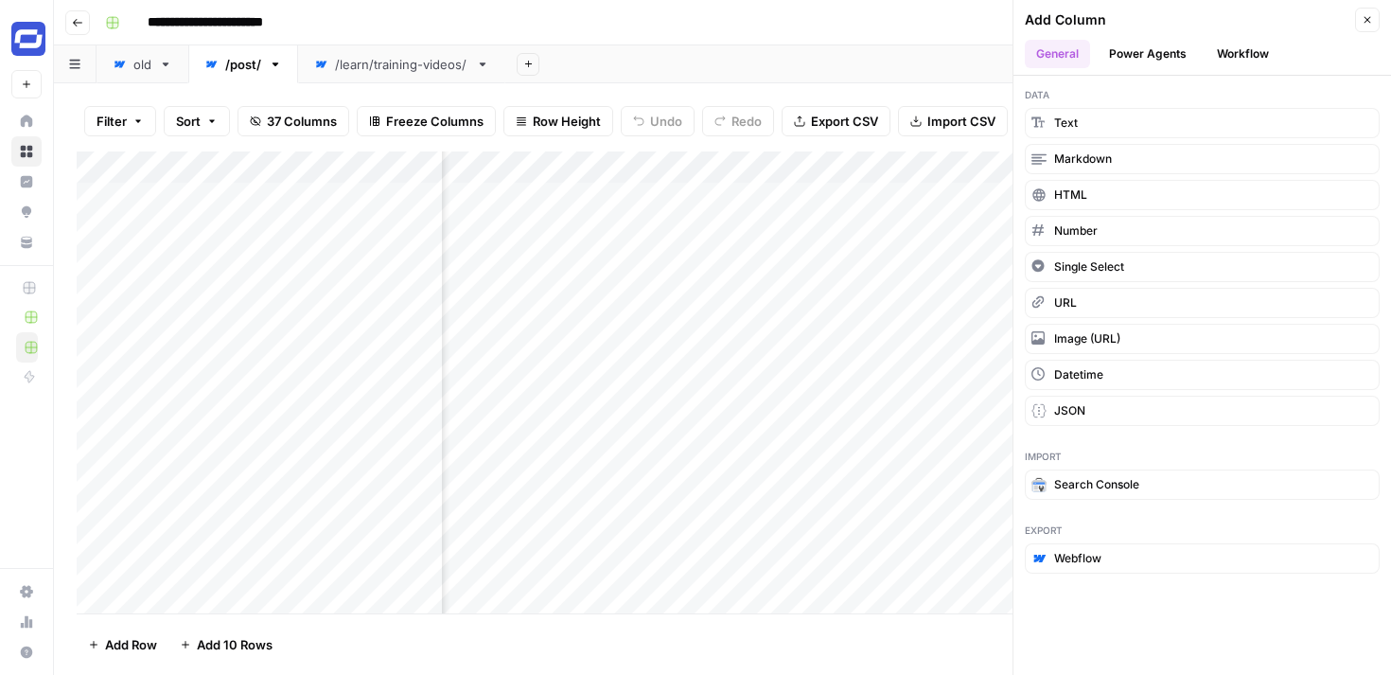
click at [1234, 55] on button "Workflow" at bounding box center [1242, 54] width 75 height 28
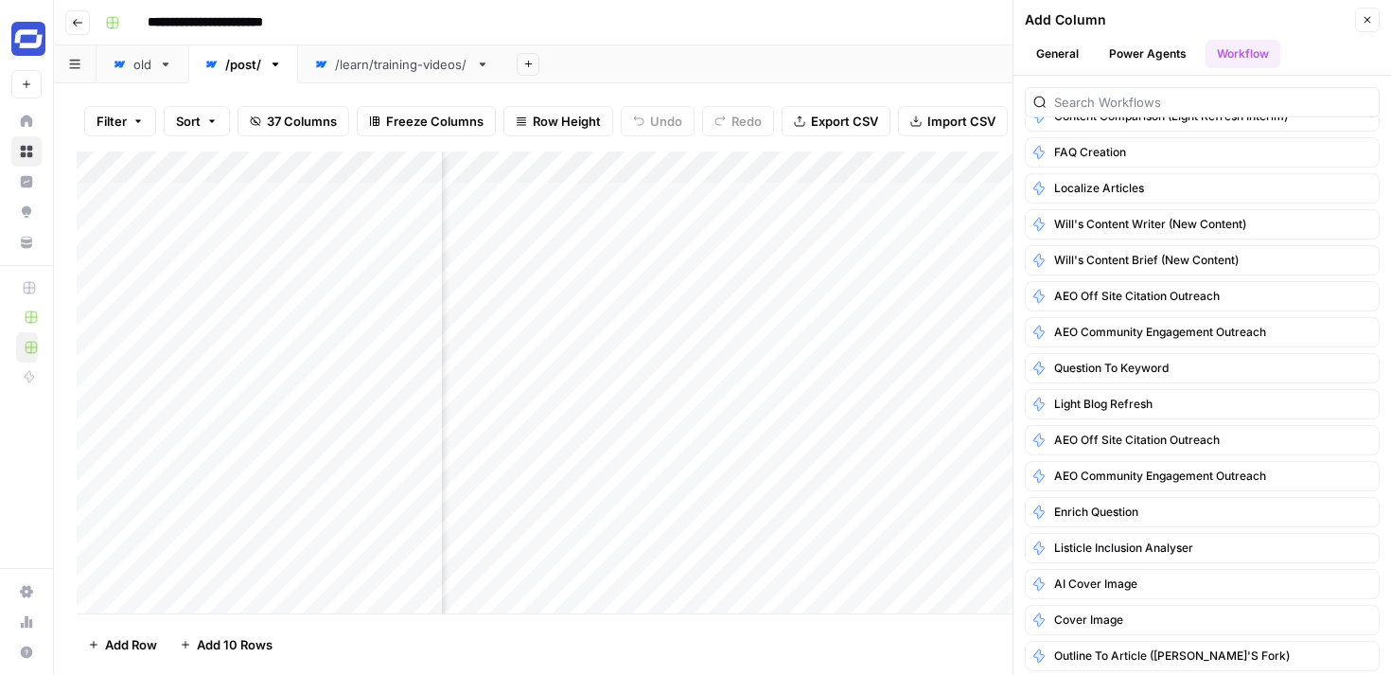
scroll to position [1266, 0]
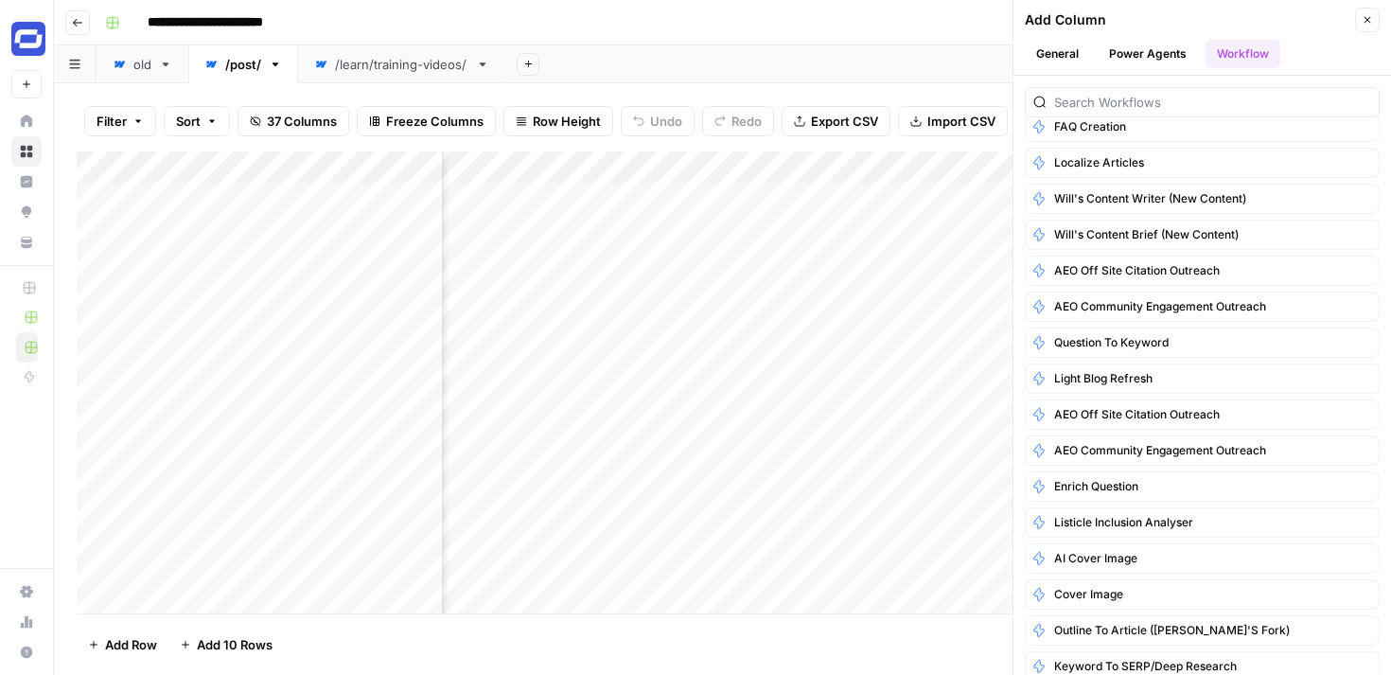
click at [1365, 20] on icon "button" at bounding box center [1367, 19] width 11 height 11
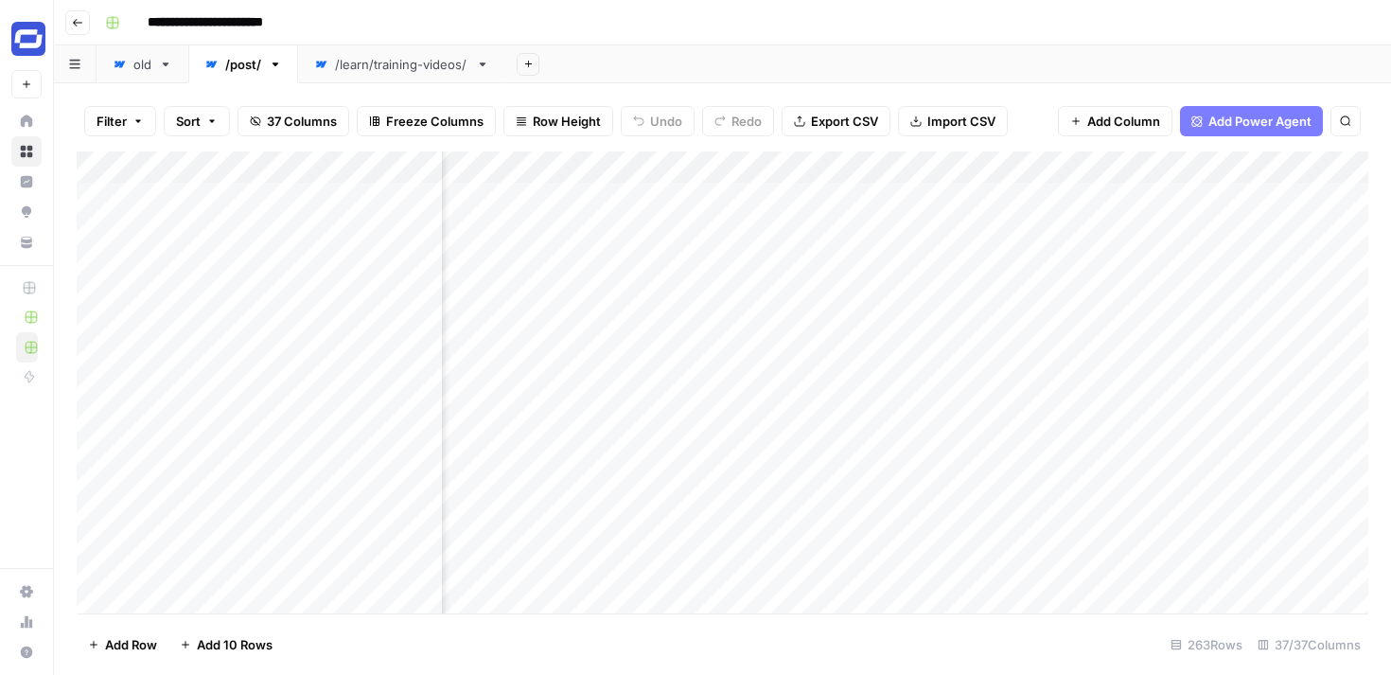
scroll to position [0, 6396]
click at [1124, 126] on span "Add Column" at bounding box center [1123, 121] width 73 height 19
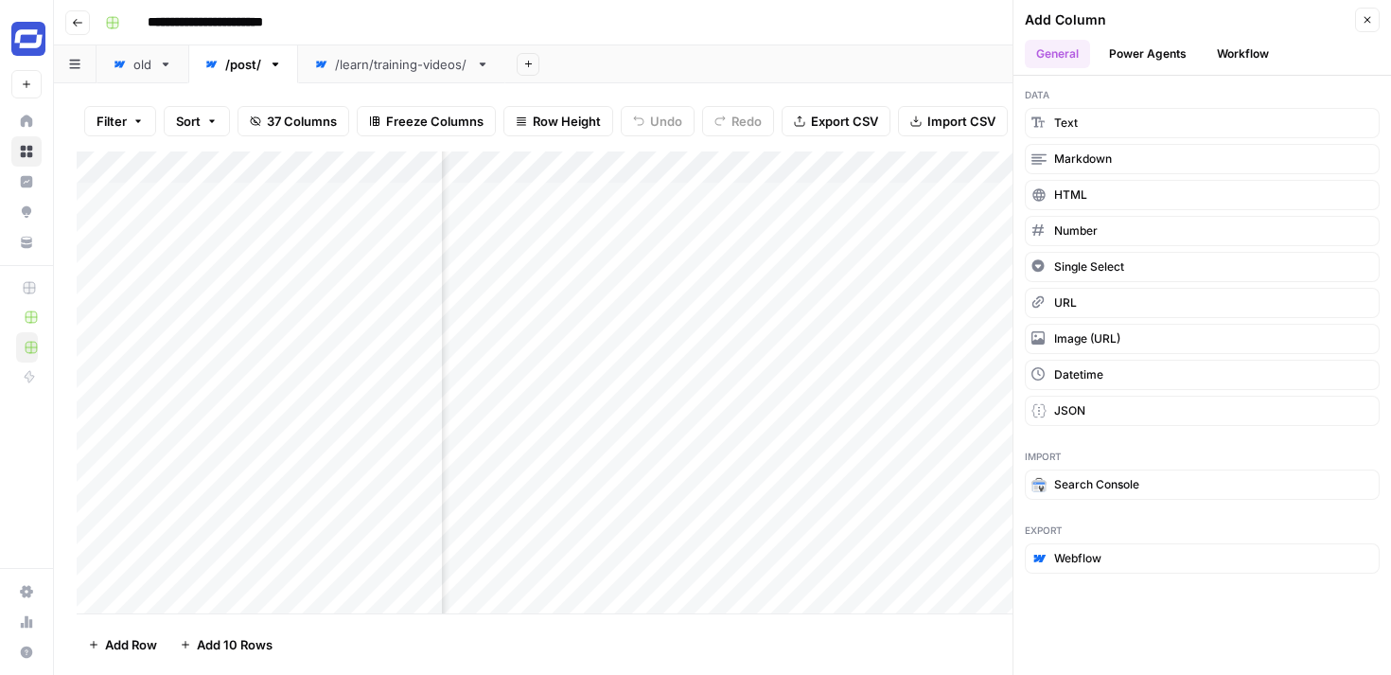
click at [1247, 50] on button "Workflow" at bounding box center [1242, 54] width 75 height 28
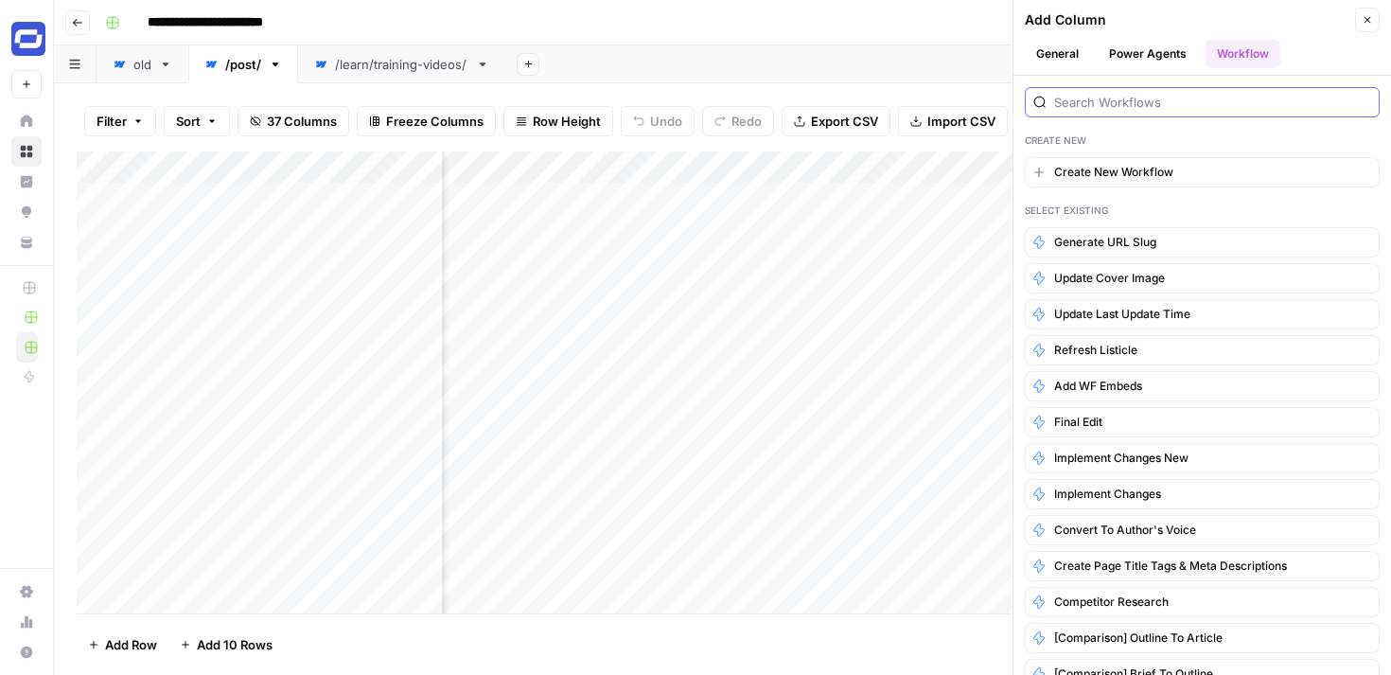
click at [1198, 93] on input "search" at bounding box center [1212, 102] width 317 height 19
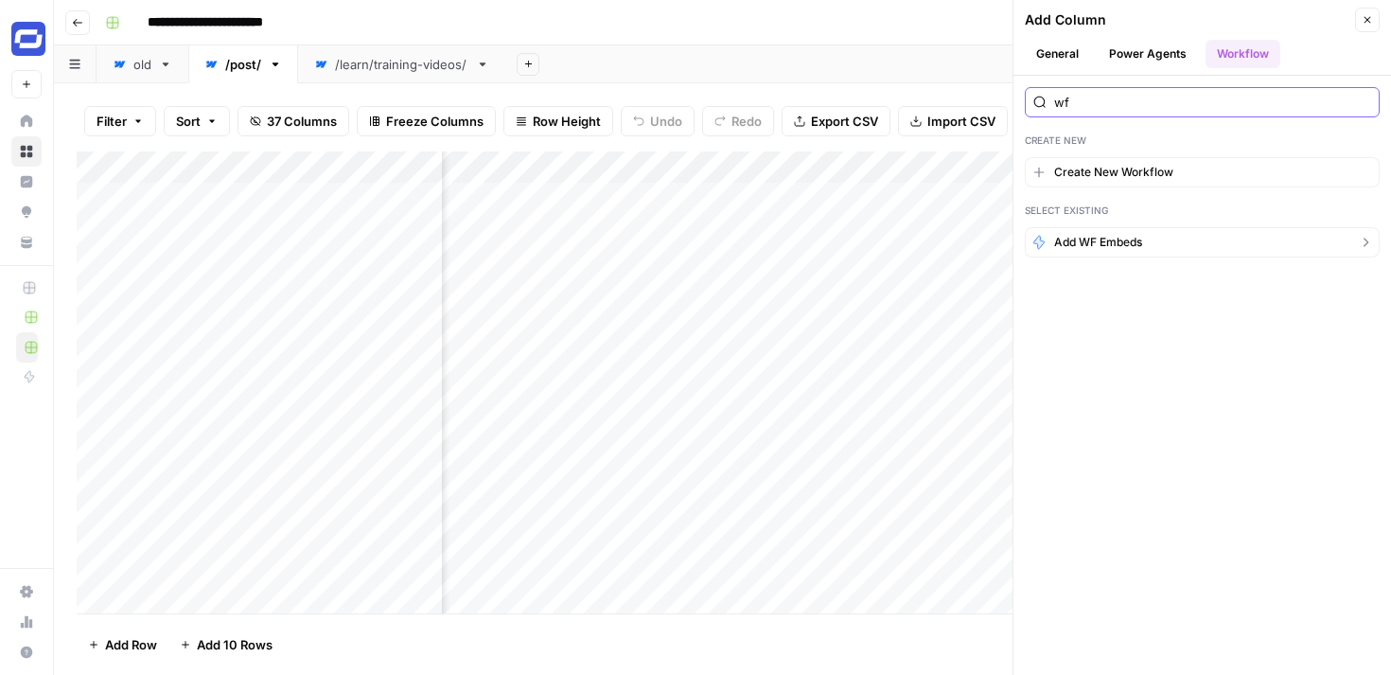
type input "wf"
click at [1120, 235] on span "Add WF Embeds" at bounding box center [1098, 242] width 88 height 17
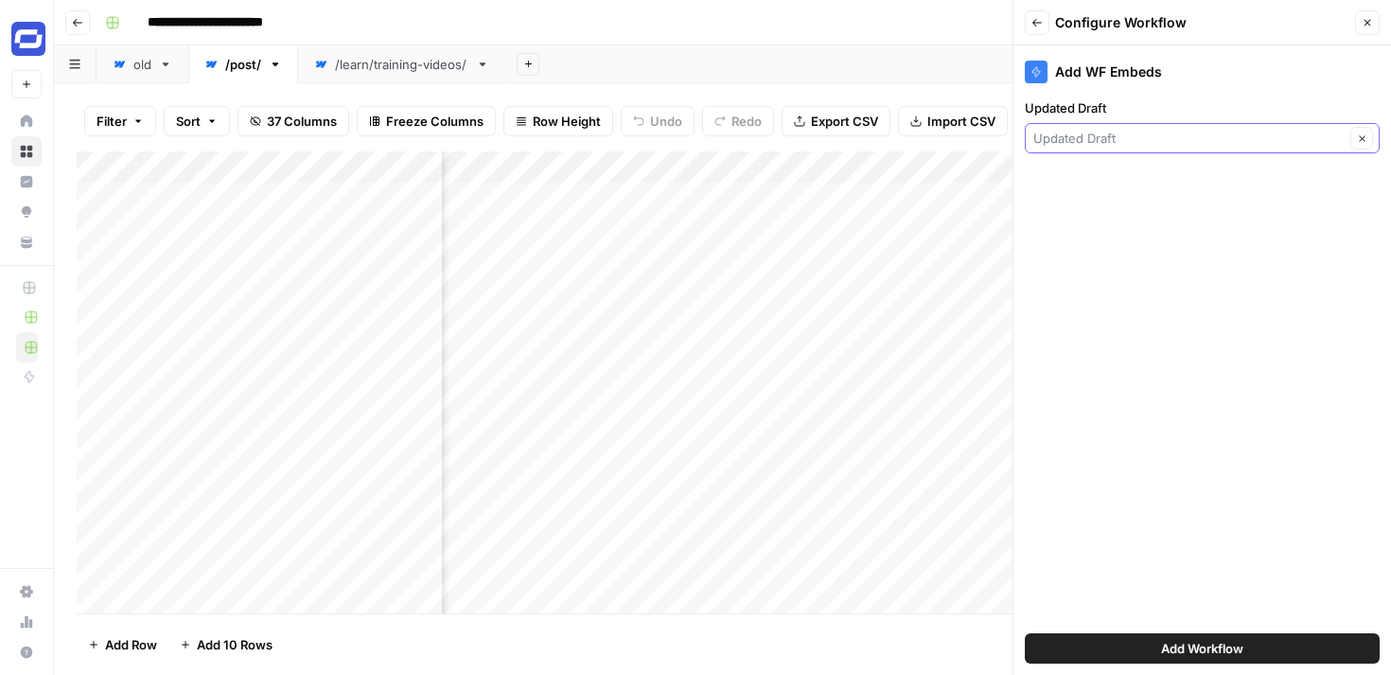
click at [1146, 141] on input "Updated Draft" at bounding box center [1188, 138] width 311 height 19
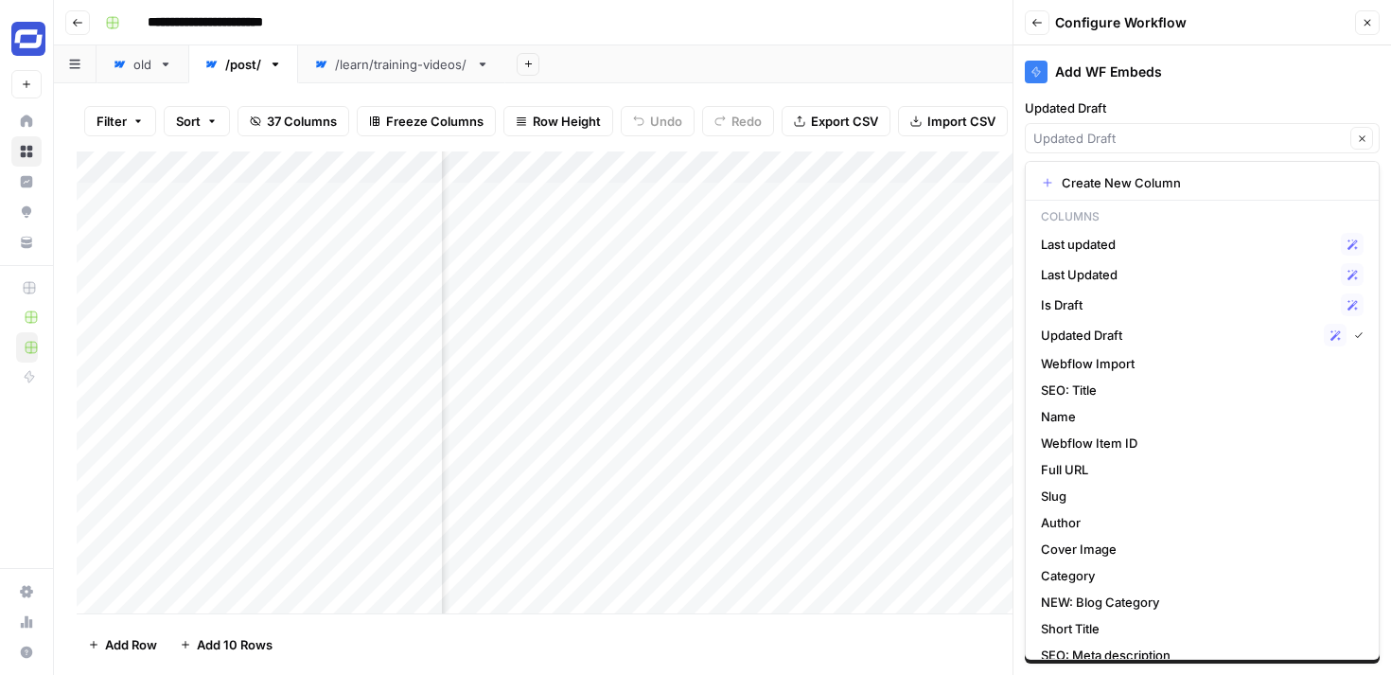
type input "Updated Draft"
click at [1185, 107] on label "Updated Draft" at bounding box center [1202, 107] width 355 height 19
click at [1185, 129] on input "Updated Draft" at bounding box center [1188, 138] width 311 height 19
click at [1103, 331] on span "Updated Draft" at bounding box center [1178, 334] width 275 height 19
type input "Updated Draft"
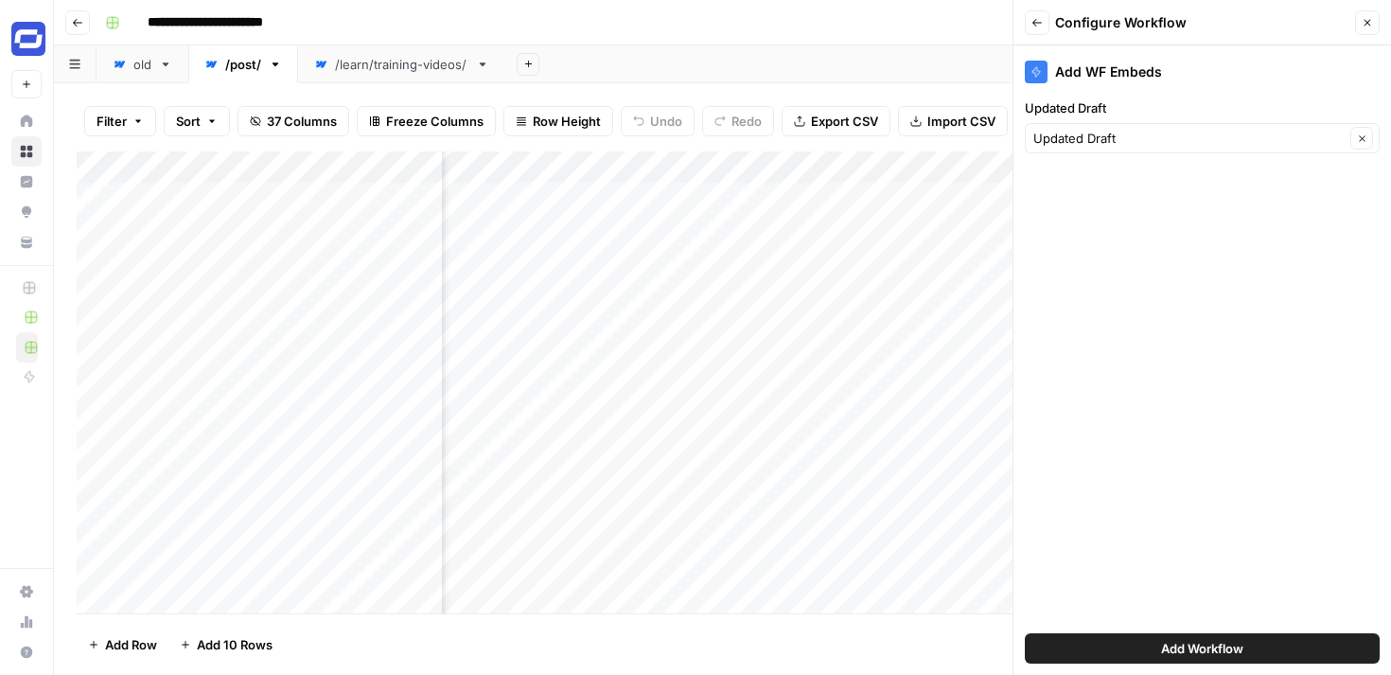
click at [1199, 640] on span "Add Workflow" at bounding box center [1202, 648] width 82 height 19
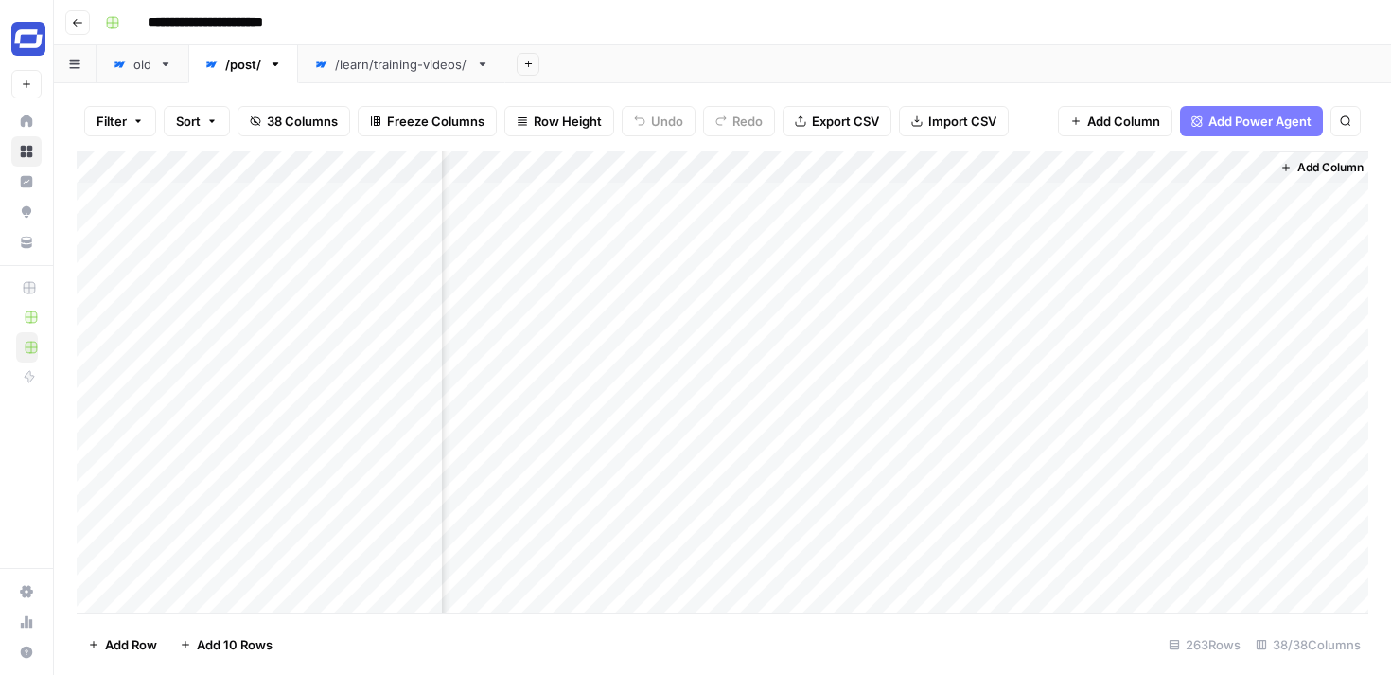
scroll to position [0, 6584]
drag, startPoint x: 1125, startPoint y: 164, endPoint x: 1003, endPoint y: 171, distance: 122.3
click at [1003, 171] on div "Add Column" at bounding box center [722, 382] width 1291 height 462
click at [993, 200] on div "Add Column" at bounding box center [722, 382] width 1291 height 462
click at [136, 78] on link "old" at bounding box center [143, 64] width 92 height 38
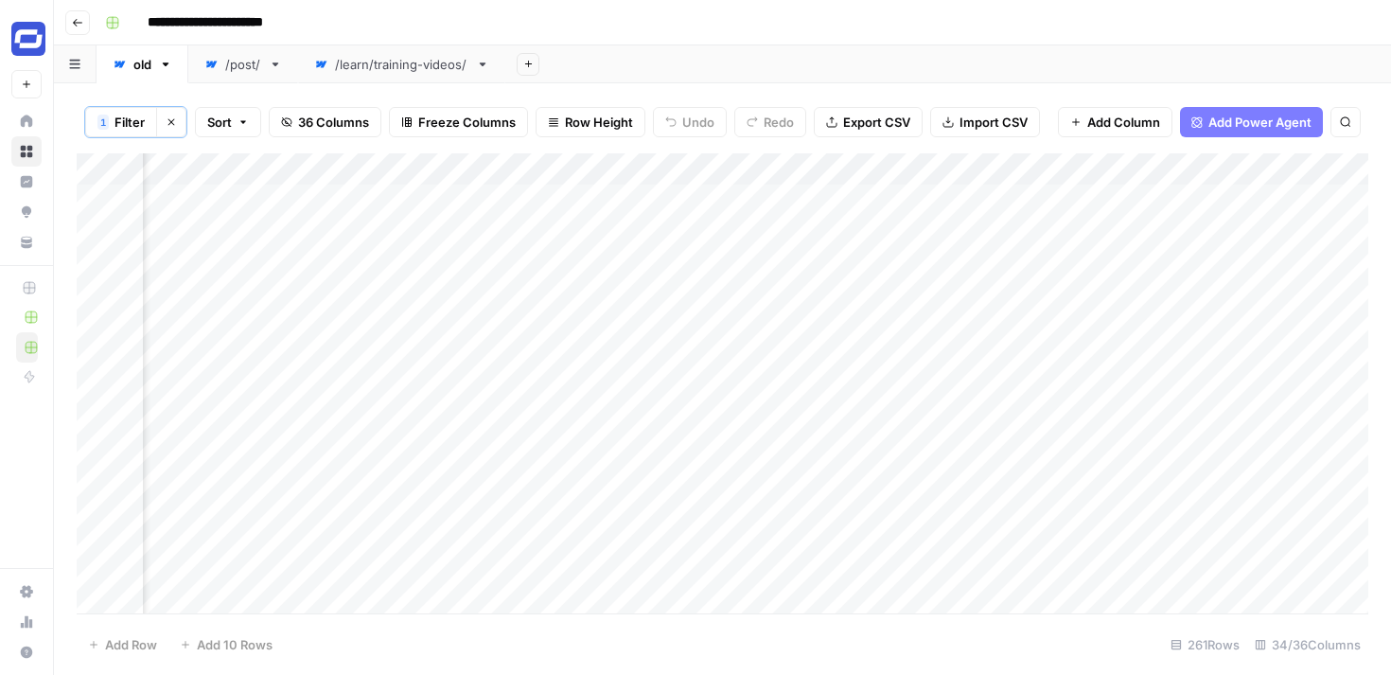
scroll to position [0, 6756]
click at [389, 73] on link "/learn/training-videos/" at bounding box center [401, 64] width 207 height 38
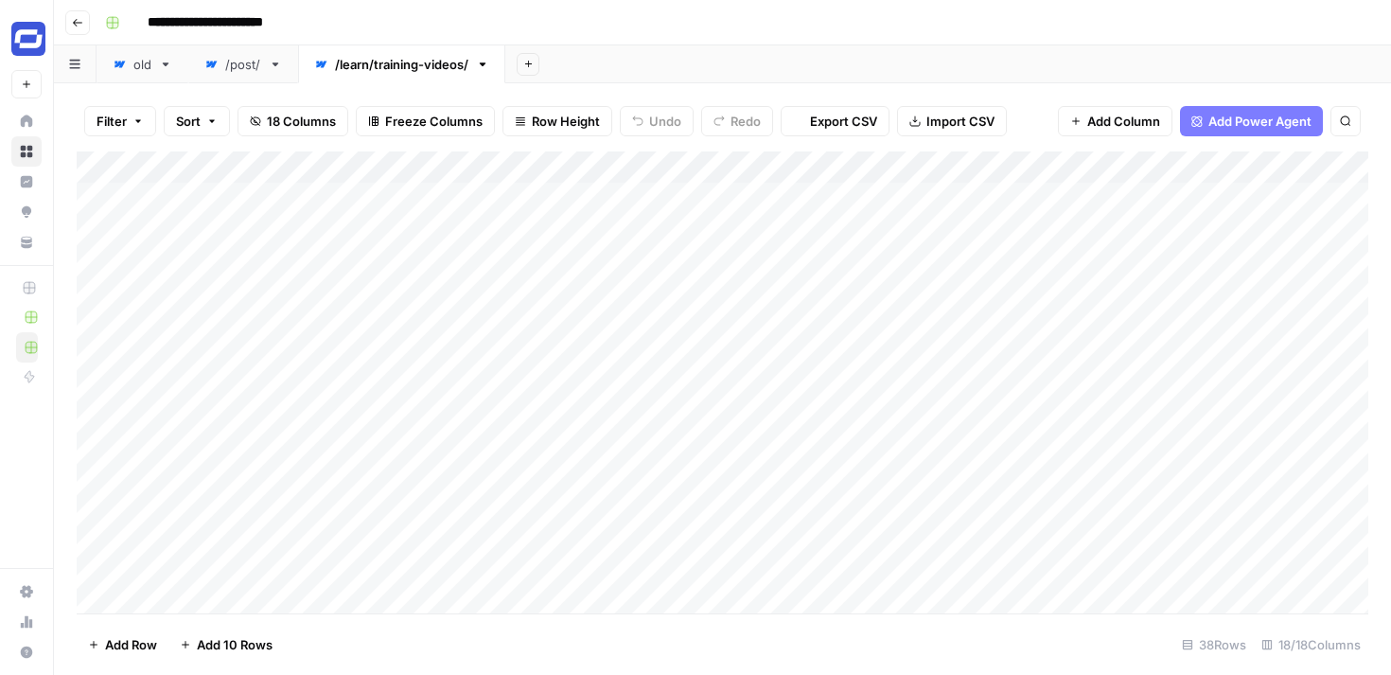
click at [244, 73] on link "/post/" at bounding box center [243, 64] width 110 height 38
click at [1109, 123] on span "Add Column" at bounding box center [1123, 121] width 73 height 19
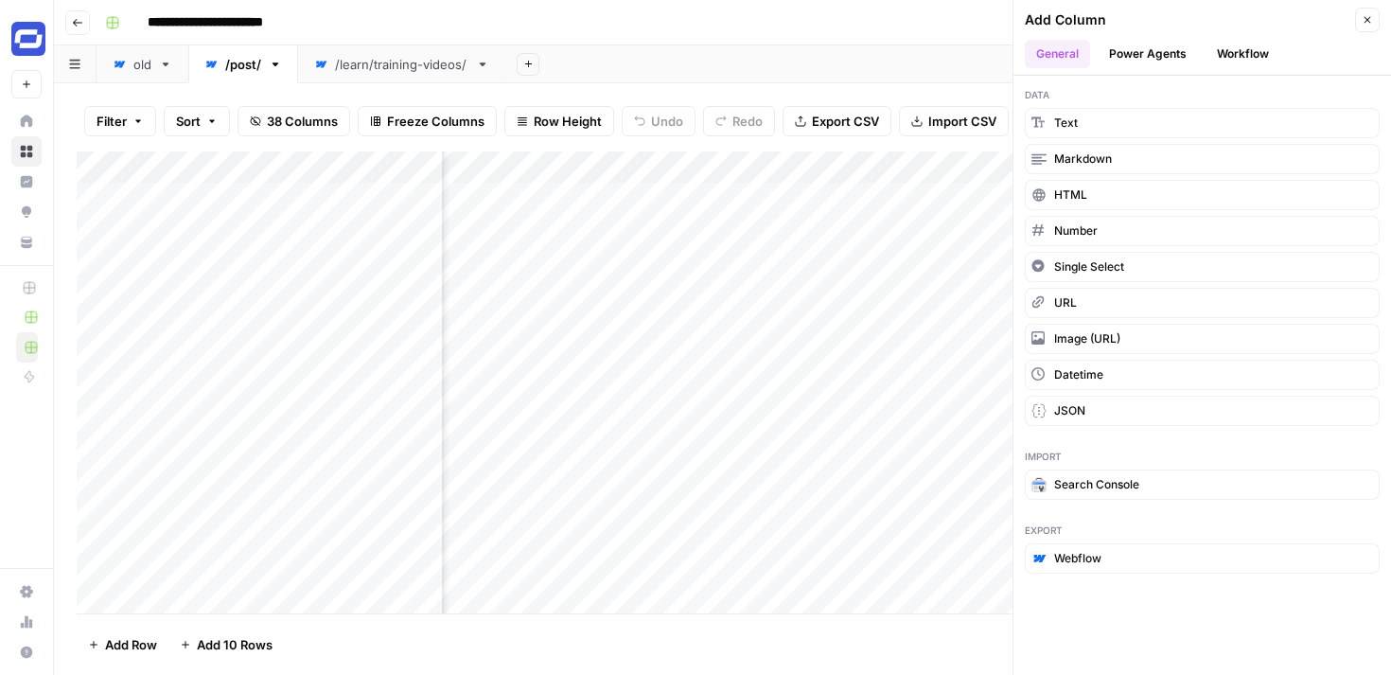
click at [1225, 44] on button "Workflow" at bounding box center [1242, 54] width 75 height 28
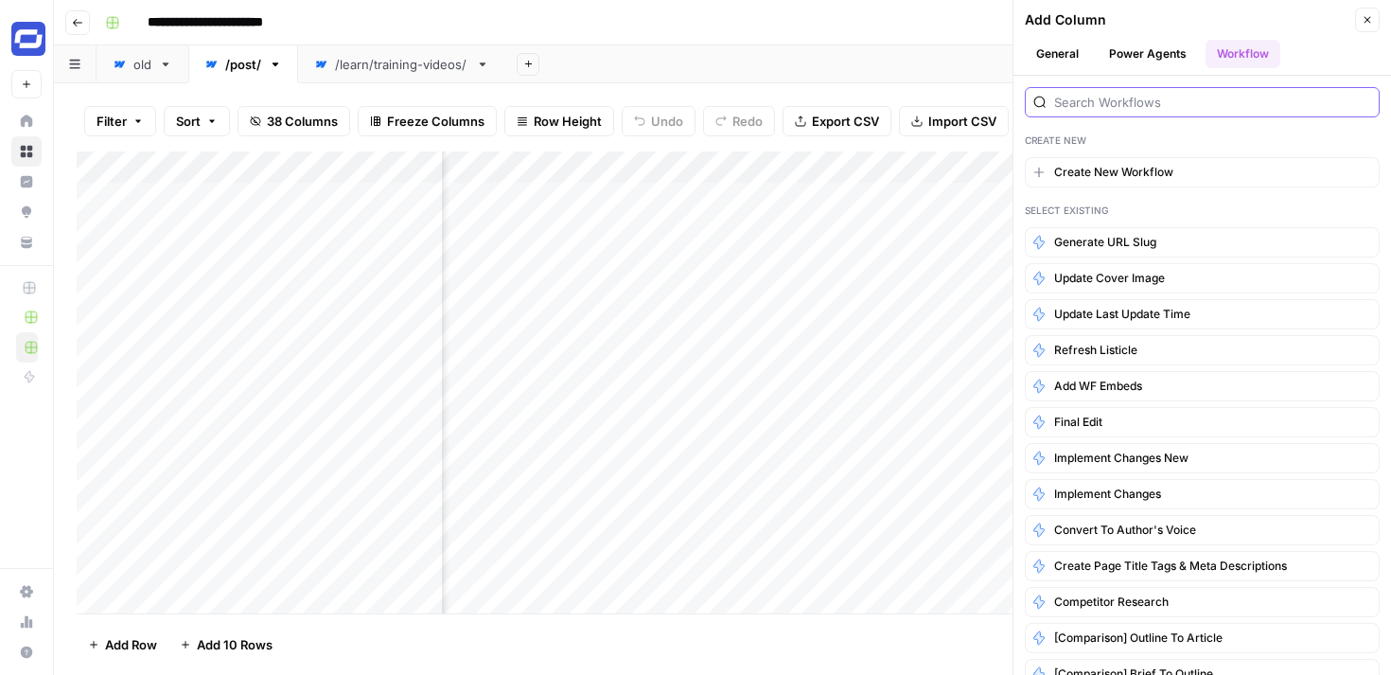
click at [1179, 101] on input "search" at bounding box center [1212, 102] width 317 height 19
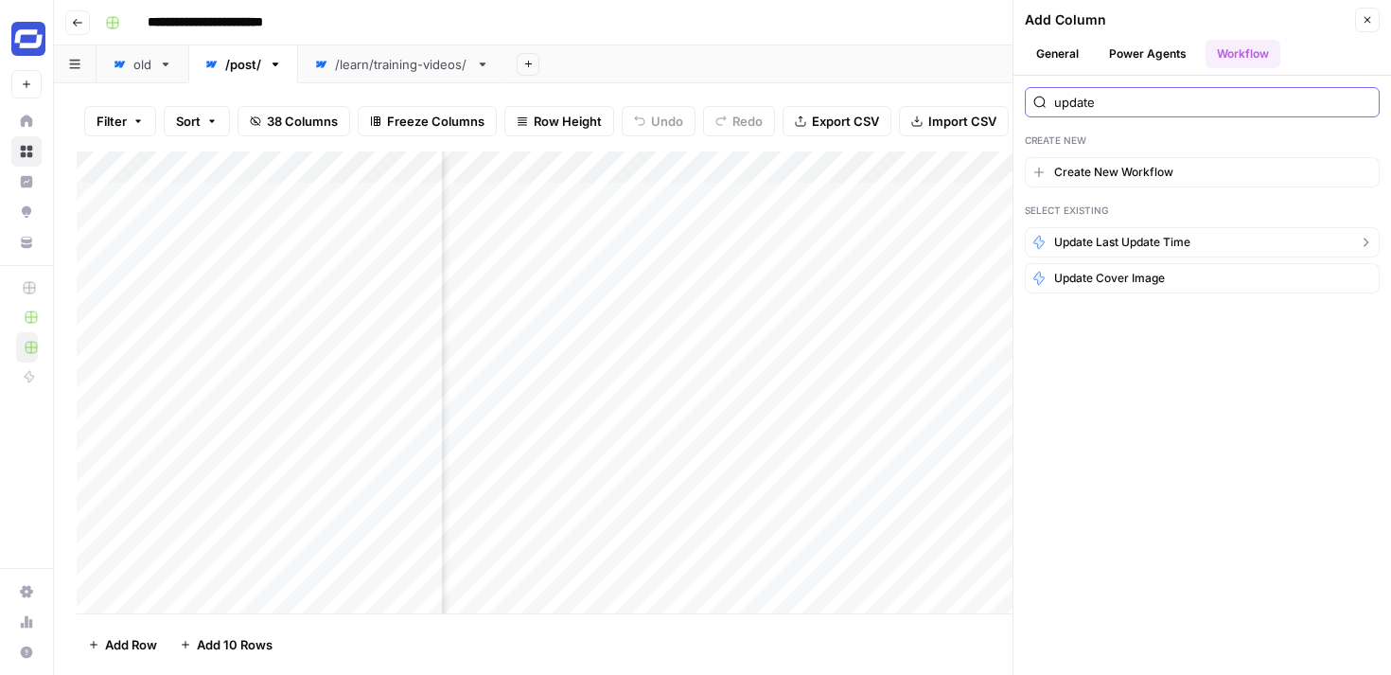
type input "update"
click at [1127, 238] on span "Update Last Update Time" at bounding box center [1122, 242] width 136 height 17
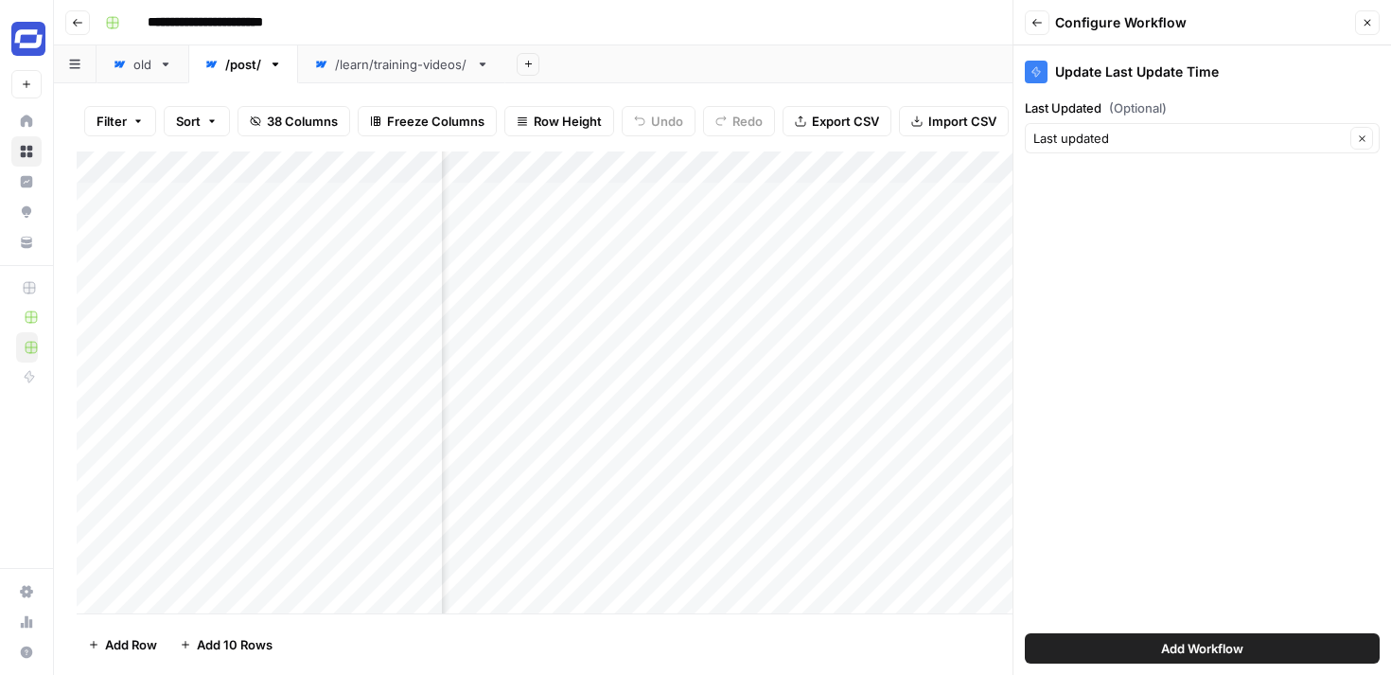
click at [1168, 641] on span "Add Workflow" at bounding box center [1202, 648] width 82 height 19
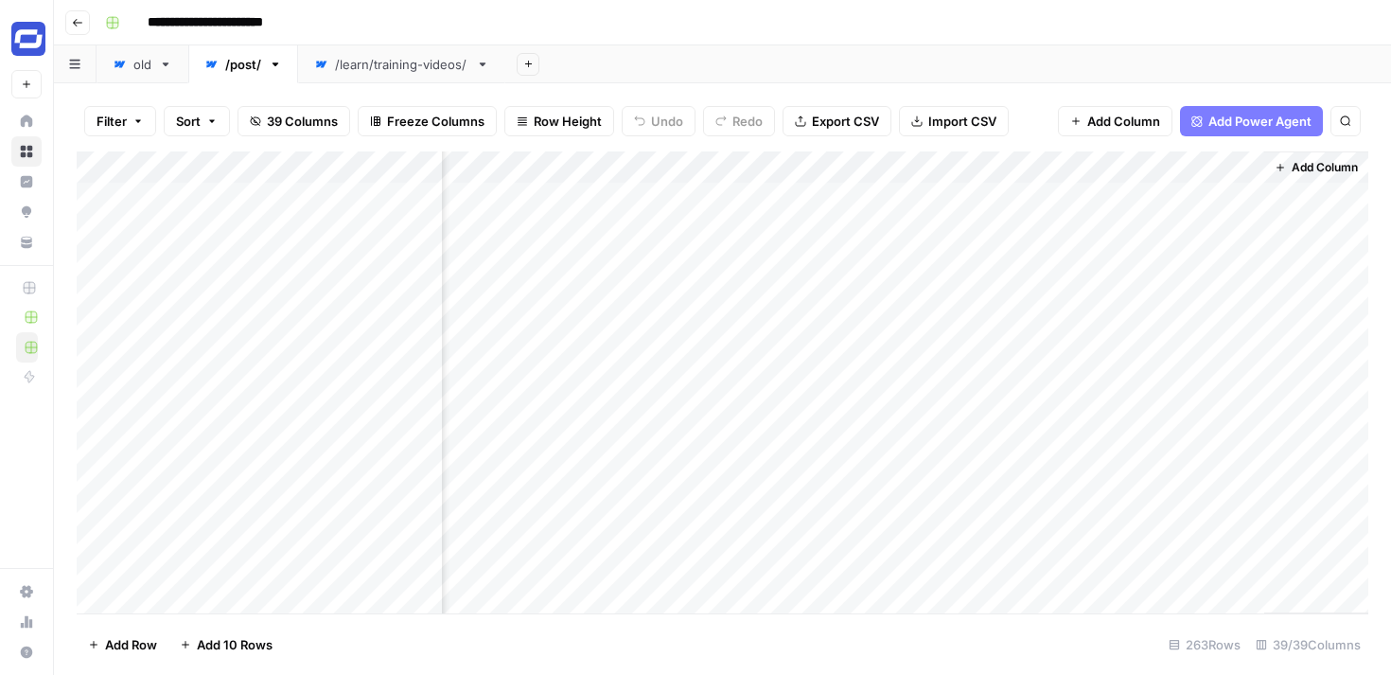
scroll to position [0, 6824]
drag, startPoint x: 920, startPoint y: 165, endPoint x: 1164, endPoint y: 143, distance: 245.1
click at [1164, 143] on div "Filter Sort 39 Columns Freeze Columns Row Height Undo Redo Export CSV Import CS…" at bounding box center [722, 378] width 1337 height 591
click at [905, 166] on div "Add Column" at bounding box center [722, 382] width 1291 height 462
click at [905, 166] on div at bounding box center [937, 170] width 171 height 38
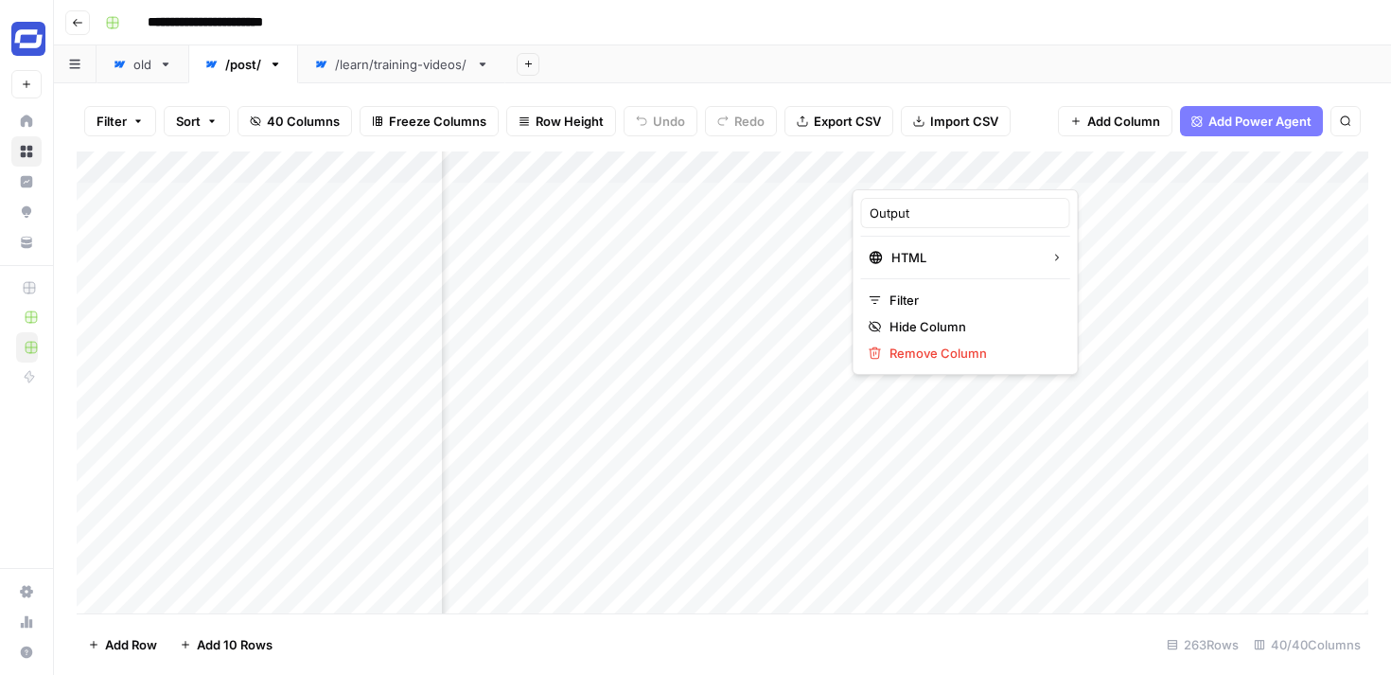
click at [915, 167] on div at bounding box center [937, 170] width 171 height 38
click at [906, 199] on div "Output" at bounding box center [965, 213] width 209 height 30
type input "WF Embeds"
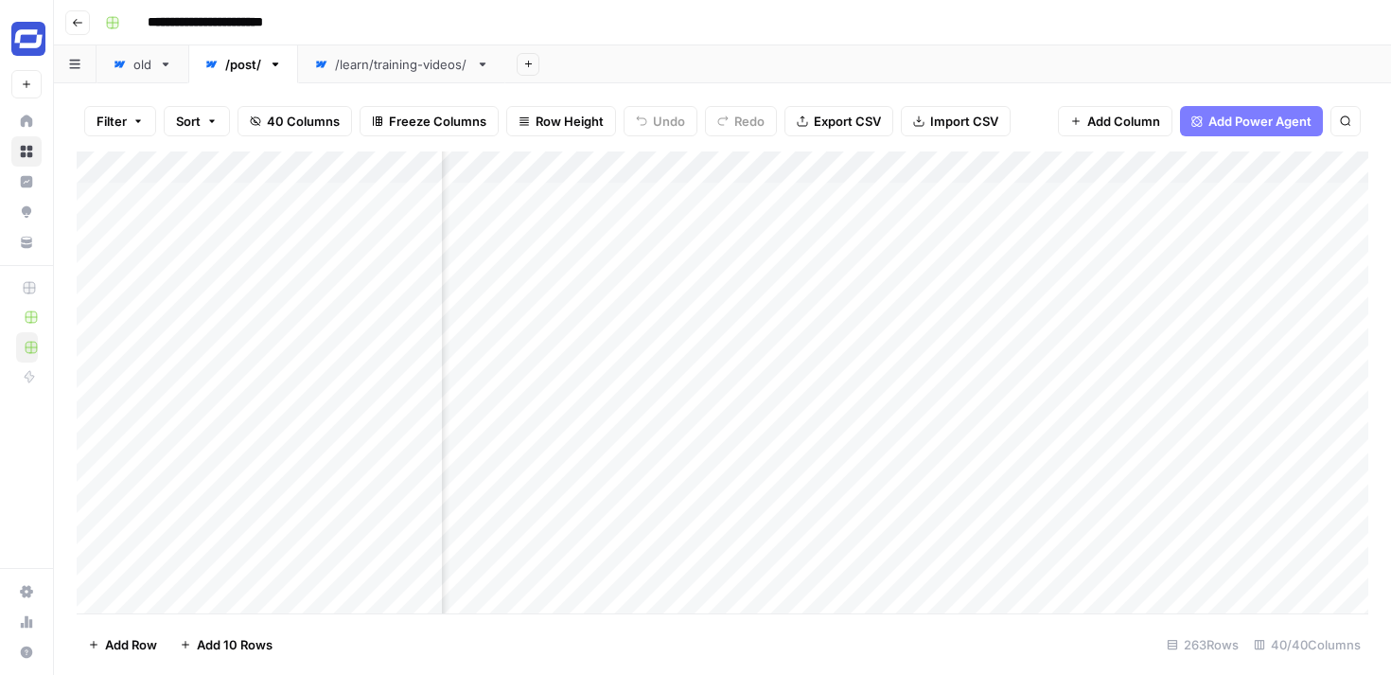
scroll to position [0, 6902]
click at [1066, 196] on div "Add Column" at bounding box center [722, 382] width 1291 height 462
click at [1229, 168] on div "Add Column" at bounding box center [722, 382] width 1291 height 462
click at [1234, 204] on input "Output" at bounding box center [1297, 212] width 192 height 19
type input "Last update"
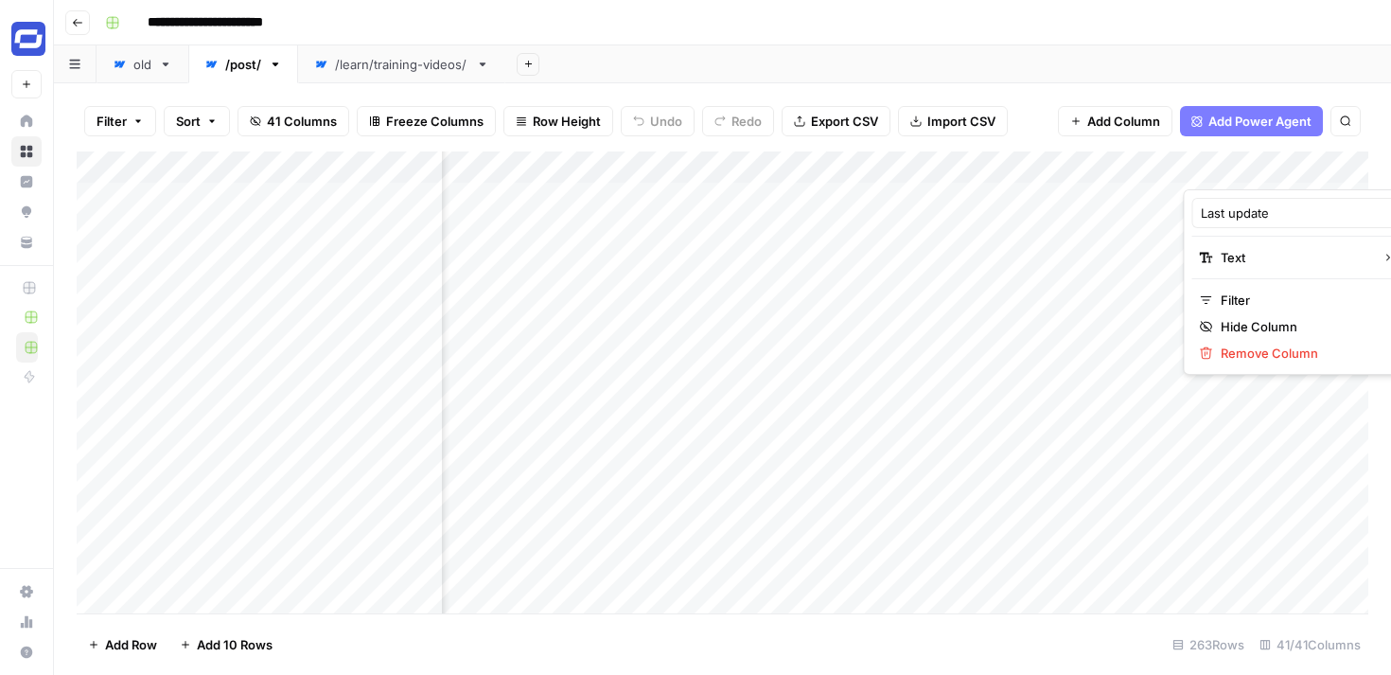
click at [1146, 174] on div "Add Column" at bounding box center [722, 382] width 1291 height 462
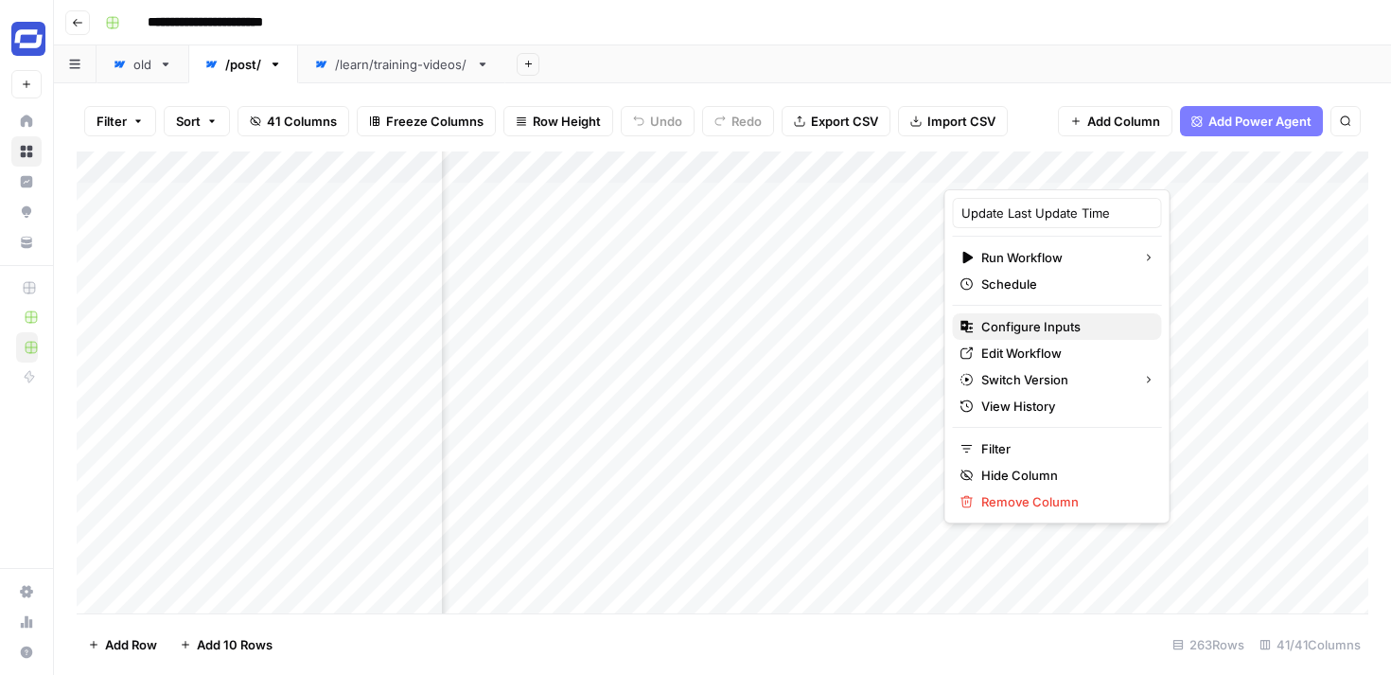
click at [1028, 325] on span "Configure Inputs" at bounding box center [1064, 326] width 166 height 19
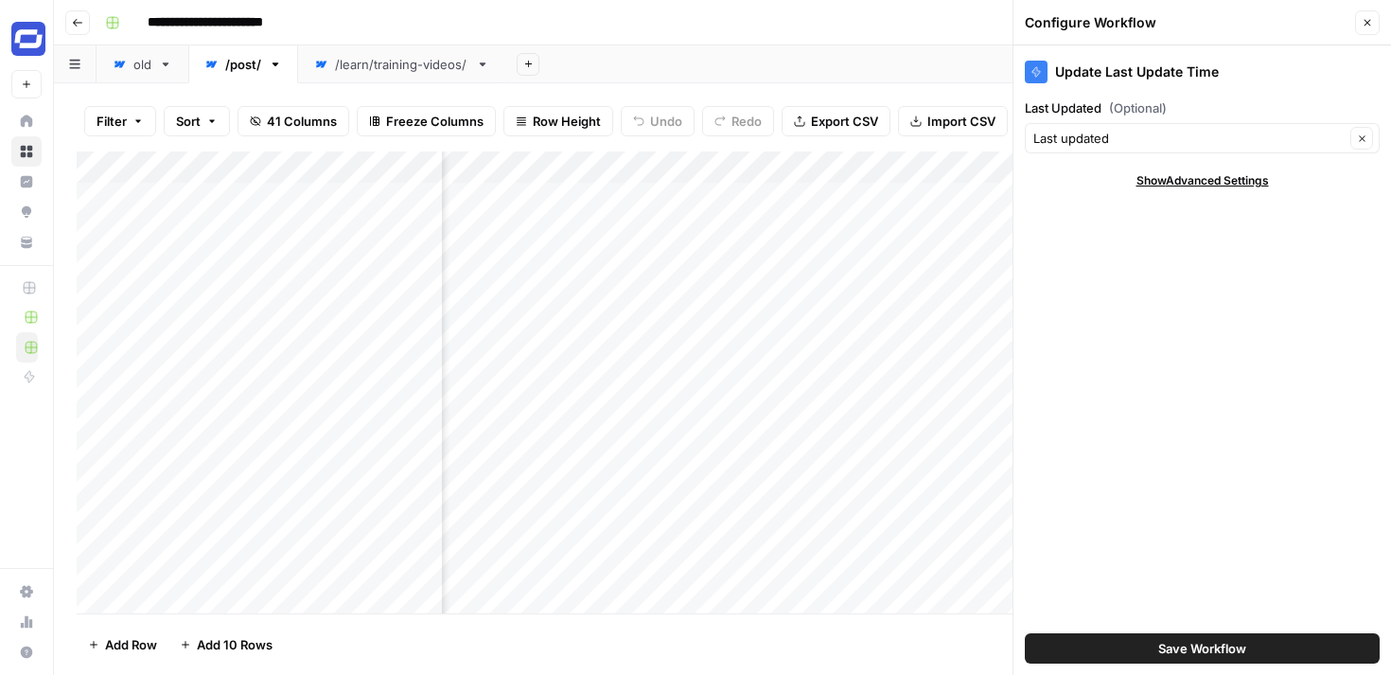
click at [1369, 4] on header "Configure Workflow Close" at bounding box center [1202, 22] width 378 height 45
click at [1365, 23] on icon "button" at bounding box center [1367, 22] width 11 height 11
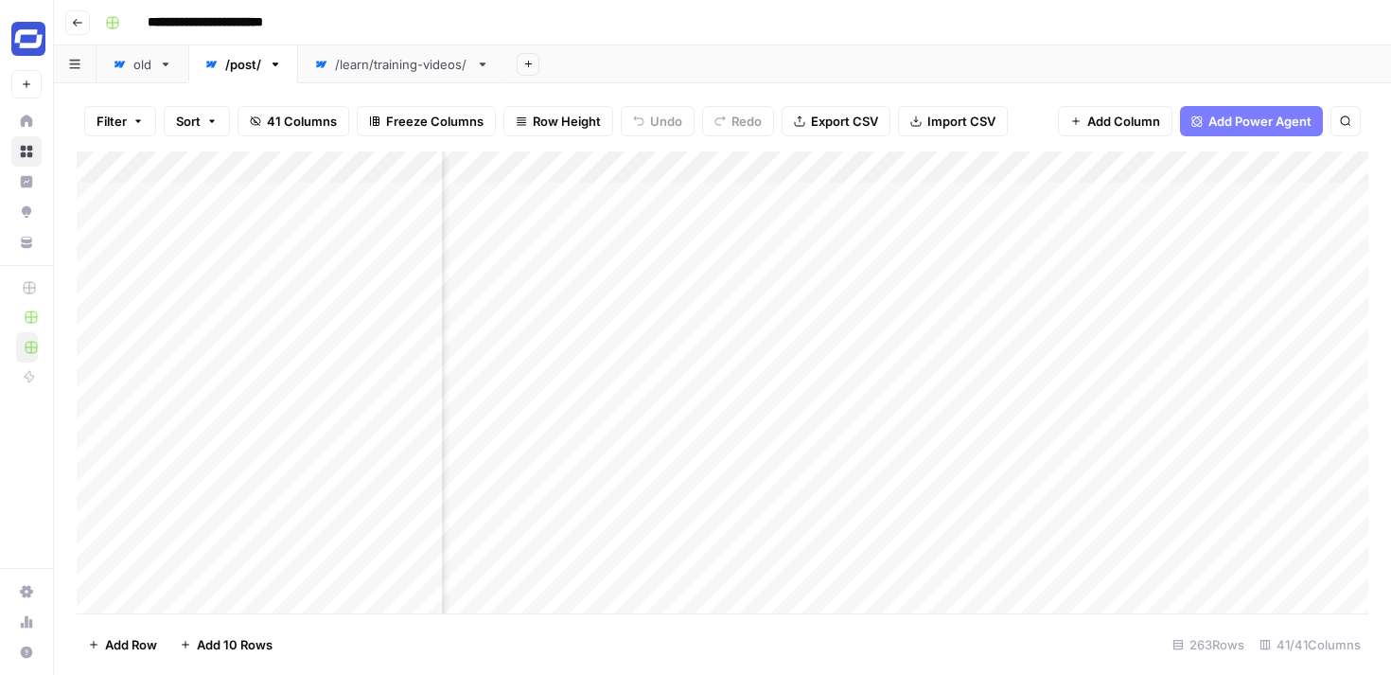
click at [1247, 167] on div "Add Column" at bounding box center [722, 382] width 1291 height 462
click at [1240, 211] on input "Output" at bounding box center [1297, 212] width 192 height 19
type input "Last updated (new)"
click at [752, 197] on div "Add Column" at bounding box center [722, 382] width 1291 height 462
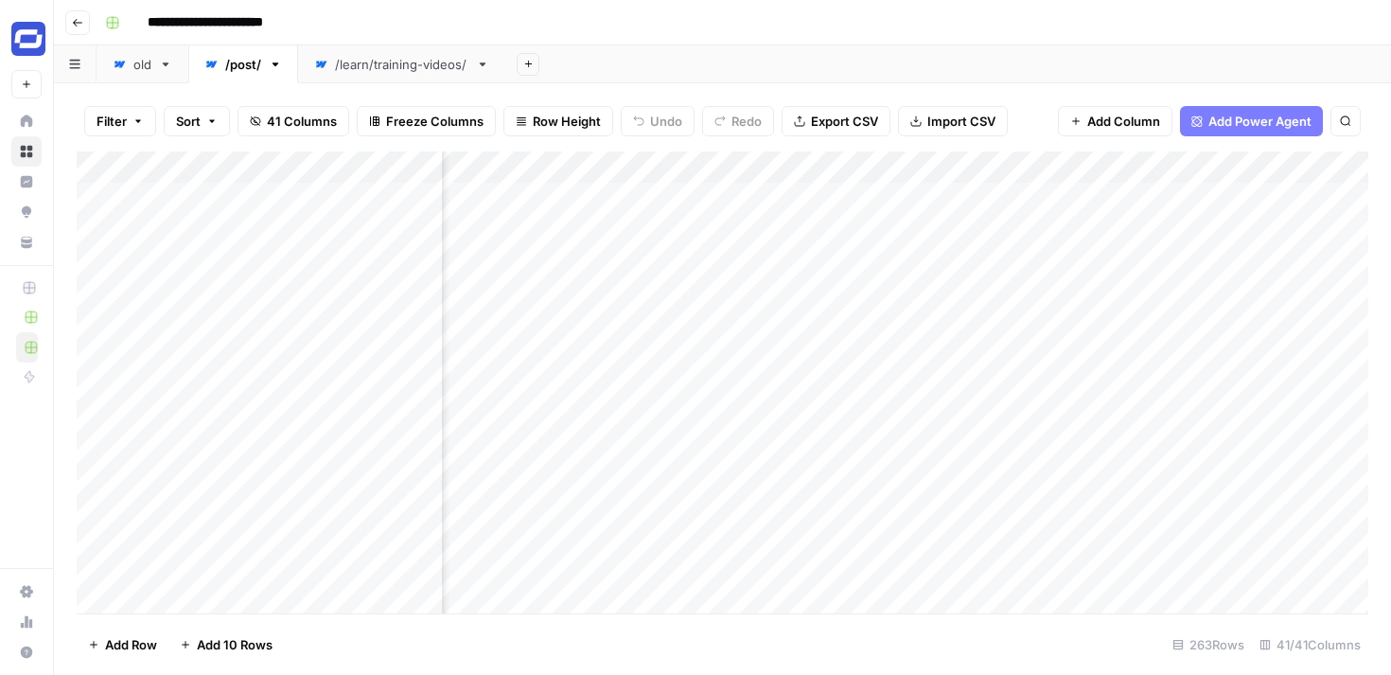
click at [768, 201] on div "Add Column" at bounding box center [722, 382] width 1291 height 462
click at [1186, 195] on div "Add Column" at bounding box center [722, 382] width 1291 height 462
click at [1182, 196] on div "Add Column" at bounding box center [722, 382] width 1291 height 462
click at [852, 203] on div "Add Column" at bounding box center [722, 382] width 1291 height 462
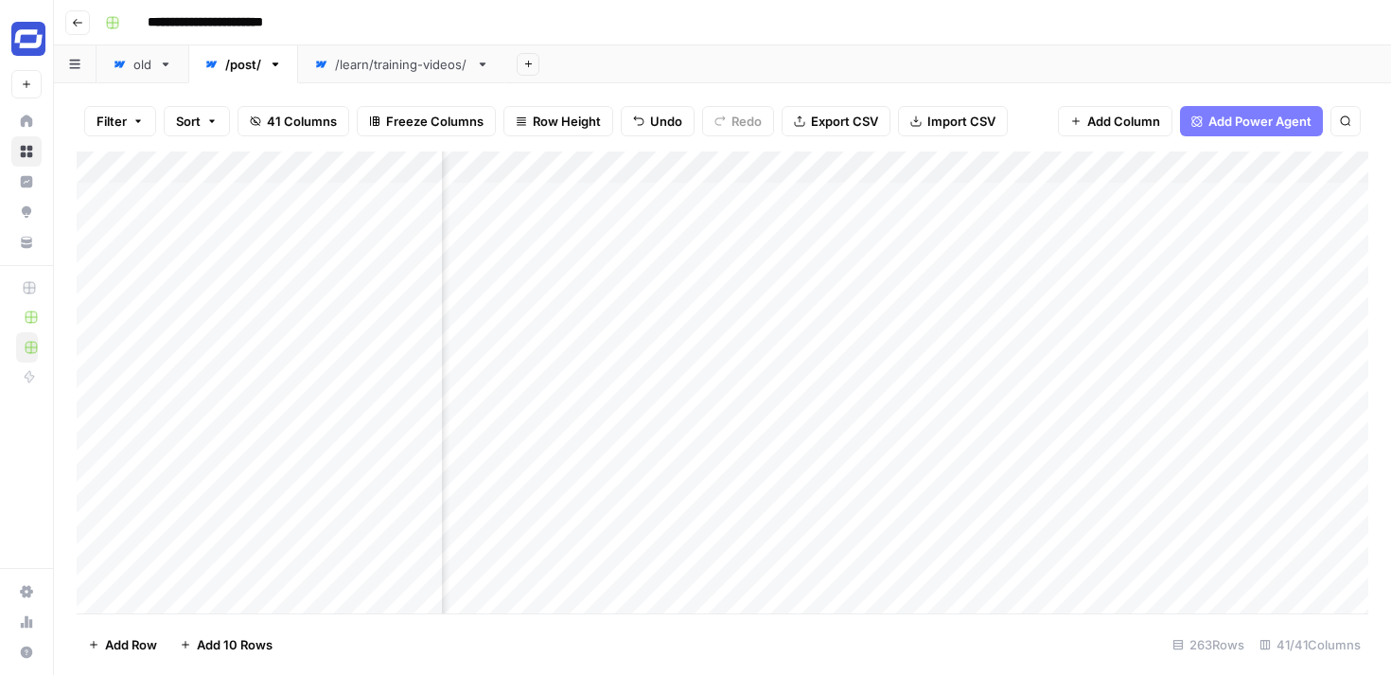
click at [858, 203] on div "Add Column" at bounding box center [722, 382] width 1291 height 462
click at [1003, 199] on div "Add Column" at bounding box center [722, 382] width 1291 height 462
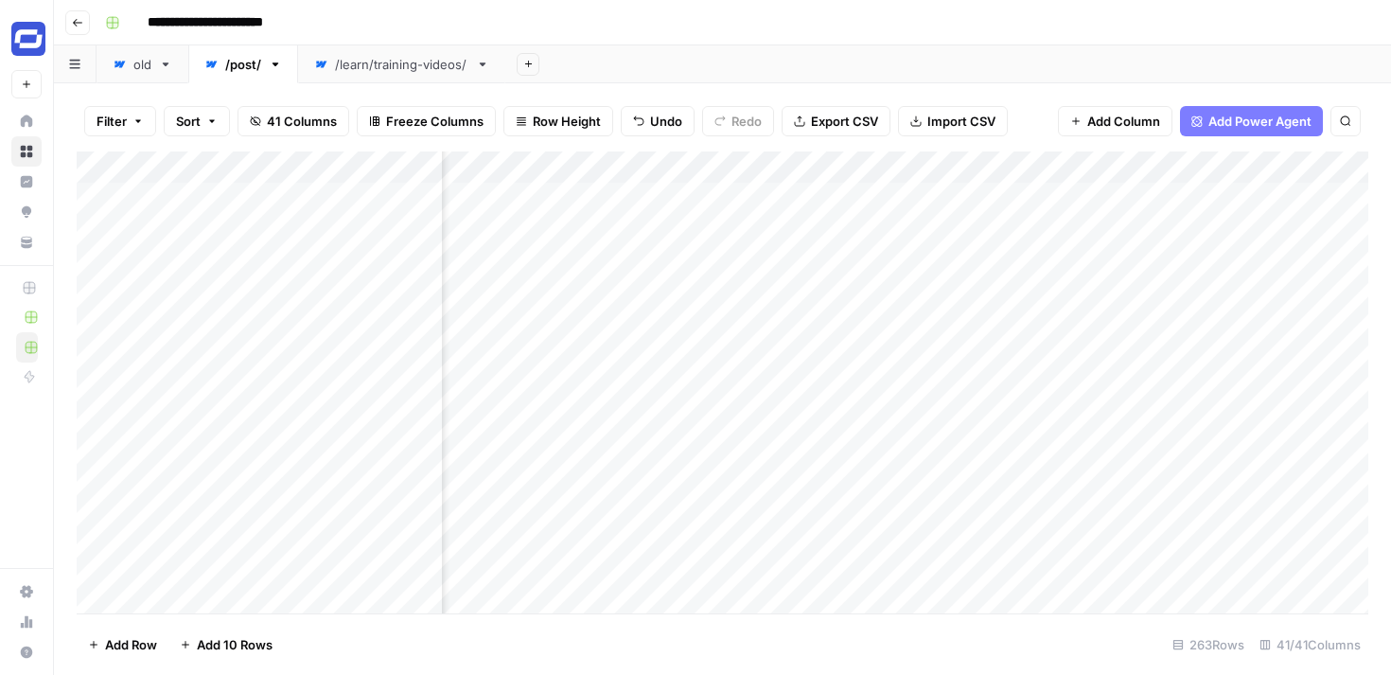
click at [782, 193] on div "Add Column" at bounding box center [722, 382] width 1291 height 462
click at [1221, 167] on div "Add Column" at bounding box center [722, 382] width 1291 height 462
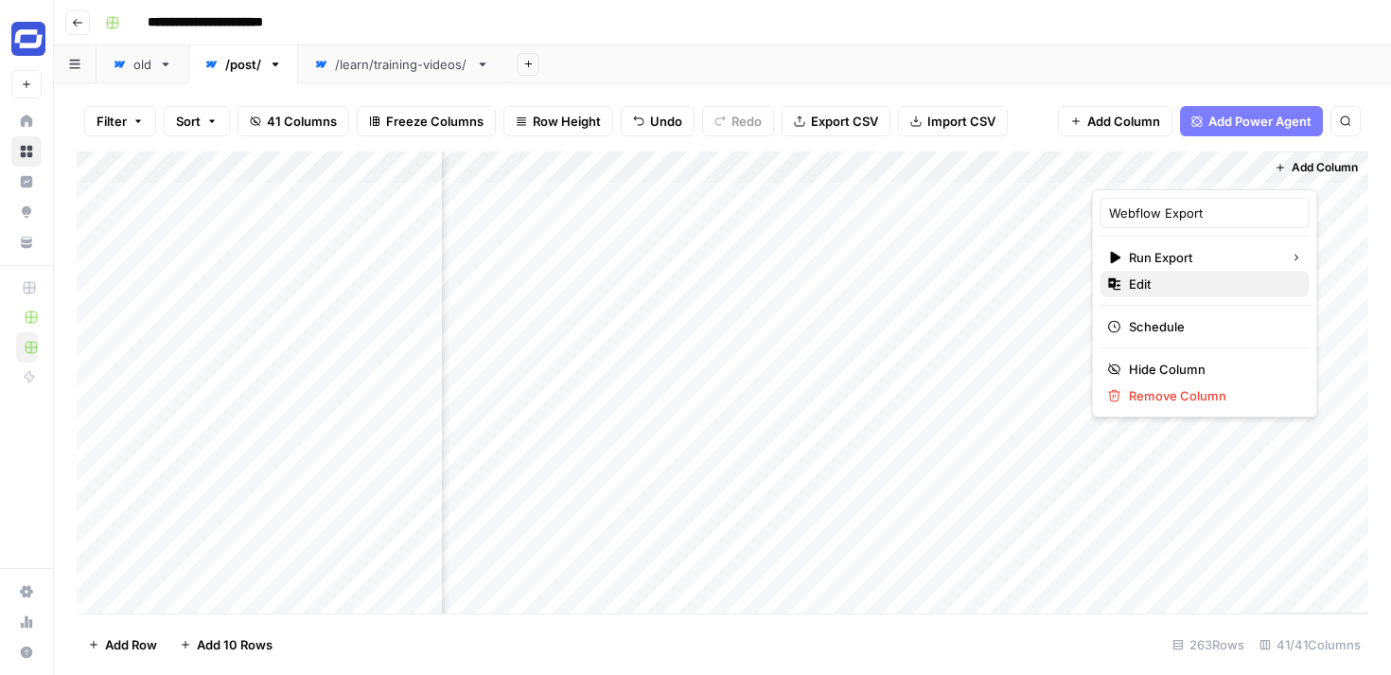
click at [1148, 281] on span "Edit" at bounding box center [1212, 283] width 166 height 19
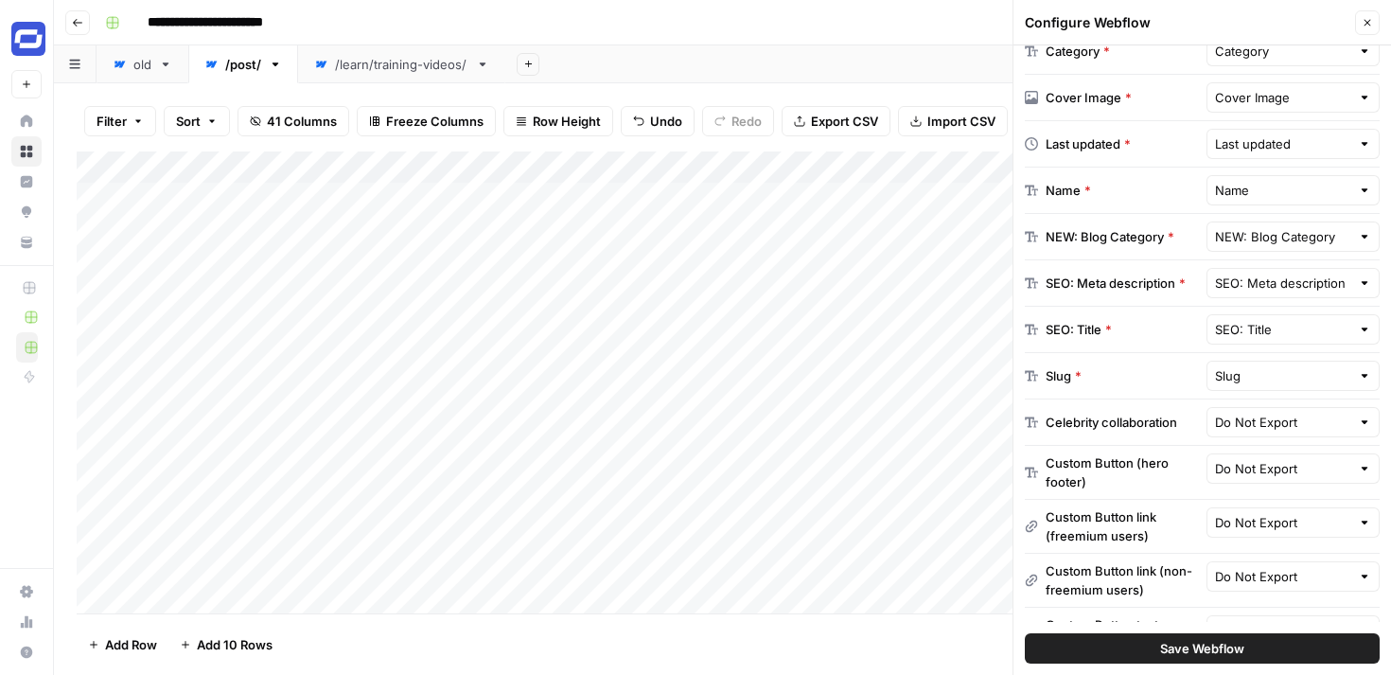
click at [525, 162] on div "Add Column" at bounding box center [722, 382] width 1291 height 462
click at [525, 213] on input "Name" at bounding box center [555, 212] width 192 height 19
type input "Name (H1)"
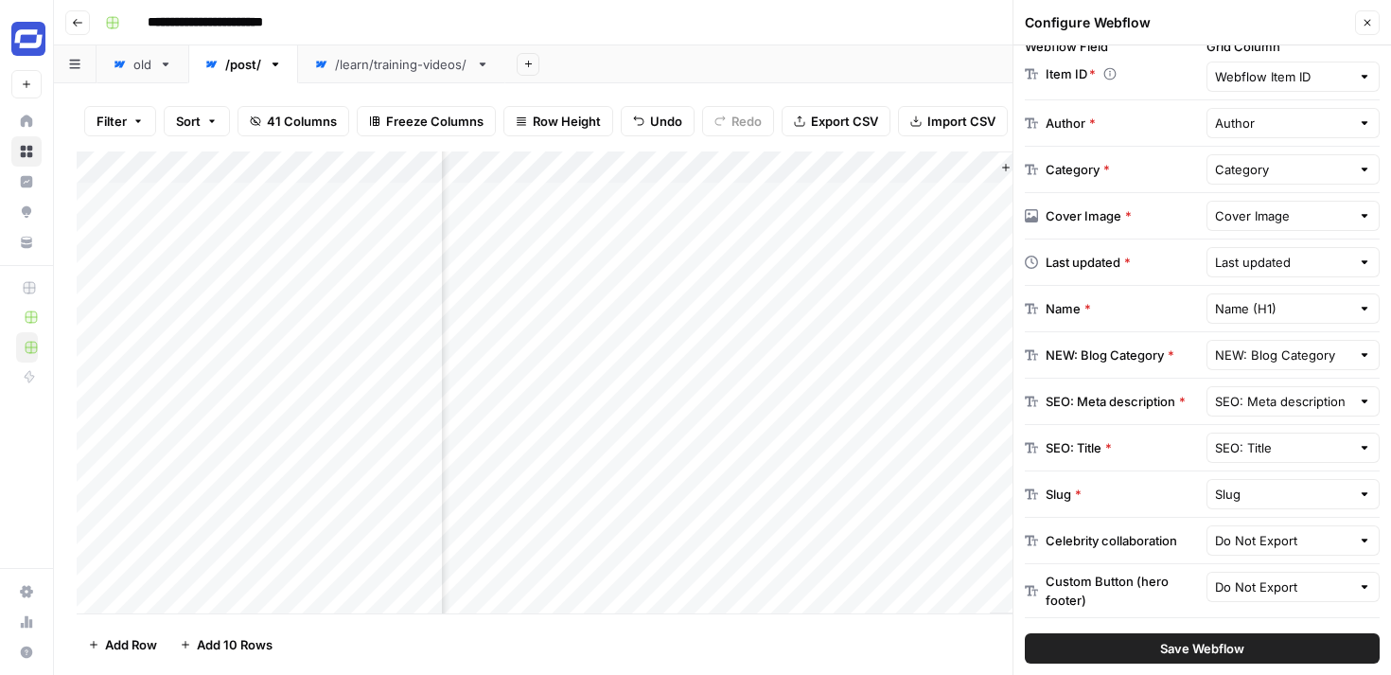
scroll to position [382, 0]
click at [1290, 259] on input "text" at bounding box center [1283, 260] width 136 height 19
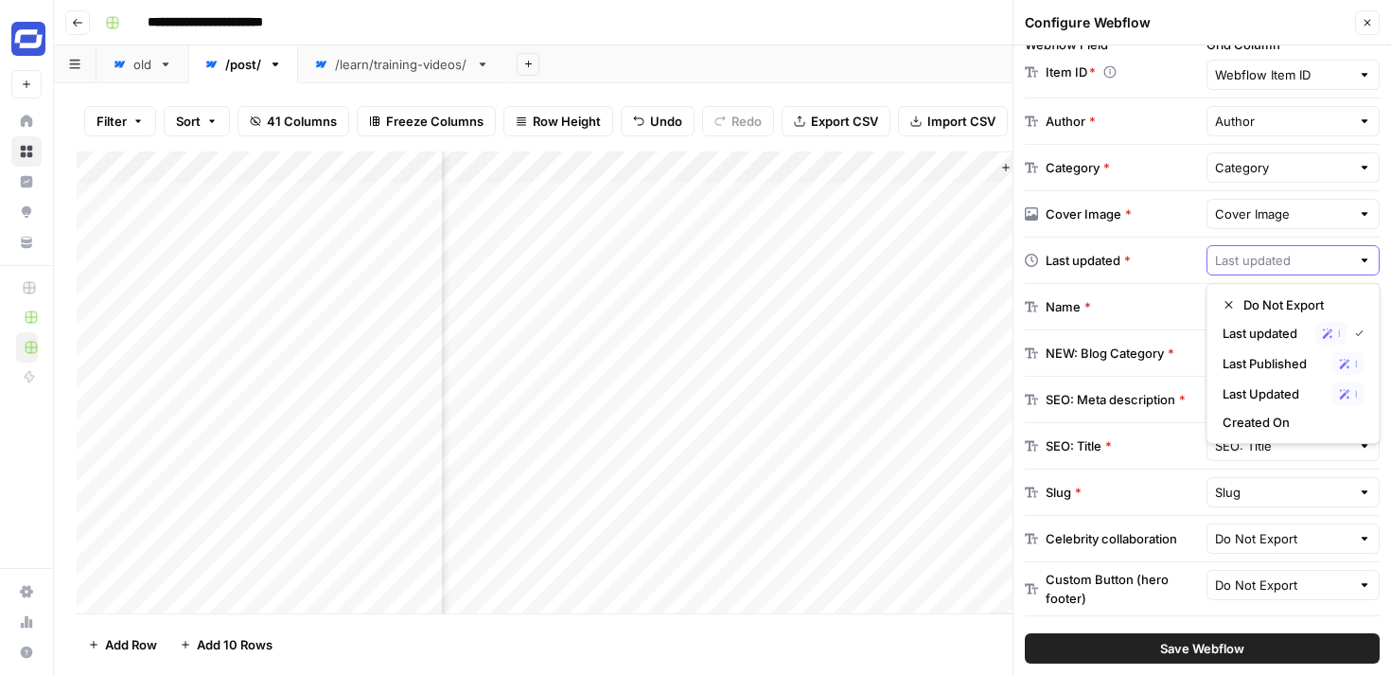
click at [1246, 261] on input "text" at bounding box center [1283, 260] width 136 height 19
click at [1333, 264] on input "text" at bounding box center [1283, 260] width 136 height 19
click at [1365, 264] on div at bounding box center [1364, 260] width 13 height 19
click at [1267, 337] on span "Last updated" at bounding box center [1264, 333] width 85 height 19
type input "Last updated"
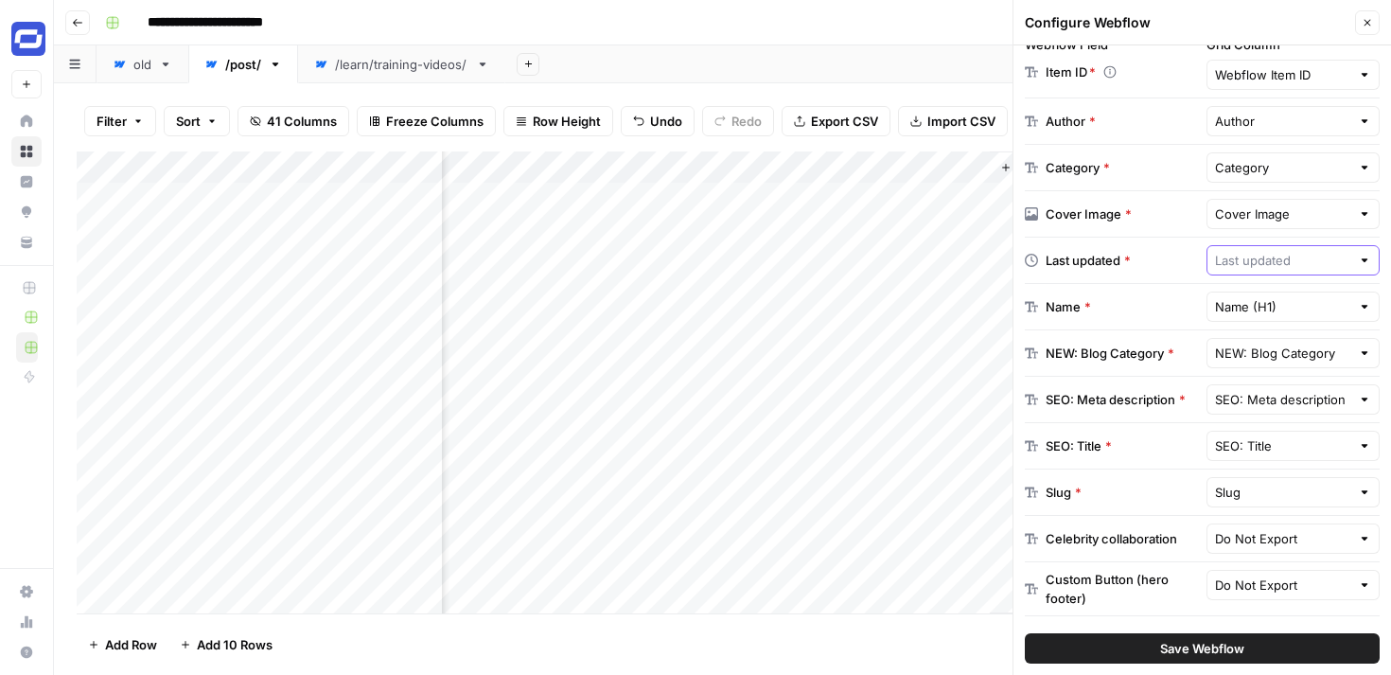
click at [1326, 262] on input "text" at bounding box center [1283, 260] width 136 height 19
drag, startPoint x: 1267, startPoint y: 376, endPoint x: 1258, endPoint y: 398, distance: 24.3
click at [1258, 398] on div "Do Not Export Last updated Possible Match Last Published Possible Match Last Up…" at bounding box center [1293, 363] width 174 height 161
click at [1258, 398] on span "Last Updated" at bounding box center [1273, 393] width 102 height 19
type input "Last Updated"
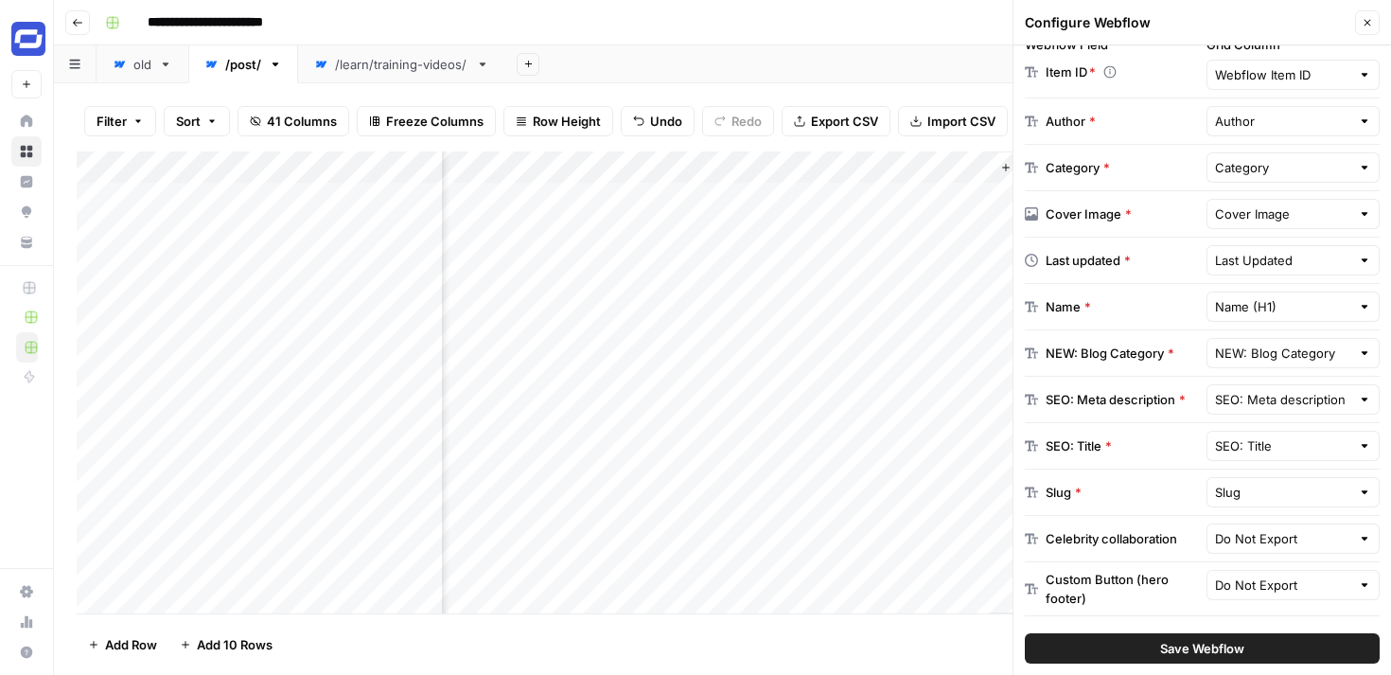
click at [1365, 24] on icon "button" at bounding box center [1367, 23] width 7 height 7
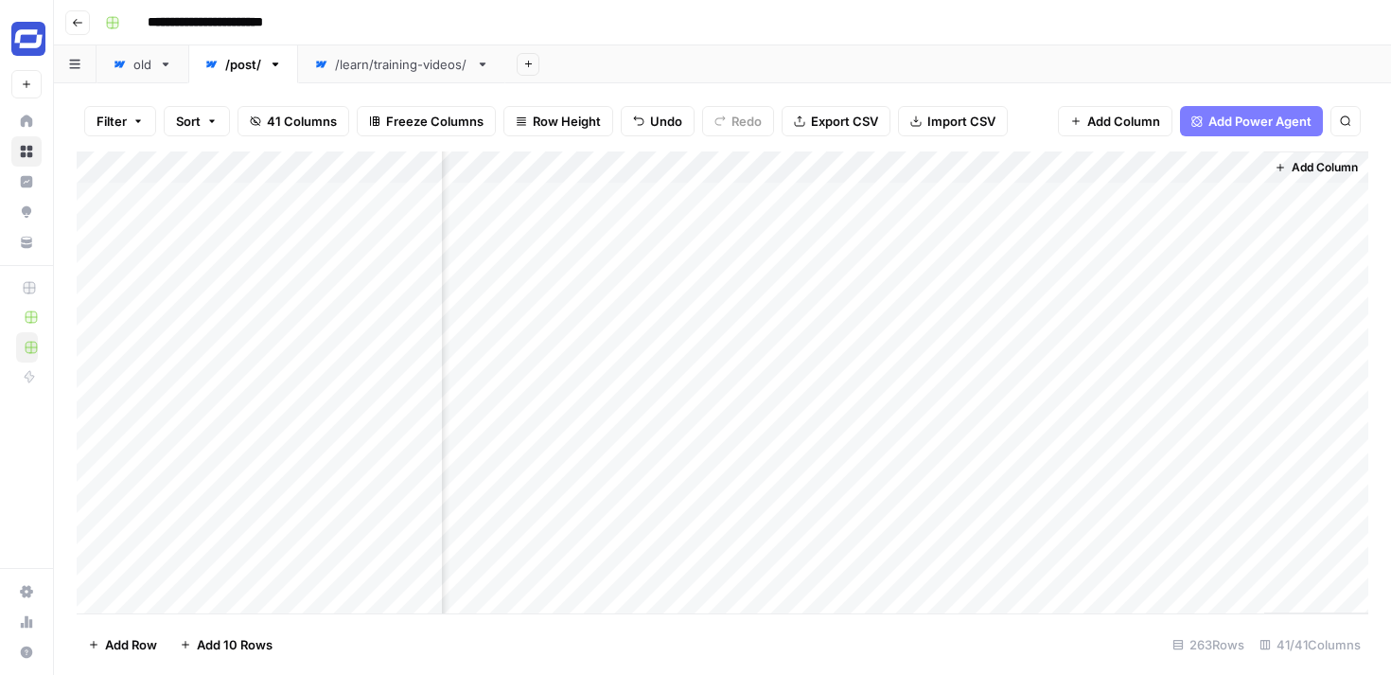
click at [1222, 167] on div "Add Column" at bounding box center [722, 382] width 1291 height 462
click at [1150, 278] on span "Edit" at bounding box center [1212, 283] width 166 height 19
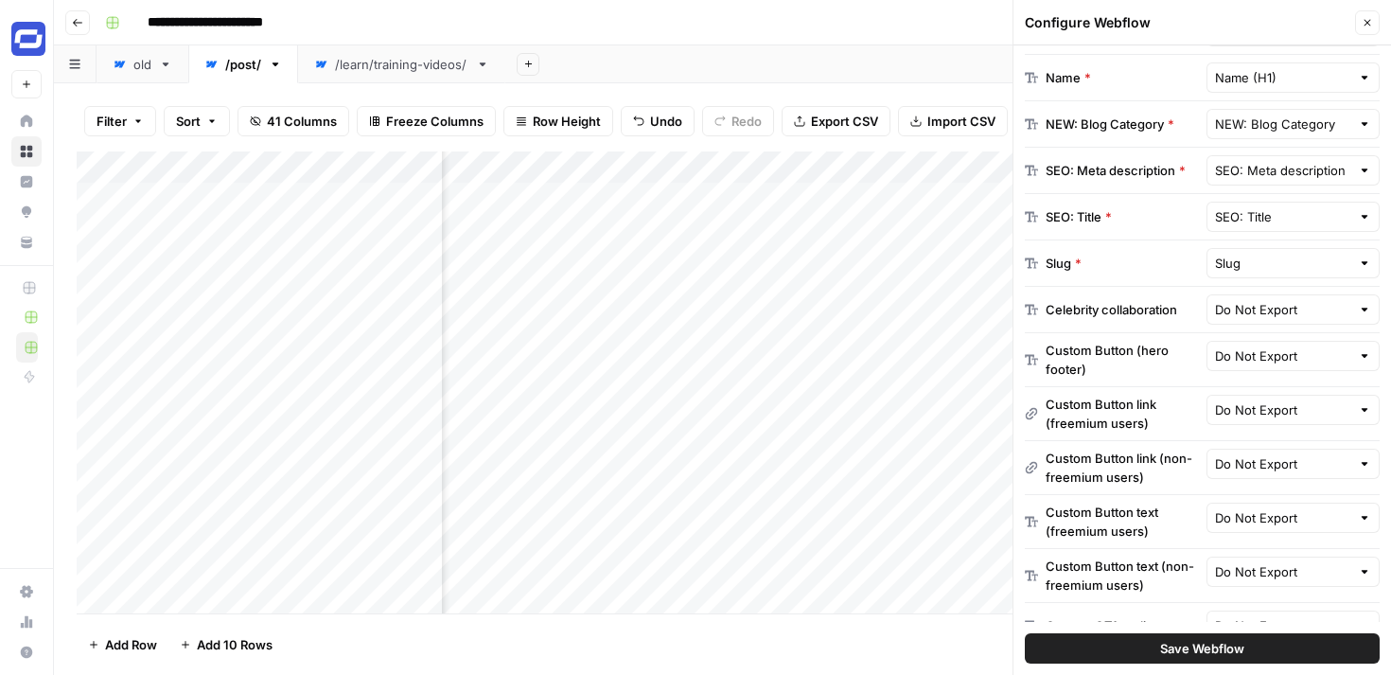
scroll to position [2402, 0]
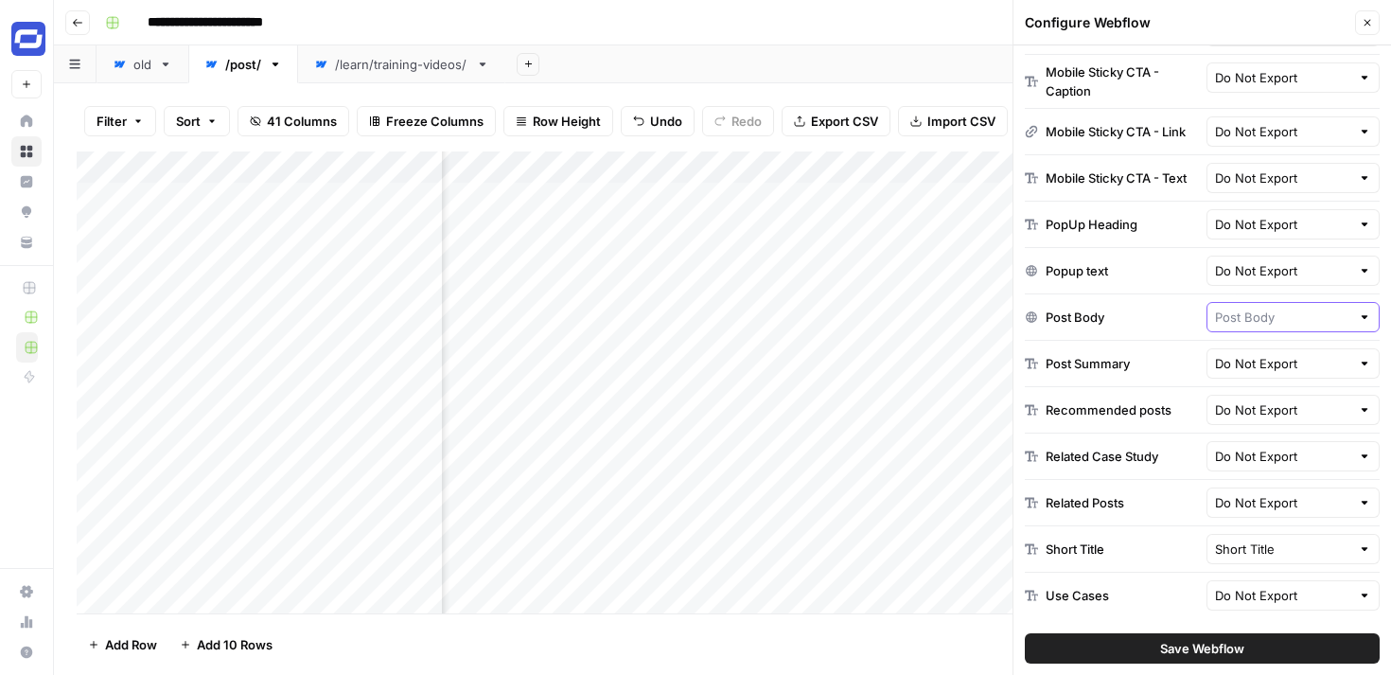
click at [1258, 322] on input "text" at bounding box center [1283, 316] width 136 height 19
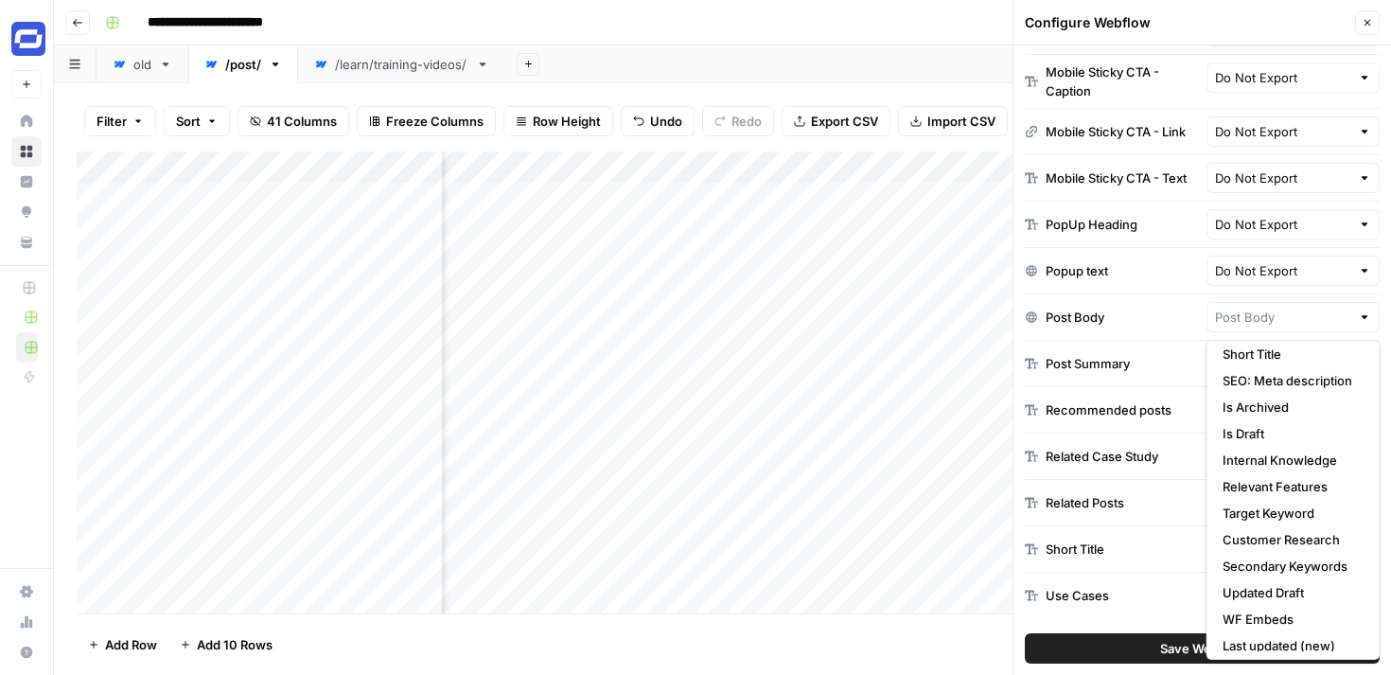
scroll to position [257, 0]
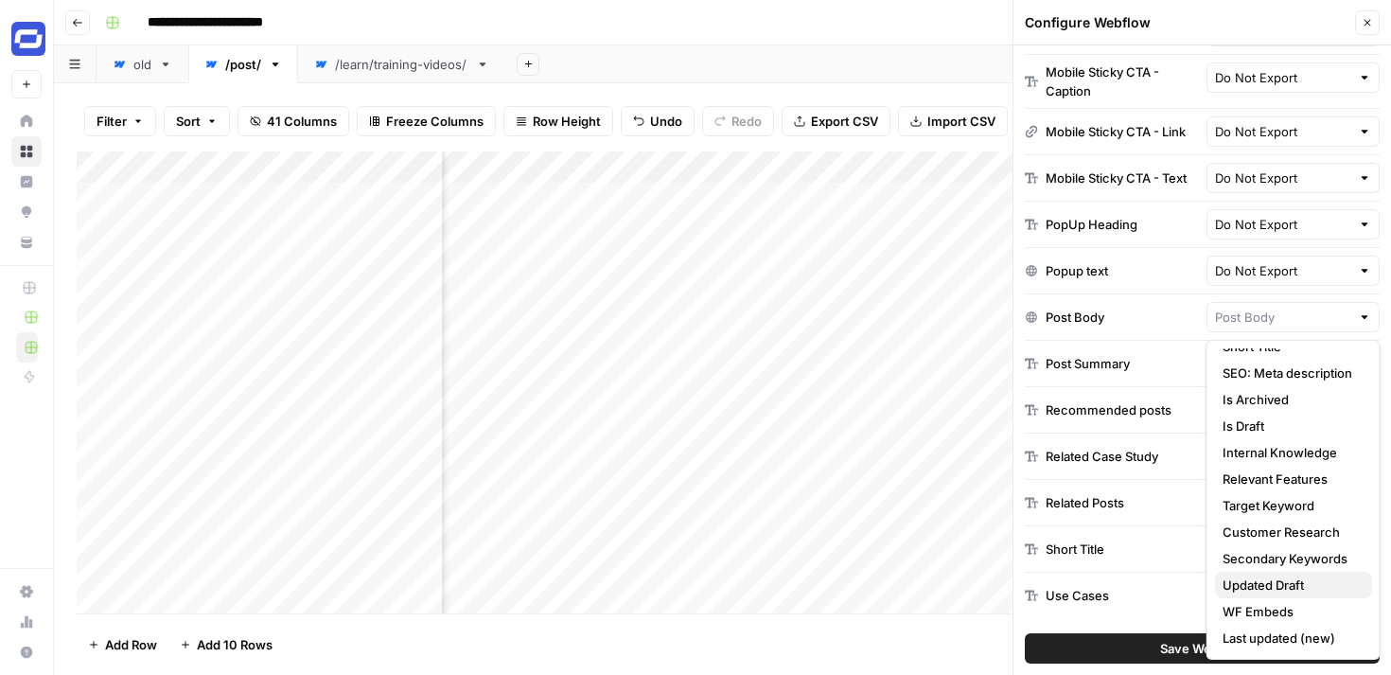
click at [1264, 582] on span "Updated Draft" at bounding box center [1289, 584] width 134 height 19
type input "Updated Draft"
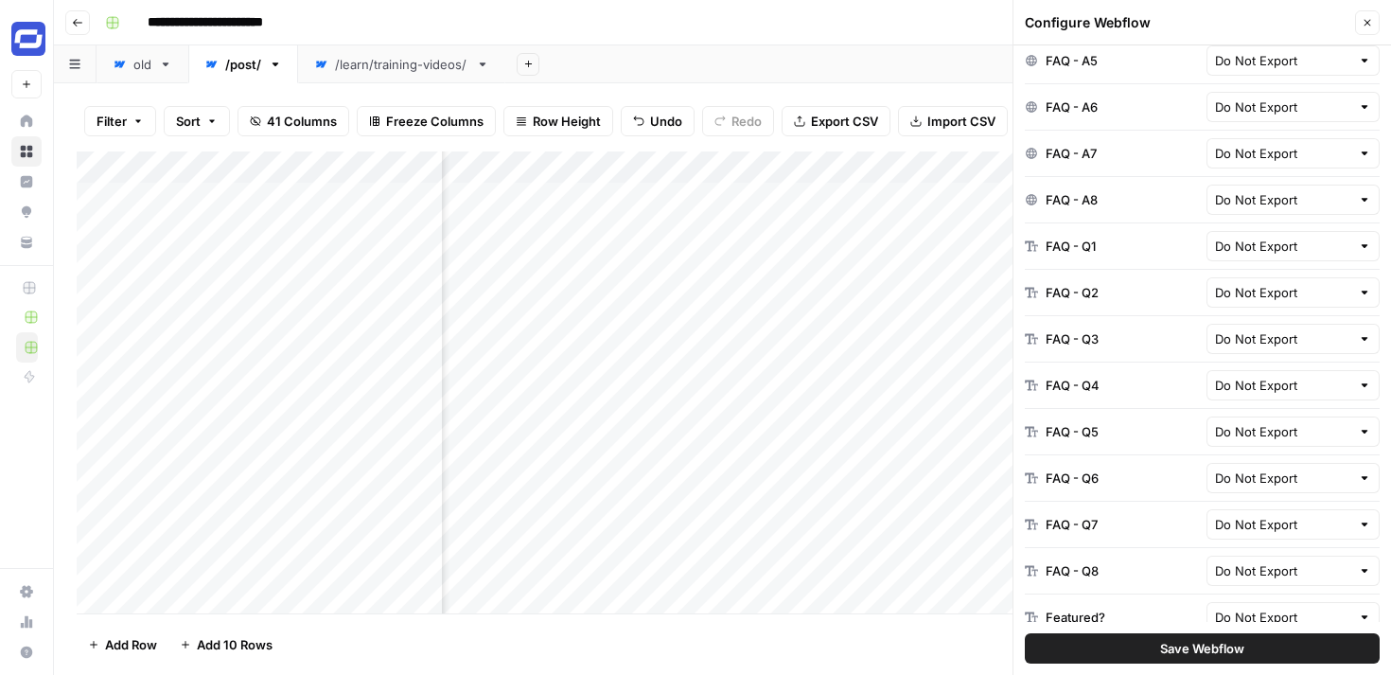
scroll to position [2402, 0]
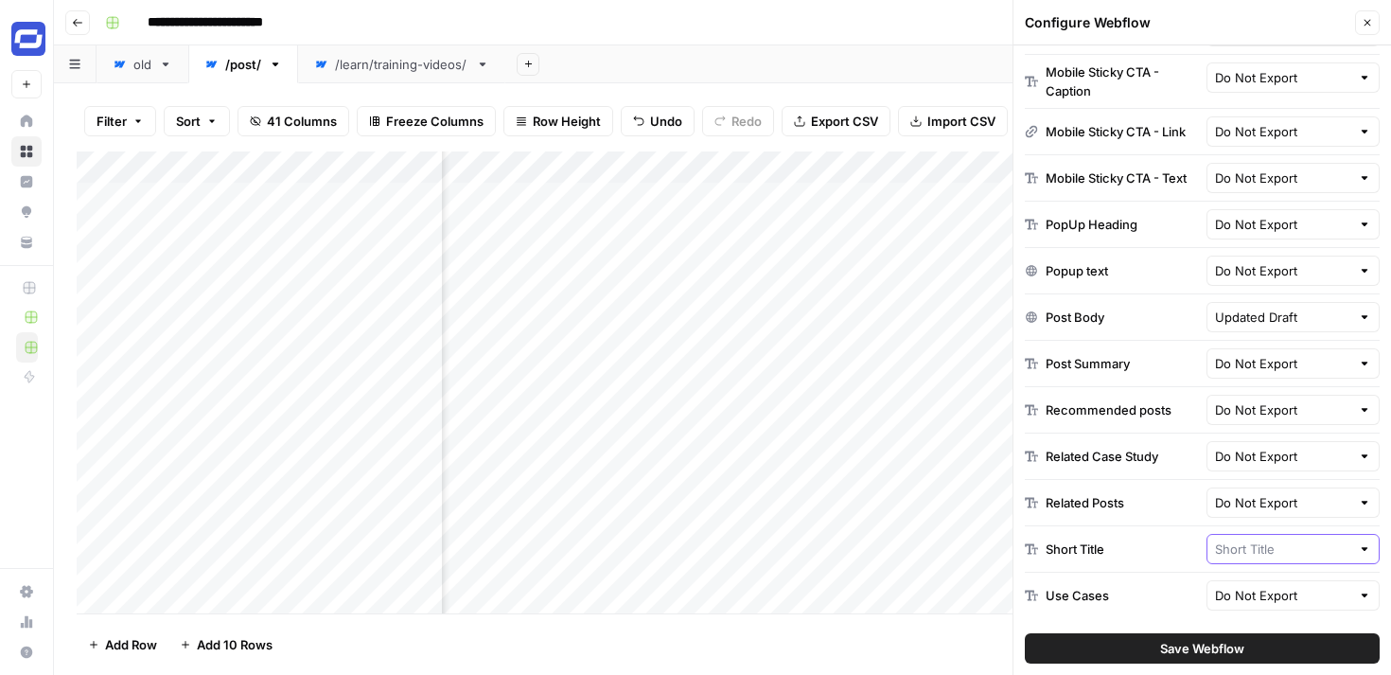
click at [1249, 548] on input "text" at bounding box center [1283, 548] width 136 height 19
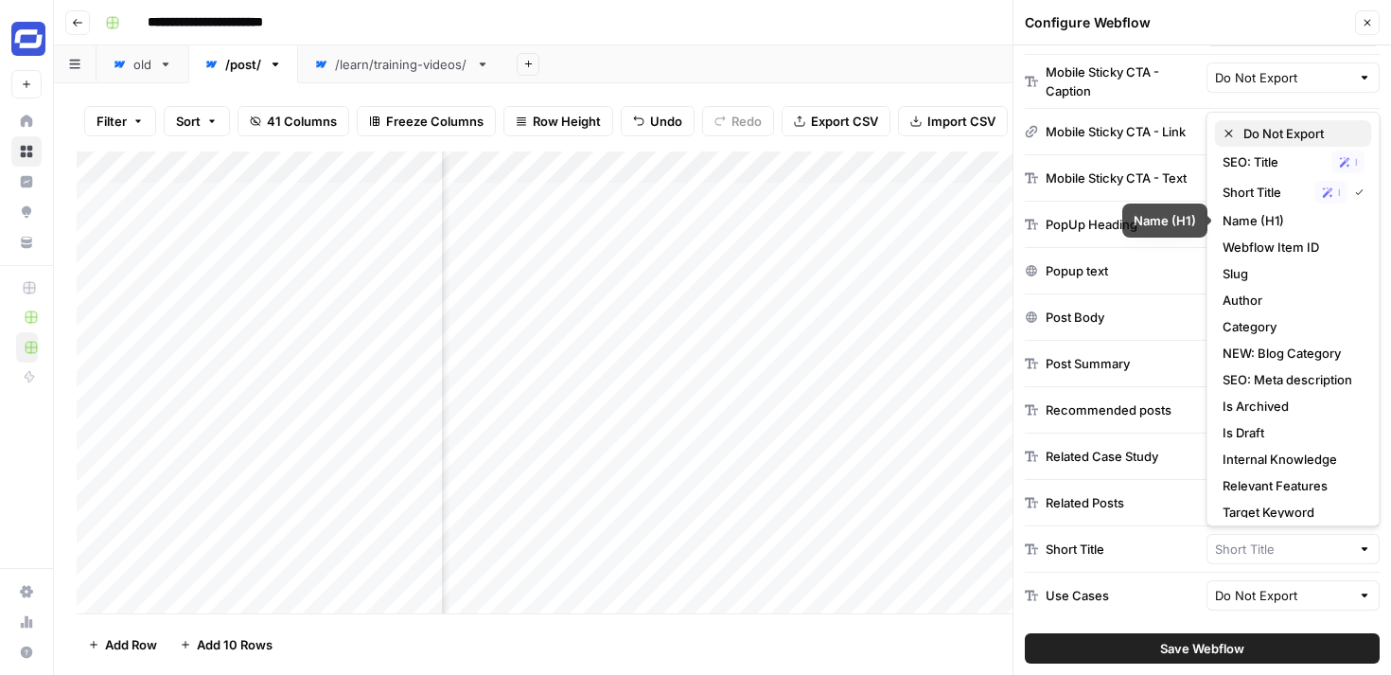
click at [1262, 124] on span "Do Not Export" at bounding box center [1300, 133] width 114 height 19
type input "Do Not Export"
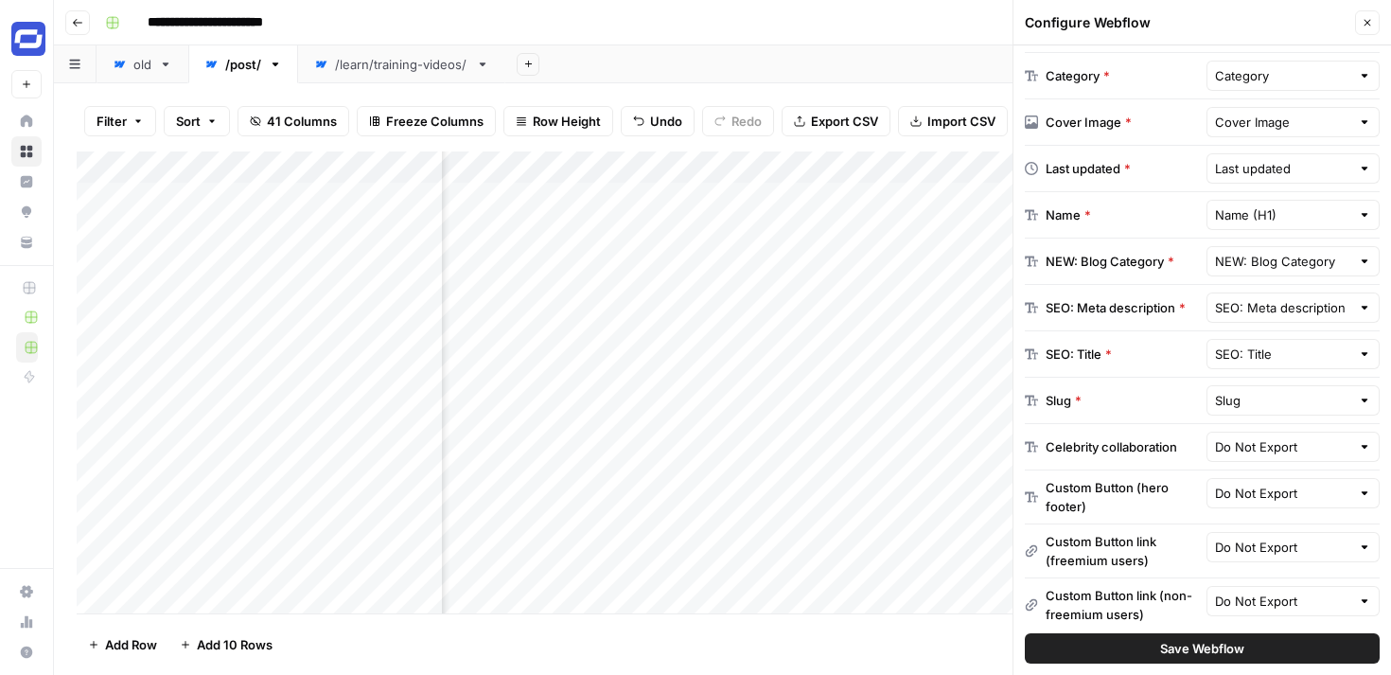
scroll to position [462, 0]
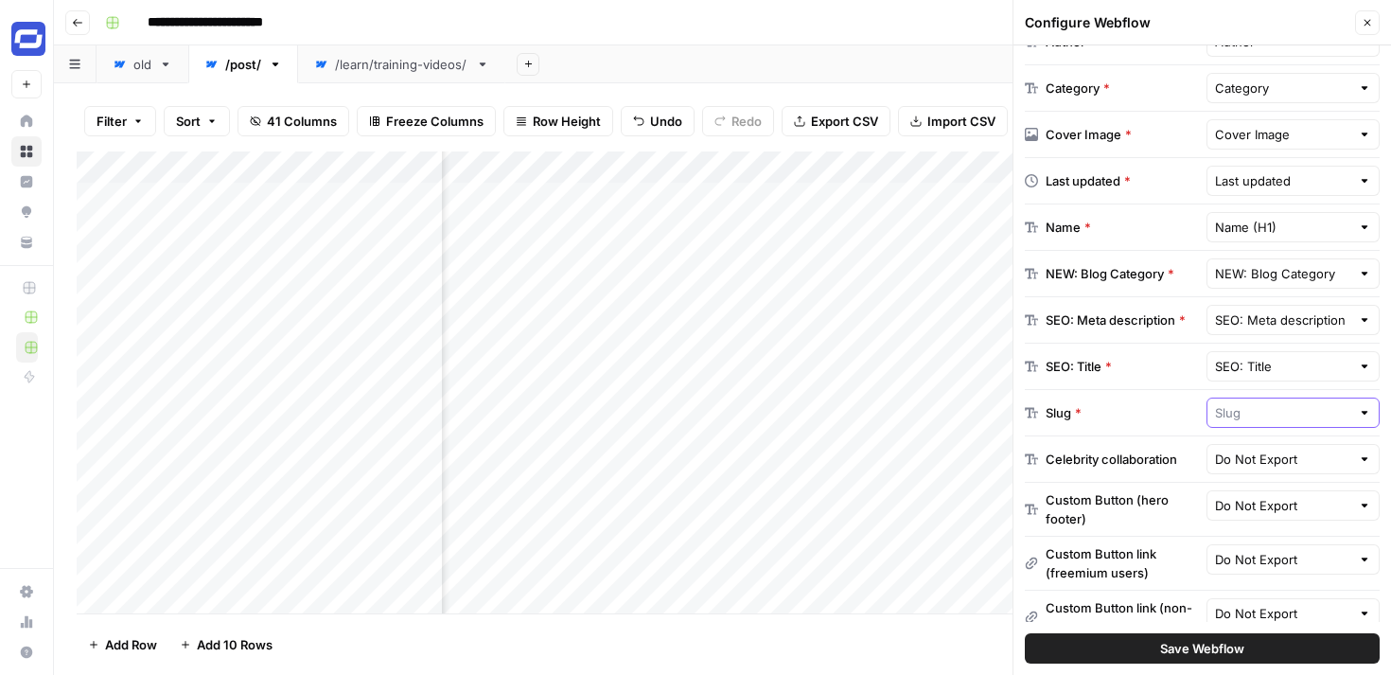
click at [1255, 416] on input "text" at bounding box center [1283, 412] width 136 height 19
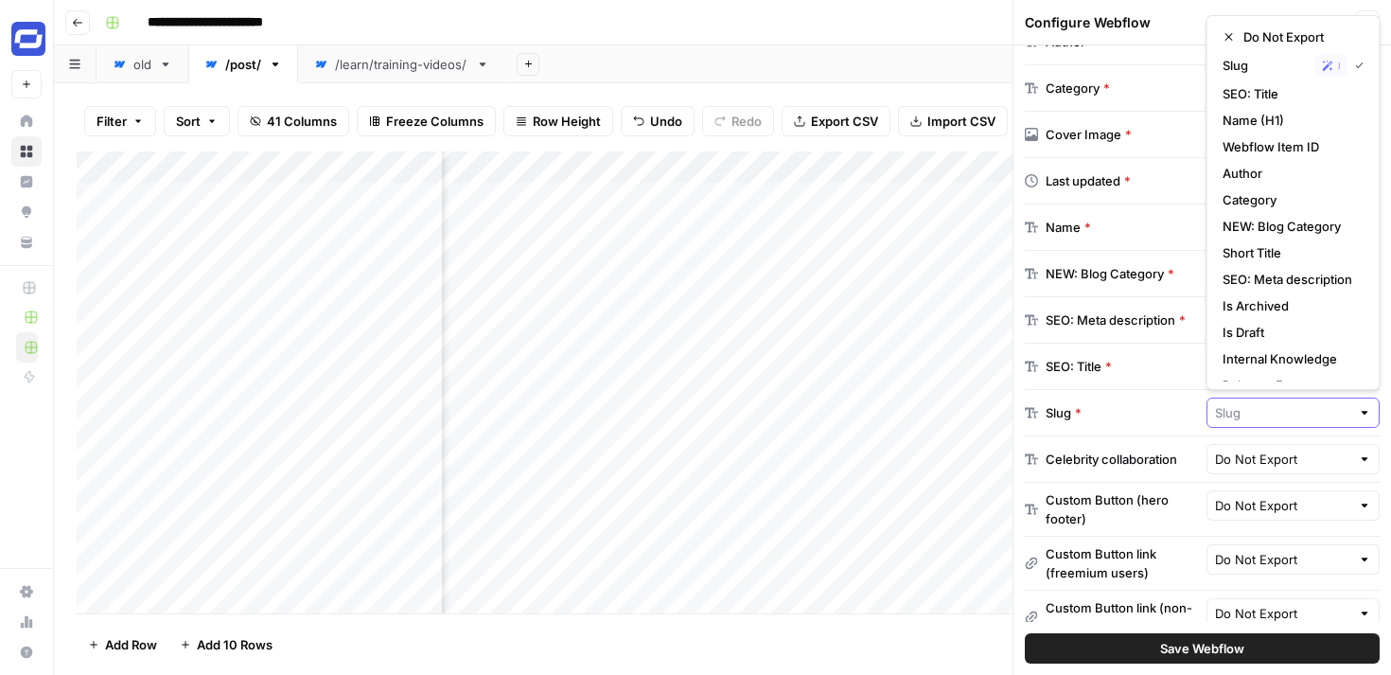
click at [1255, 416] on input "text" at bounding box center [1283, 412] width 136 height 19
type input "Slug"
click at [1181, 26] on div "Configure Webflow" at bounding box center [1187, 22] width 325 height 19
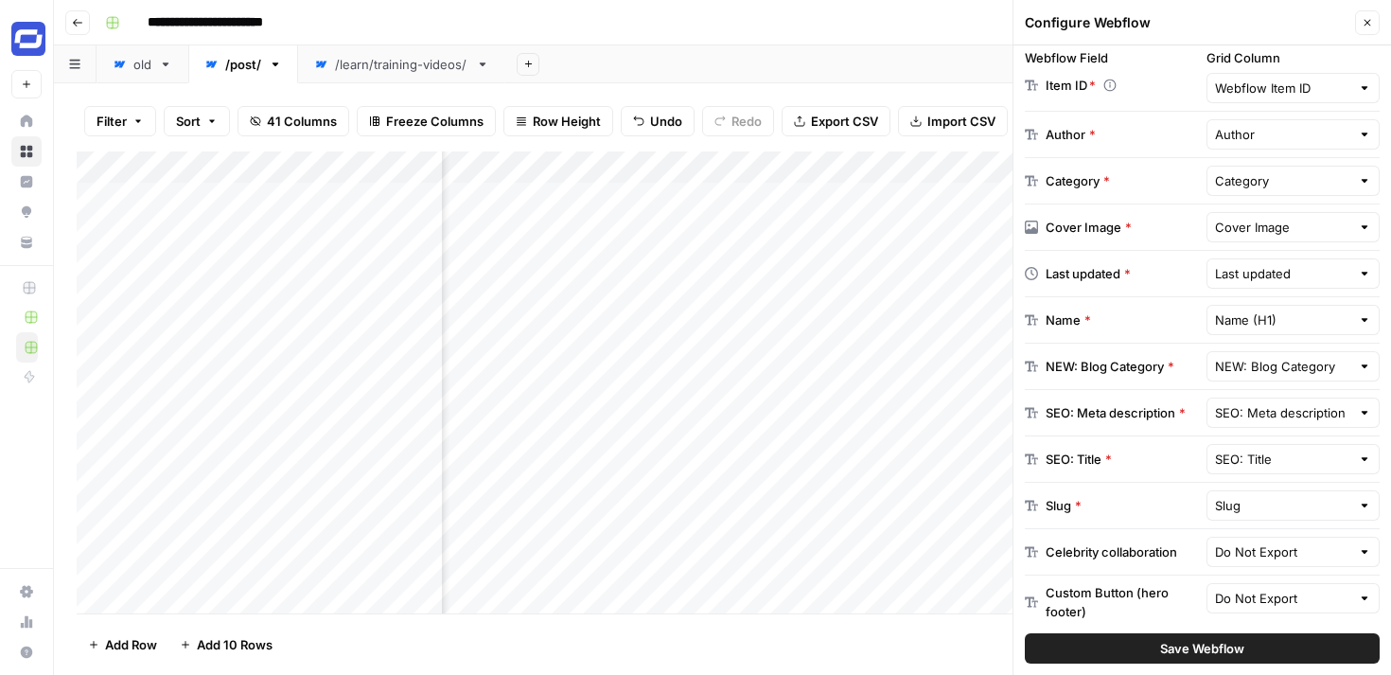
scroll to position [367, 0]
click at [1320, 281] on input "text" at bounding box center [1283, 275] width 136 height 19
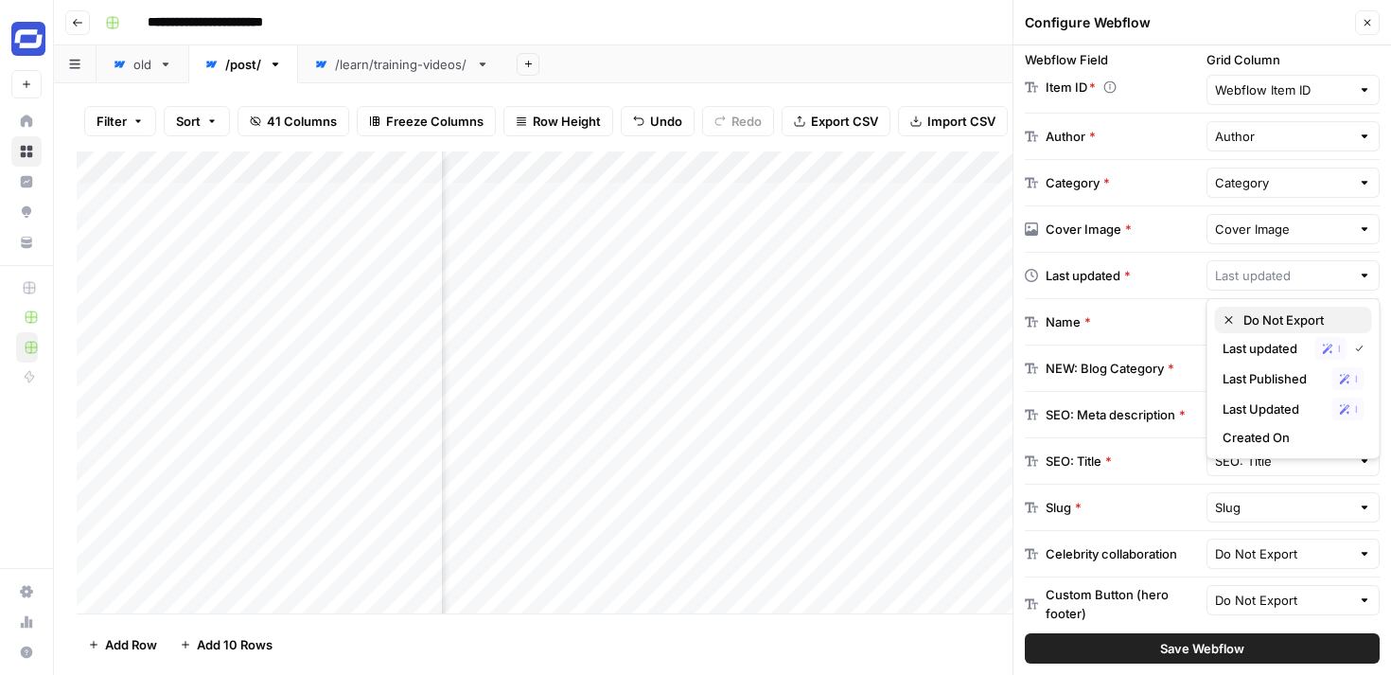
click at [1284, 321] on span "Do Not Export" at bounding box center [1300, 319] width 114 height 19
type input "Do Not Export"
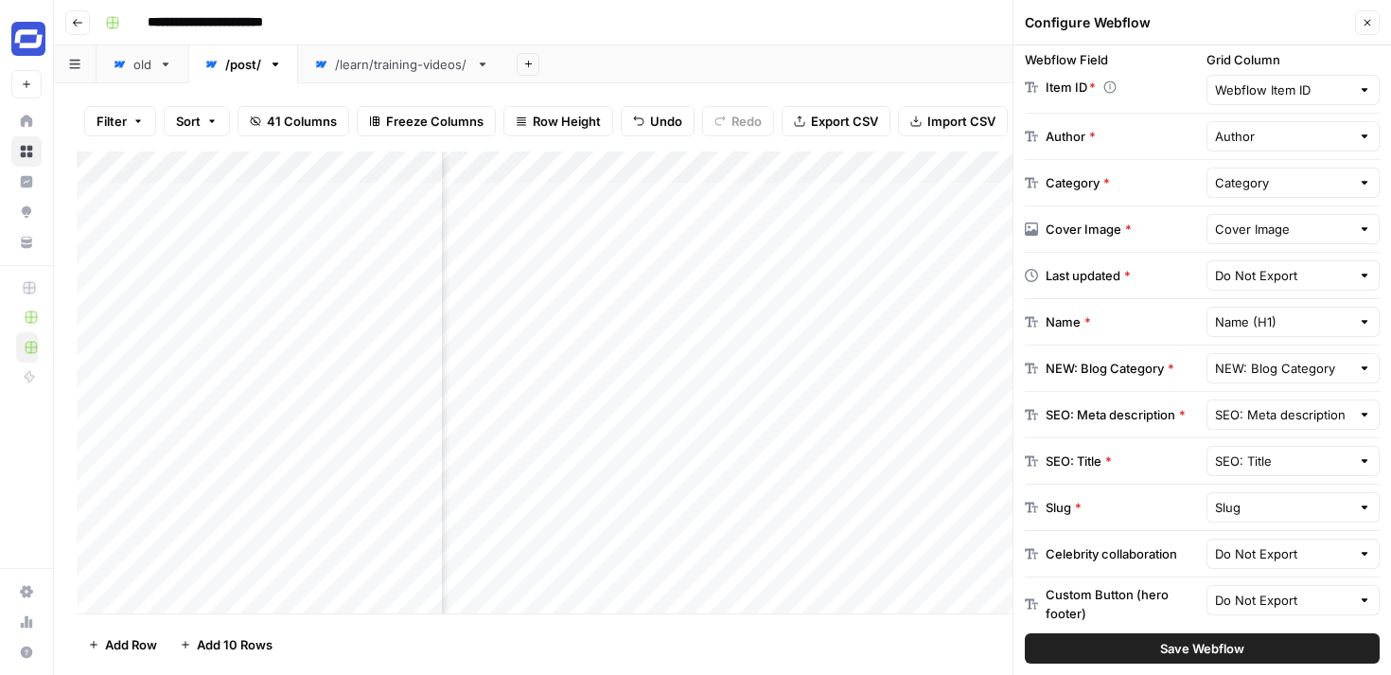
click at [1215, 640] on span "Save Webflow" at bounding box center [1202, 648] width 84 height 19
click at [1294, 280] on input "text" at bounding box center [1283, 275] width 136 height 19
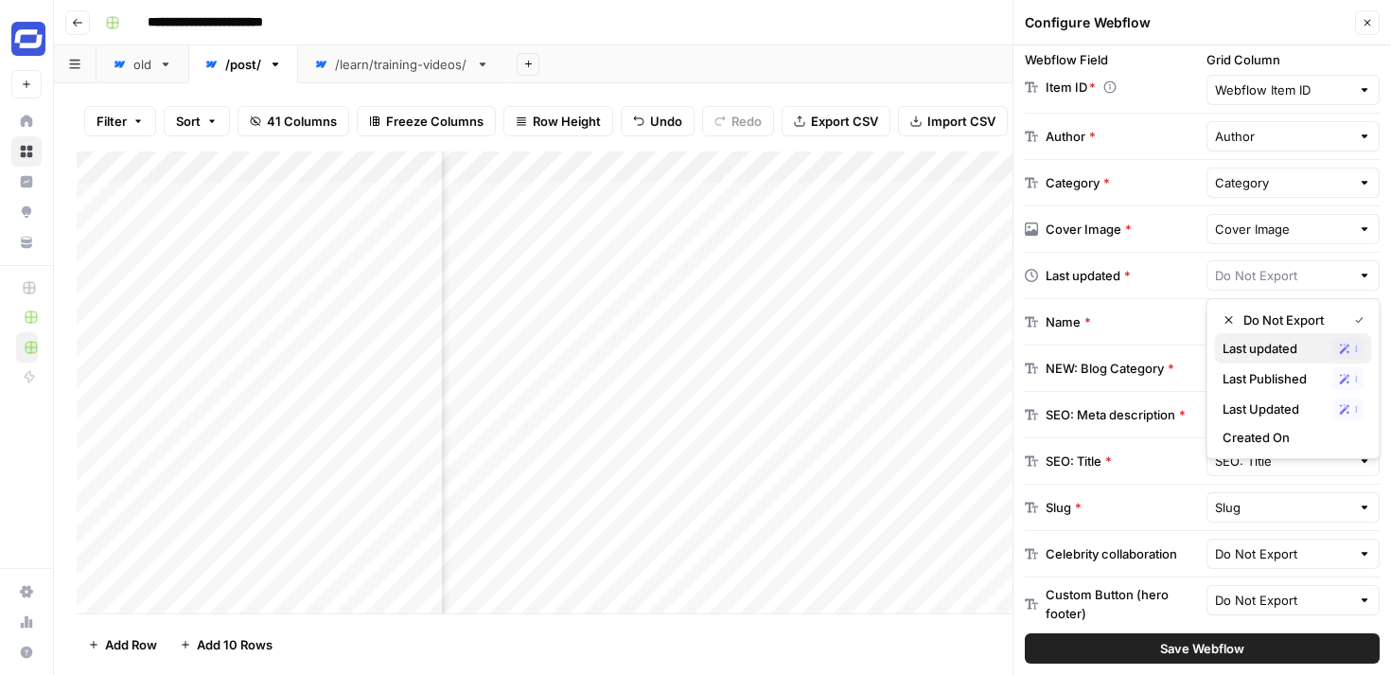
click at [1270, 344] on span "Last updated" at bounding box center [1273, 348] width 102 height 19
type input "Last updated"
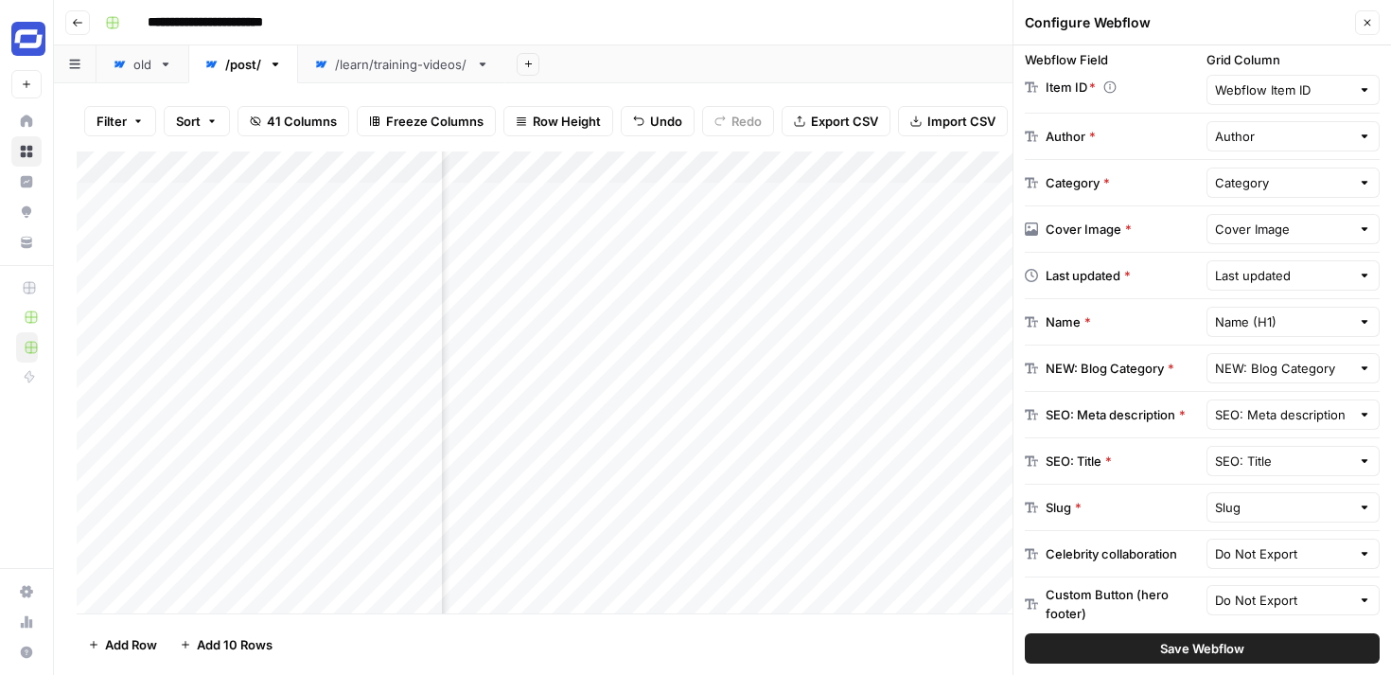
click at [1235, 644] on span "Save Webflow" at bounding box center [1202, 648] width 84 height 19
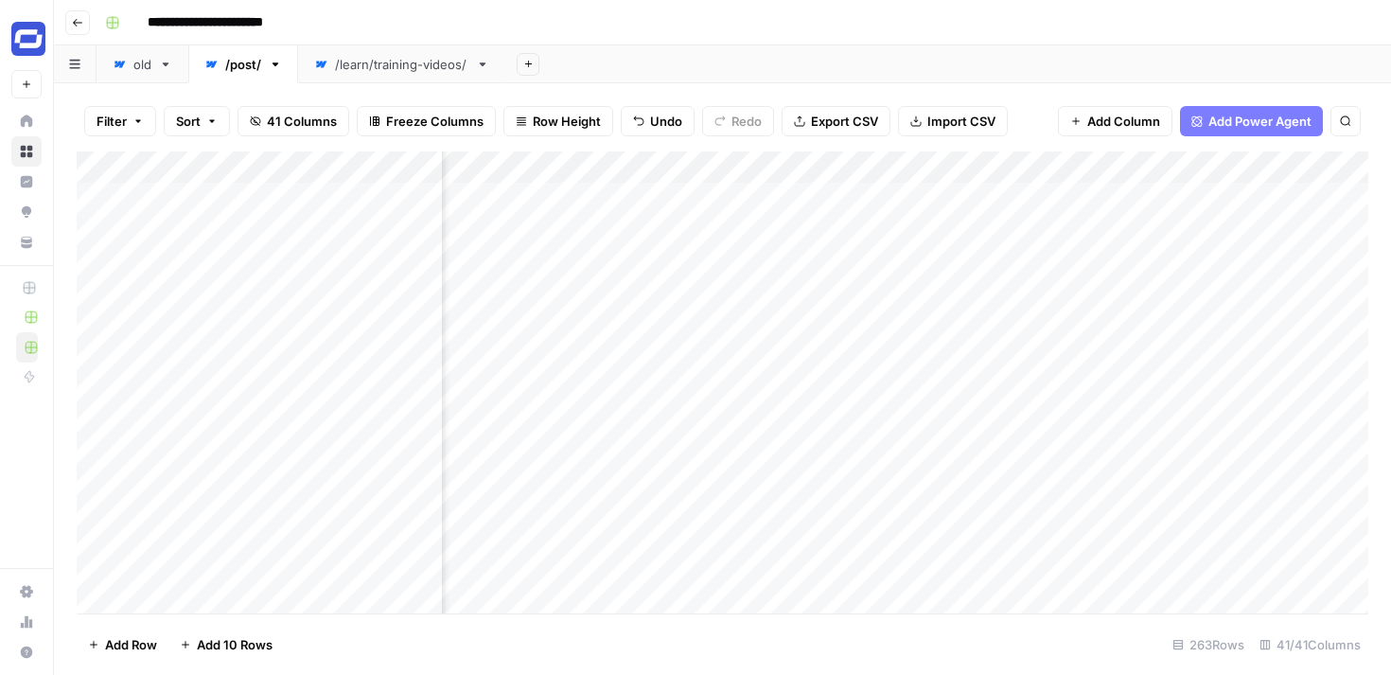
scroll to position [0, 7164]
click at [1241, 197] on div "Add Column" at bounding box center [722, 382] width 1291 height 462
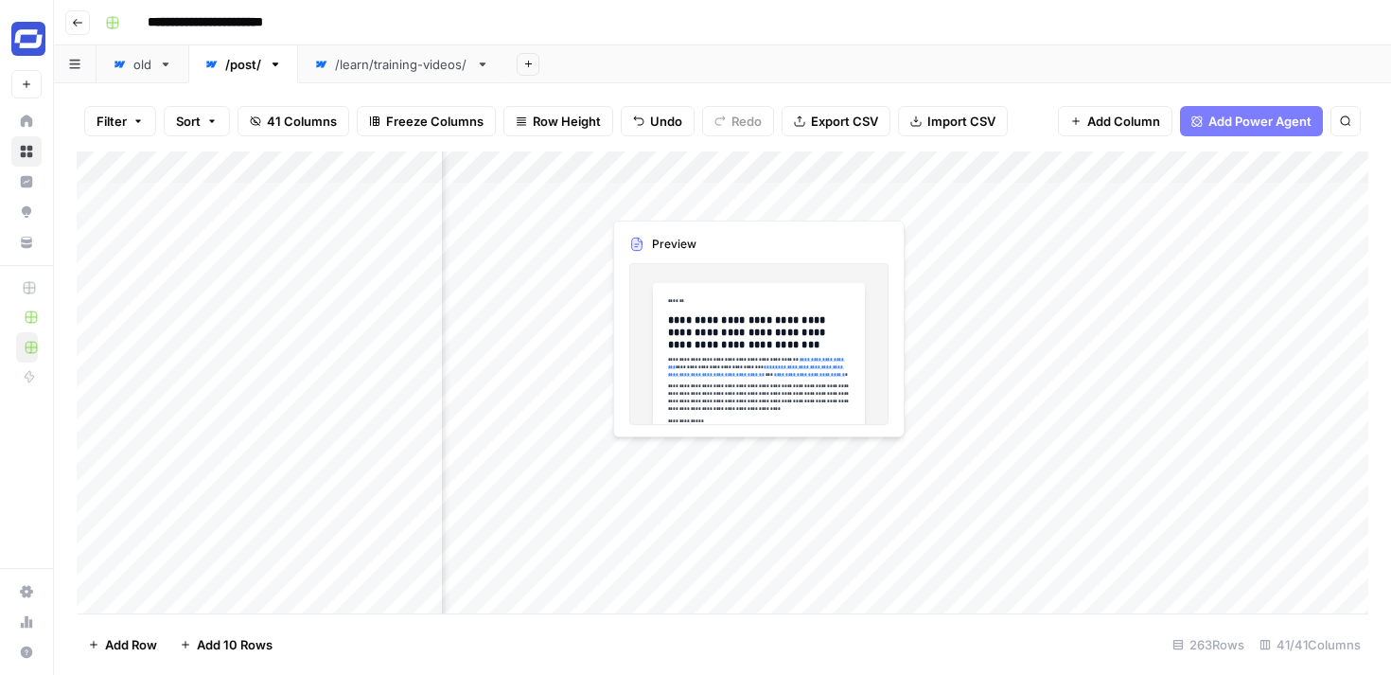
click at [712, 199] on div "Add Column" at bounding box center [722, 382] width 1291 height 462
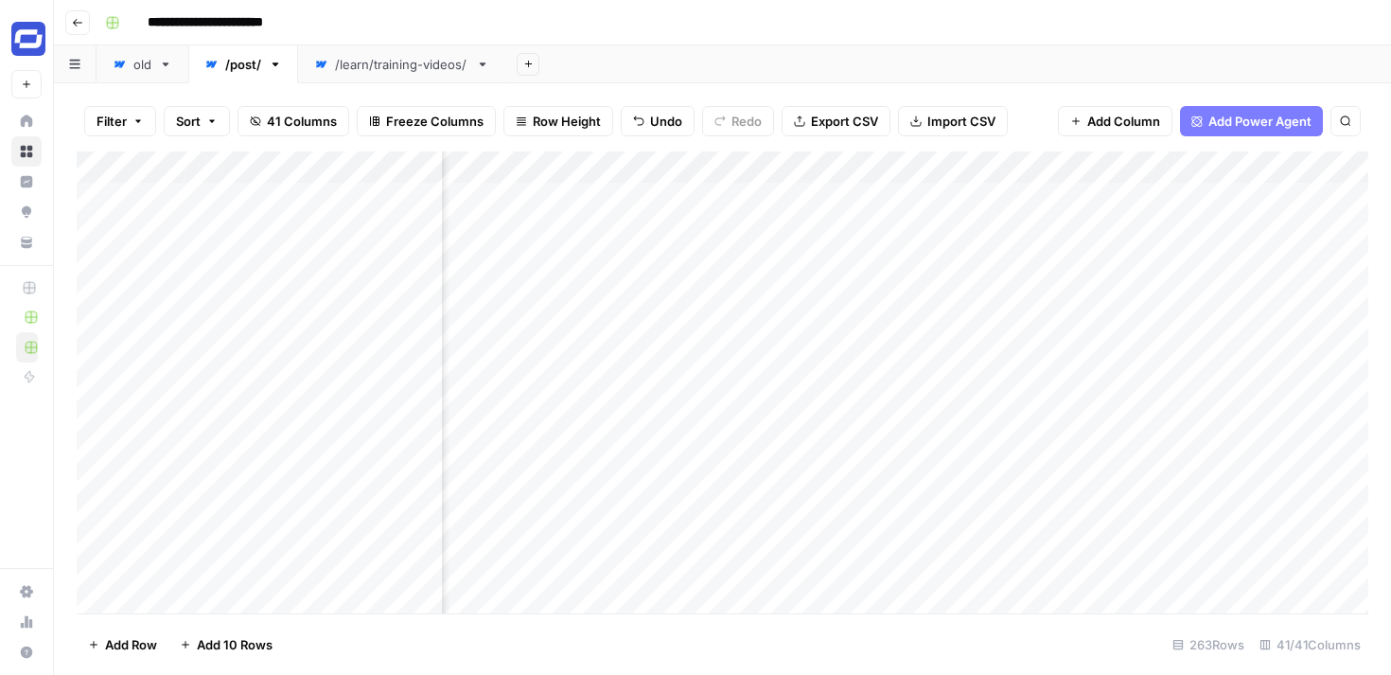
click at [748, 199] on div "Add Column" at bounding box center [722, 382] width 1291 height 462
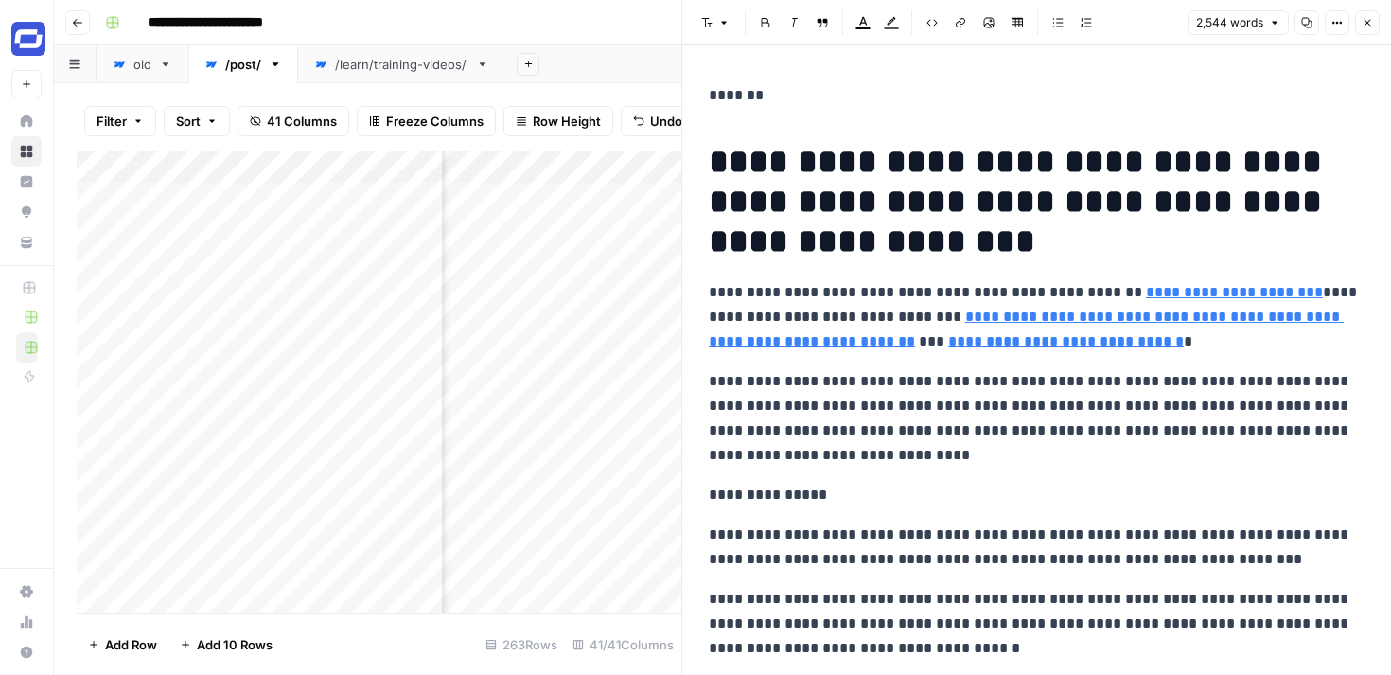
click at [1363, 21] on icon "button" at bounding box center [1367, 22] width 11 height 11
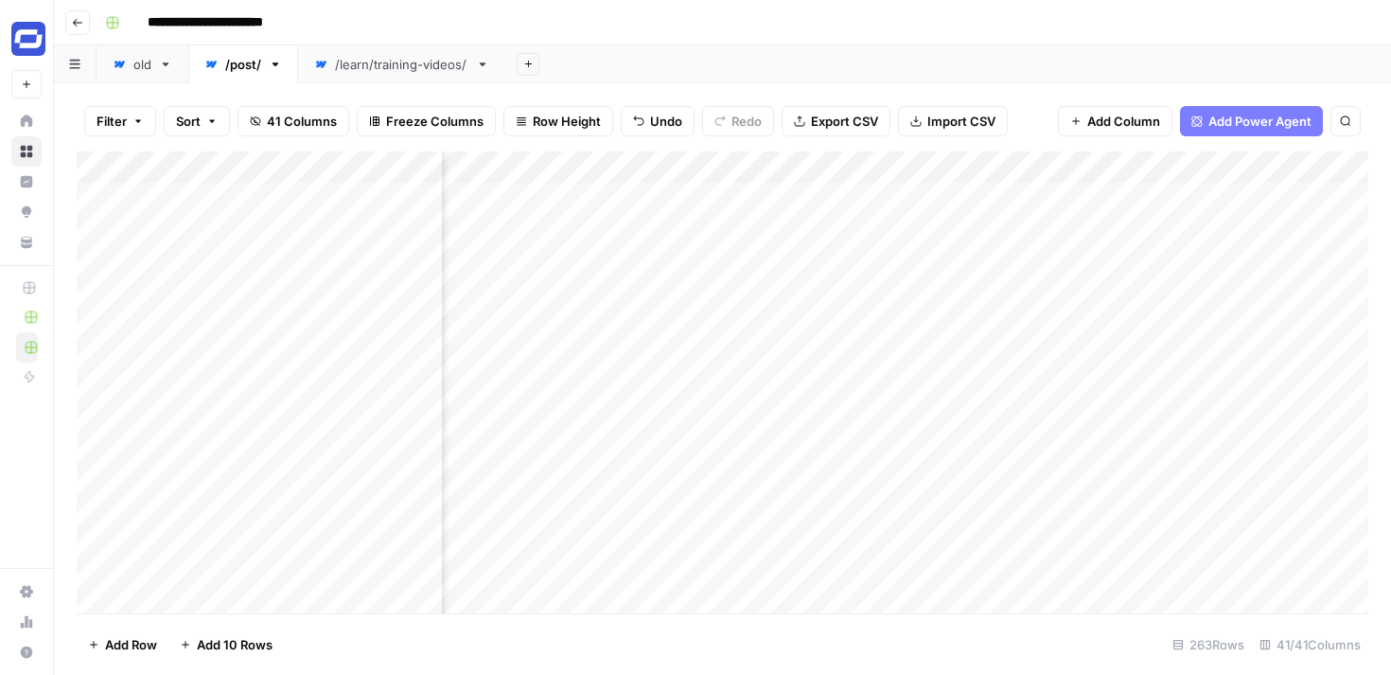
scroll to position [0, 7164]
click at [1221, 167] on div "Add Column" at bounding box center [722, 382] width 1291 height 462
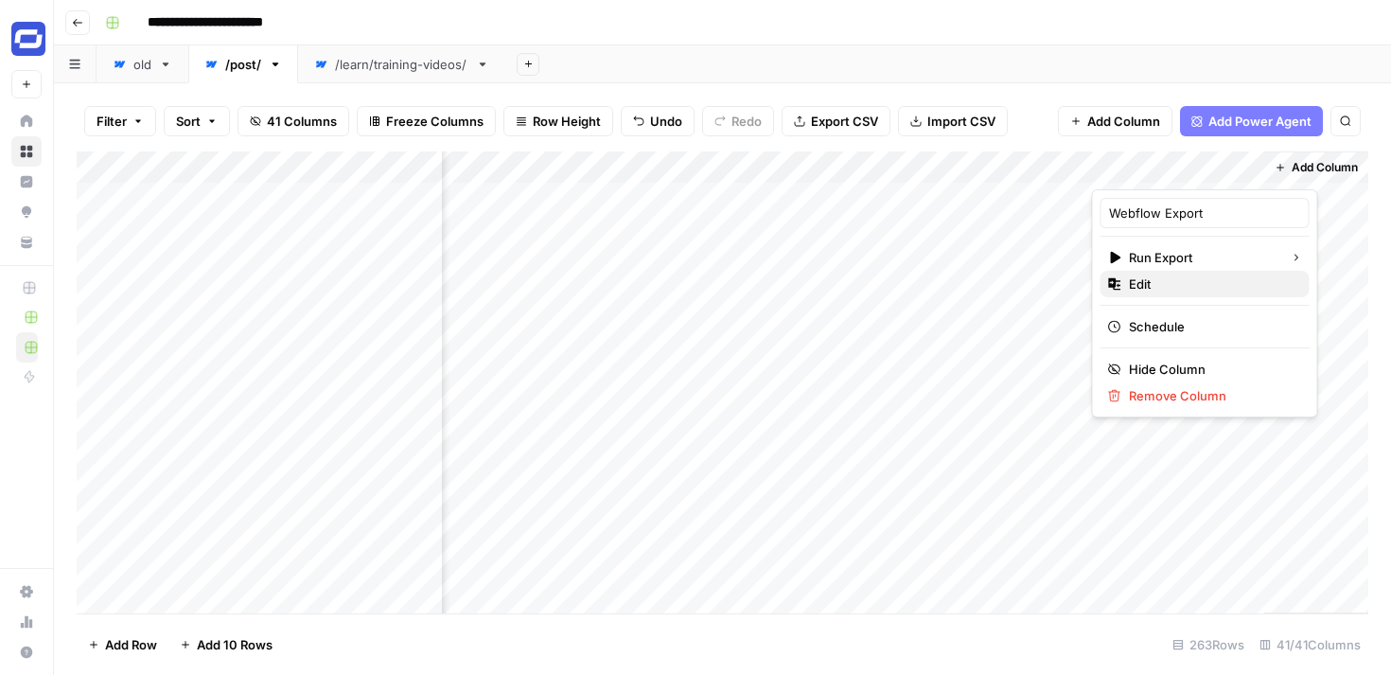
click at [1179, 285] on span "Edit" at bounding box center [1212, 283] width 166 height 19
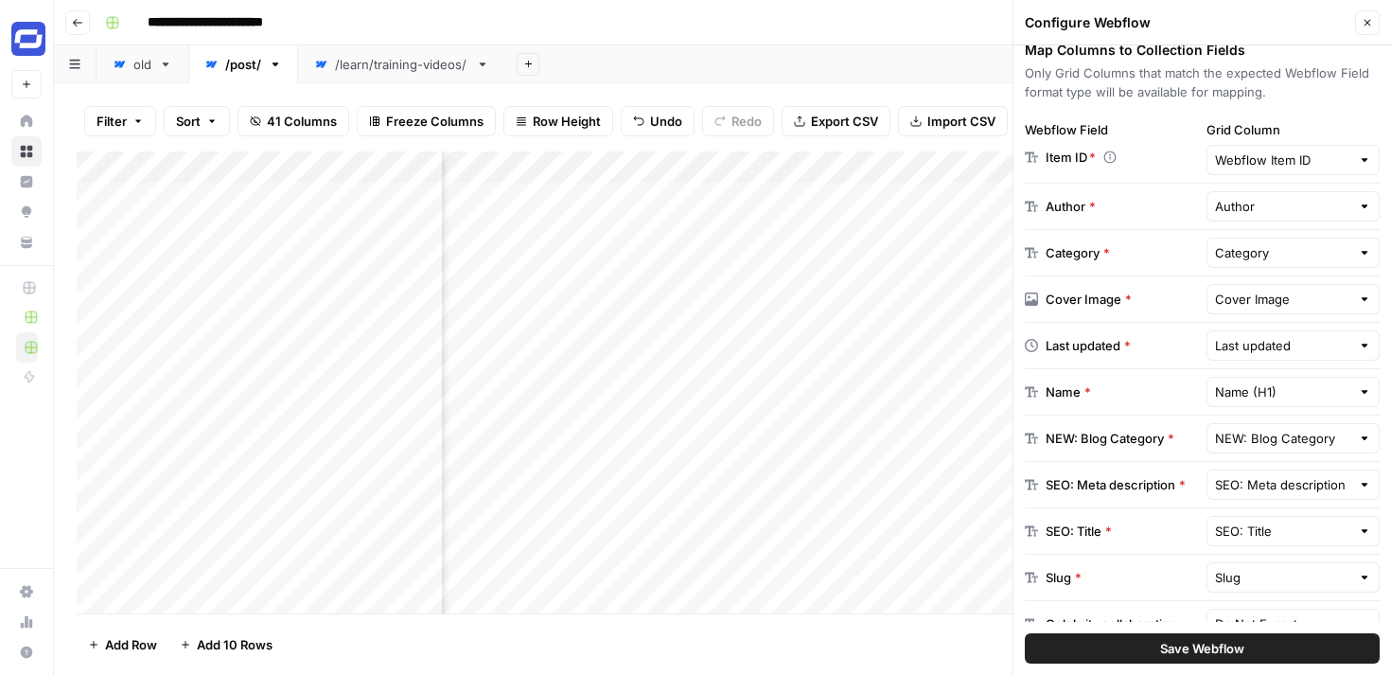
scroll to position [351, 0]
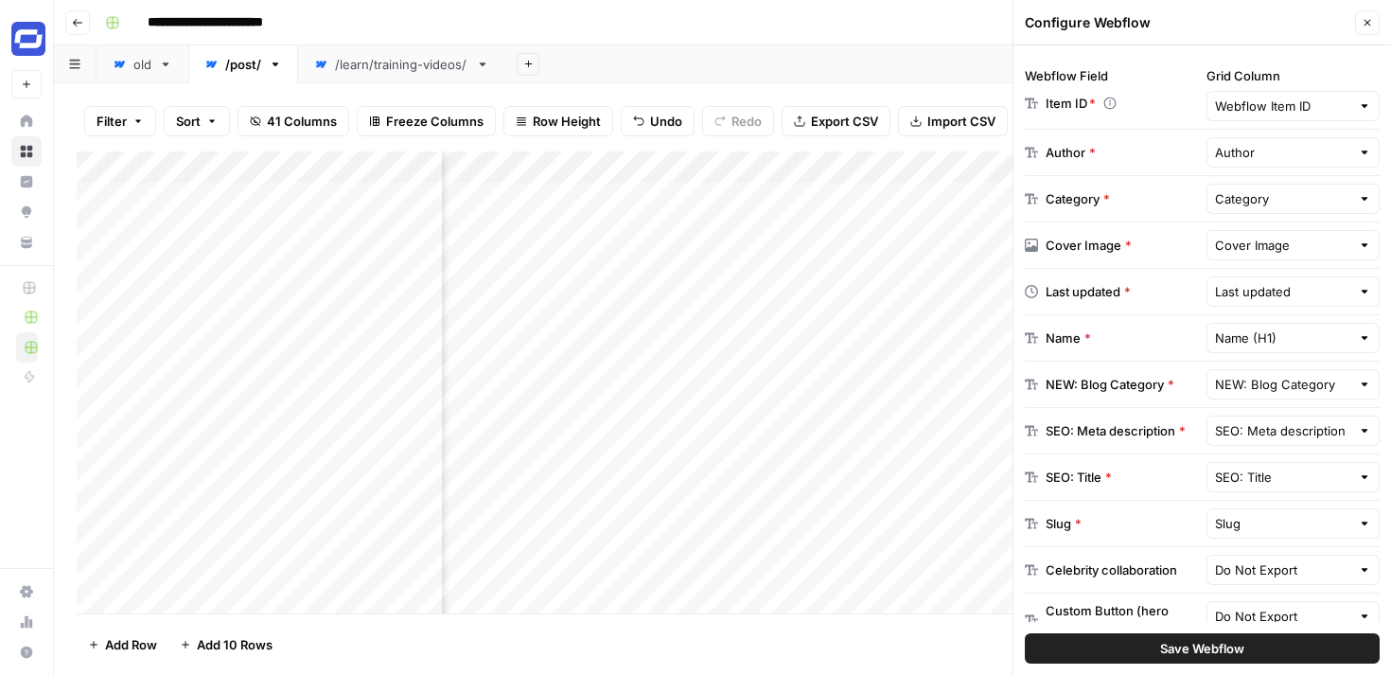
click at [1271, 301] on div "Last updated" at bounding box center [1293, 291] width 174 height 30
click at [1273, 295] on input "text" at bounding box center [1283, 291] width 136 height 19
type input "Last updated"
click at [1378, 15] on button "Close" at bounding box center [1367, 22] width 25 height 25
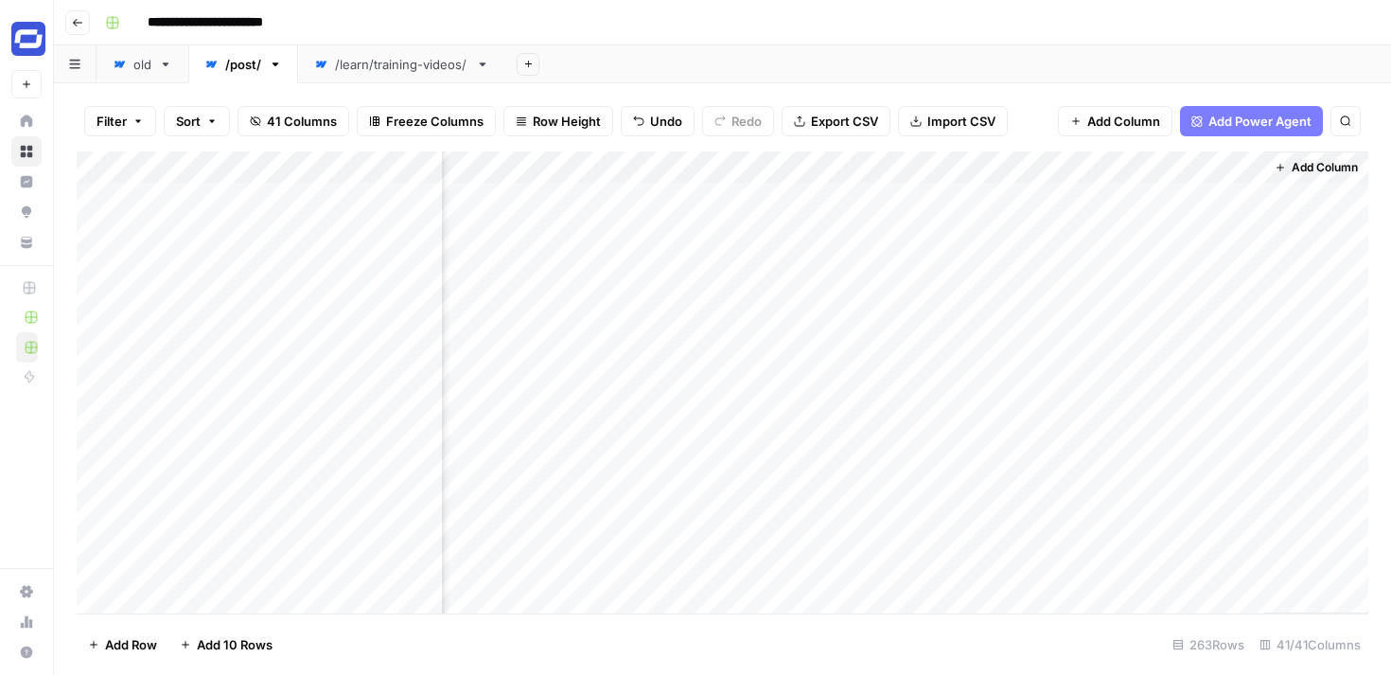
click at [883, 162] on div "Add Column" at bounding box center [722, 382] width 1291 height 462
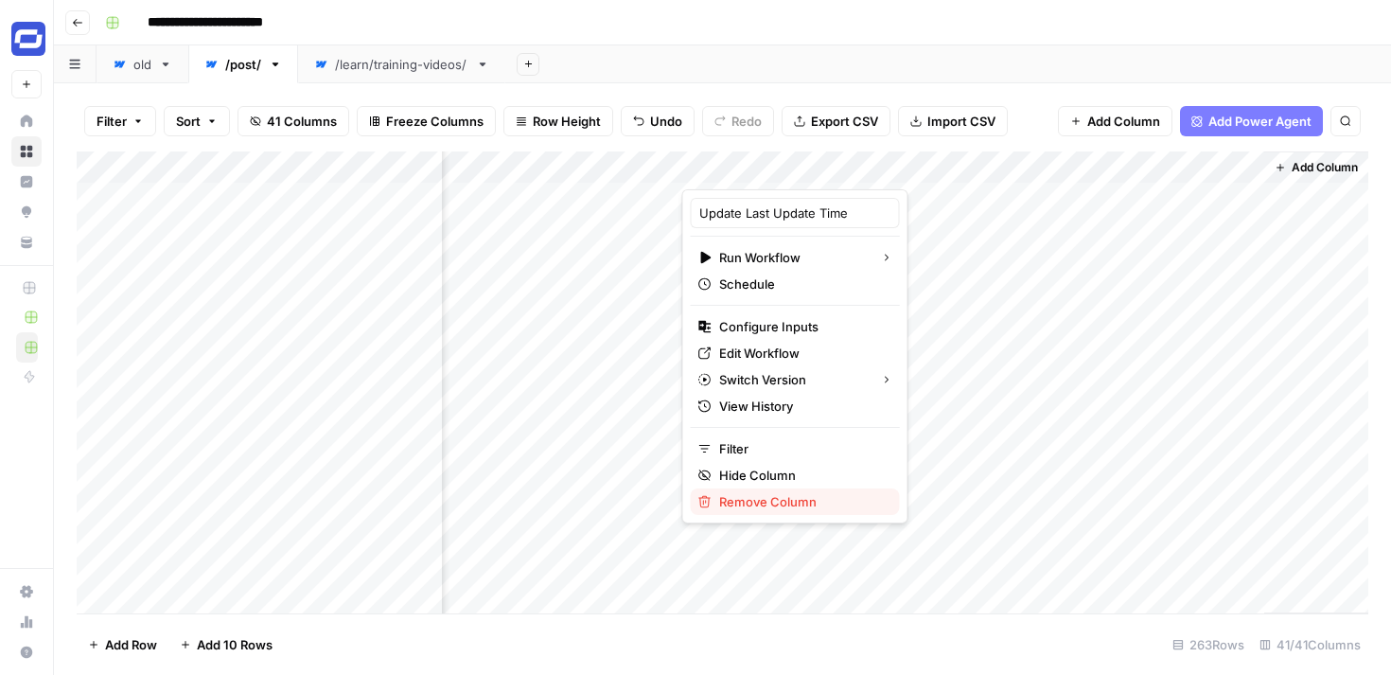
click at [788, 502] on span "Remove Column" at bounding box center [802, 501] width 166 height 19
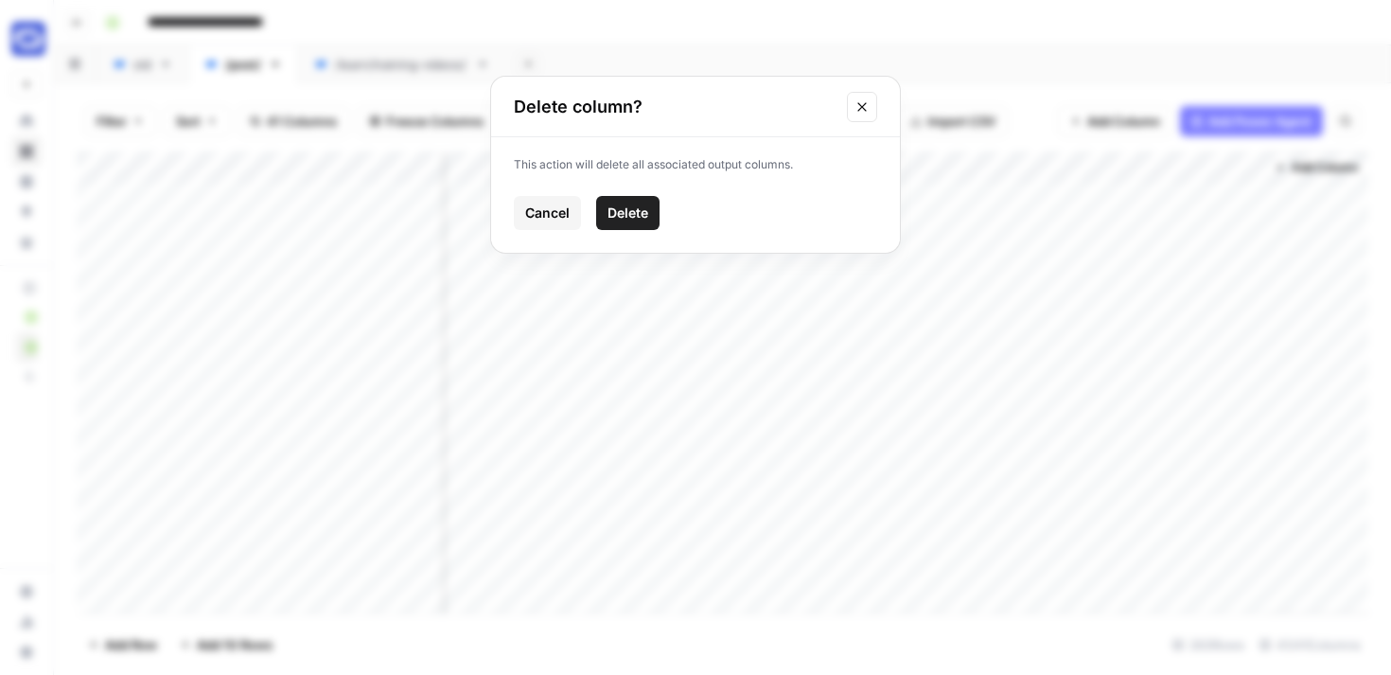
click at [635, 210] on span "Delete" at bounding box center [627, 212] width 41 height 19
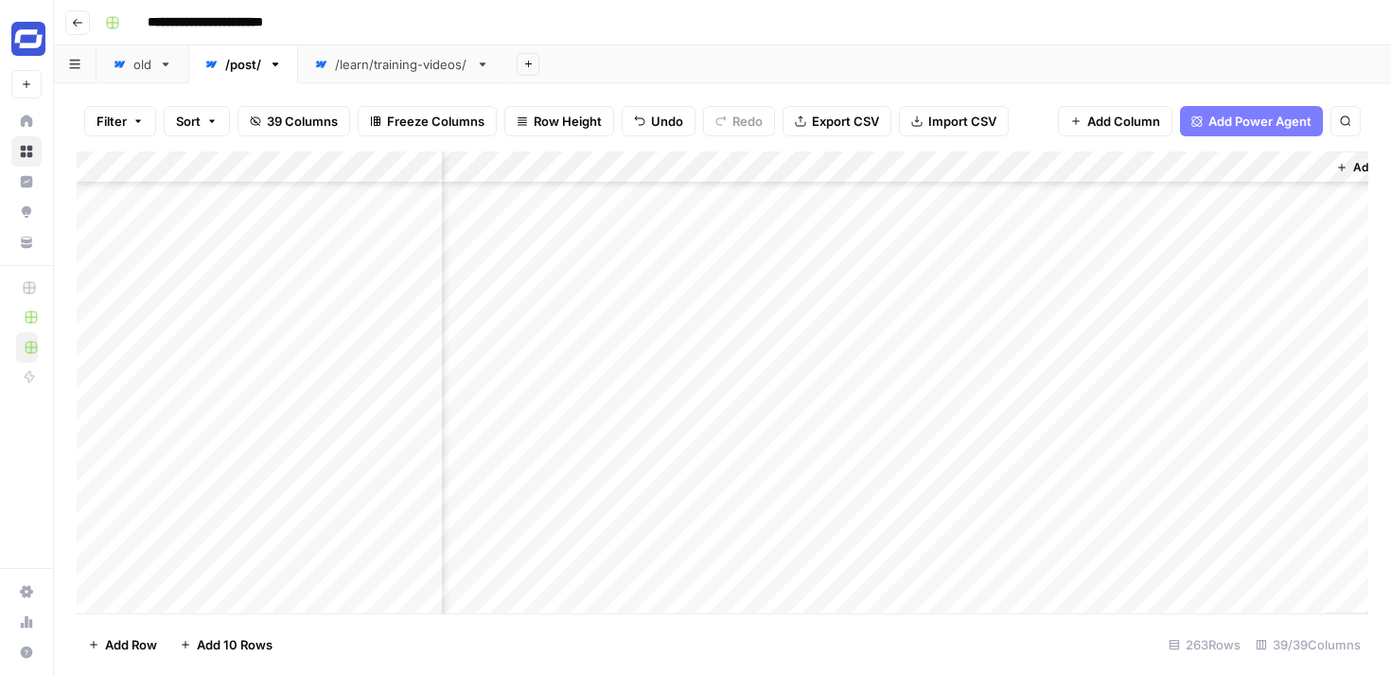
scroll to position [1291, 6755]
click at [1111, 119] on span "Add Column" at bounding box center [1123, 121] width 73 height 19
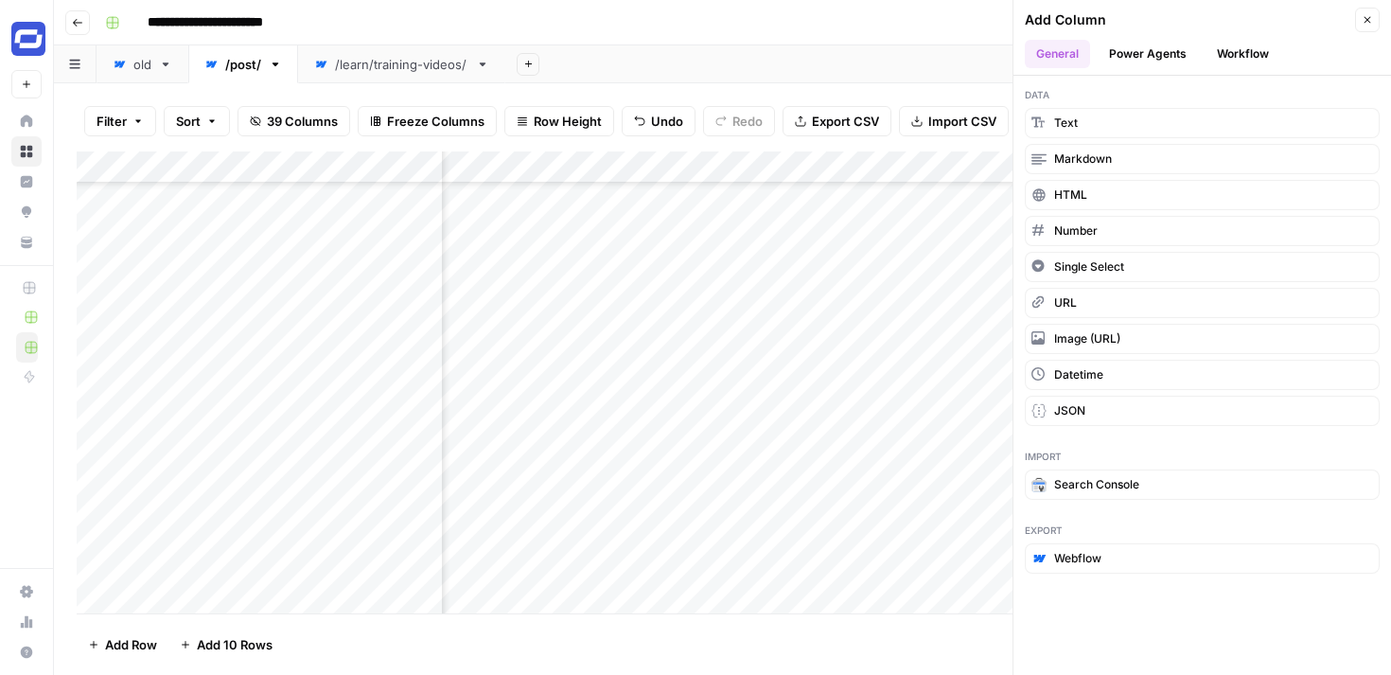
click at [1252, 56] on button "Workflow" at bounding box center [1242, 54] width 75 height 28
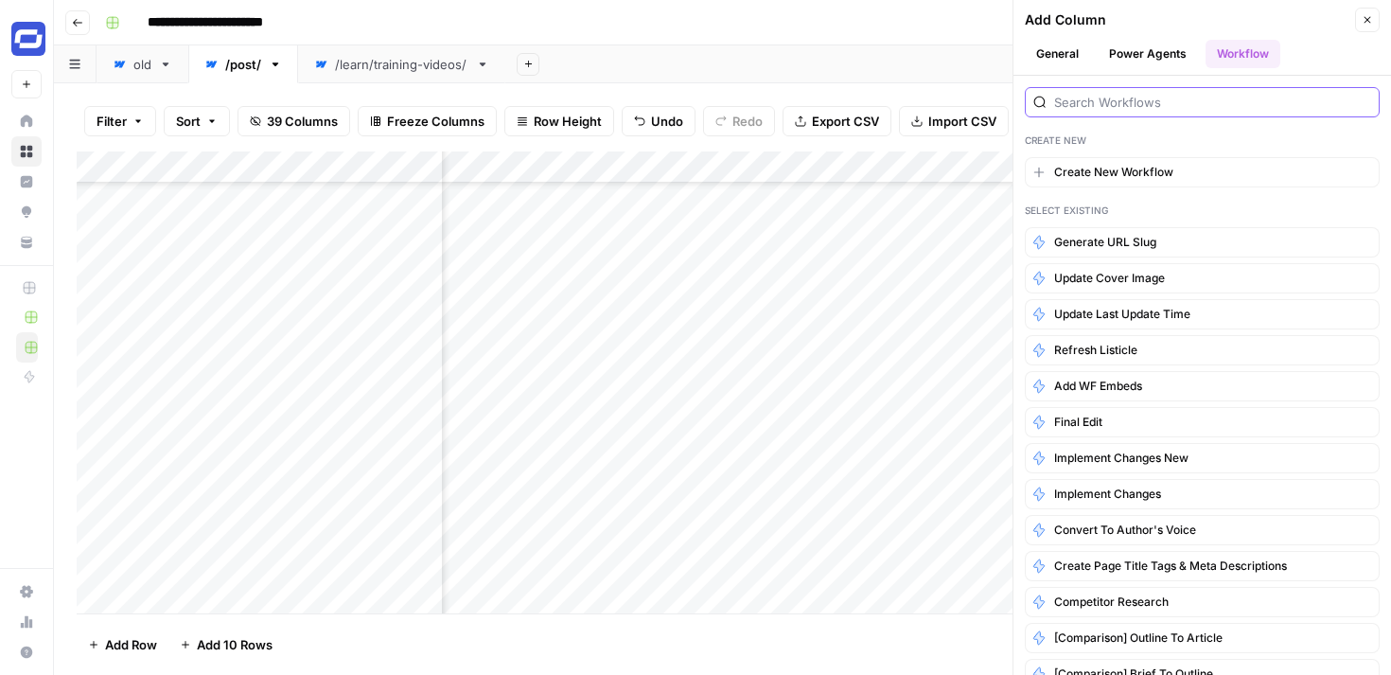
click at [1171, 109] on input "search" at bounding box center [1212, 102] width 317 height 19
paste input "Add Internal Links from Knowledge Base - Fork"
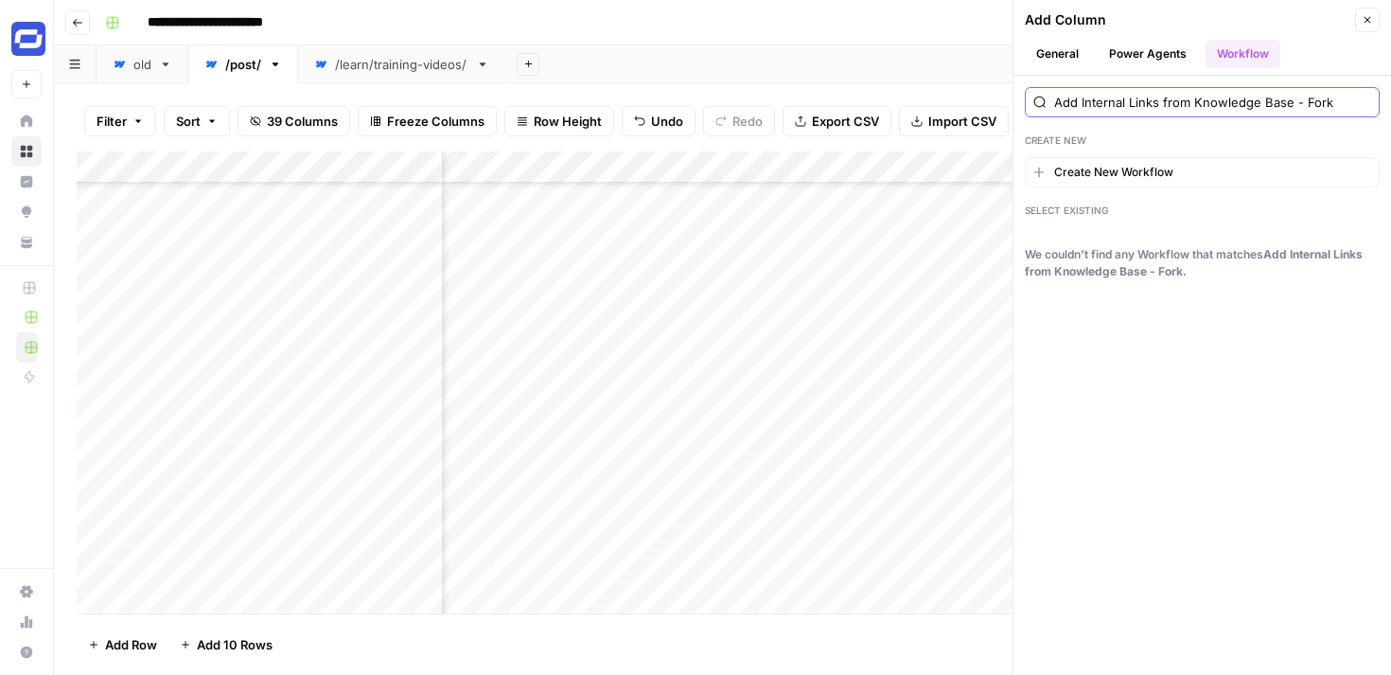
type input "Add Internal Links from Knowledge Base - Fork"
click at [1139, 46] on button "Power Agents" at bounding box center [1148, 54] width 100 height 28
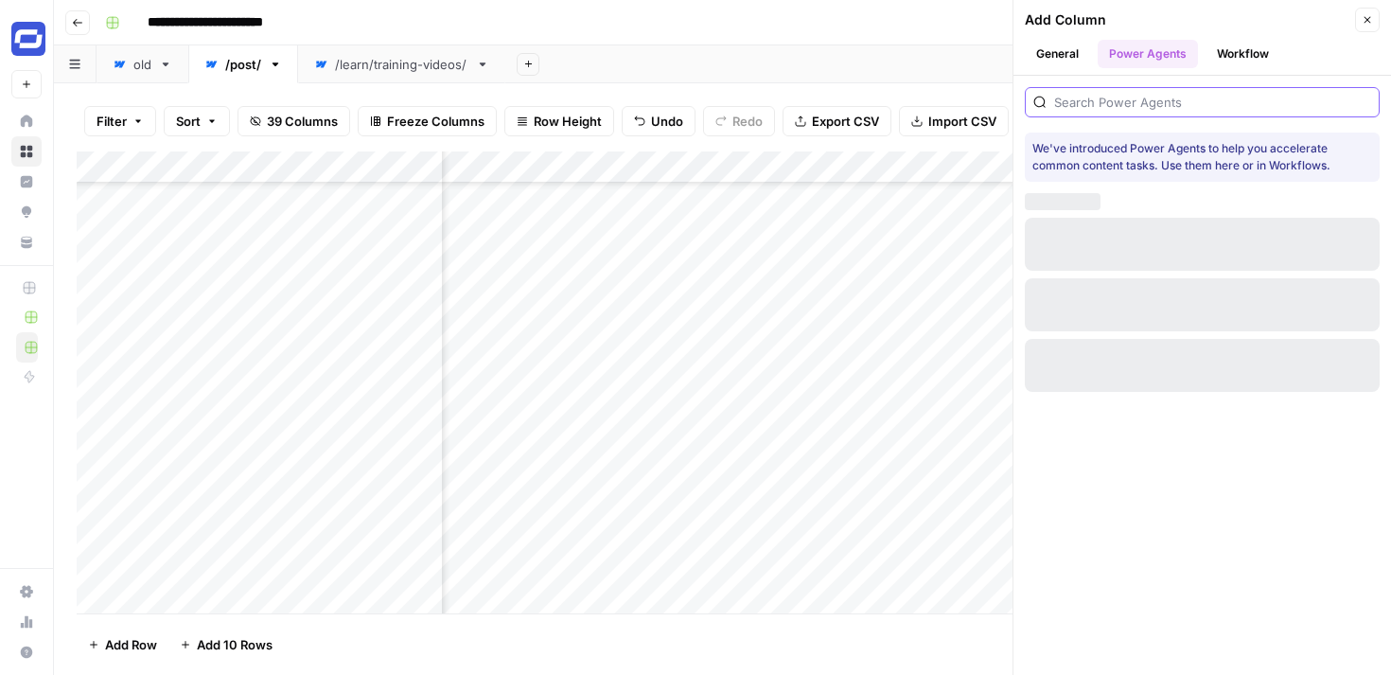
click at [1139, 102] on input "search" at bounding box center [1212, 102] width 317 height 19
paste input "Add Internal Links from Knowledge Base - Fork"
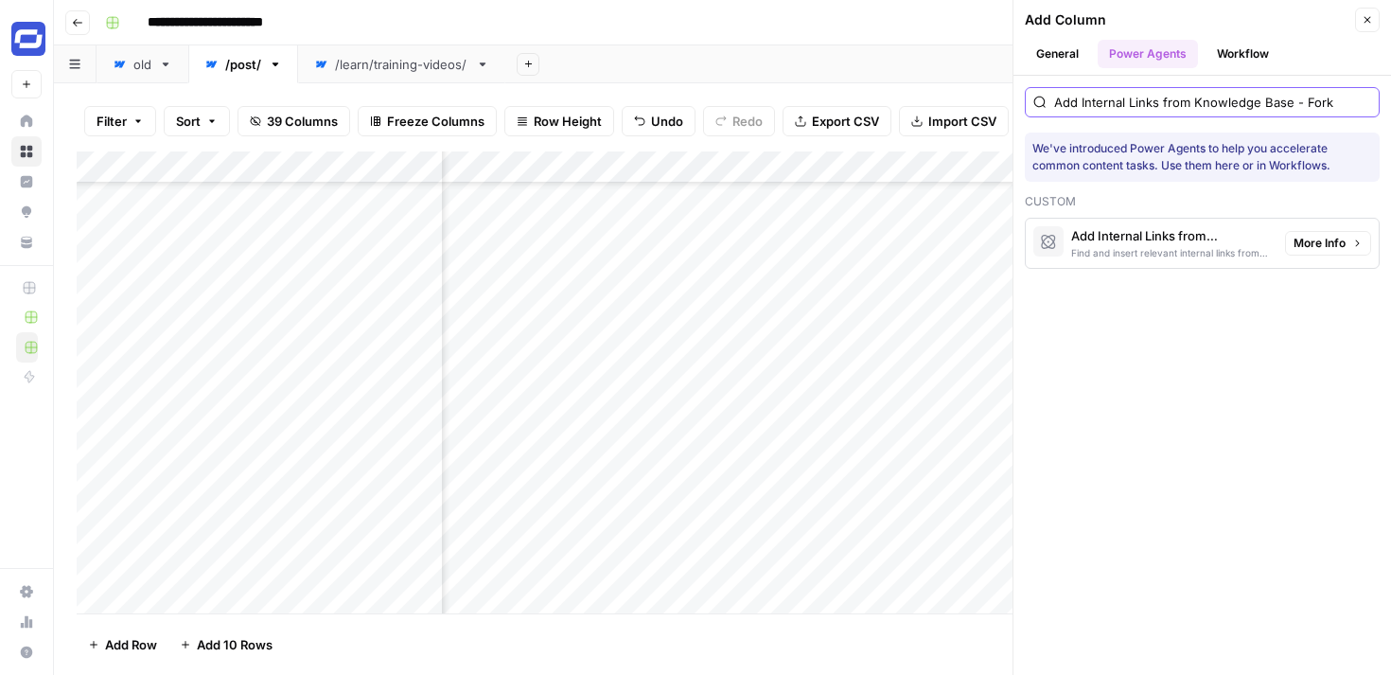
type input "Add Internal Links from Knowledge Base - Fork"
click at [1168, 243] on div "Add Internal Links from Knowledge Base - Fork" at bounding box center [1170, 235] width 199 height 19
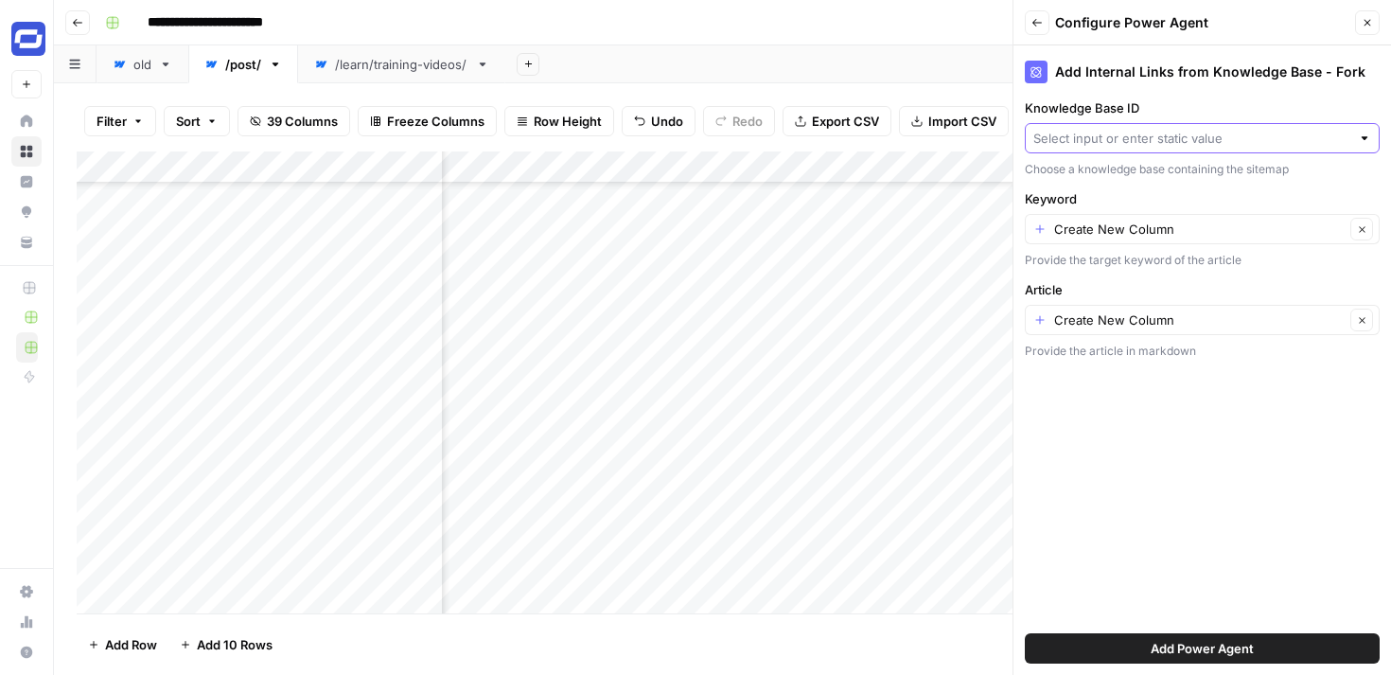
click at [1182, 140] on input "Knowledge Base ID" at bounding box center [1191, 138] width 317 height 19
click at [1201, 103] on label "Knowledge Base ID" at bounding box center [1202, 107] width 355 height 19
click at [1201, 129] on input "Knowledge Base ID" at bounding box center [1191, 138] width 317 height 19
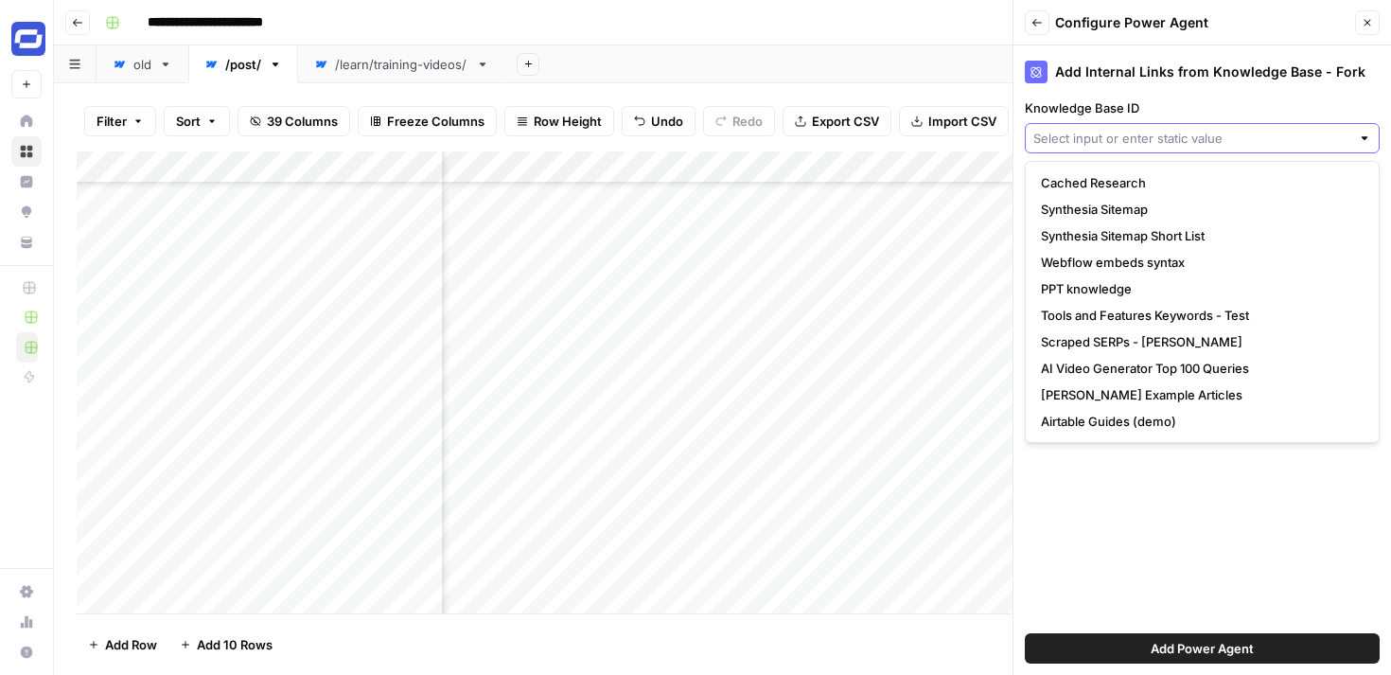
click at [1162, 131] on input "Knowledge Base ID" at bounding box center [1191, 138] width 317 height 19
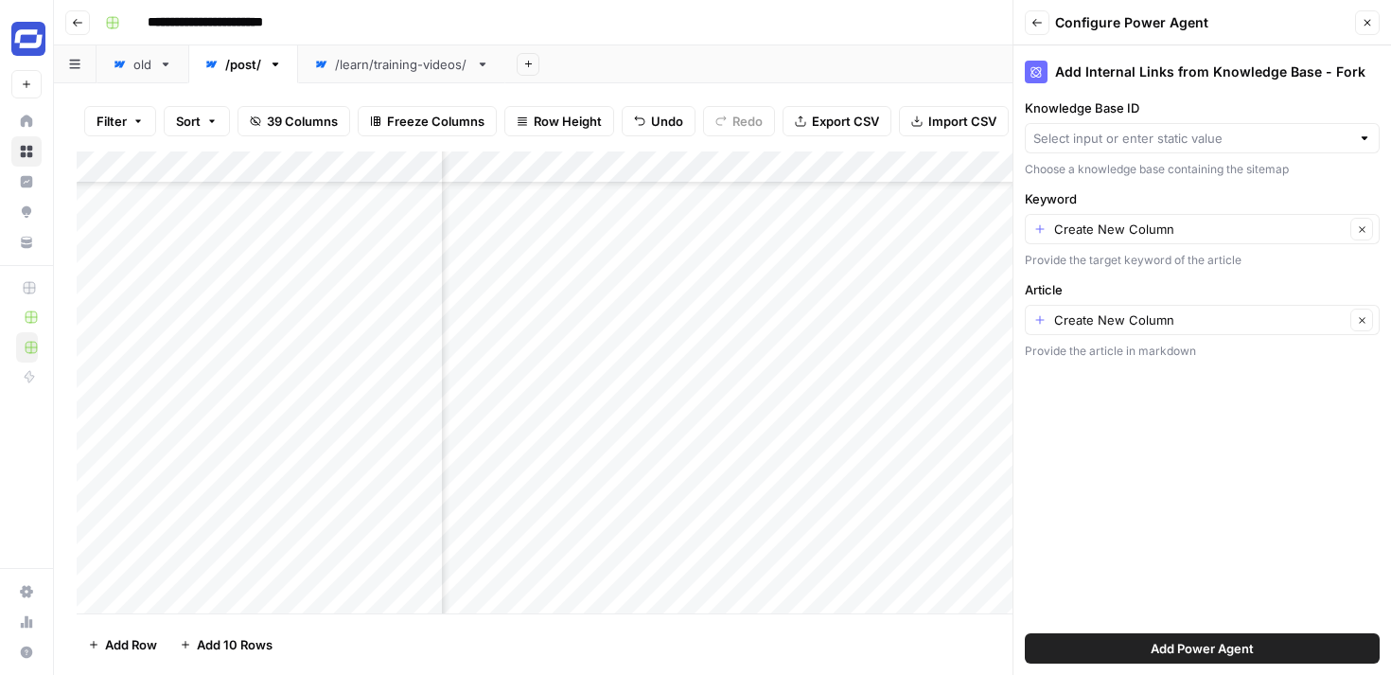
click at [1171, 79] on div "Add Internal Links from Knowledge Base - Fork" at bounding box center [1202, 72] width 355 height 23
click at [1149, 229] on input "Keyword" at bounding box center [1199, 229] width 290 height 19
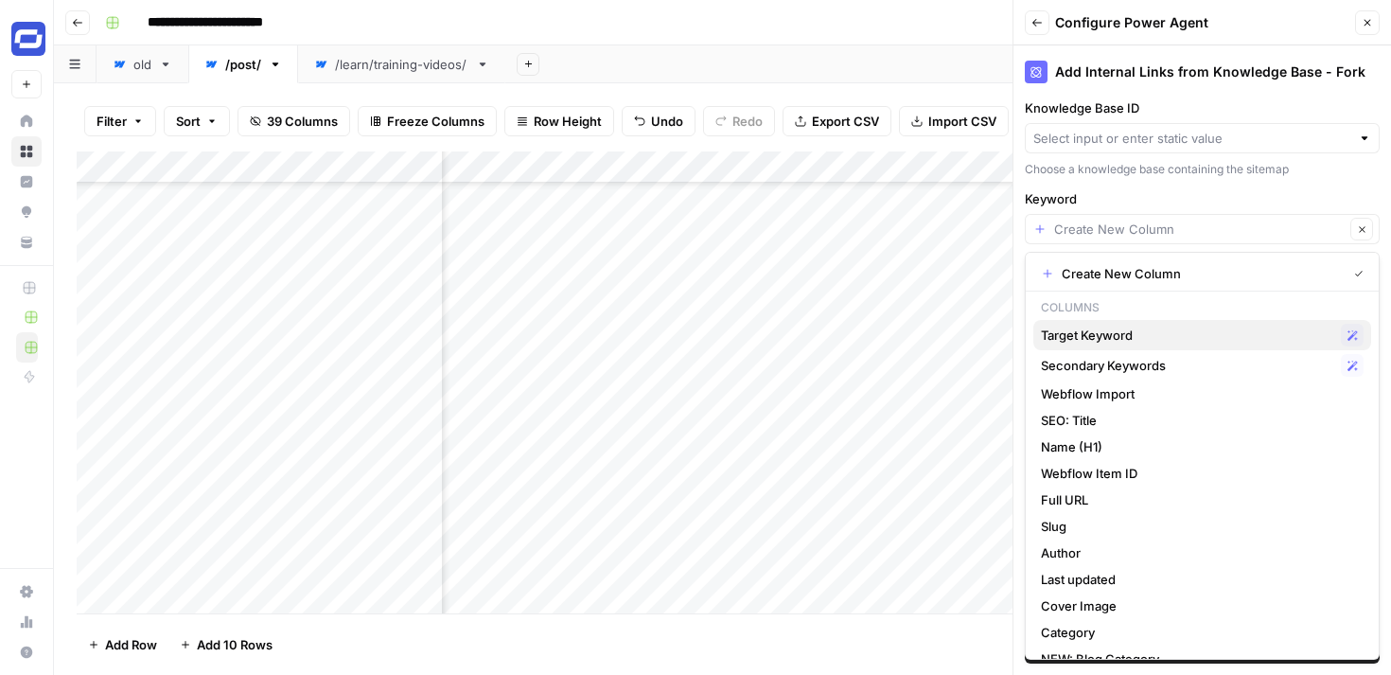
click at [1104, 329] on span "Target Keyword" at bounding box center [1187, 334] width 292 height 19
type input "Target Keyword"
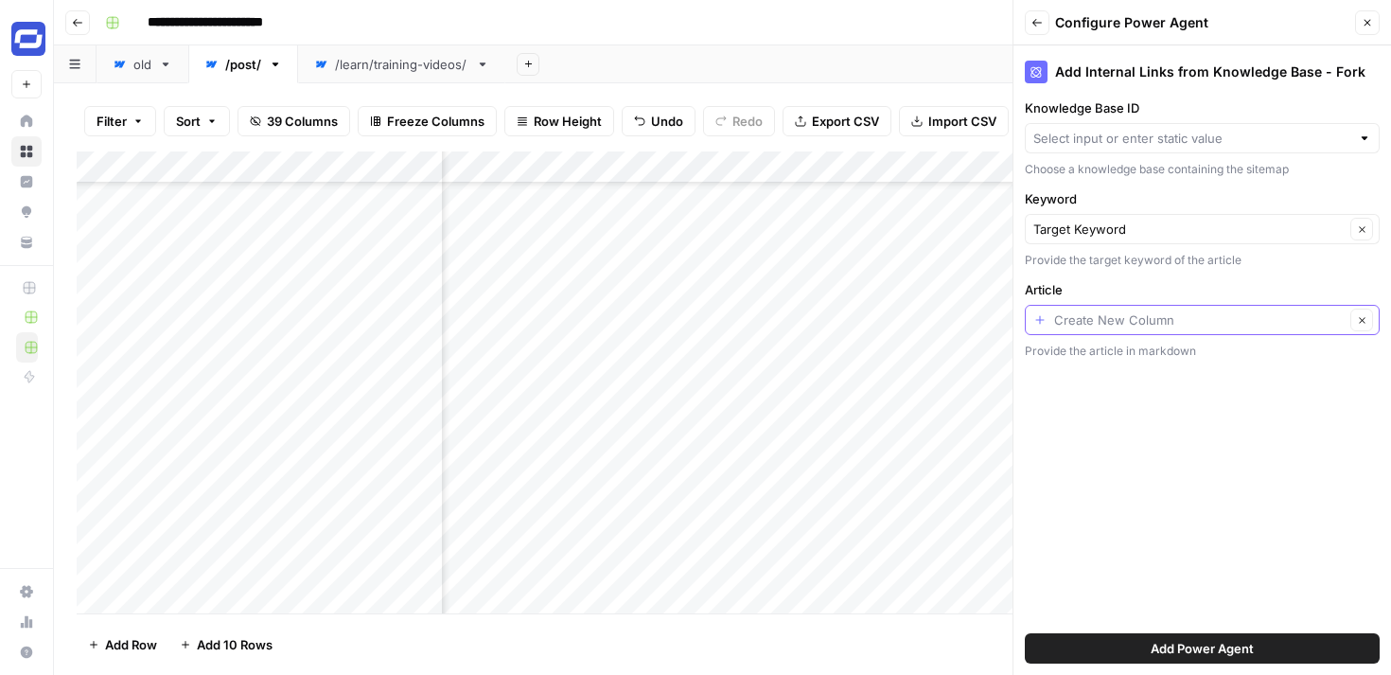
click at [1139, 326] on input "Article" at bounding box center [1199, 319] width 290 height 19
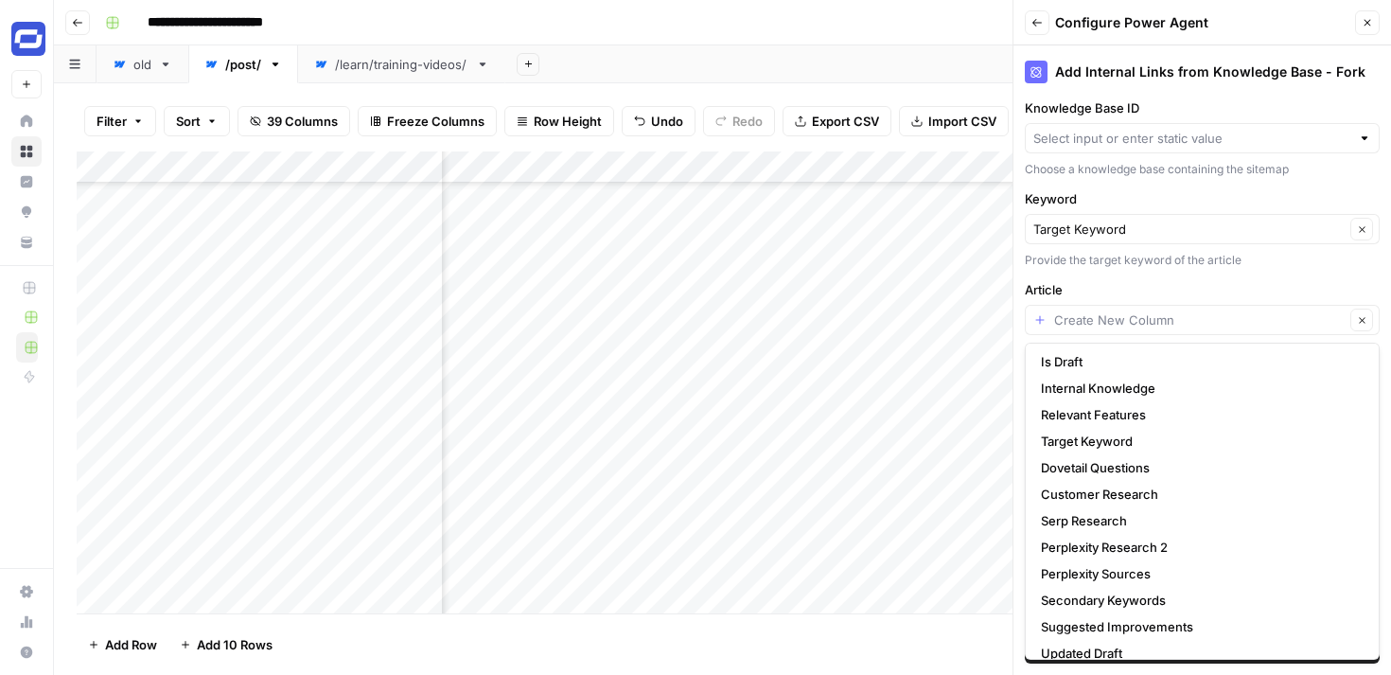
scroll to position [535, 0]
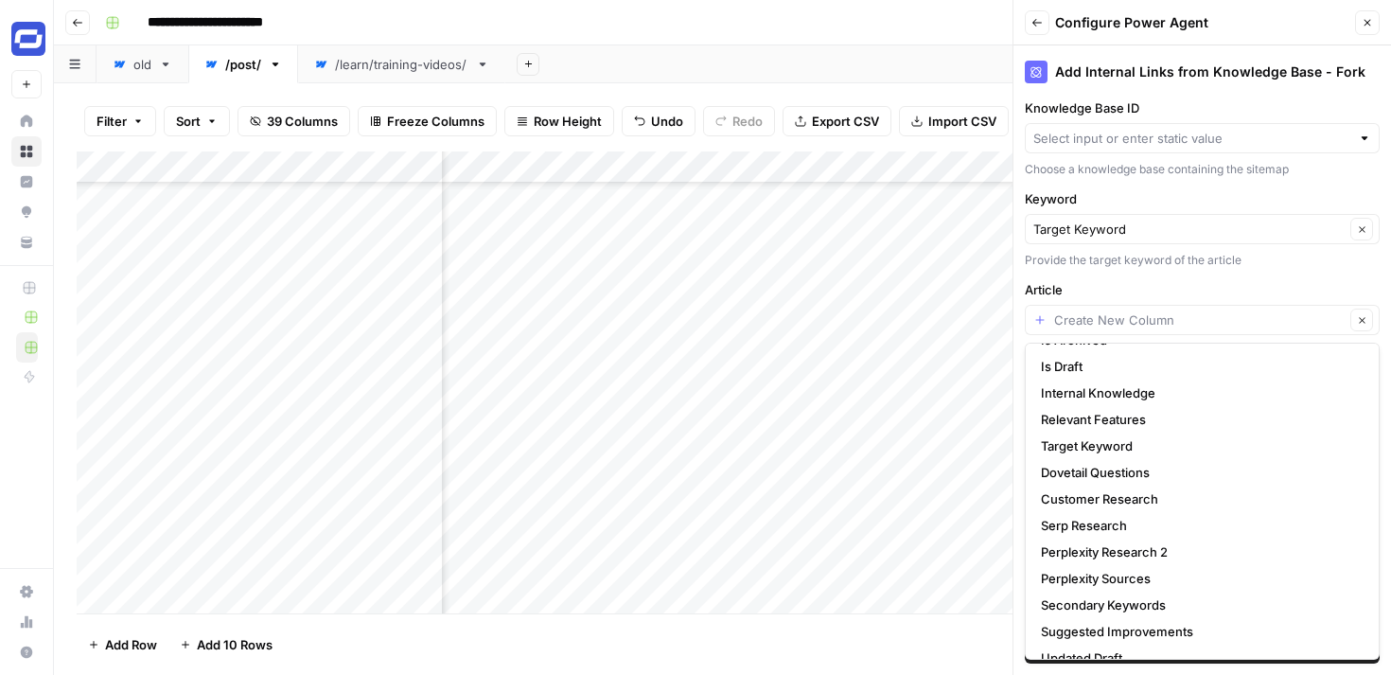
type input "Create New Column"
click at [1186, 280] on label "Article" at bounding box center [1202, 289] width 355 height 19
click at [1186, 310] on input "Create New Column" at bounding box center [1199, 319] width 290 height 19
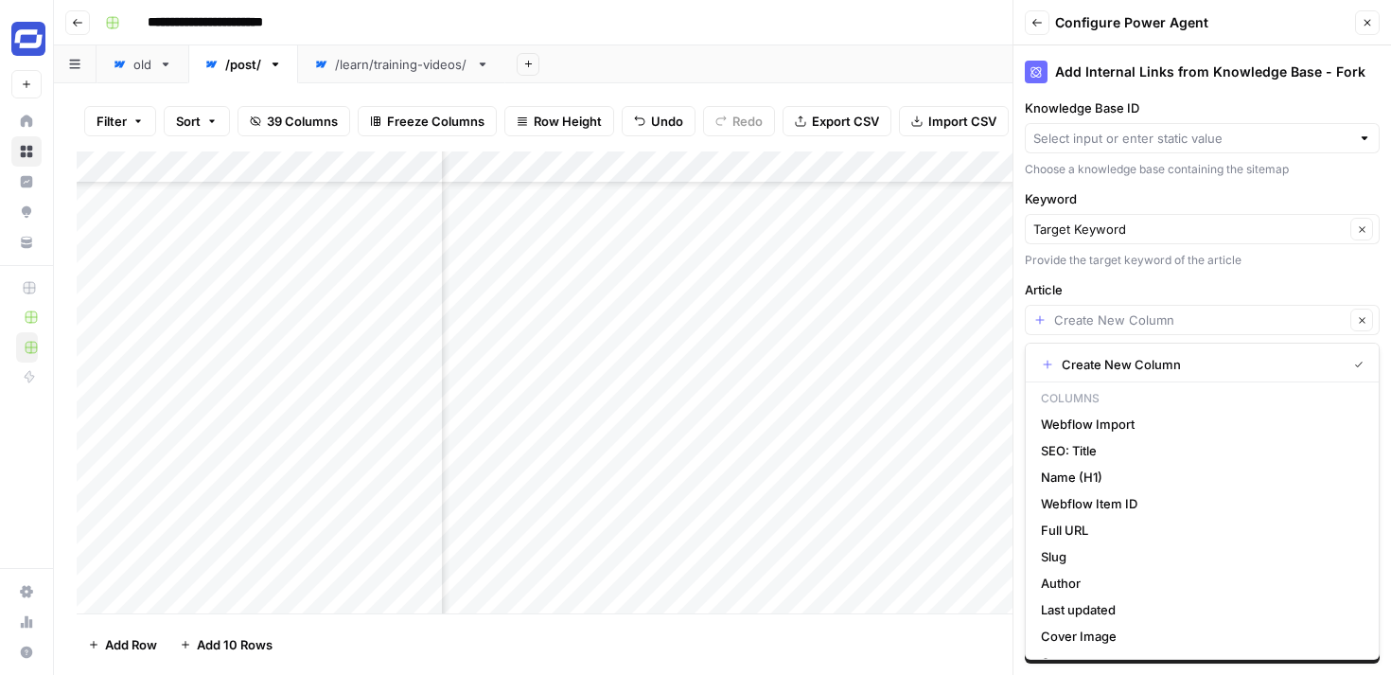
type input "Create New Column"
click at [1186, 280] on label "Article" at bounding box center [1202, 289] width 355 height 19
click at [1186, 310] on input "Create New Column" at bounding box center [1199, 319] width 290 height 19
type input "Create New Column"
click at [1217, 277] on div "Add Internal Links from Knowledge Base - Fork Knowledge Base ID Choose a knowle…" at bounding box center [1202, 359] width 378 height 629
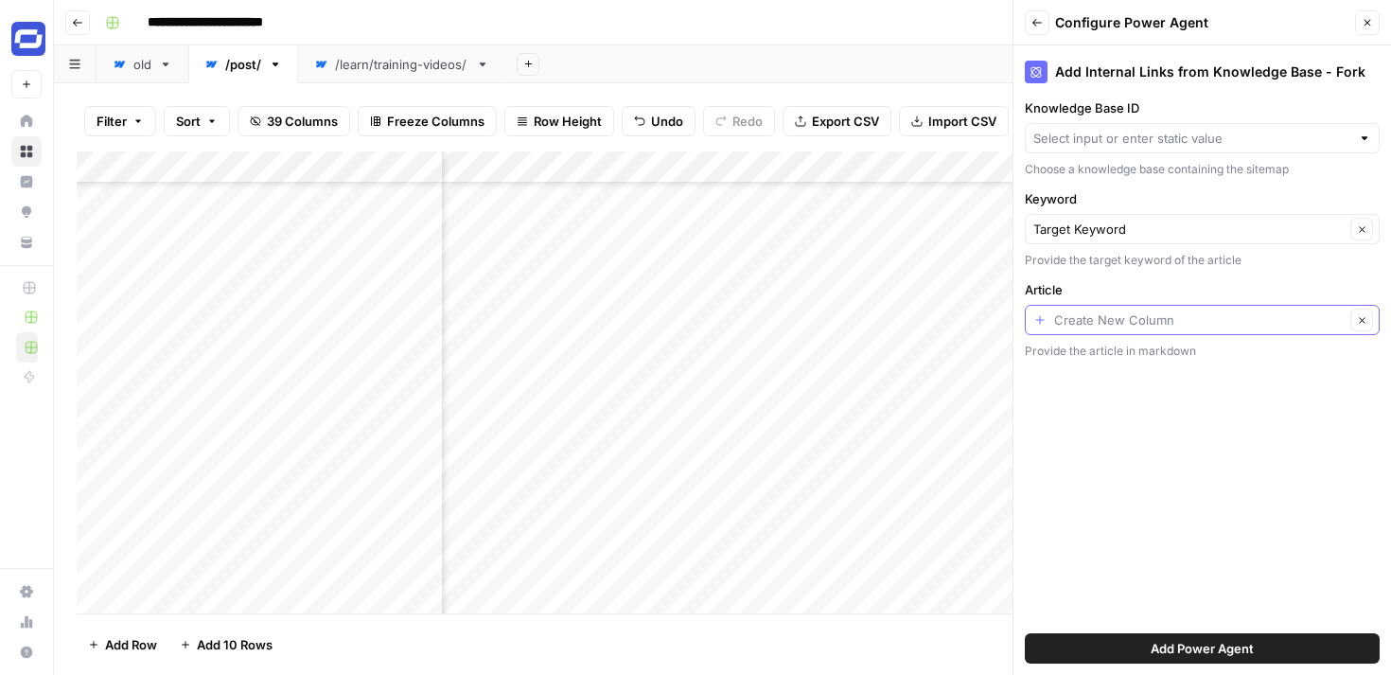
click at [1202, 317] on input "Article" at bounding box center [1199, 319] width 290 height 19
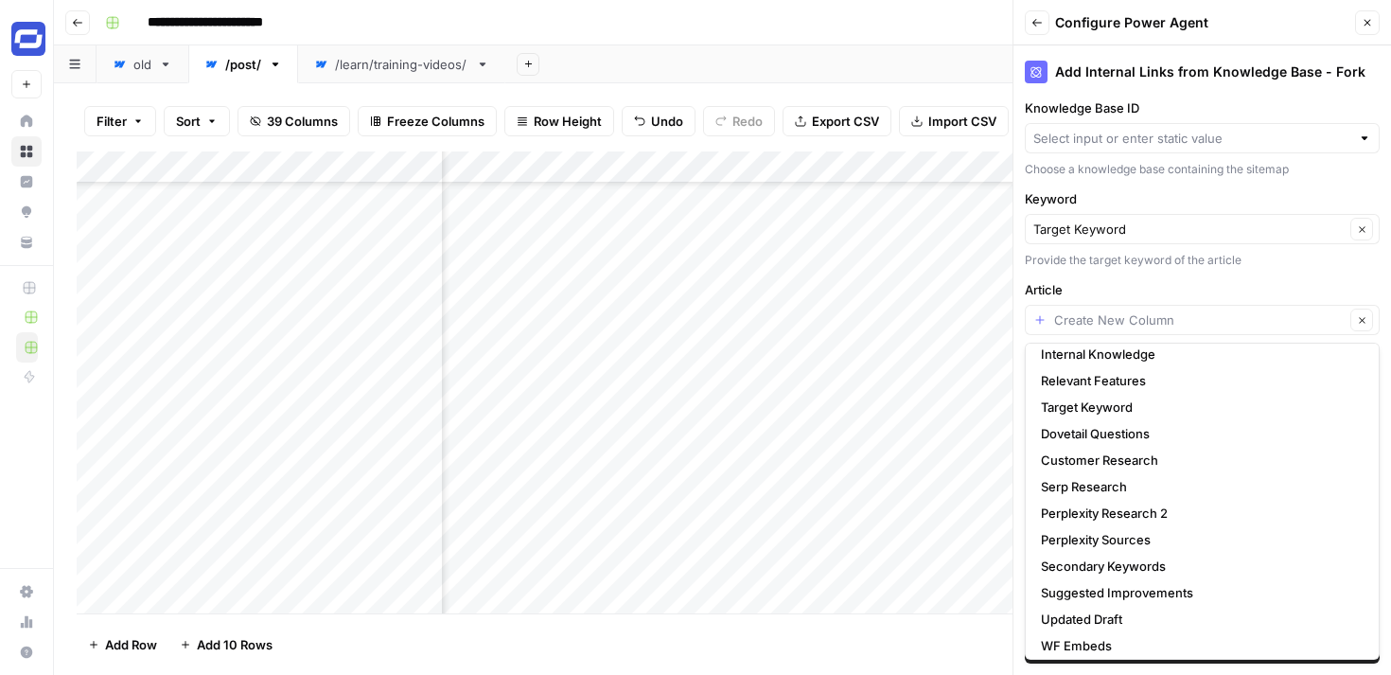
scroll to position [587, 0]
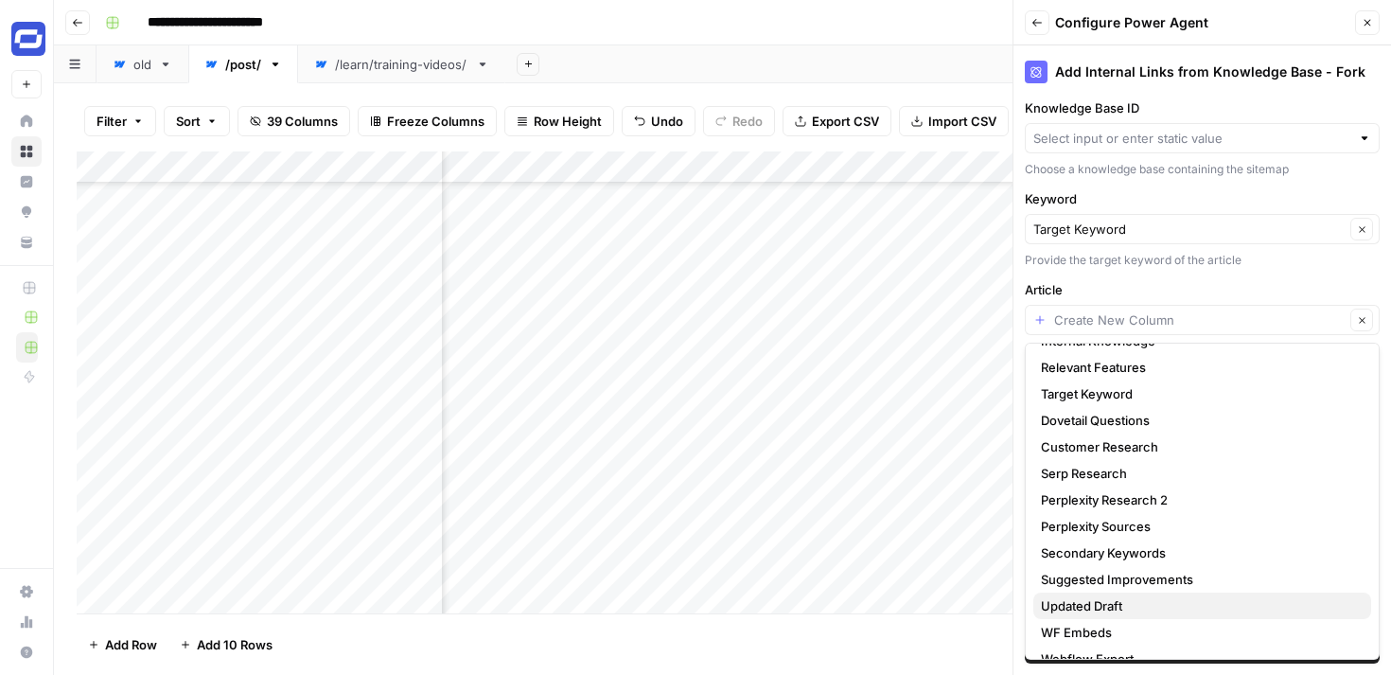
click at [1096, 600] on span "Updated Draft" at bounding box center [1198, 605] width 315 height 19
type input "Updated Draft"
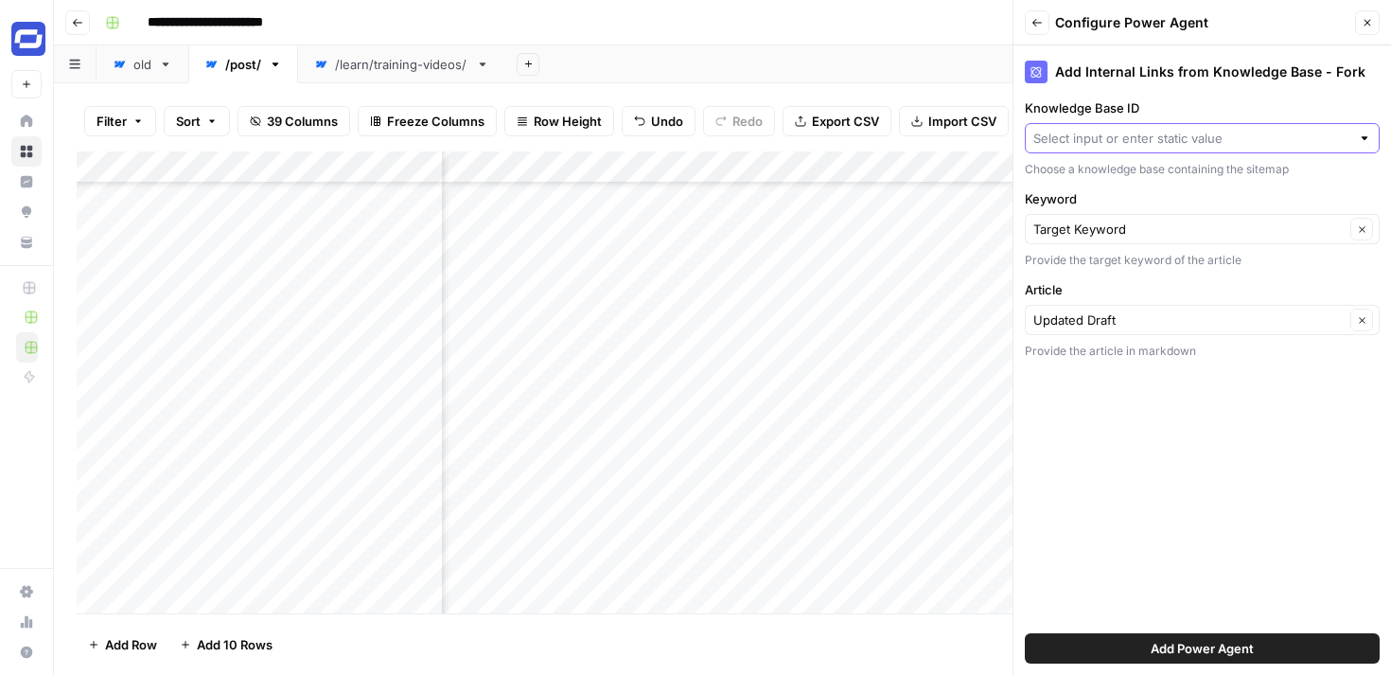
click at [1152, 132] on input "Knowledge Base ID" at bounding box center [1191, 138] width 317 height 19
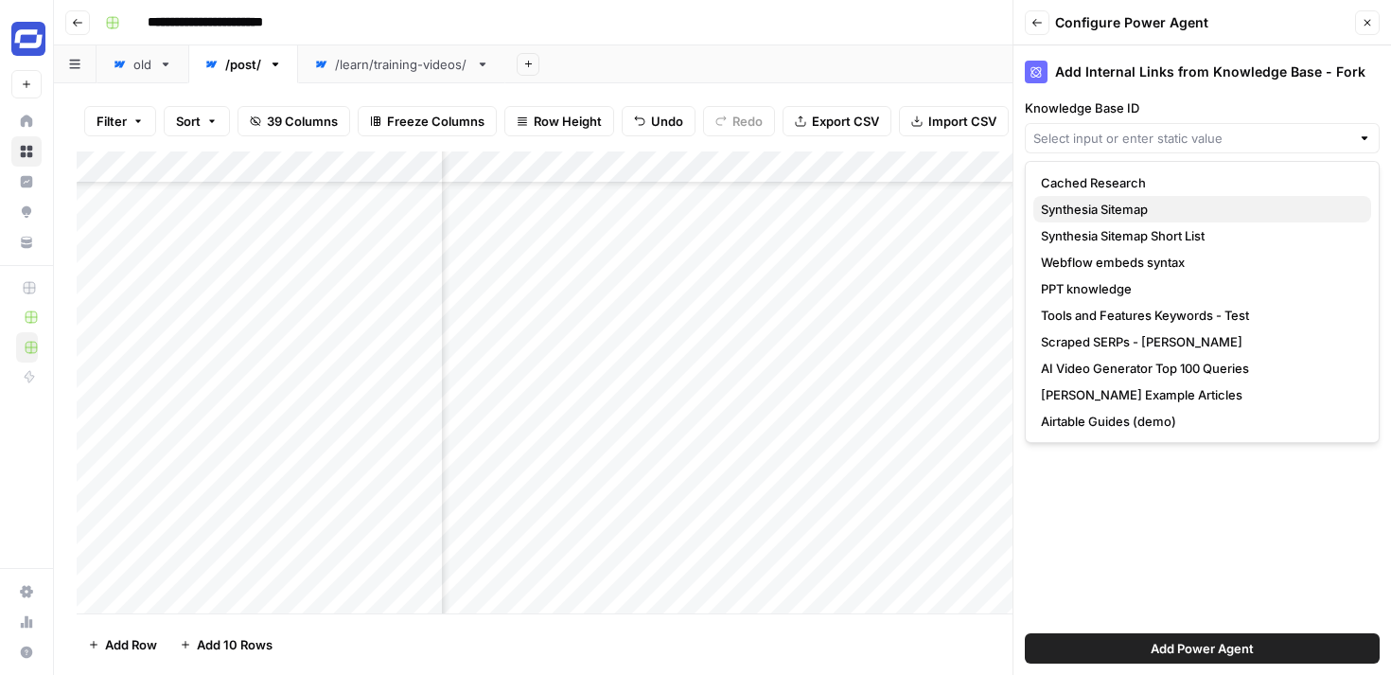
click at [1163, 211] on span "Synthesia Sitemap" at bounding box center [1198, 209] width 315 height 19
type input "Synthesia Sitemap"
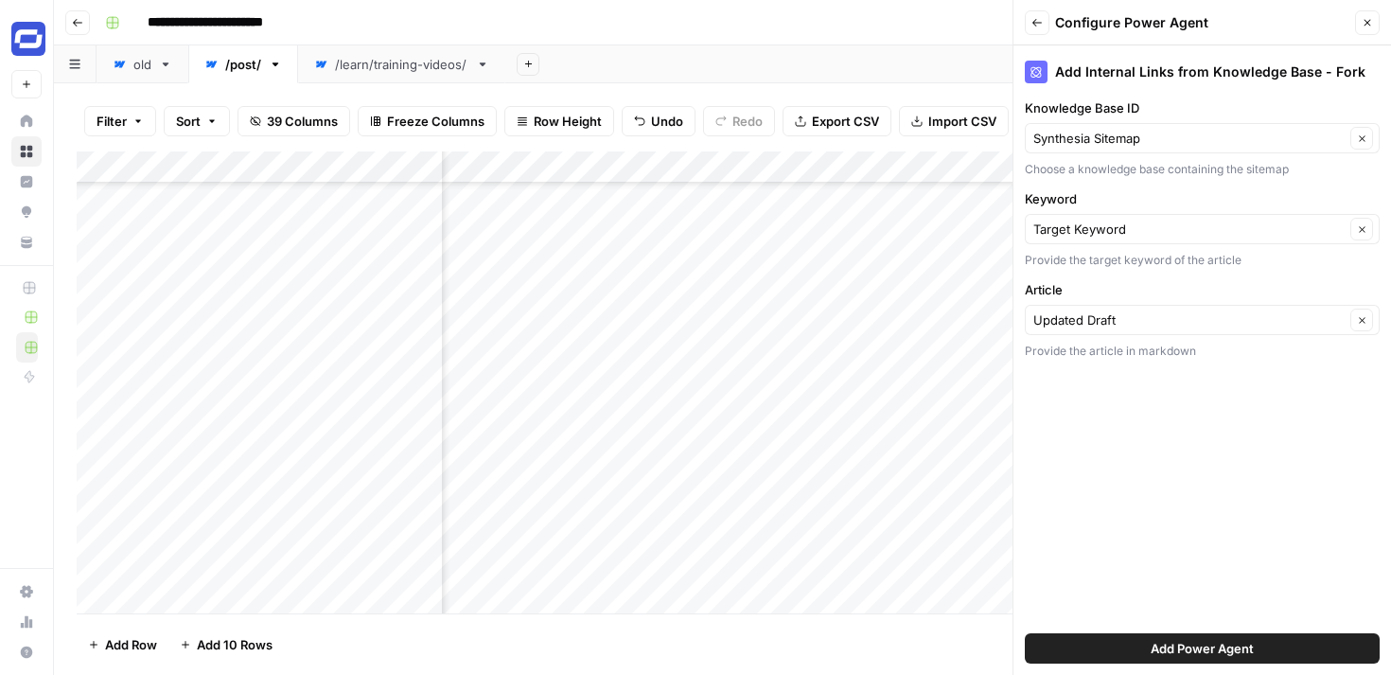
click at [1171, 641] on span "Add Power Agent" at bounding box center [1202, 648] width 103 height 19
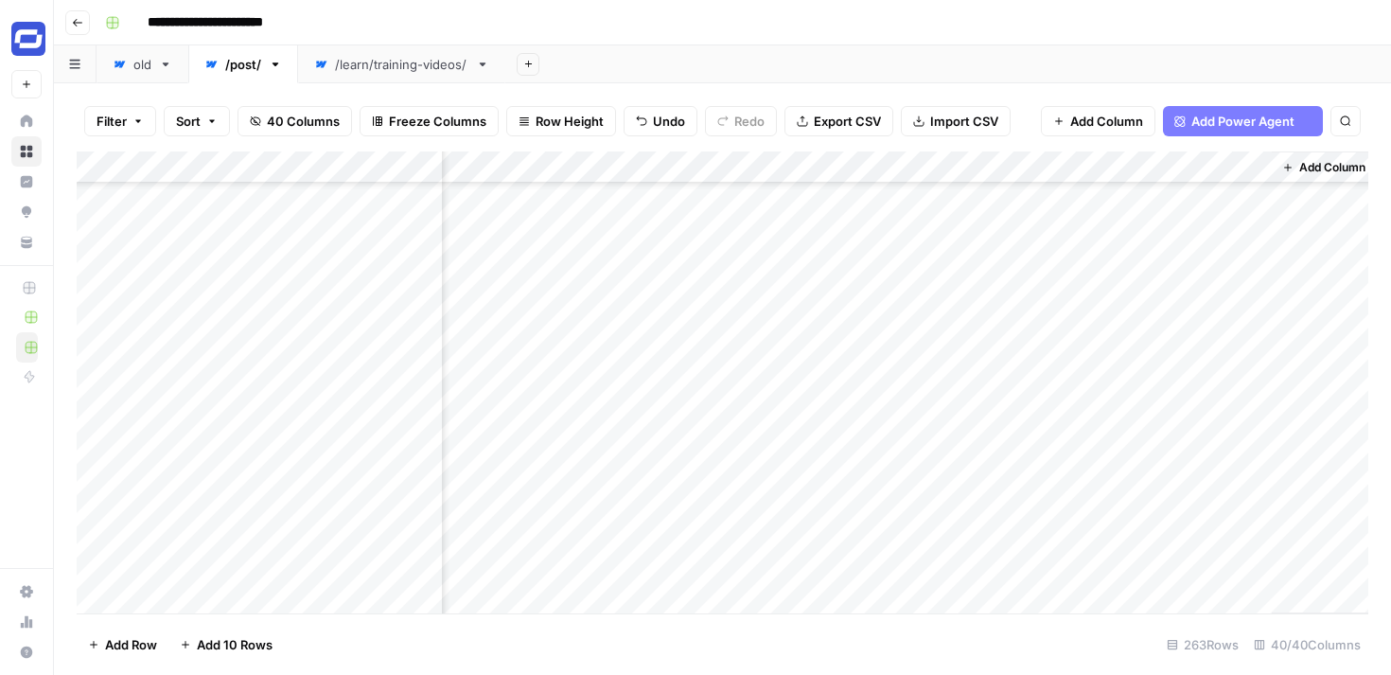
scroll to position [1291, 7120]
click at [1080, 191] on div "Add Column" at bounding box center [722, 382] width 1291 height 462
click at [1080, 199] on div "Add Column" at bounding box center [722, 382] width 1291 height 462
click at [1243, 201] on div "Add Column" at bounding box center [722, 382] width 1291 height 462
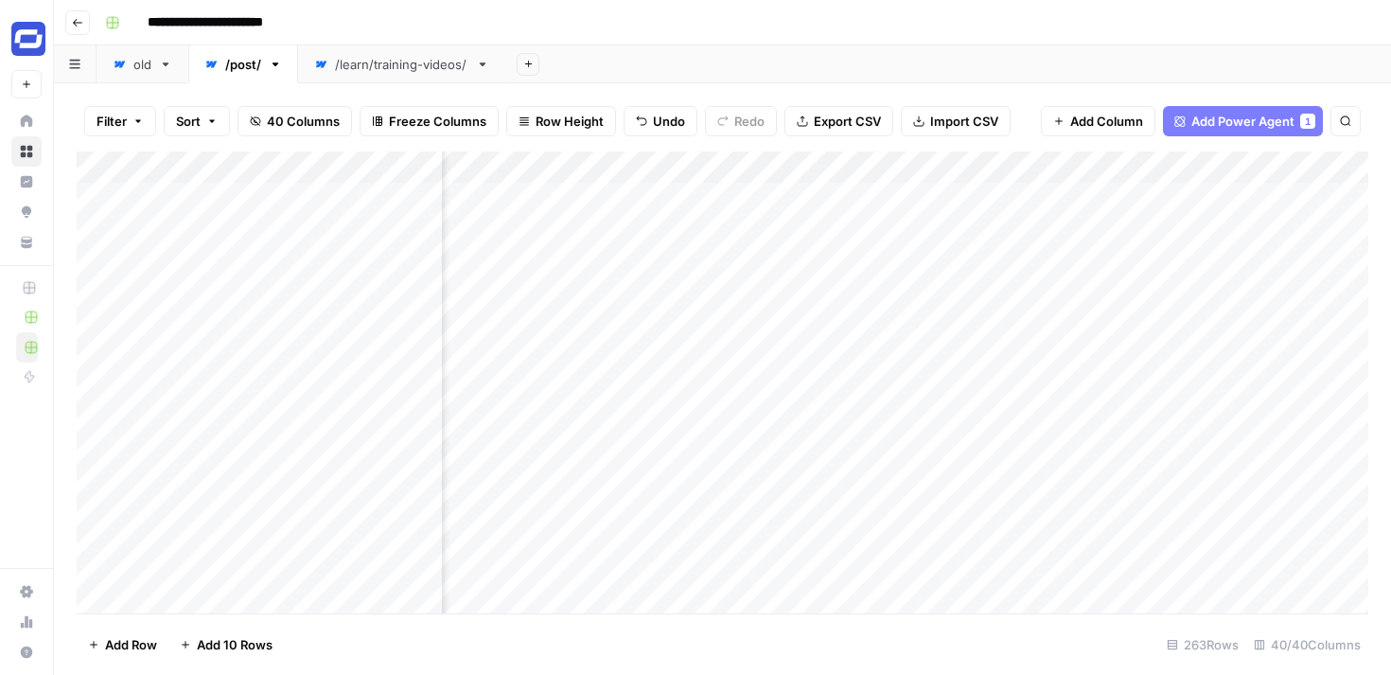
scroll to position [0, 5735]
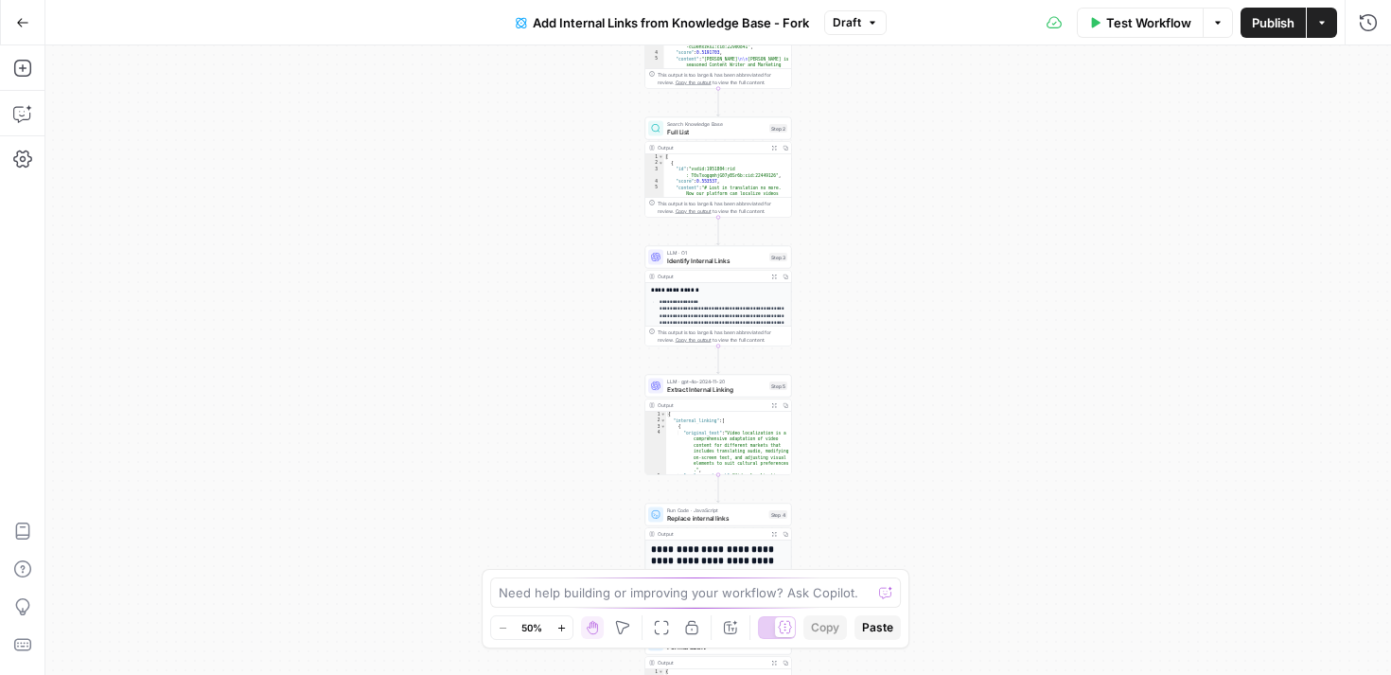
click at [761, 22] on span "Add Internal Links from Knowledge Base - Fork" at bounding box center [671, 22] width 276 height 19
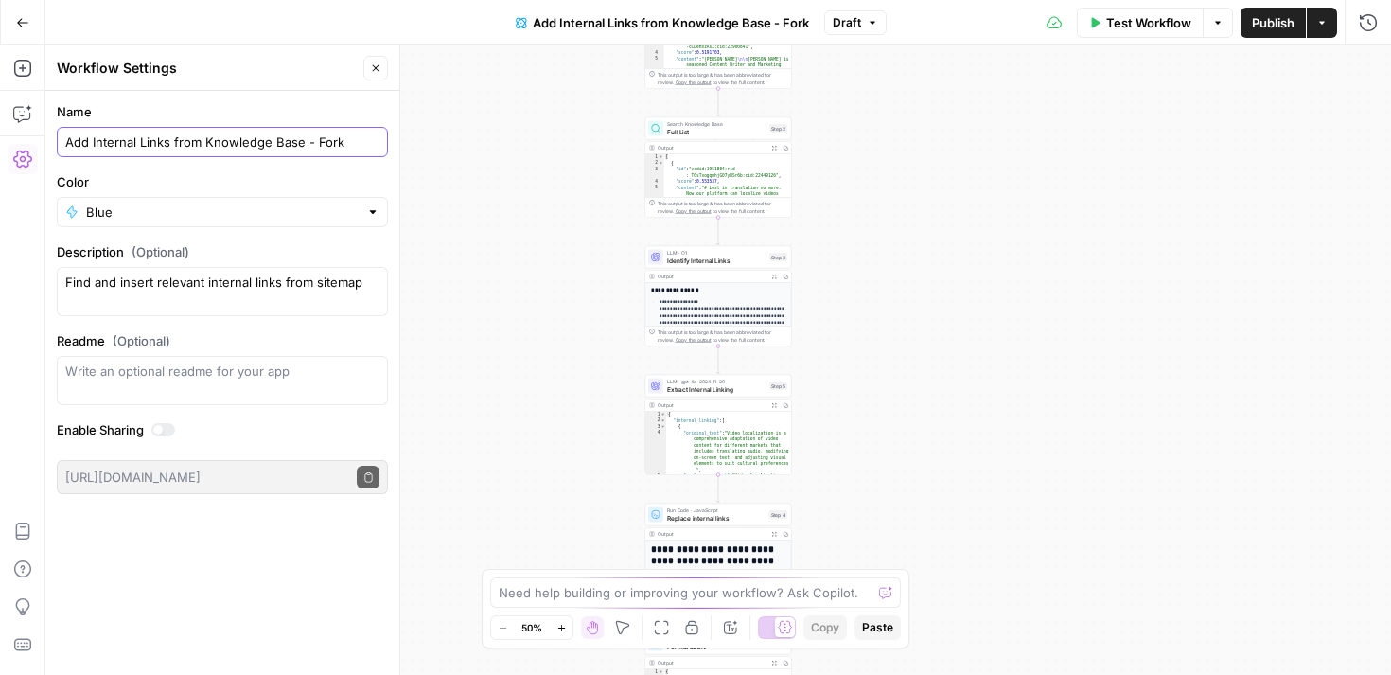
click at [320, 137] on input "Add Internal Links from Knowledge Base - Fork" at bounding box center [222, 141] width 314 height 19
